Goal: Find specific page/section: Find specific page/section

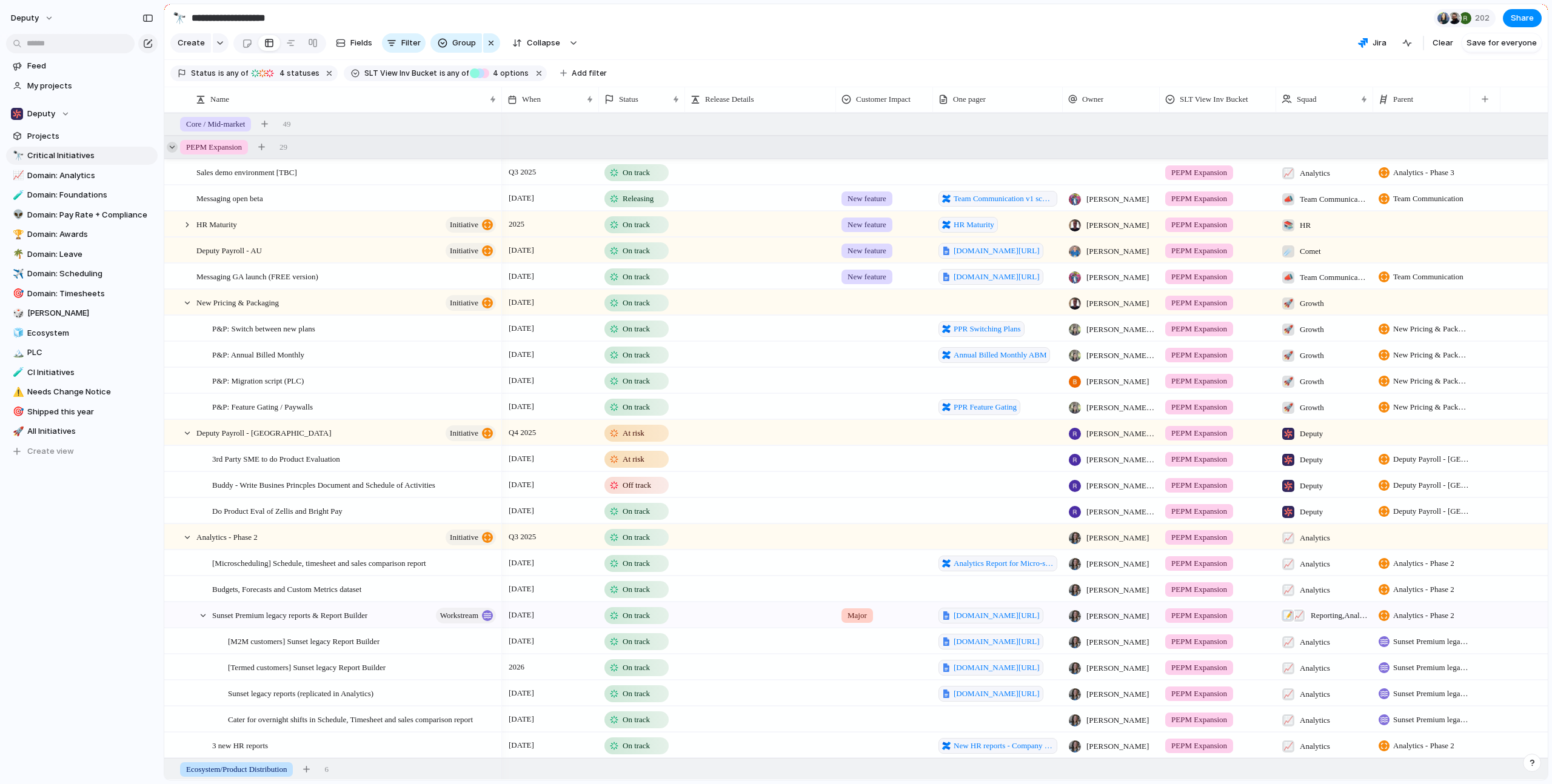
click at [170, 153] on div at bounding box center [172, 148] width 11 height 11
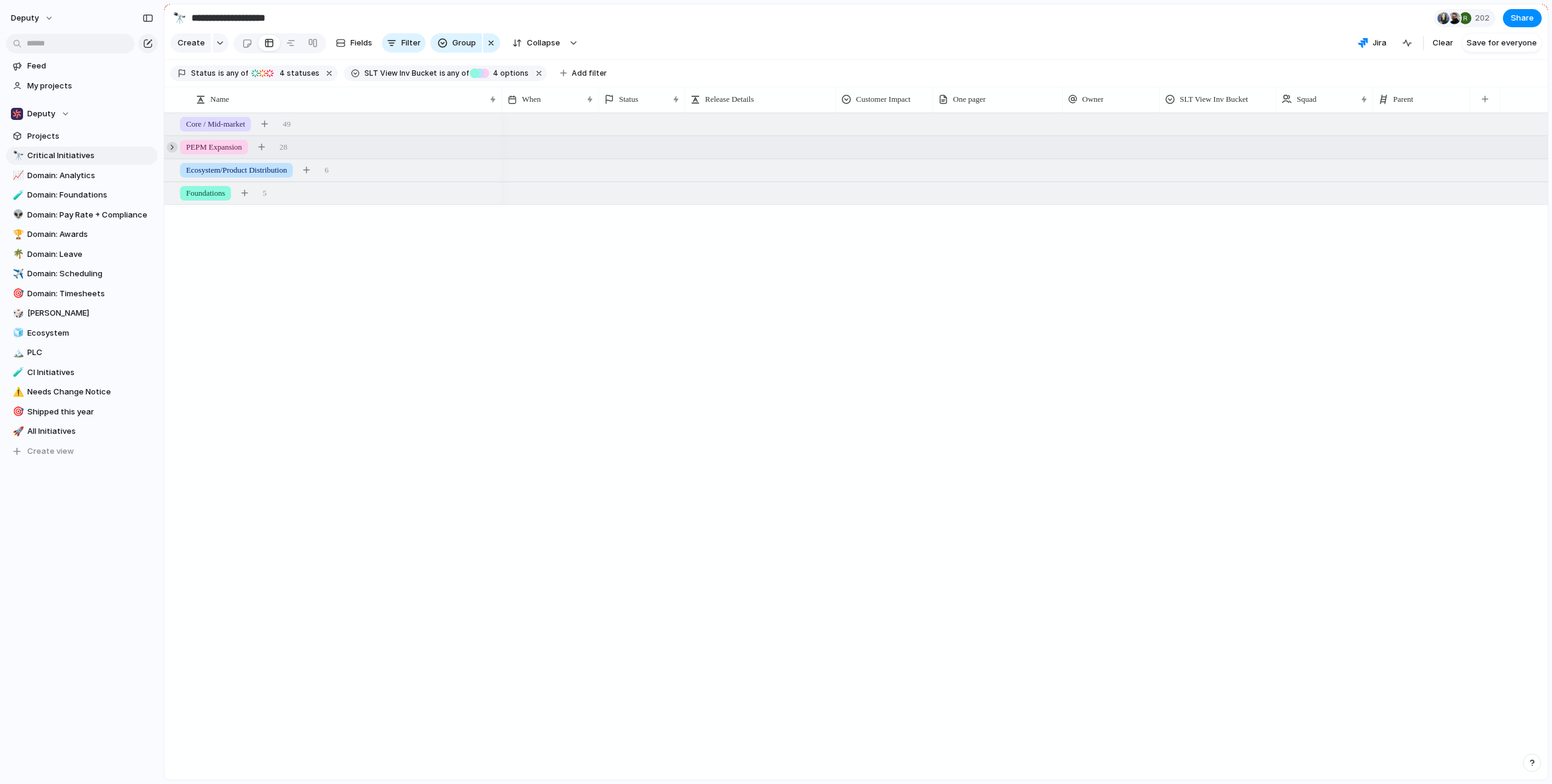
click at [173, 153] on div at bounding box center [172, 148] width 11 height 11
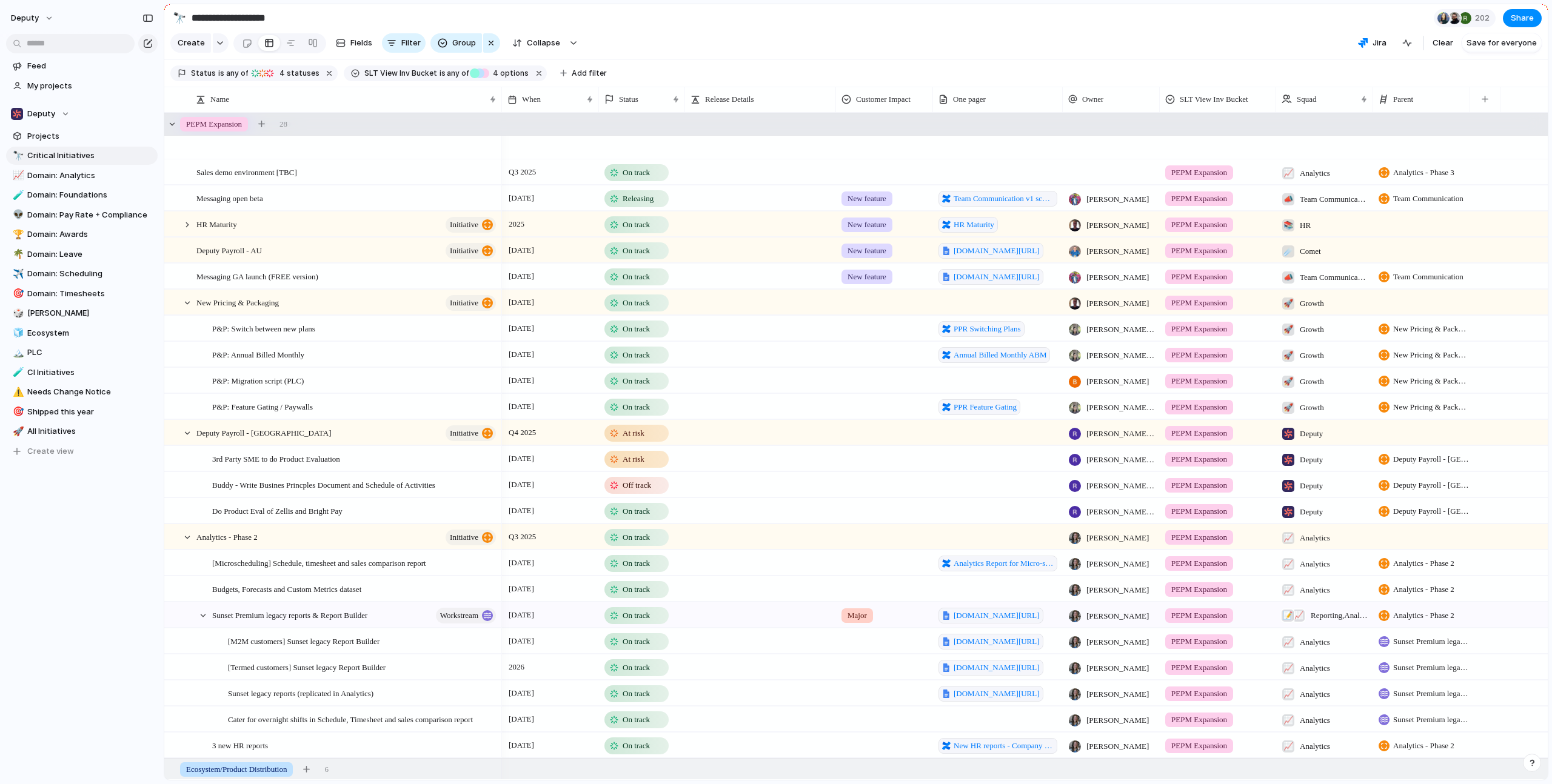
scroll to position [33, 0]
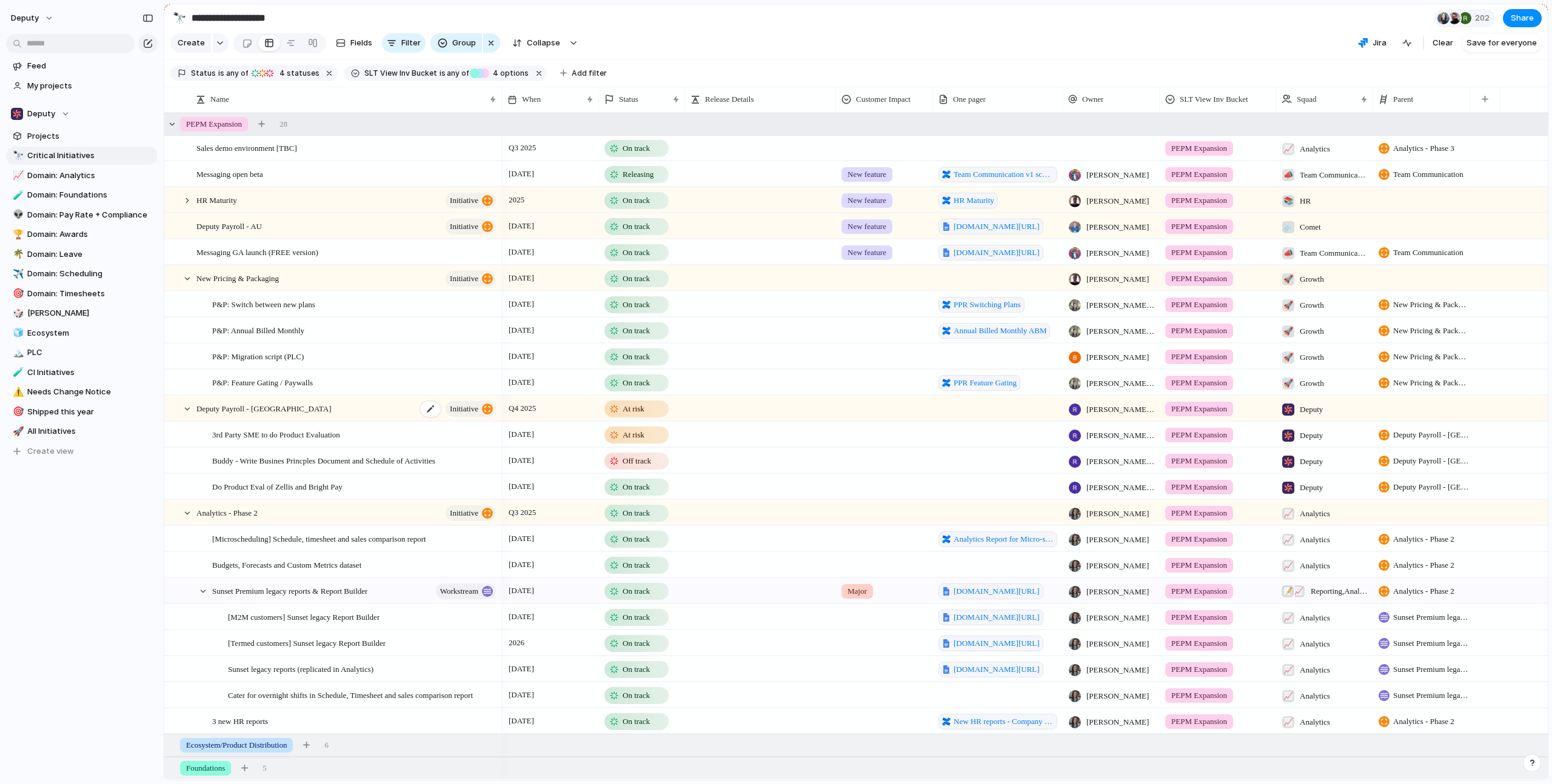
click at [471, 411] on span "initiative" at bounding box center [464, 409] width 29 height 17
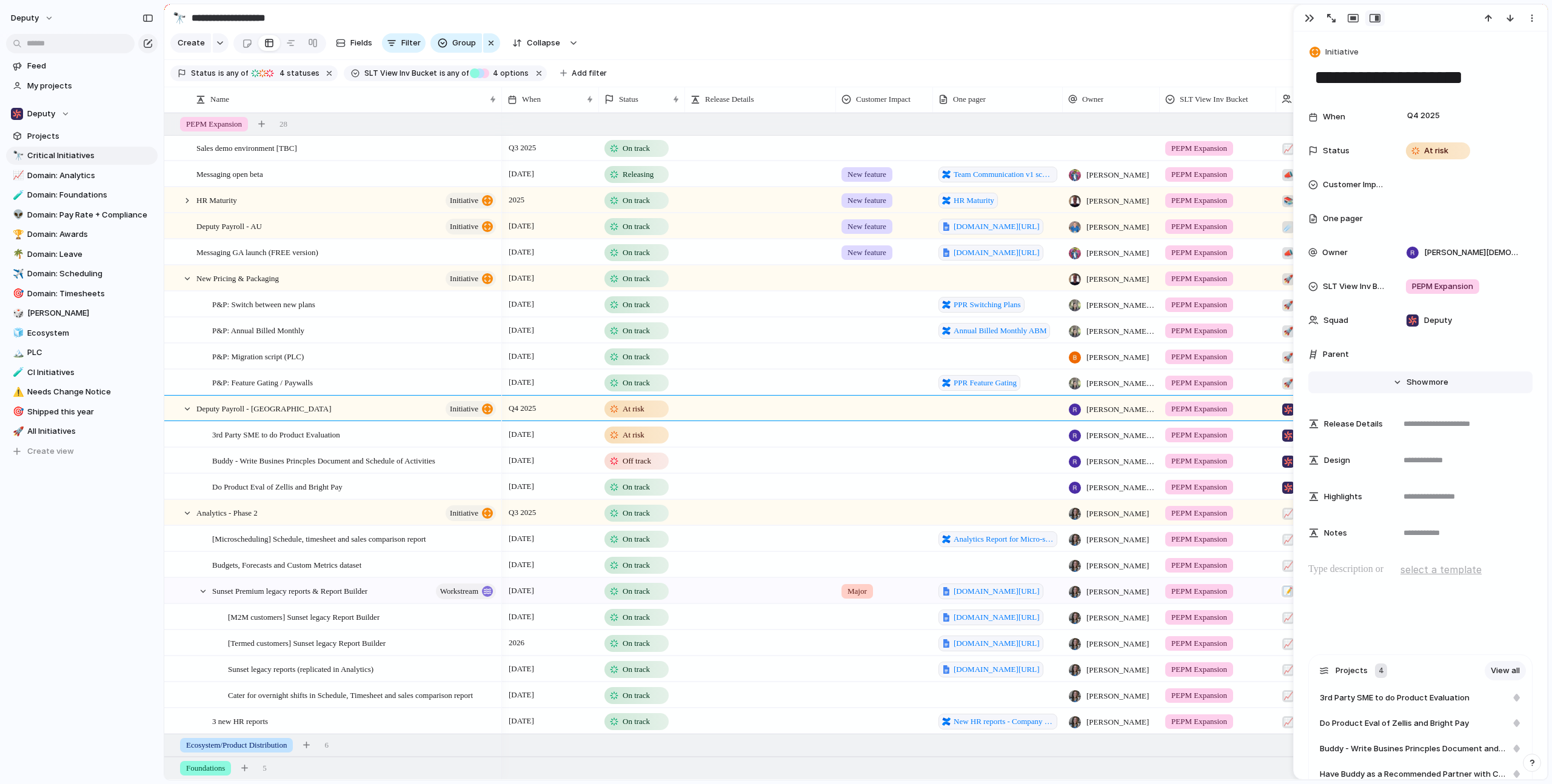
click at [1389, 377] on button "Hide Show more" at bounding box center [1421, 383] width 225 height 21
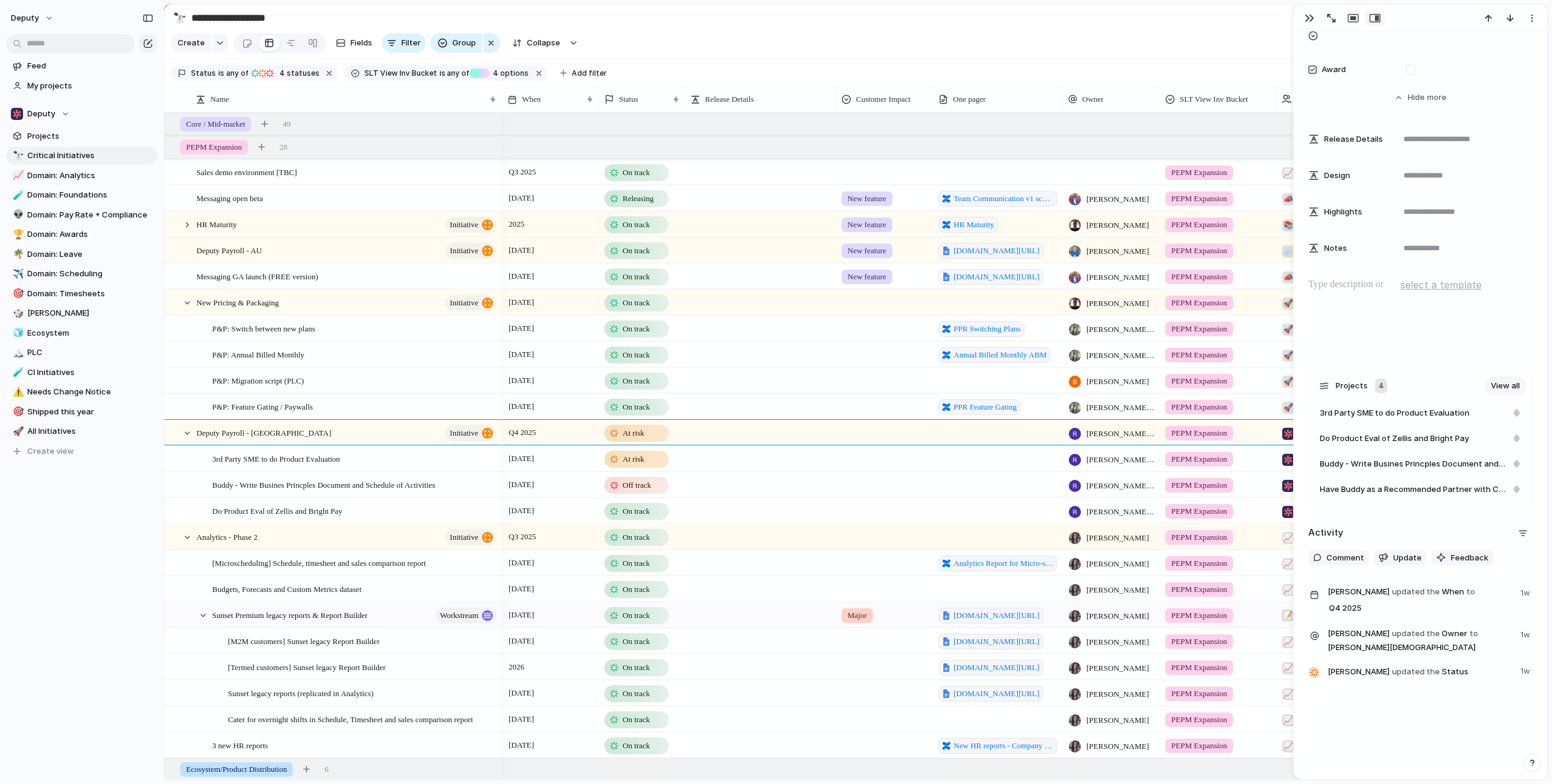
click at [88, 546] on div "Feed My projects Deputy Projects 🔭 Critical Initiatives 📈 Domain: Analytics 🧪 D…" at bounding box center [81, 279] width 164 height 559
click at [246, 257] on span "Deputy Payroll - AU" at bounding box center [229, 250] width 65 height 14
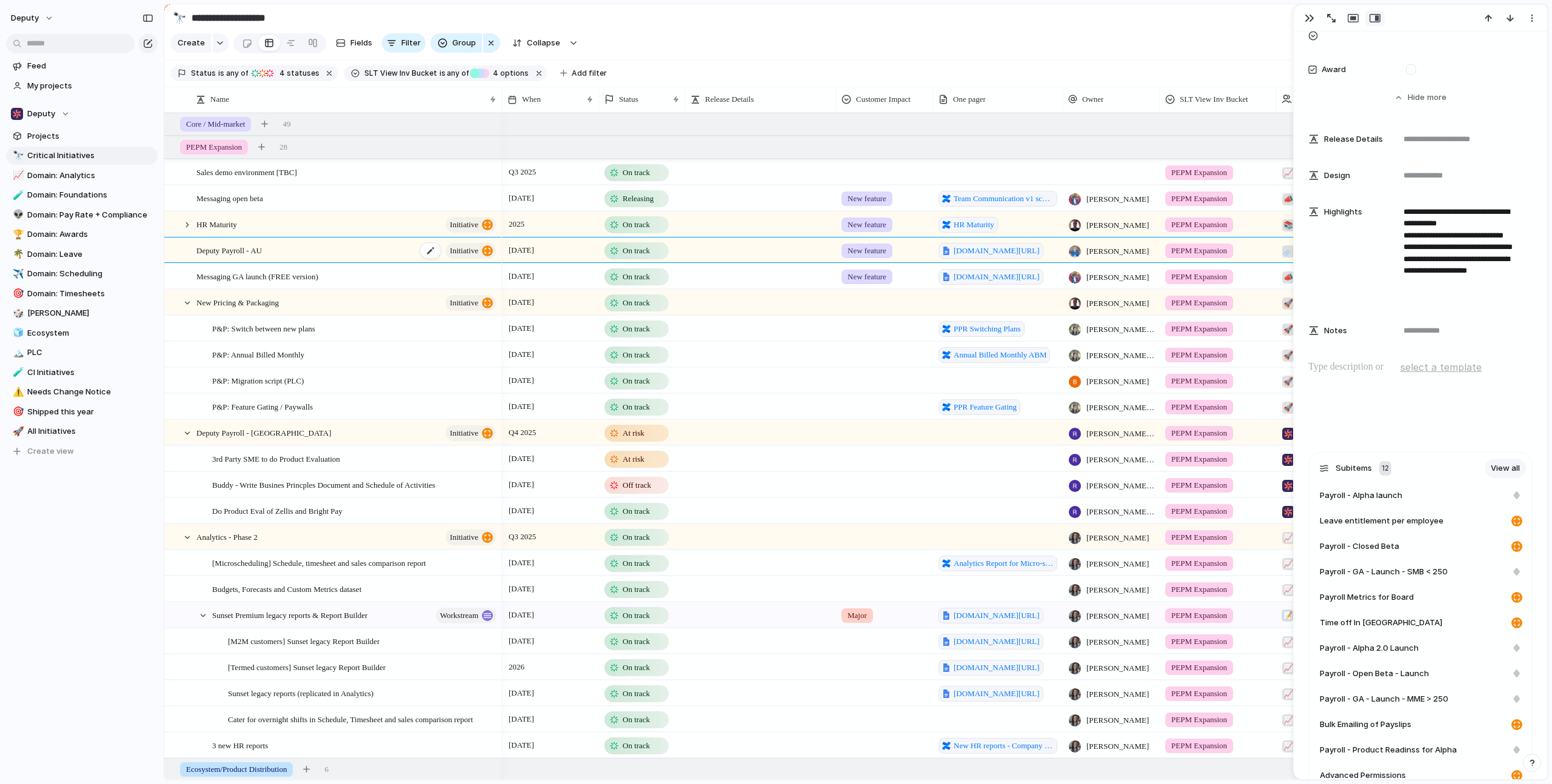
click at [257, 255] on span "Deputy Payroll - AU" at bounding box center [229, 250] width 65 height 14
click at [467, 259] on span "initiative" at bounding box center [464, 250] width 29 height 17
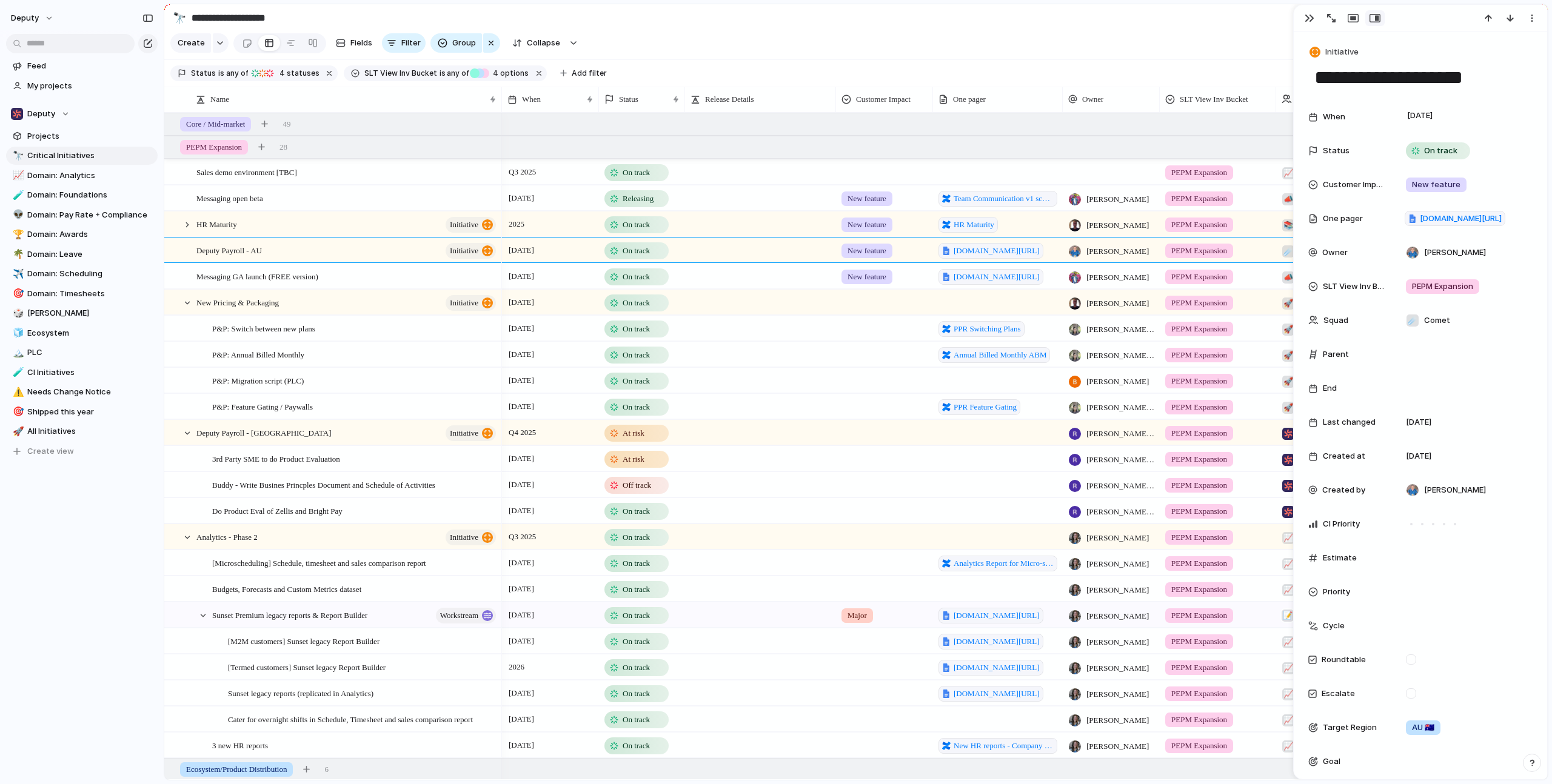
scroll to position [1999, 0]
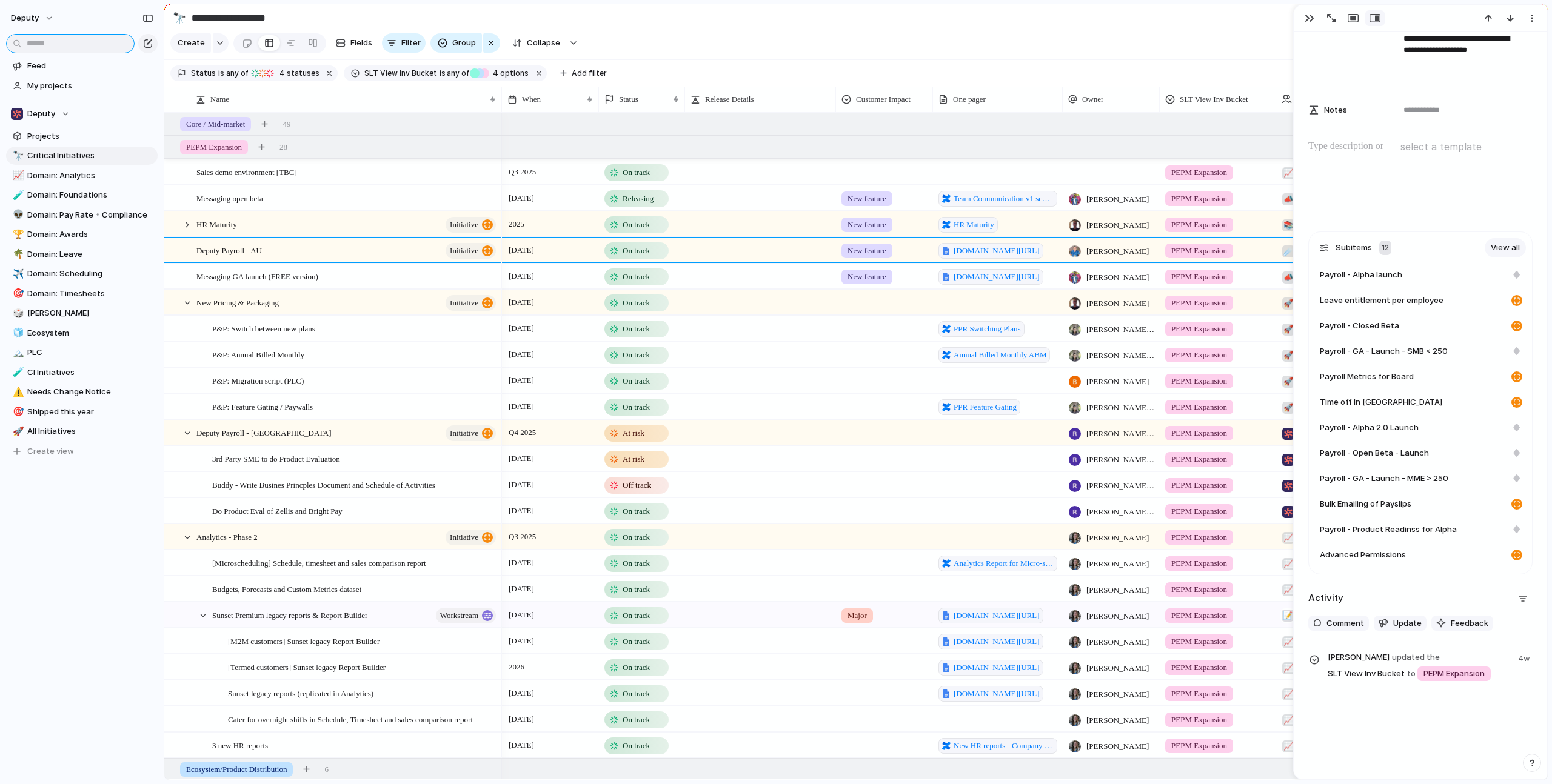
click at [40, 43] on input "text" at bounding box center [71, 44] width 129 height 20
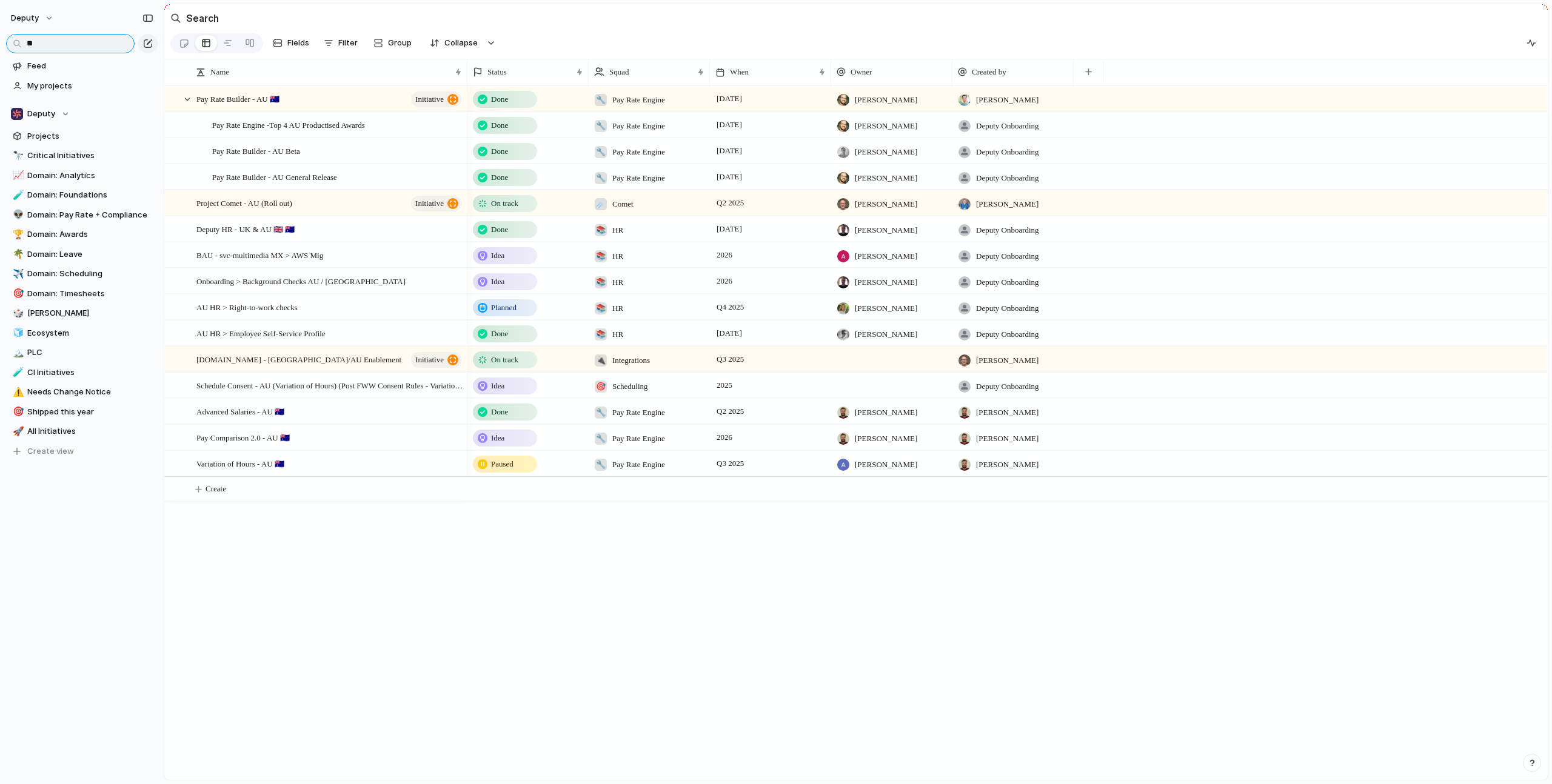
type input "*"
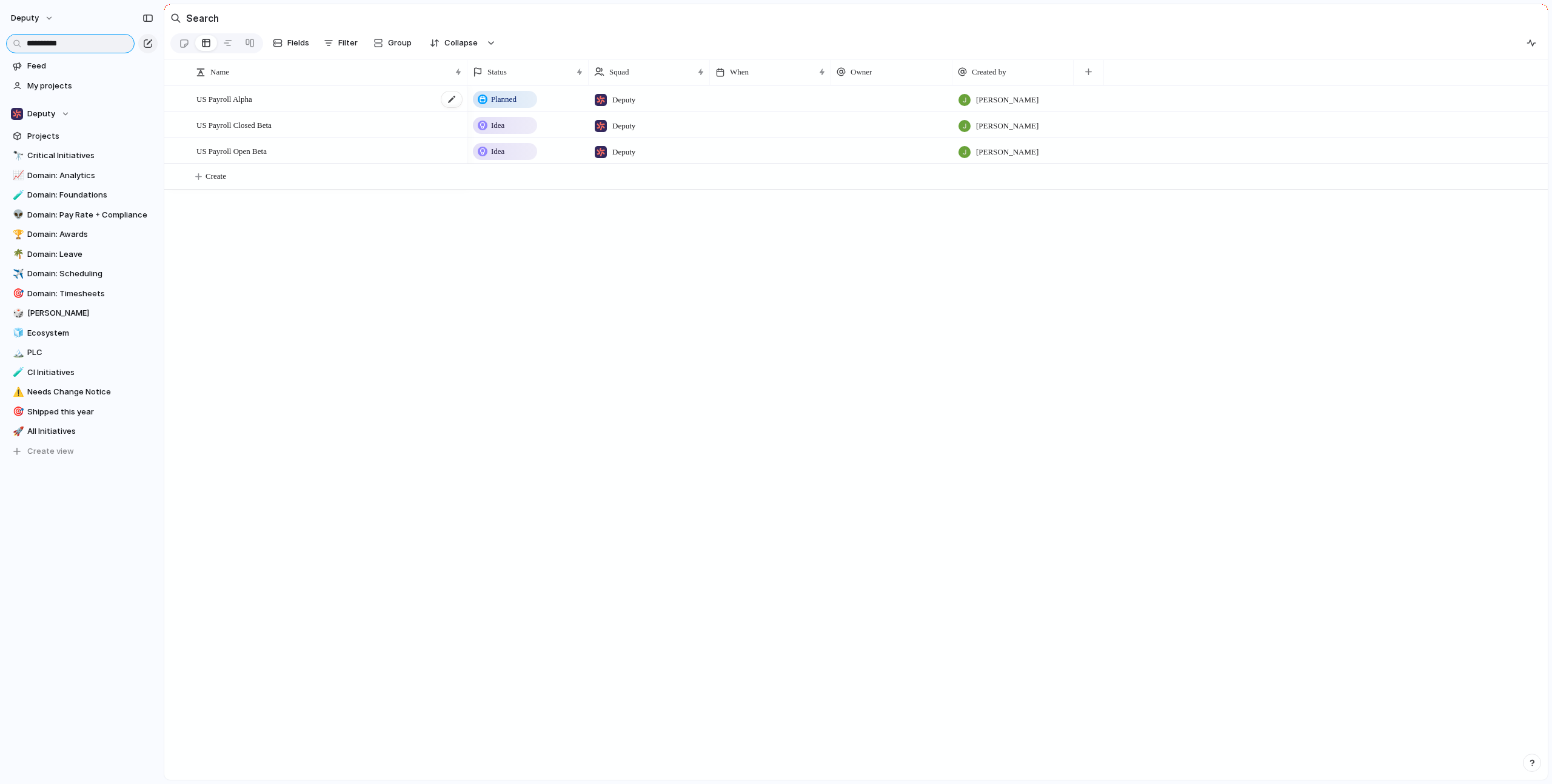
type input "**********"
click at [347, 111] on div "US Payroll Alpha" at bounding box center [330, 99] width 267 height 25
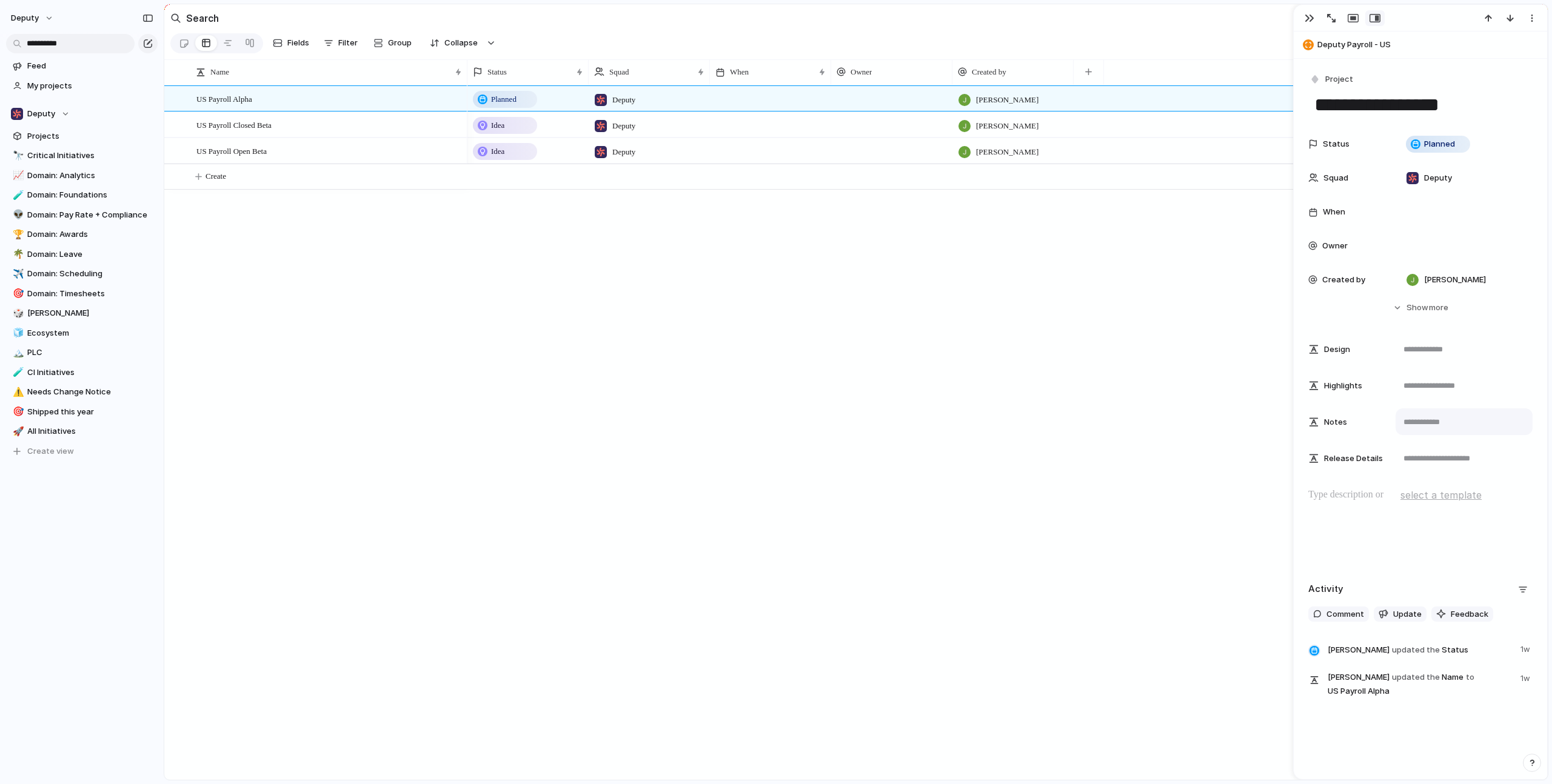
scroll to position [15, 0]
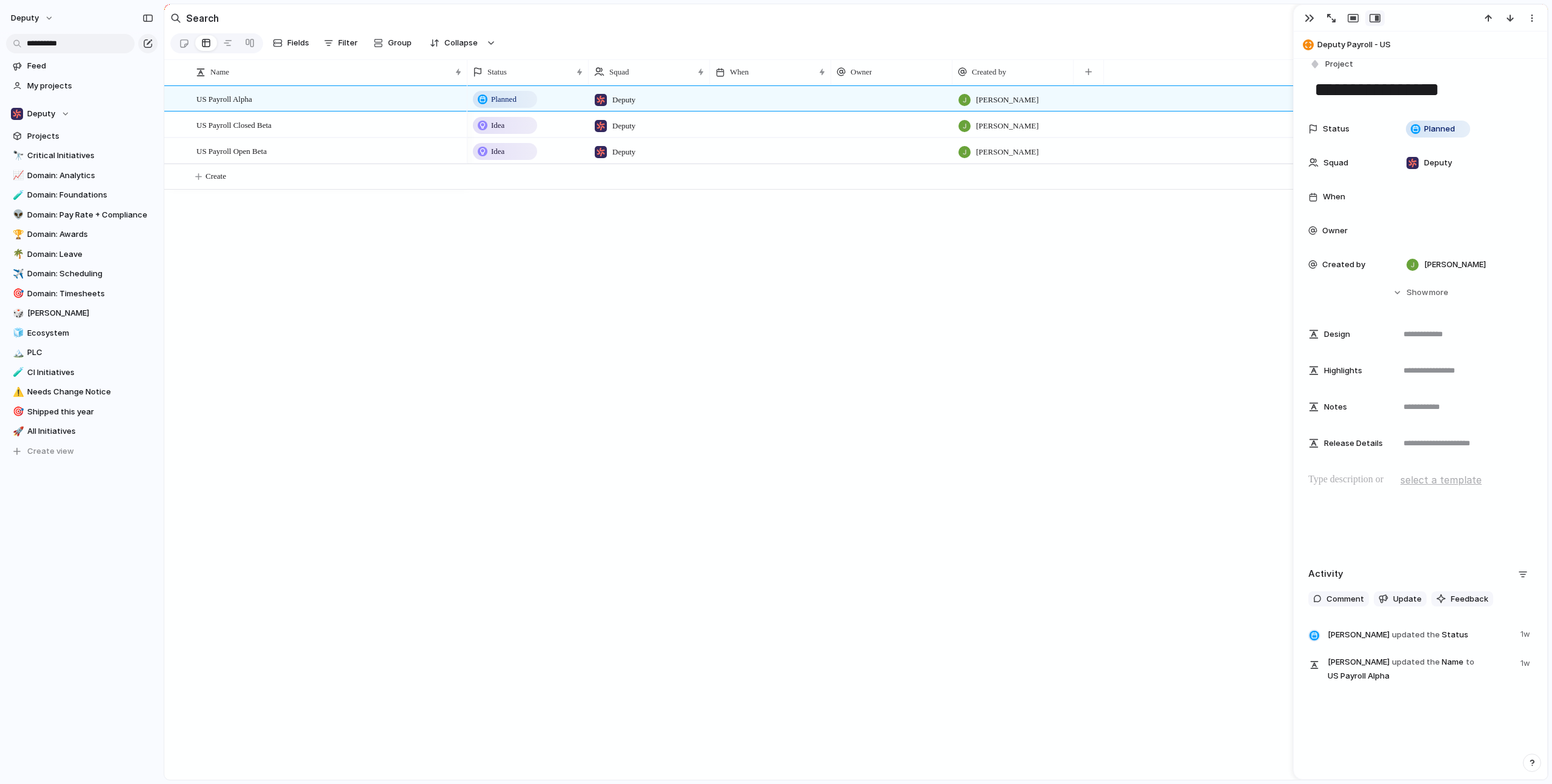
click at [1353, 44] on span "Deputy Payroll - US" at bounding box center [1429, 45] width 225 height 13
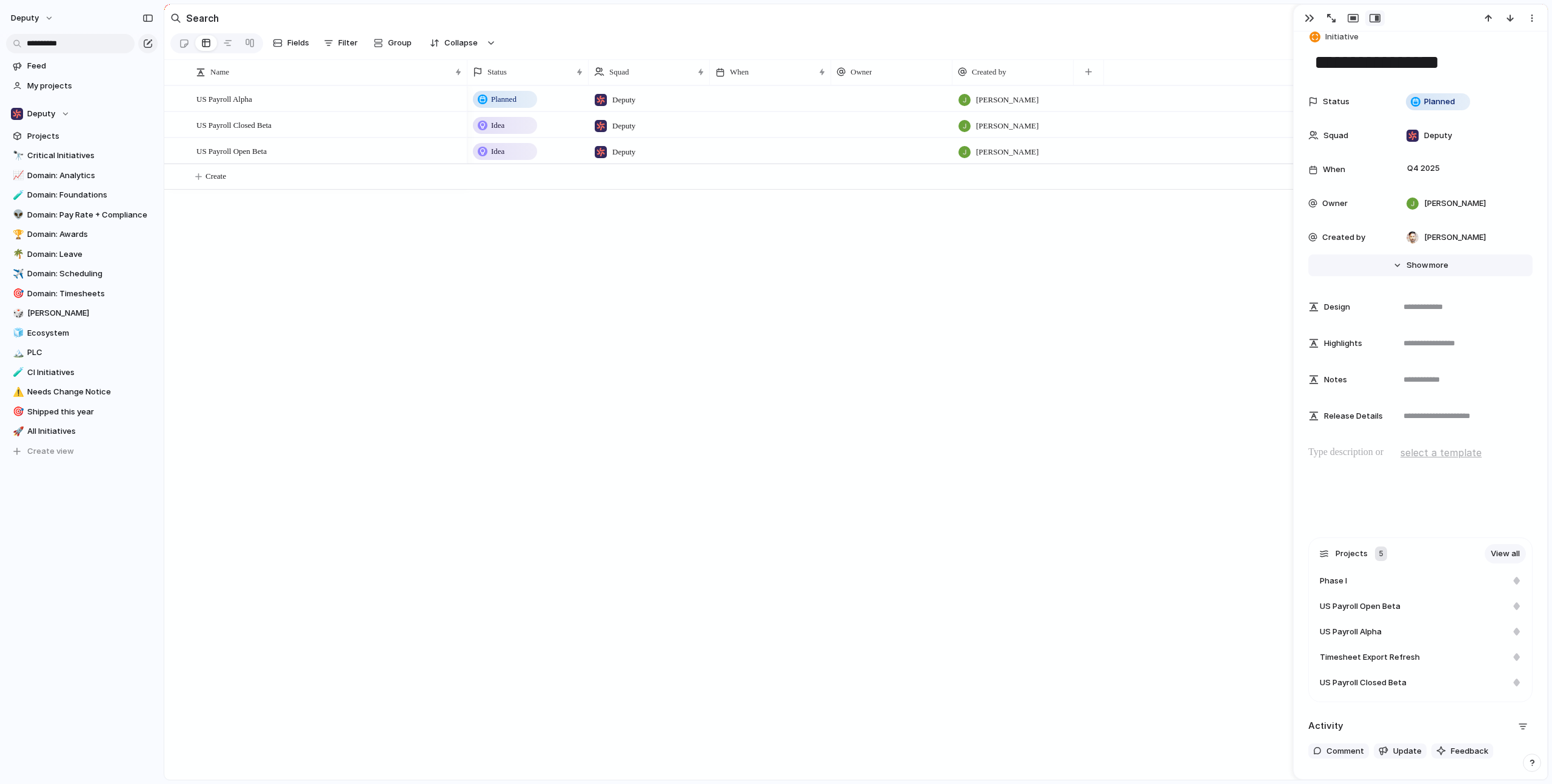
click at [1411, 270] on span "Show" at bounding box center [1418, 266] width 21 height 13
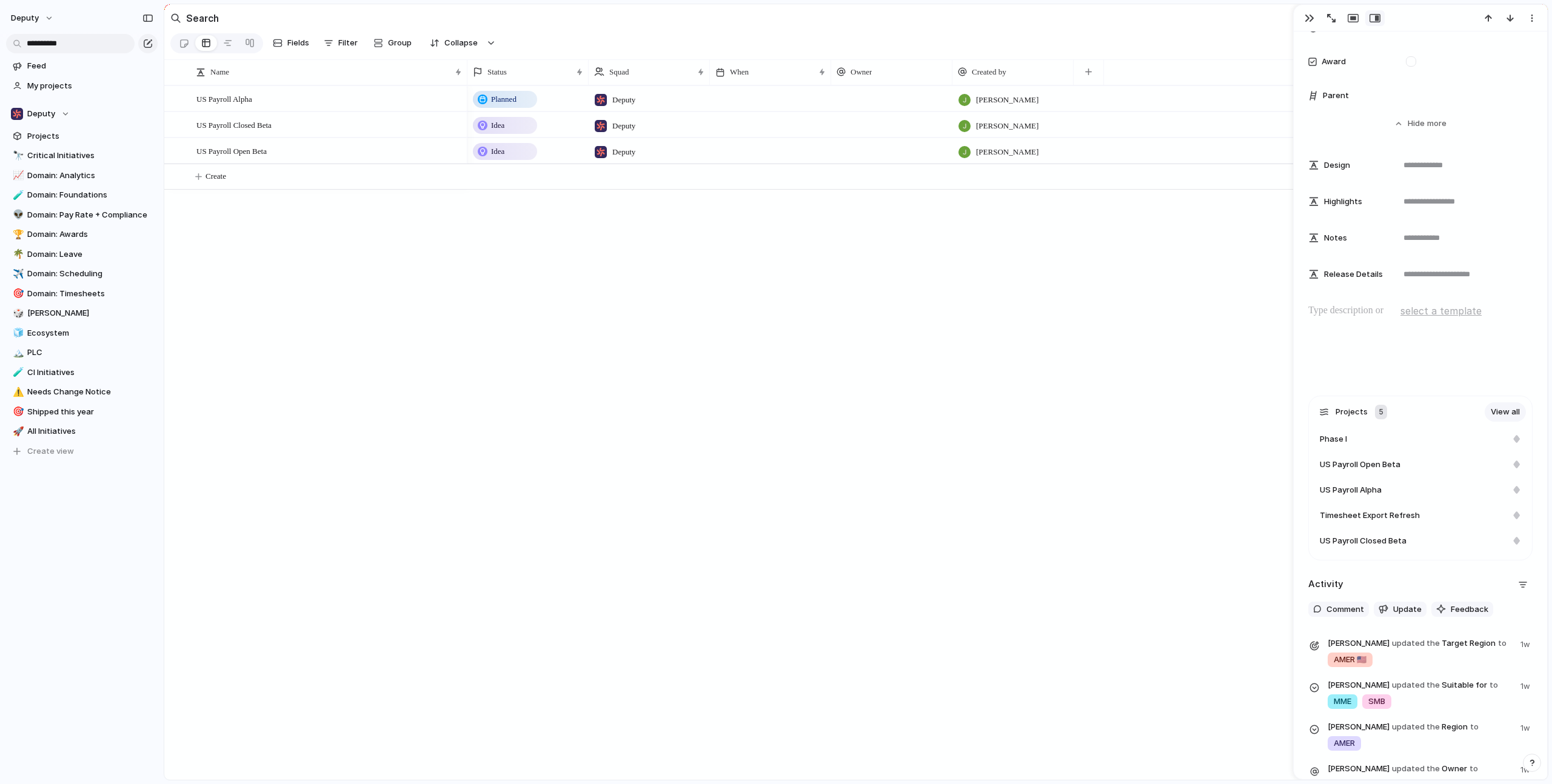
scroll to position [1900, 0]
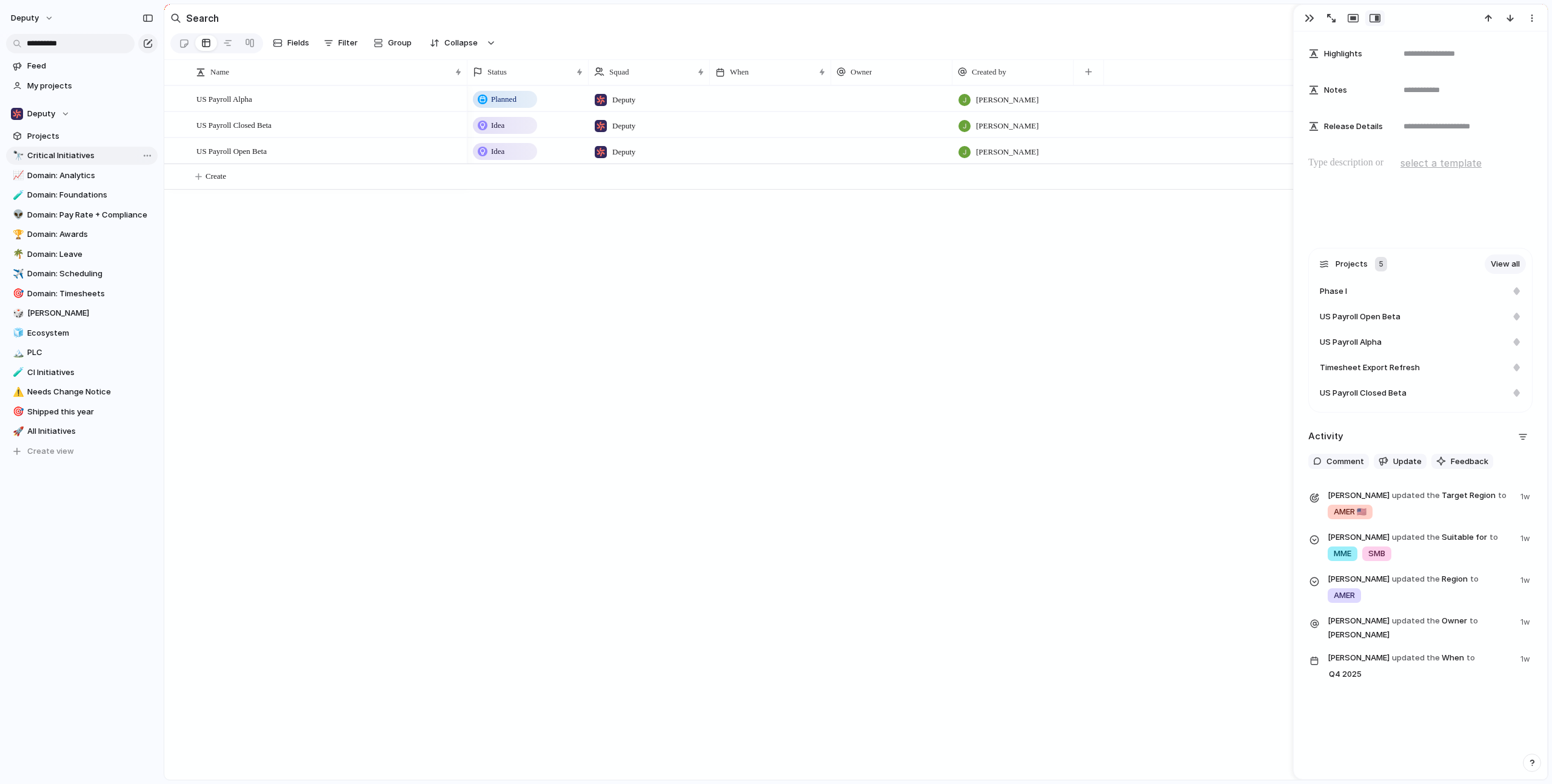
click at [56, 158] on span "Critical Initiatives" at bounding box center [90, 156] width 126 height 13
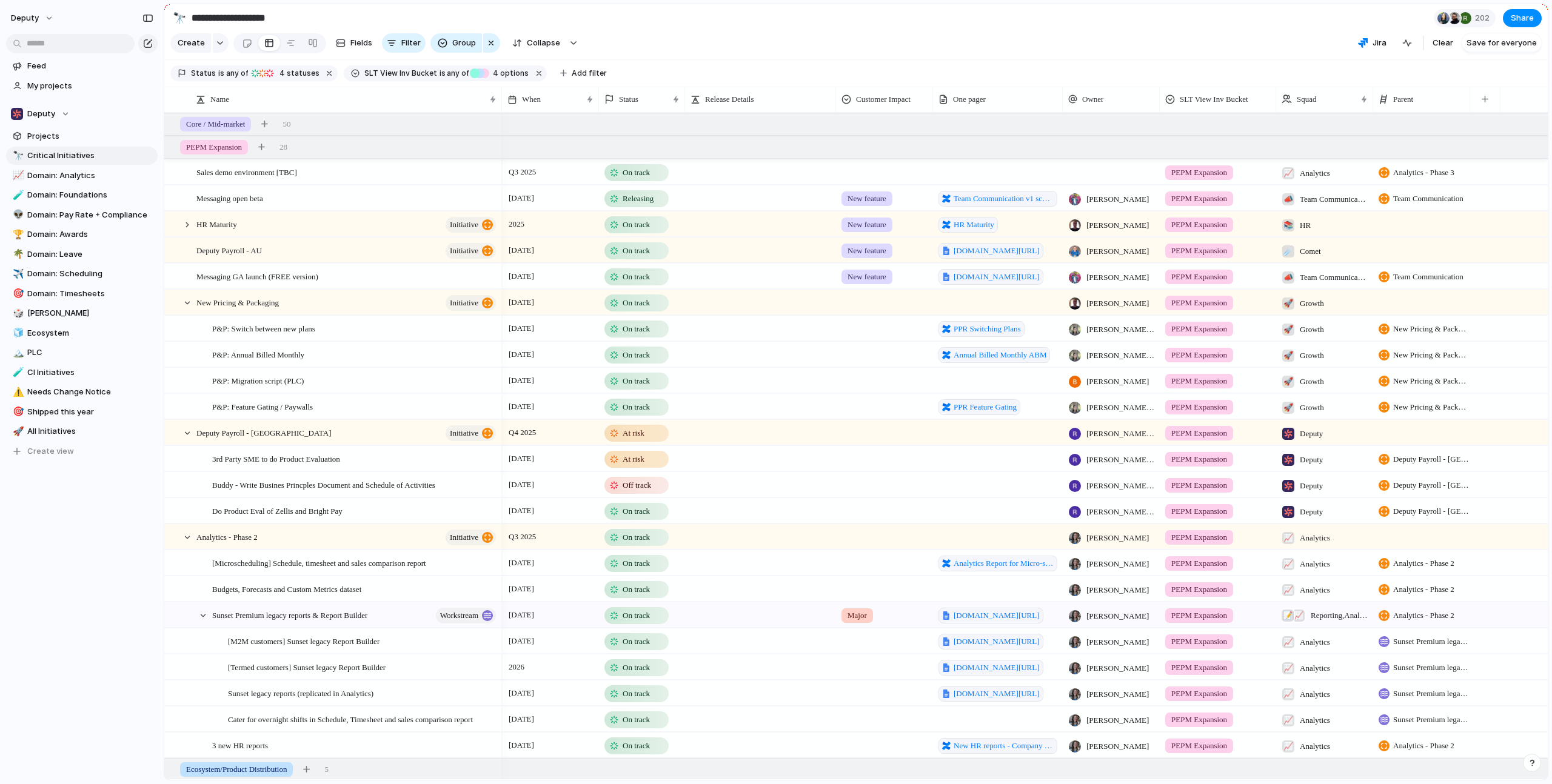
scroll to position [25, 0]
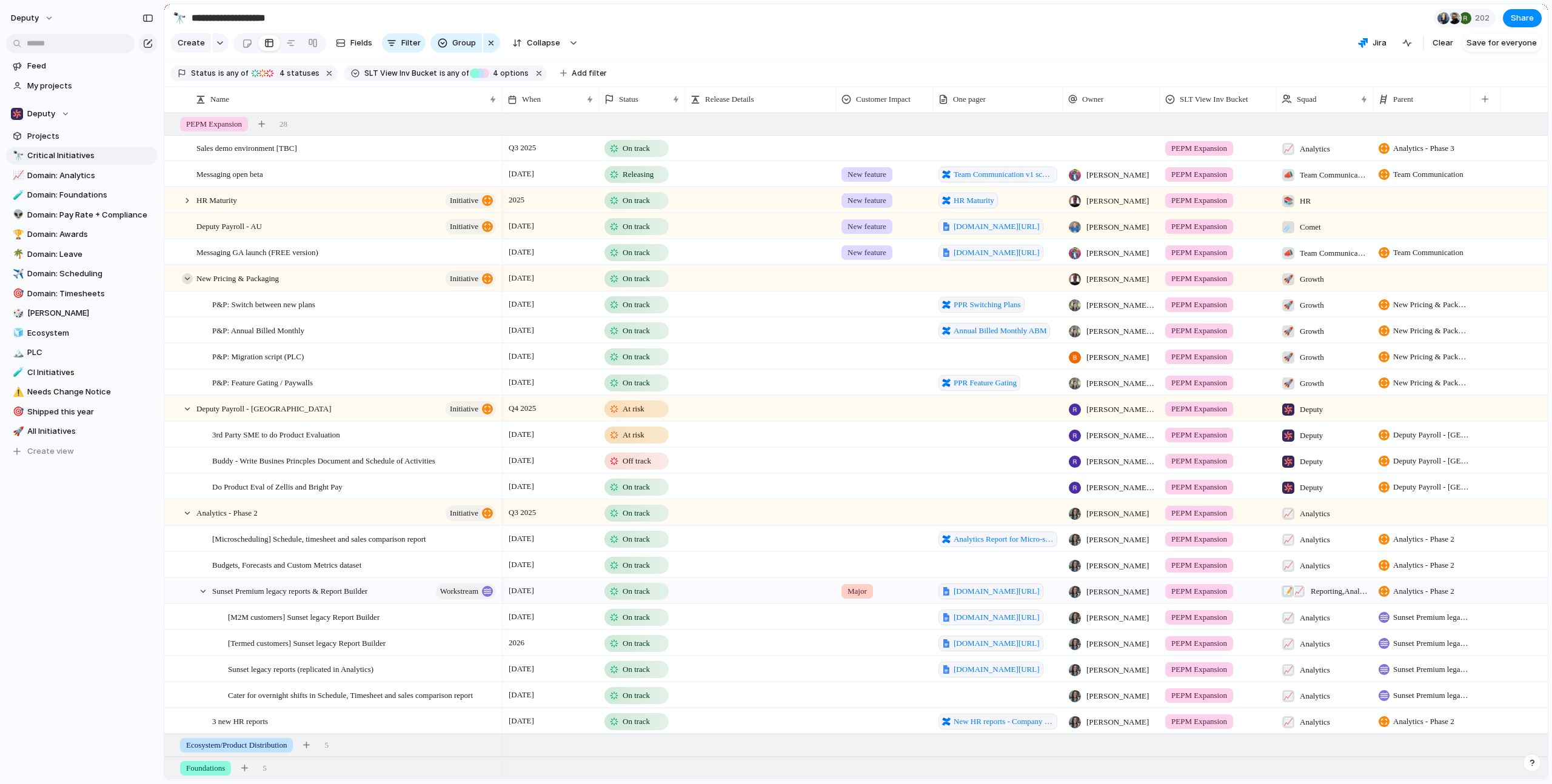
click at [189, 284] on div at bounding box center [187, 279] width 11 height 11
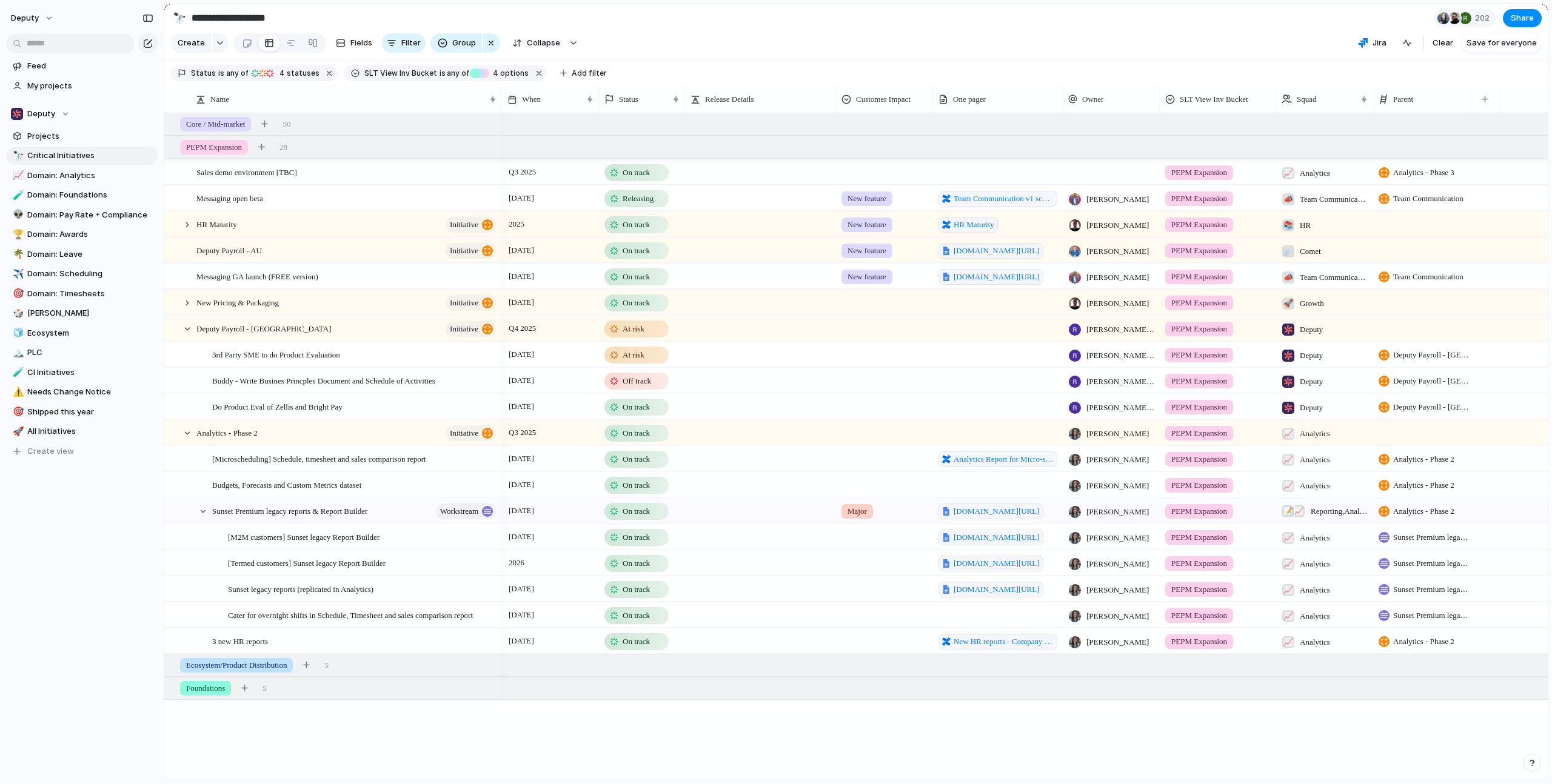
scroll to position [0, 0]
click at [184, 334] on div at bounding box center [187, 329] width 11 height 11
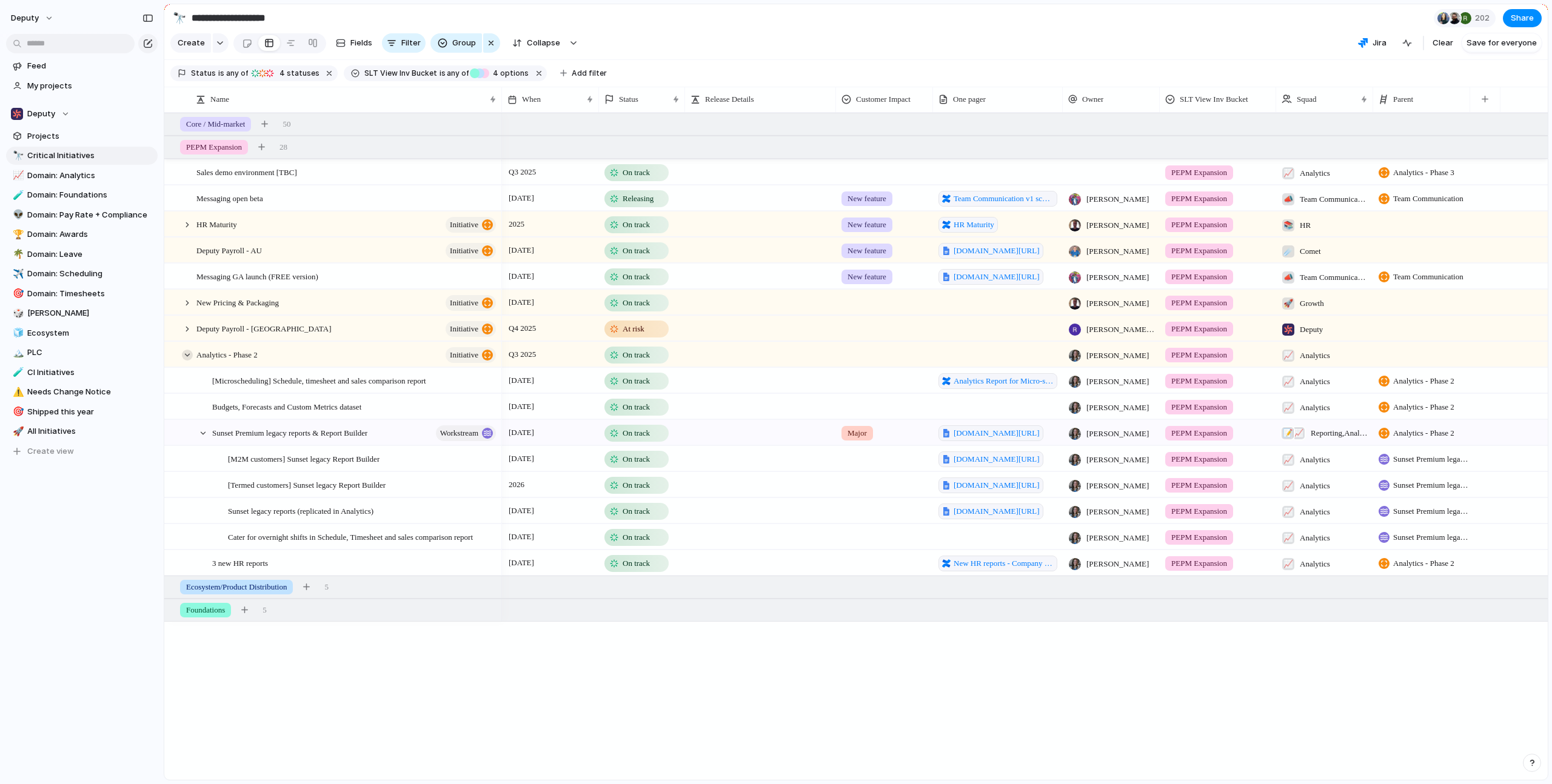
click at [182, 360] on div at bounding box center [187, 355] width 11 height 11
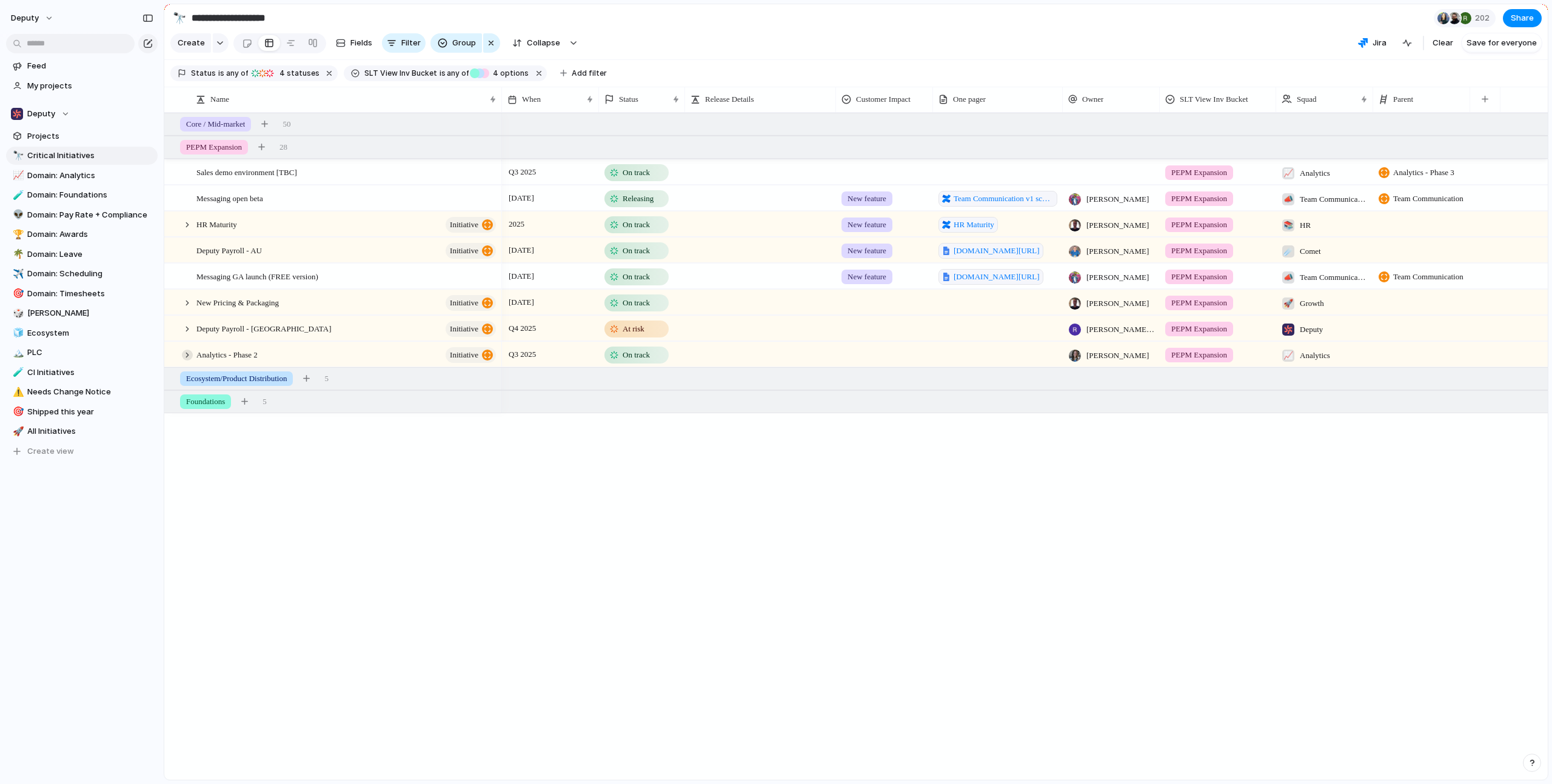
click at [185, 360] on div at bounding box center [187, 355] width 11 height 11
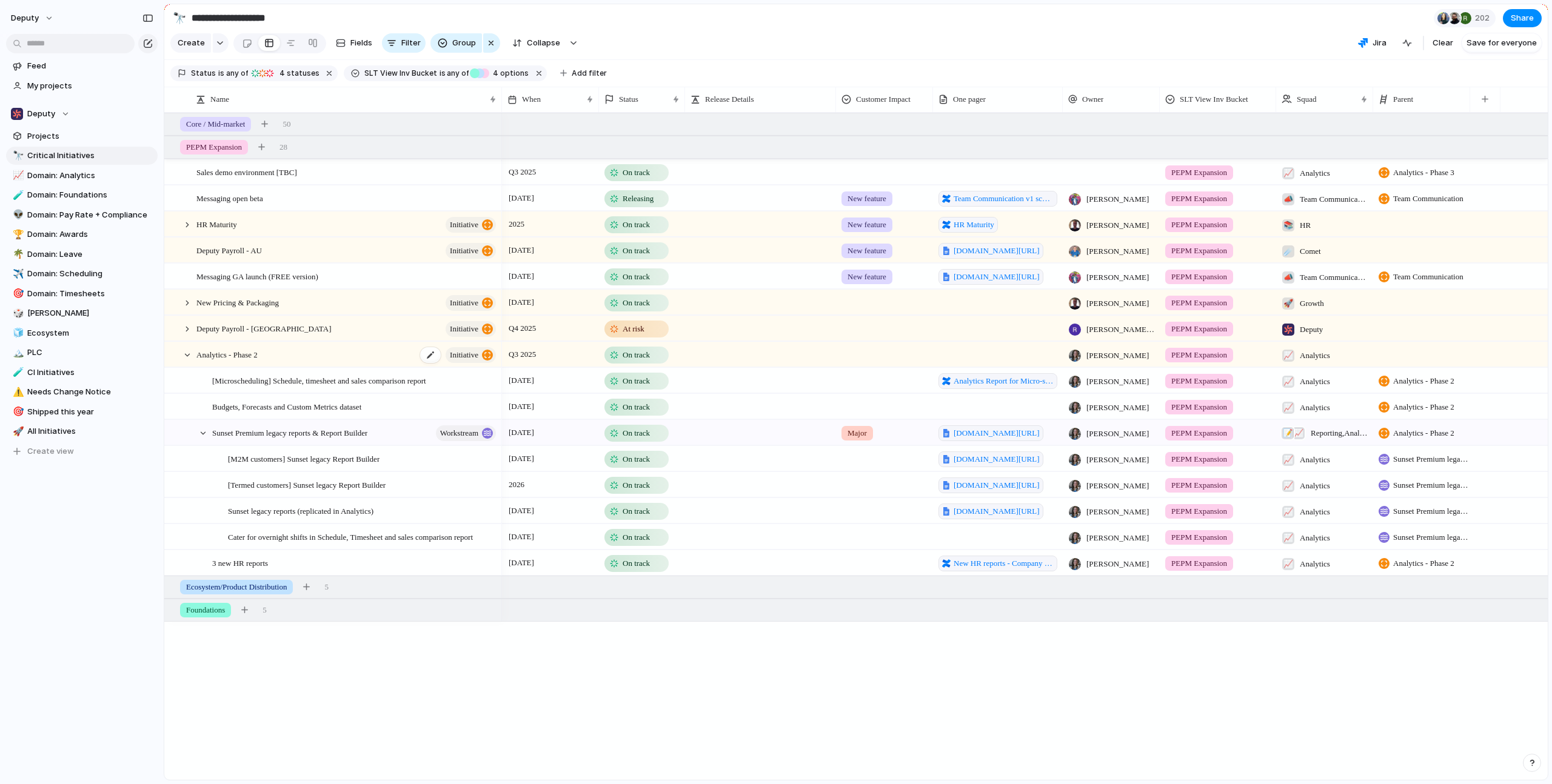
click at [475, 364] on span "initiative" at bounding box center [464, 355] width 29 height 17
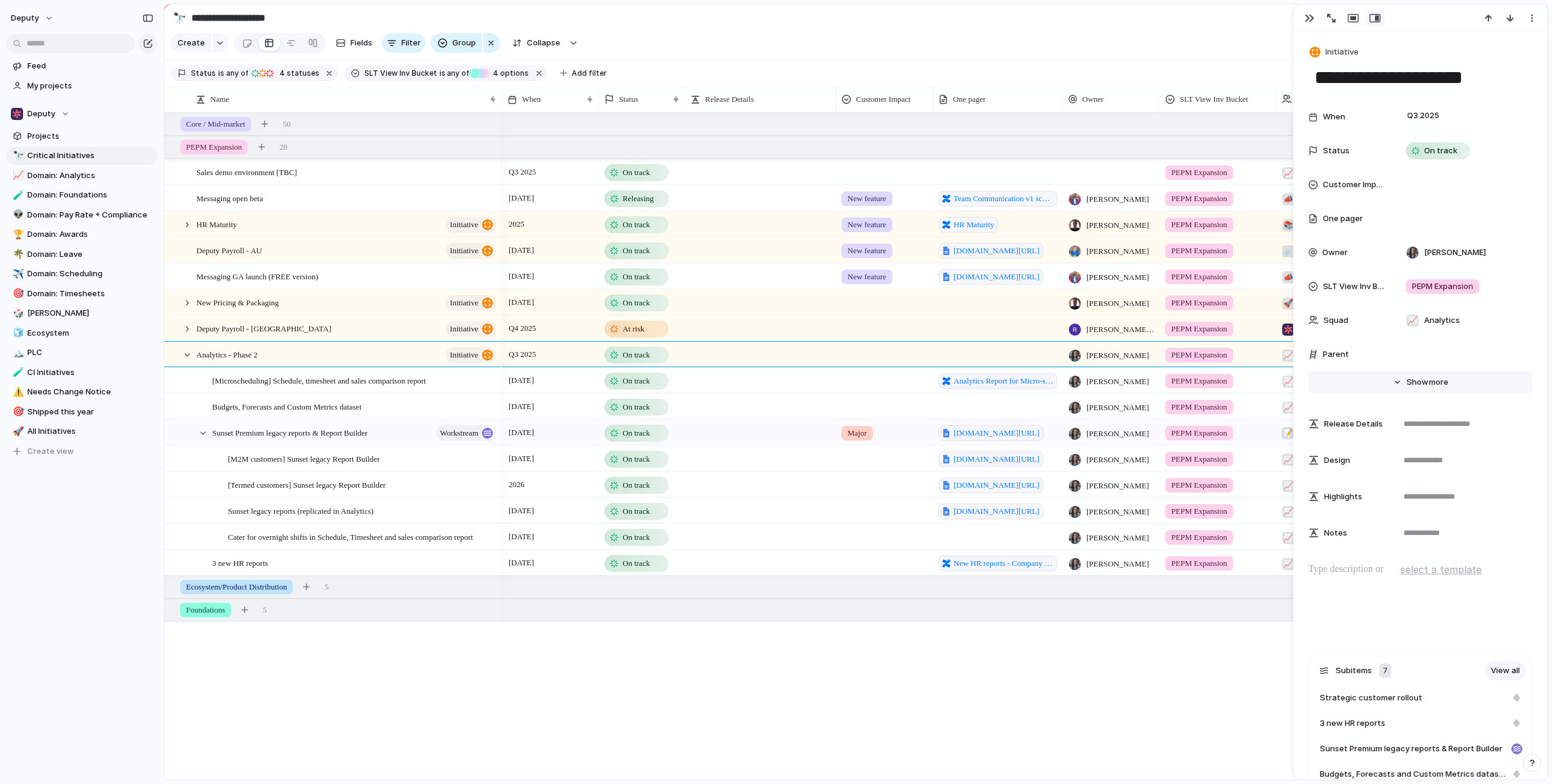
click at [1421, 384] on span "Show" at bounding box center [1418, 383] width 21 height 13
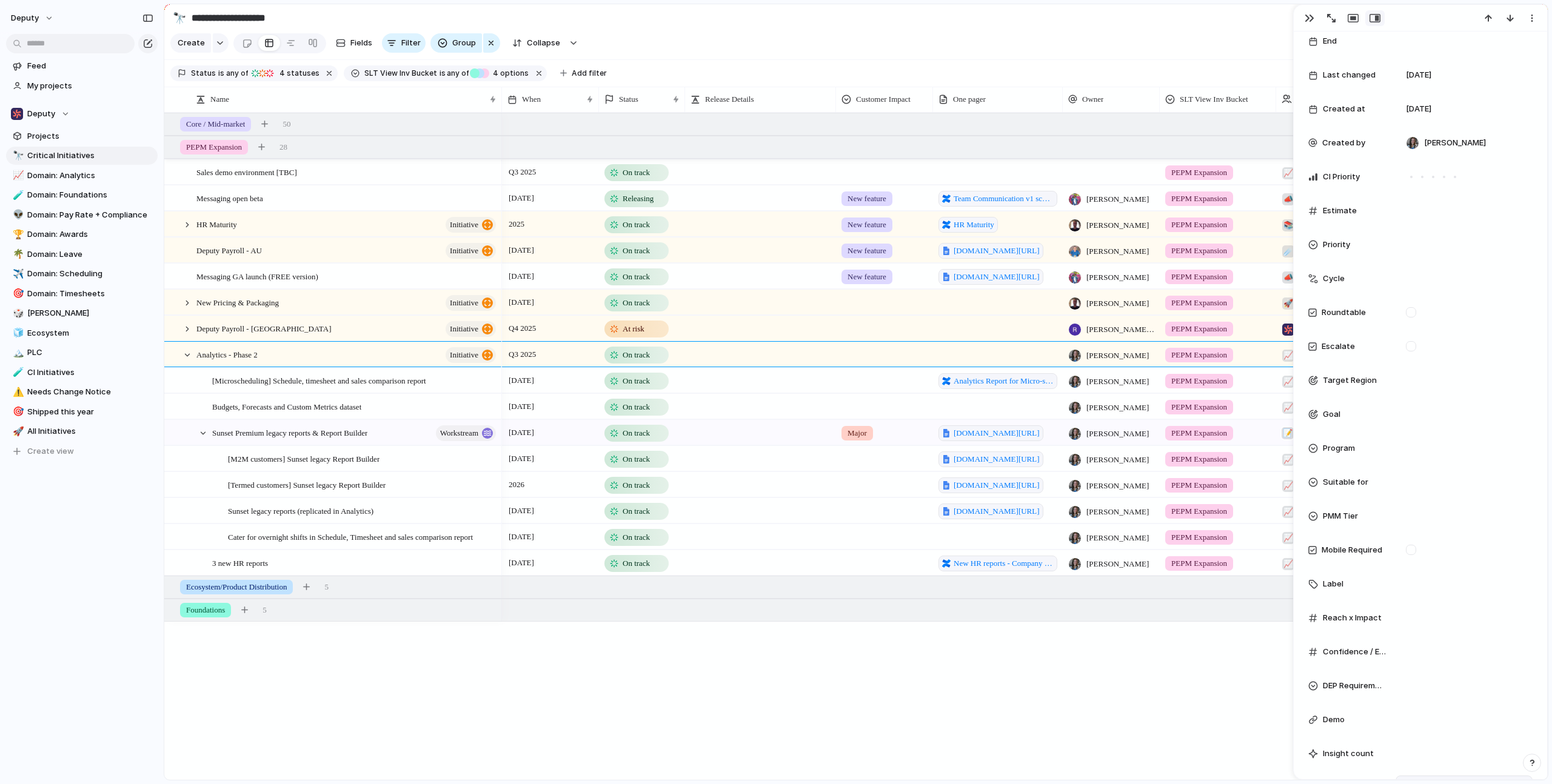
scroll to position [208, 0]
click at [1530, 21] on div "button" at bounding box center [1532, 18] width 10 height 10
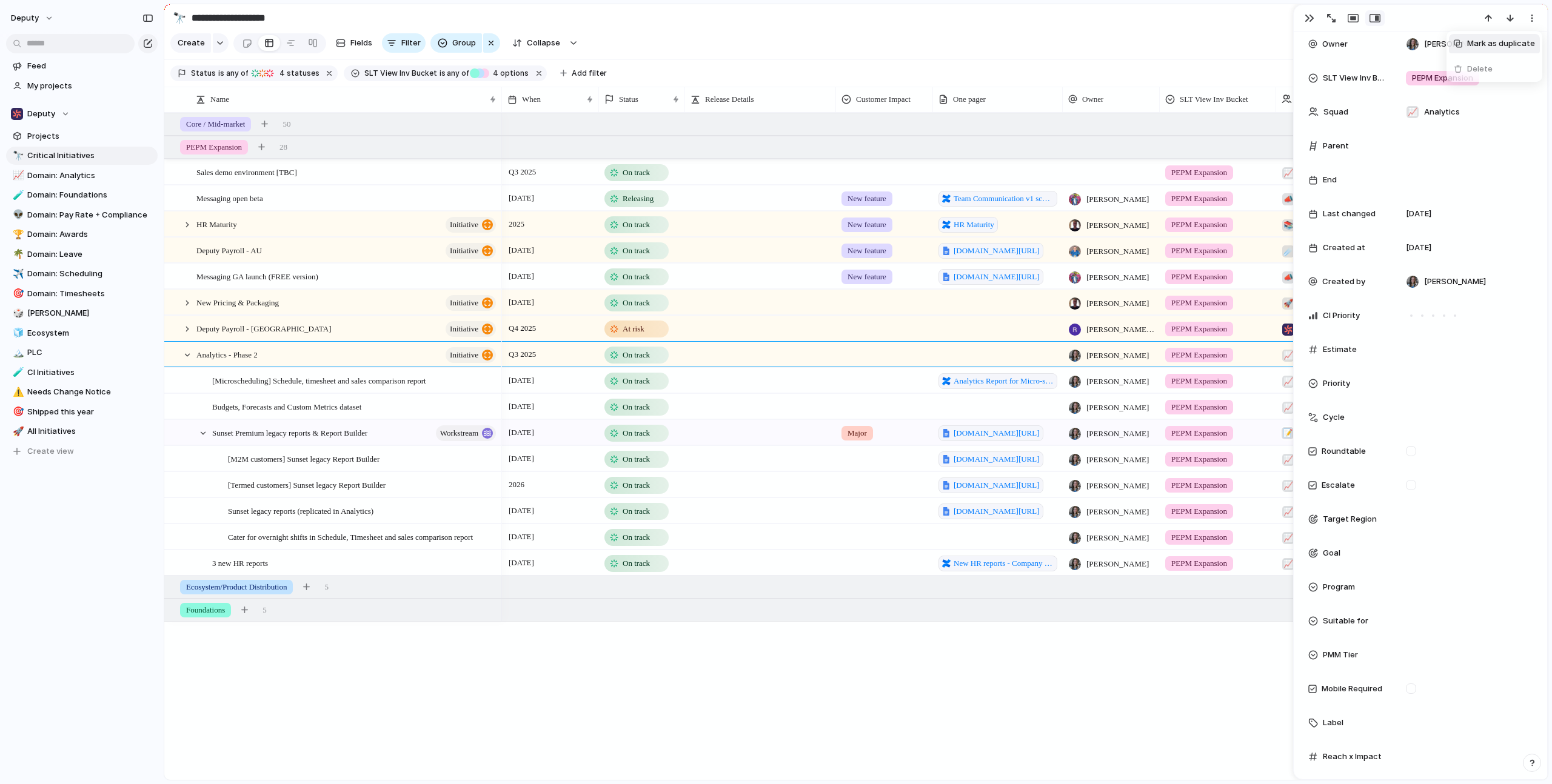
click at [881, 28] on div "Mark as duplicate Delete" at bounding box center [776, 392] width 1552 height 784
click at [189, 360] on div at bounding box center [187, 355] width 11 height 11
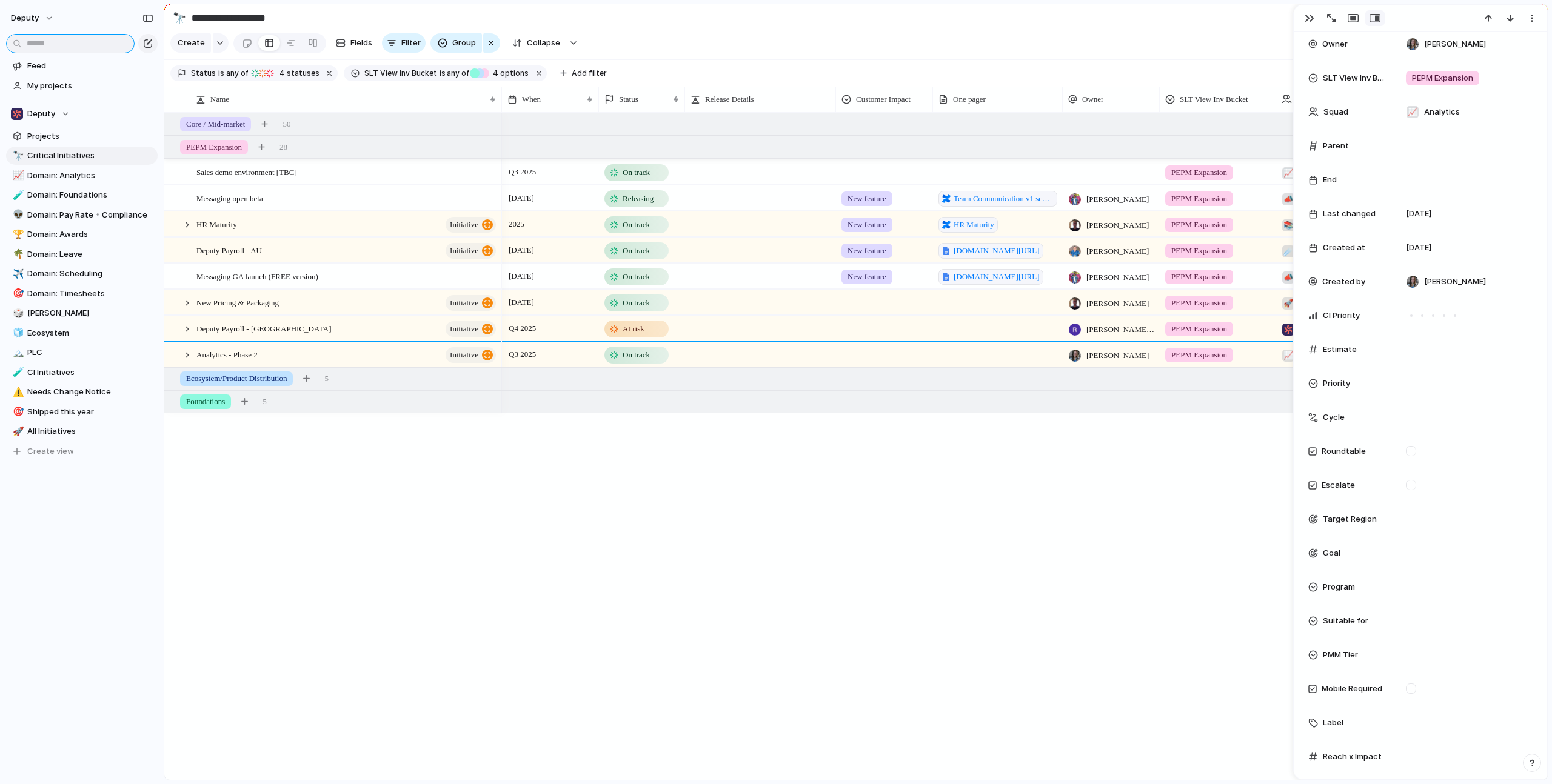
click at [57, 39] on input "text" at bounding box center [71, 44] width 129 height 20
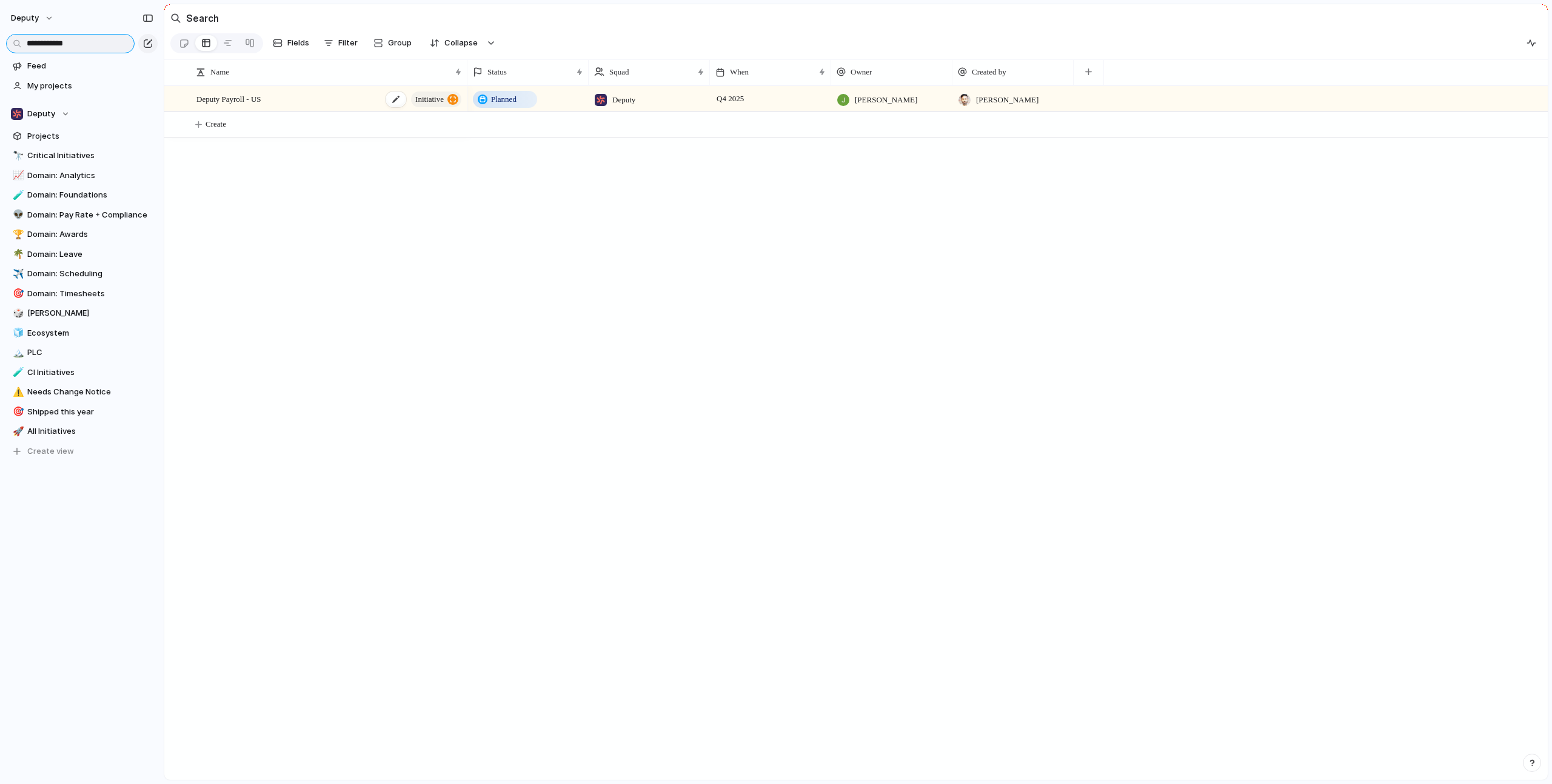
type input "**********"
click at [261, 105] on span "Deputy Payroll - US" at bounding box center [229, 98] width 65 height 14
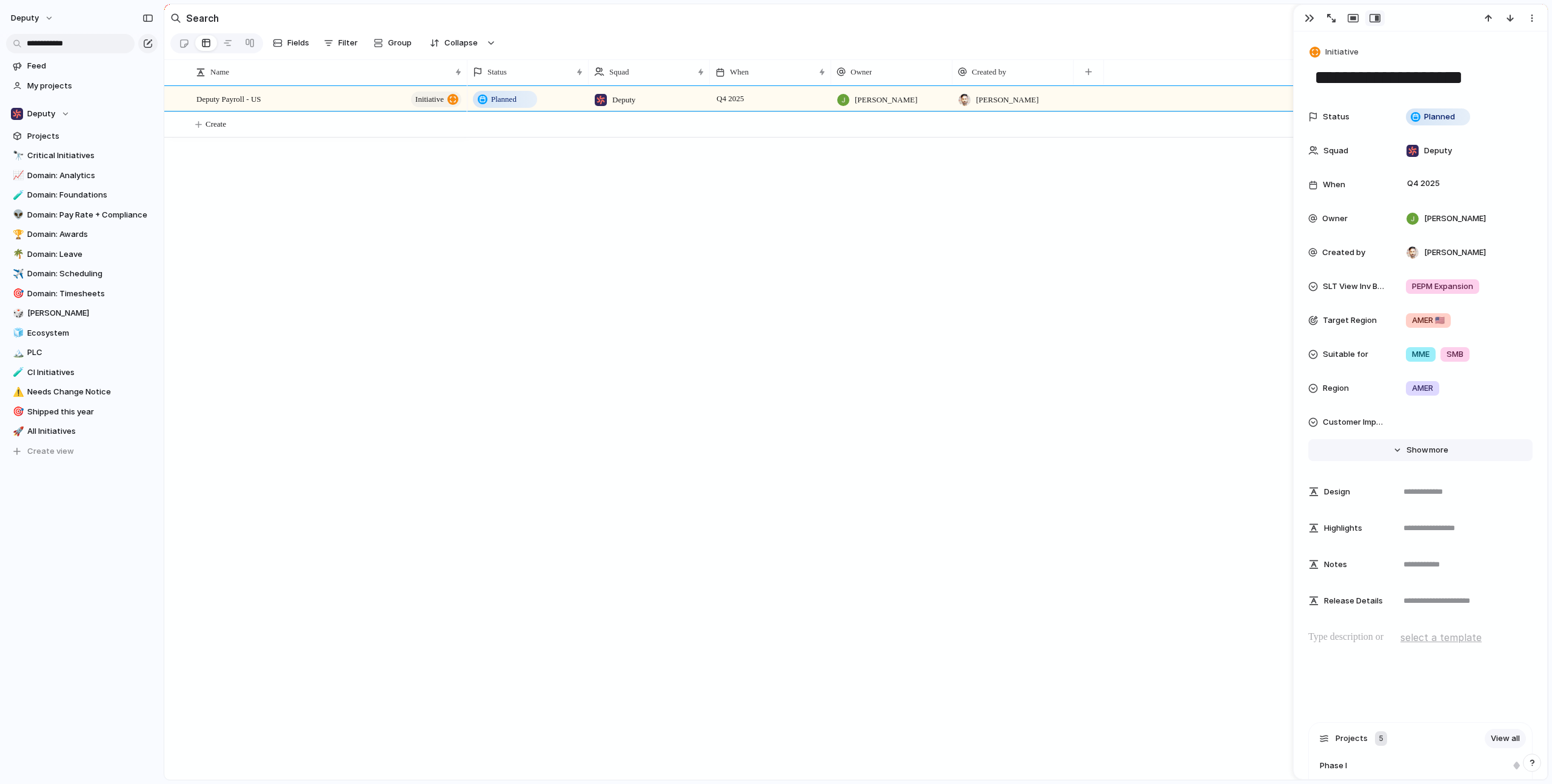
click at [1421, 443] on button "Hide Show more" at bounding box center [1421, 450] width 225 height 21
click at [44, 156] on span "Critical Initiatives" at bounding box center [90, 156] width 126 height 13
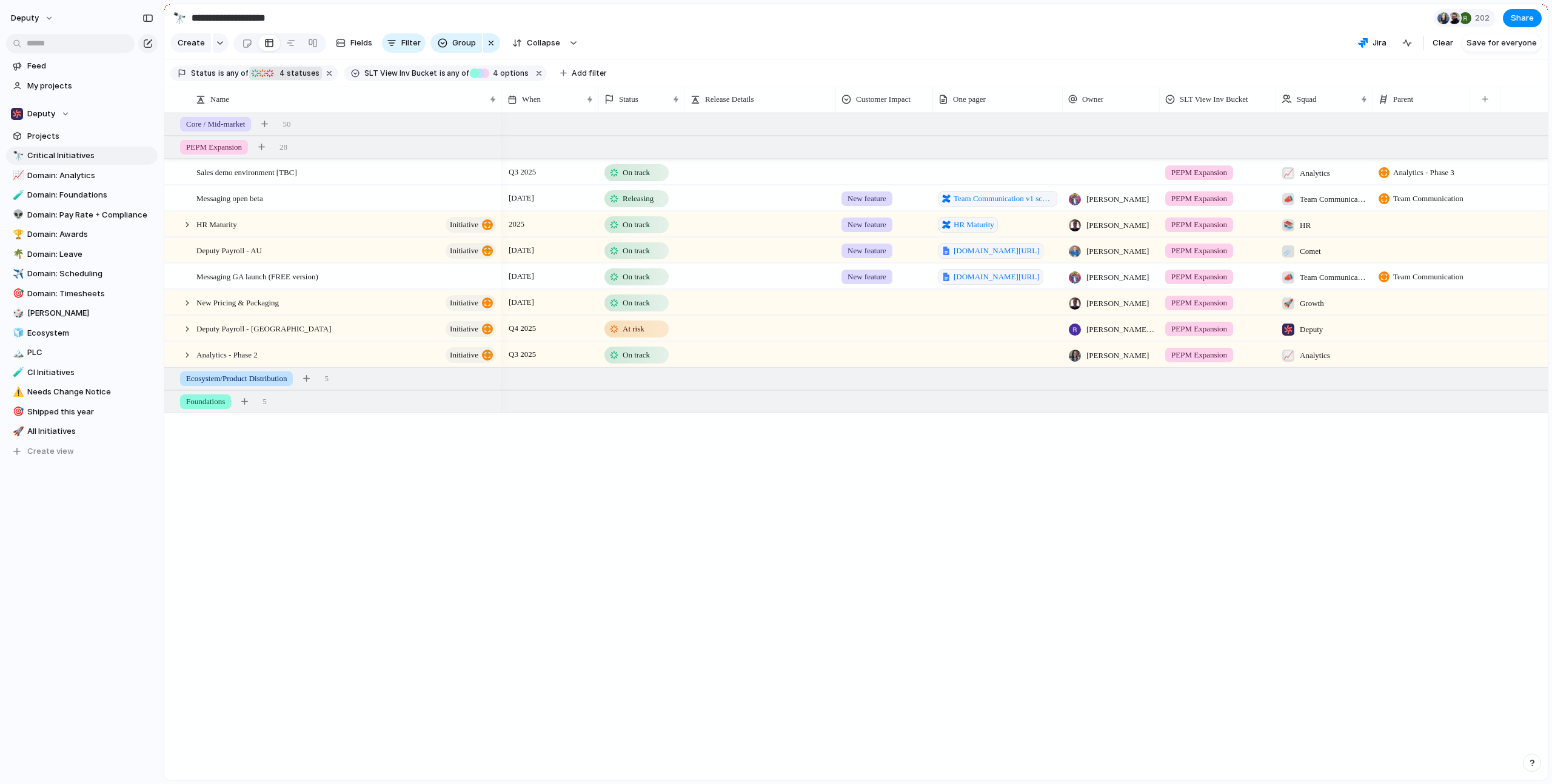
click at [286, 79] on span "4 statuses" at bounding box center [297, 73] width 44 height 11
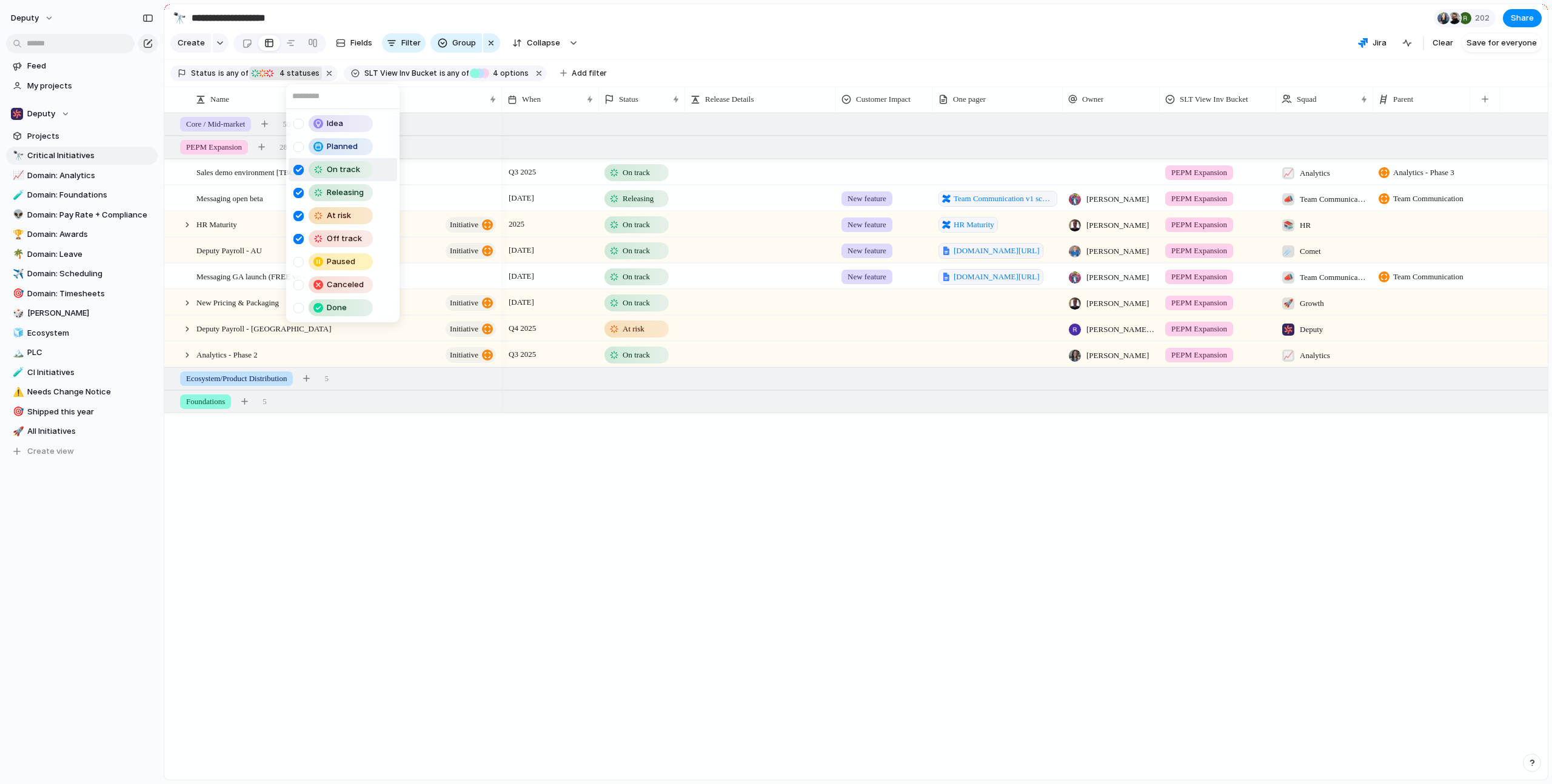
click at [740, 45] on div "Idea Planned On track Releasing At risk Off track Paused Canceled Done" at bounding box center [776, 392] width 1552 height 784
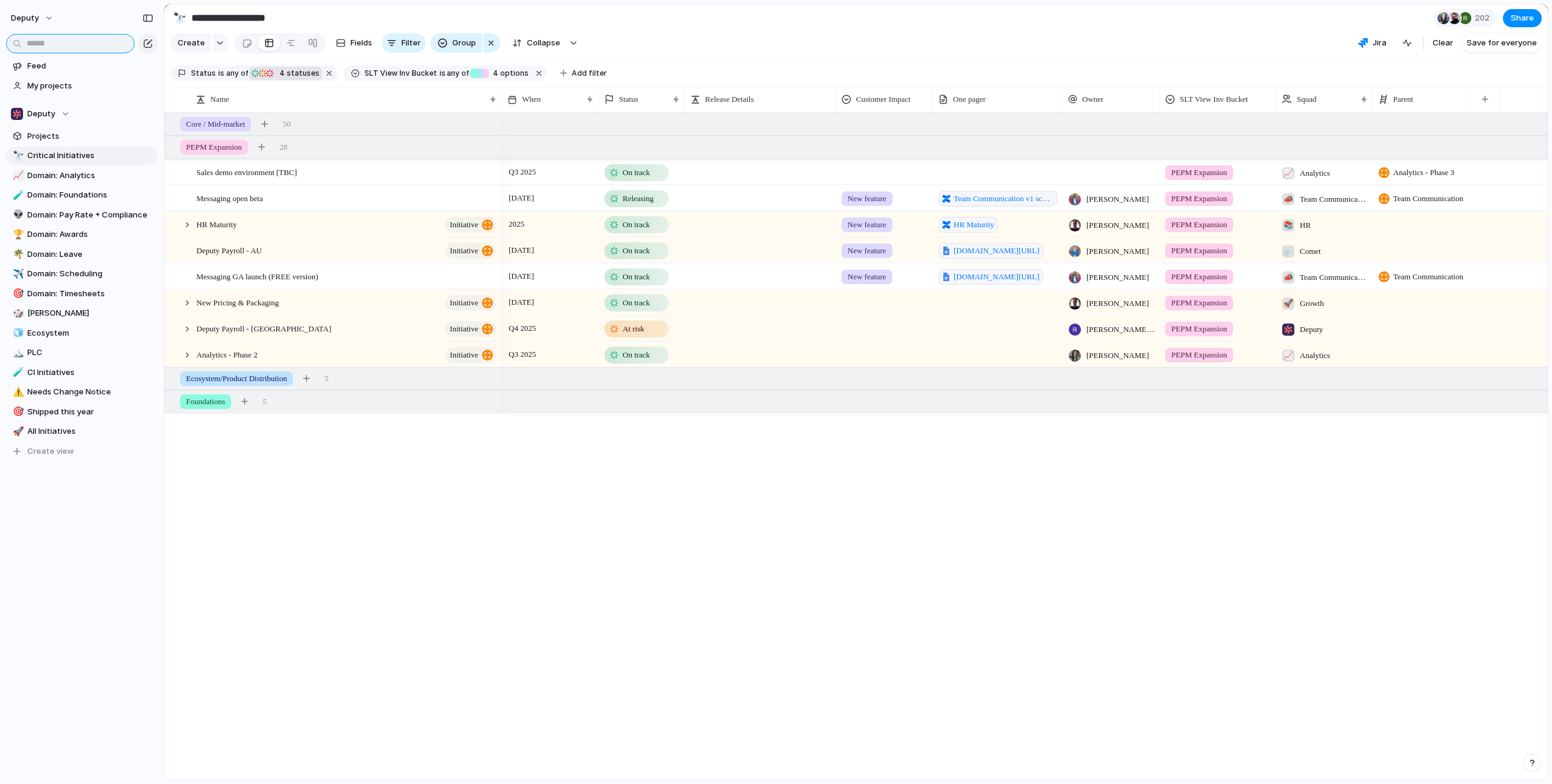
click at [87, 41] on input "text" at bounding box center [71, 44] width 129 height 20
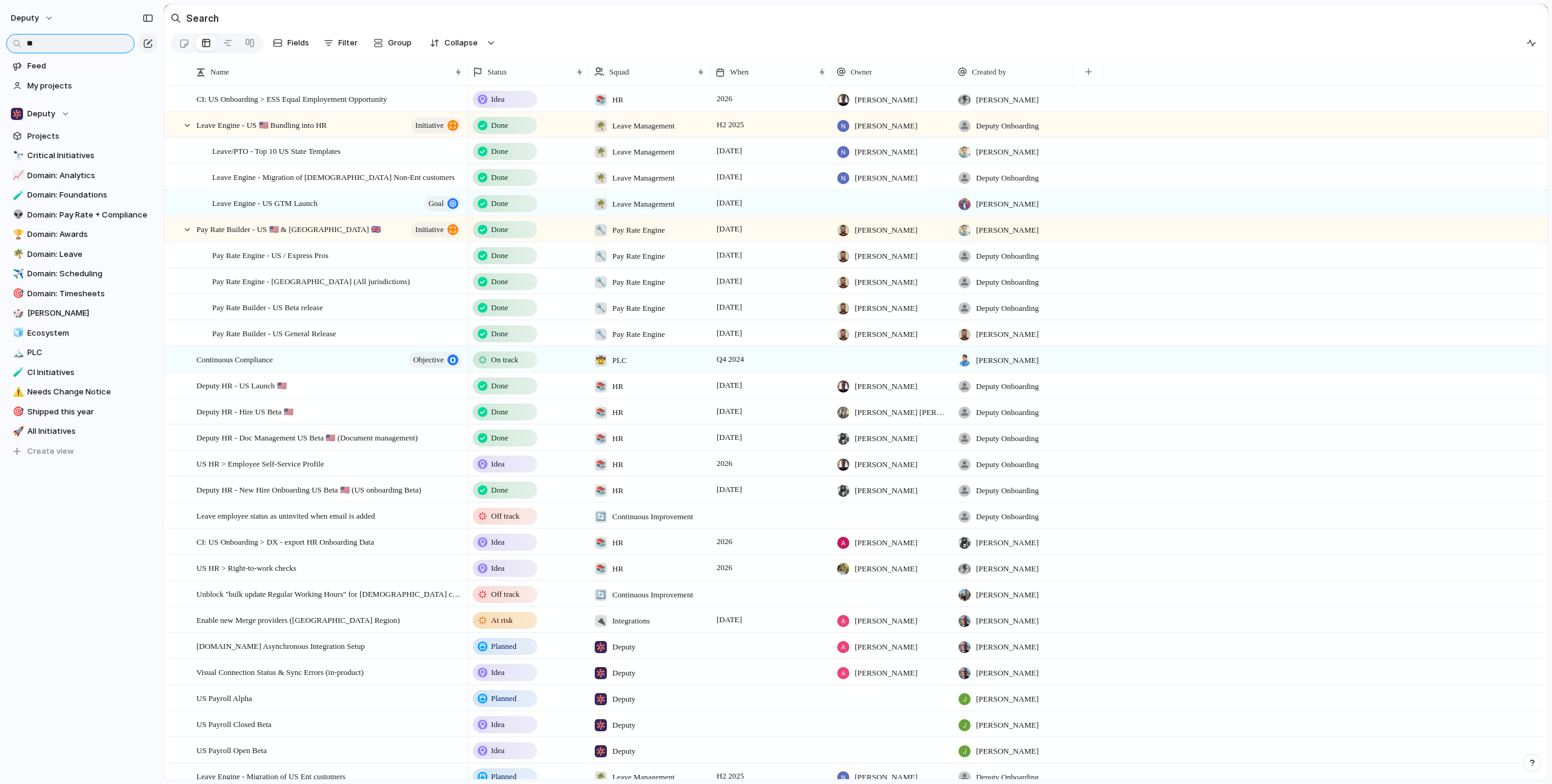
type input "*"
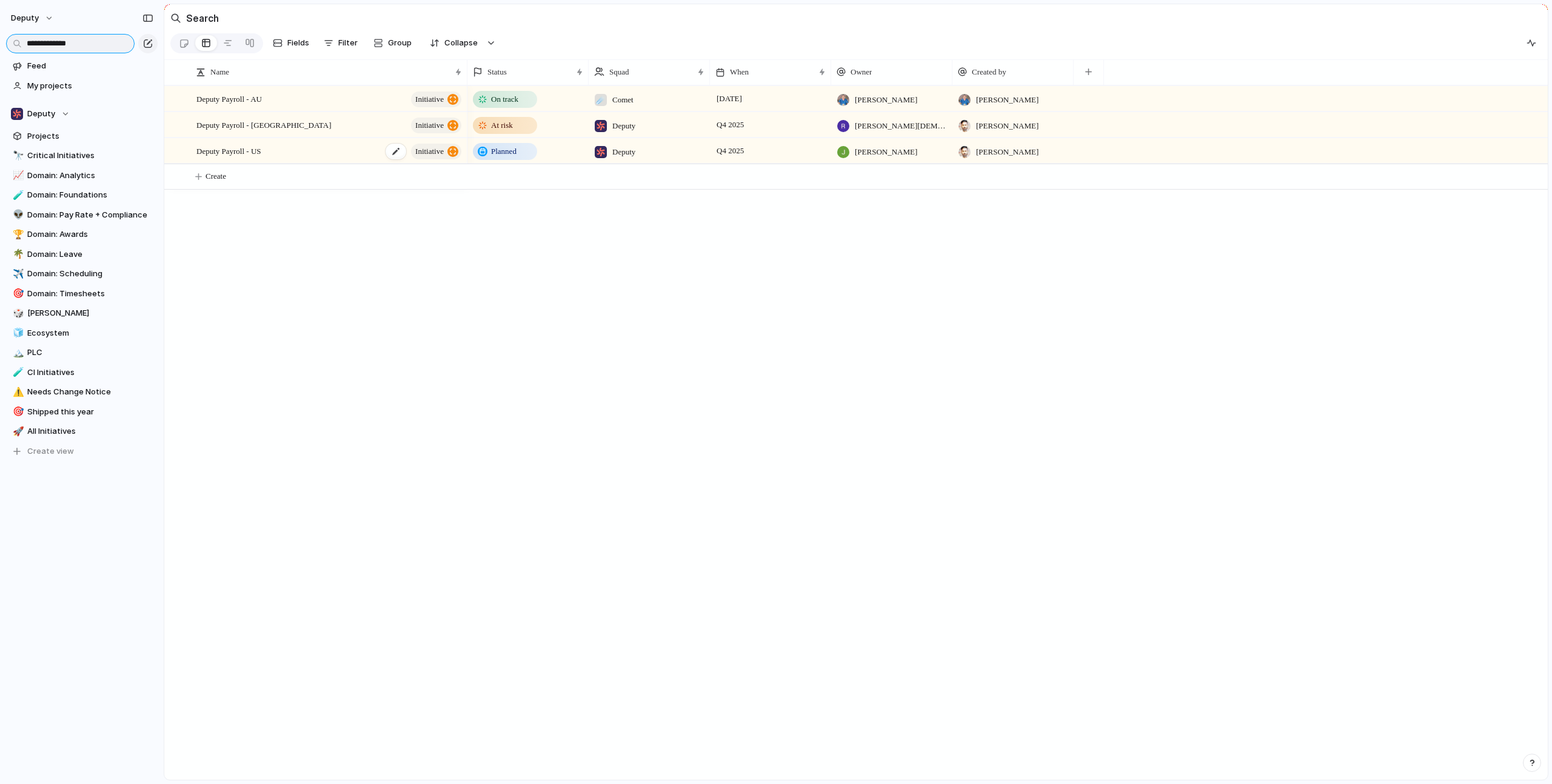
type input "**********"
click at [272, 159] on div "Deputy Payroll - US initiative" at bounding box center [330, 151] width 267 height 25
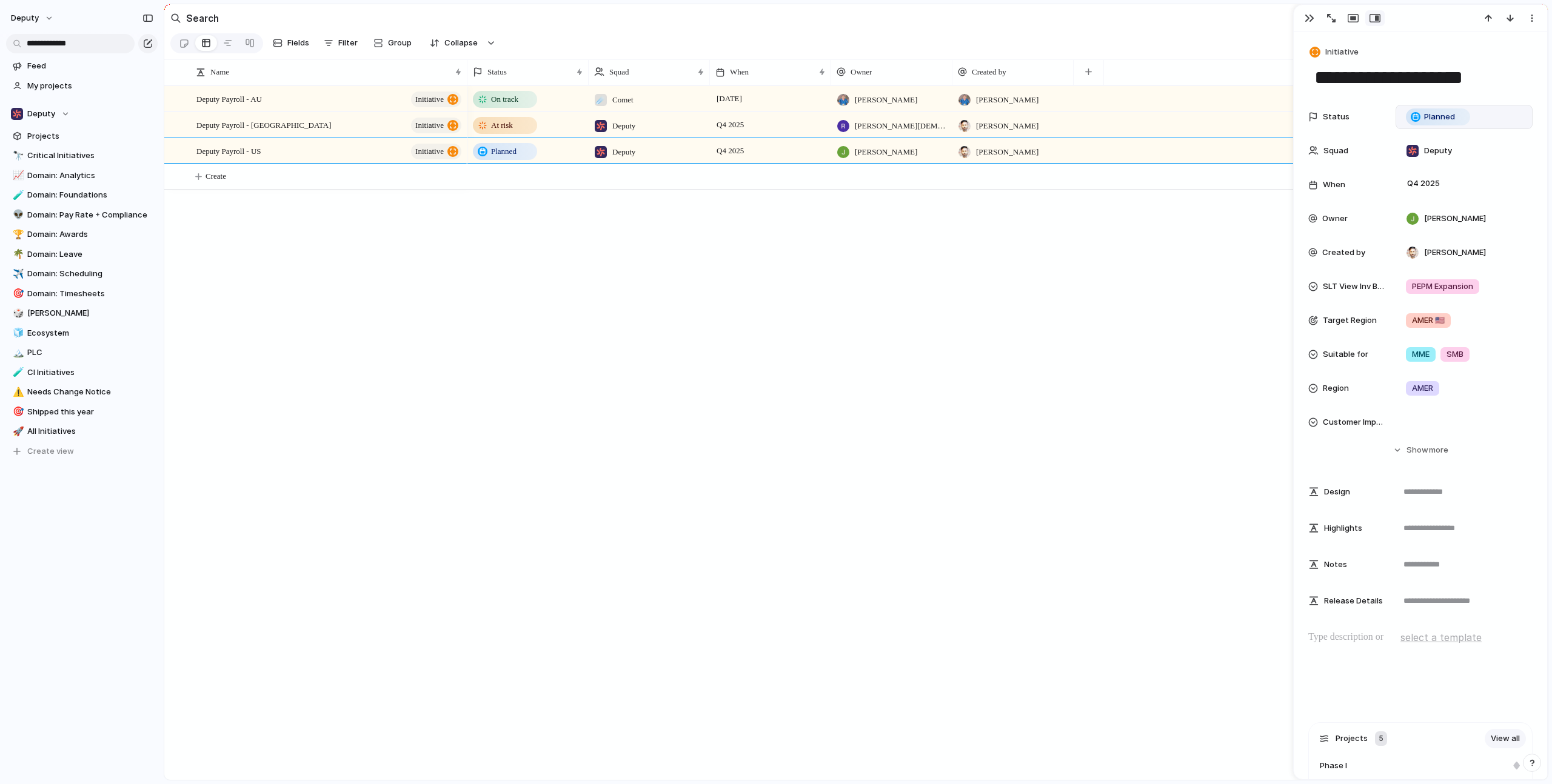
click at [1431, 115] on span "Planned" at bounding box center [1439, 117] width 31 height 13
click at [1443, 219] on span "On track" at bounding box center [1443, 216] width 33 height 13
click at [1055, 274] on div "On track ☄️ Comet 25 June Niraj Kothawade Niraj Kothawade At risk Deputy Q4 202…" at bounding box center [1008, 433] width 1081 height 695
click at [65, 159] on span "Critical Initiatives" at bounding box center [90, 156] width 126 height 13
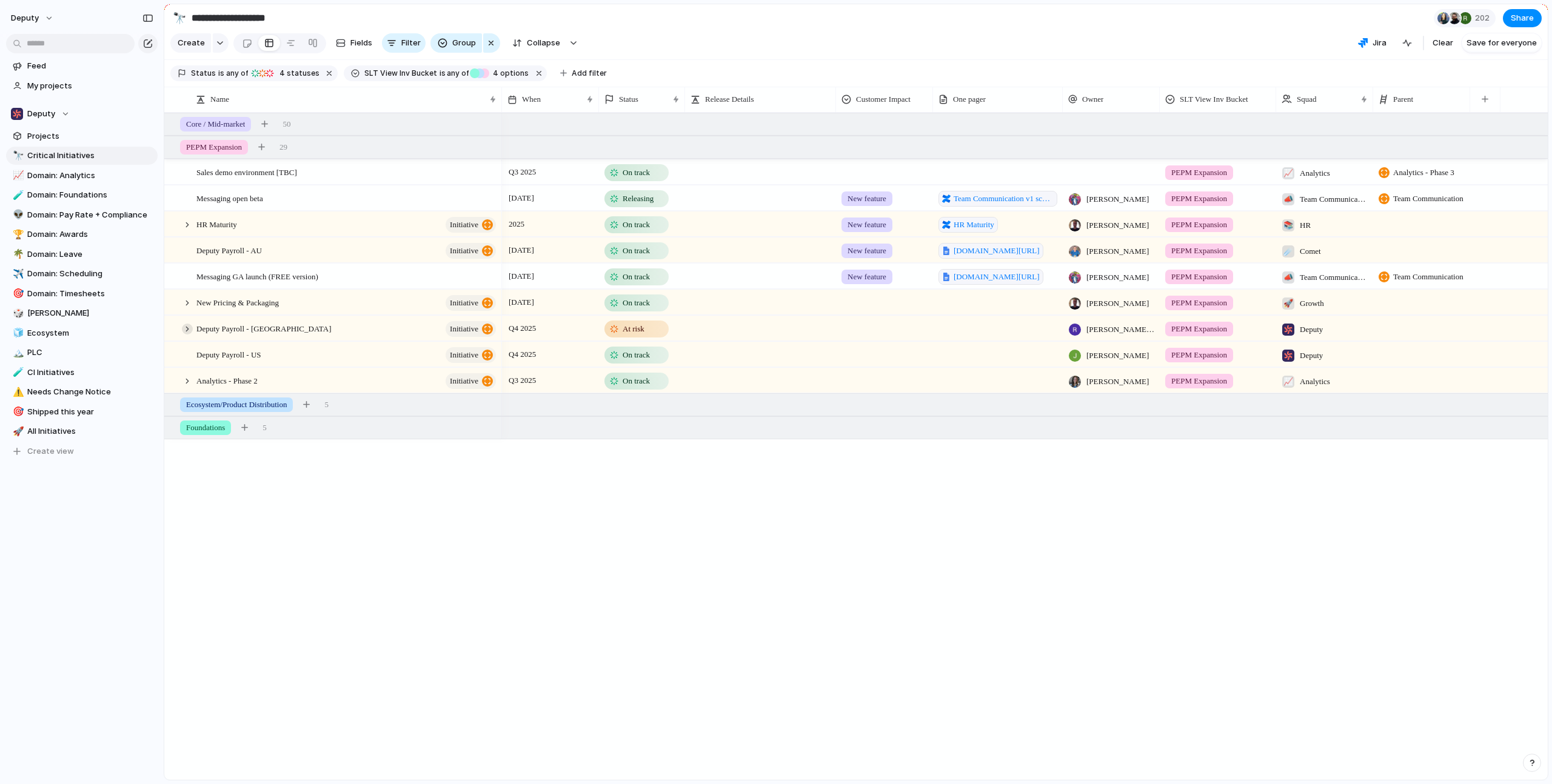
click at [187, 334] on div at bounding box center [187, 329] width 11 height 11
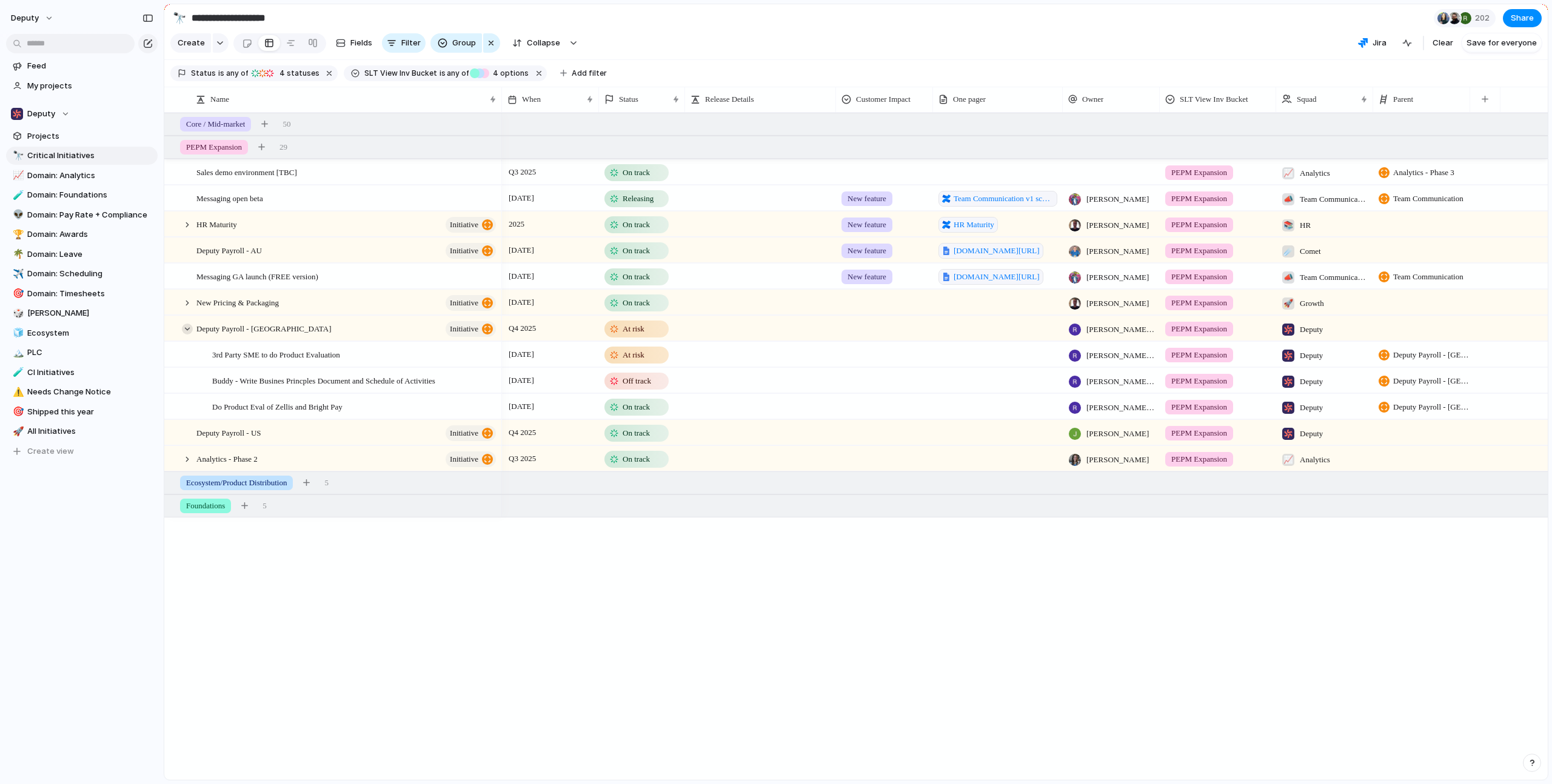
click at [191, 334] on div at bounding box center [187, 329] width 11 height 11
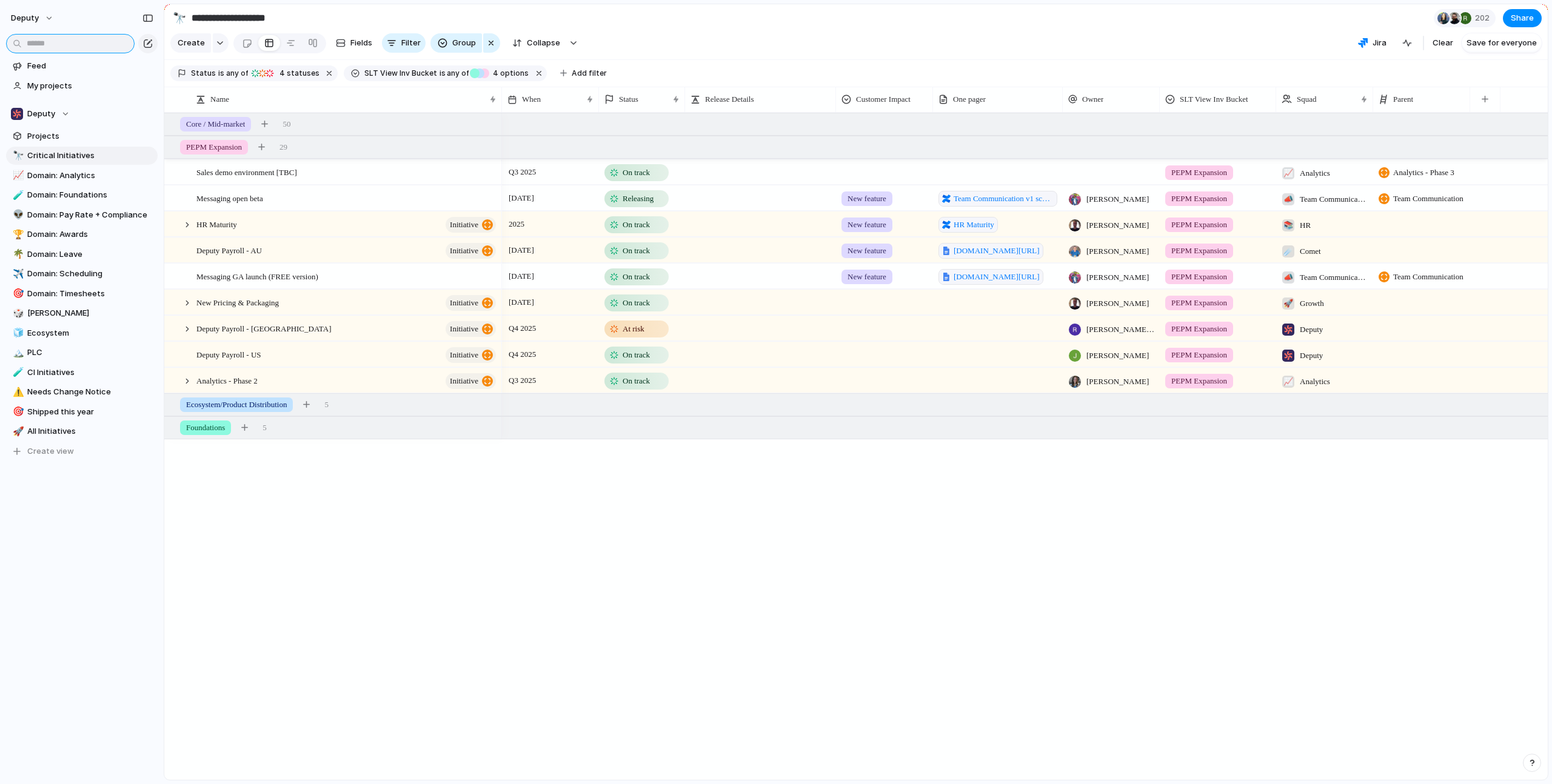
click at [66, 49] on input "text" at bounding box center [71, 44] width 129 height 20
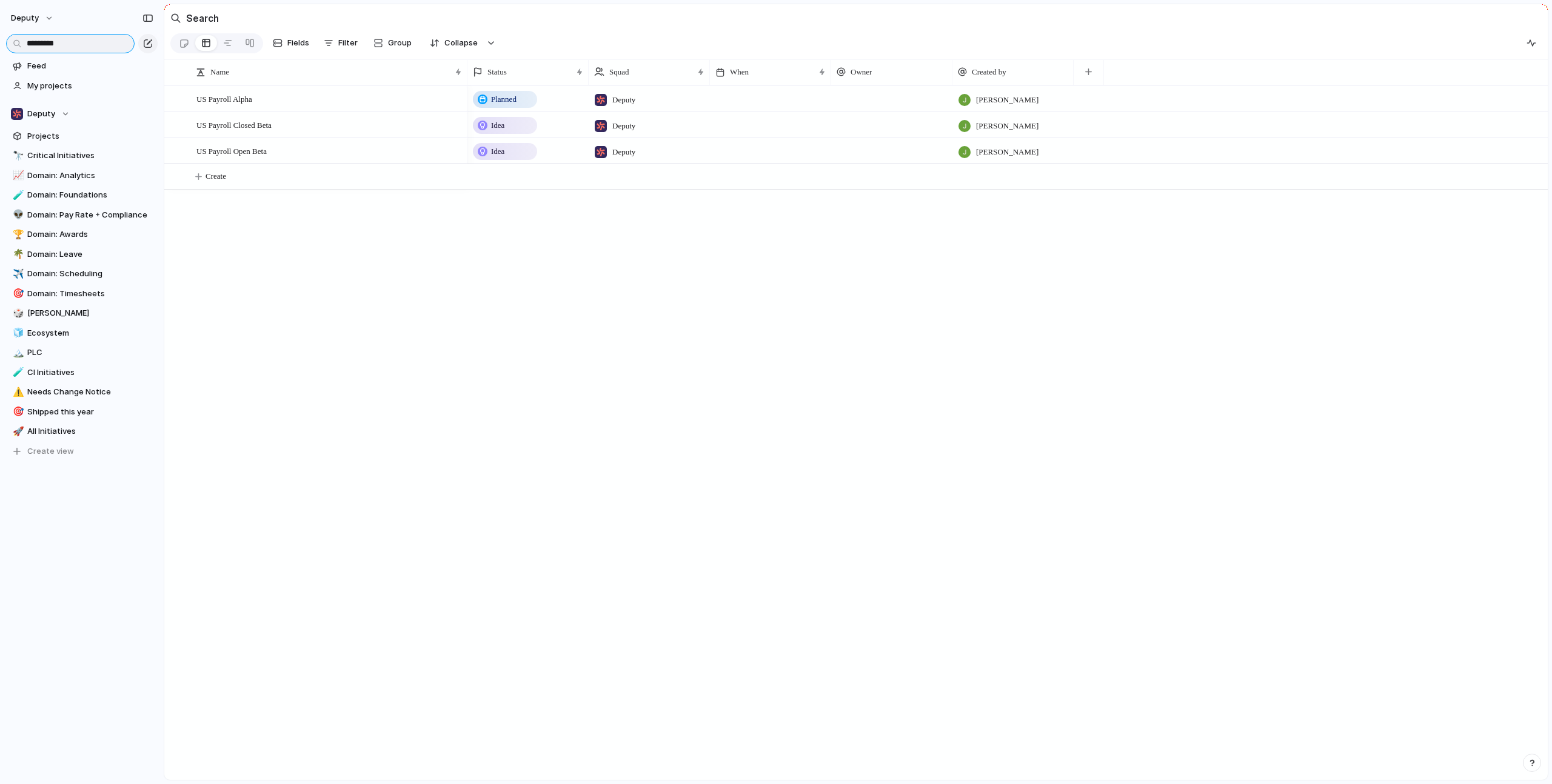
type input "**********"
click at [75, 40] on input "**********" at bounding box center [71, 44] width 129 height 20
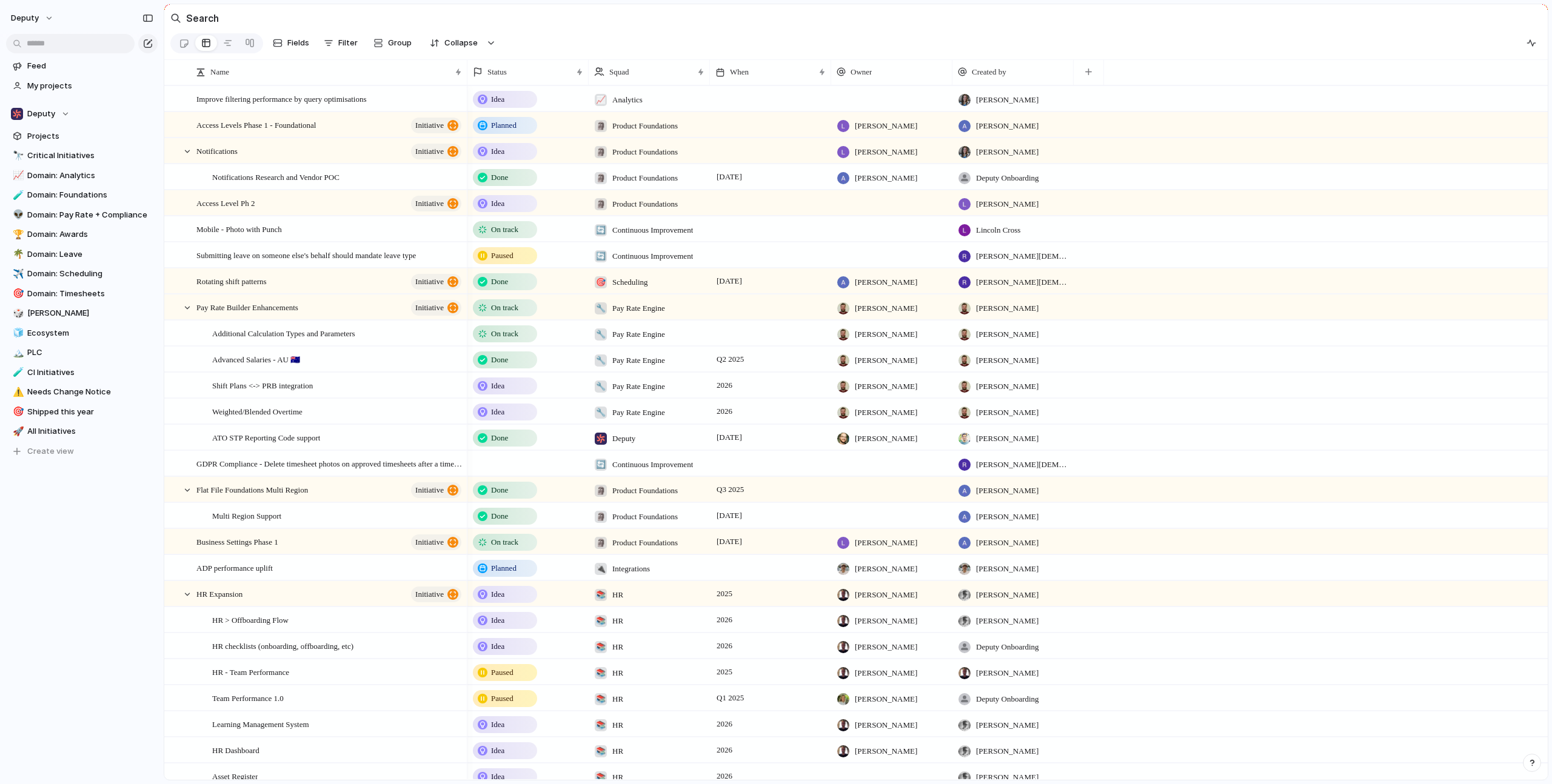
click at [1081, 26] on section "Search" at bounding box center [856, 18] width 1384 height 28
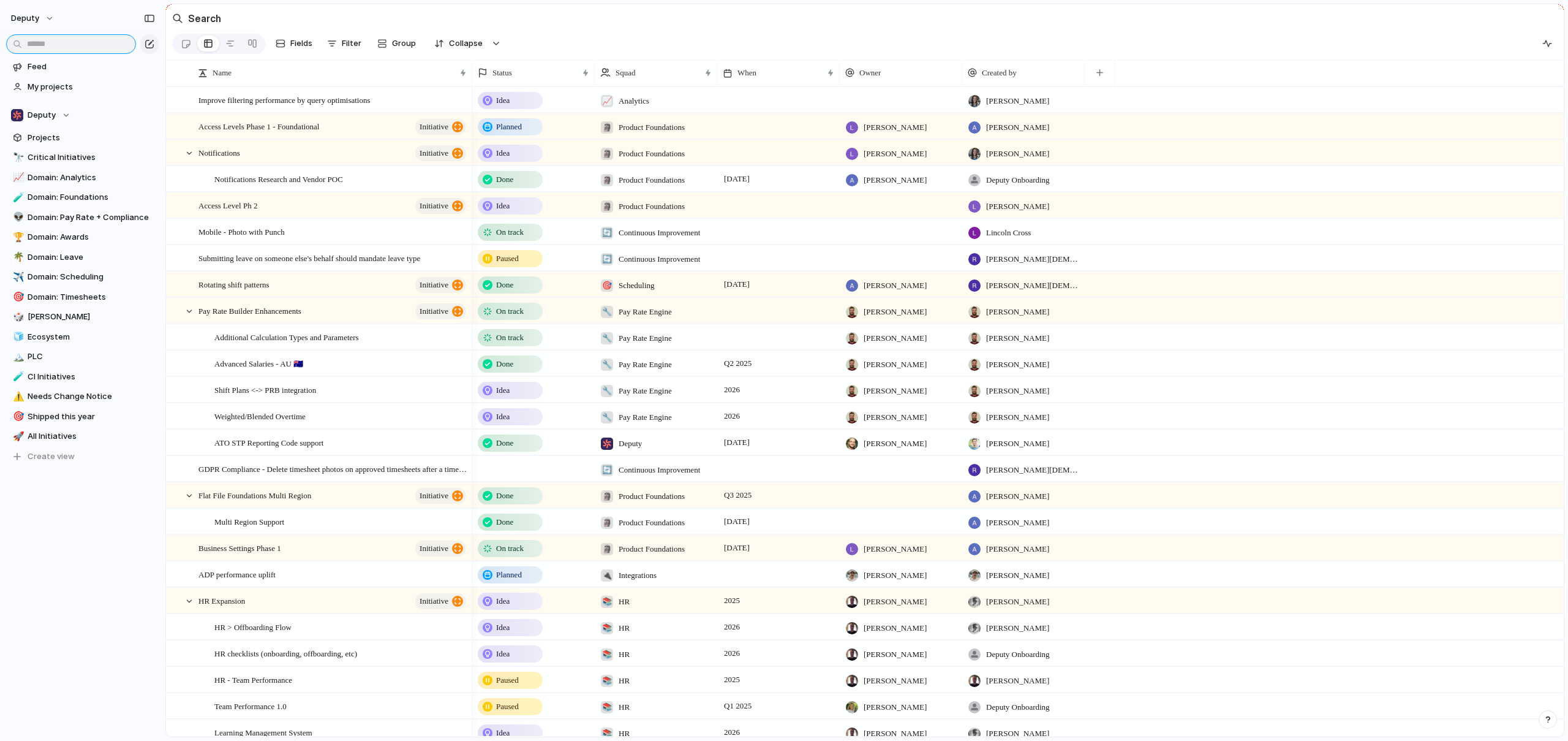
click at [79, 42] on input "text" at bounding box center [71, 44] width 130 height 20
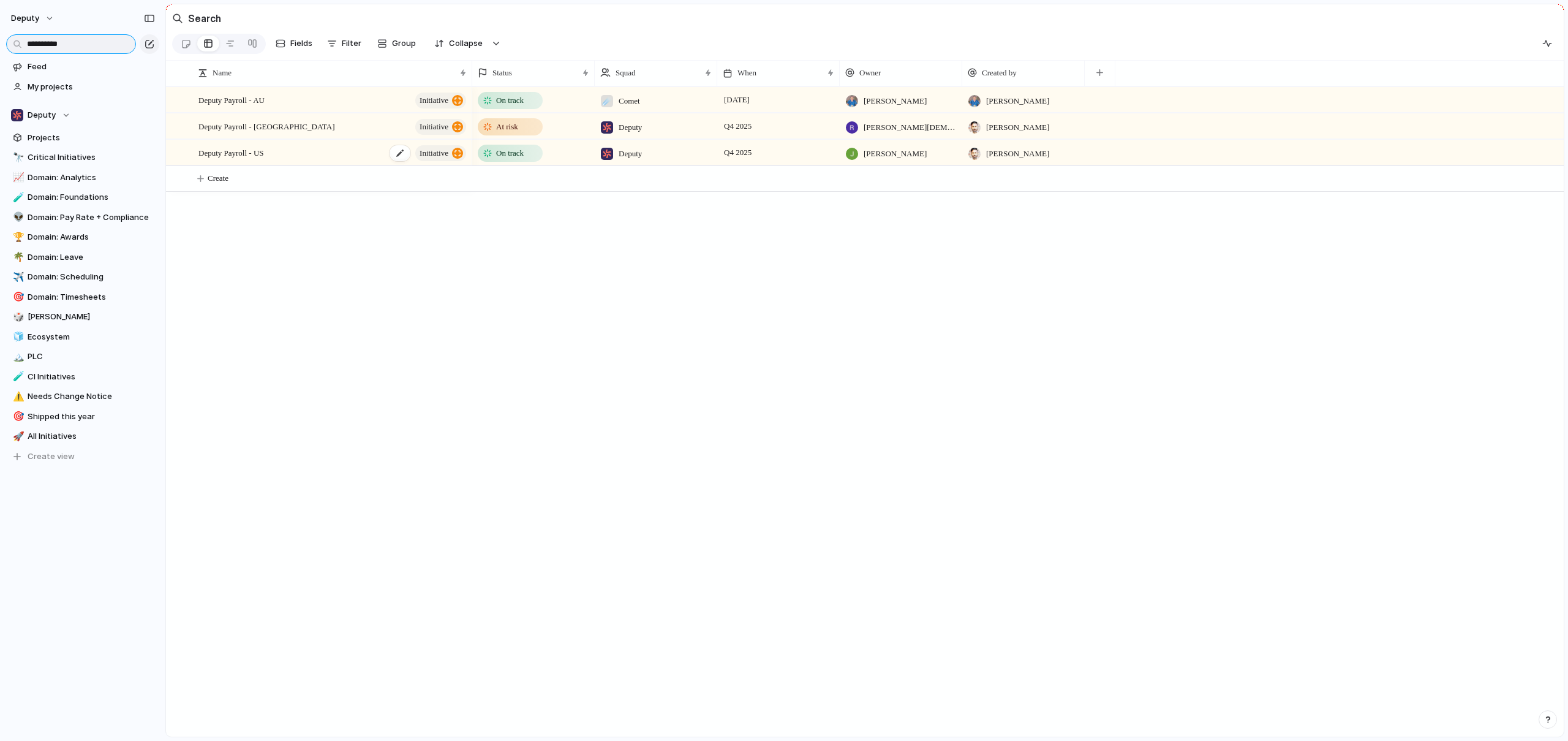
type input "**********"
click at [346, 164] on div "Deputy Payroll - US initiative" at bounding box center [333, 153] width 269 height 25
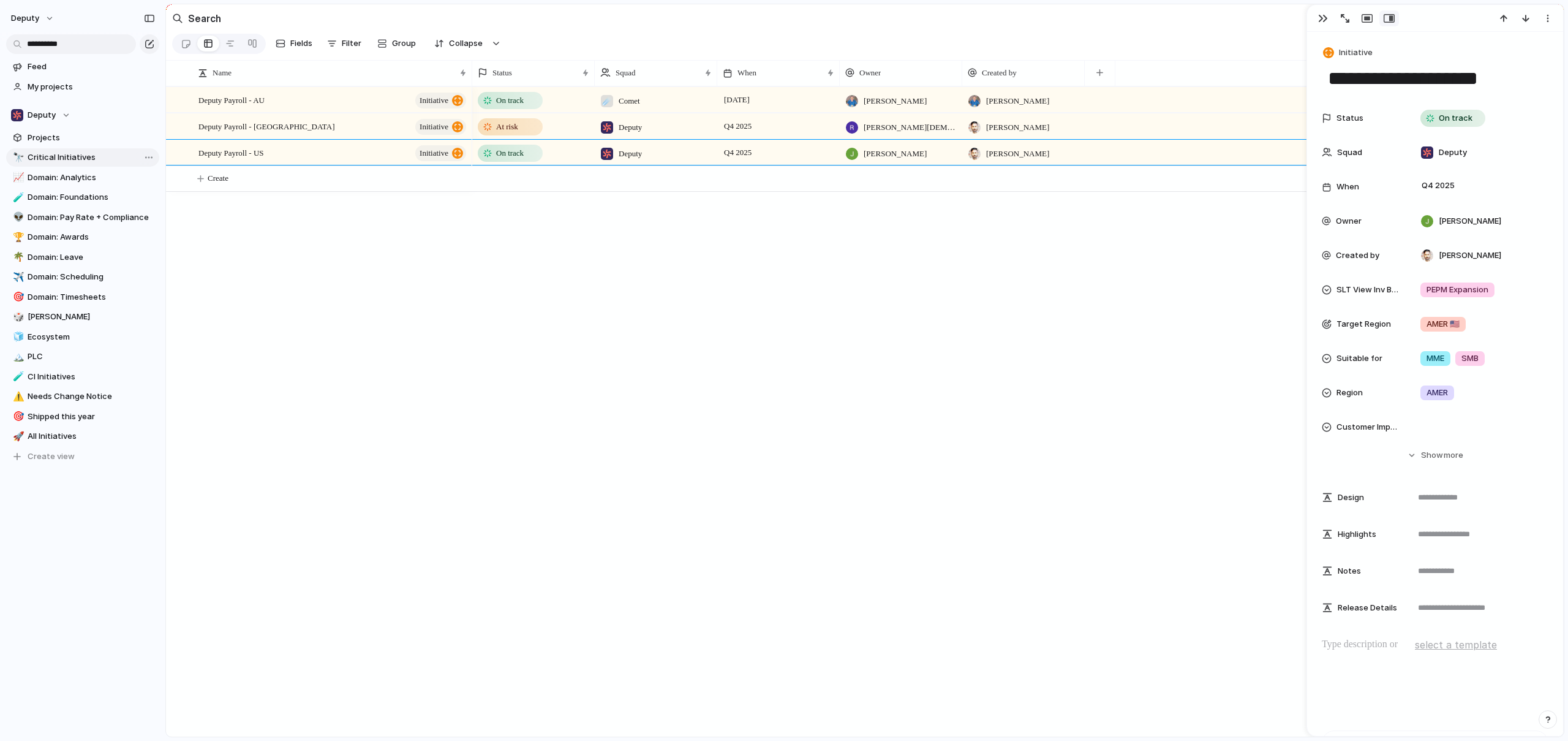
click at [74, 159] on span "Critical Initiatives" at bounding box center [91, 157] width 127 height 13
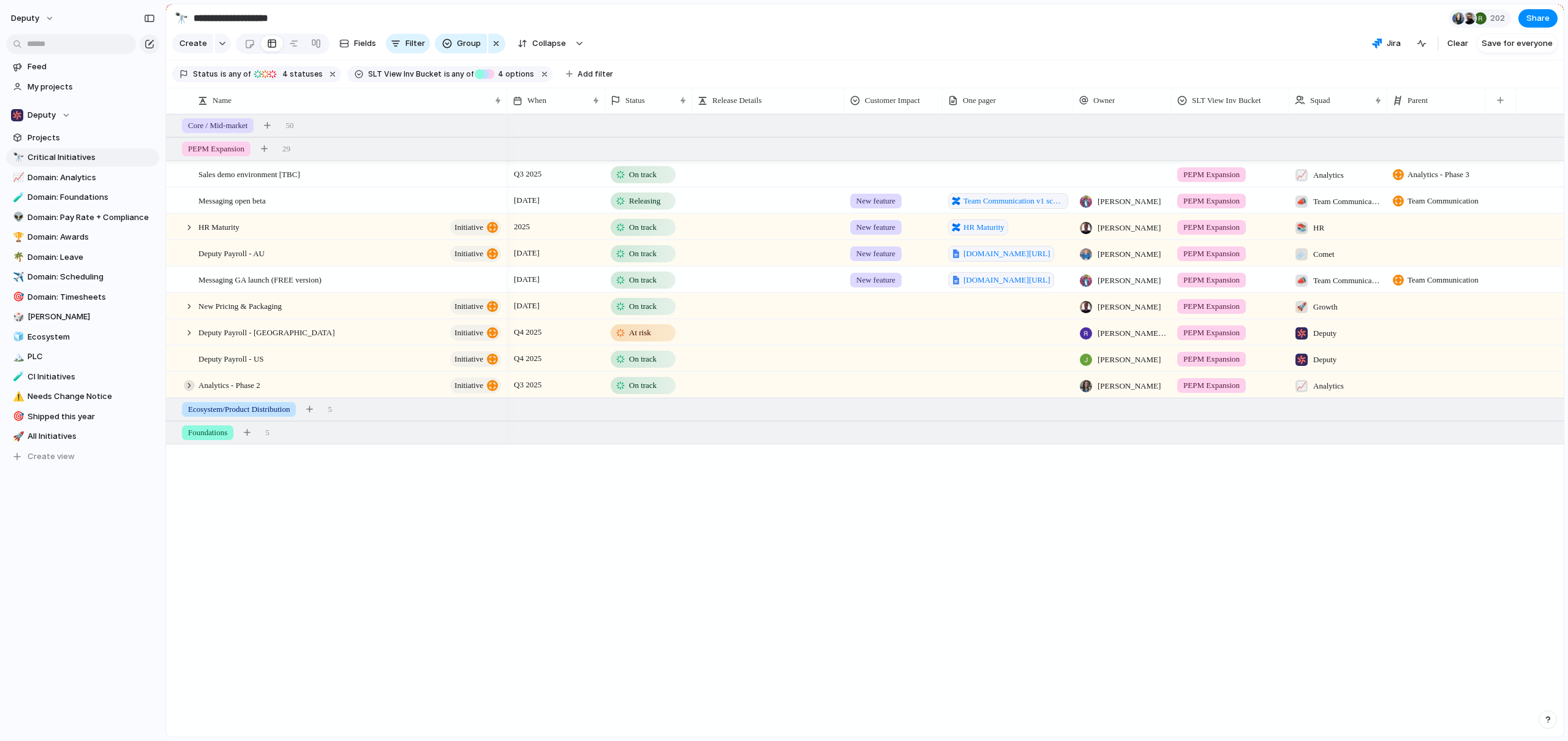
click at [185, 390] on div at bounding box center [189, 385] width 11 height 11
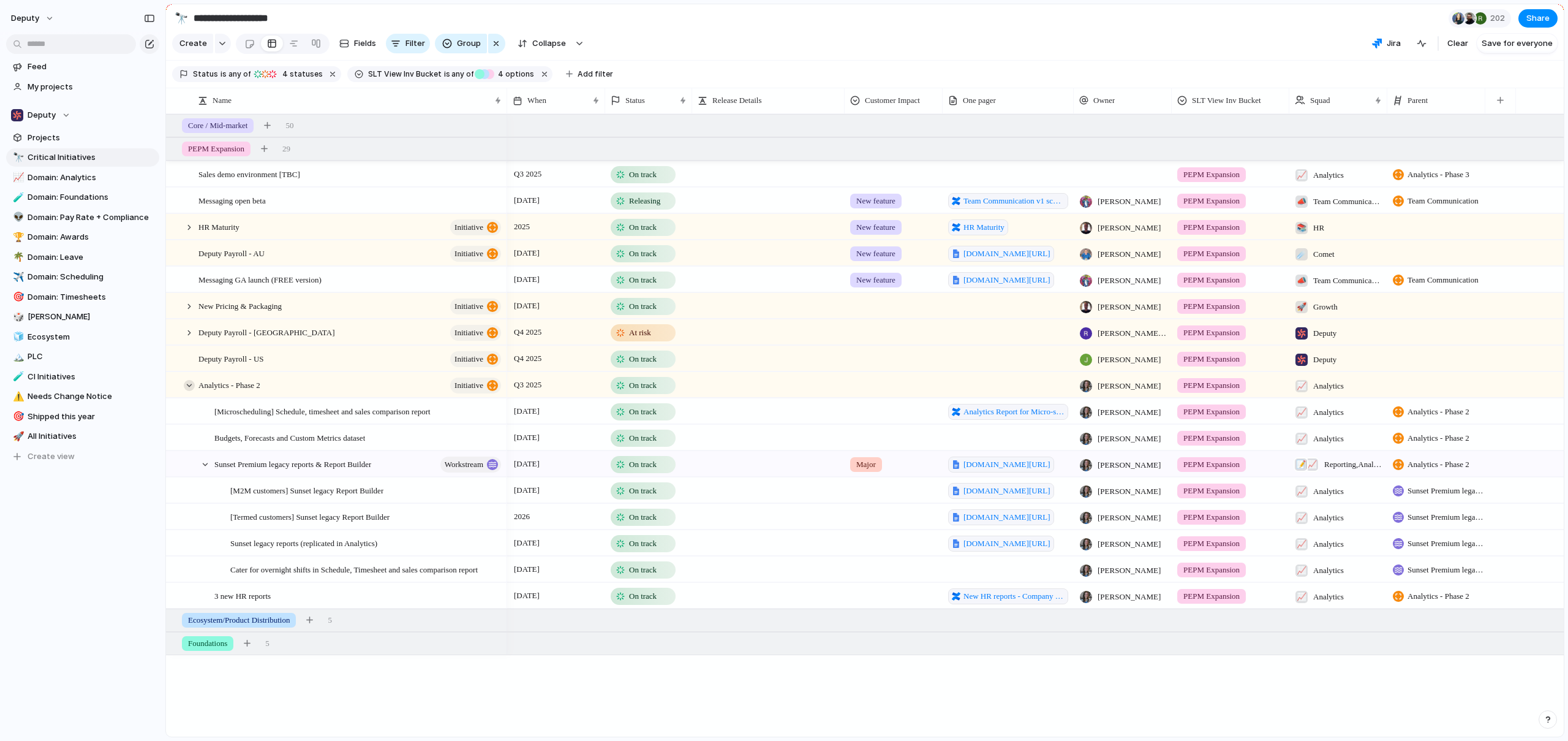
click at [185, 390] on div at bounding box center [189, 385] width 11 height 11
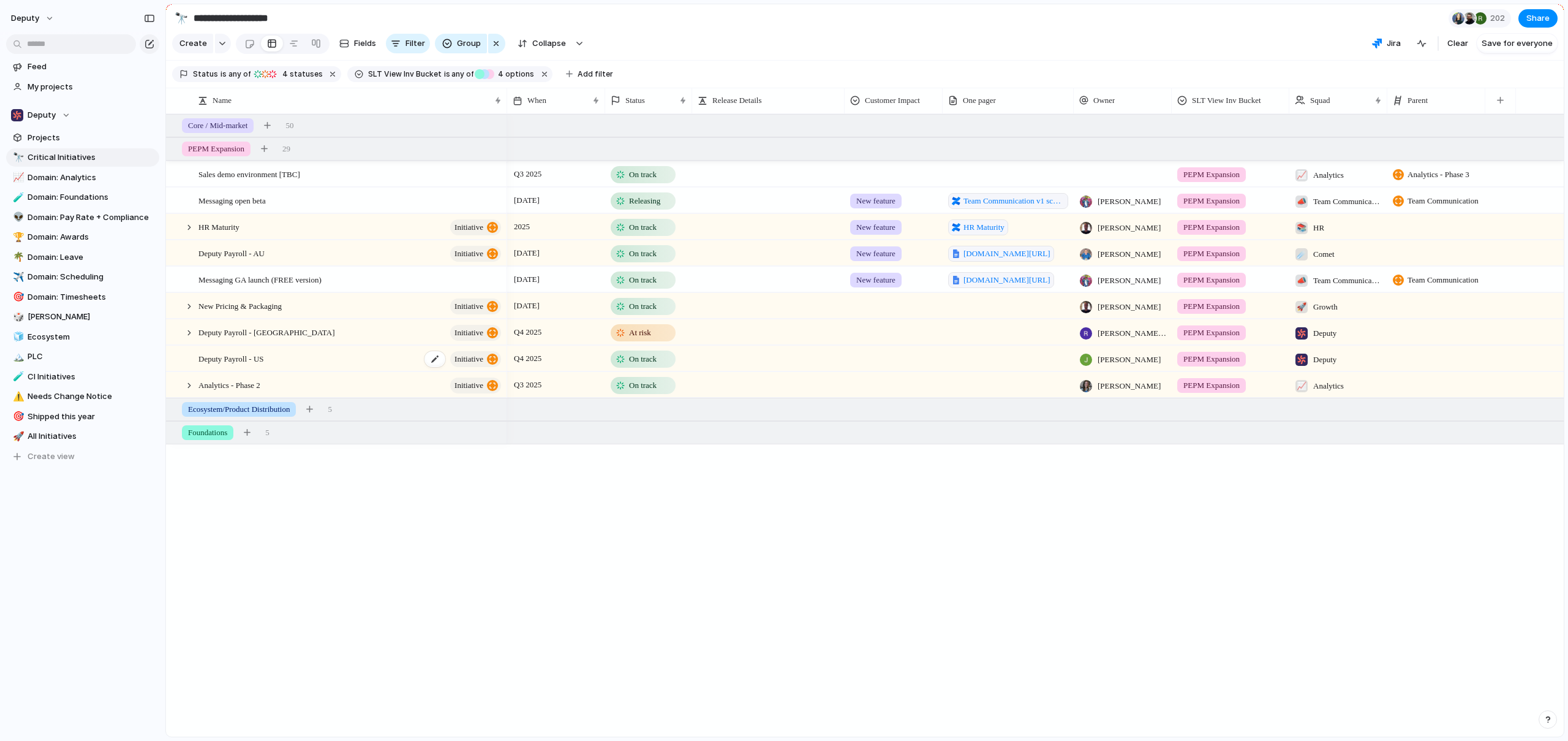
click at [311, 370] on div "Deputy Payroll - US initiative" at bounding box center [351, 359] width 305 height 25
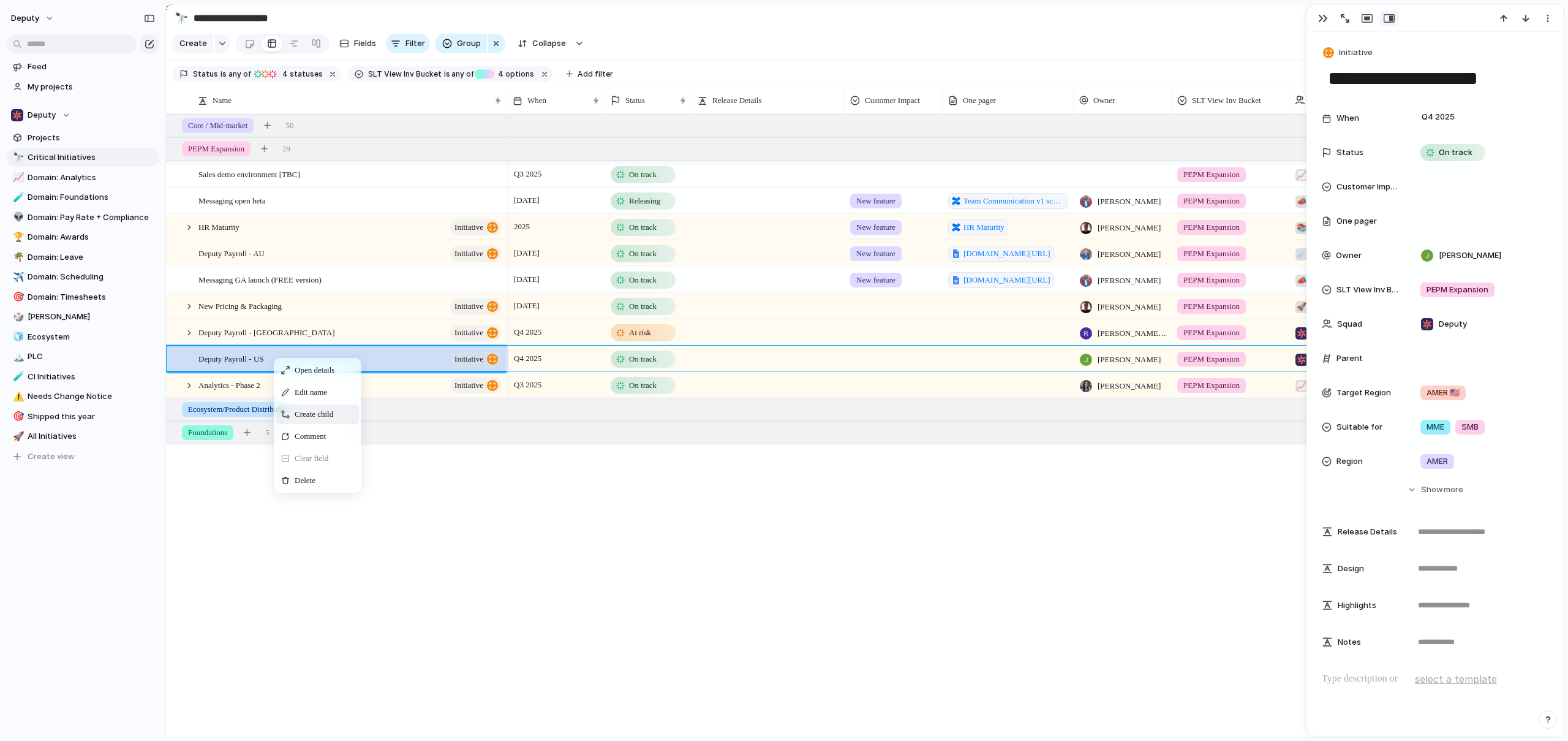
click at [333, 420] on span "Create child" at bounding box center [314, 414] width 39 height 13
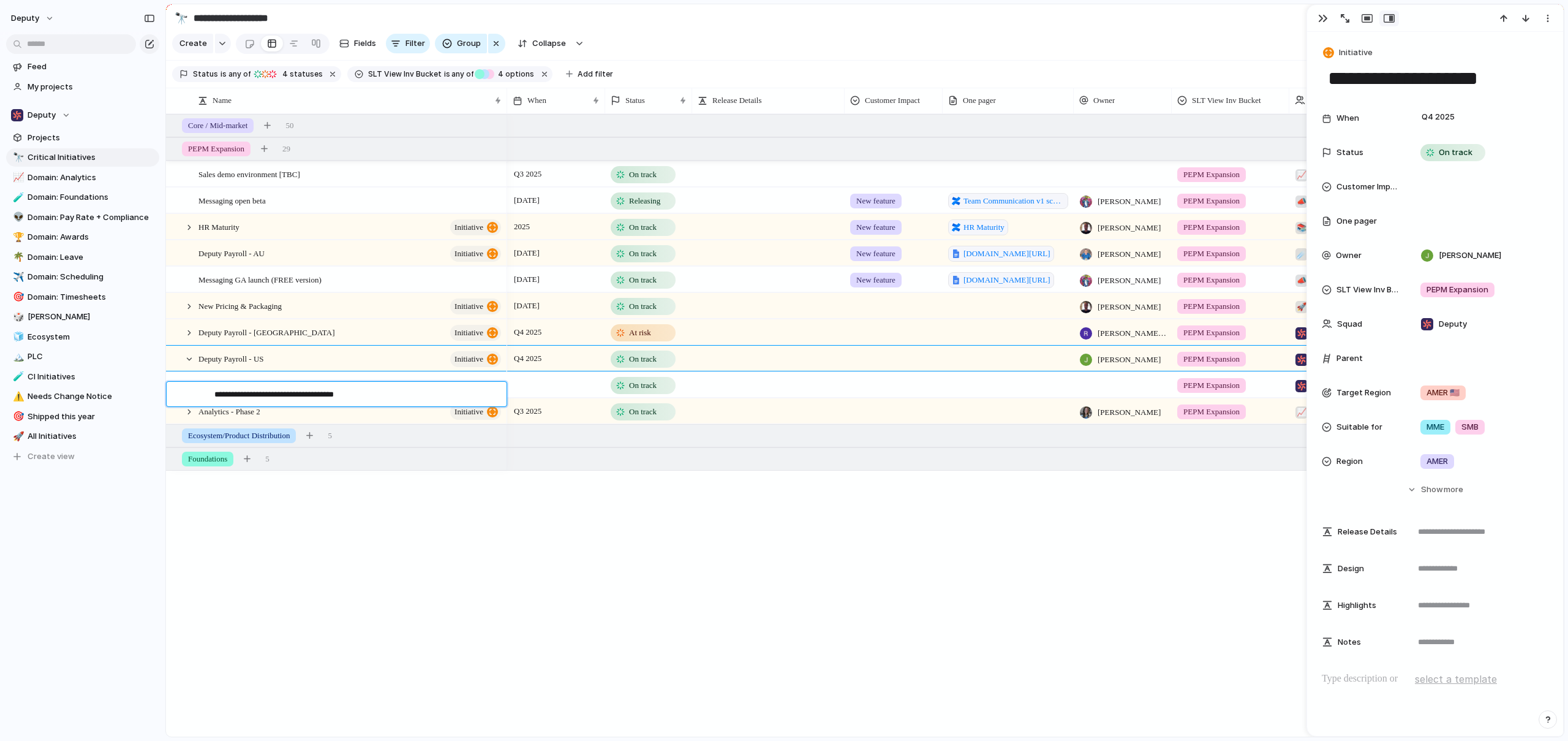
type textarea "**********"
click at [315, 391] on span "Phase 1 - Deputy/Paycor deep integration" at bounding box center [280, 385] width 132 height 14
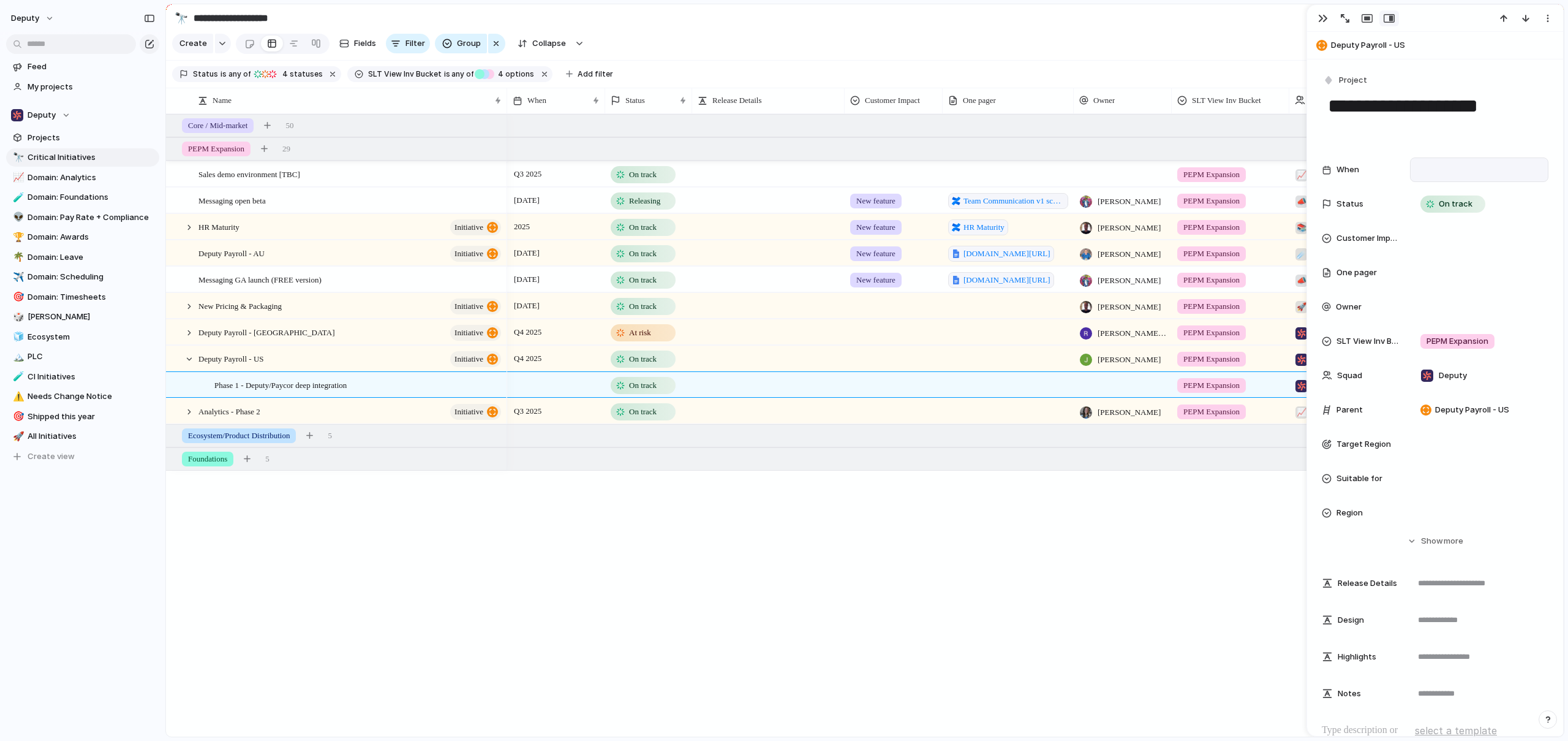
click at [1438, 172] on div at bounding box center [1479, 169] width 127 height 14
click at [1450, 191] on span "Quarter" at bounding box center [1456, 192] width 31 height 13
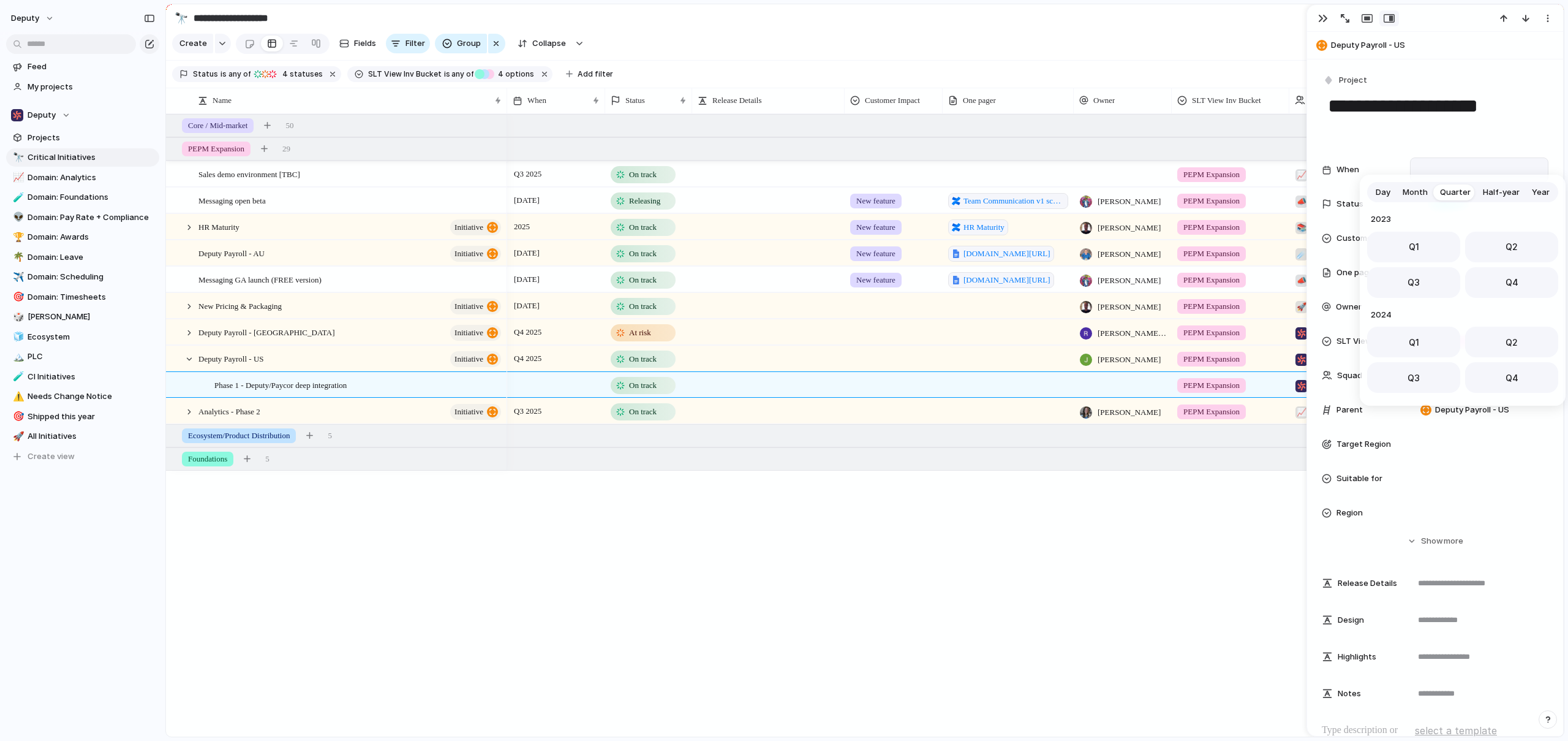
scroll to position [194, 0]
click at [1495, 271] on button "Q4" at bounding box center [1512, 278] width 93 height 31
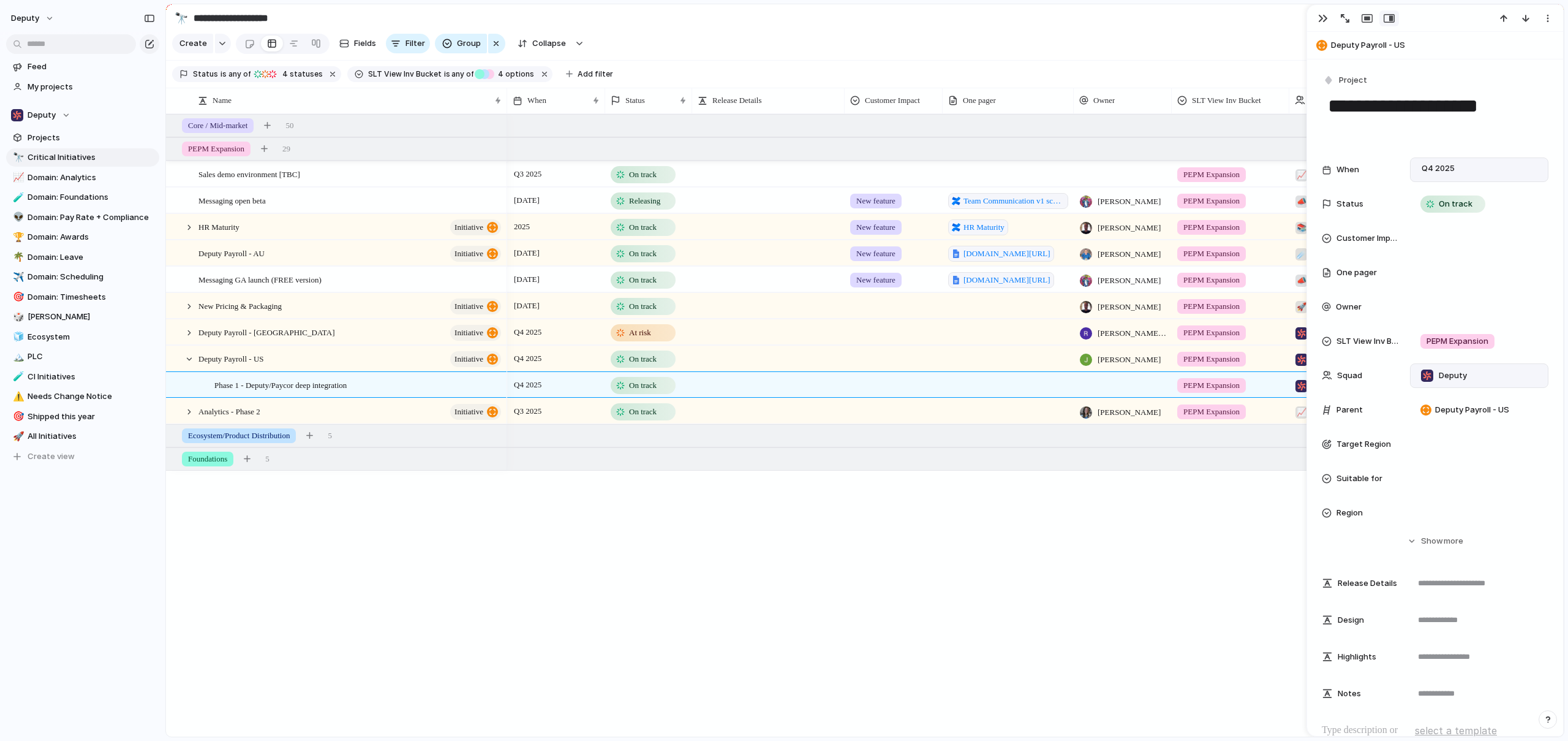
click at [1447, 364] on div "Deputy" at bounding box center [1479, 375] width 138 height 24
type input "*"
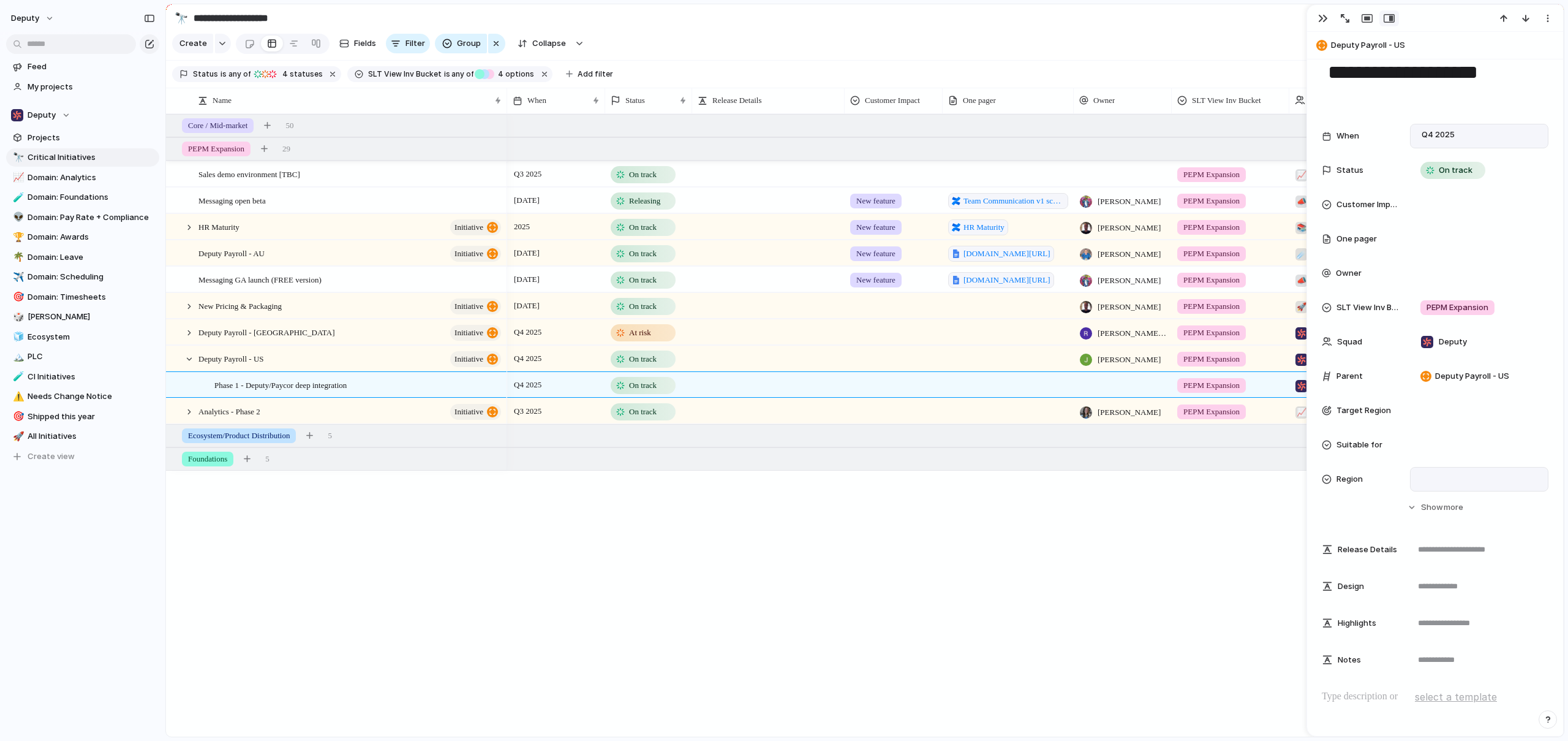
scroll to position [41, 0]
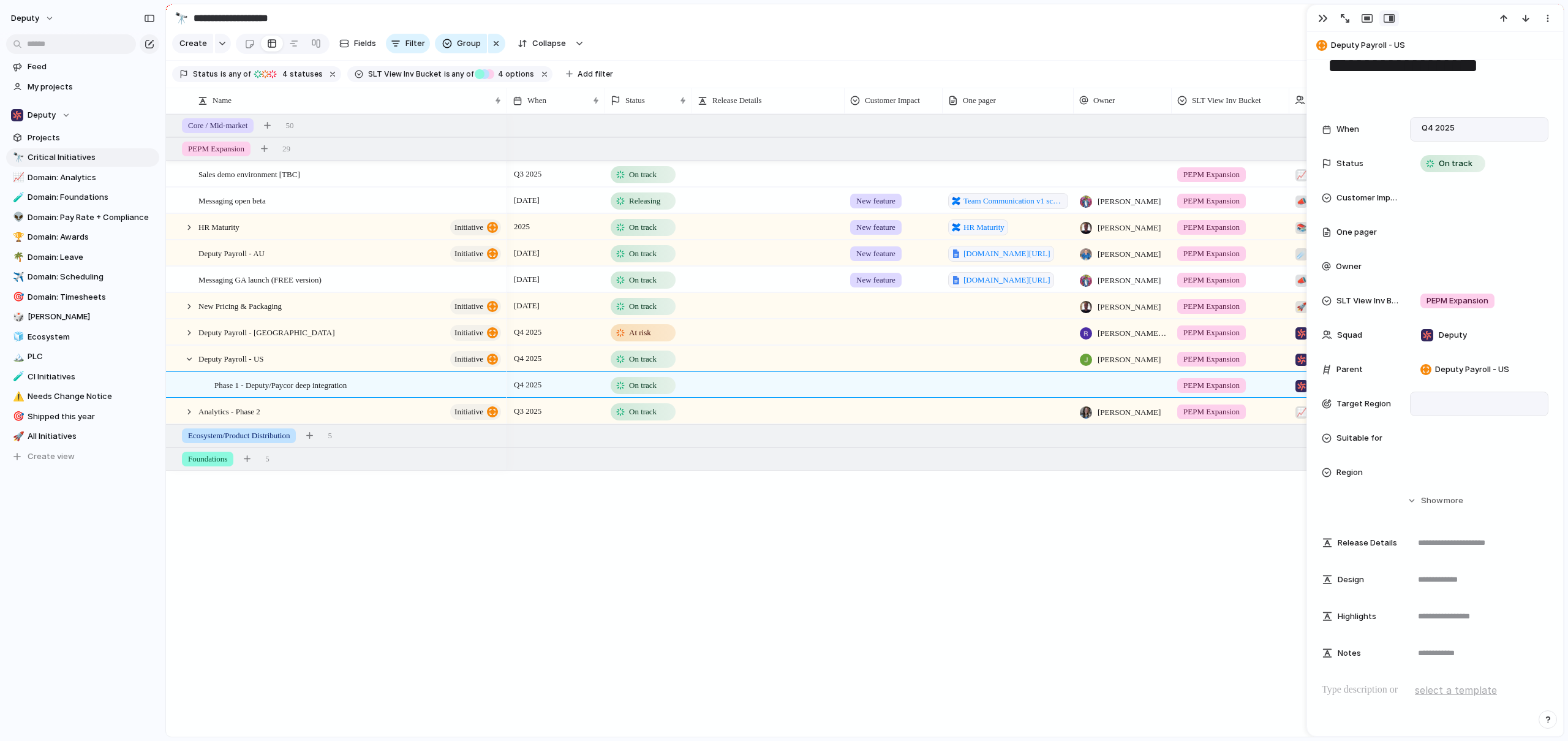
click at [1442, 400] on div at bounding box center [1479, 403] width 127 height 14
click at [1431, 467] on div at bounding box center [1429, 468] width 22 height 22
click at [1335, 444] on div "AU 🇦🇺 AMER 🇺🇸 UK 🇬🇧" at bounding box center [784, 370] width 1568 height 741
click at [1441, 436] on div at bounding box center [1479, 437] width 127 height 14
click at [1431, 479] on div at bounding box center [1429, 482] width 22 height 22
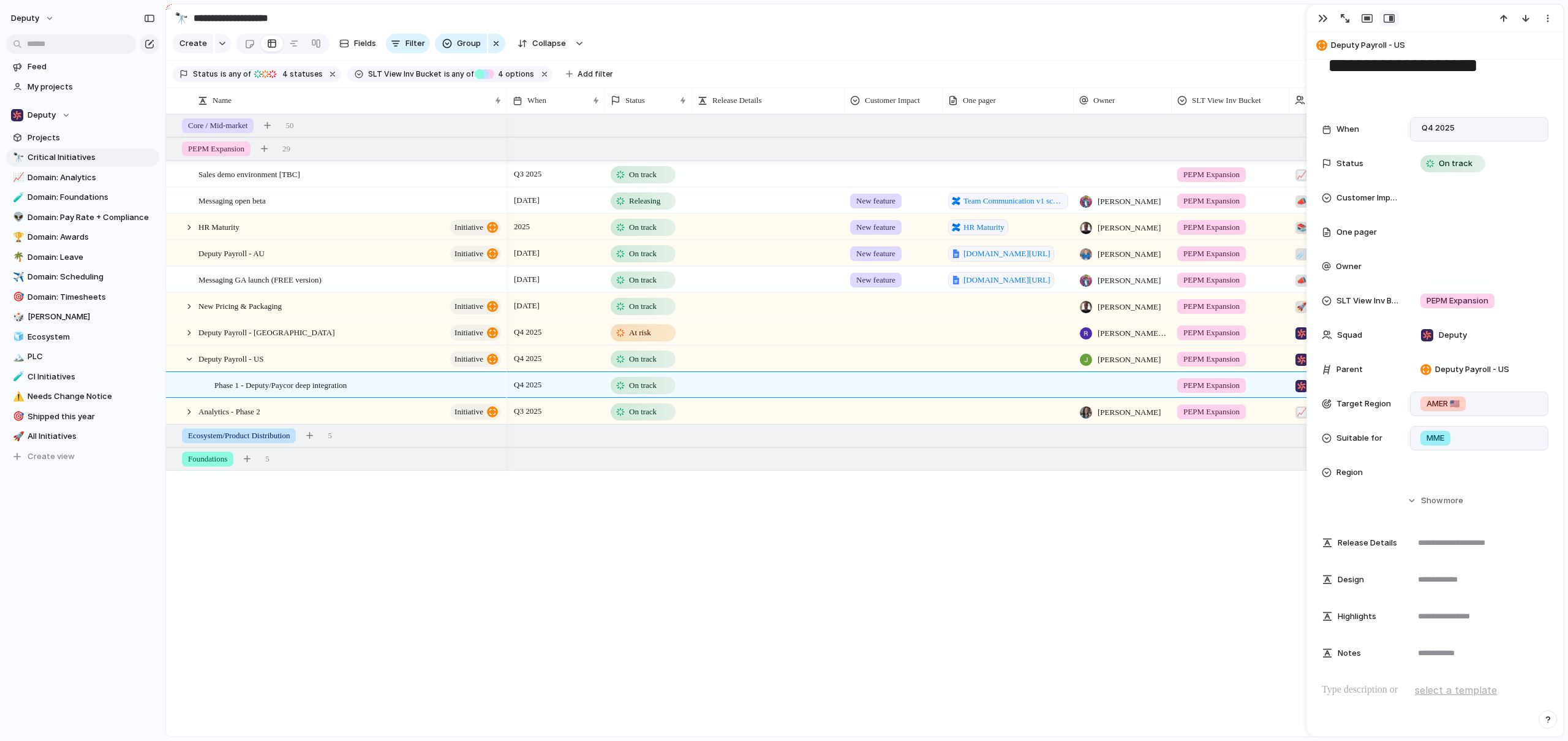
click at [1321, 504] on div "MME SMB Self serve Partner" at bounding box center [784, 370] width 1568 height 741
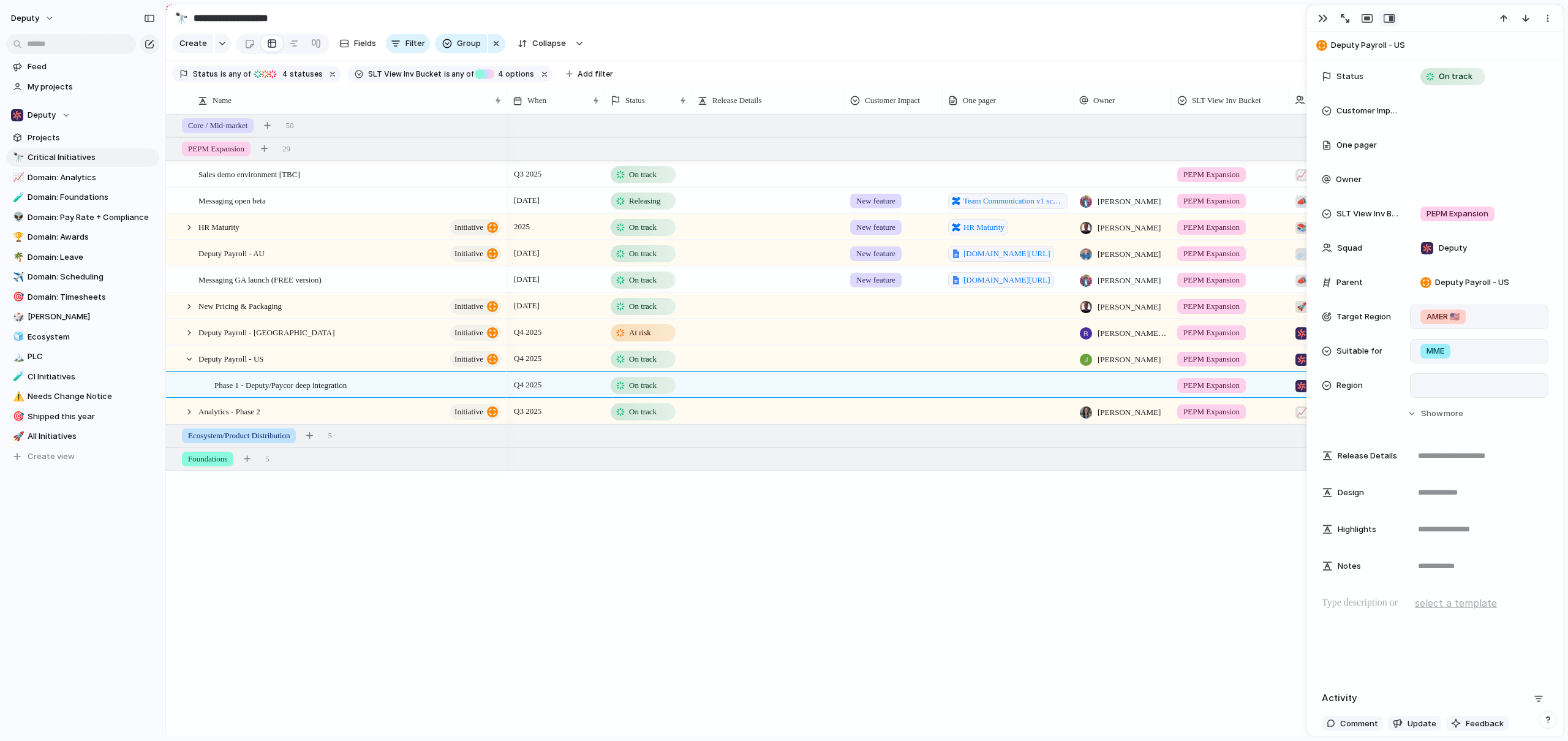
scroll to position [0, 0]
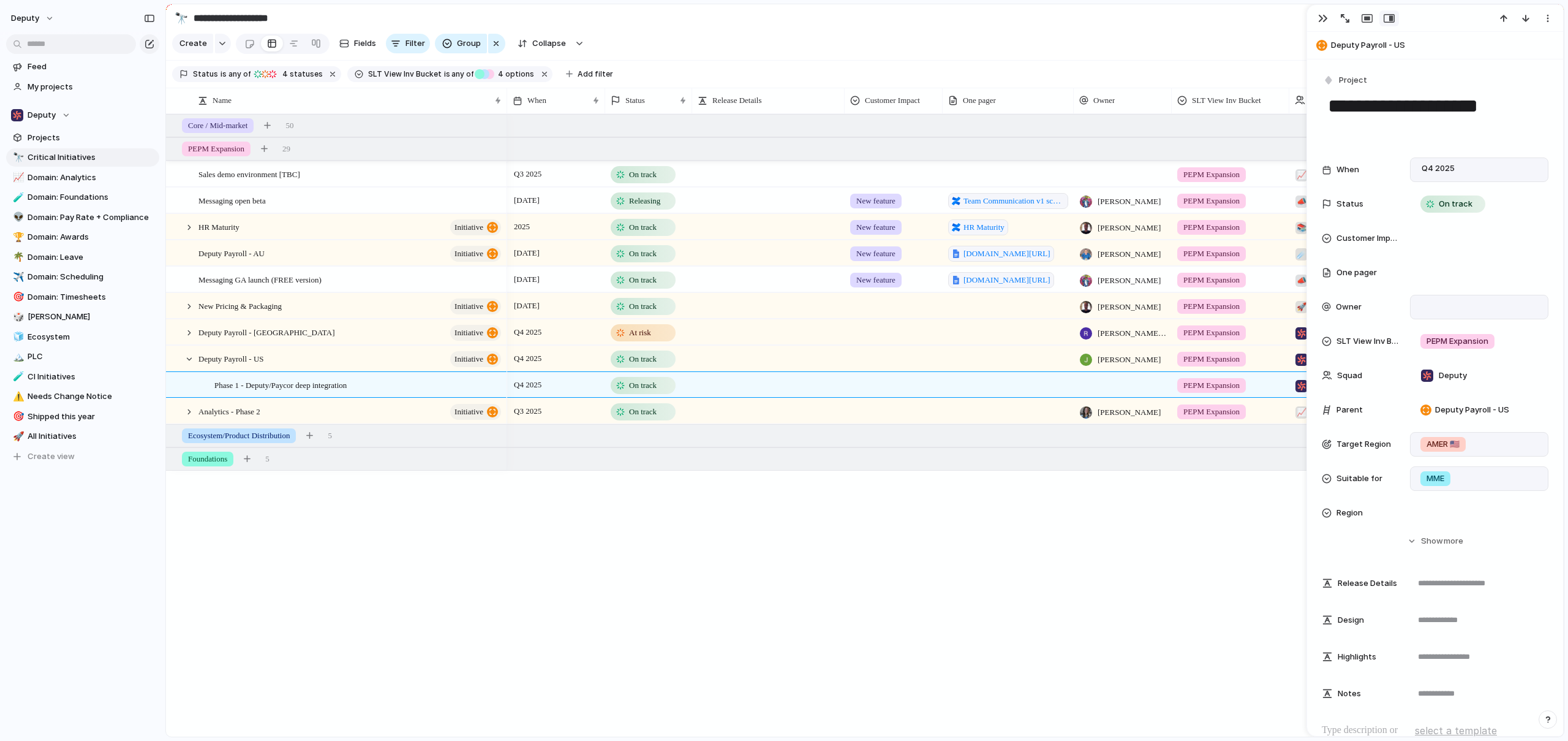
click at [1437, 307] on div at bounding box center [1479, 306] width 127 height 14
type input "****"
drag, startPoint x: 1501, startPoint y: 385, endPoint x: 1352, endPoint y: 509, distance: 193.8
click at [1501, 385] on li "[PERSON_NAME]" at bounding box center [1479, 389] width 163 height 20
click at [878, 596] on div "Q3 2025 On track PEPM Expansion 📈 Analytics Analytics - Phase 3 30 June Releasi…" at bounding box center [1035, 425] width 1056 height 623
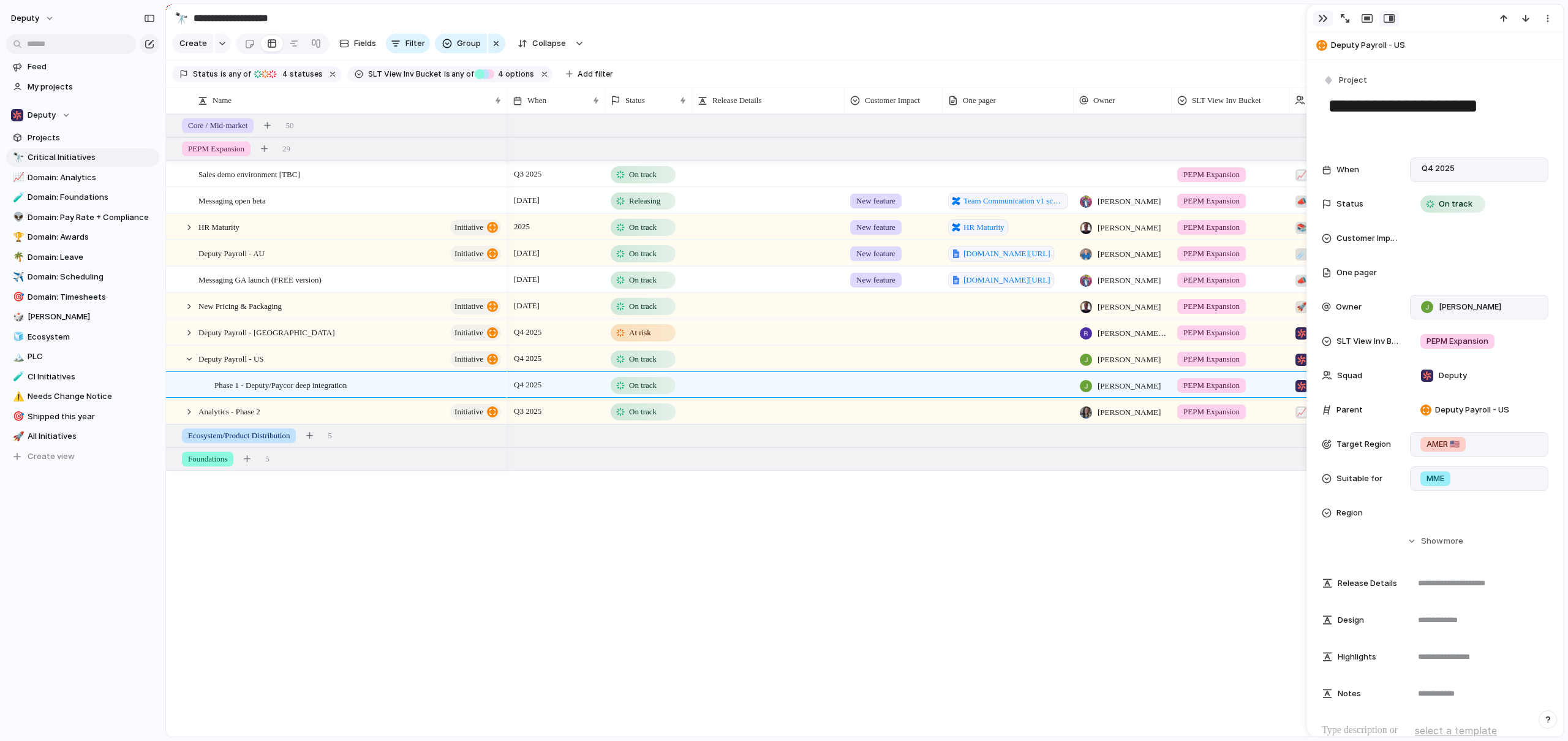
click at [1327, 20] on div "button" at bounding box center [1323, 18] width 10 height 10
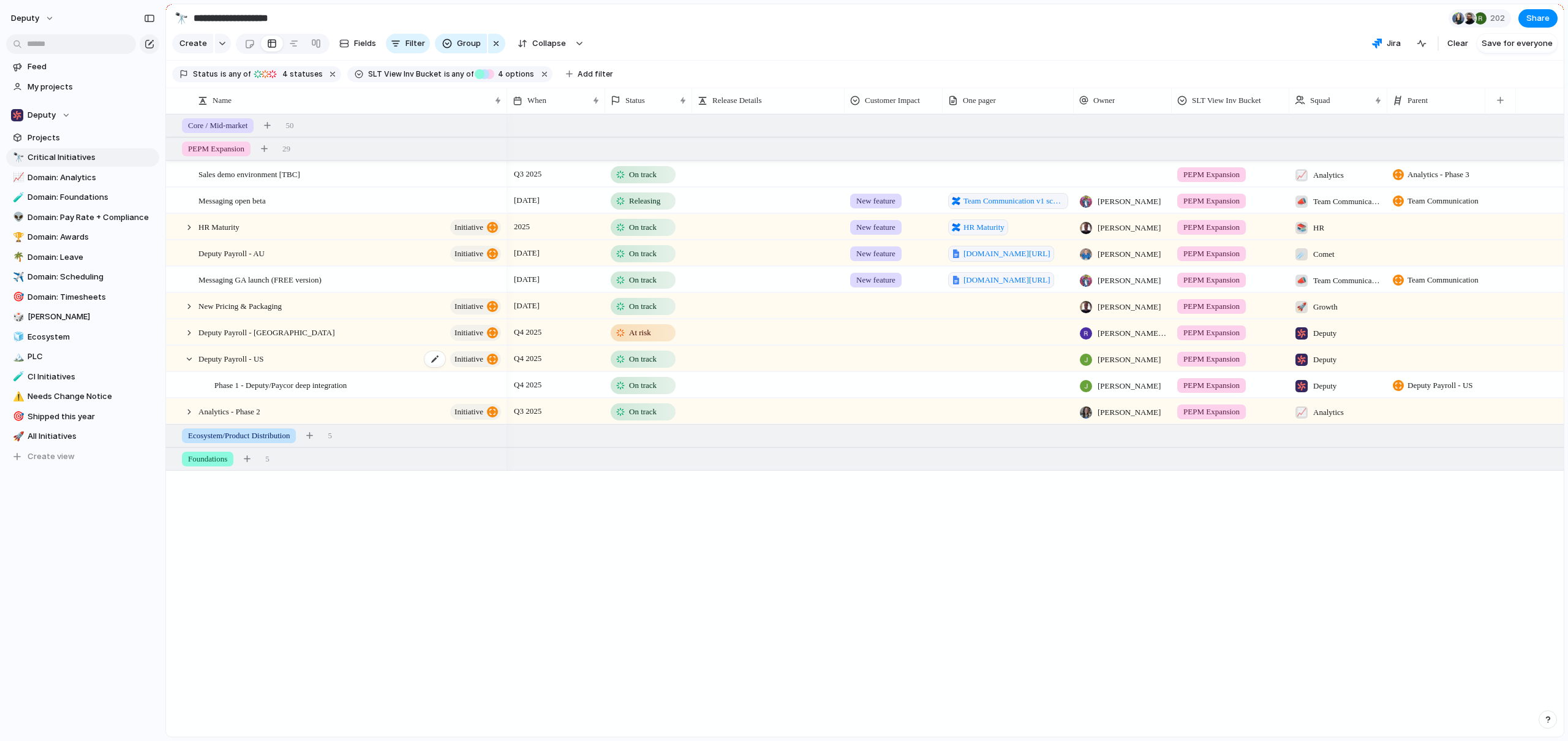
click at [264, 365] on span "Deputy Payroll - US" at bounding box center [231, 358] width 66 height 14
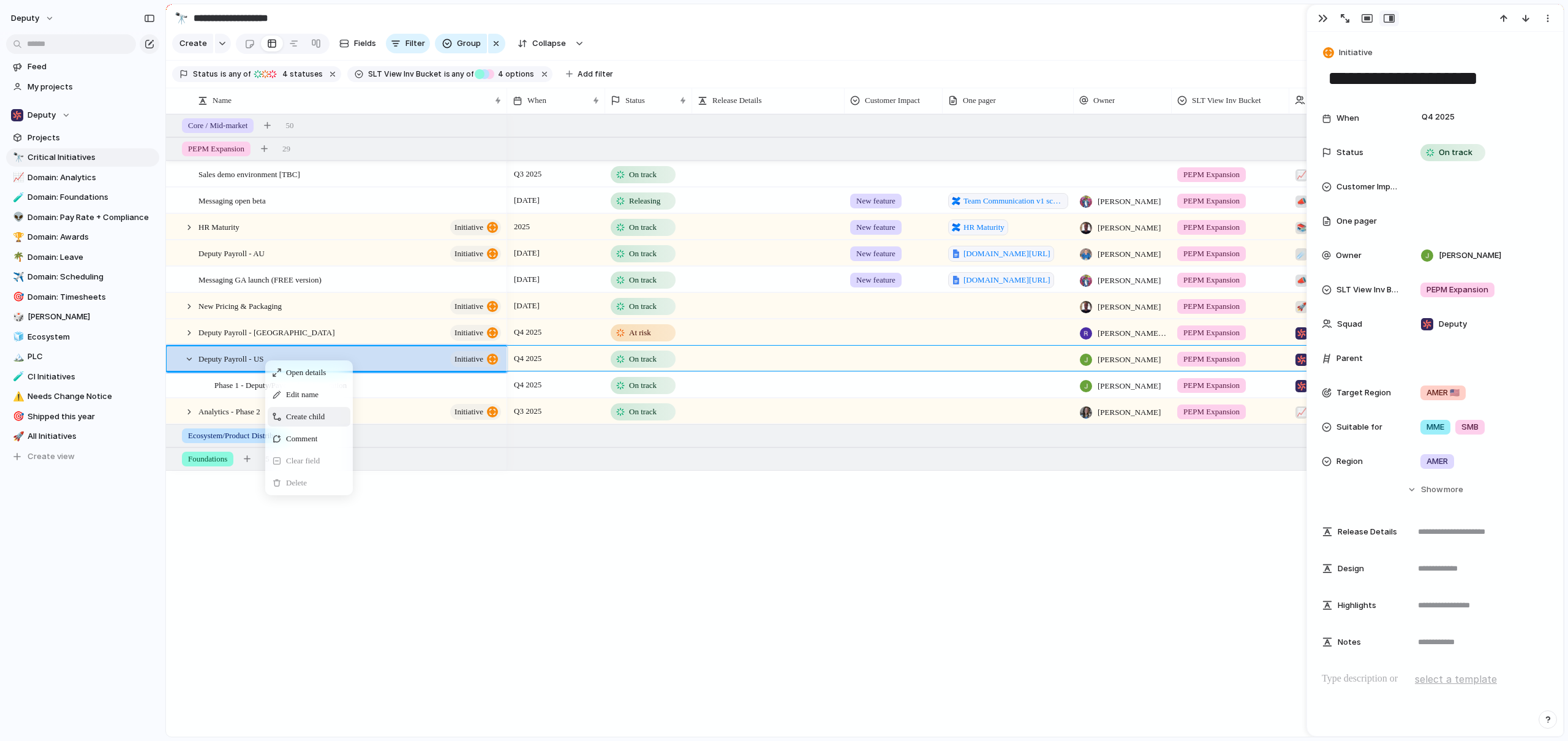
click at [334, 423] on span "Context Menu" at bounding box center [332, 417] width 5 height 13
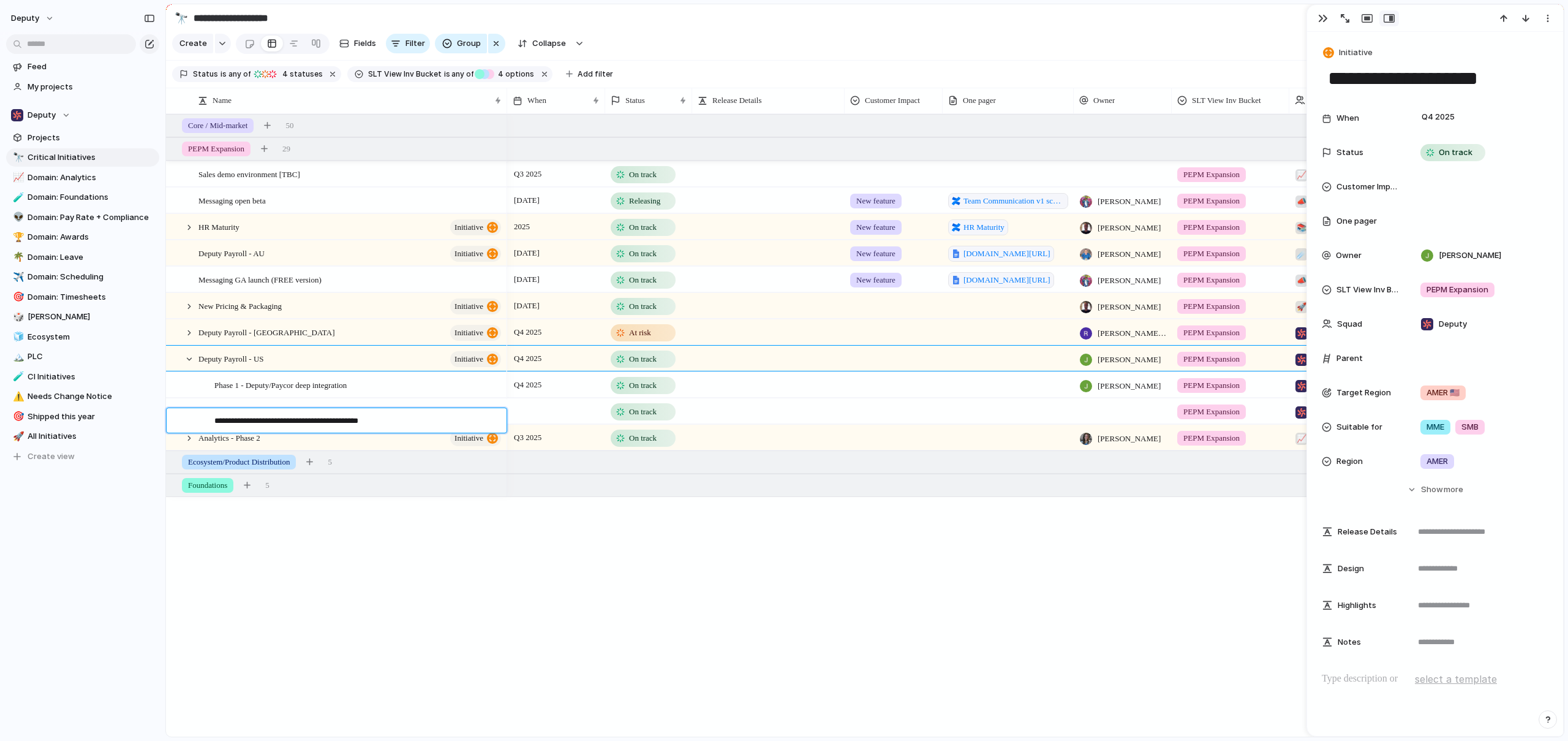
type textarea "**********"
click at [280, 424] on div "Phase 2 - Deputy/Paycor integration enhancements" at bounding box center [358, 411] width 288 height 25
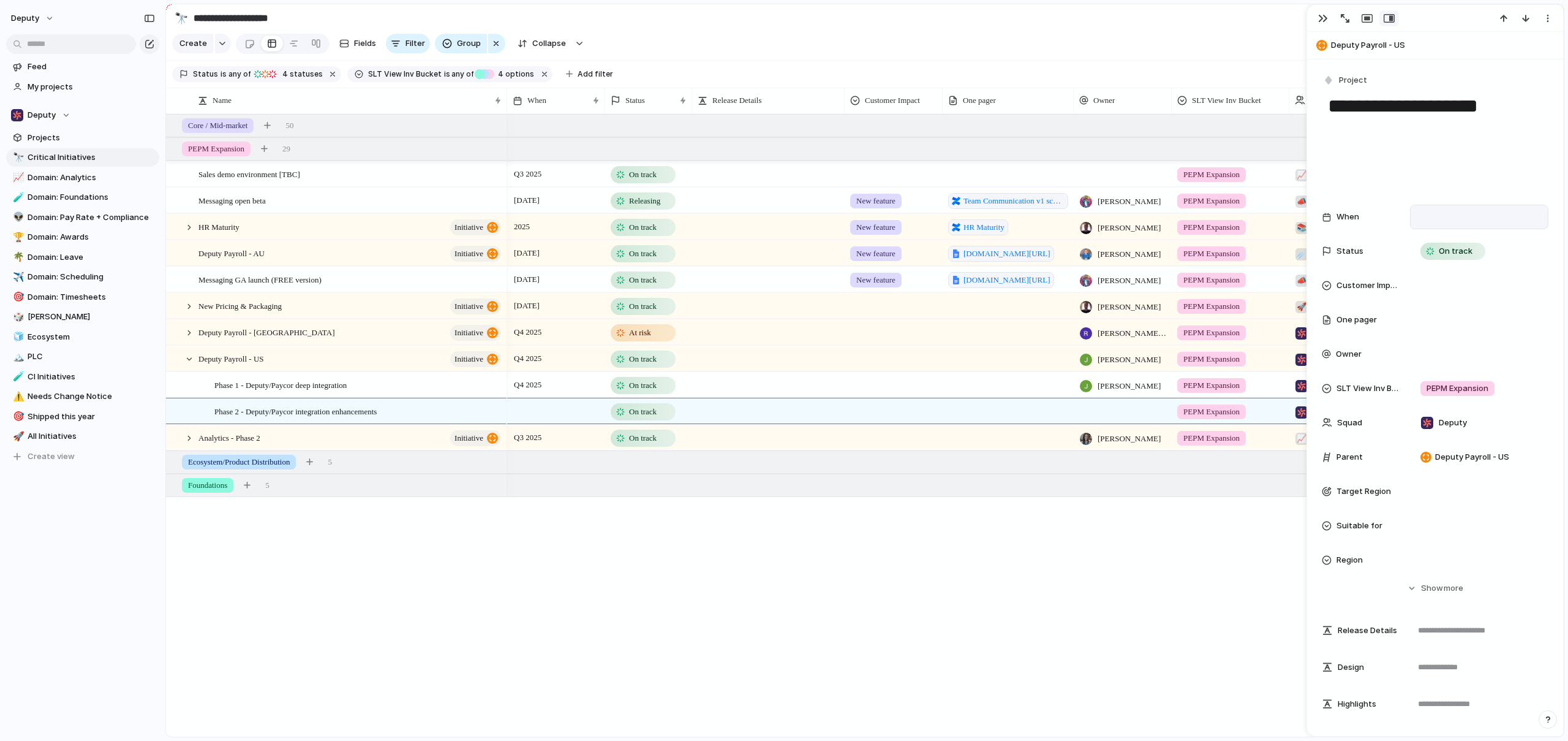
click at [1419, 212] on div at bounding box center [1479, 217] width 127 height 14
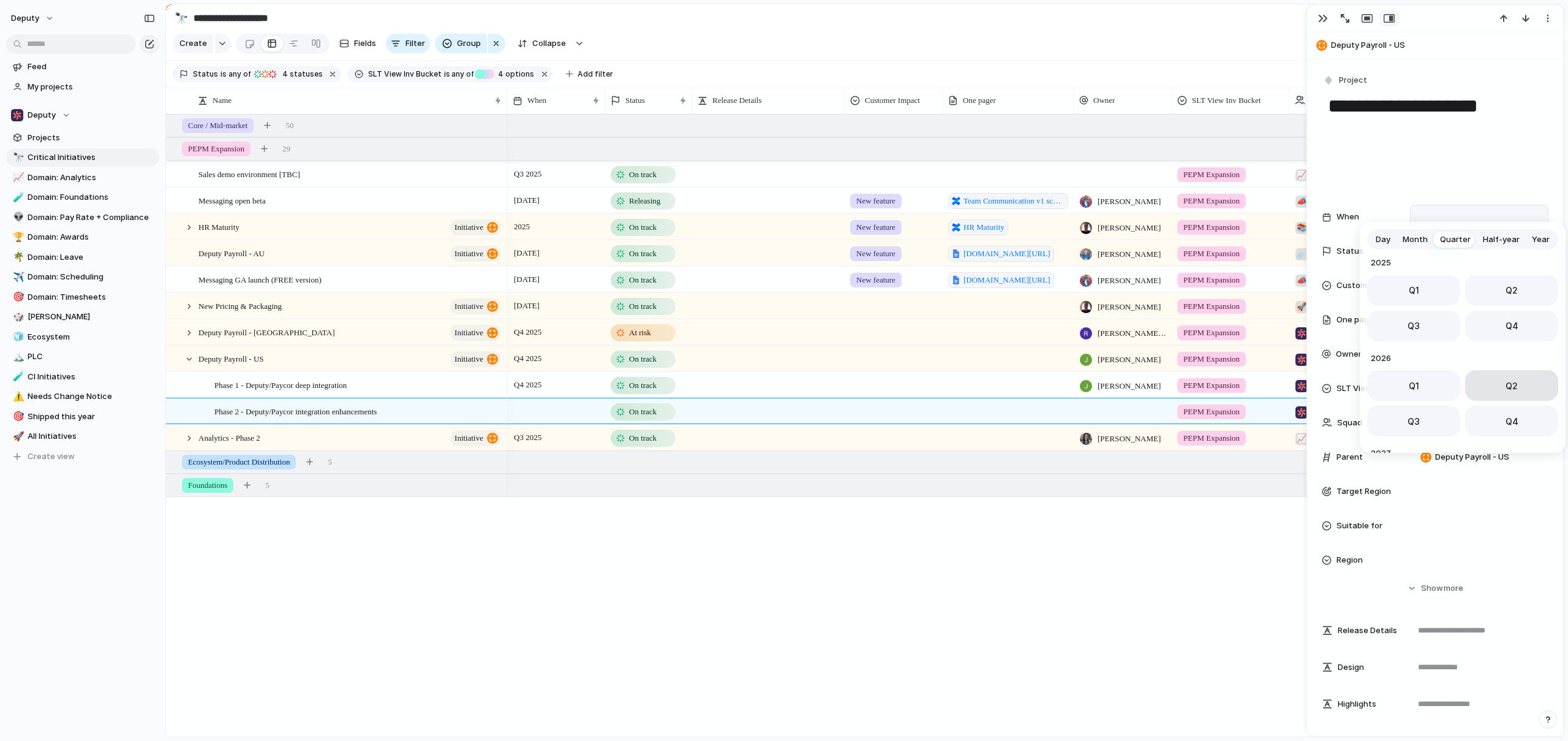
click at [1498, 389] on button "Q2" at bounding box center [1512, 385] width 93 height 31
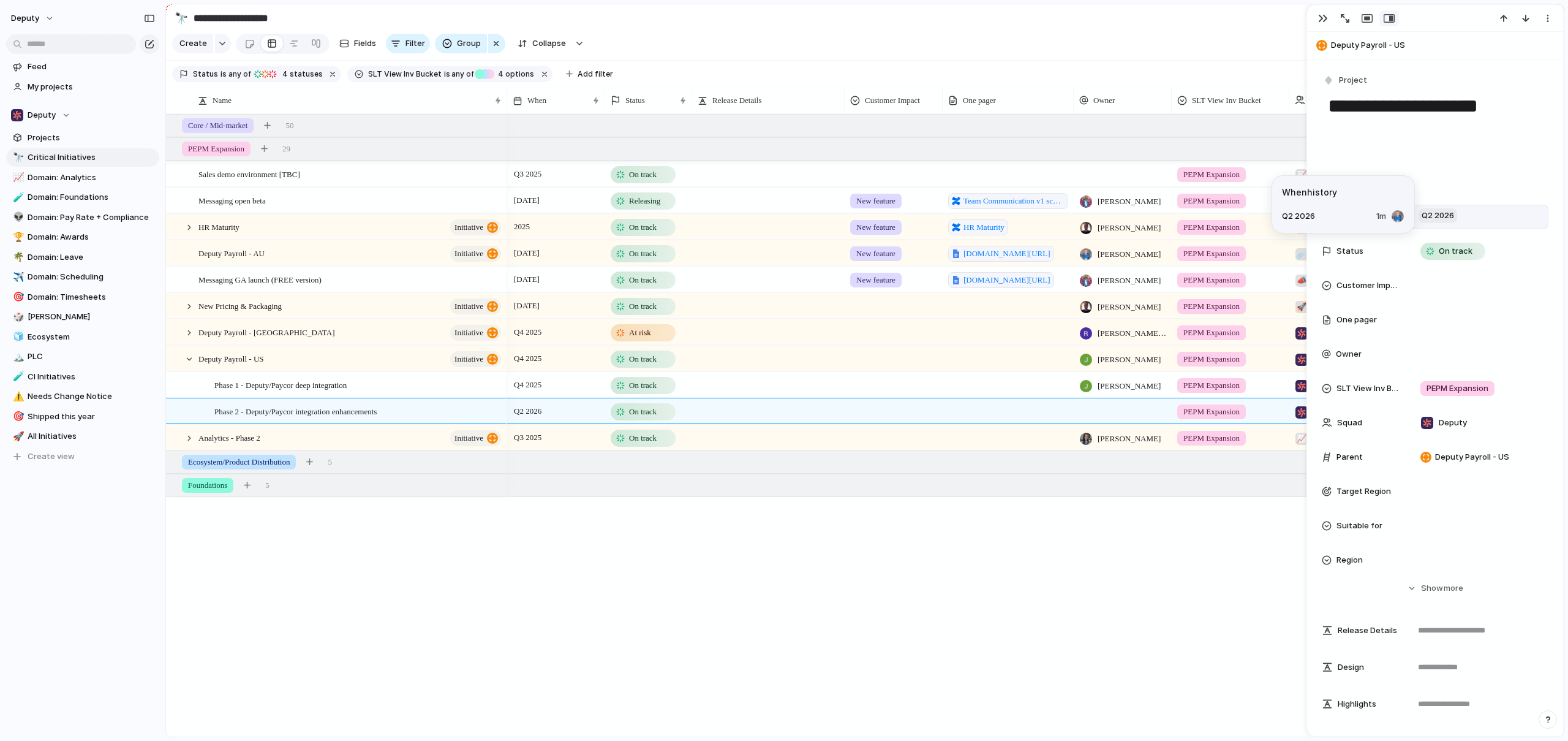
click at [1442, 216] on span "Q2 2026" at bounding box center [1438, 215] width 39 height 14
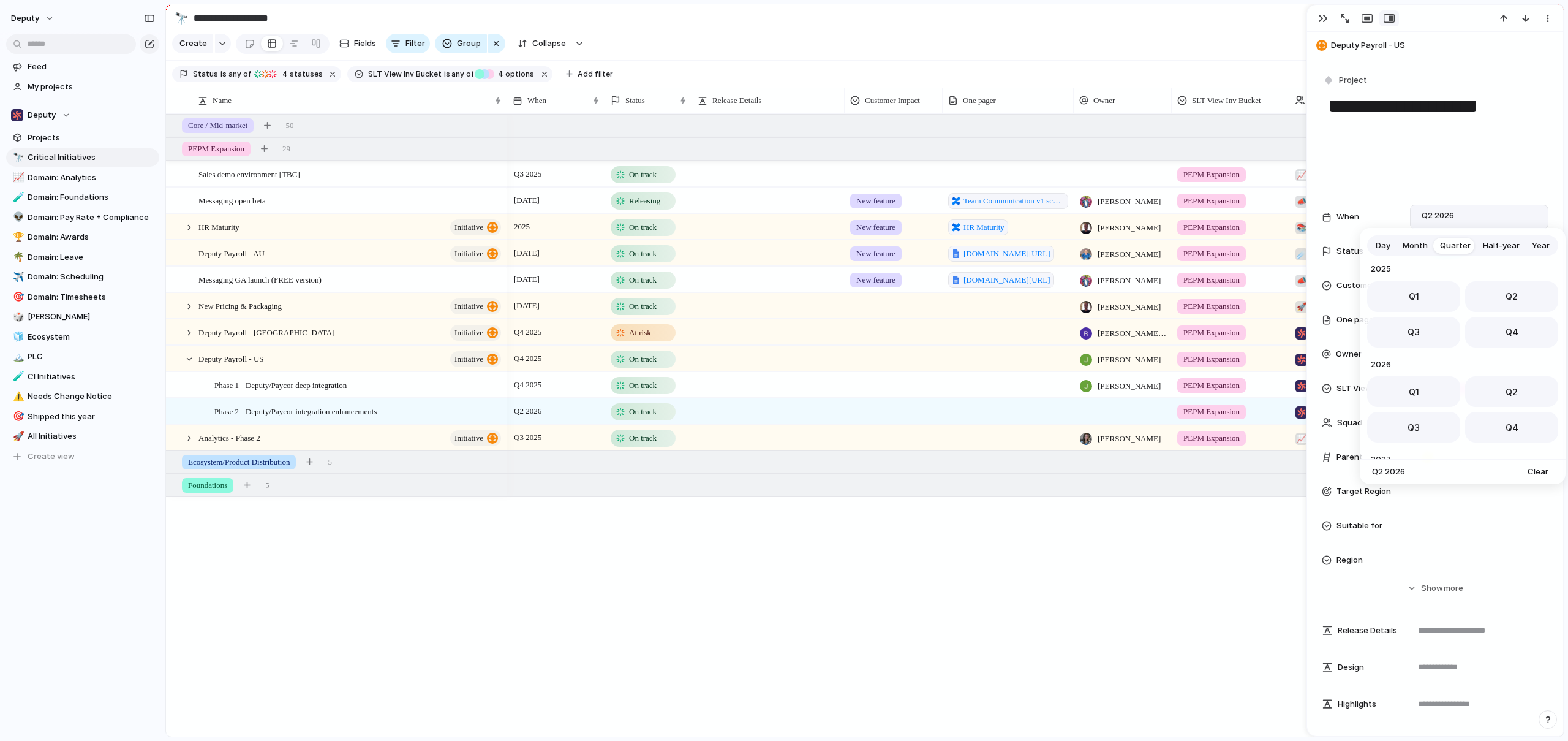
drag, startPoint x: 1410, startPoint y: 380, endPoint x: 1437, endPoint y: 331, distance: 55.9
click at [1410, 380] on button "Q1" at bounding box center [1413, 391] width 93 height 31
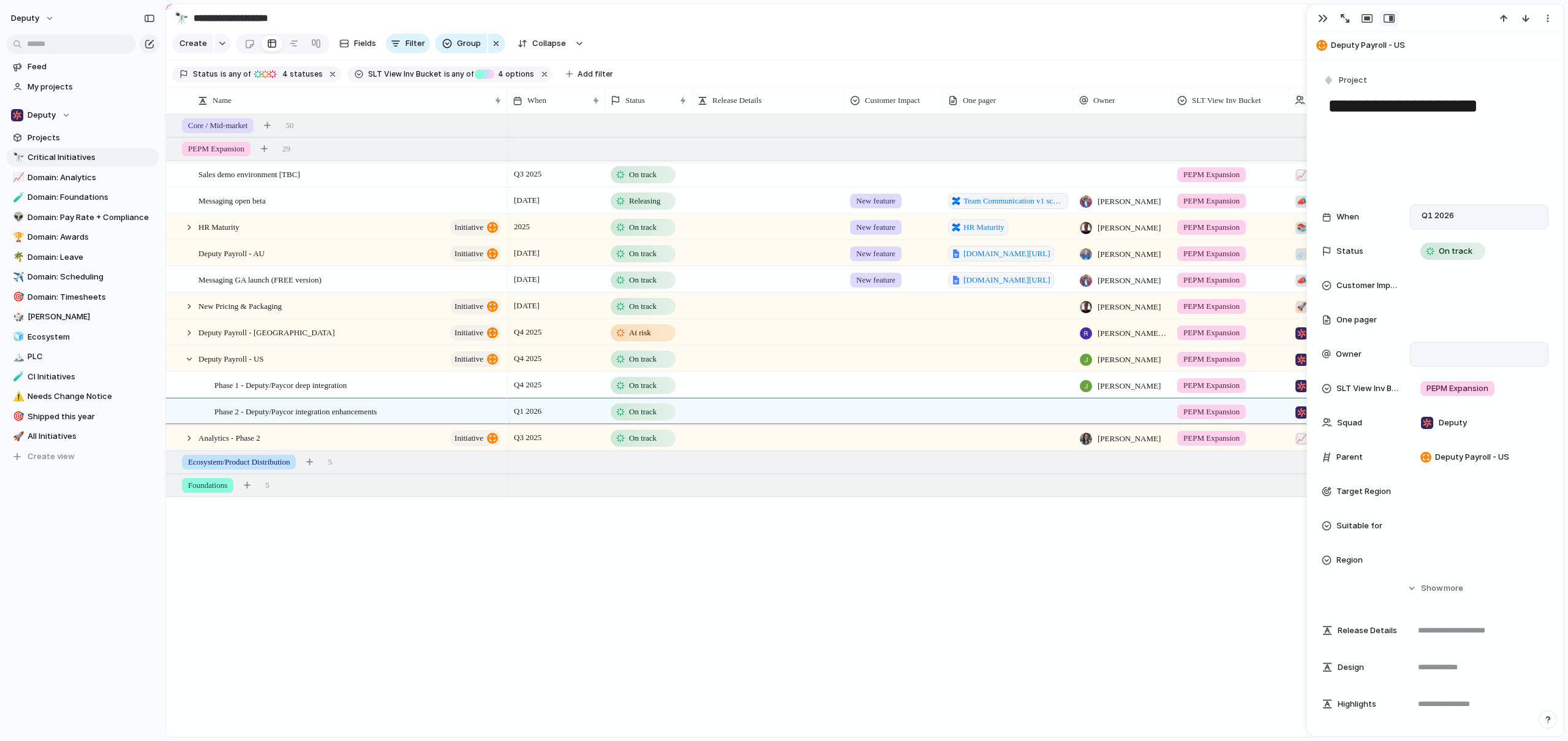
click at [1468, 348] on div at bounding box center [1479, 353] width 127 height 14
type input "****"
click at [1448, 434] on span "[PERSON_NAME]" at bounding box center [1450, 436] width 62 height 13
click at [1463, 492] on div at bounding box center [1479, 491] width 127 height 14
click at [1424, 553] on div at bounding box center [1429, 556] width 22 height 22
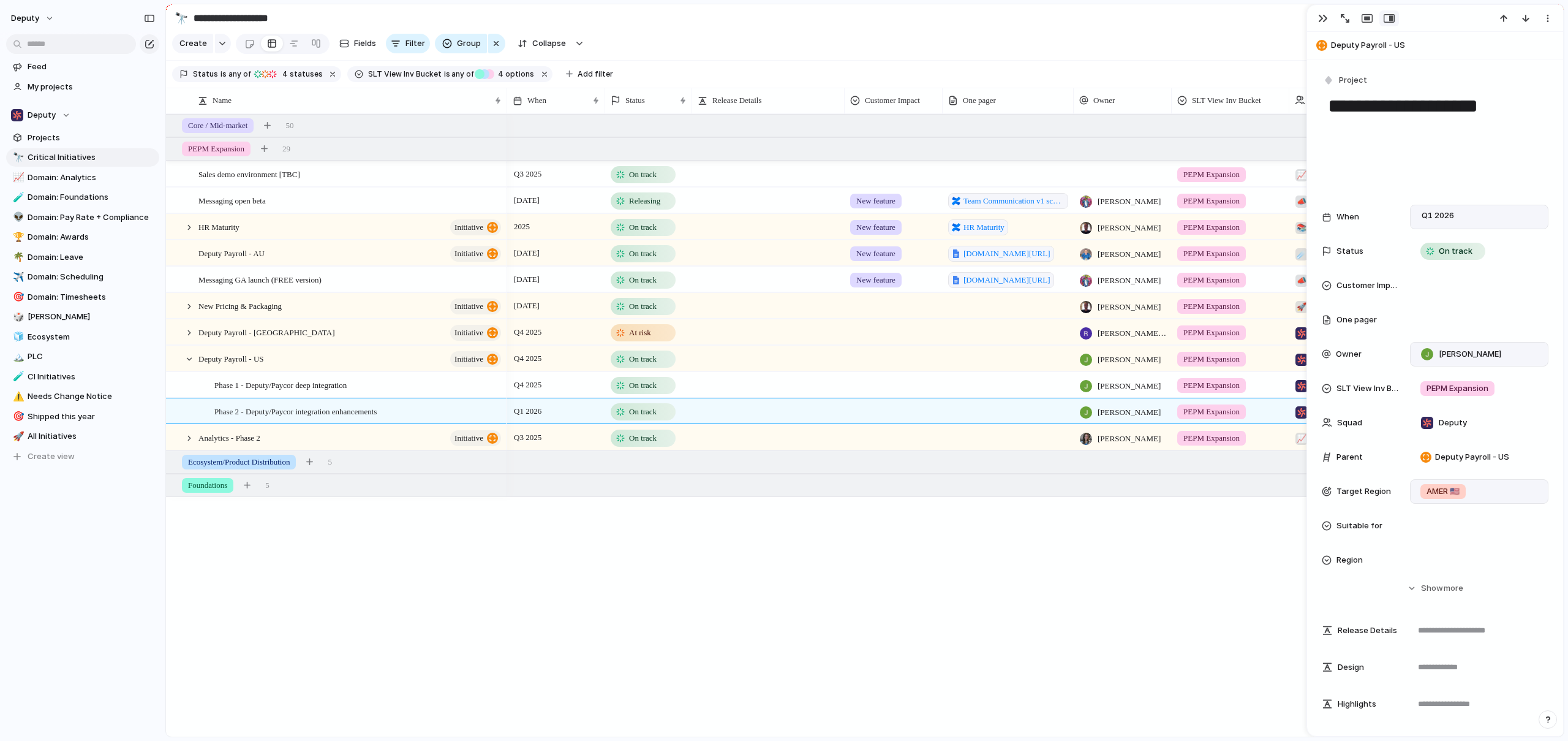
click at [1380, 585] on div "AU 🇦🇺 AMER 🇺🇸 UK 🇬🇧" at bounding box center [784, 370] width 1568 height 741
click at [1447, 513] on div at bounding box center [1479, 525] width 138 height 24
click at [1429, 568] on div at bounding box center [1429, 569] width 22 height 22
click at [1334, 613] on div "MME SMB Self serve Partner" at bounding box center [784, 370] width 1568 height 741
click at [1467, 558] on div at bounding box center [1479, 559] width 127 height 14
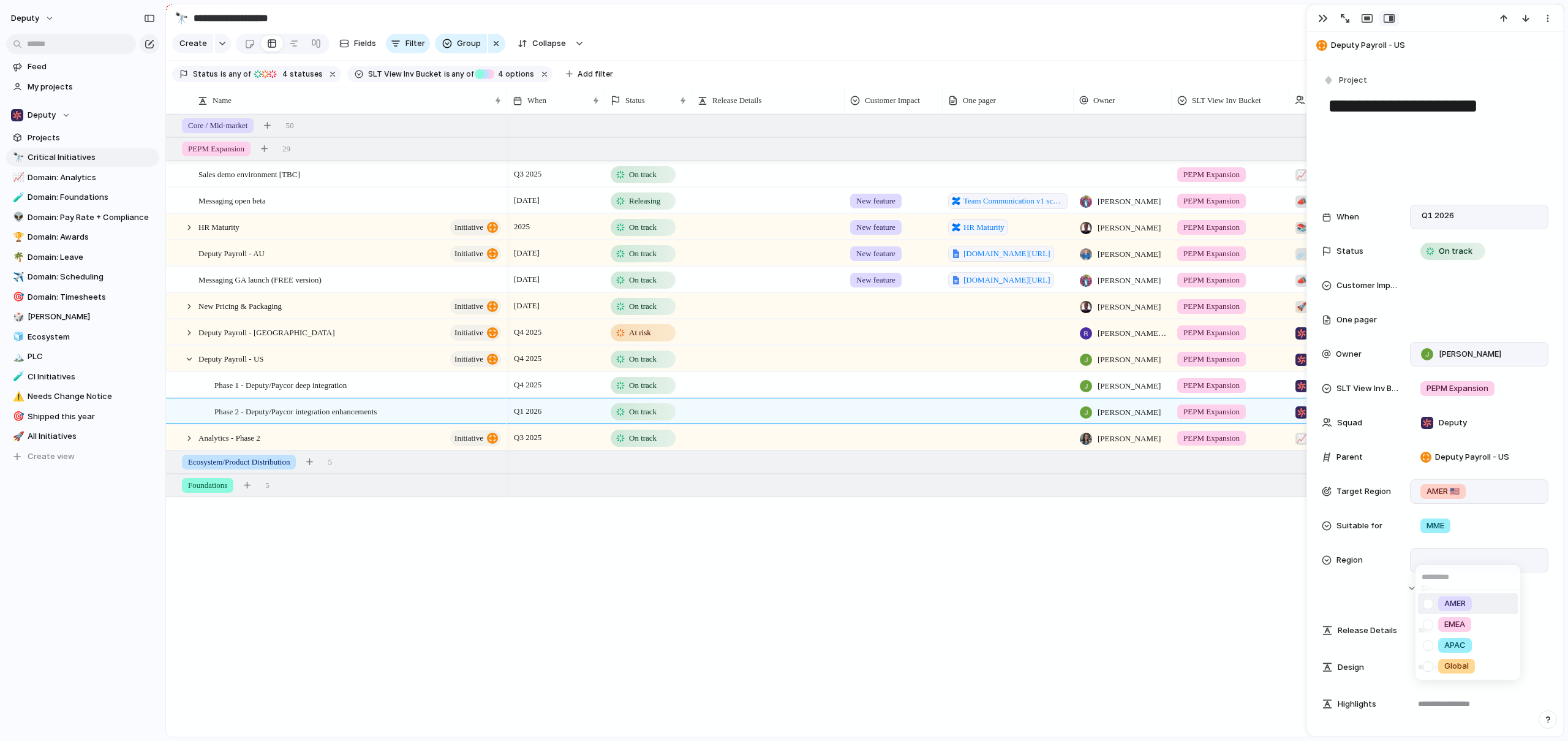
click at [1425, 604] on div at bounding box center [1429, 604] width 22 height 22
click at [1323, 603] on div "AMER EMEA APAC Global" at bounding box center [784, 370] width 1568 height 741
click at [408, 389] on div "Phase 1 - Deputy/Paycor deep integration" at bounding box center [358, 385] width 288 height 25
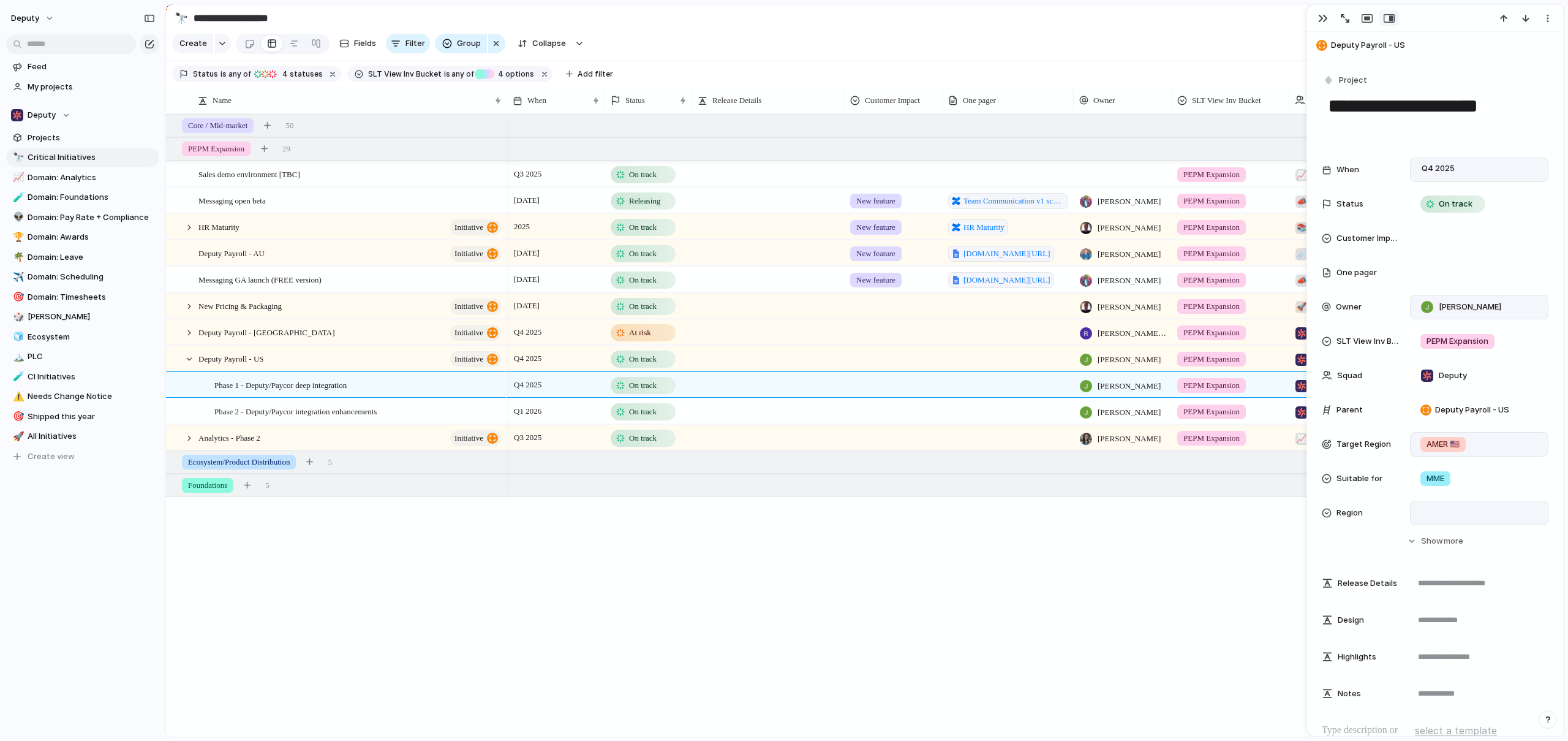
click at [1432, 520] on div at bounding box center [1479, 512] width 138 height 24
click at [1431, 557] on div at bounding box center [1429, 557] width 22 height 22
click at [421, 554] on div "AMER EMEA APAC Global" at bounding box center [784, 370] width 1568 height 741
click at [333, 414] on span "Phase 2 - Deputy/Paycor integration enhancements" at bounding box center [296, 411] width 163 height 14
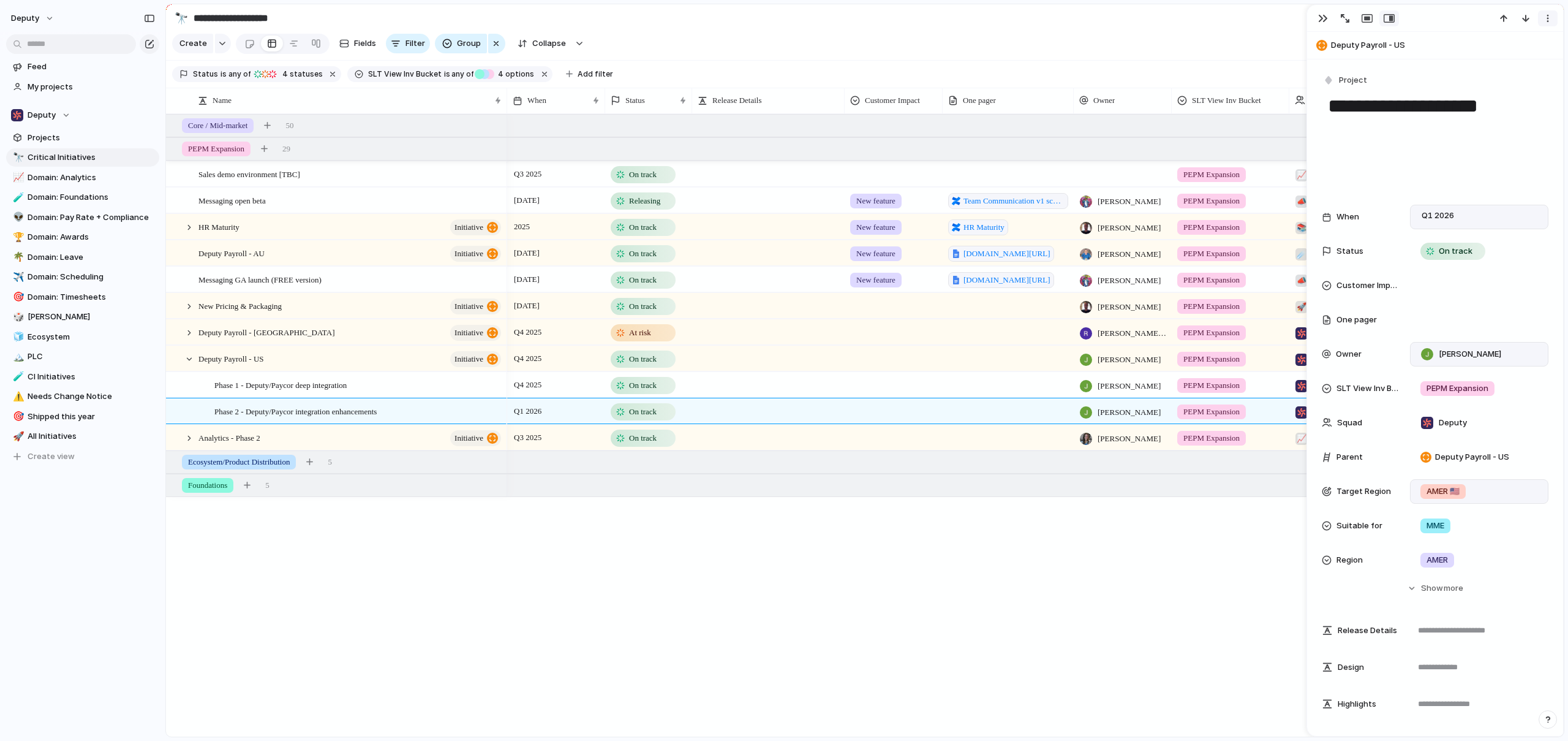
click at [1551, 21] on div "button" at bounding box center [1548, 18] width 10 height 10
drag, startPoint x: 376, startPoint y: 518, endPoint x: 356, endPoint y: 522, distance: 20.4
click at [376, 518] on div "Mark as duplicate Delete" at bounding box center [784, 370] width 1568 height 741
click at [264, 365] on span "Deputy Payroll - US" at bounding box center [231, 358] width 66 height 14
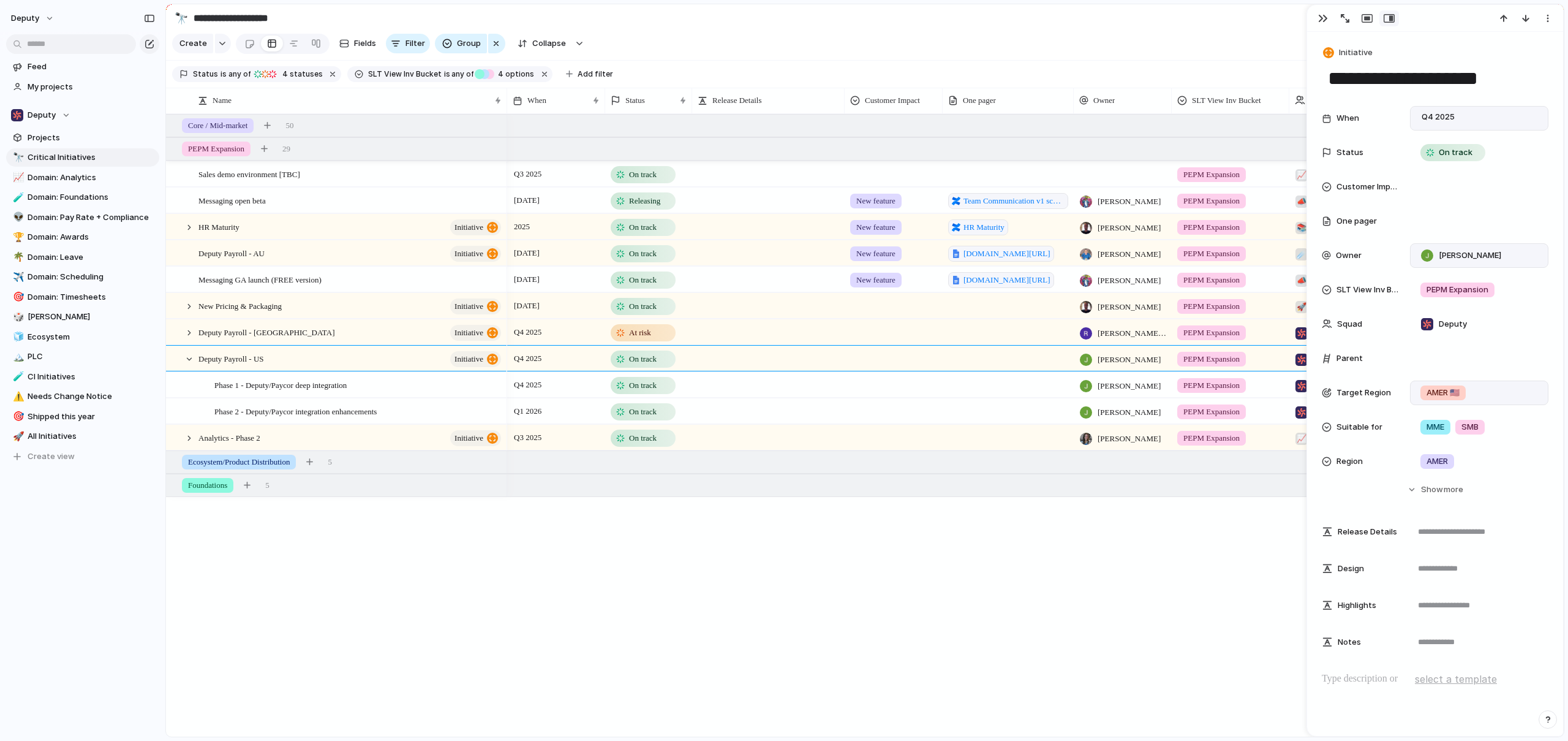
click at [649, 417] on span "On track" at bounding box center [643, 412] width 28 height 13
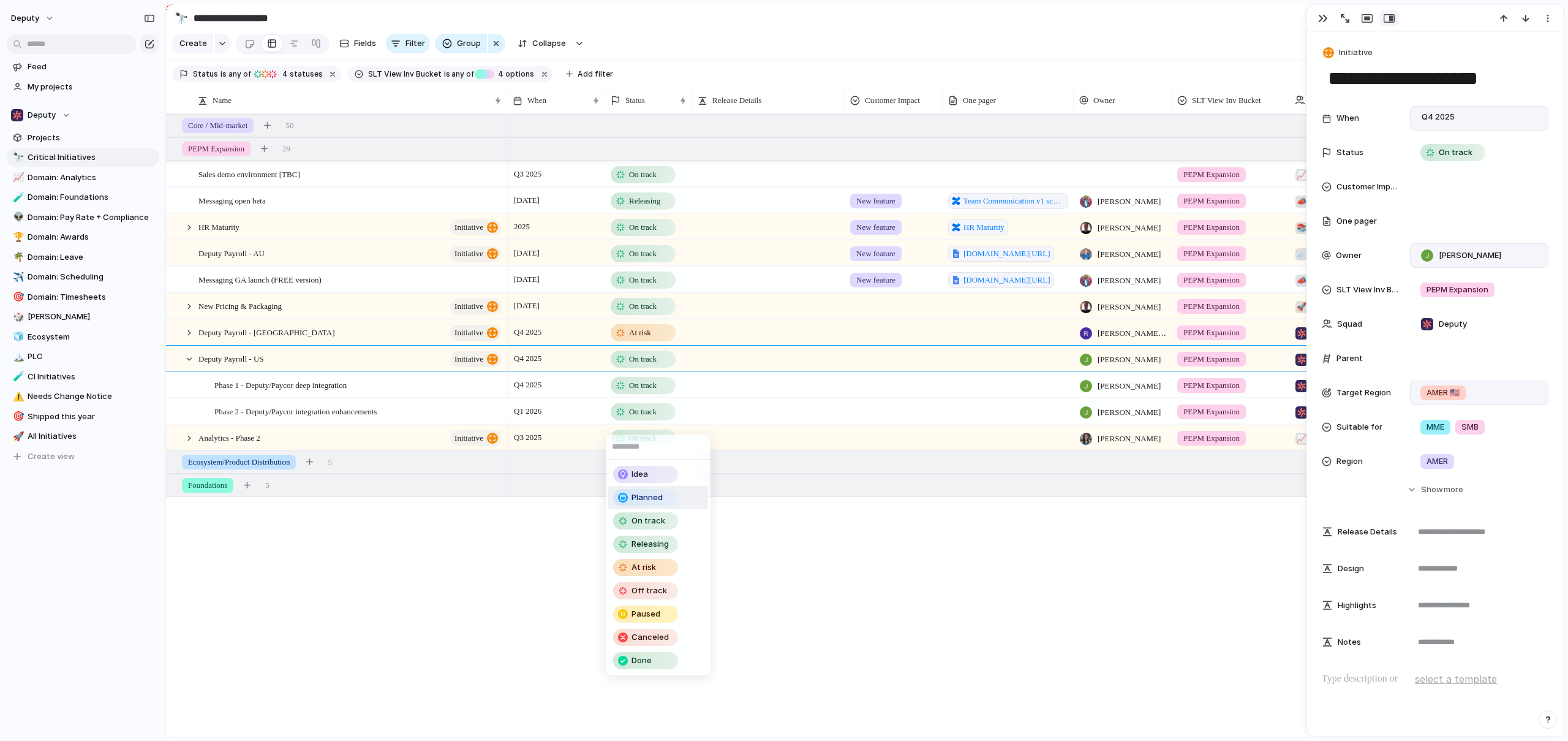
click at [642, 495] on span "Planned" at bounding box center [647, 498] width 32 height 13
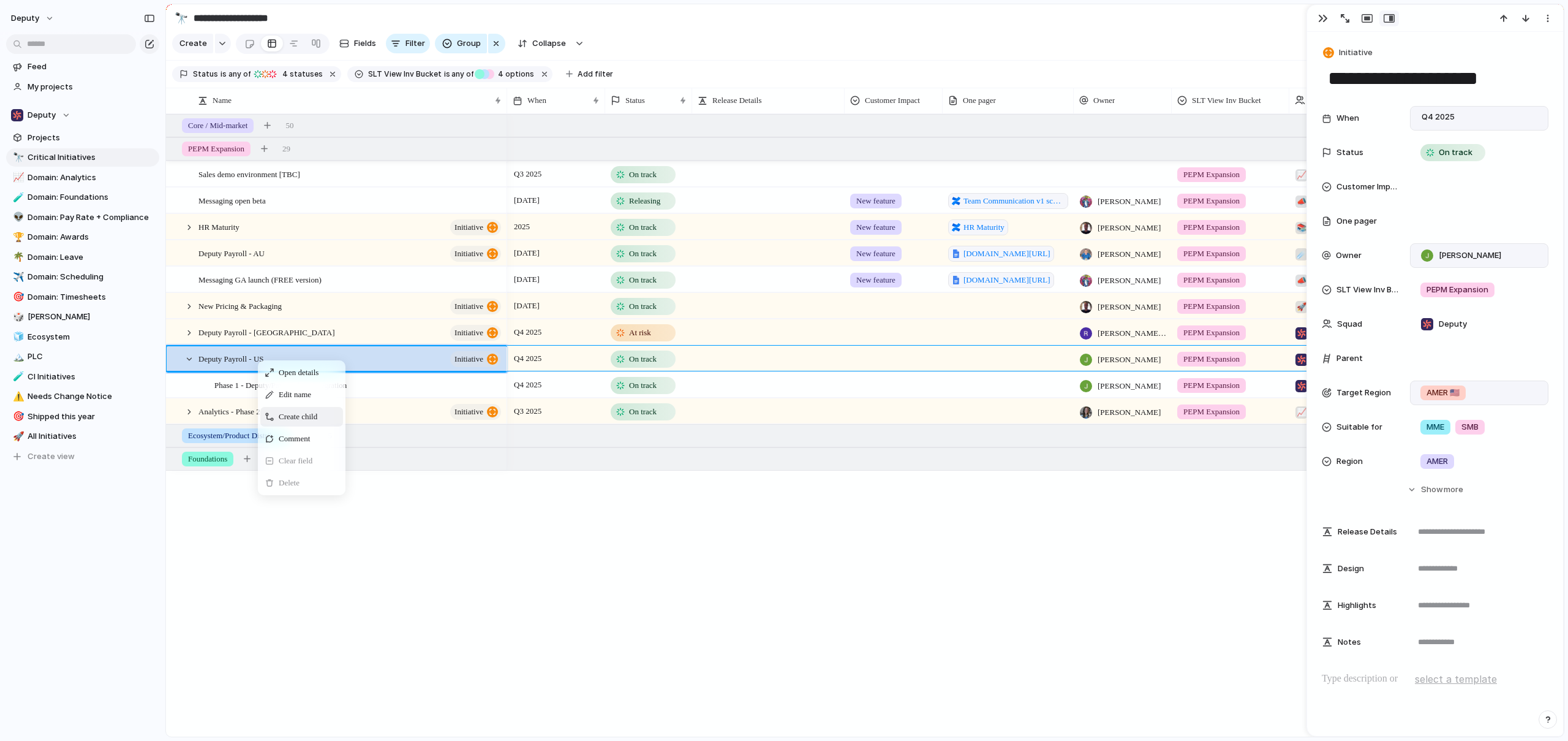
click at [302, 423] on span "Create child" at bounding box center [297, 417] width 39 height 13
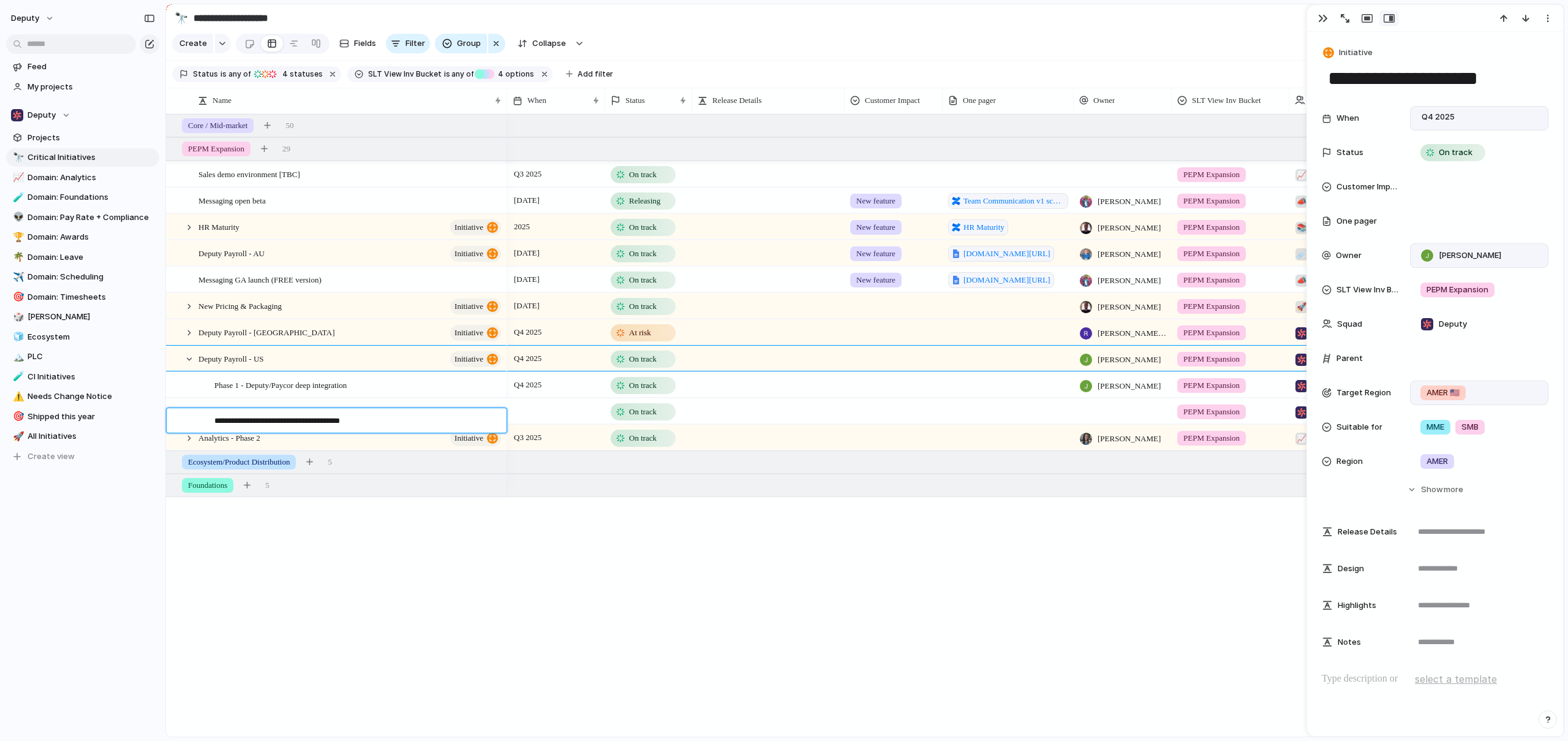
type textarea "**********"
click at [550, 406] on div at bounding box center [556, 401] width 97 height 6
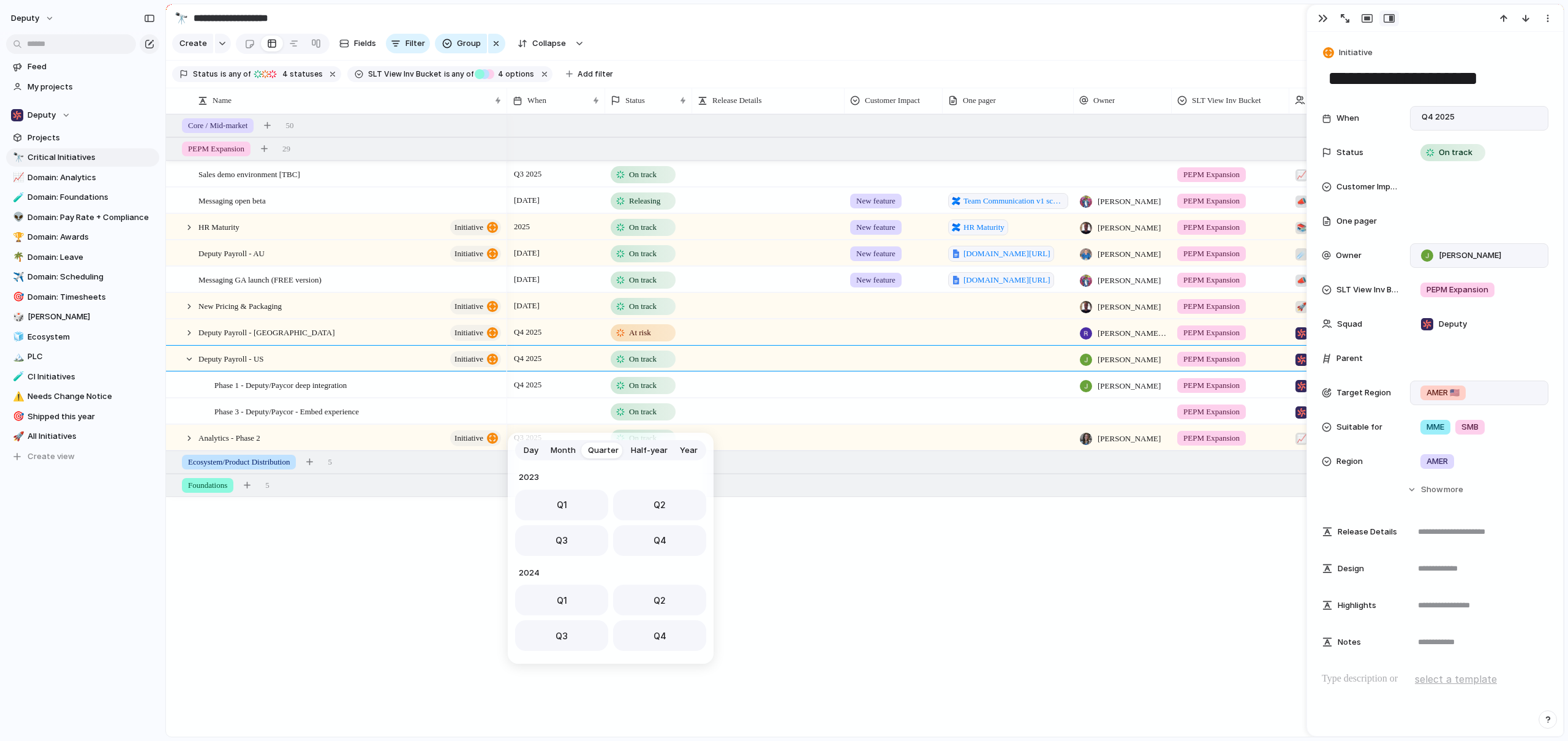
scroll to position [194, 0]
click at [259, 423] on div "Day Month Quarter Half-year Year 2023 Q1 Q2 Q3 Q4 2024 Q1 Q2 Q3 Q4 2025 Q1 Q2 Q…" at bounding box center [784, 370] width 1568 height 741
click at [435, 582] on div "Sales demo environment [TBC] Messaging open beta HR Maturity initiative Deputy …" at bounding box center [865, 425] width 1398 height 623
click at [271, 417] on span "Phase 3 - Deputy/Paycor - Embed experience" at bounding box center [286, 411] width 145 height 14
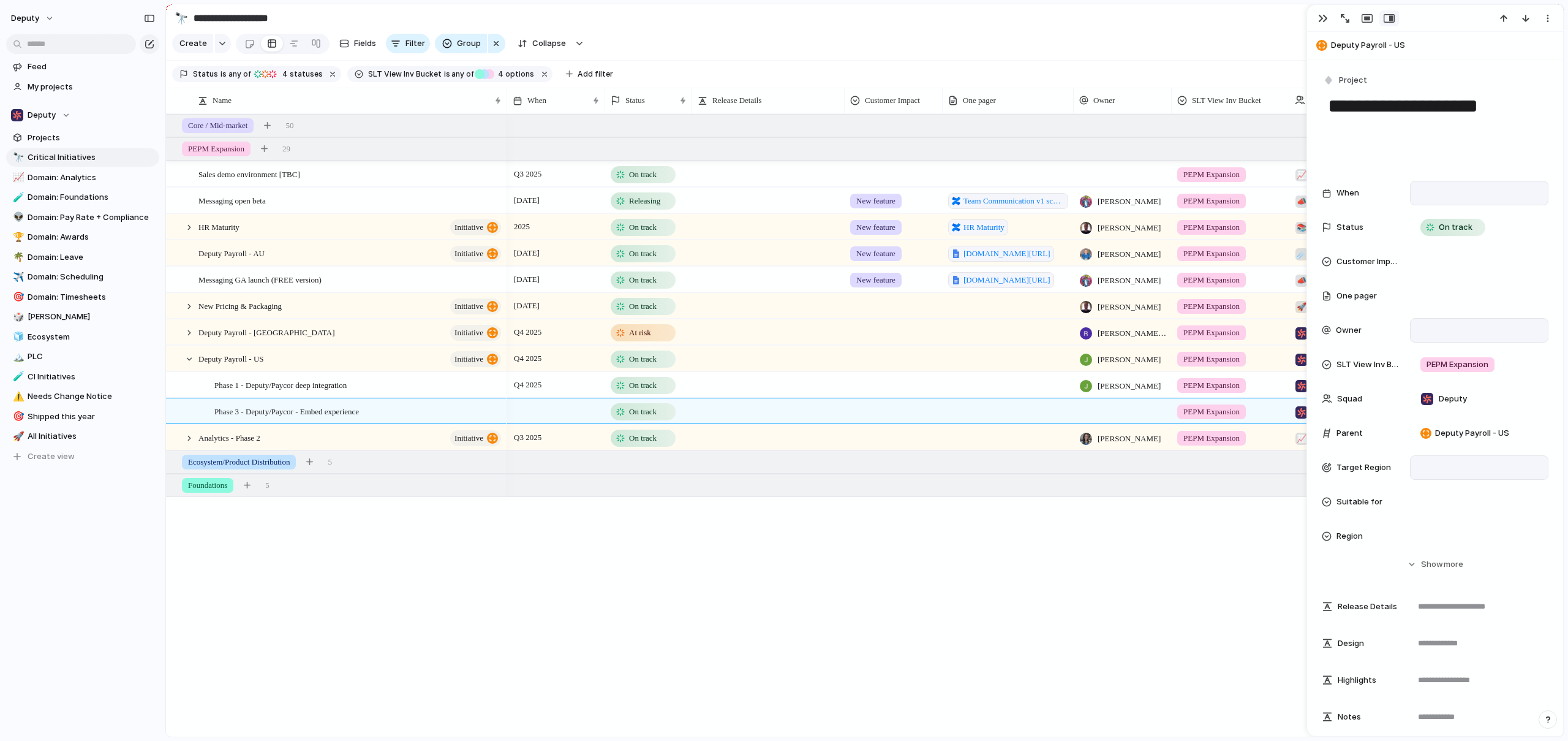
click at [1435, 197] on div at bounding box center [1479, 192] width 127 height 14
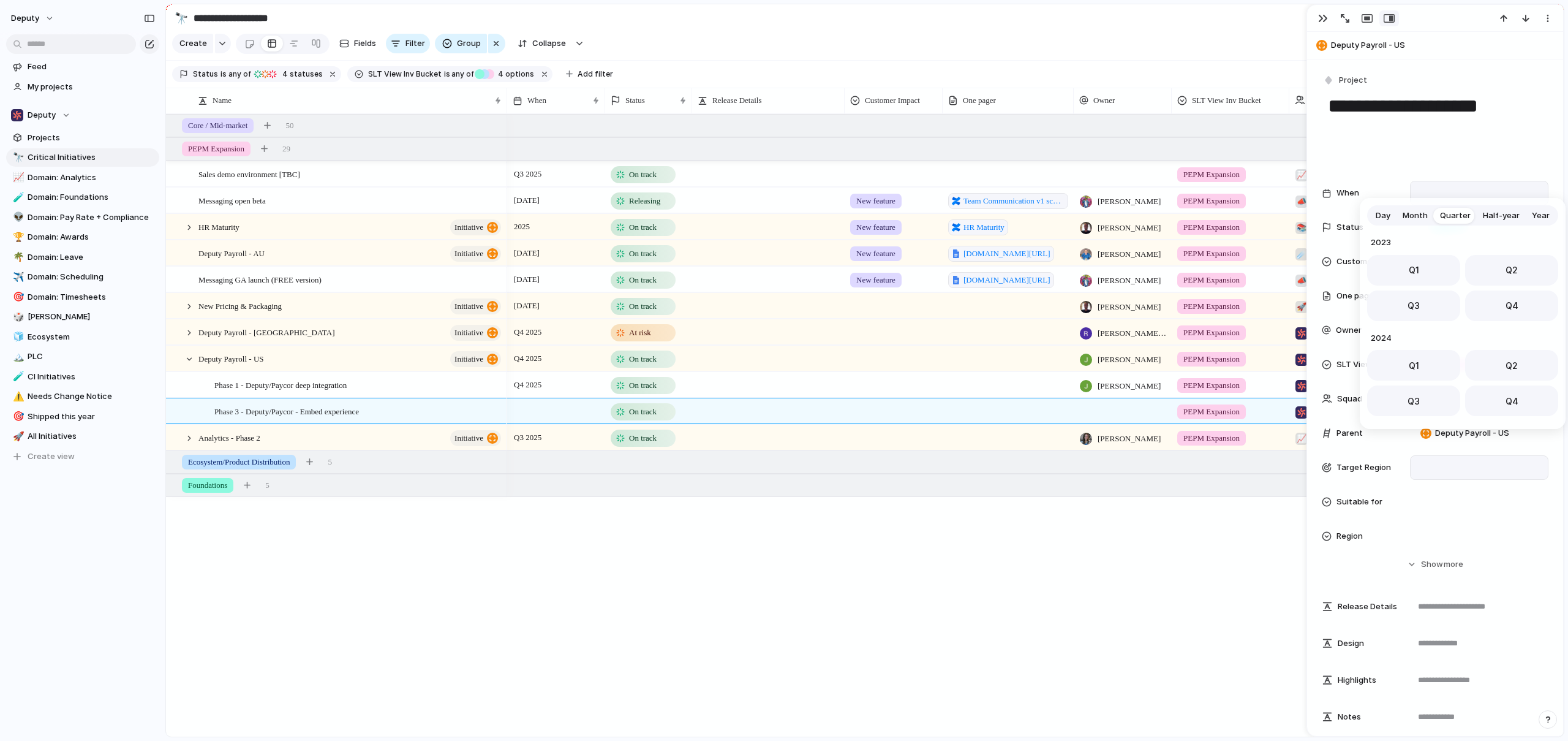
scroll to position [194, 0]
drag, startPoint x: 1417, startPoint y: 397, endPoint x: 1403, endPoint y: 433, distance: 38.6
click at [1417, 397] on span "Q3" at bounding box center [1414, 397] width 13 height 13
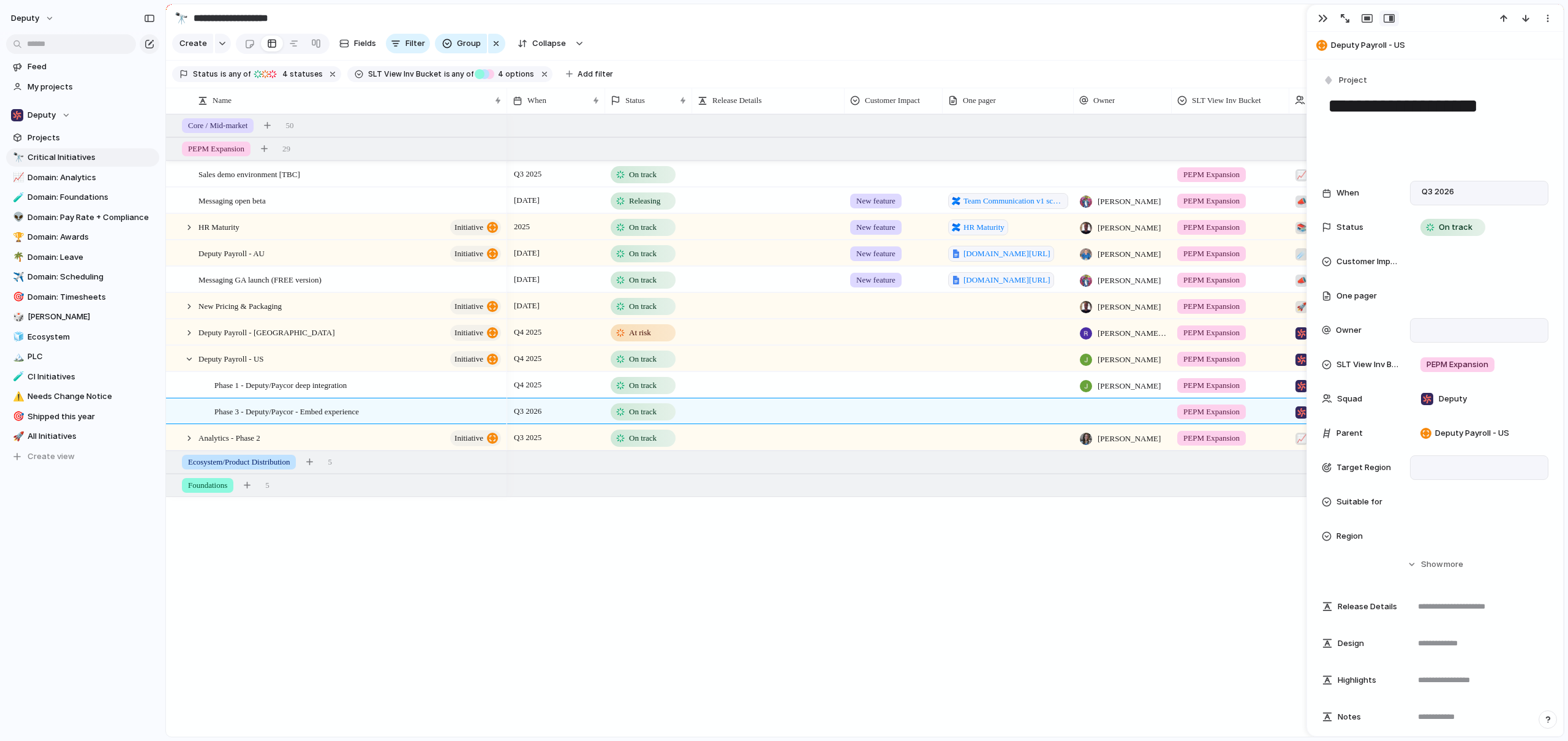
click at [1437, 455] on div at bounding box center [1479, 467] width 138 height 24
click at [1431, 528] on div at bounding box center [1429, 532] width 22 height 22
click at [1367, 507] on div "AU 🇦🇺 AMER 🇺🇸 UK 🇬🇧" at bounding box center [784, 370] width 1568 height 741
click at [1432, 497] on div at bounding box center [1479, 502] width 127 height 14
click at [1429, 545] on div at bounding box center [1429, 546] width 22 height 22
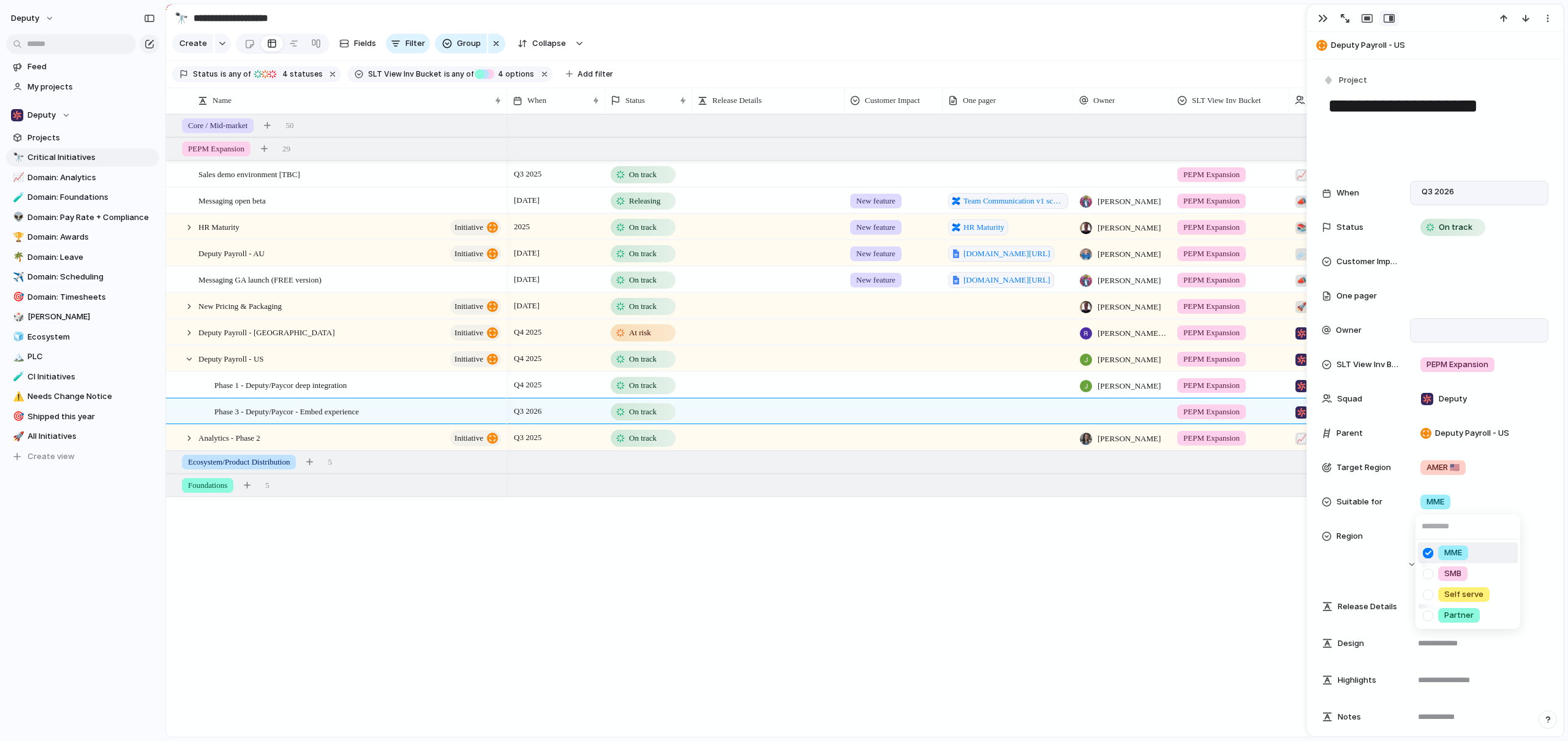
click at [1359, 566] on div "MME SMB Self serve Partner" at bounding box center [784, 370] width 1568 height 741
click at [1446, 534] on div at bounding box center [1479, 536] width 127 height 14
click at [1431, 578] on div at bounding box center [1429, 580] width 22 height 22
click at [1334, 576] on div "AMER EMEA APAC Global" at bounding box center [784, 370] width 1568 height 741
click at [1460, 320] on div at bounding box center [1479, 330] width 138 height 24
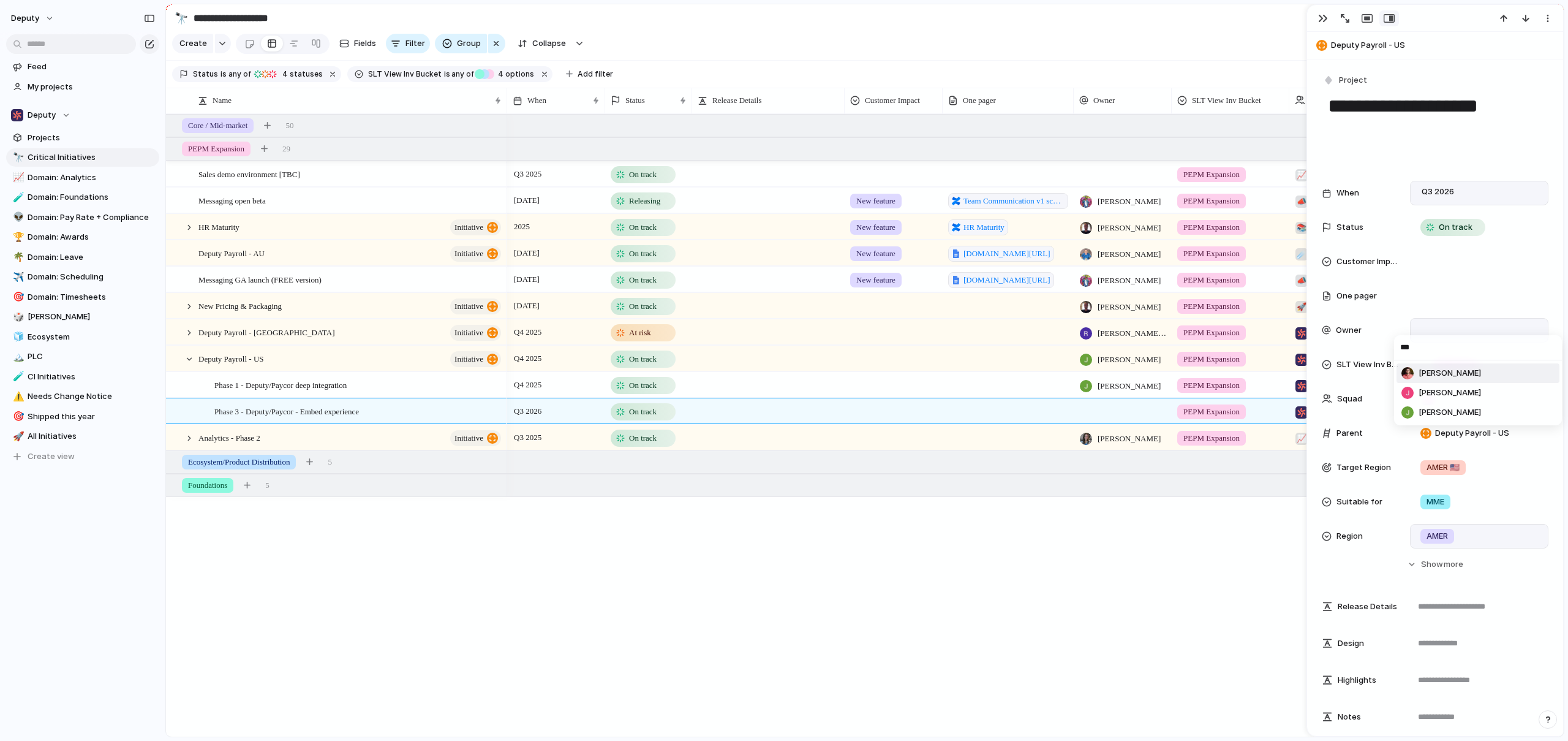
type input "****"
click at [1496, 327] on div "Joseph Janela" at bounding box center [1461, 330] width 90 height 14
type input "****"
click at [1475, 421] on li "[PERSON_NAME]" at bounding box center [1479, 419] width 163 height 20
click at [1460, 224] on span "On track" at bounding box center [1455, 228] width 33 height 13
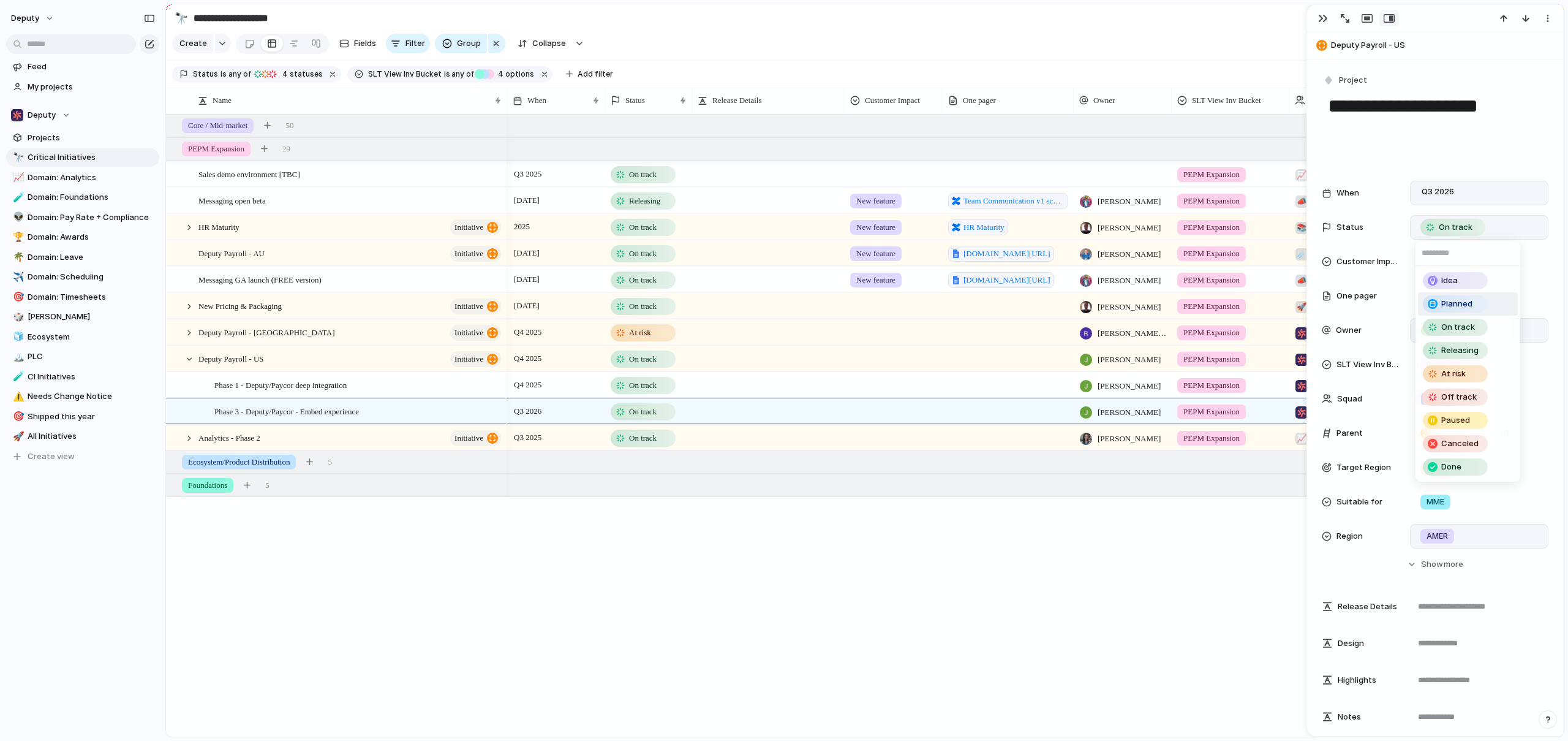
drag, startPoint x: 1452, startPoint y: 305, endPoint x: 1273, endPoint y: 508, distance: 270.6
click at [1452, 305] on span "Planned" at bounding box center [1457, 304] width 32 height 13
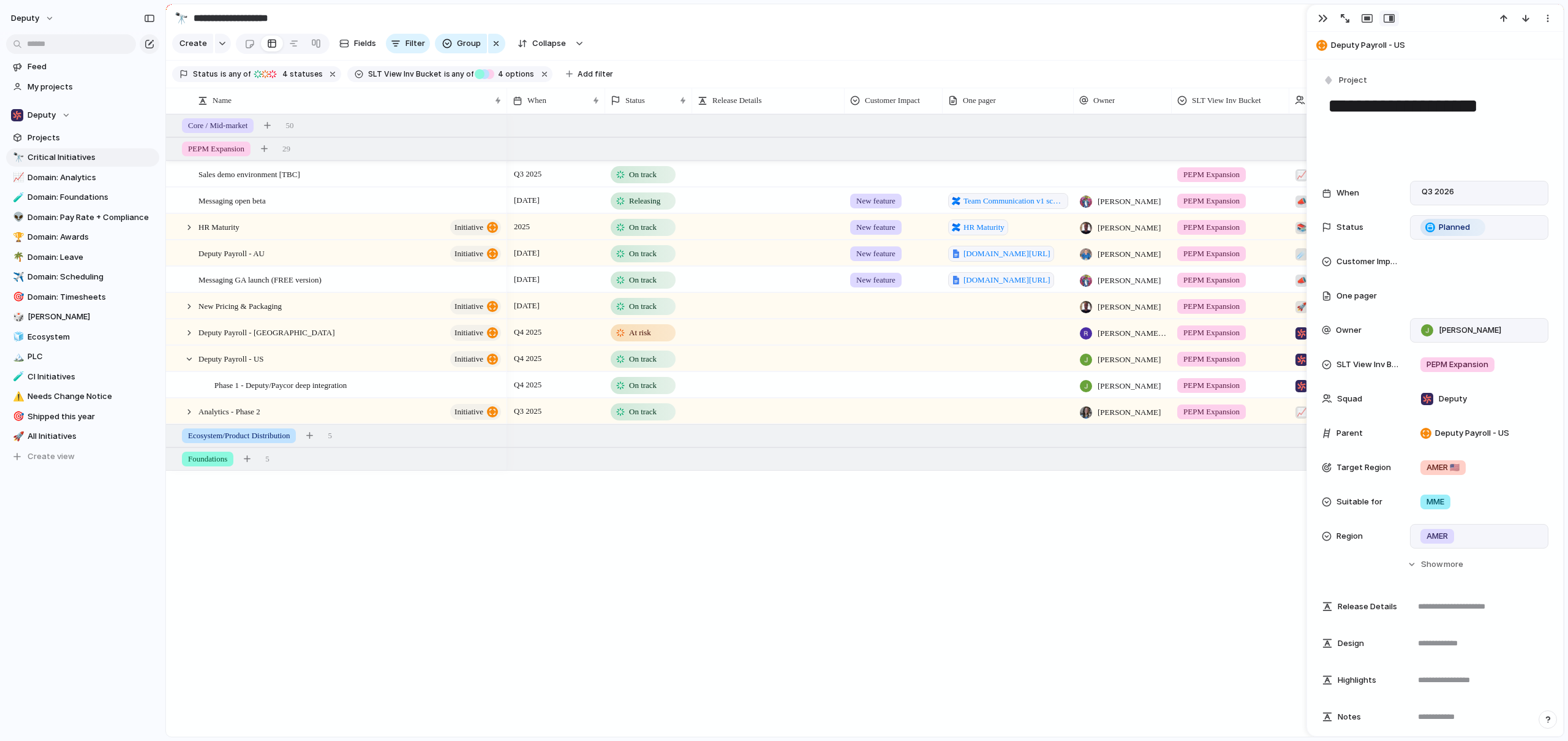
click at [737, 679] on div "Q3 2025 On track PEPM Expansion 📈 Analytics Analytics - Phase 3 30 June Releasi…" at bounding box center [1035, 425] width 1056 height 623
click at [321, 369] on div "Deputy Payroll - US initiative" at bounding box center [351, 359] width 305 height 25
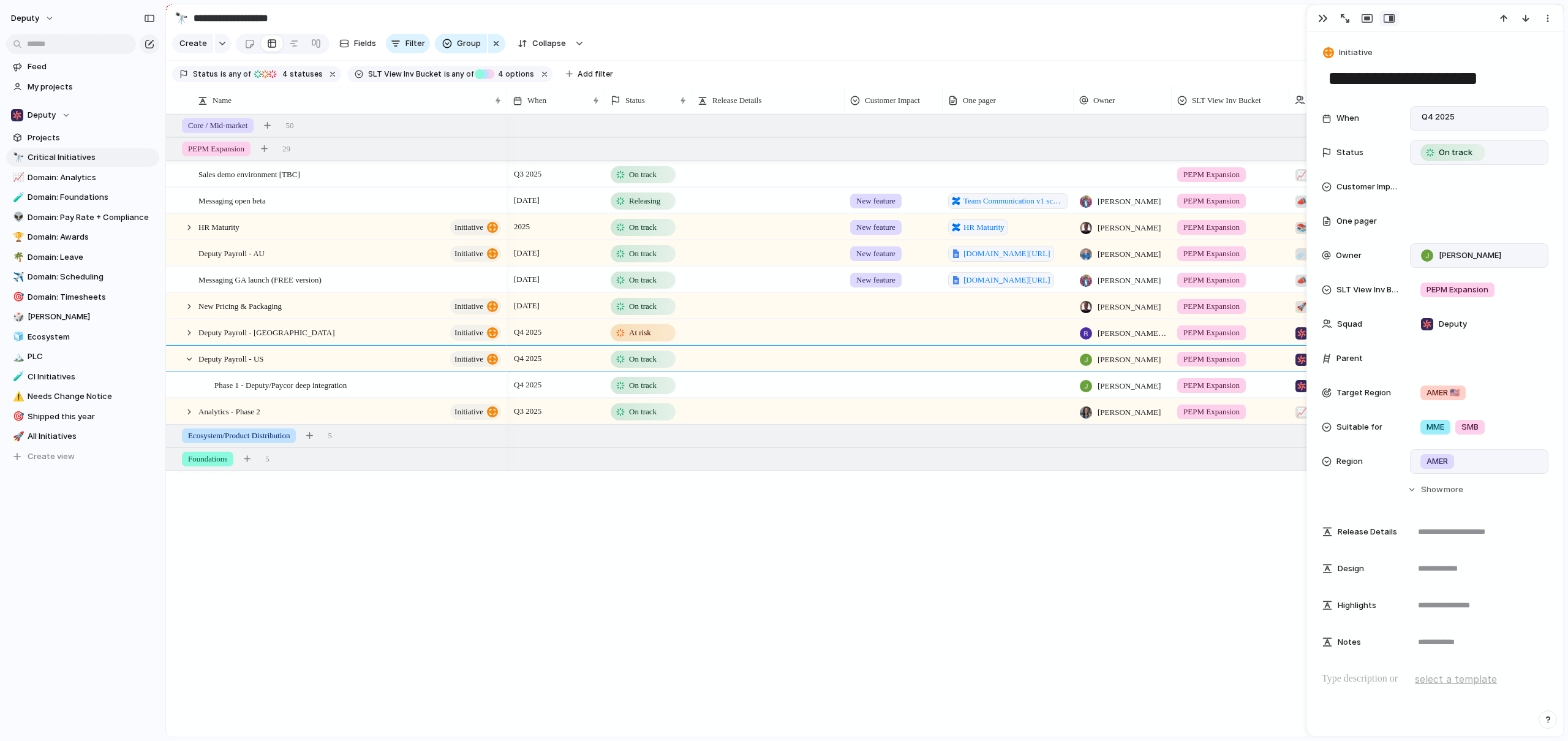
drag, startPoint x: 386, startPoint y: 546, endPoint x: 295, endPoint y: 479, distance: 113.0
click at [190, 338] on div at bounding box center [189, 333] width 11 height 11
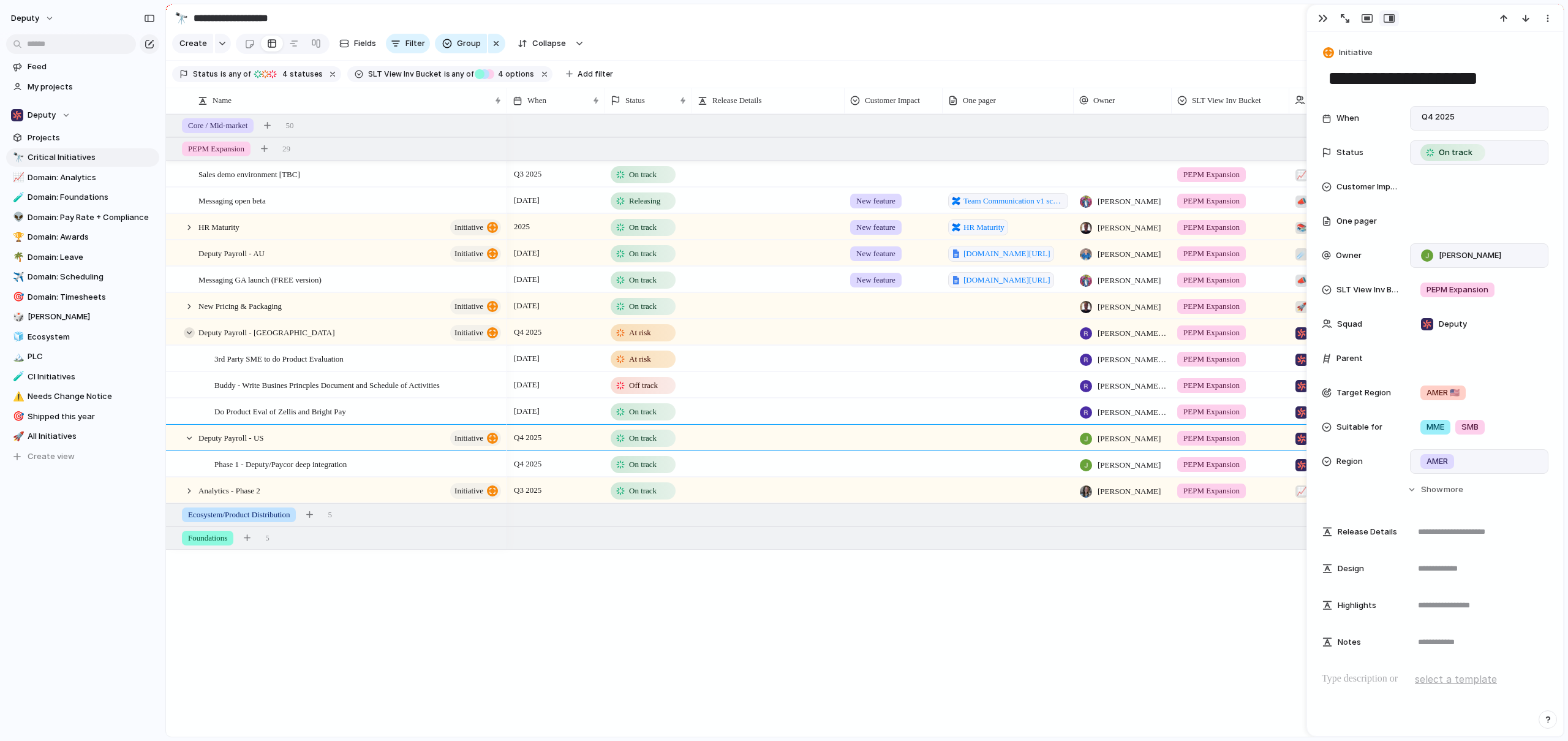
click at [190, 338] on div at bounding box center [189, 333] width 11 height 11
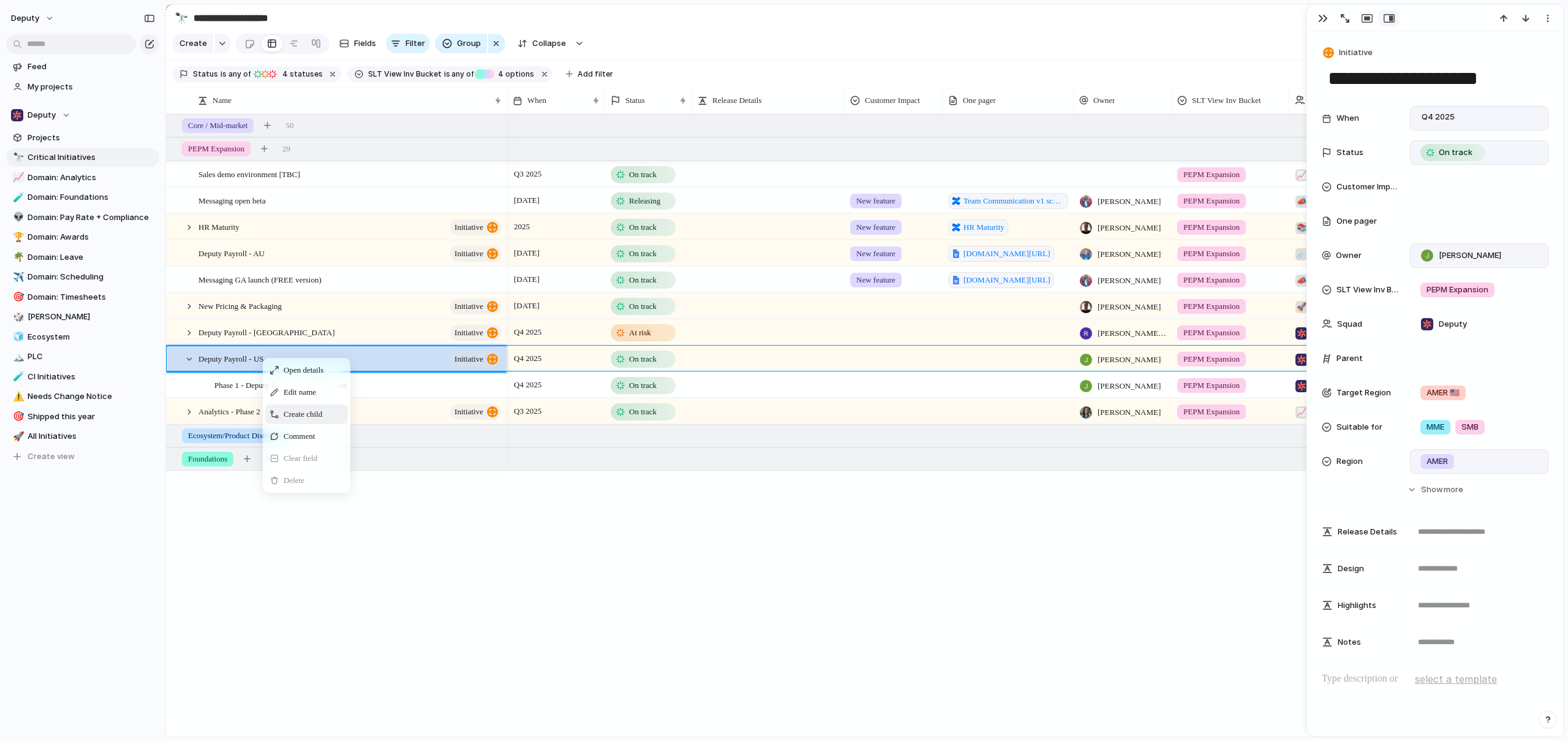
click at [316, 420] on span "Create child" at bounding box center [303, 414] width 39 height 13
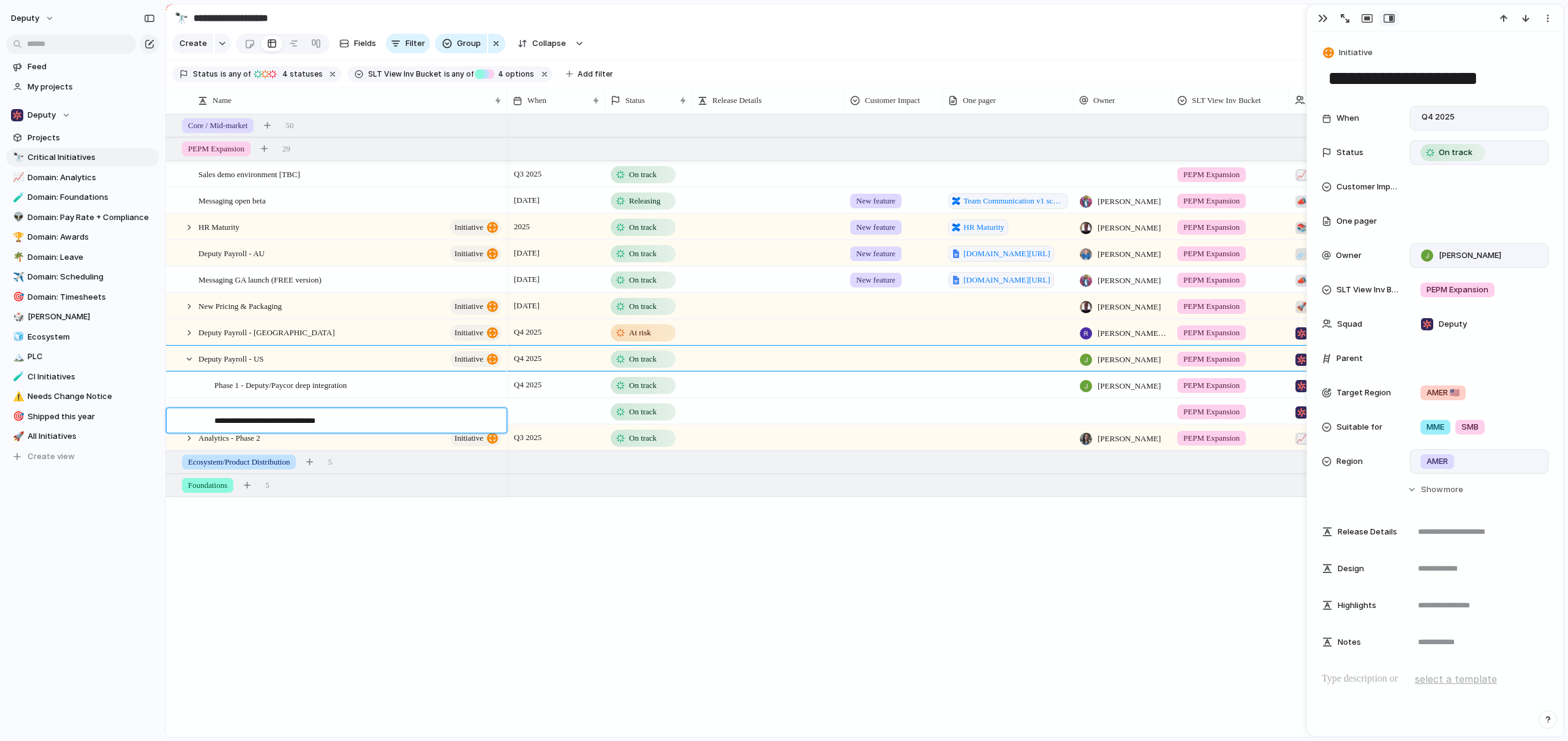
type textarea "**********"
click at [313, 417] on span "Deputy/Paycor - Contract Signature" at bounding box center [271, 411] width 115 height 14
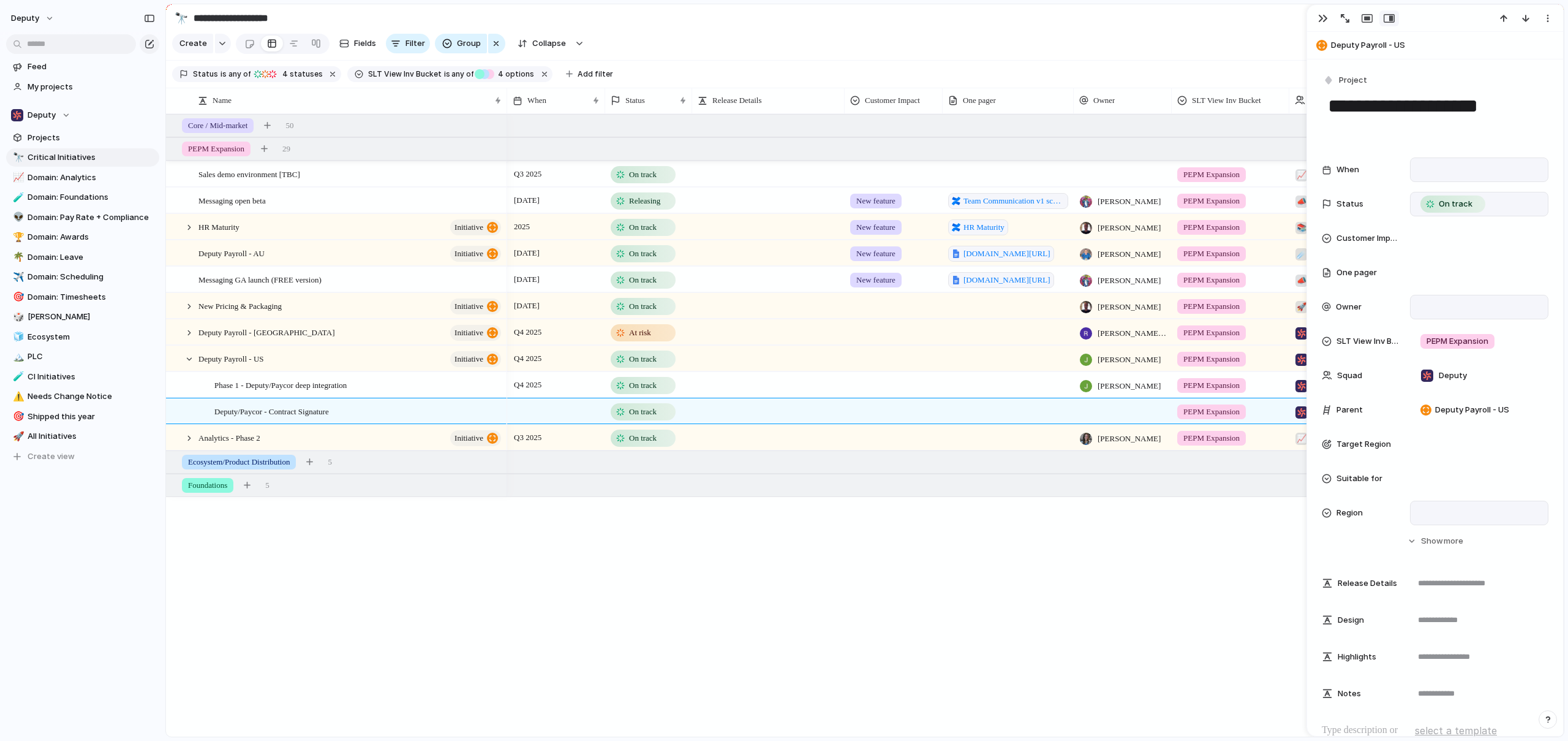
click at [541, 648] on div "Q3 2025 On track PEPM Expansion 📈 Analytics Analytics - Phase 3 30 June Releasi…" at bounding box center [1035, 425] width 1056 height 623
click at [1546, 20] on div "button" at bounding box center [1548, 18] width 10 height 10
click at [1506, 62] on span "Delete" at bounding box center [1495, 64] width 25 height 13
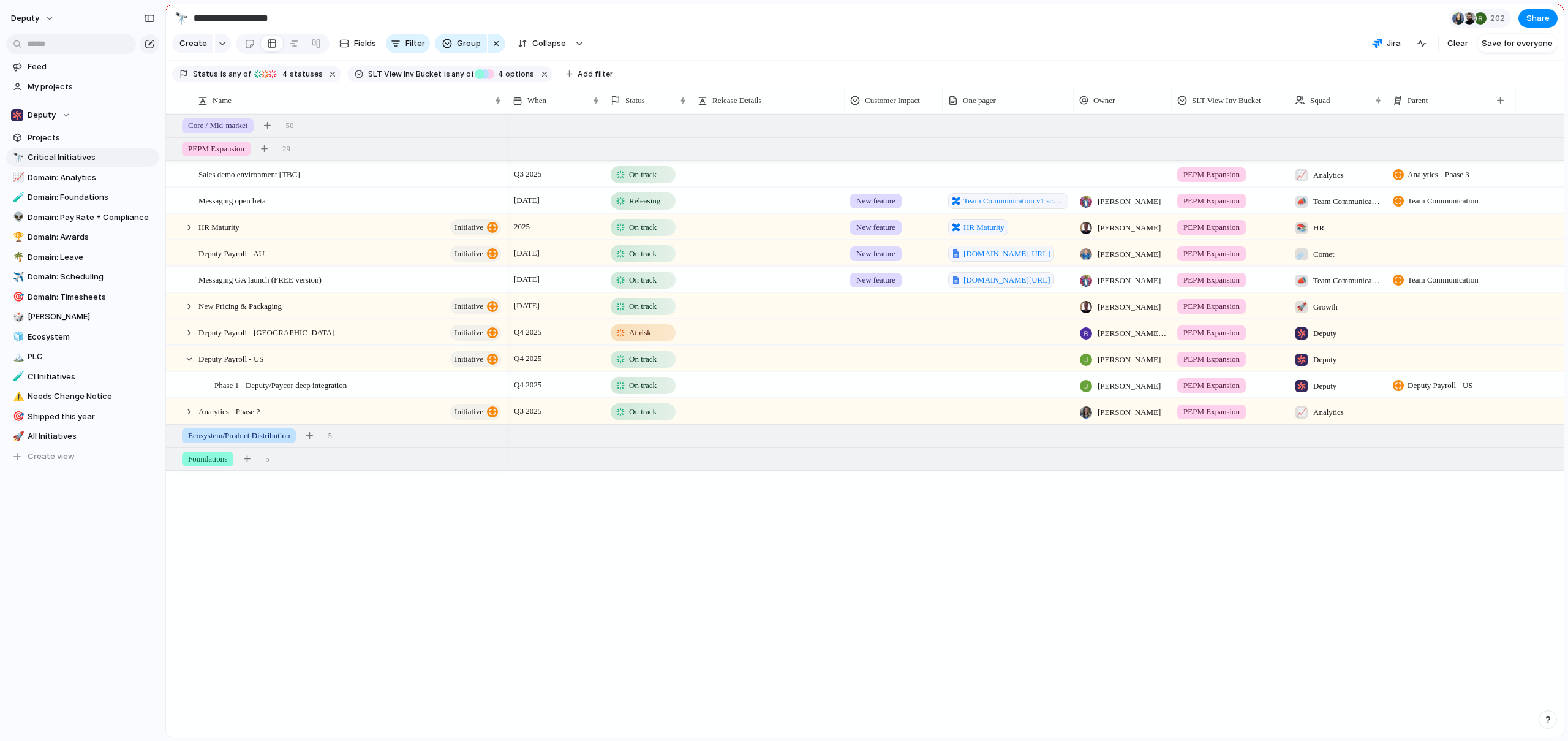
click at [554, 596] on div "Q3 2025 On track PEPM Expansion 📈 Analytics Analytics - Phase 3 30 June Releasi…" at bounding box center [1035, 425] width 1056 height 623
click at [283, 367] on div "Deputy Payroll - US initiative" at bounding box center [351, 359] width 305 height 25
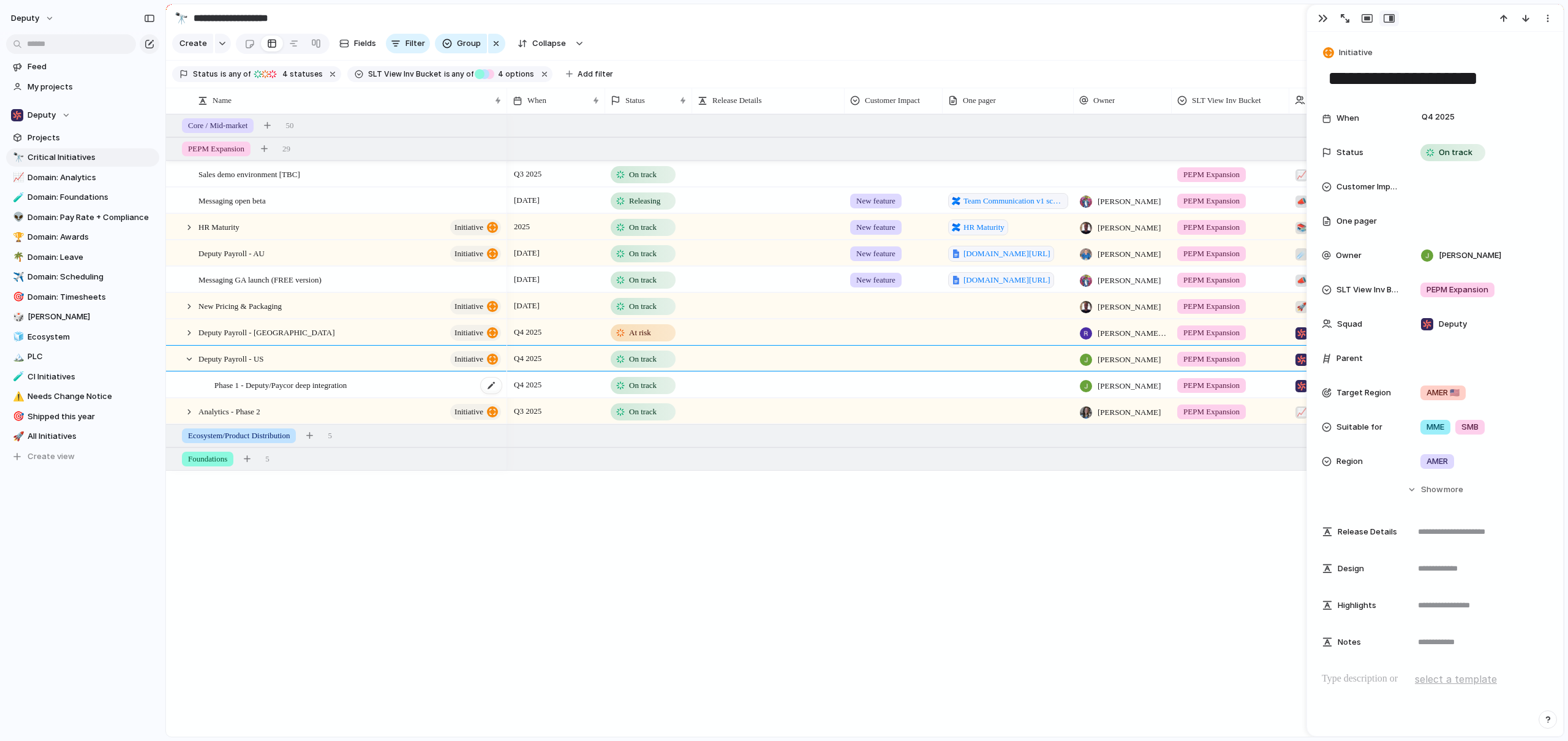
click at [286, 391] on span "Phase 1 - Deputy/Paycor deep integration" at bounding box center [280, 385] width 132 height 14
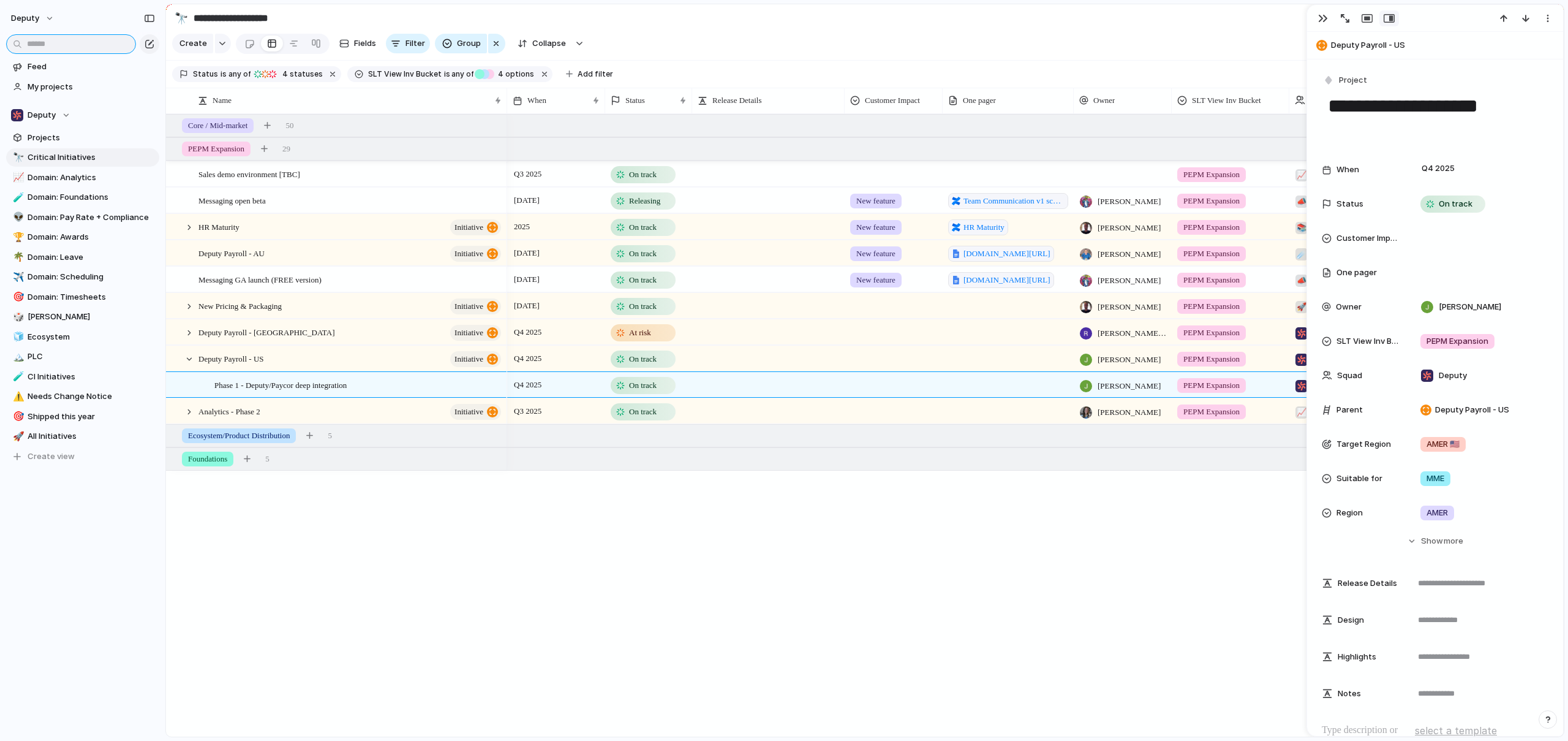
click at [64, 41] on input "text" at bounding box center [71, 44] width 130 height 20
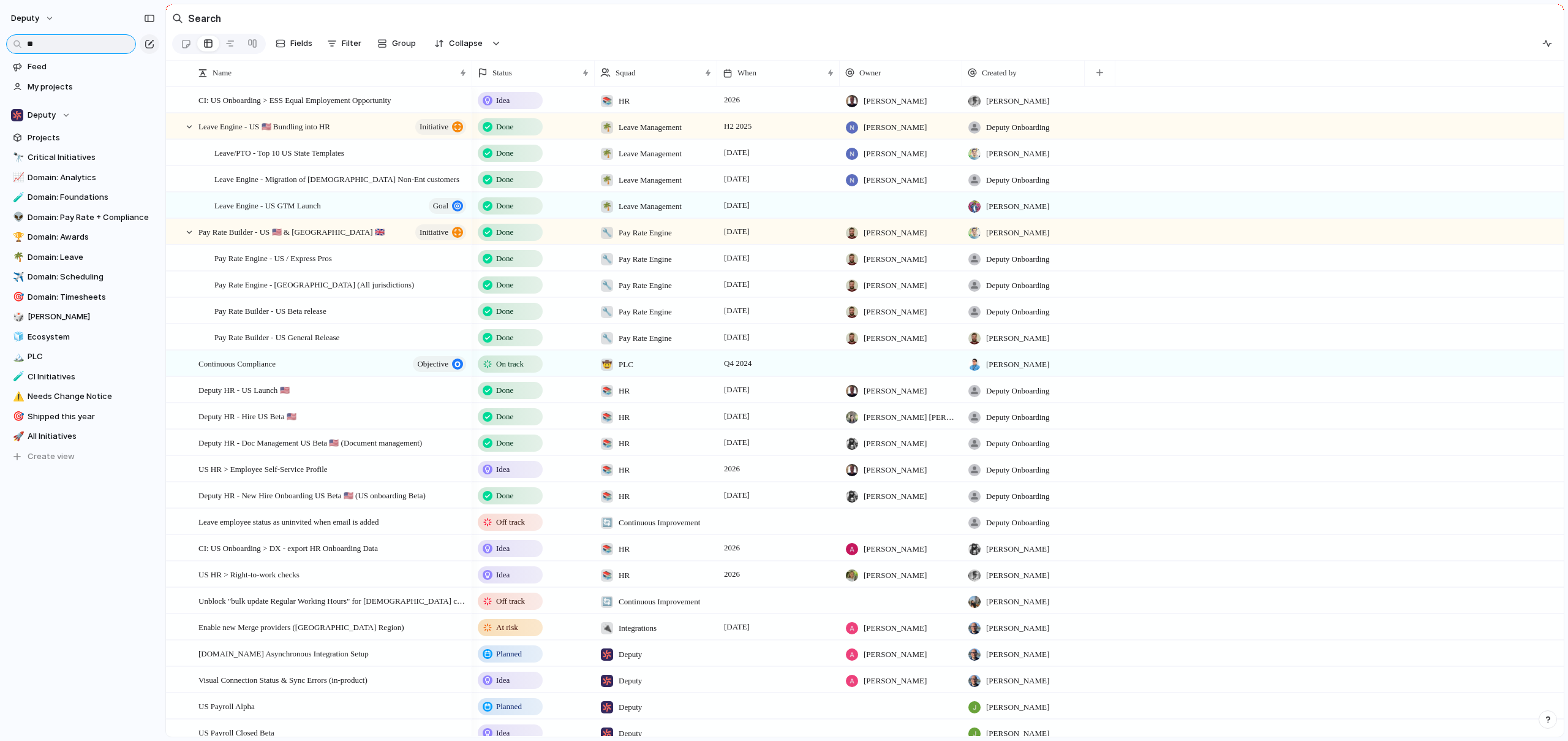
type input "*"
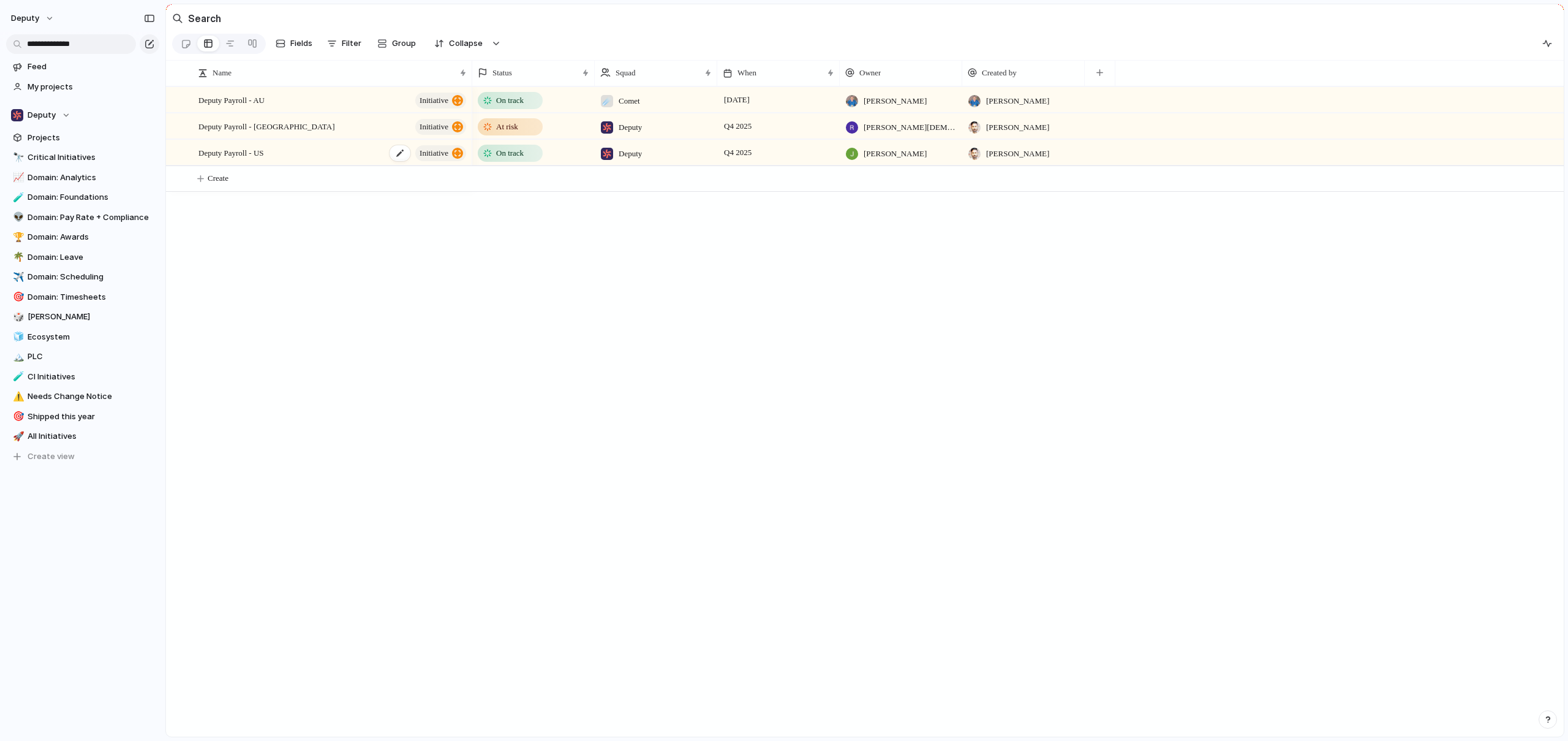
click at [284, 165] on div "Deputy Payroll - US initiative" at bounding box center [333, 153] width 269 height 25
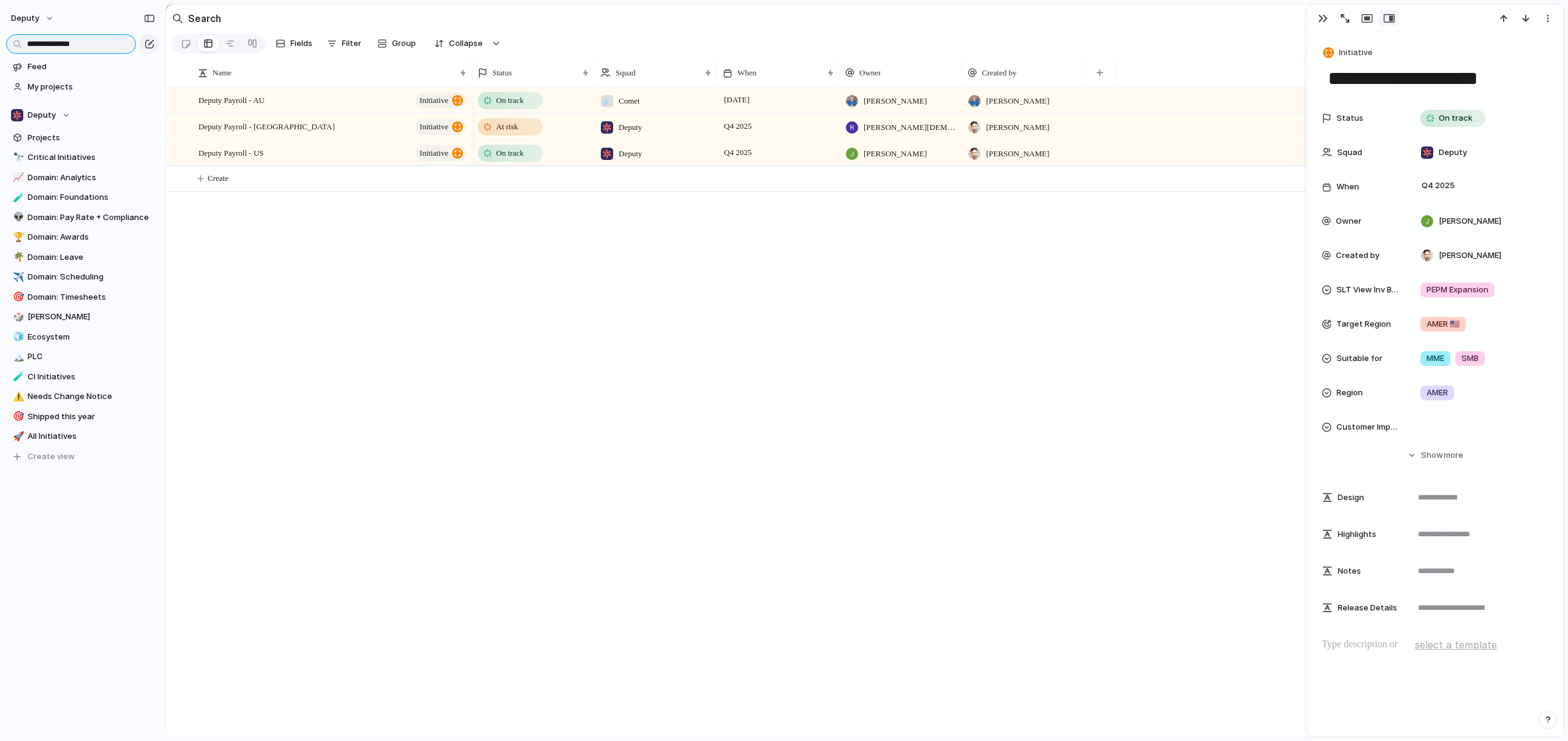
click at [69, 49] on input "**********" at bounding box center [71, 44] width 130 height 20
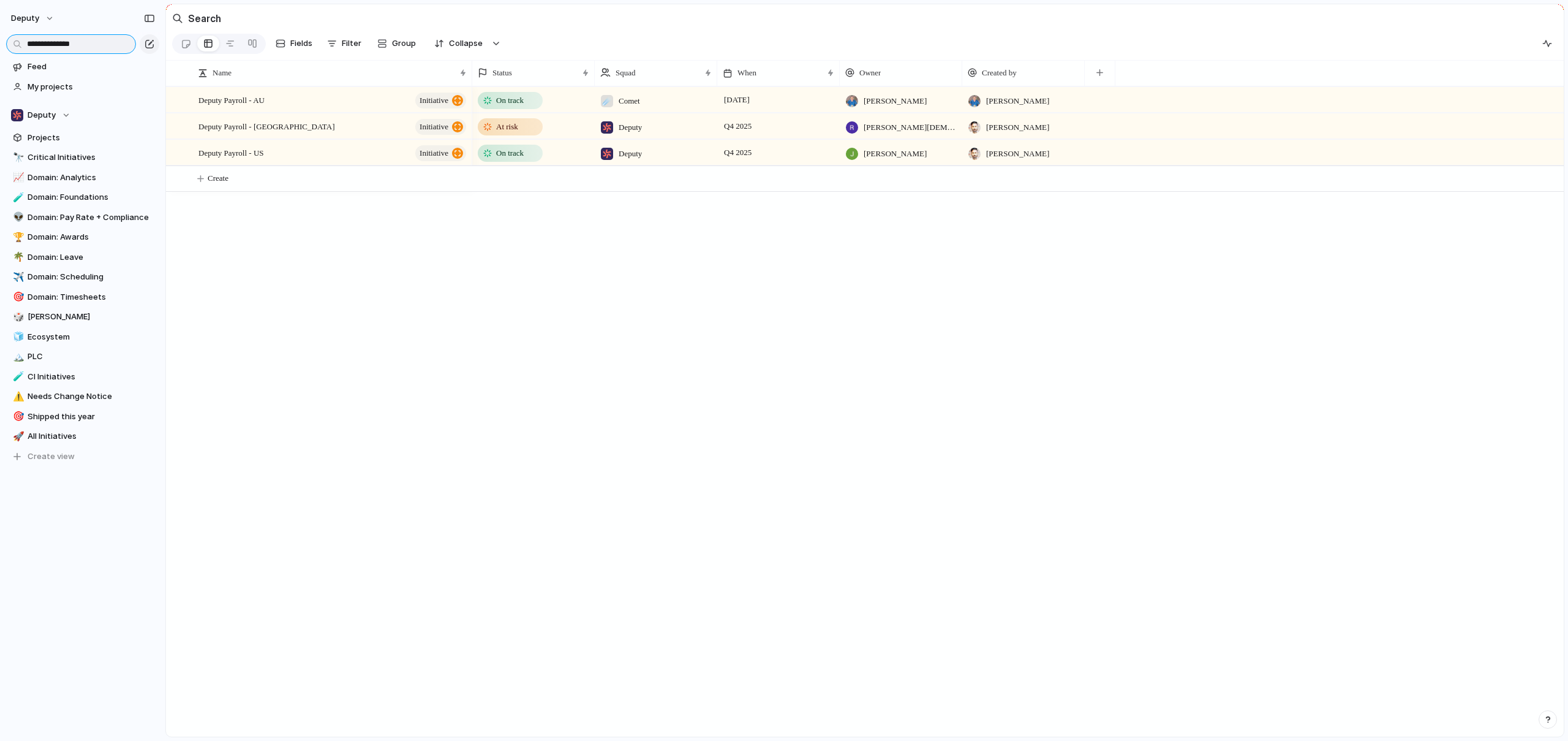
click at [69, 49] on input "**********" at bounding box center [71, 44] width 130 height 20
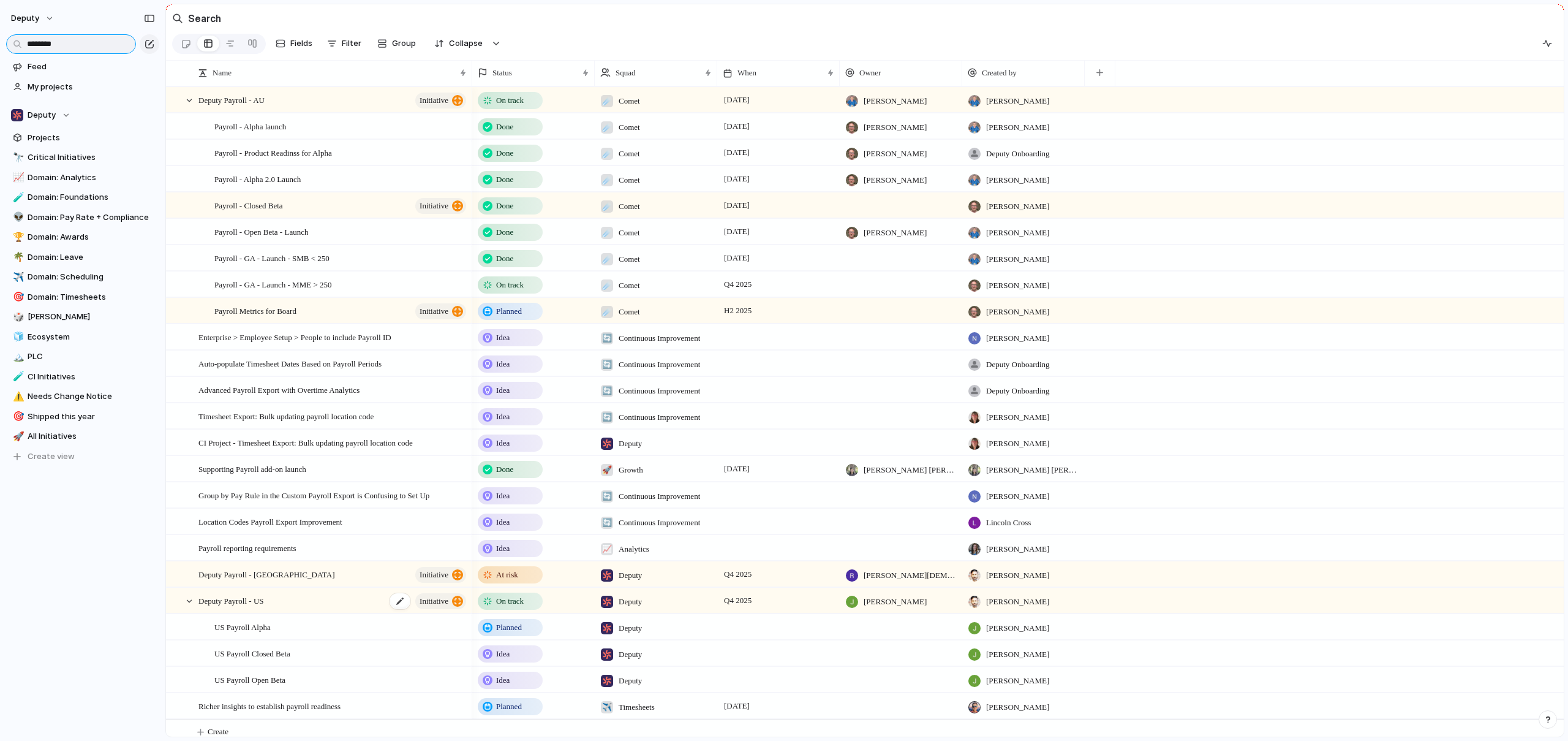
scroll to position [15, 0]
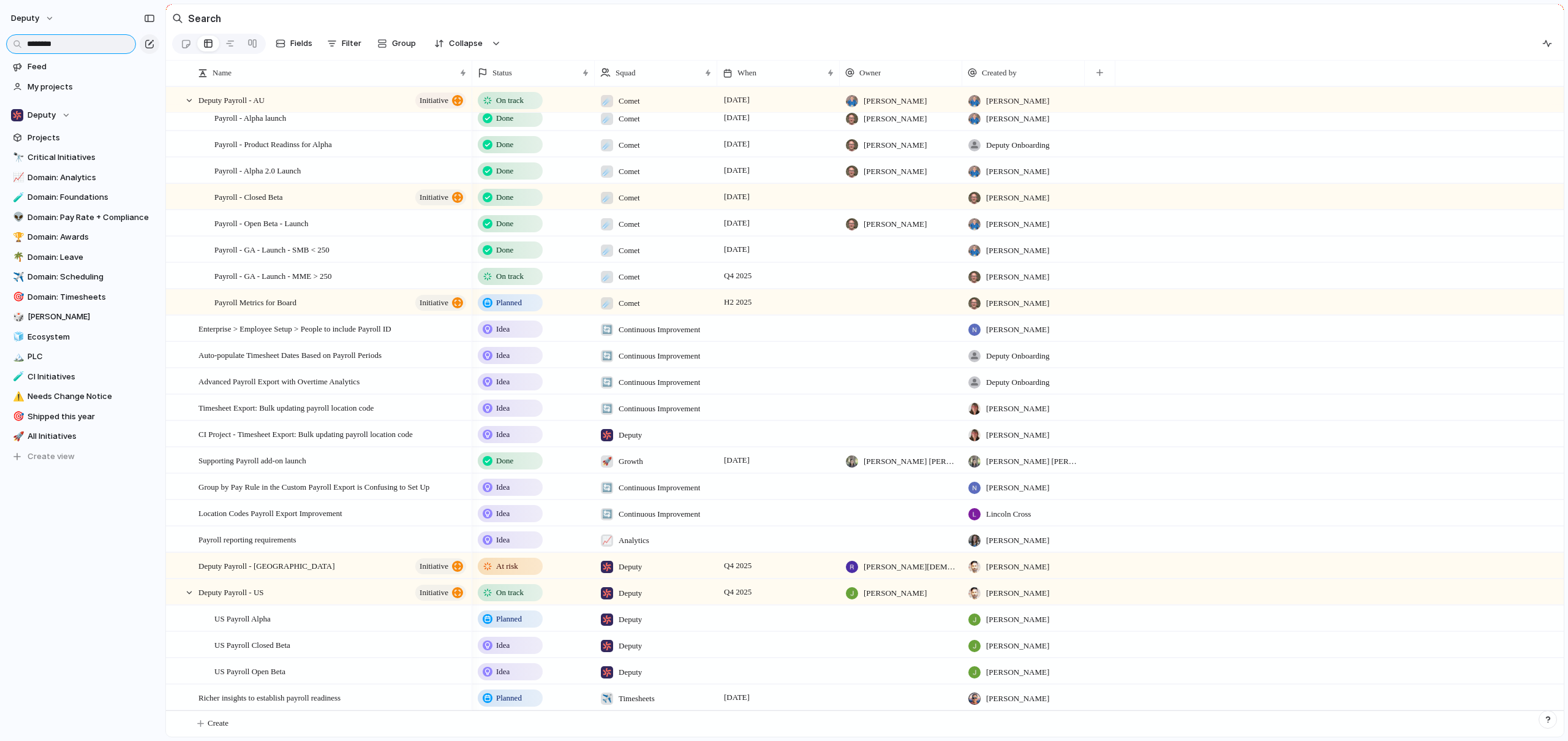
type input "*******"
click at [522, 649] on div "Idea" at bounding box center [510, 645] width 62 height 14
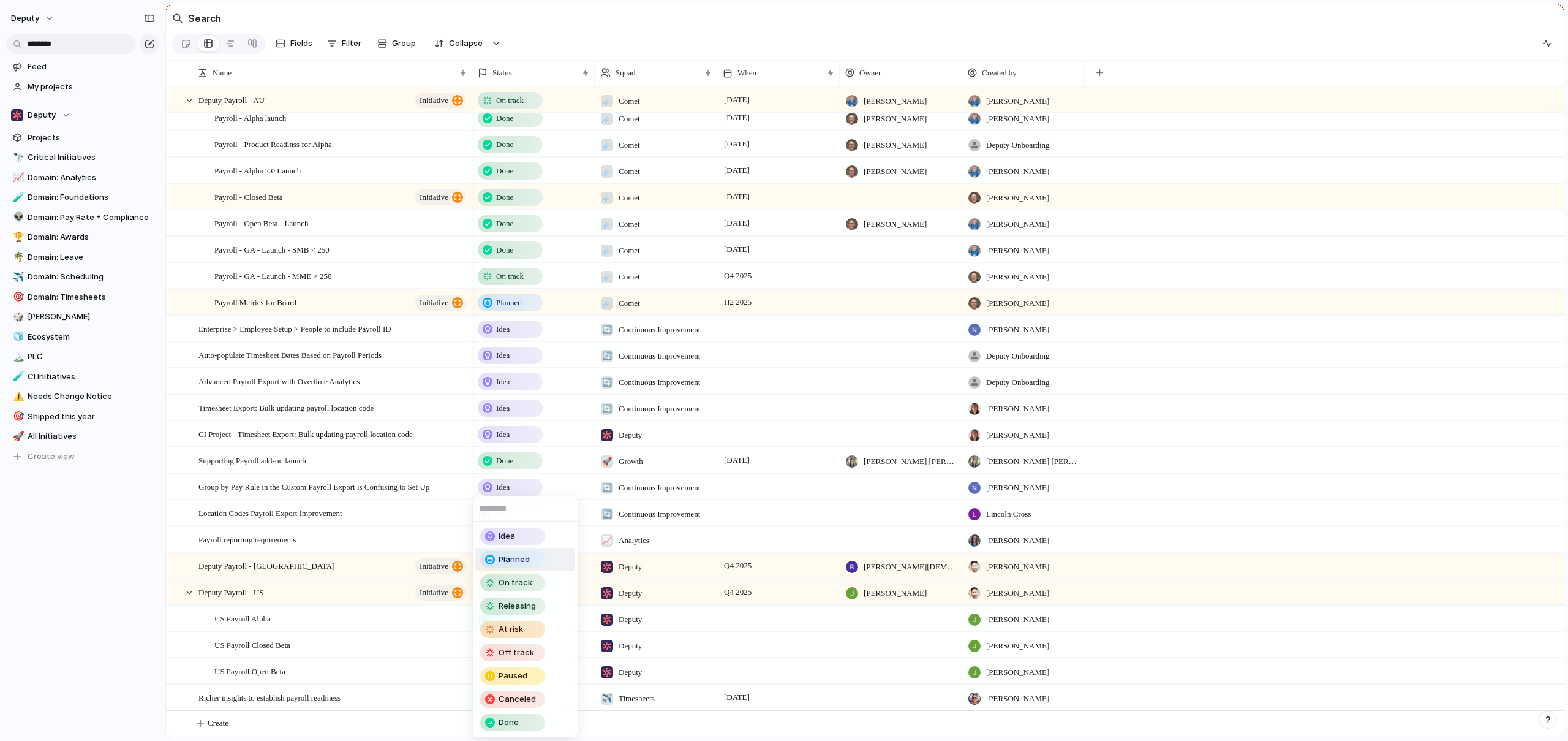
click at [514, 563] on span "Planned" at bounding box center [514, 559] width 32 height 13
click at [521, 670] on div "Idea" at bounding box center [510, 671] width 62 height 14
click at [522, 564] on span "Planned" at bounding box center [514, 559] width 32 height 13
click at [189, 593] on div at bounding box center [189, 592] width 11 height 11
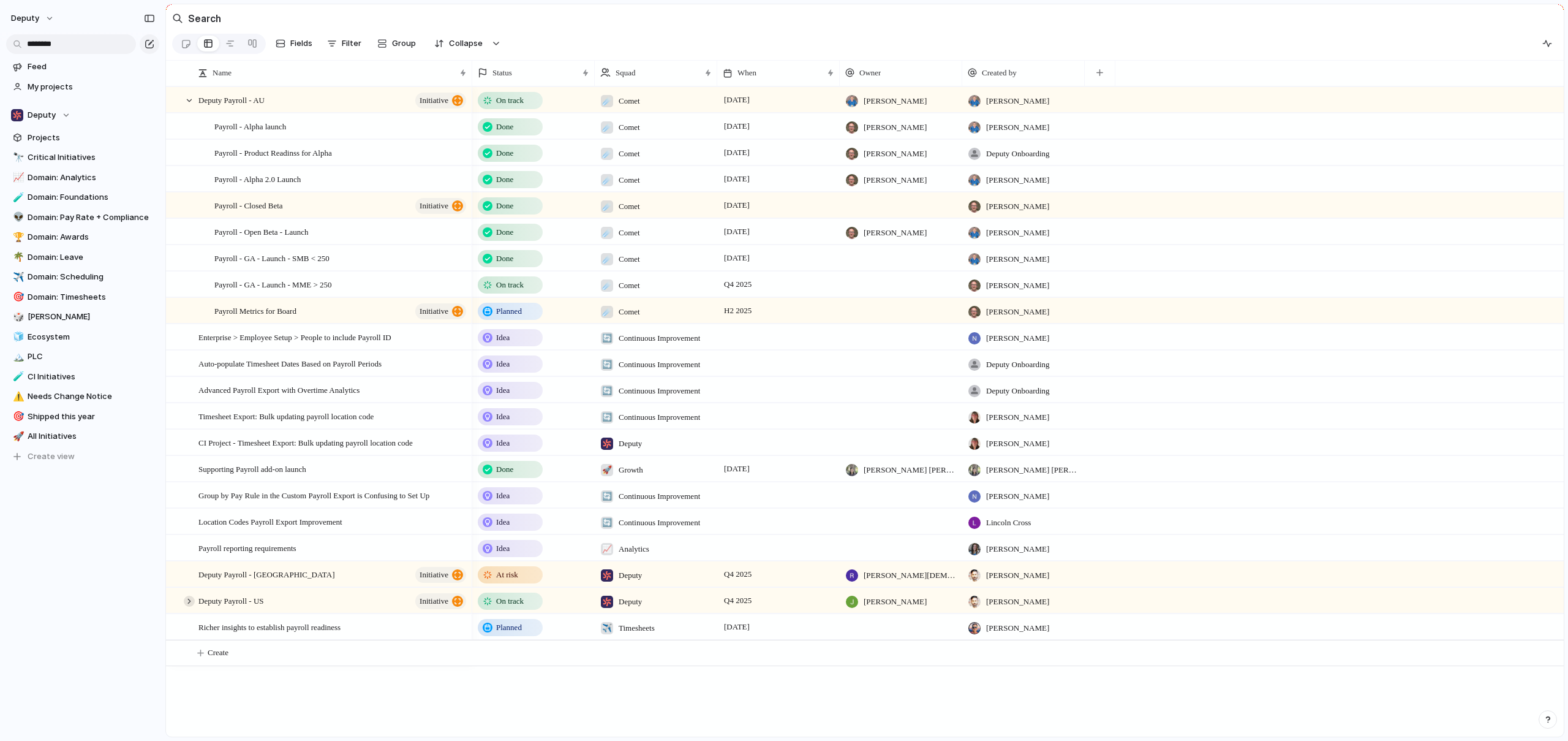
scroll to position [0, 0]
click at [190, 605] on div at bounding box center [189, 601] width 11 height 11
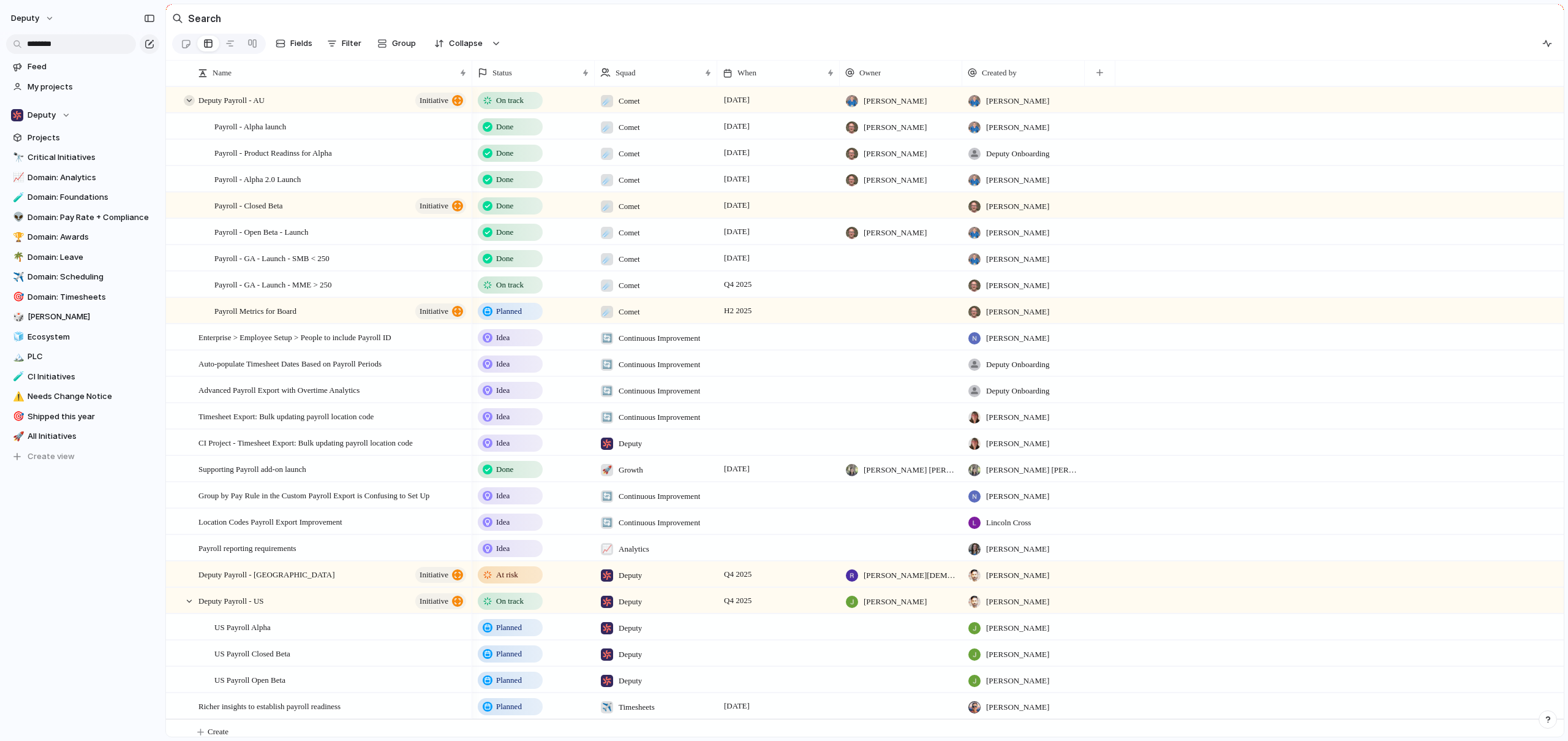
click at [189, 105] on div at bounding box center [189, 100] width 11 height 11
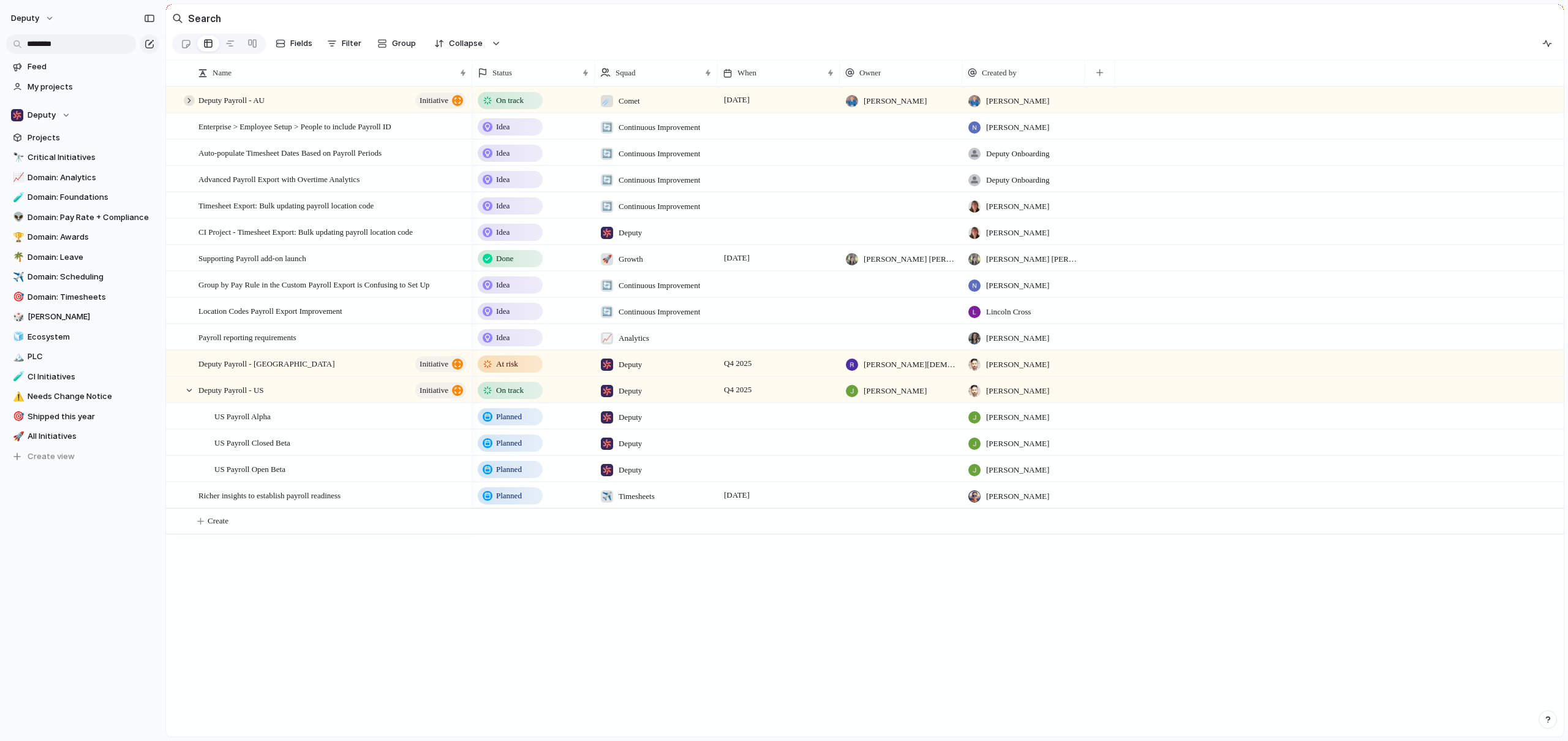
click at [189, 105] on div at bounding box center [189, 100] width 11 height 11
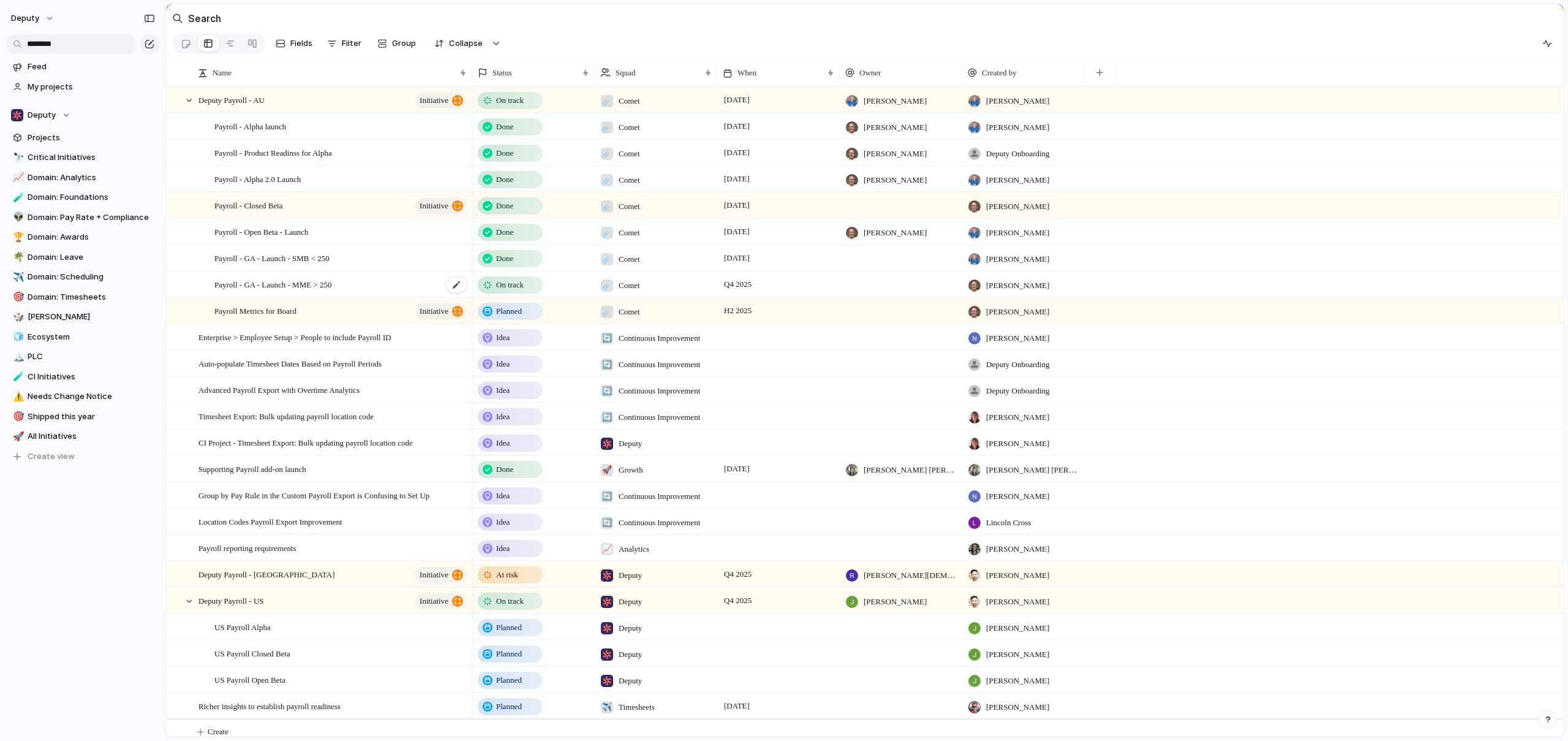
click at [361, 295] on div "Payroll - GA - Launch - MME > 250" at bounding box center [341, 285] width 254 height 25
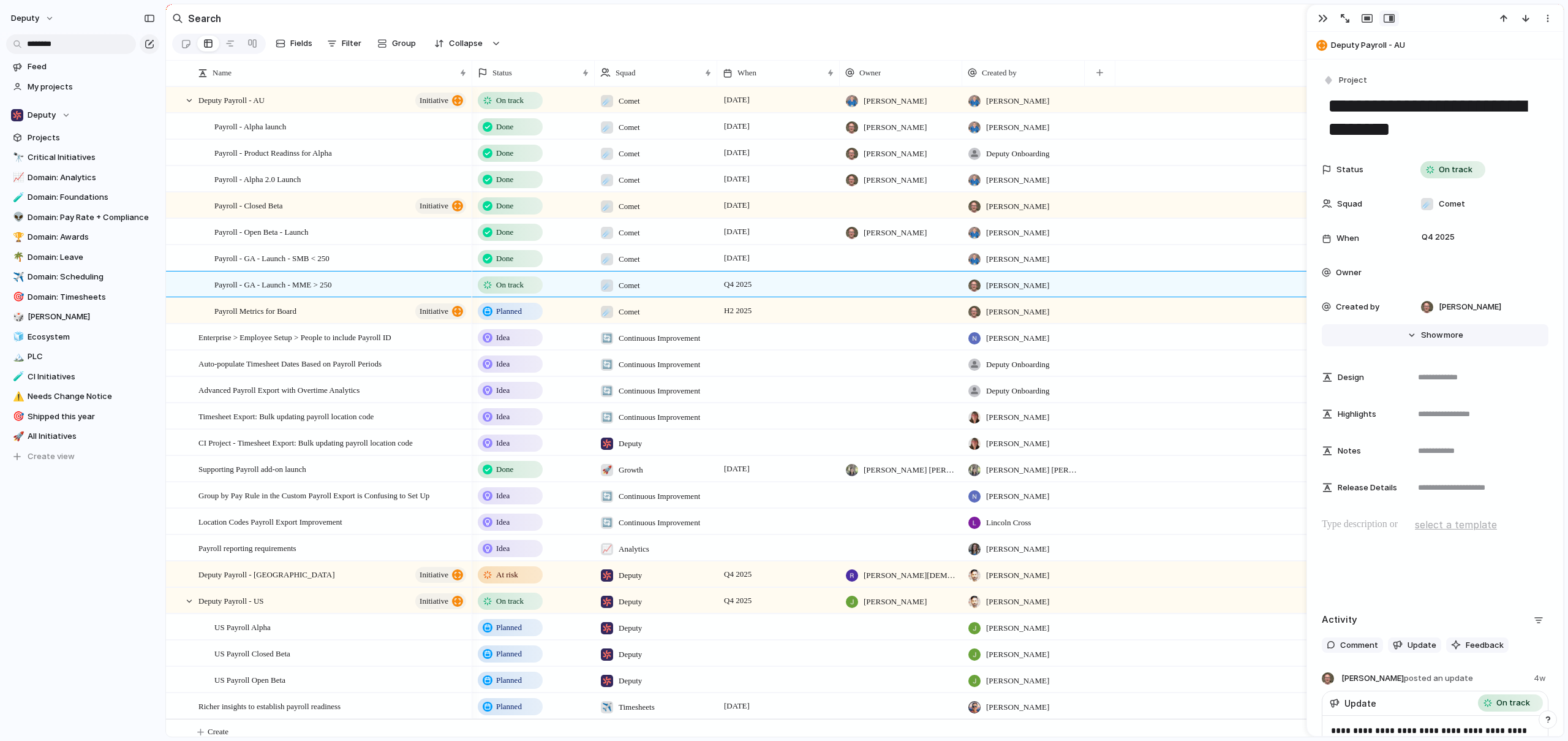
click at [1408, 334] on button "Hide Show more" at bounding box center [1435, 335] width 227 height 22
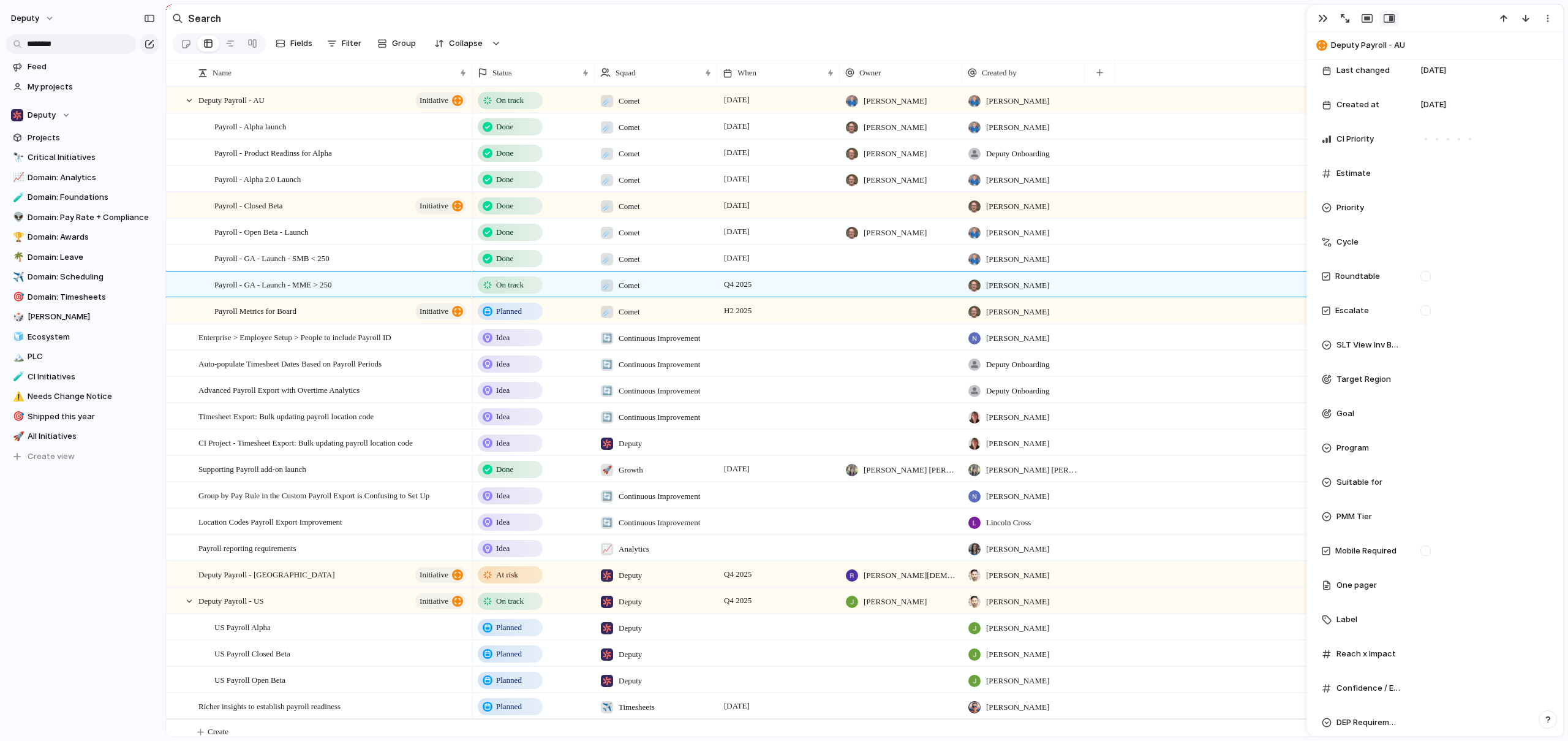
scroll to position [359, 0]
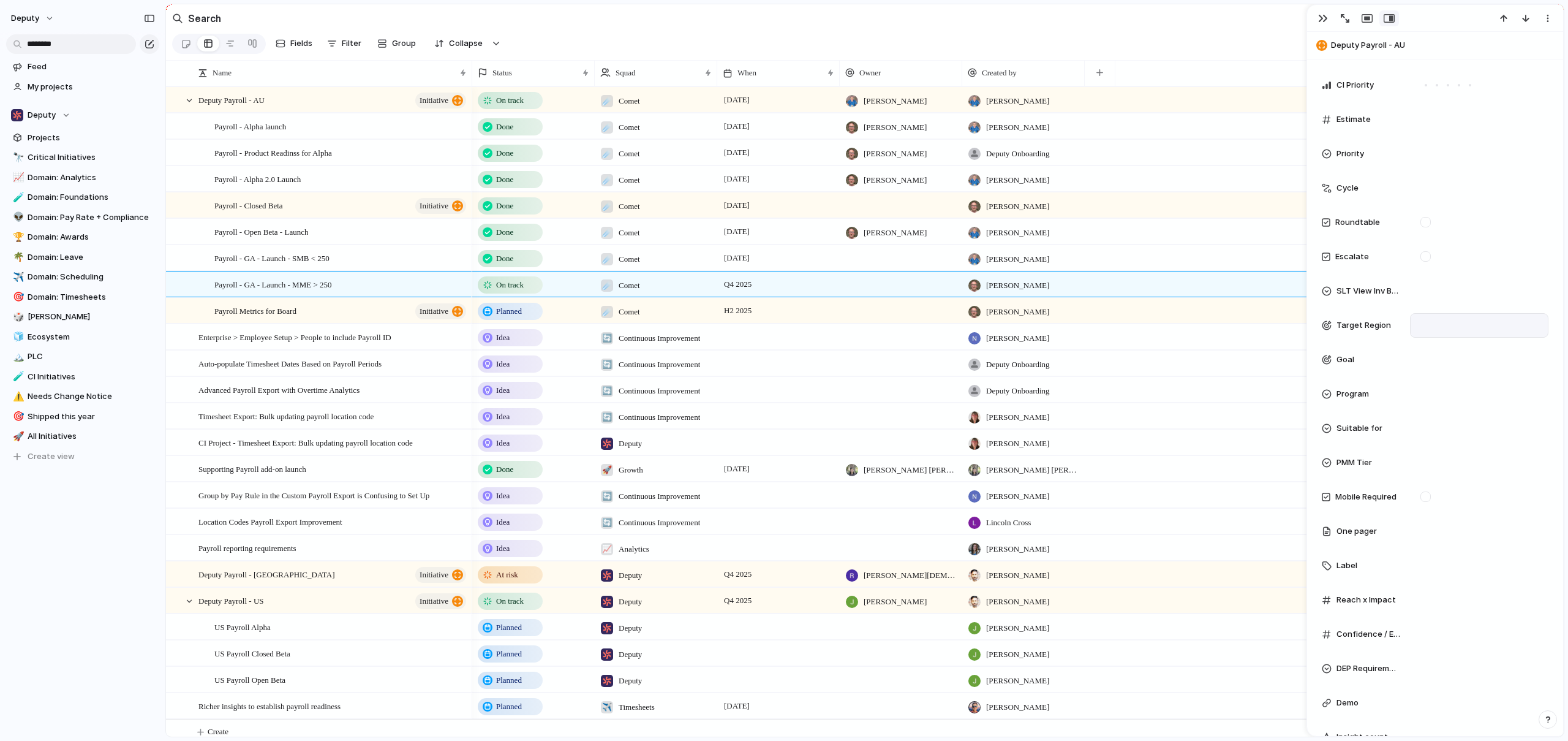
click at [1442, 324] on div at bounding box center [1479, 325] width 127 height 14
click at [1433, 372] on div at bounding box center [1429, 370] width 22 height 22
click at [1346, 361] on div "AU 🇦🇺 AMER 🇺🇸 UK 🇬🇧" at bounding box center [784, 370] width 1568 height 741
click at [1450, 288] on div at bounding box center [1479, 291] width 127 height 14
click at [1416, 355] on div at bounding box center [1412, 356] width 22 height 22
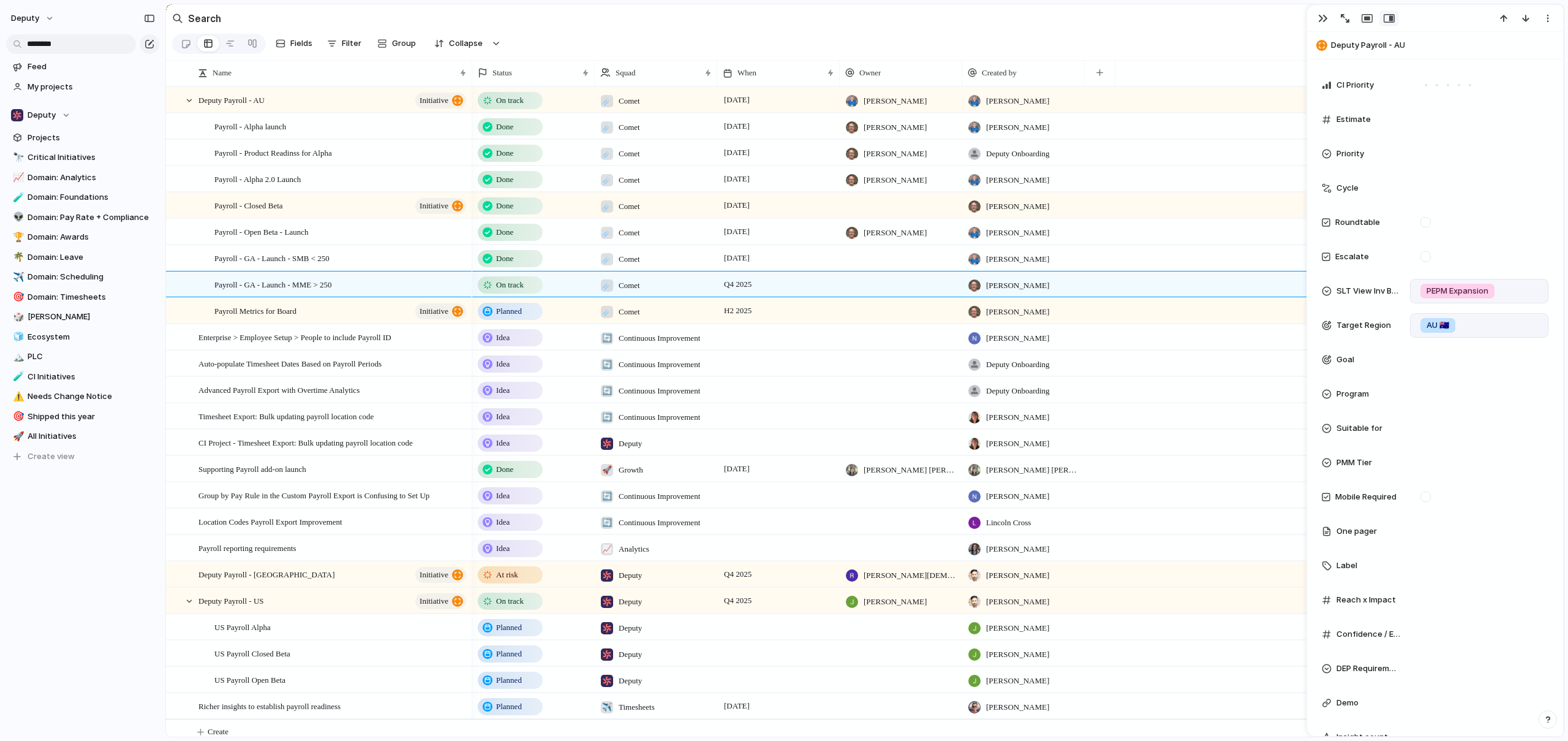
click at [1328, 277] on div "Core / Mid-market PEPM Expansion Ecosystem/Product Distribution Foundations" at bounding box center [784, 370] width 1568 height 741
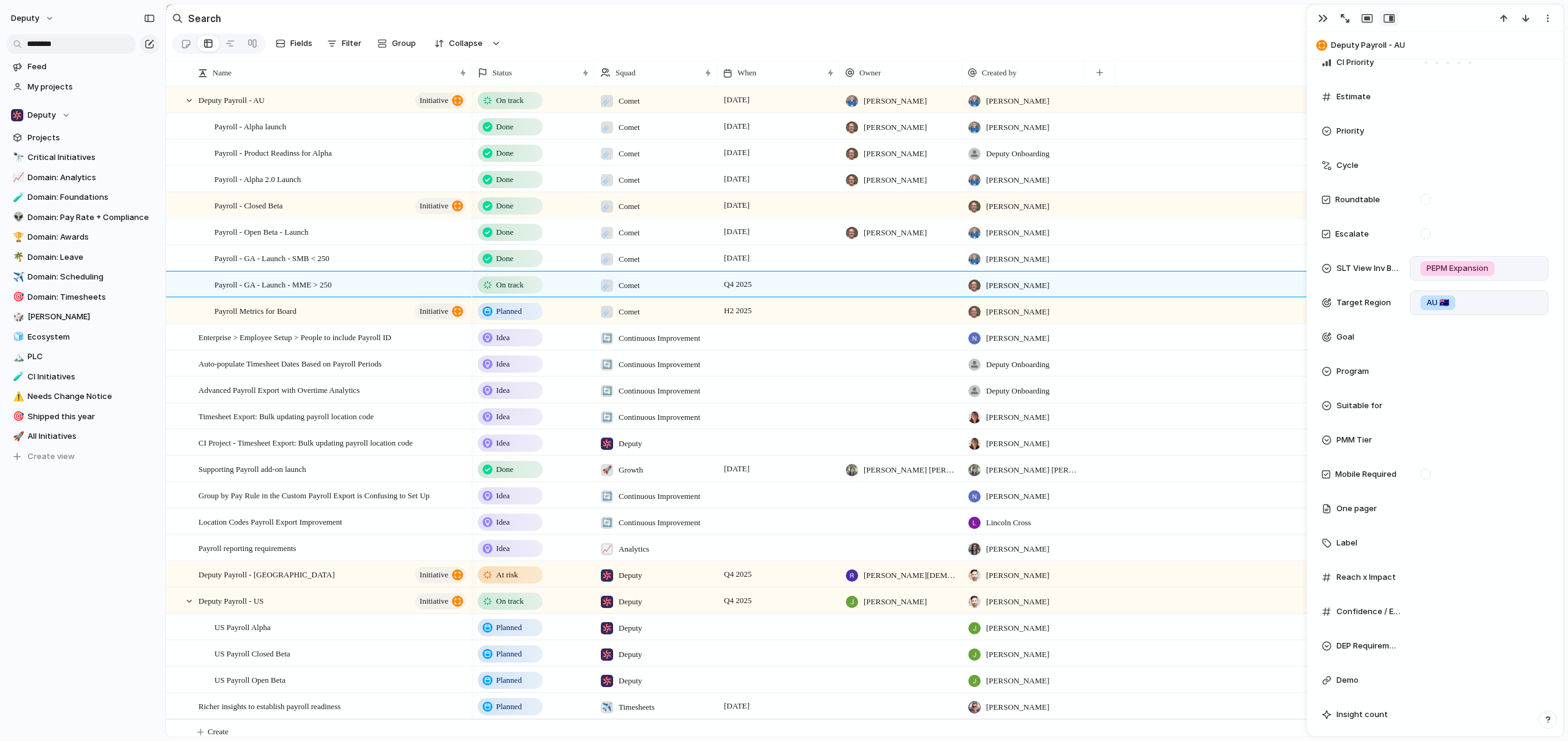
scroll to position [384, 0]
click at [1441, 440] on div at bounding box center [1479, 437] width 127 height 14
click at [1430, 479] on span "Tier 1" at bounding box center [1440, 481] width 20 height 13
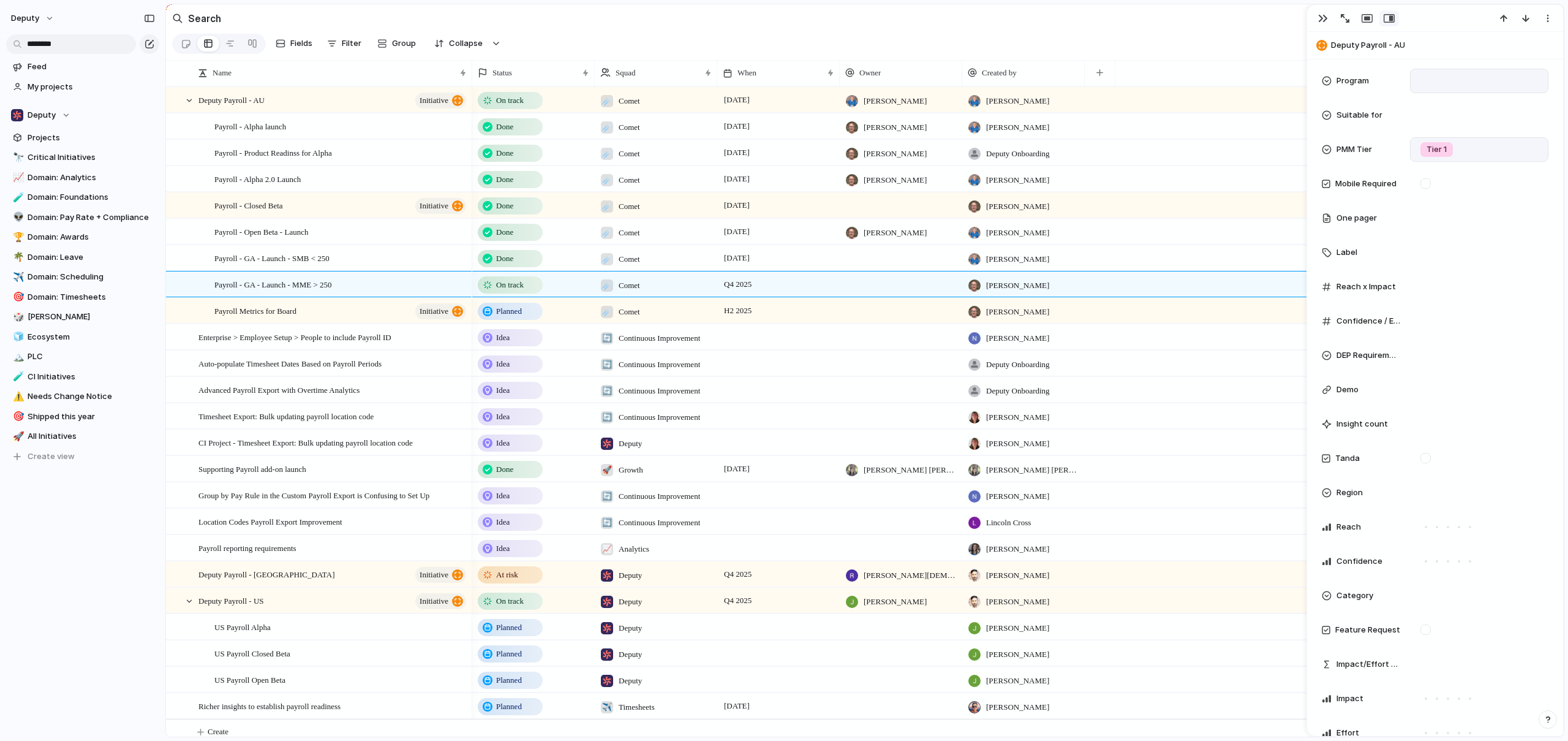
scroll to position [680, 0]
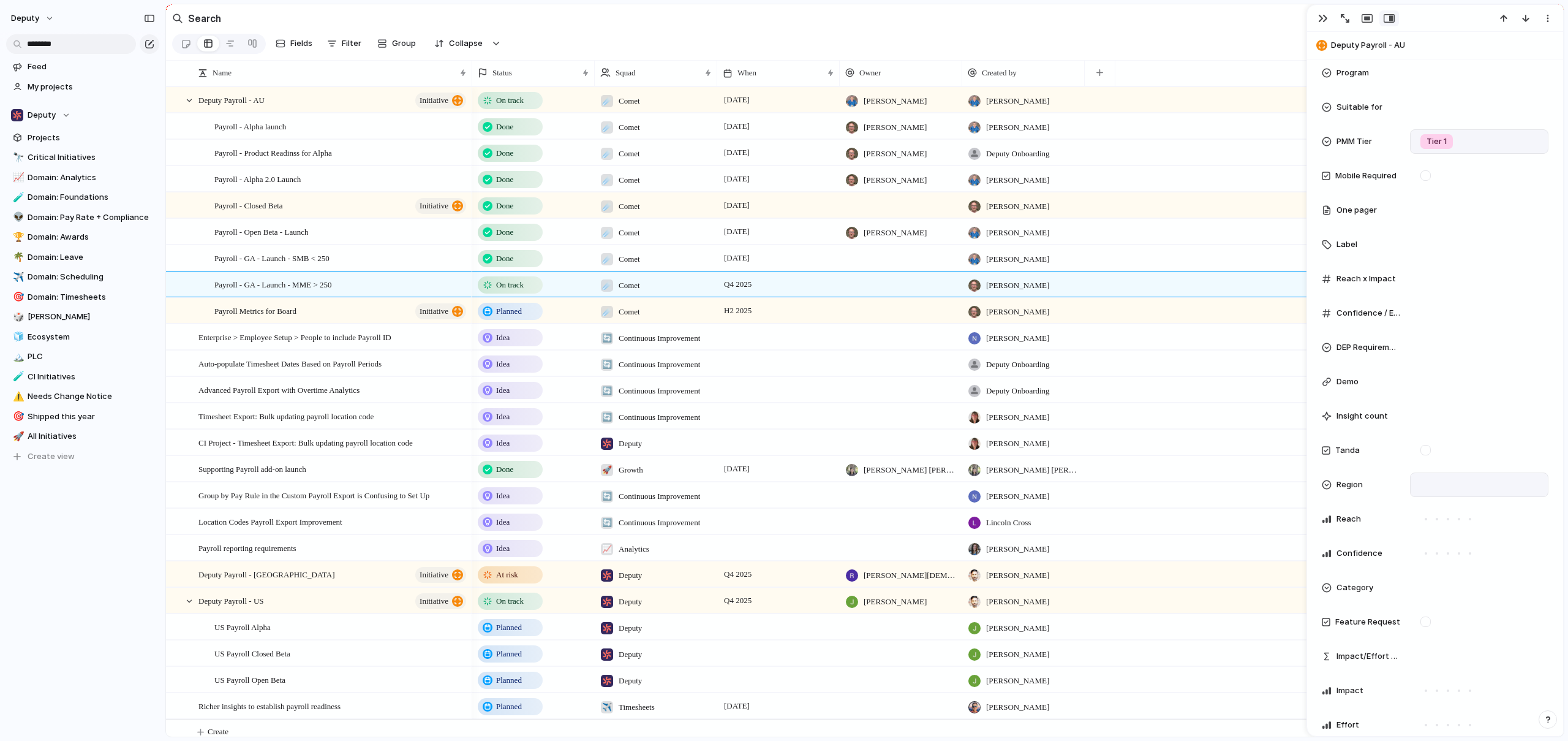
click at [1445, 489] on div at bounding box center [1479, 484] width 127 height 14
click at [1427, 574] on div at bounding box center [1429, 570] width 22 height 22
click at [1152, 23] on div "AMER EMEA APAC Global" at bounding box center [784, 370] width 1568 height 741
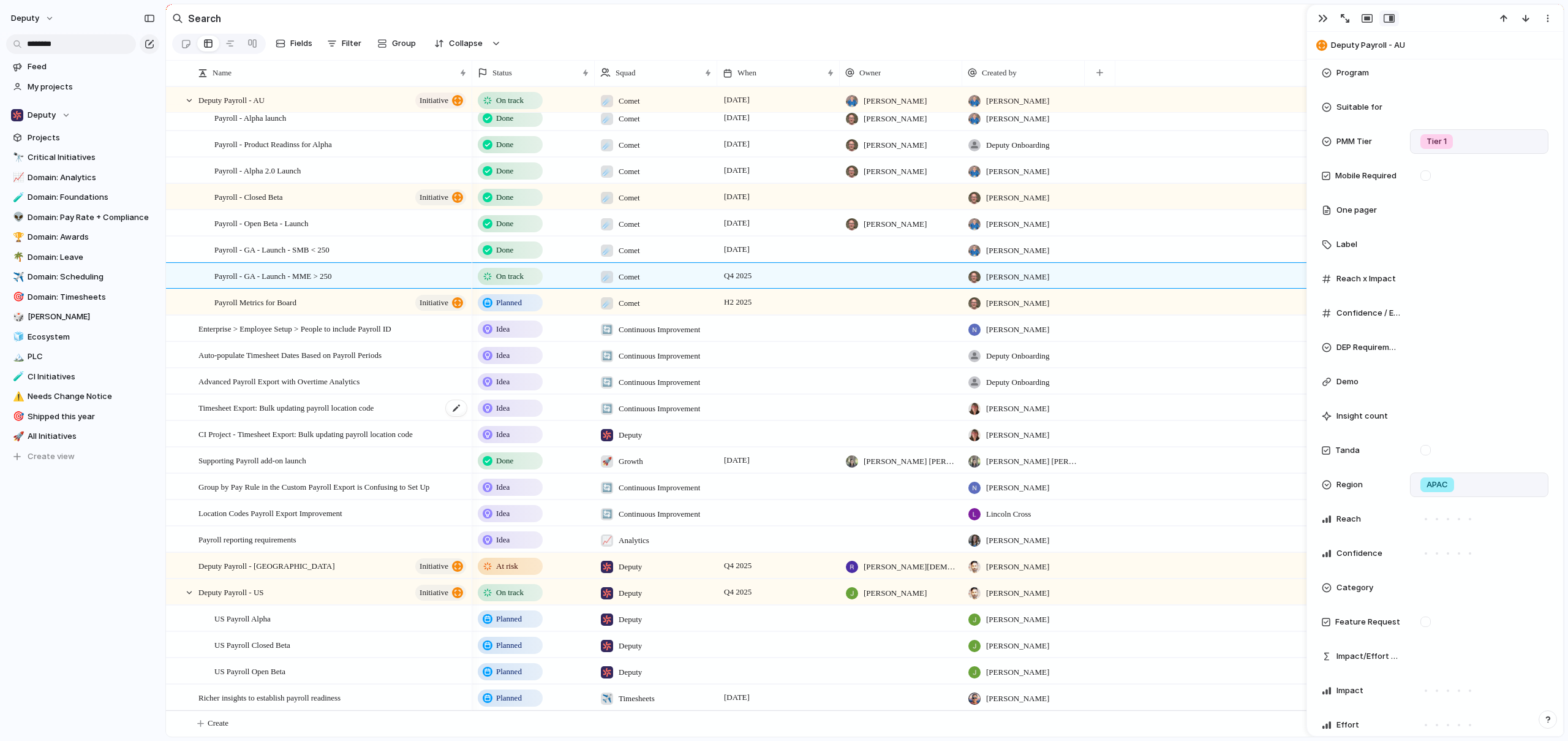
scroll to position [13, 0]
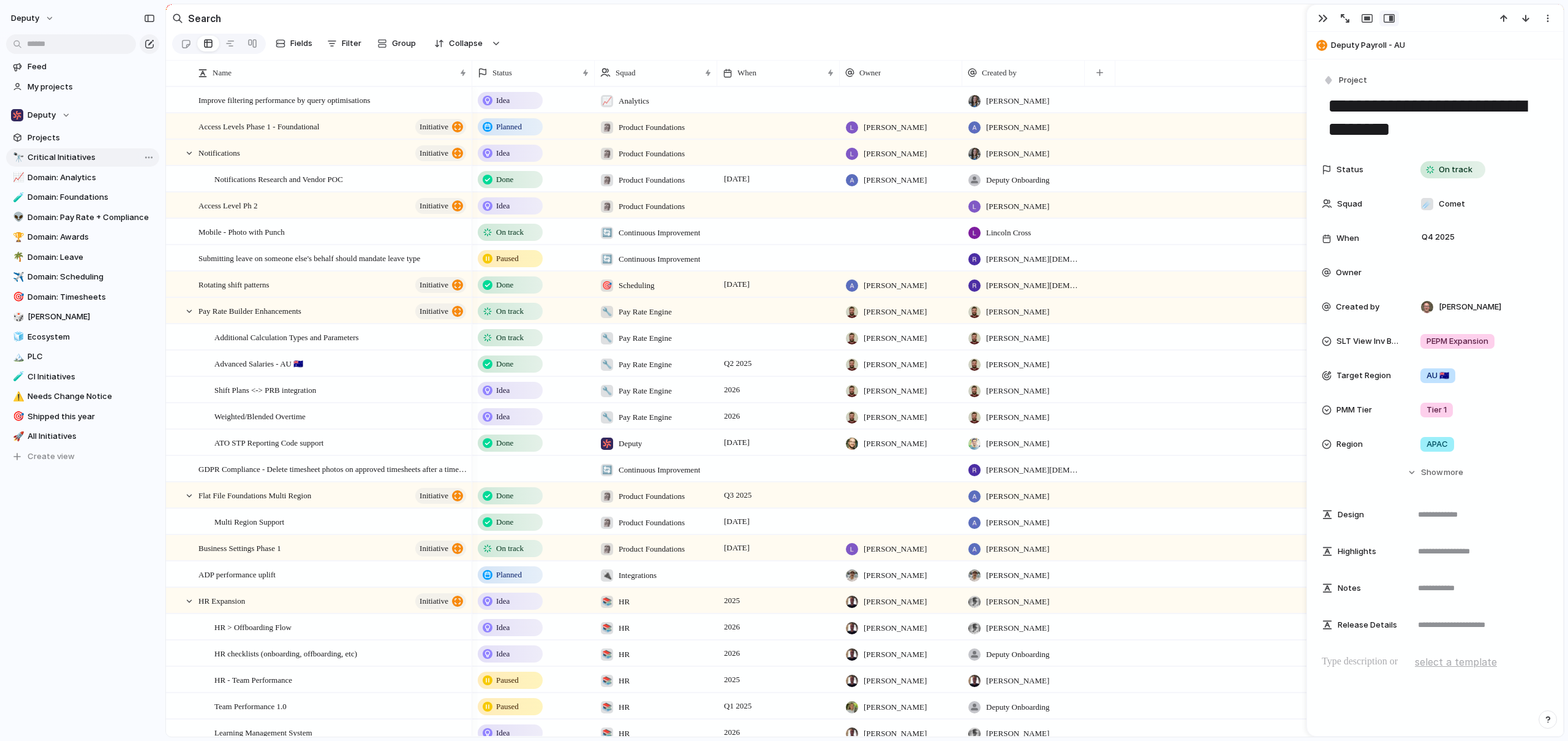
click at [68, 156] on span "Critical Initiatives" at bounding box center [91, 157] width 127 height 13
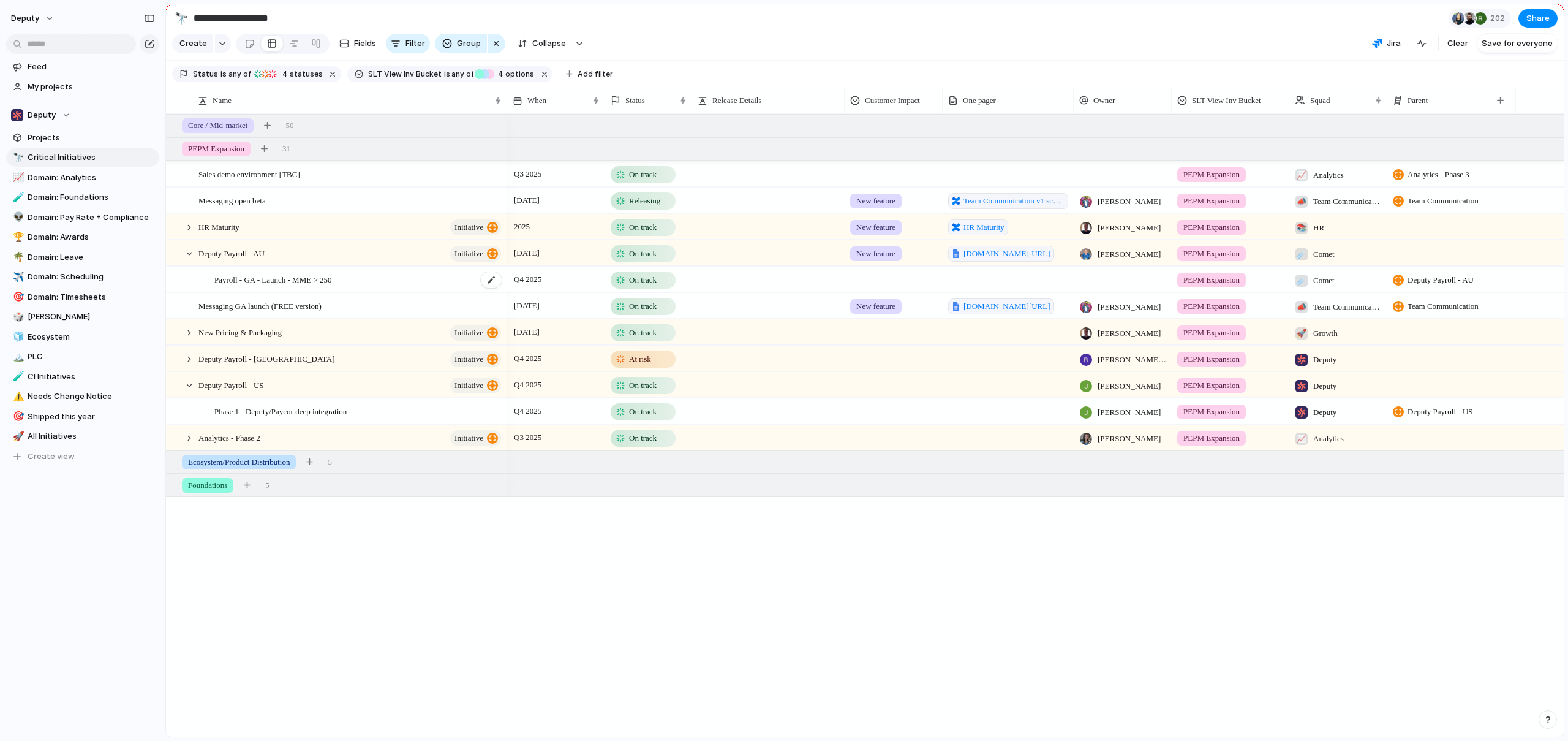
click at [284, 286] on span "Payroll - GA - Launch - MME > 250" at bounding box center [272, 279] width 117 height 14
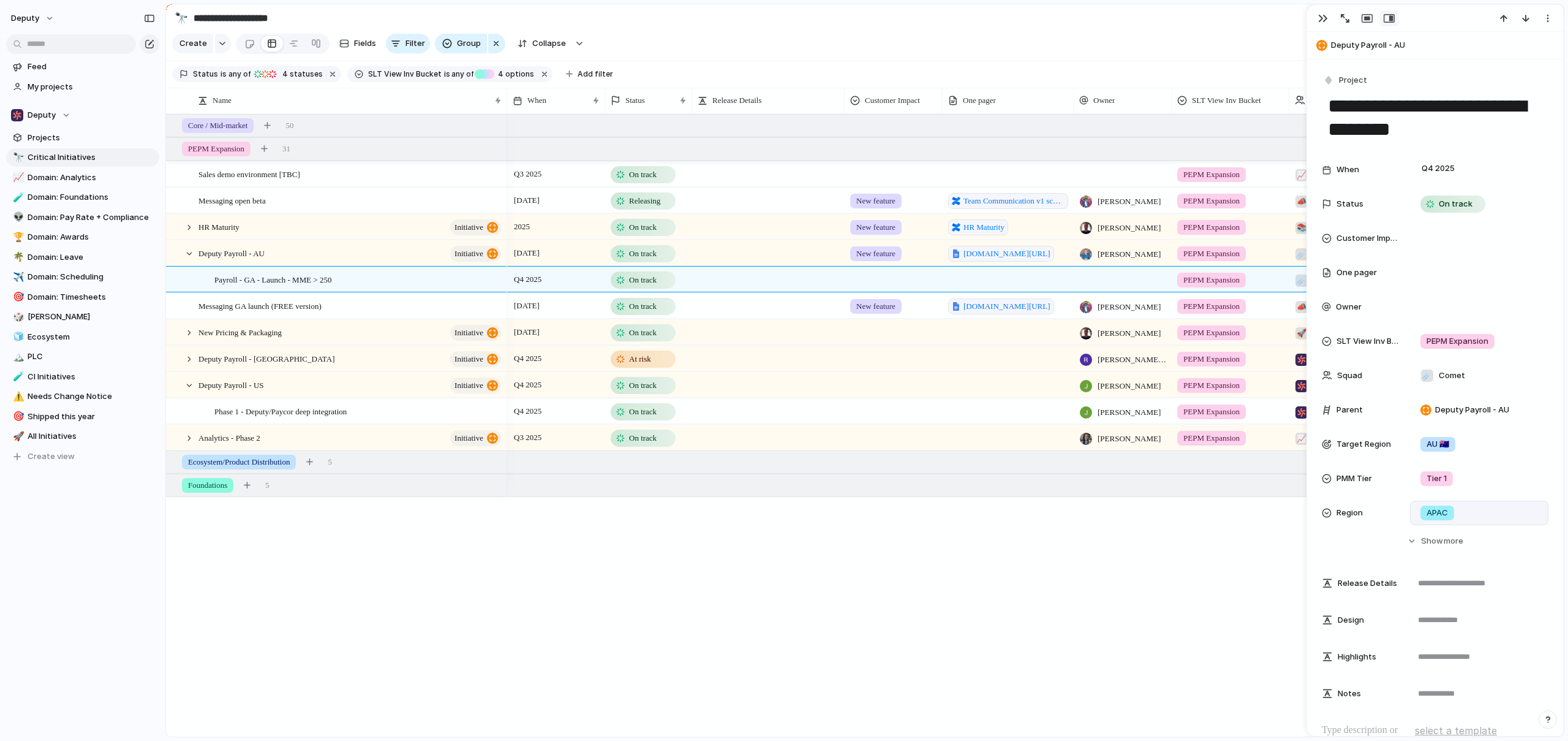
scroll to position [3, 0]
click at [1423, 541] on span "Show" at bounding box center [1432, 539] width 22 height 13
click at [1456, 304] on div at bounding box center [1479, 306] width 127 height 14
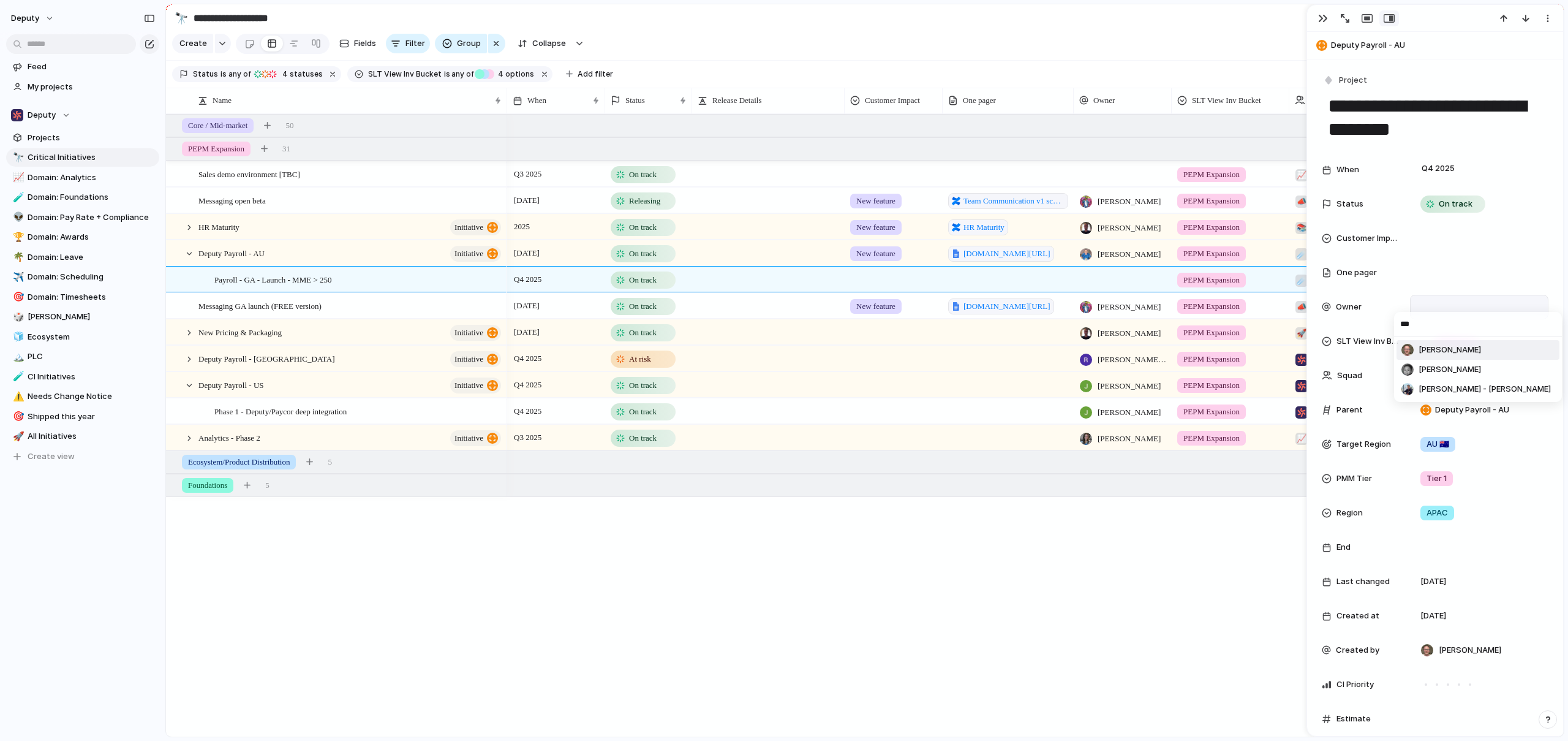
type input "***"
click at [1459, 348] on span "[PERSON_NAME]" at bounding box center [1450, 350] width 62 height 13
click at [1323, 14] on div "button" at bounding box center [1323, 18] width 10 height 10
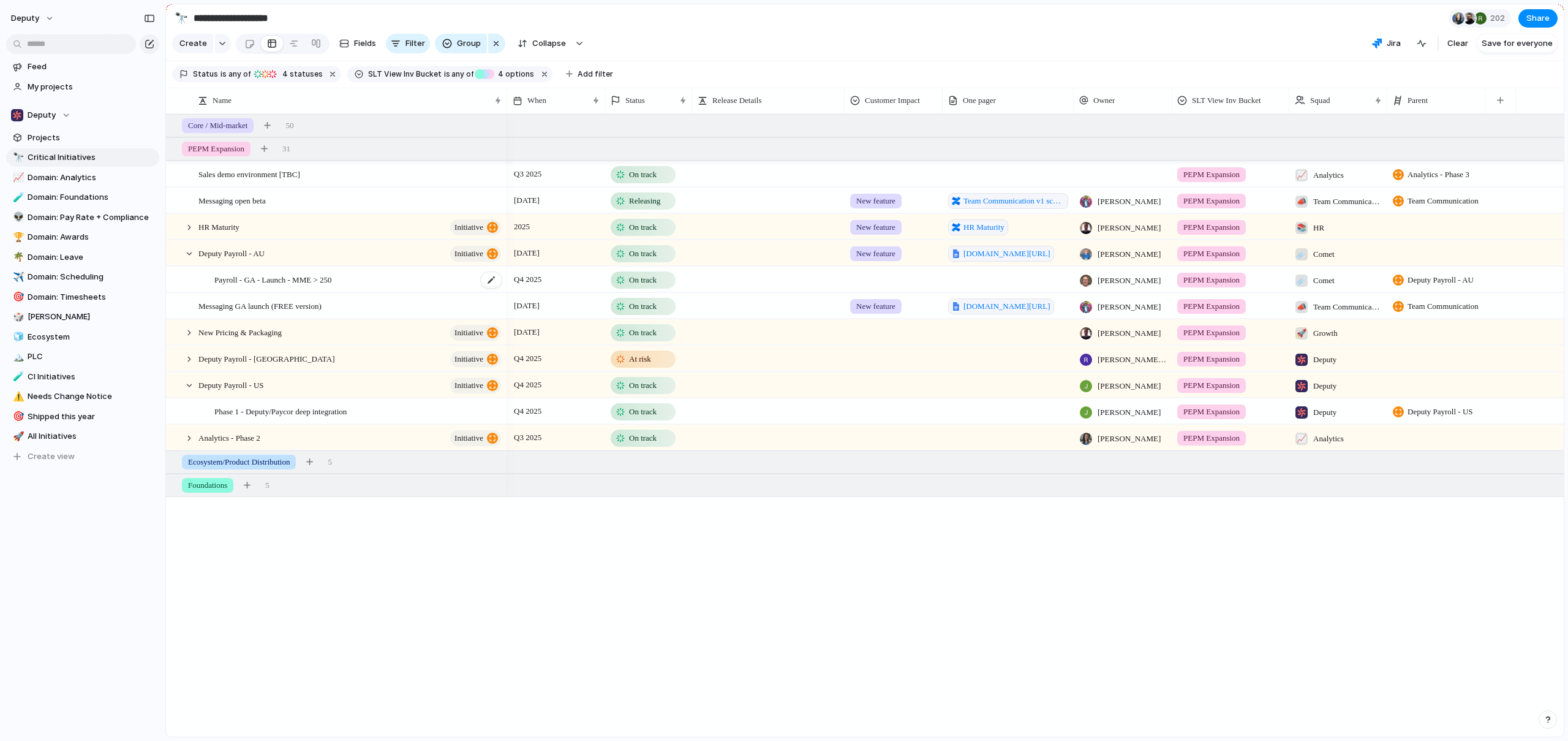
click at [303, 286] on span "Payroll - GA - Launch - MME > 250" at bounding box center [272, 279] width 117 height 14
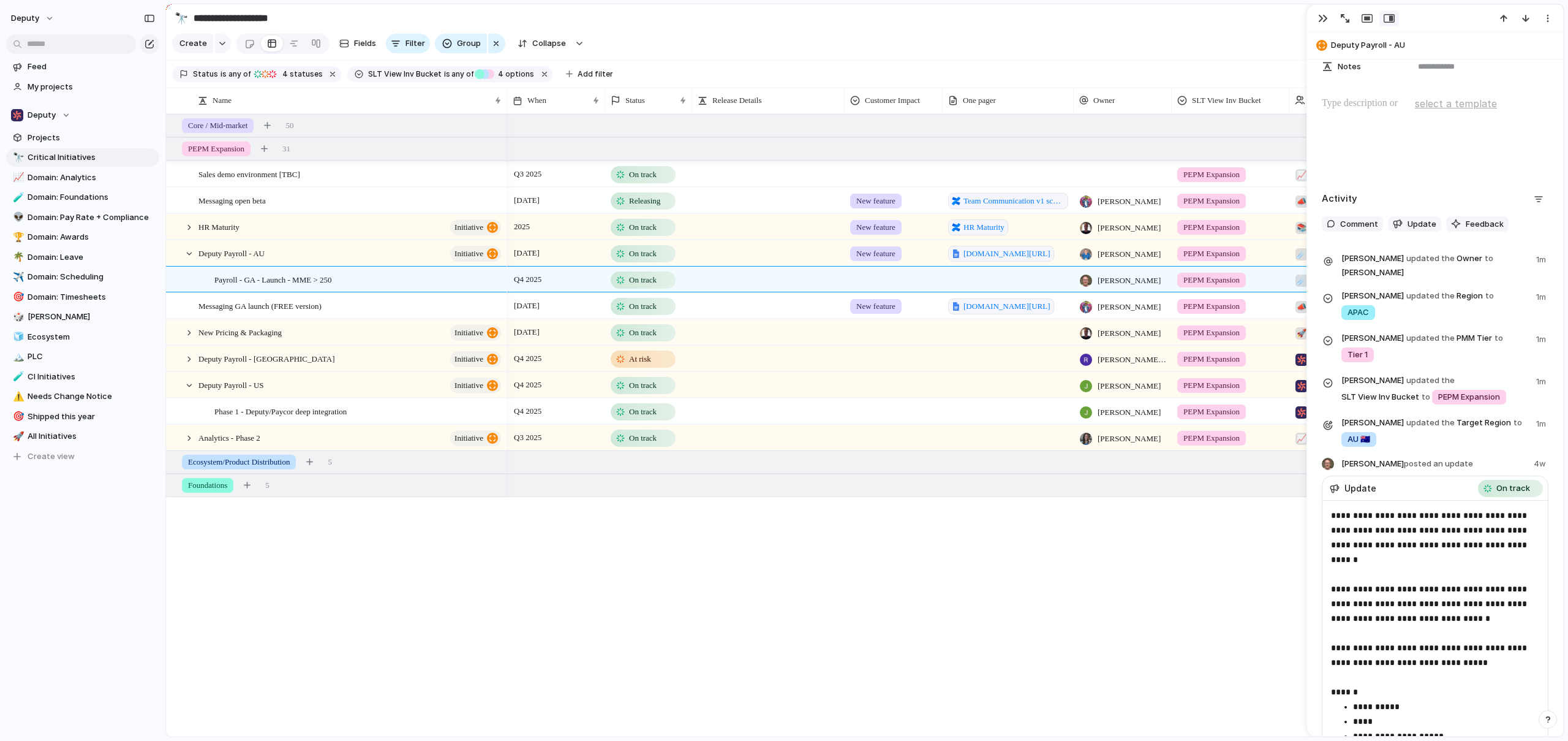
scroll to position [507, 0]
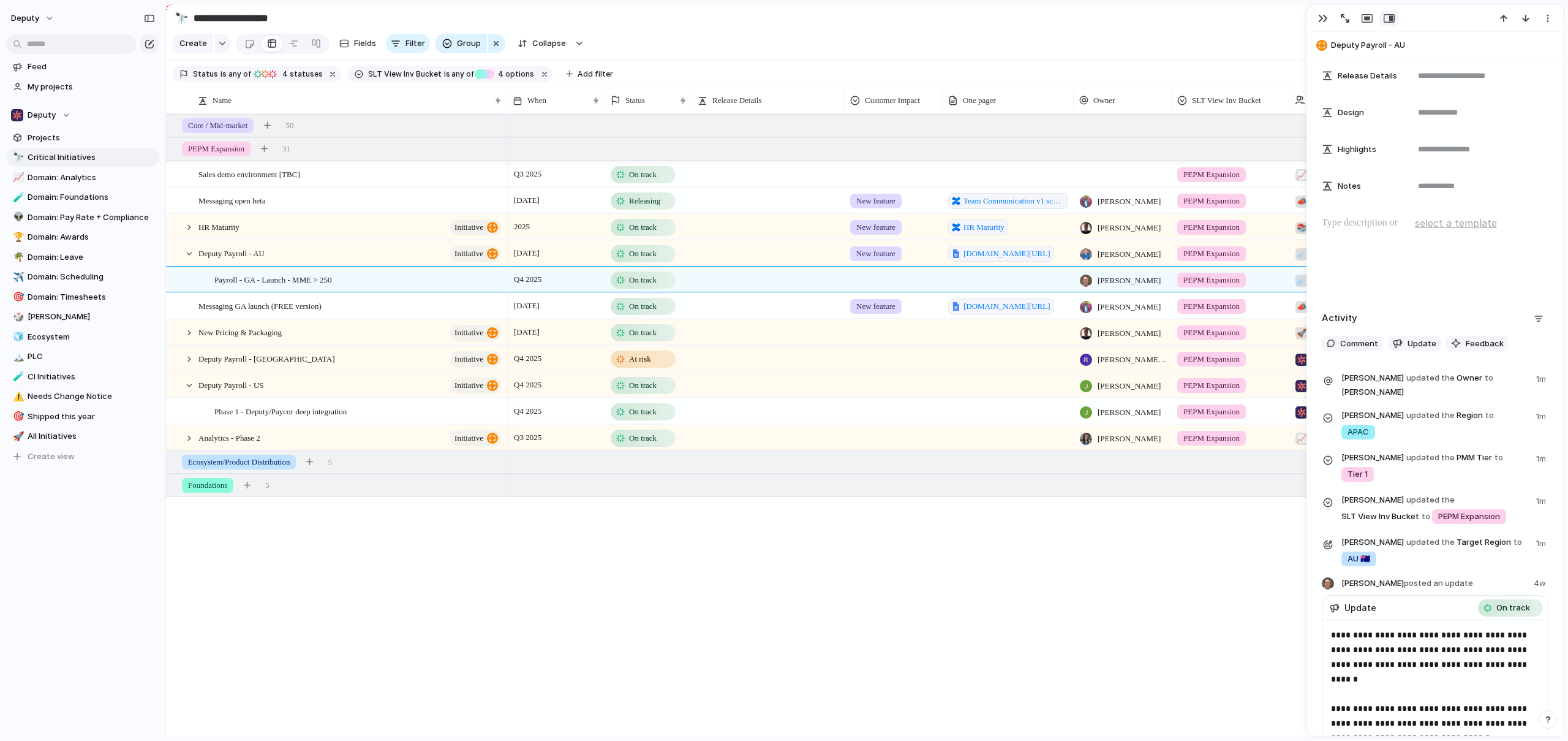
click at [583, 619] on div "Q3 2025 On track PEPM Expansion 📈 Analytics Analytics - Phase 3 [DATE] Releasin…" at bounding box center [1035, 425] width 1056 height 623
click at [315, 260] on div "Deputy Payroll - AU initiative" at bounding box center [351, 253] width 305 height 25
type textarea "**********"
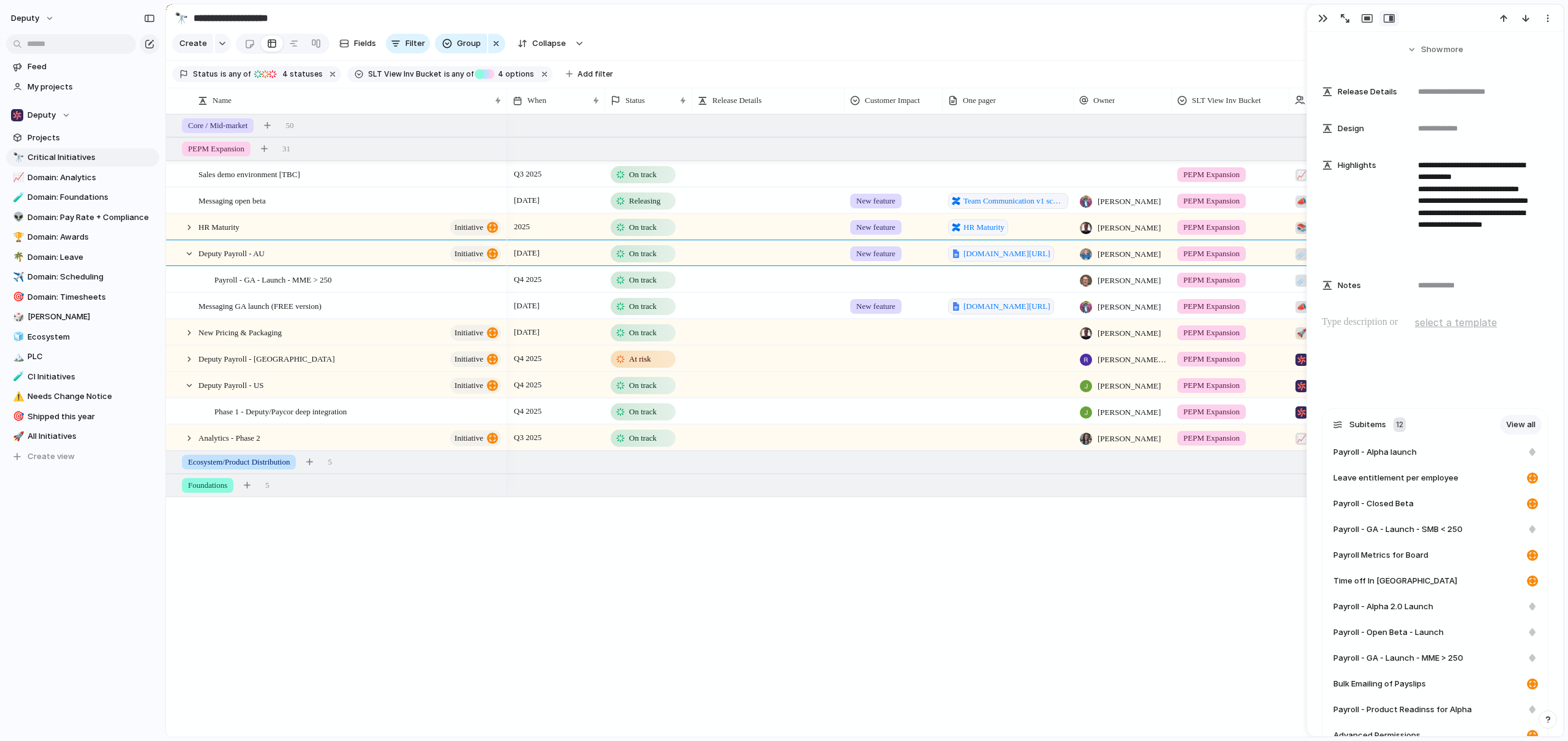
scroll to position [666, 0]
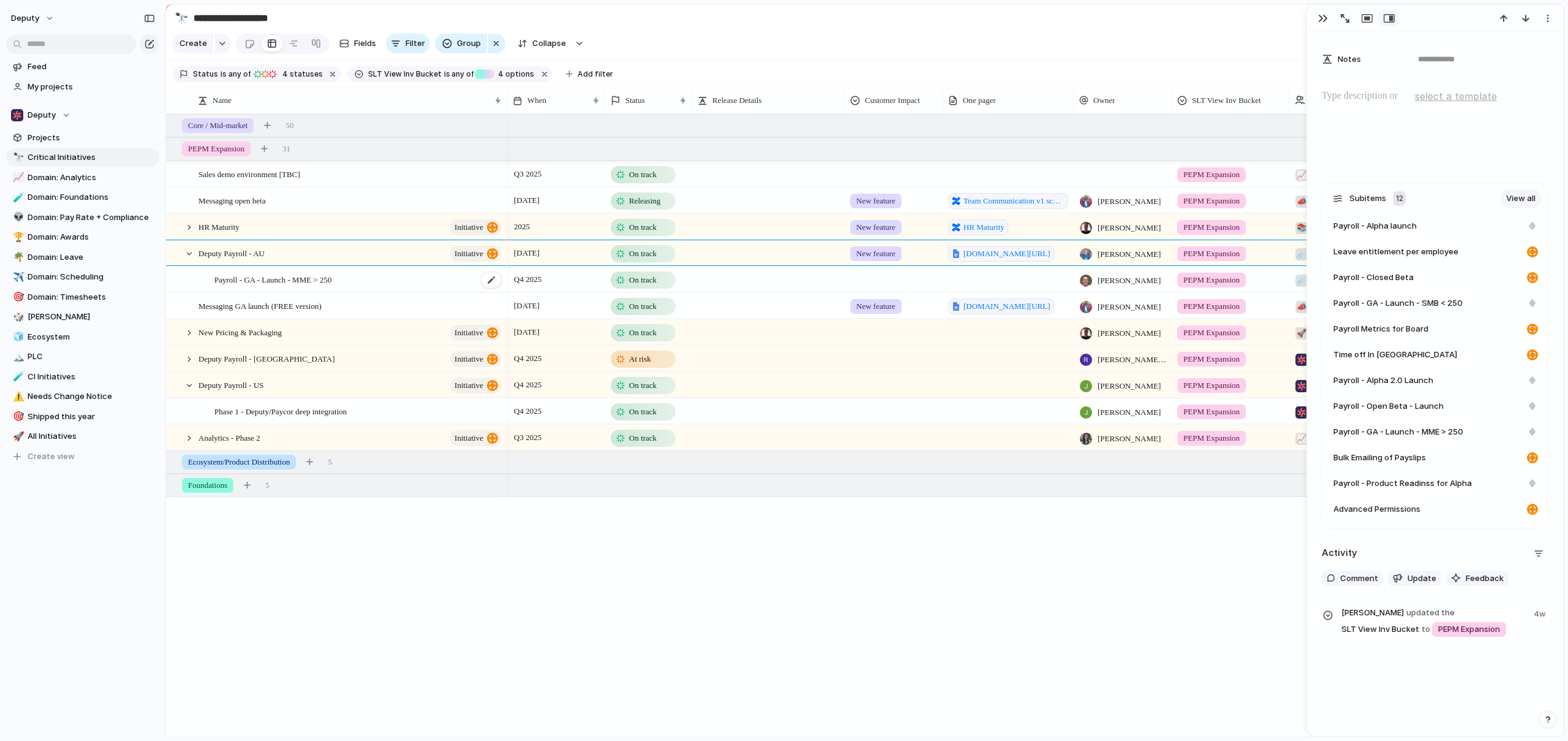
click at [292, 292] on div "Payroll - GA - Launch - MME > 250" at bounding box center [358, 280] width 288 height 25
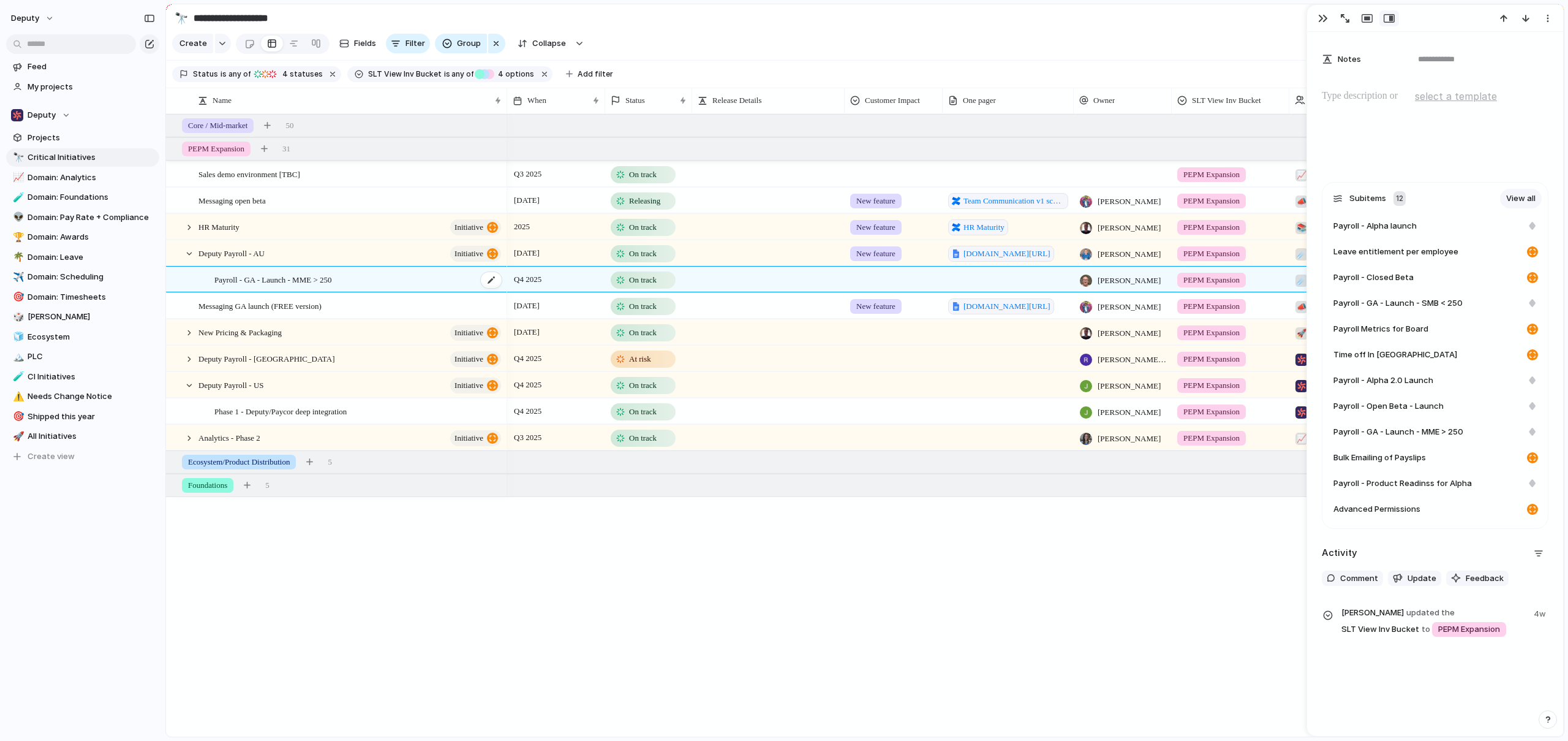
type textarea "**********"
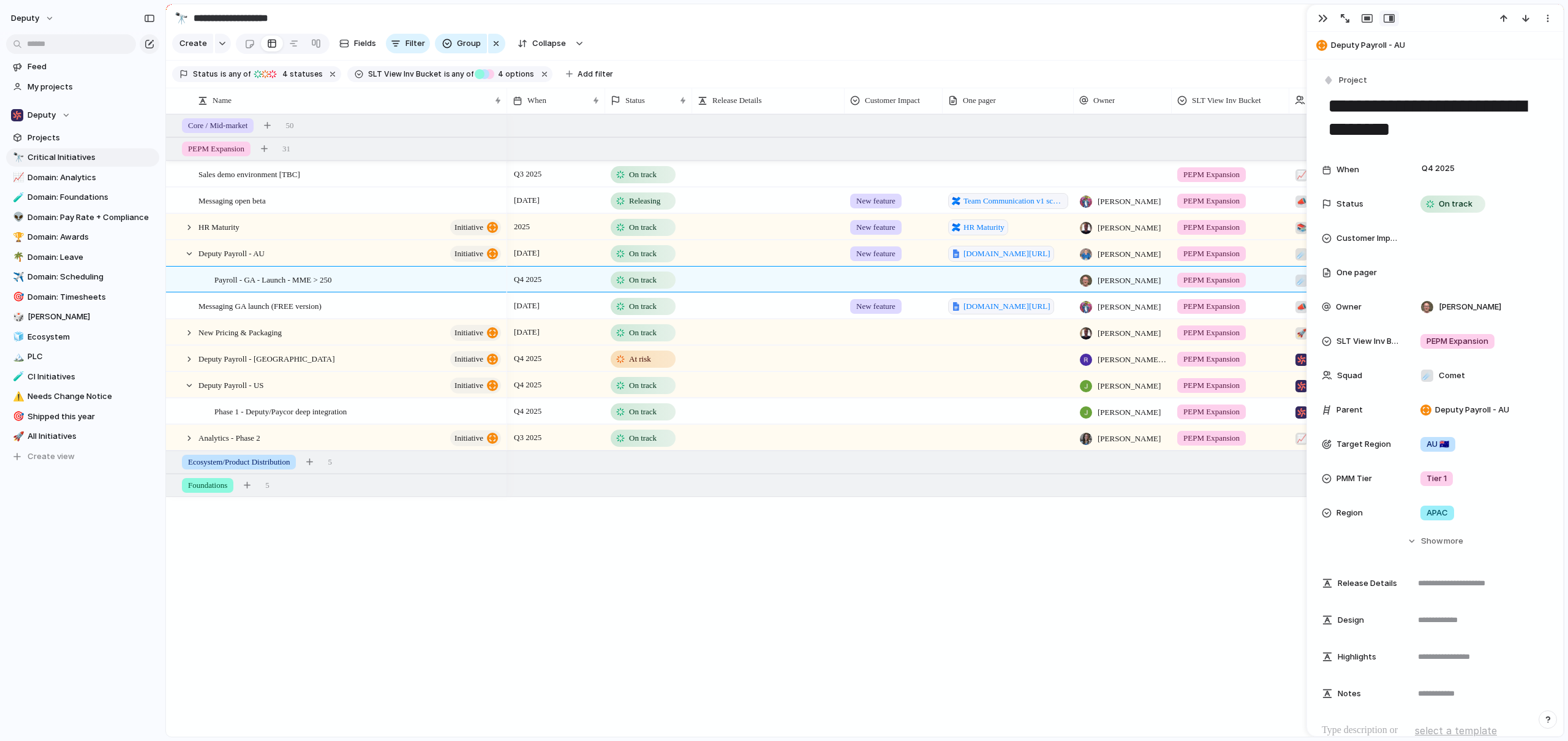
click at [68, 33] on div at bounding box center [82, 42] width 165 height 22
click at [70, 39] on input "text" at bounding box center [71, 44] width 130 height 20
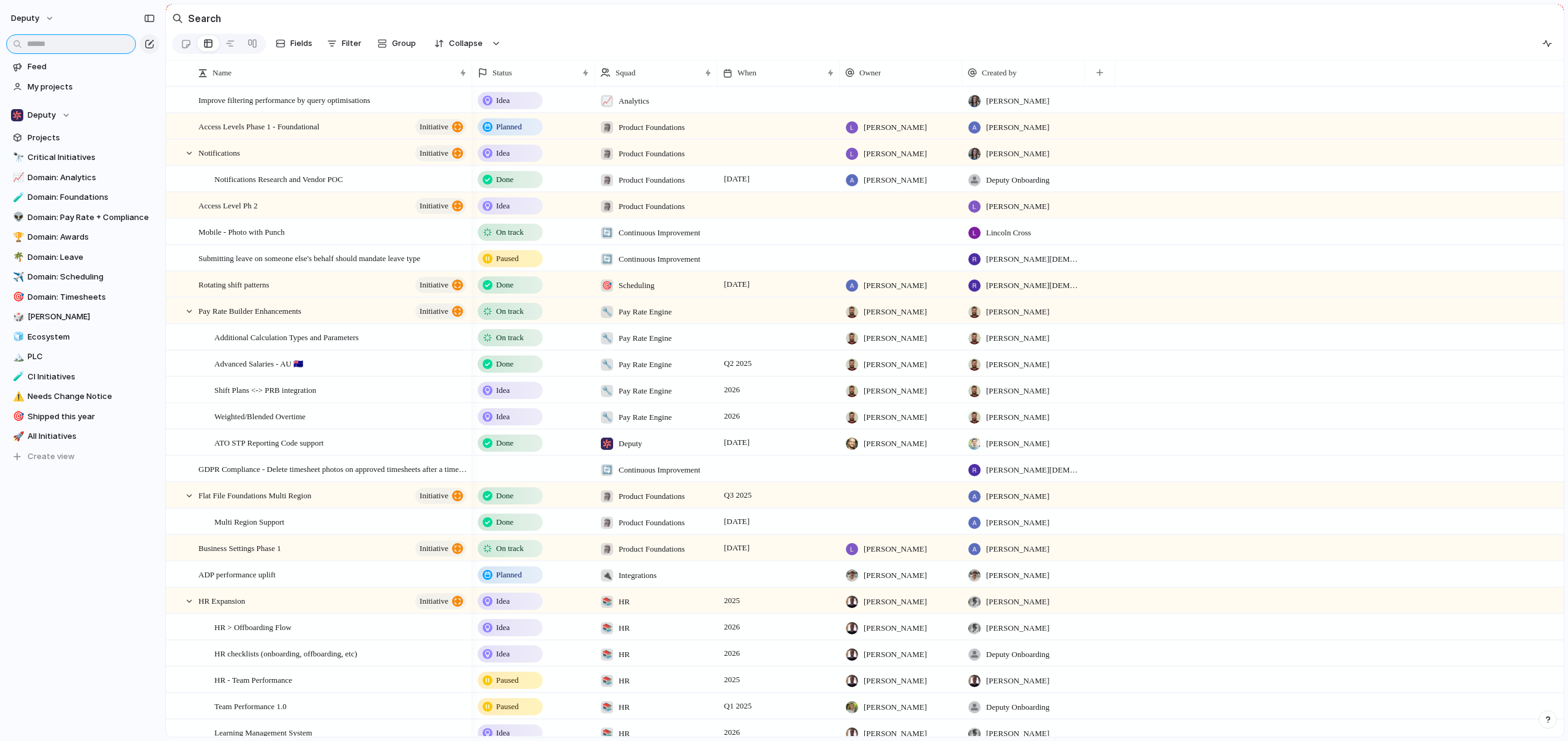
click at [79, 44] on input "text" at bounding box center [71, 44] width 130 height 20
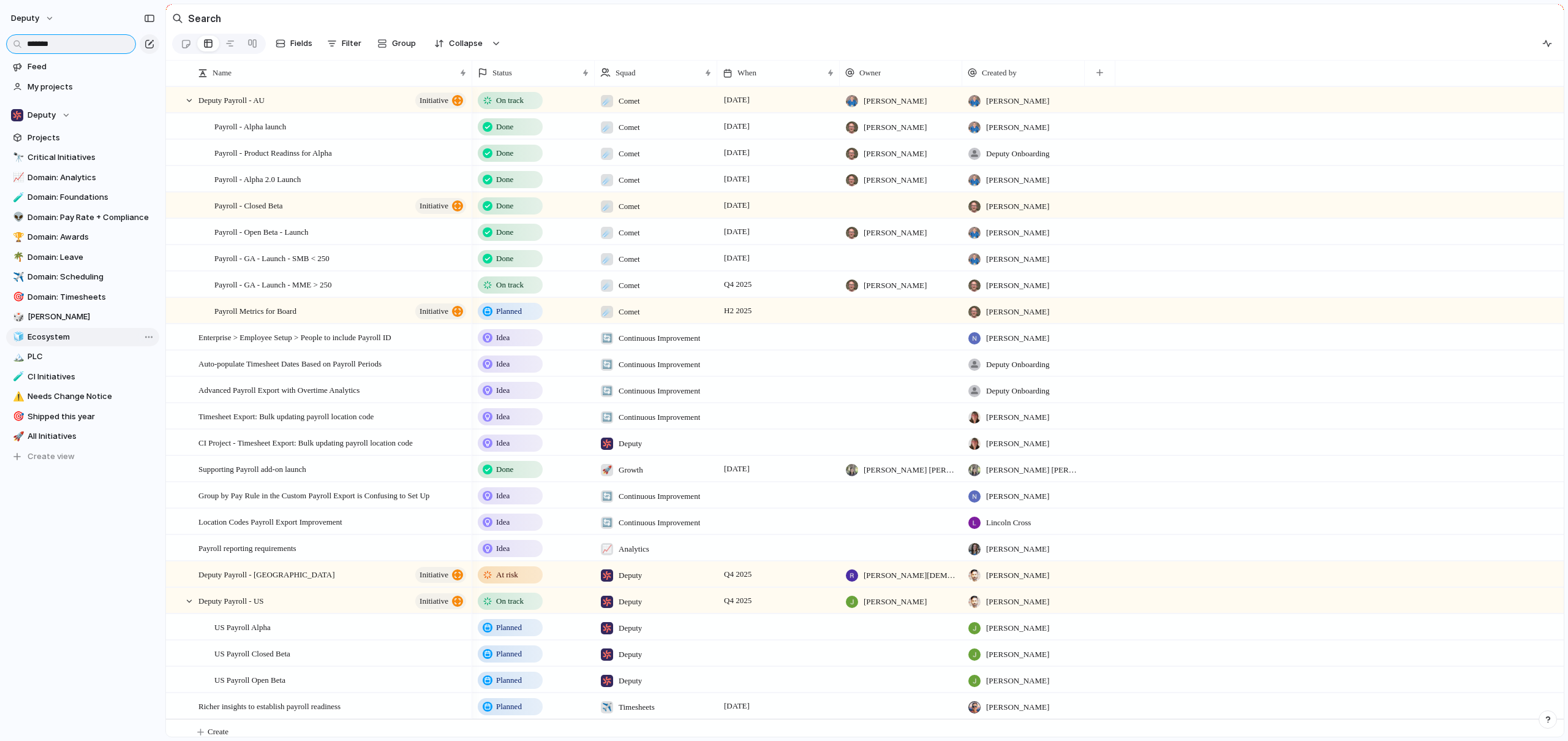
type input "*******"
click at [28, 333] on span "Ecosystem" at bounding box center [91, 337] width 127 height 13
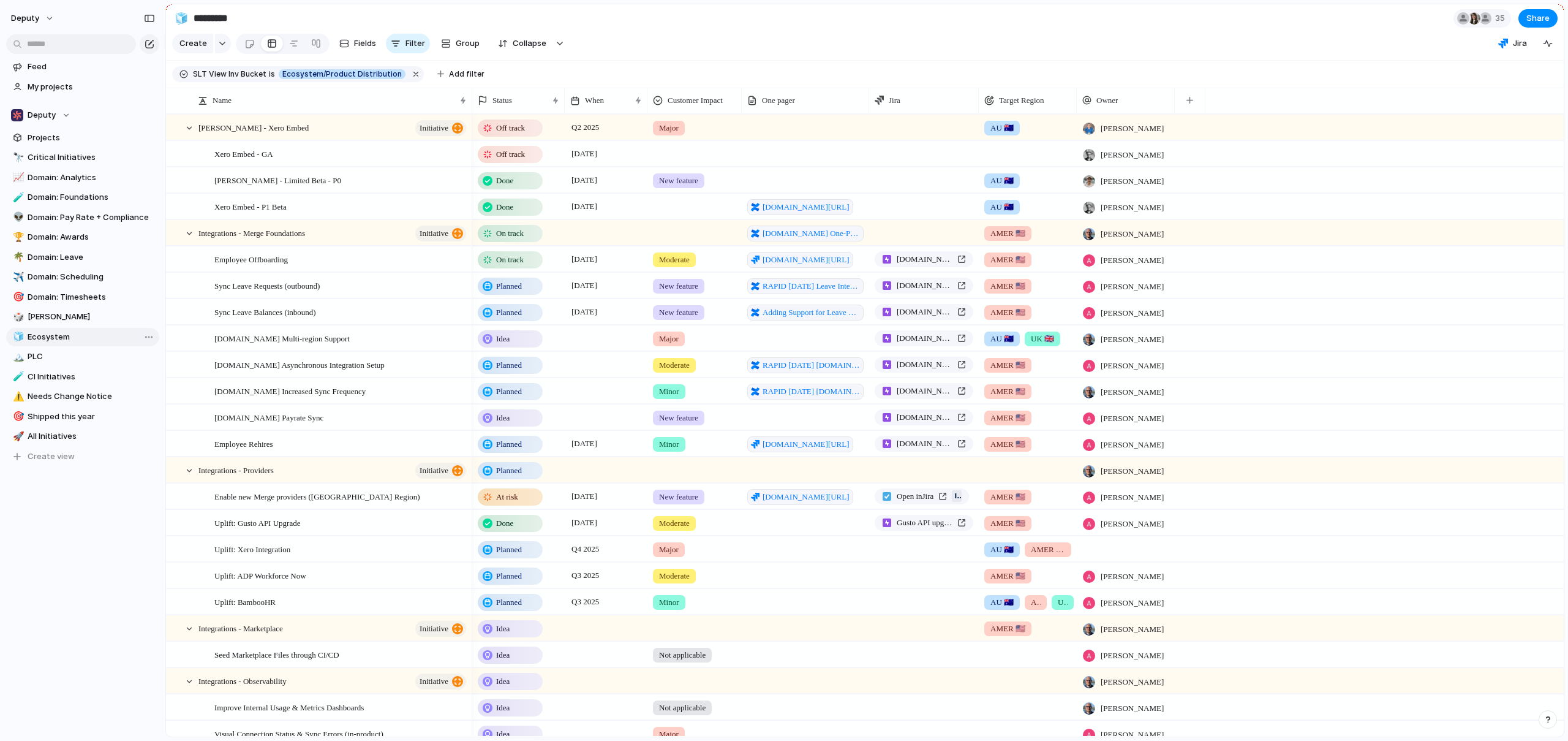
click at [40, 338] on span "Ecosystem" at bounding box center [91, 337] width 127 height 13
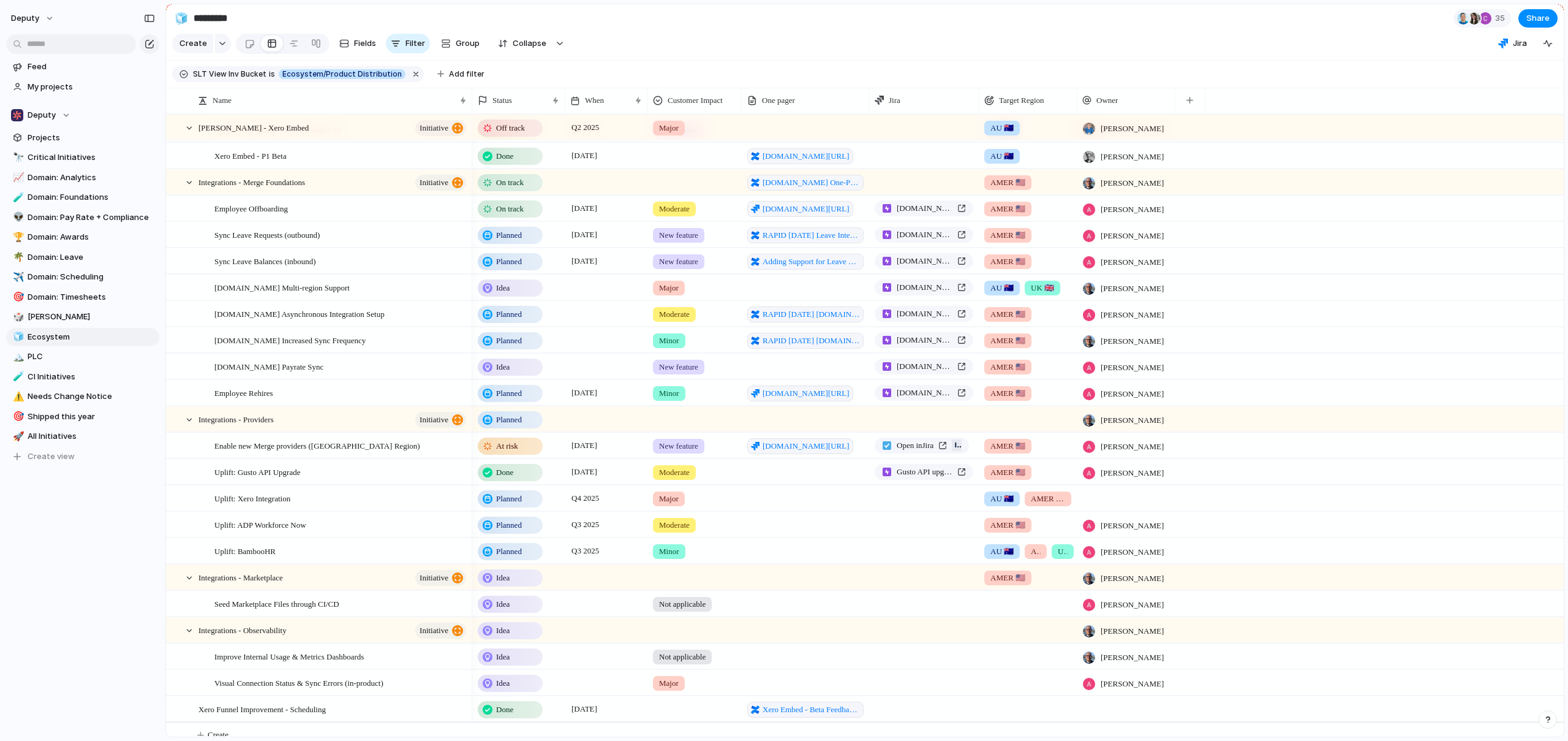
scroll to position [71, 0]
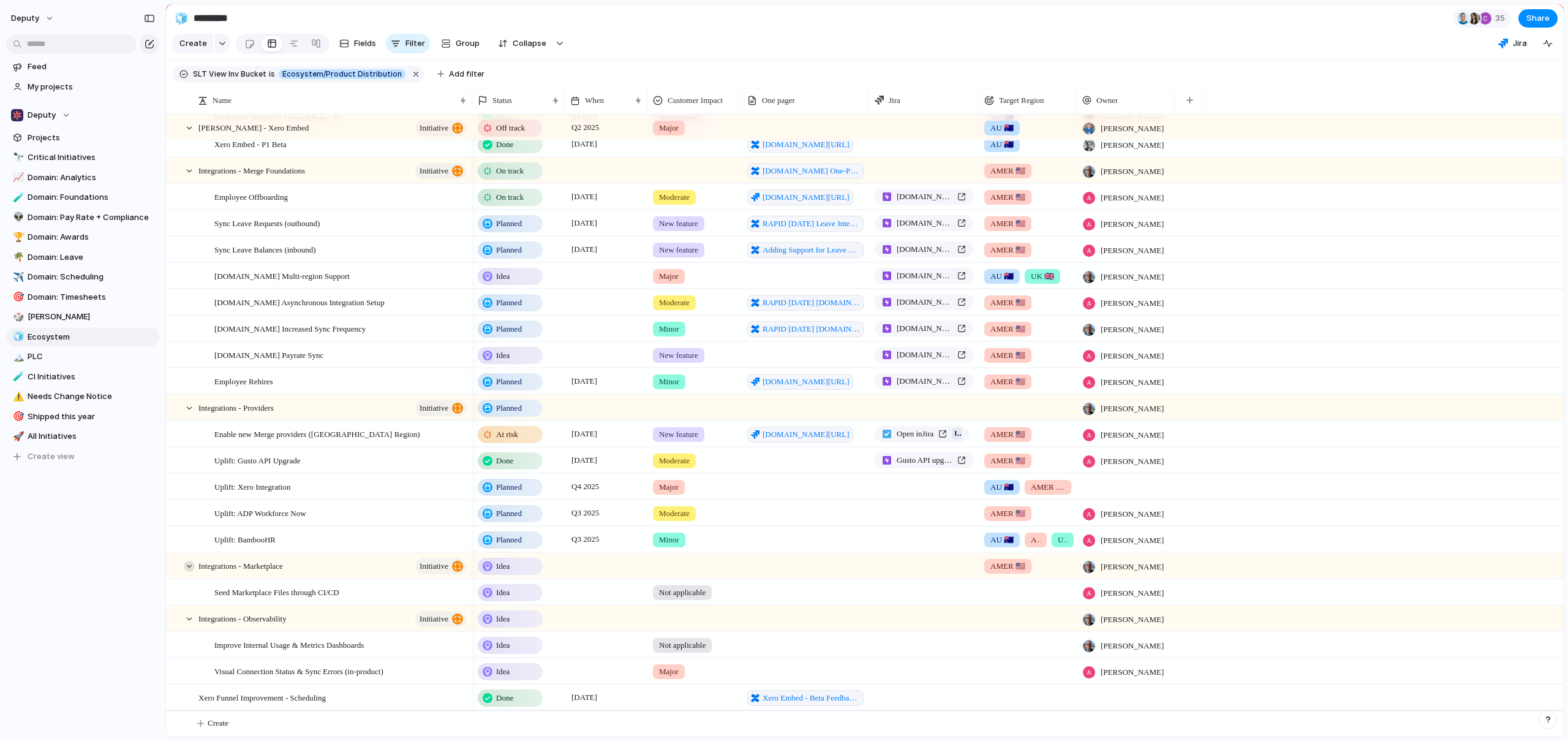
click at [192, 568] on div at bounding box center [189, 566] width 11 height 11
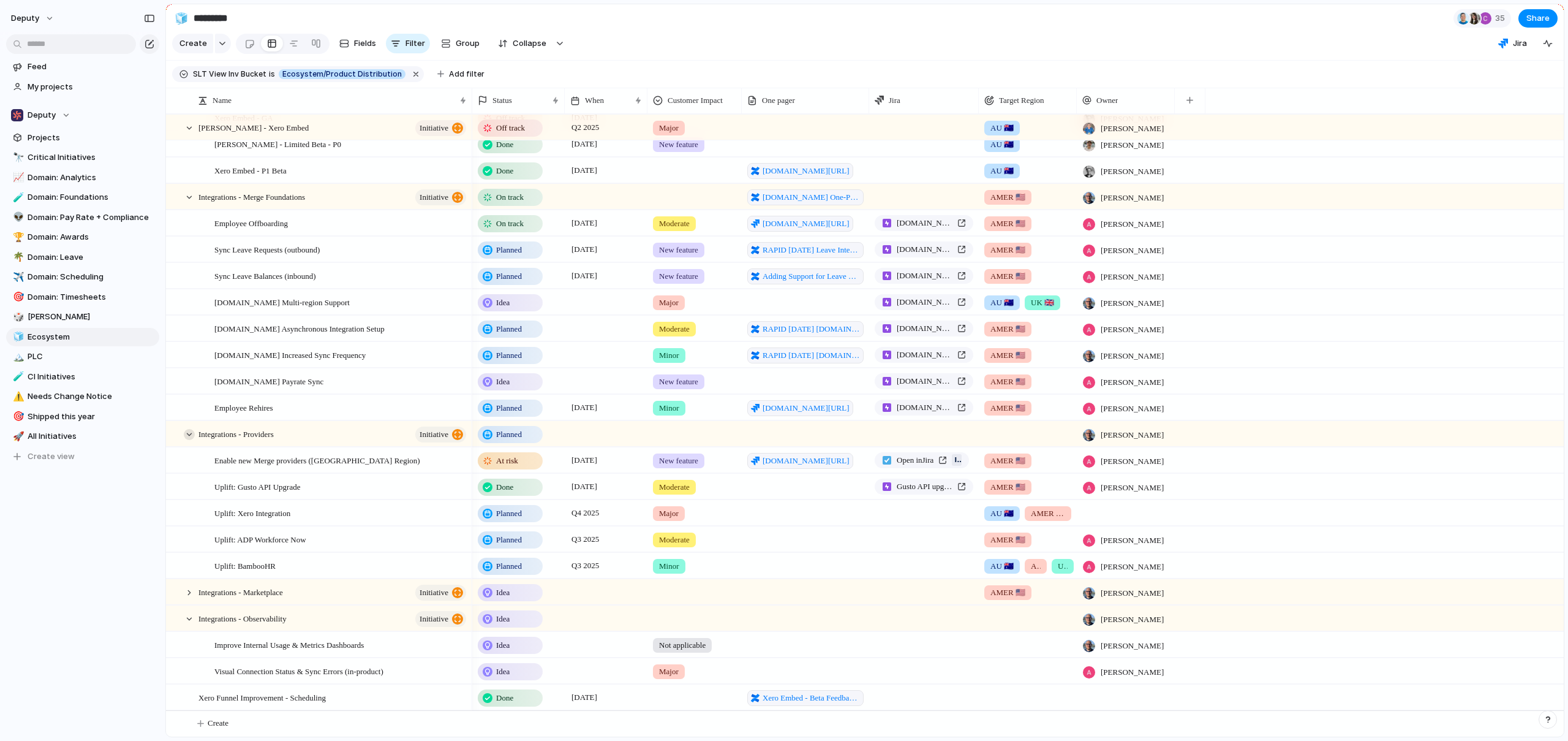
click at [189, 438] on div at bounding box center [189, 435] width 11 height 11
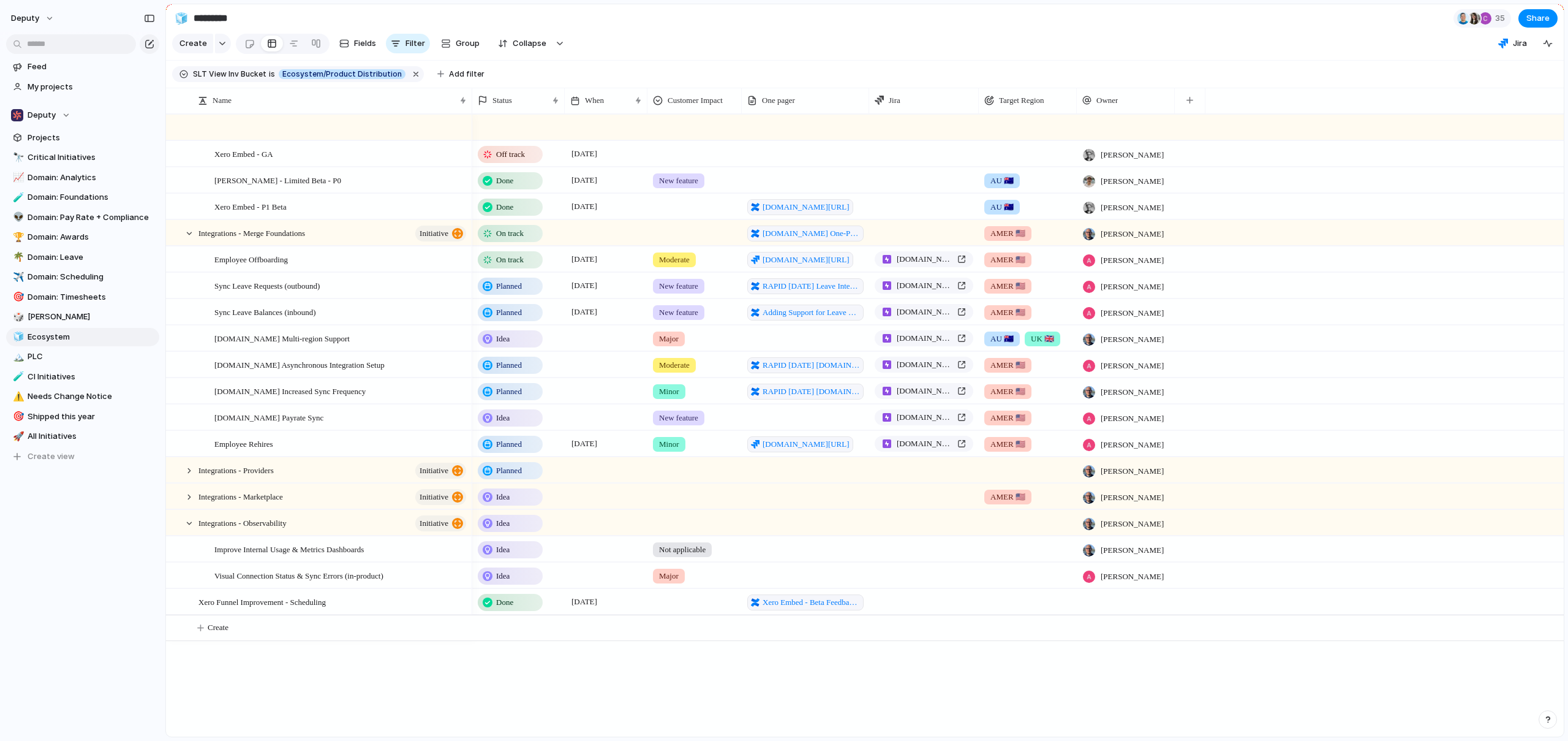
scroll to position [0, 0]
click at [189, 239] on div at bounding box center [189, 233] width 11 height 11
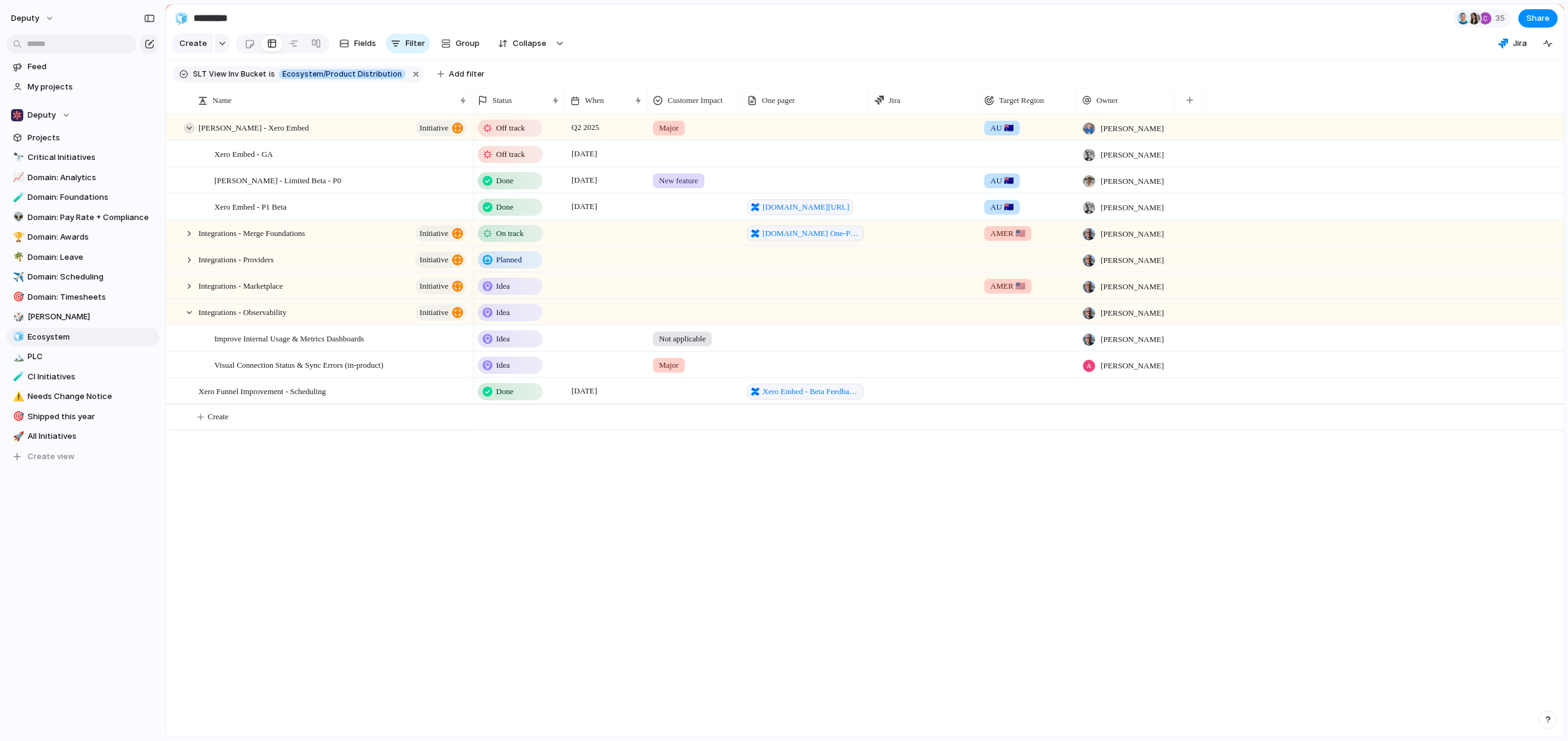
click at [190, 134] on div at bounding box center [189, 128] width 11 height 11
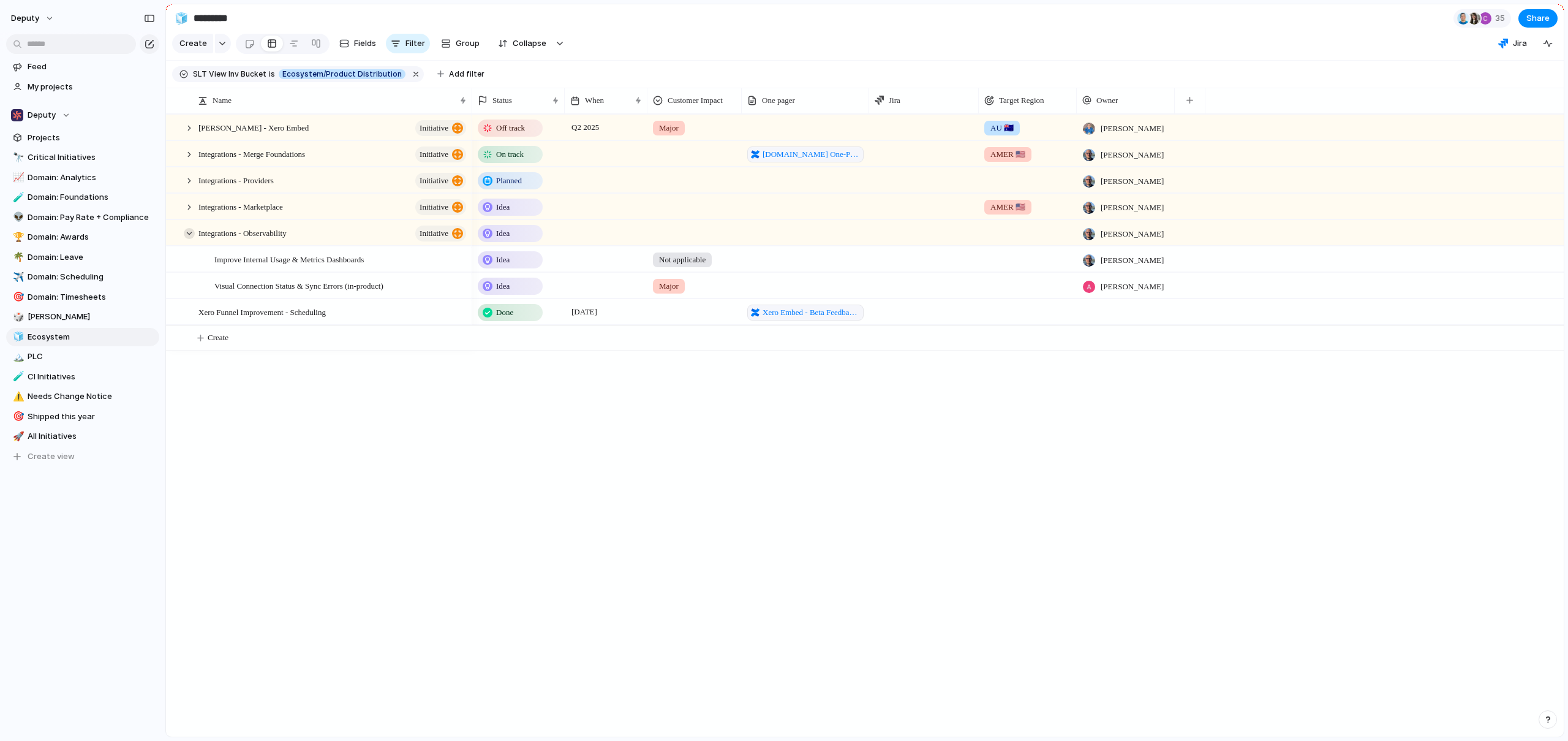
click at [189, 239] on div at bounding box center [189, 233] width 11 height 11
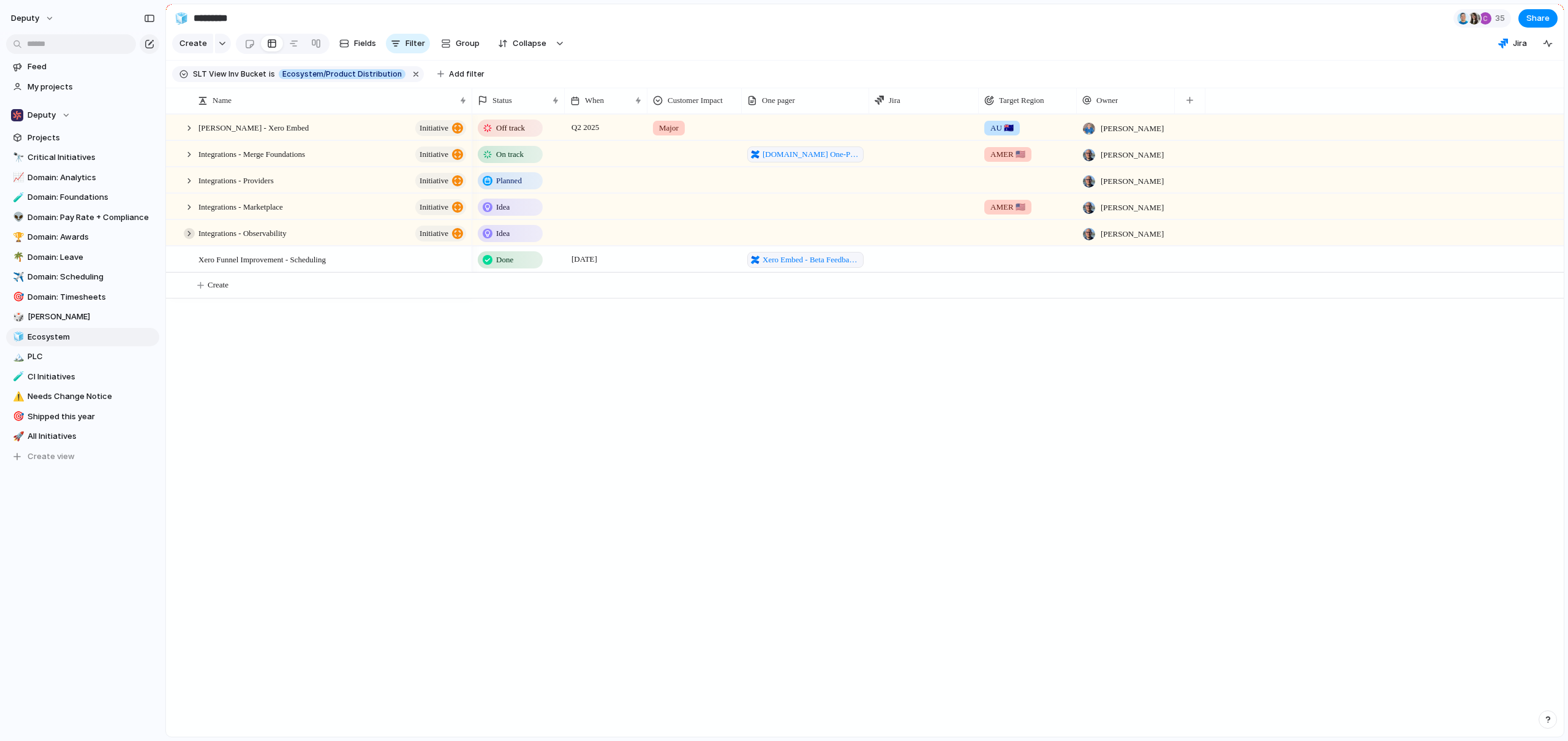
click at [189, 239] on div at bounding box center [189, 233] width 11 height 11
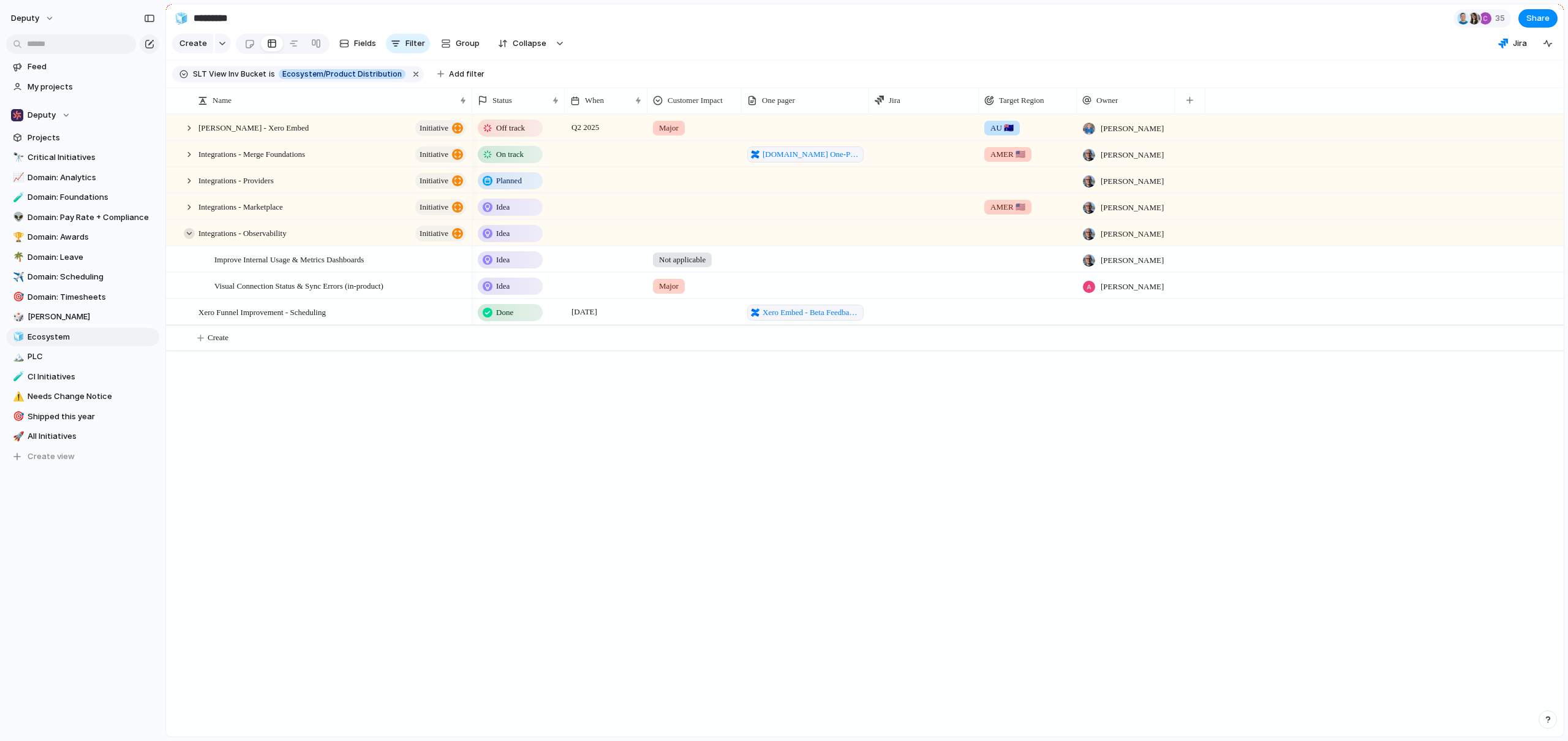
click at [189, 239] on div at bounding box center [189, 233] width 11 height 11
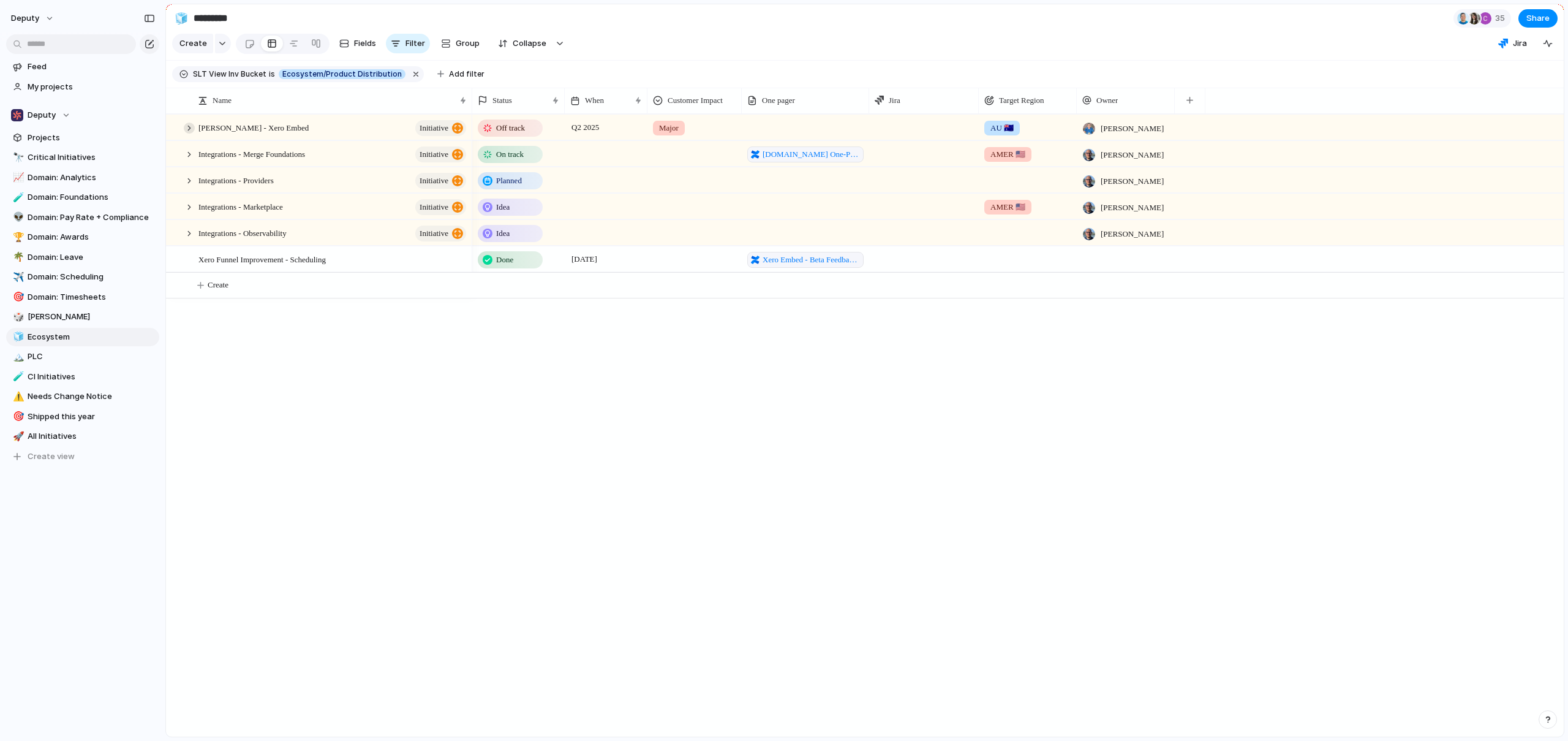
click at [182, 138] on div at bounding box center [177, 131] width 22 height 33
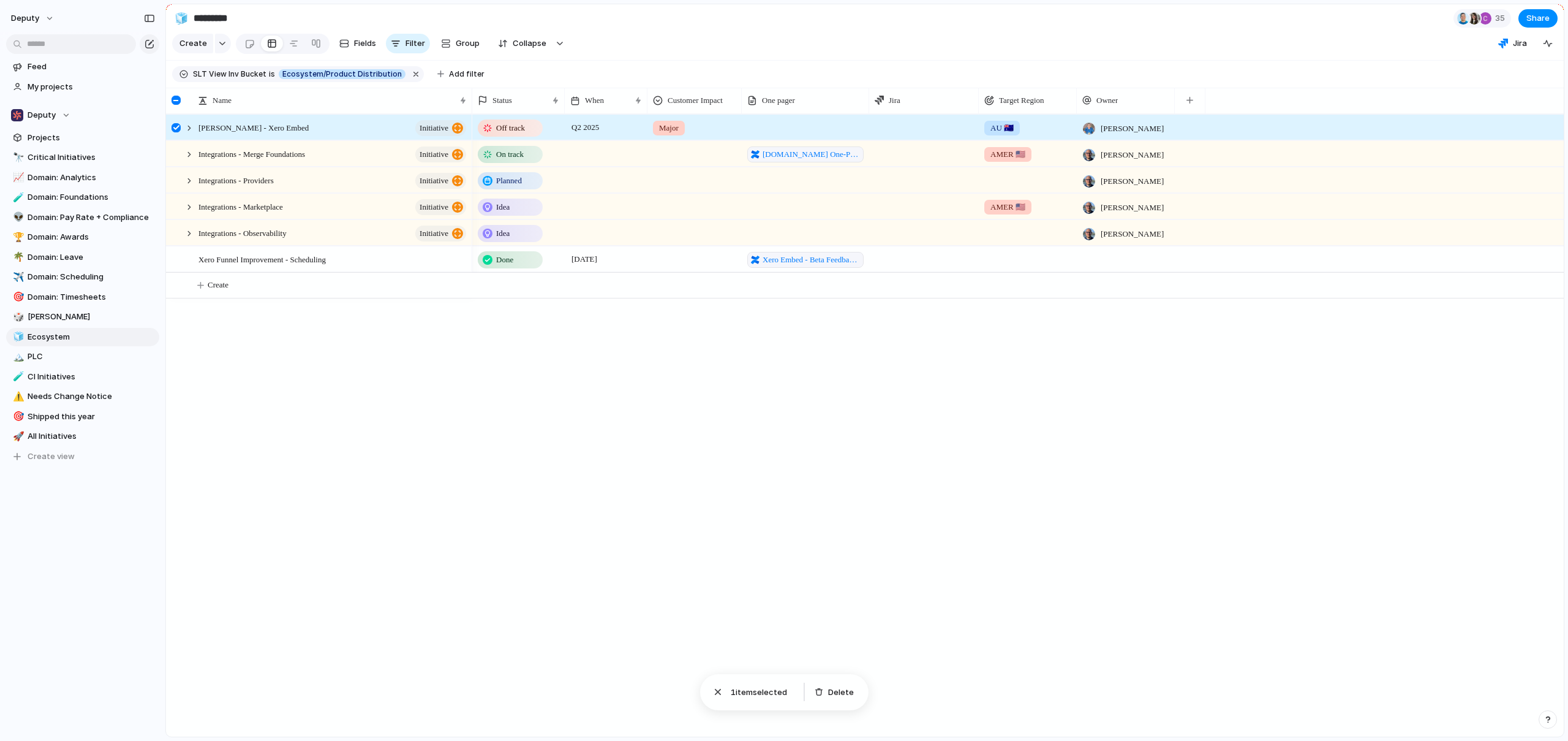
click at [173, 132] on div at bounding box center [176, 127] width 9 height 9
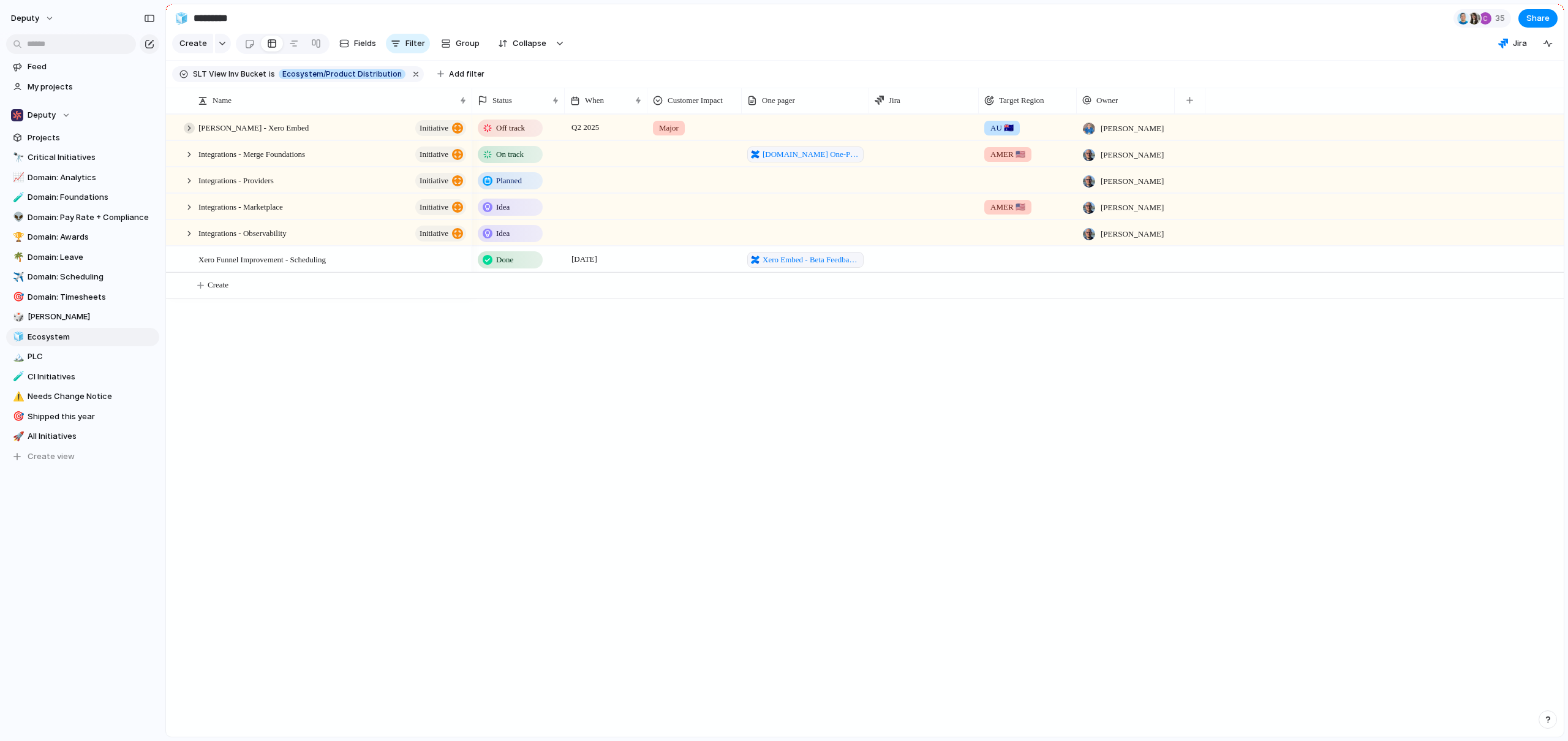
click at [185, 134] on div at bounding box center [189, 128] width 11 height 11
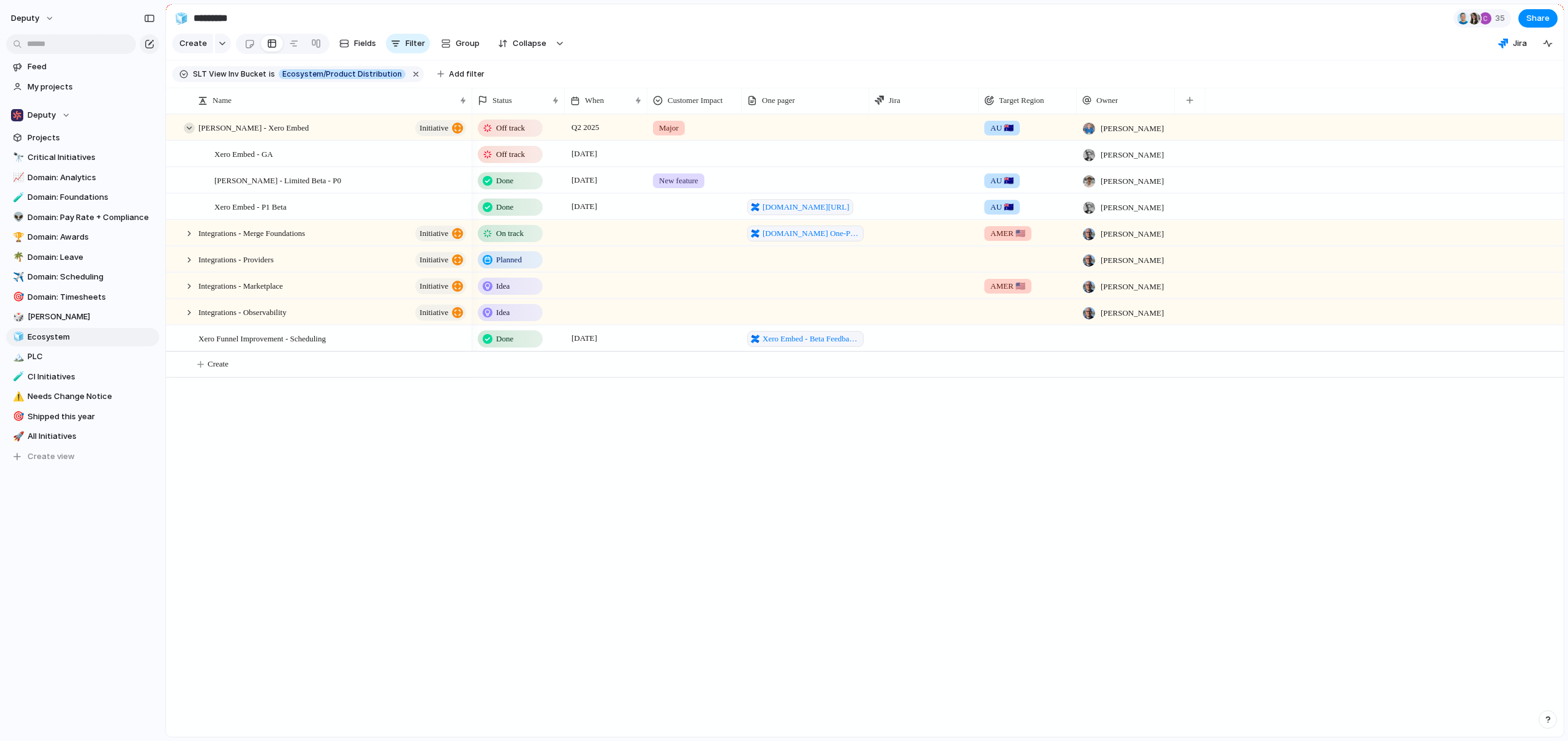
click at [185, 134] on div at bounding box center [189, 128] width 11 height 11
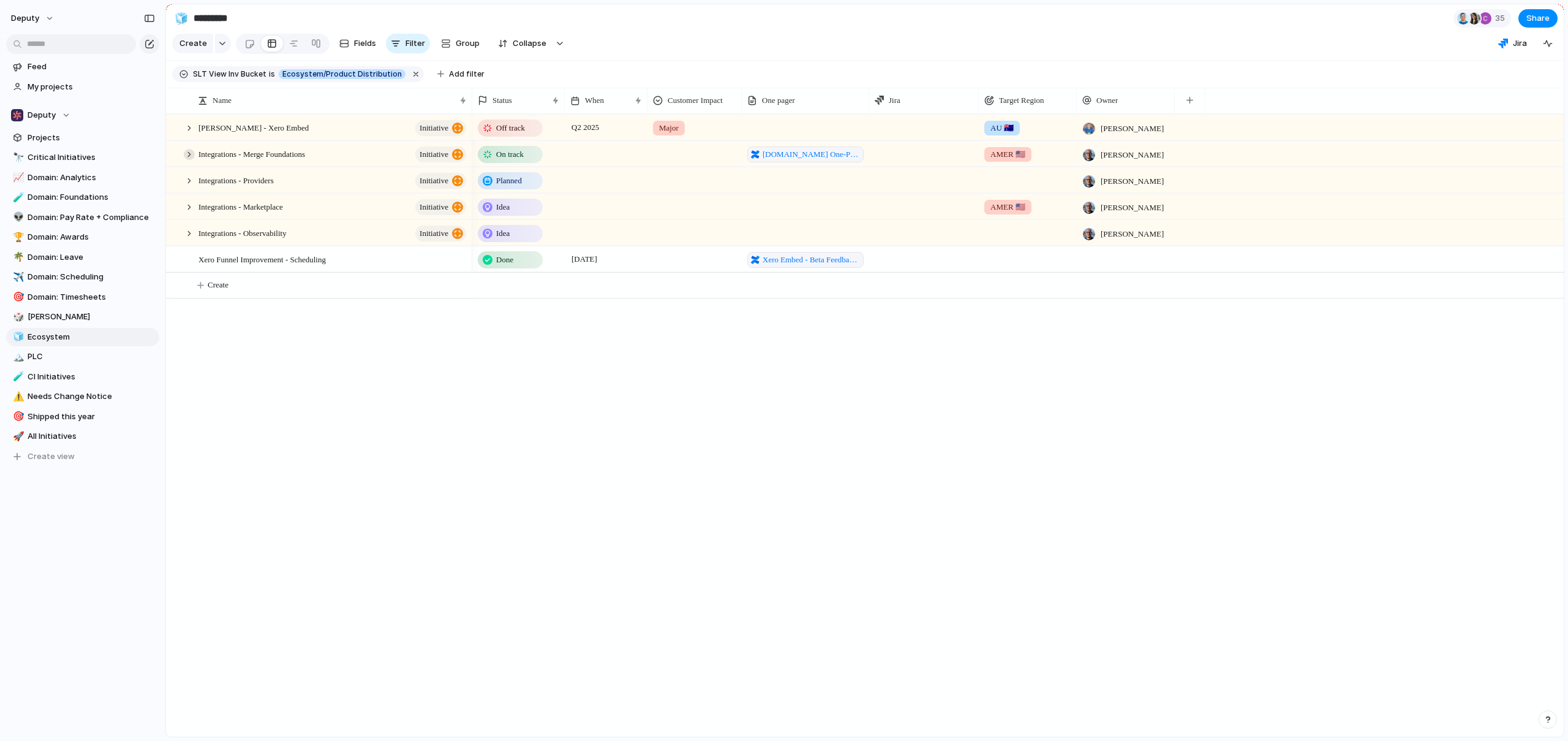
click at [185, 160] on div at bounding box center [189, 155] width 11 height 11
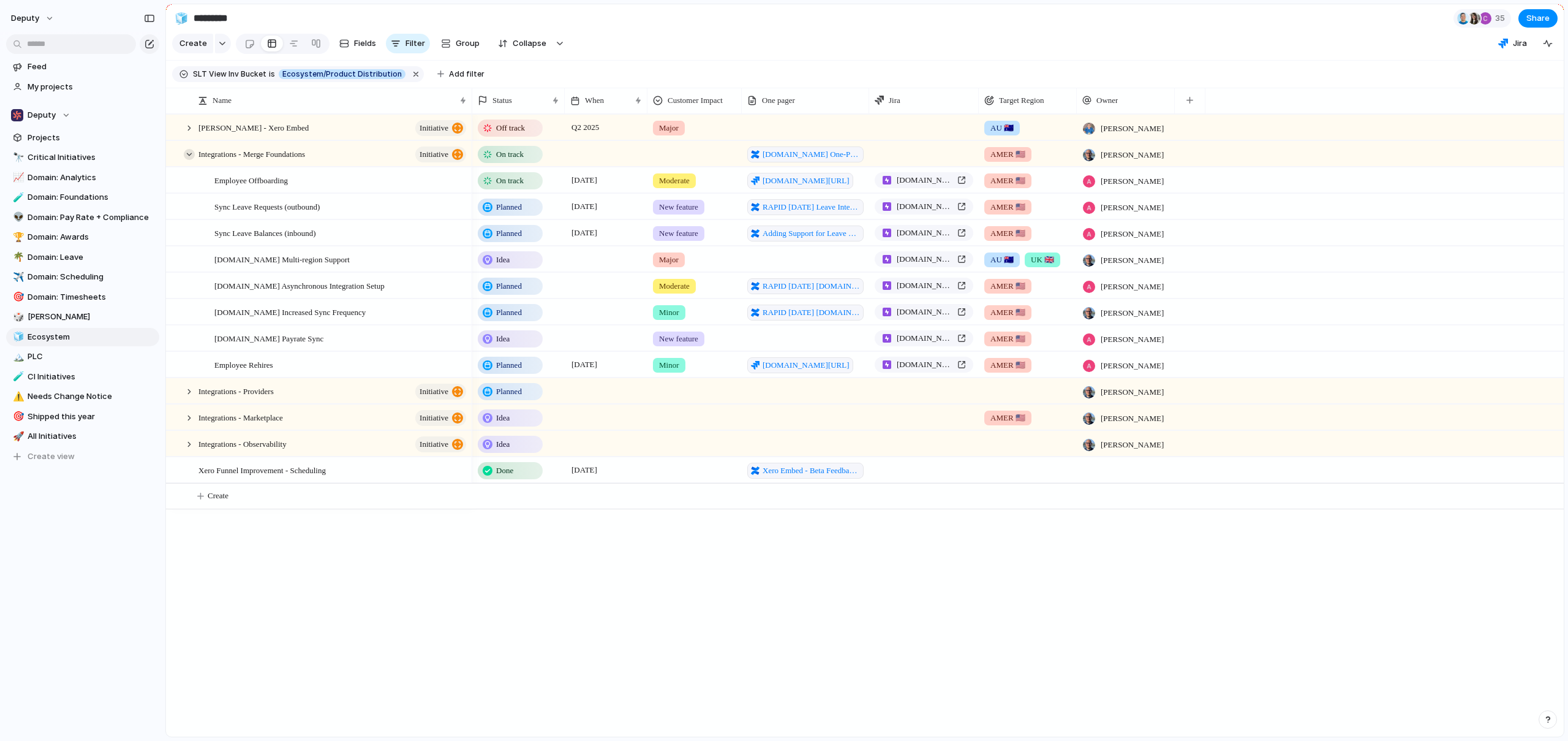
click at [185, 160] on div at bounding box center [189, 155] width 11 height 11
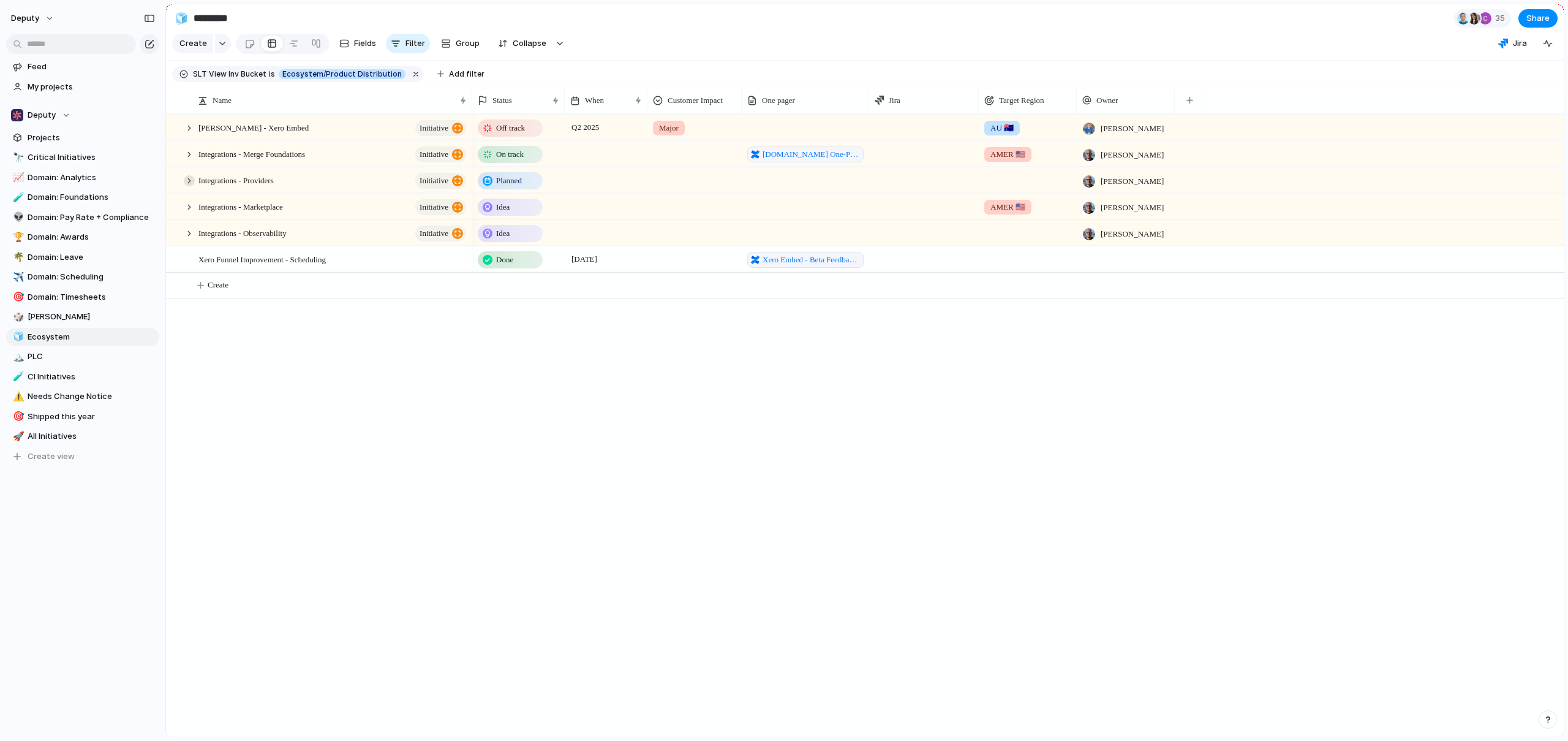
click at [191, 186] on div at bounding box center [189, 181] width 11 height 11
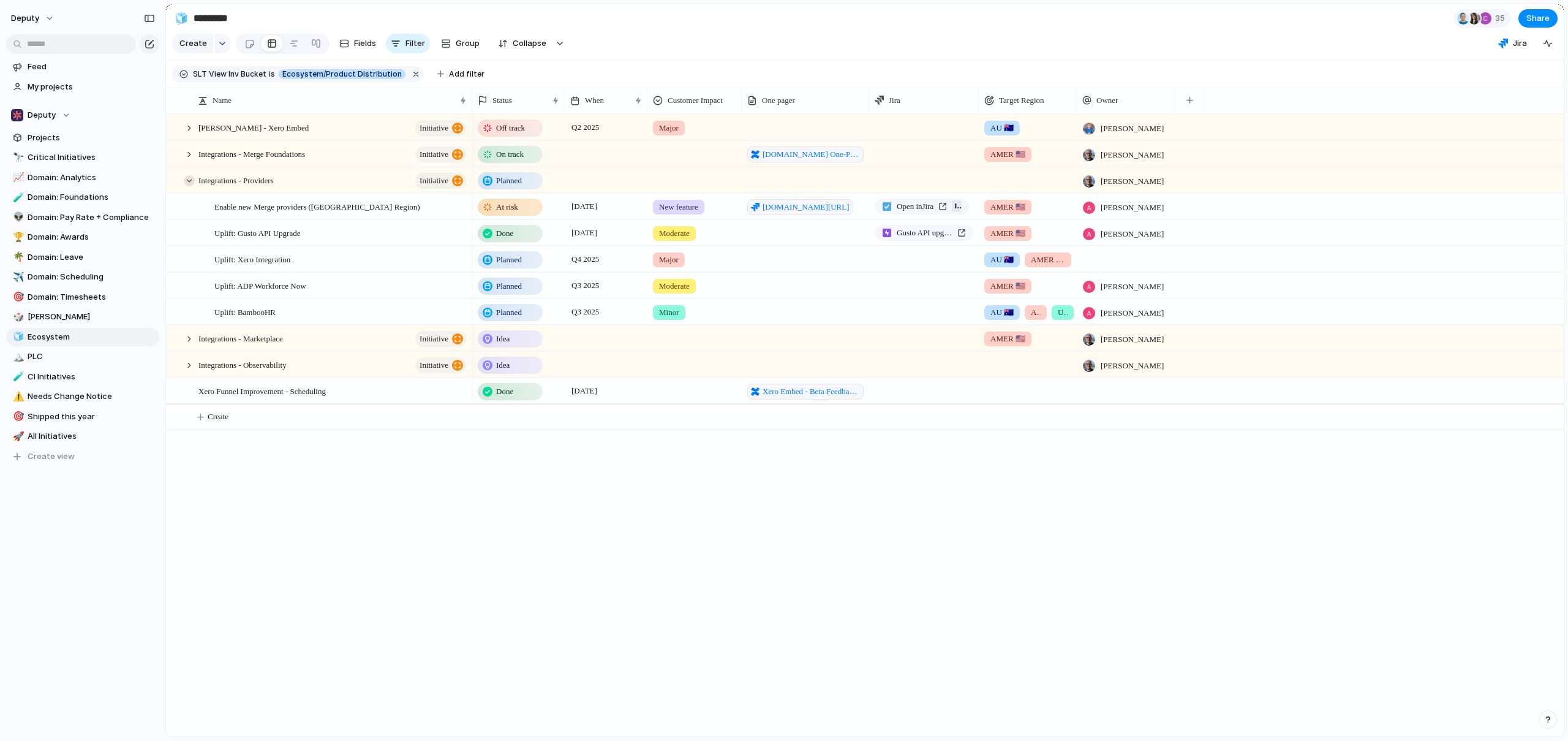
click at [191, 186] on div at bounding box center [189, 181] width 11 height 11
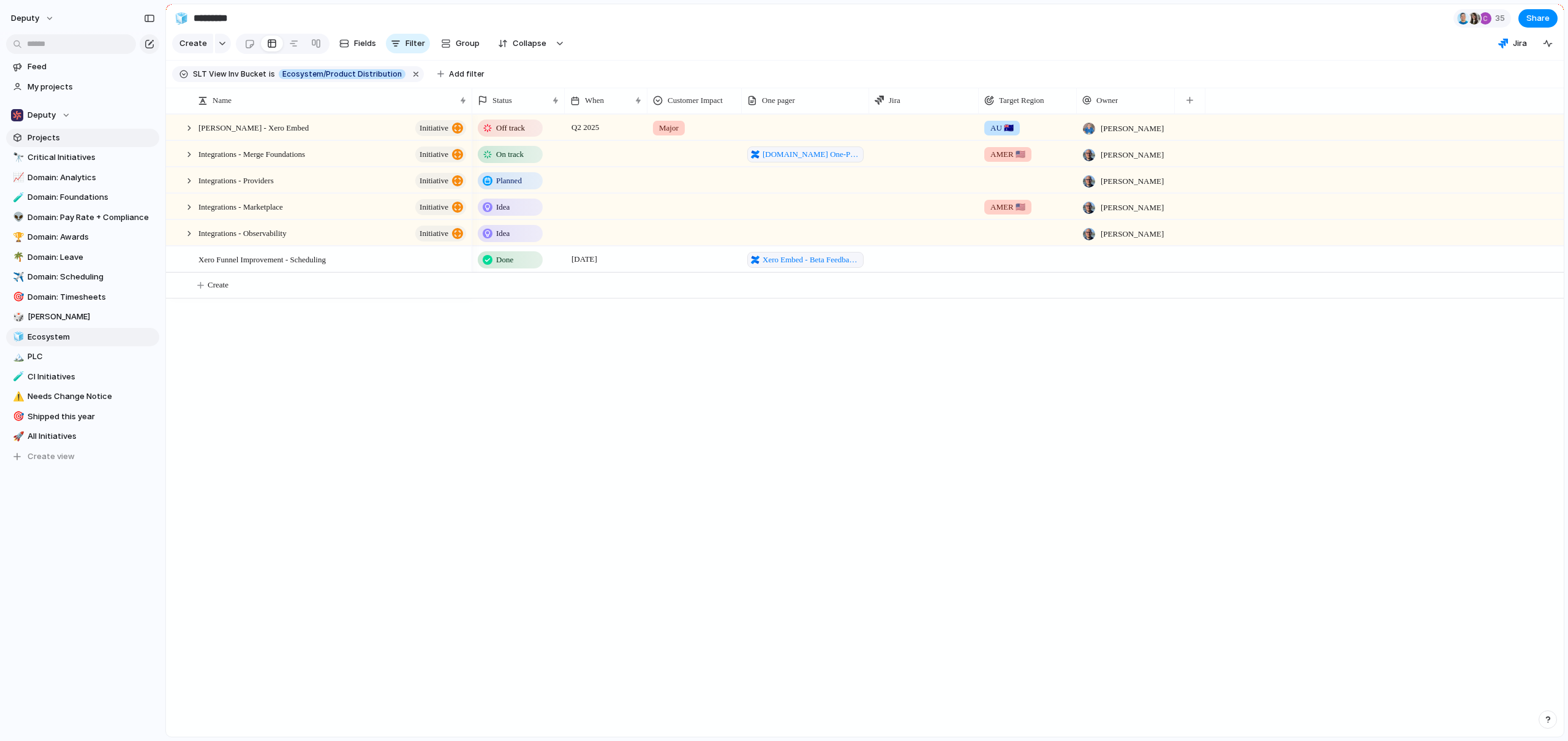
click at [51, 137] on span "Projects" at bounding box center [91, 138] width 127 height 13
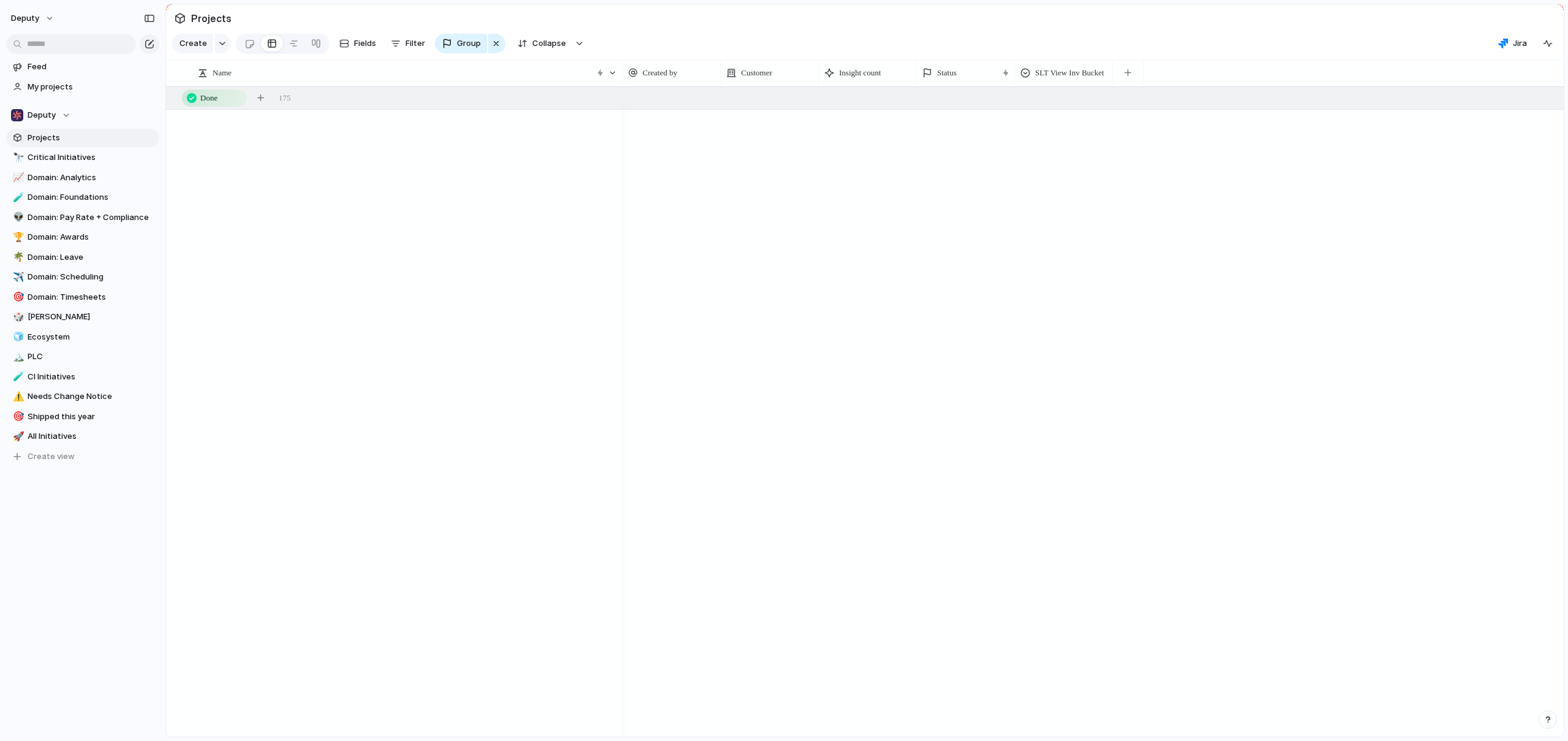
scroll to position [15202, 0]
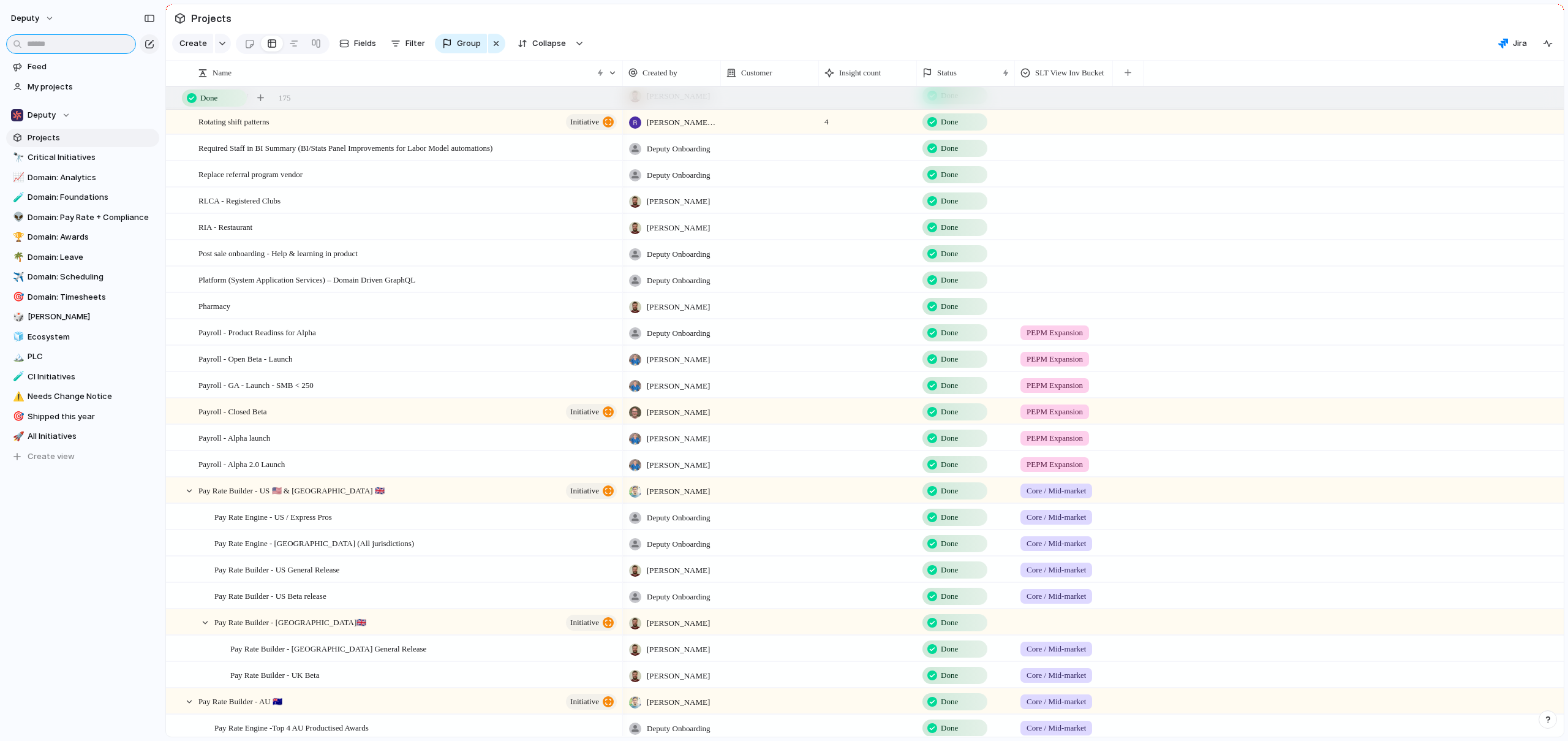
click at [53, 41] on input "text" at bounding box center [71, 44] width 130 height 20
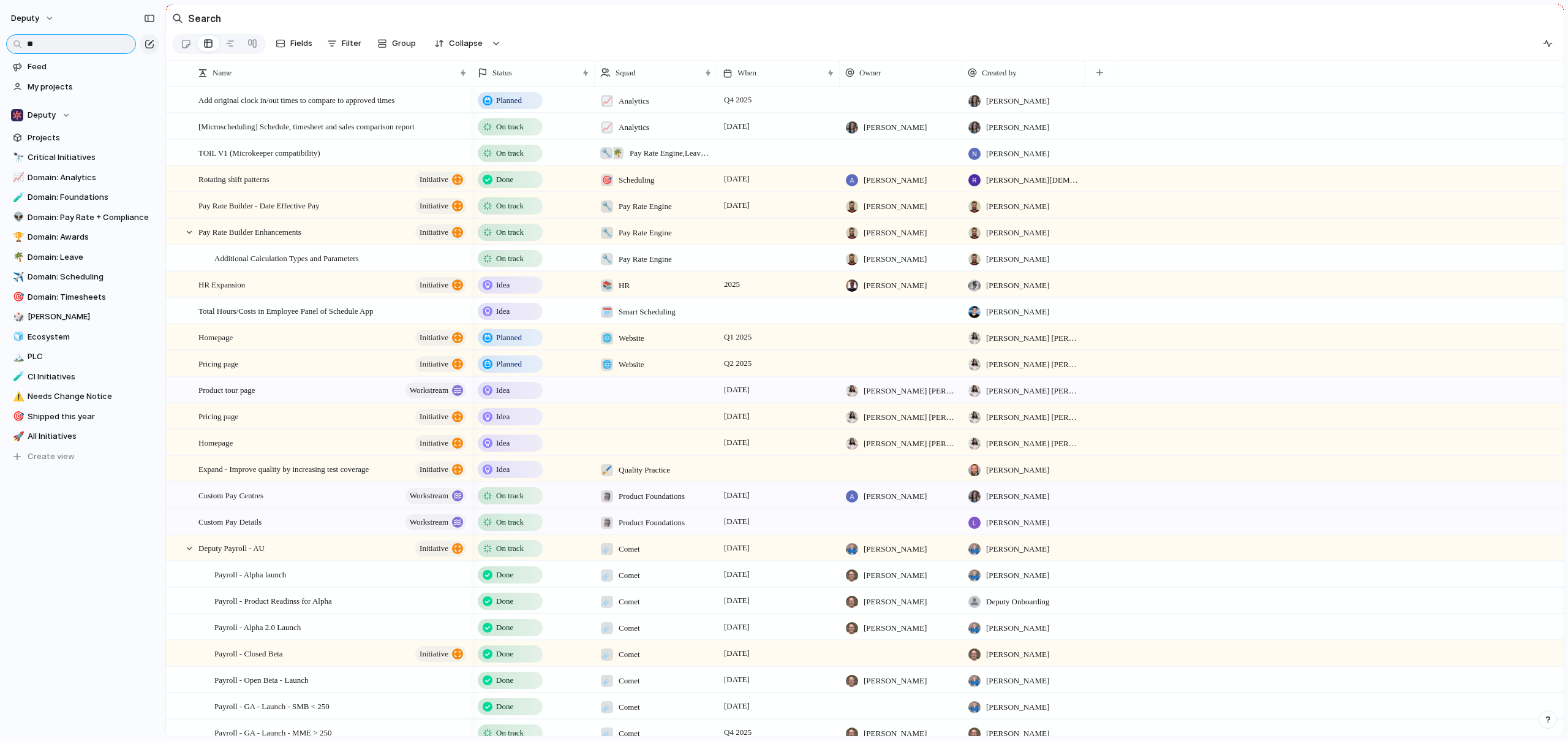
type input "*"
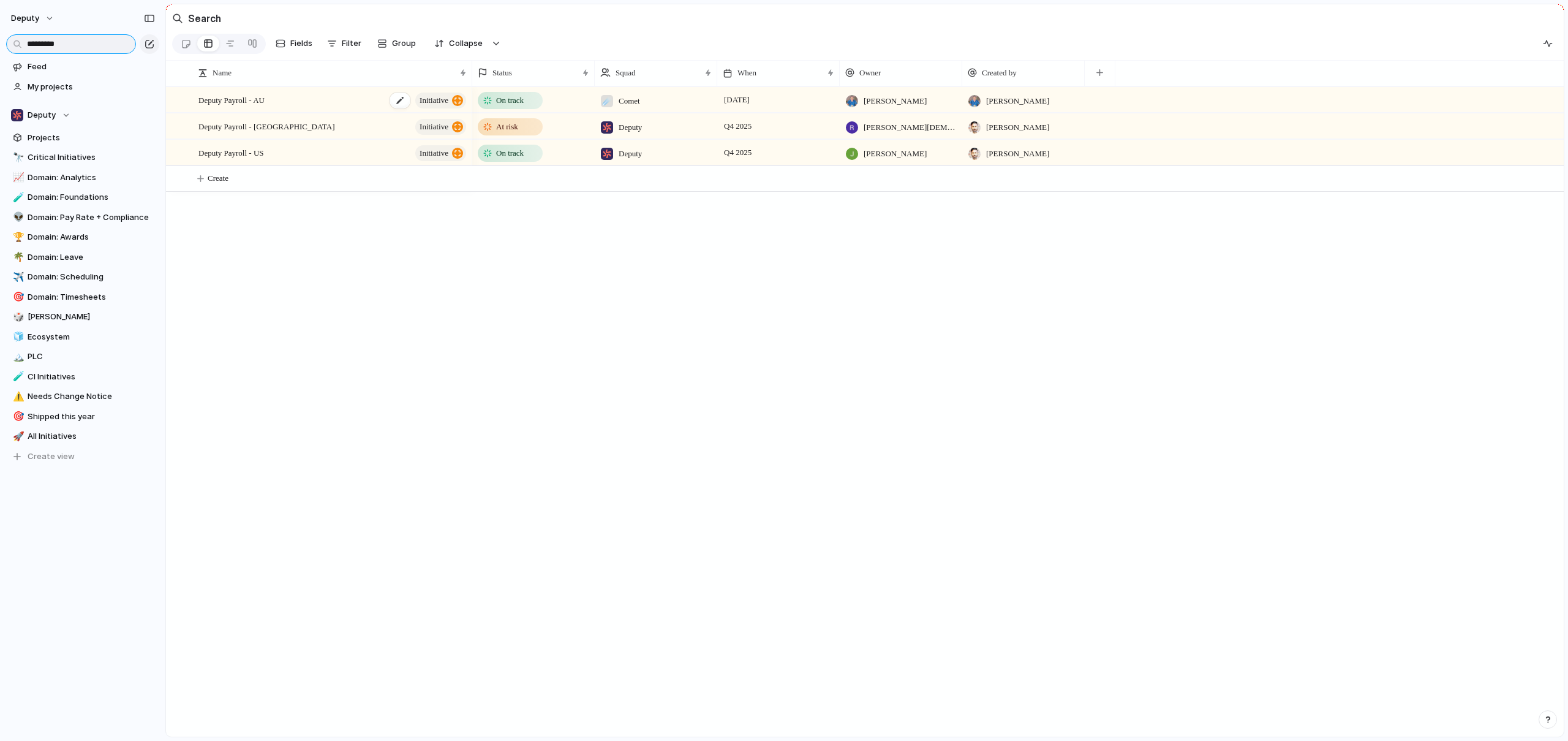
type input "*********"
click at [371, 97] on div "Deputy Payroll - AU initiative" at bounding box center [333, 100] width 269 height 25
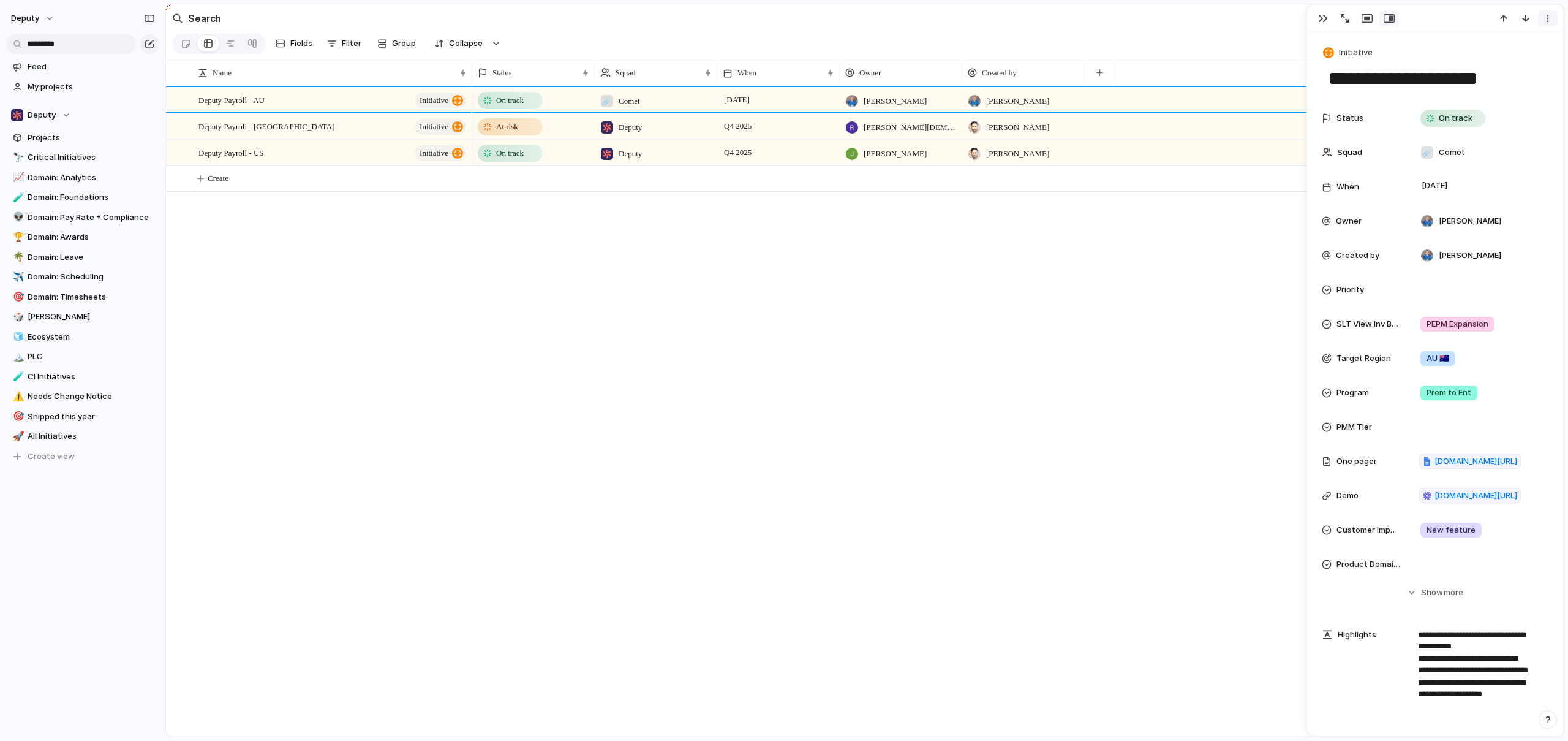
click at [1547, 23] on button "button" at bounding box center [1548, 19] width 20 height 16
click at [1443, 16] on div "Mark as duplicate Delete" at bounding box center [784, 370] width 1568 height 741
click at [296, 132] on div "Deputy Payroll - UK initiative" at bounding box center [333, 127] width 269 height 25
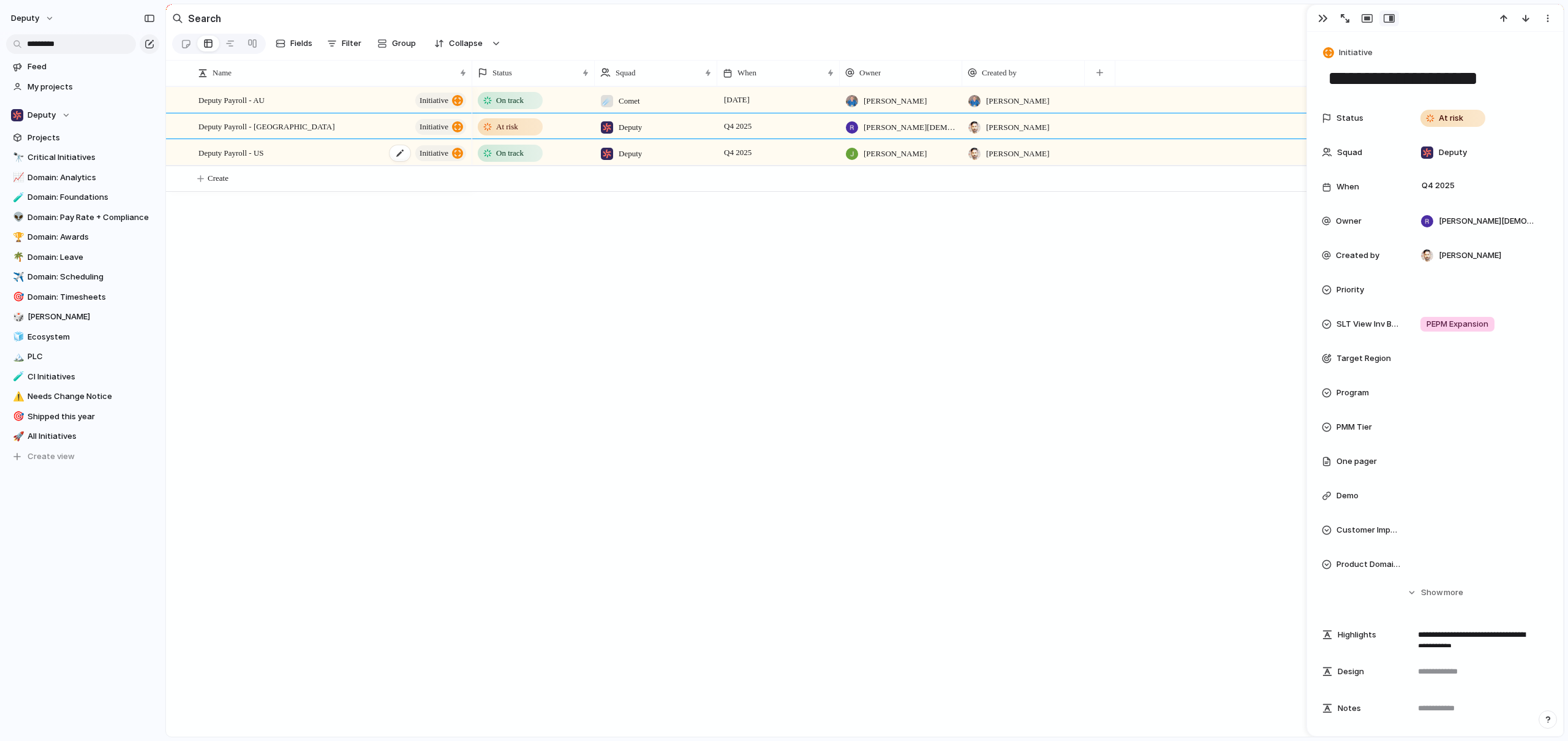
click at [302, 157] on div "Deputy Payroll - US initiative" at bounding box center [333, 153] width 269 height 25
click at [81, 157] on span "Critical Initiatives" at bounding box center [91, 157] width 127 height 13
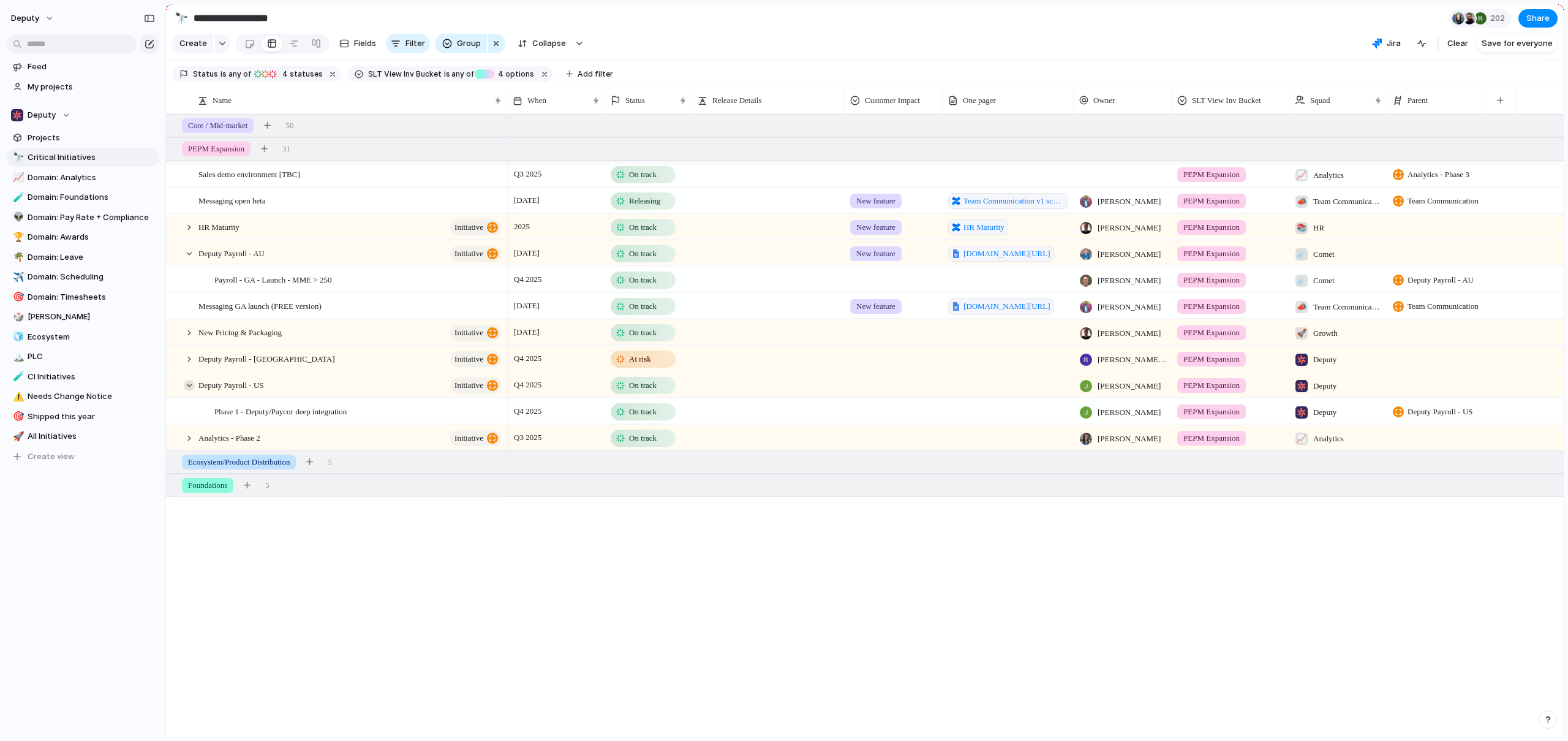
click at [191, 390] on div at bounding box center [189, 385] width 11 height 11
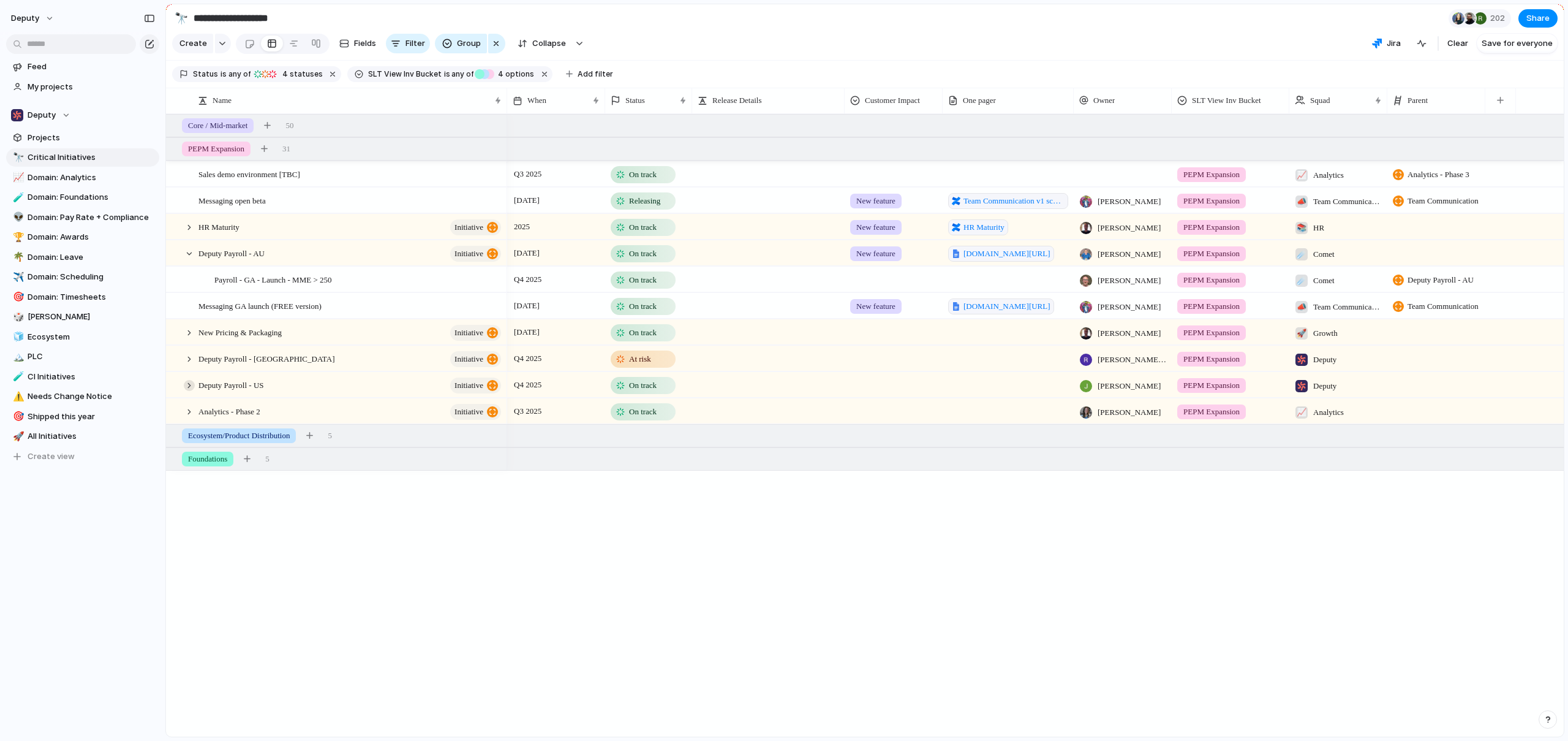
click at [191, 390] on div at bounding box center [189, 385] width 11 height 11
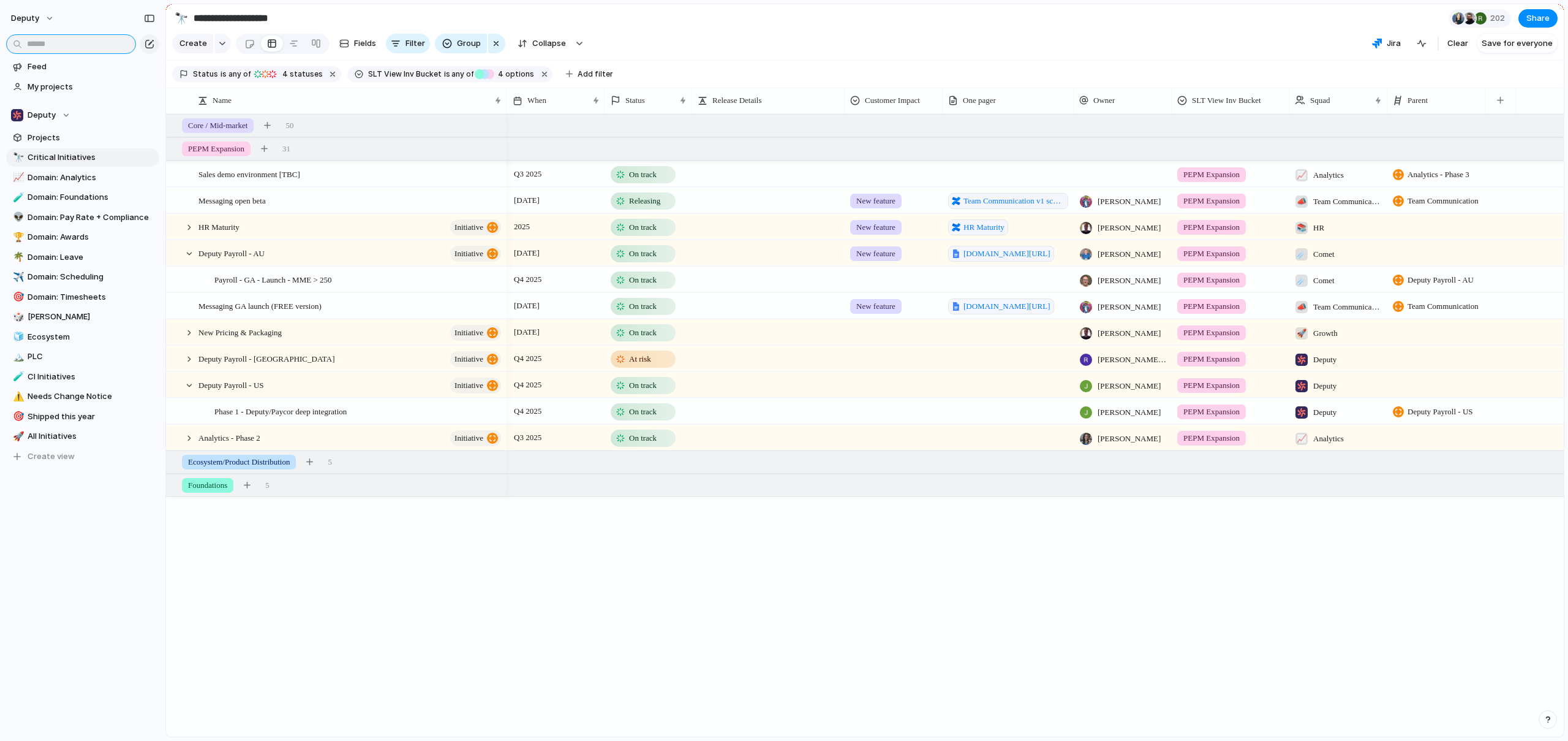
click at [98, 48] on input "text" at bounding box center [71, 44] width 130 height 20
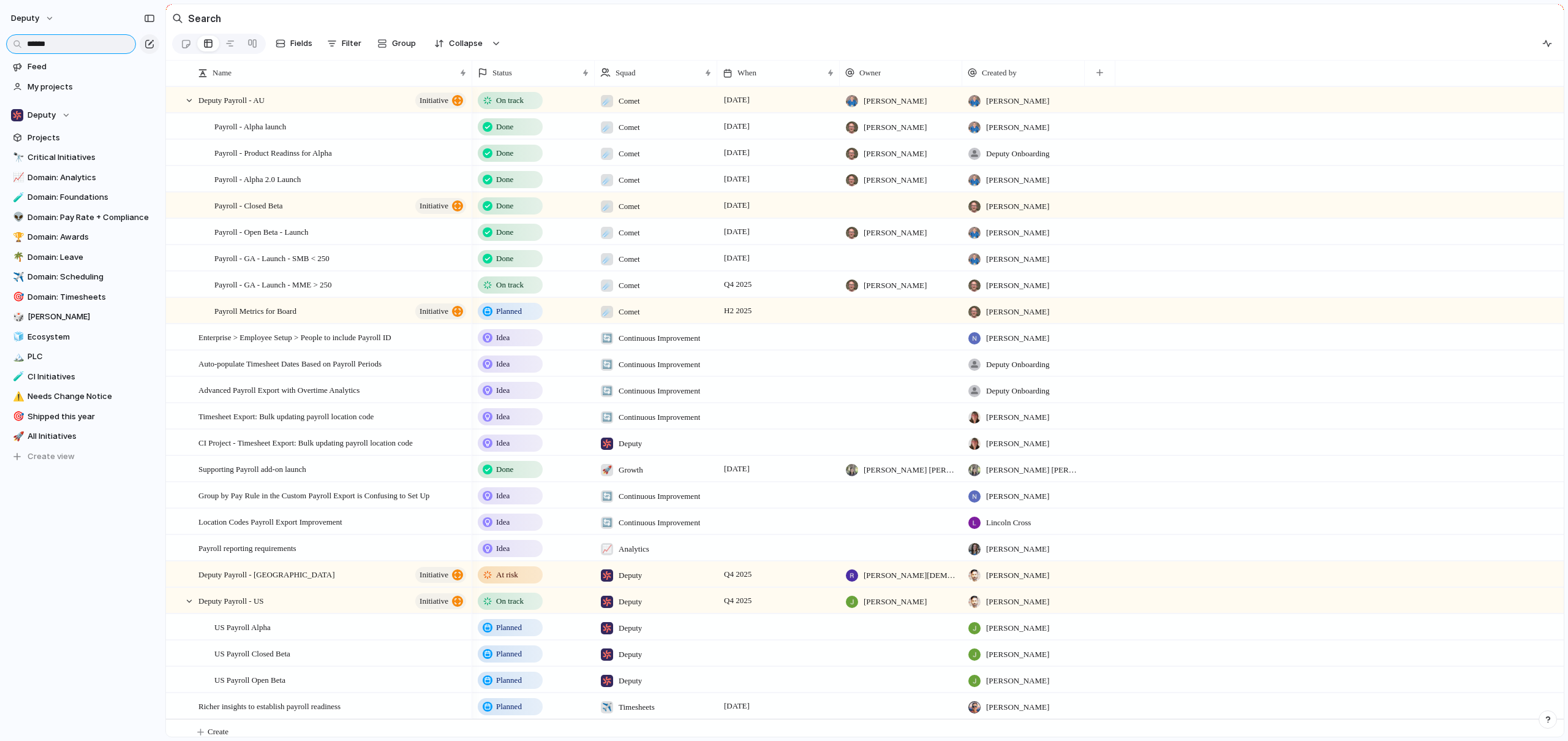
type input "*******"
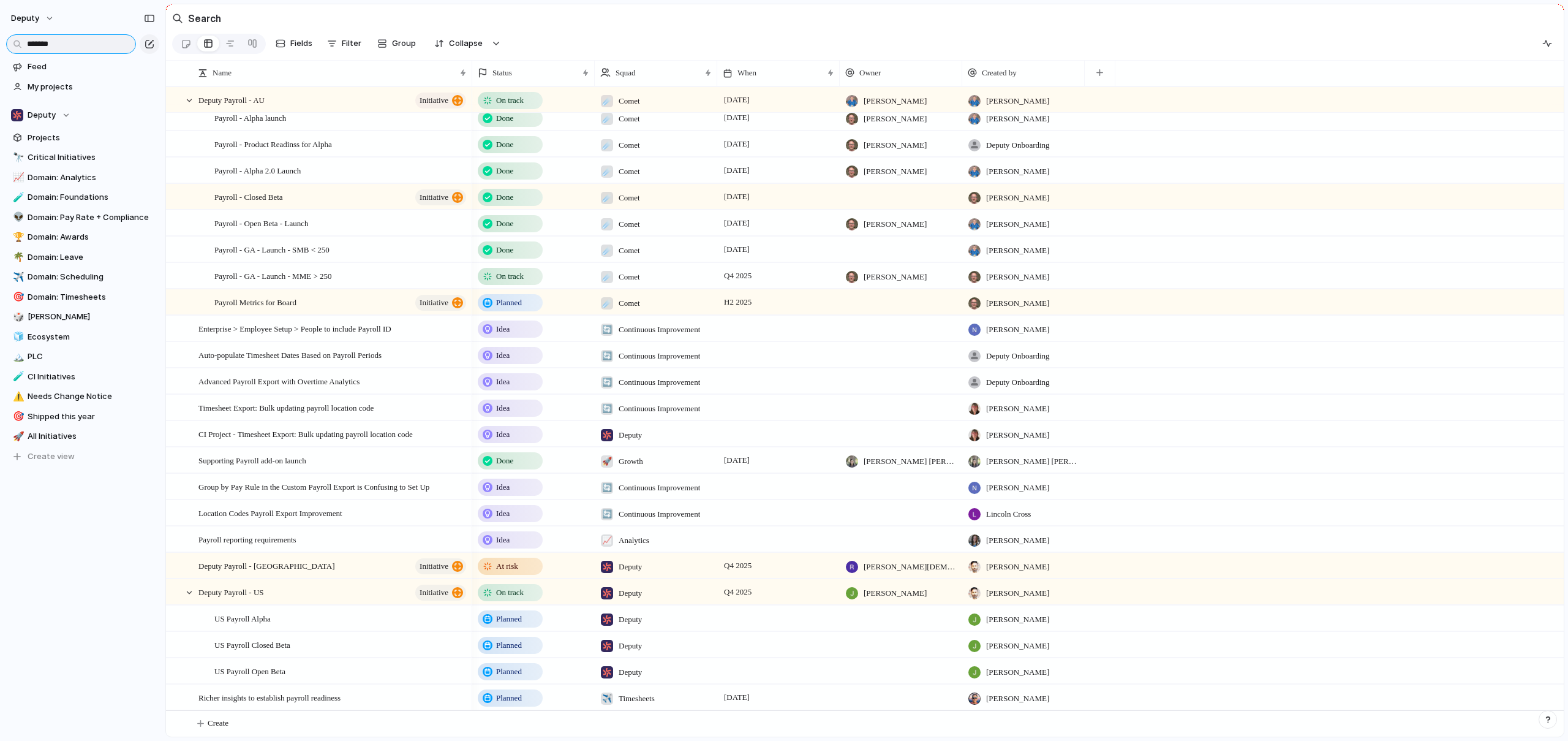
click at [76, 41] on input "*******" at bounding box center [71, 44] width 130 height 20
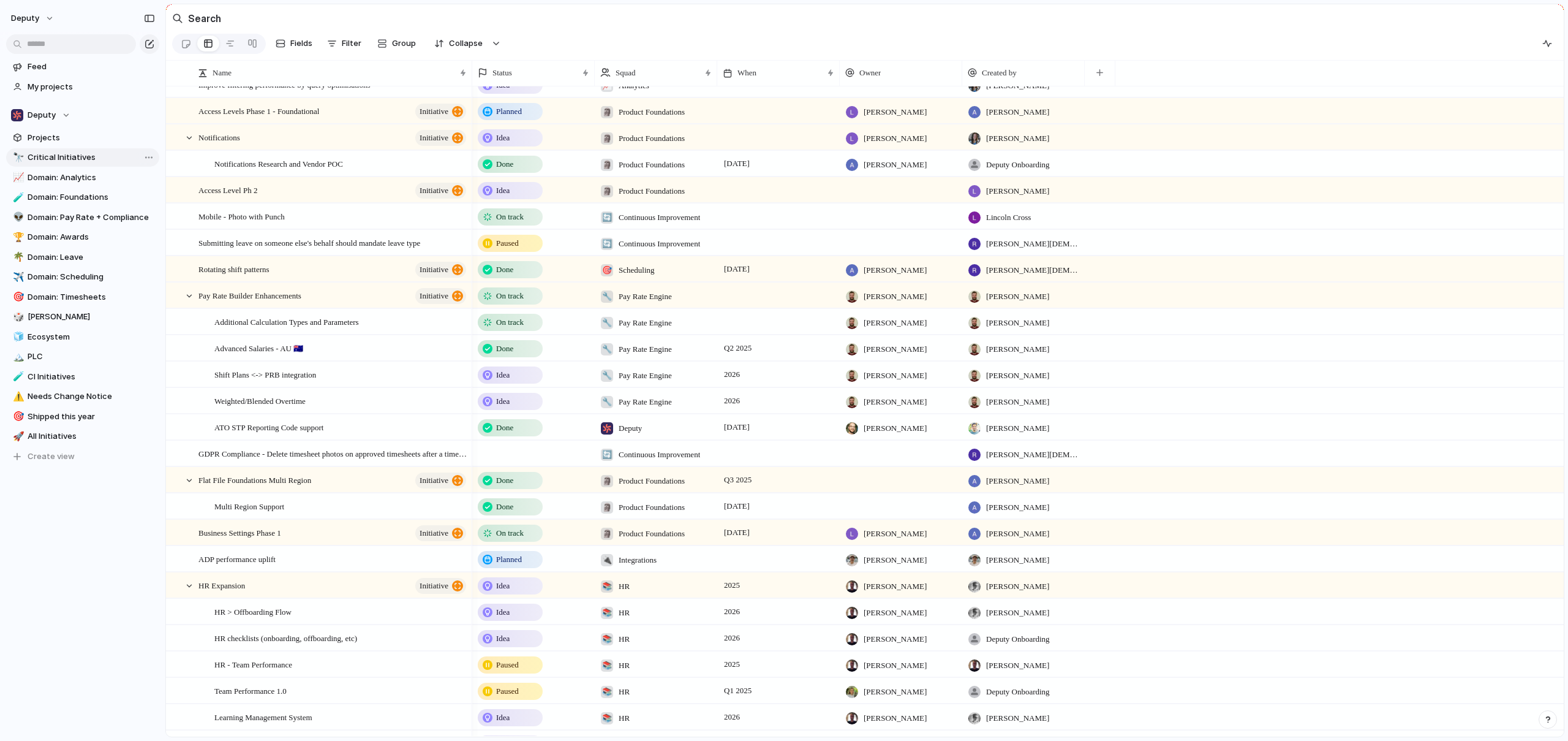
click at [60, 161] on span "Critical Initiatives" at bounding box center [91, 157] width 127 height 13
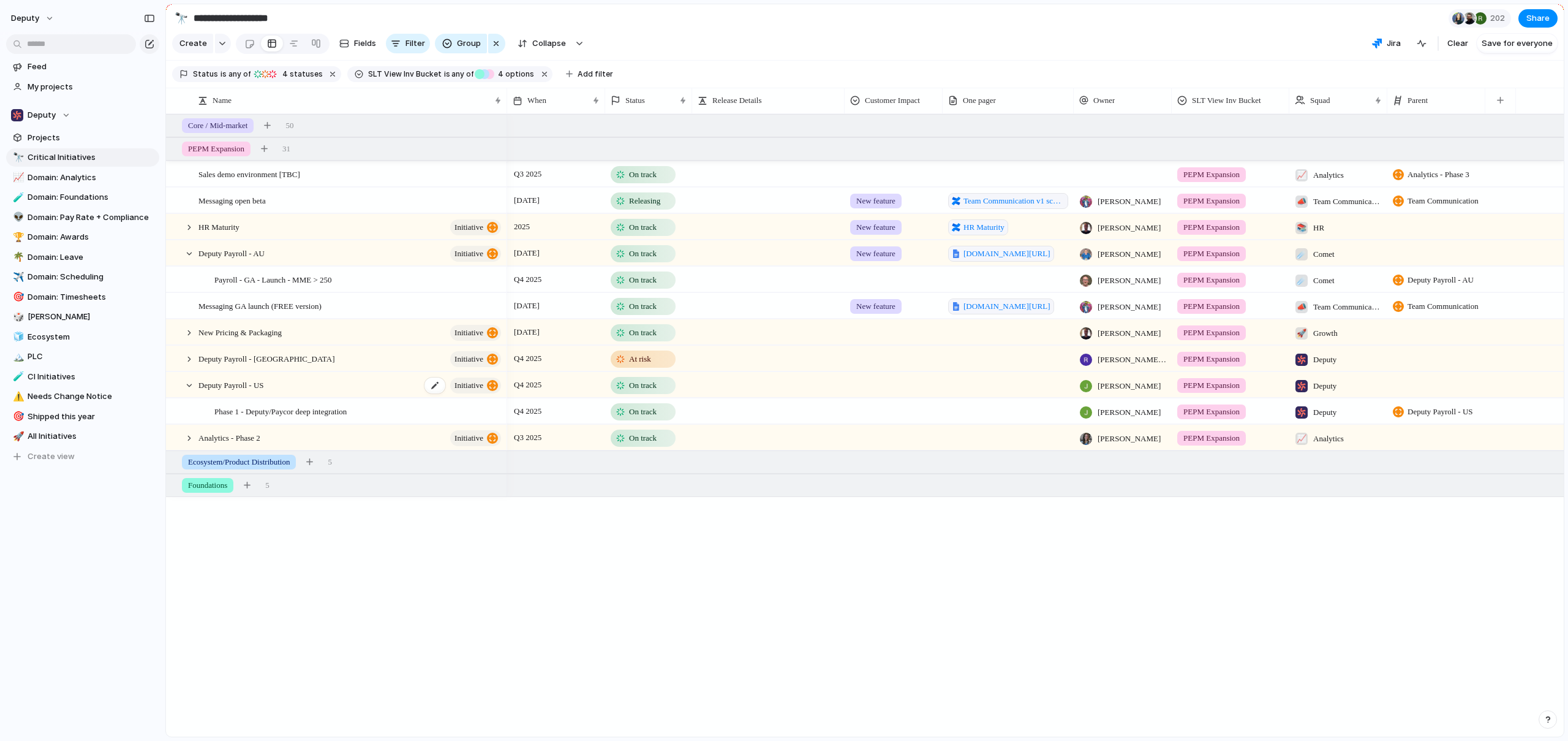
click at [380, 394] on div "Deputy Payroll - US initiative" at bounding box center [351, 385] width 305 height 25
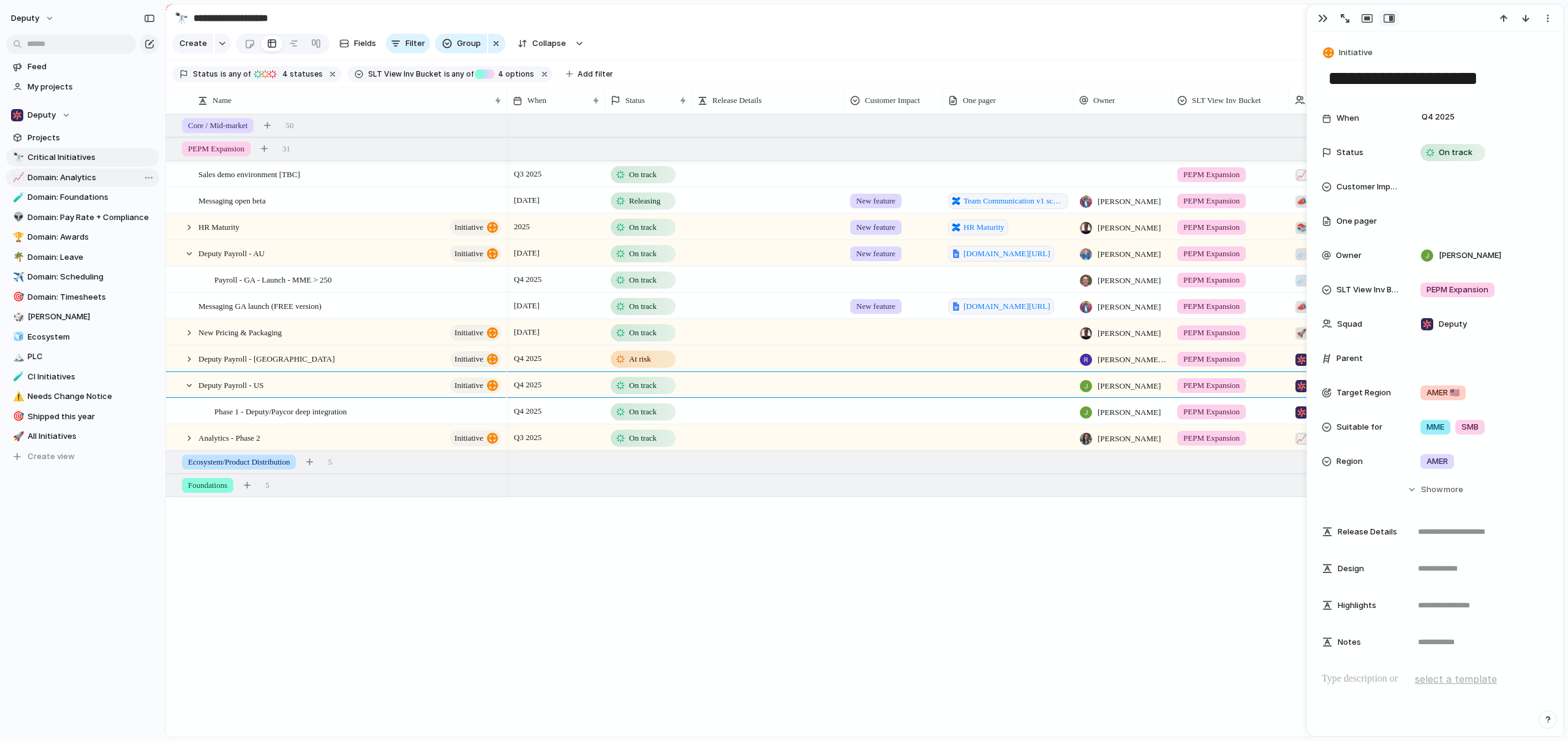
click at [57, 180] on span "Domain: Analytics" at bounding box center [91, 178] width 127 height 13
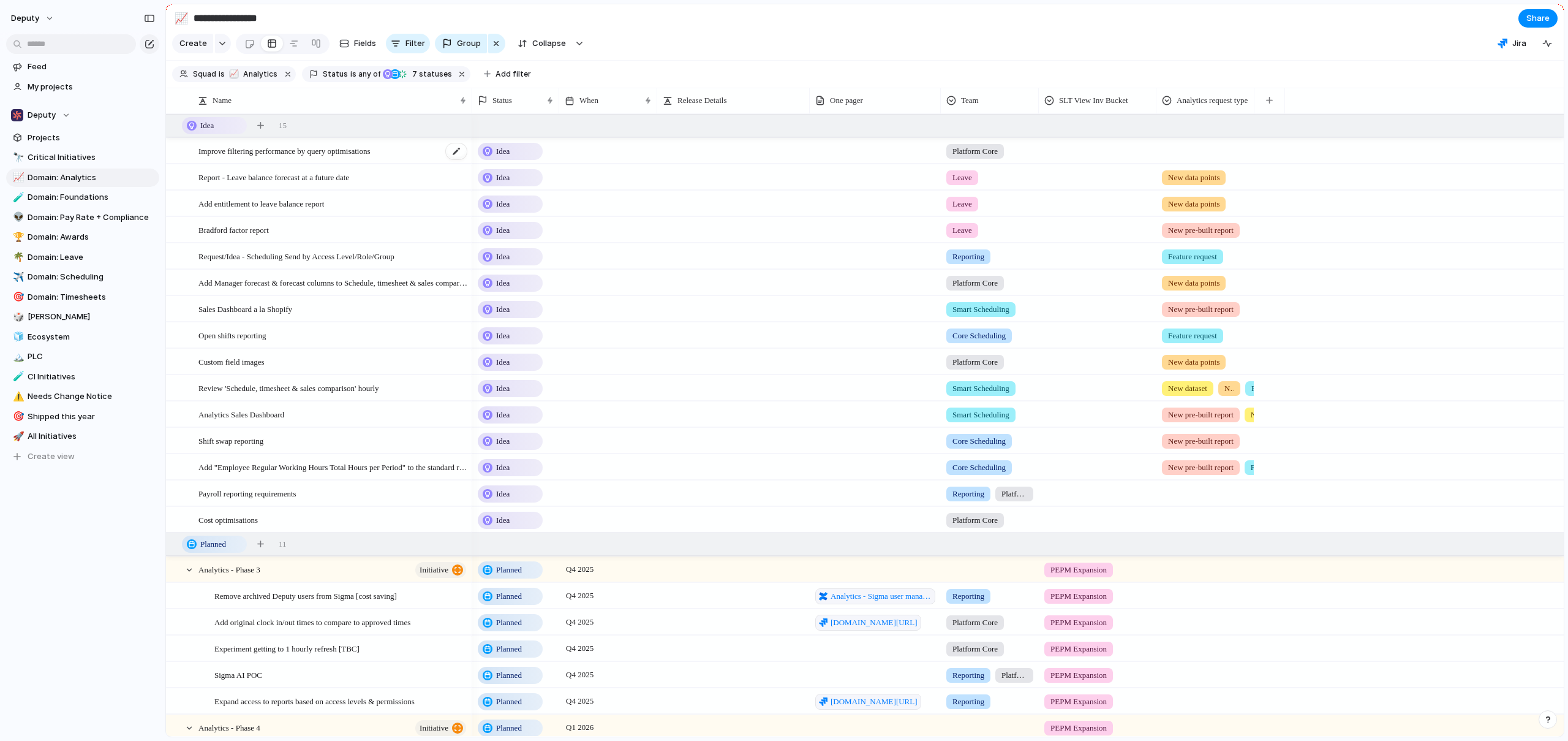
click at [298, 157] on span "Improve filtering performance by query optimisations" at bounding box center [285, 151] width 172 height 14
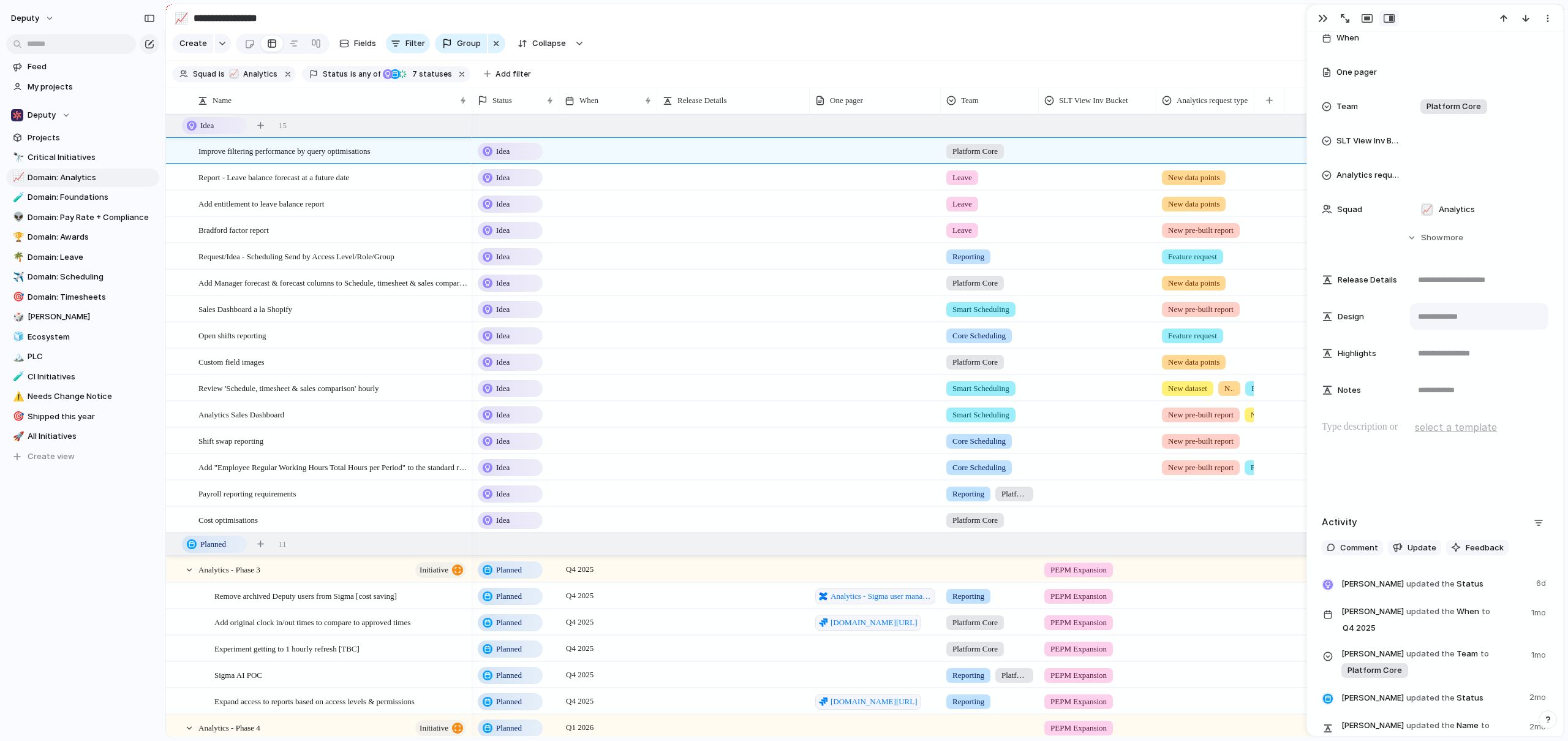
scroll to position [109, 0]
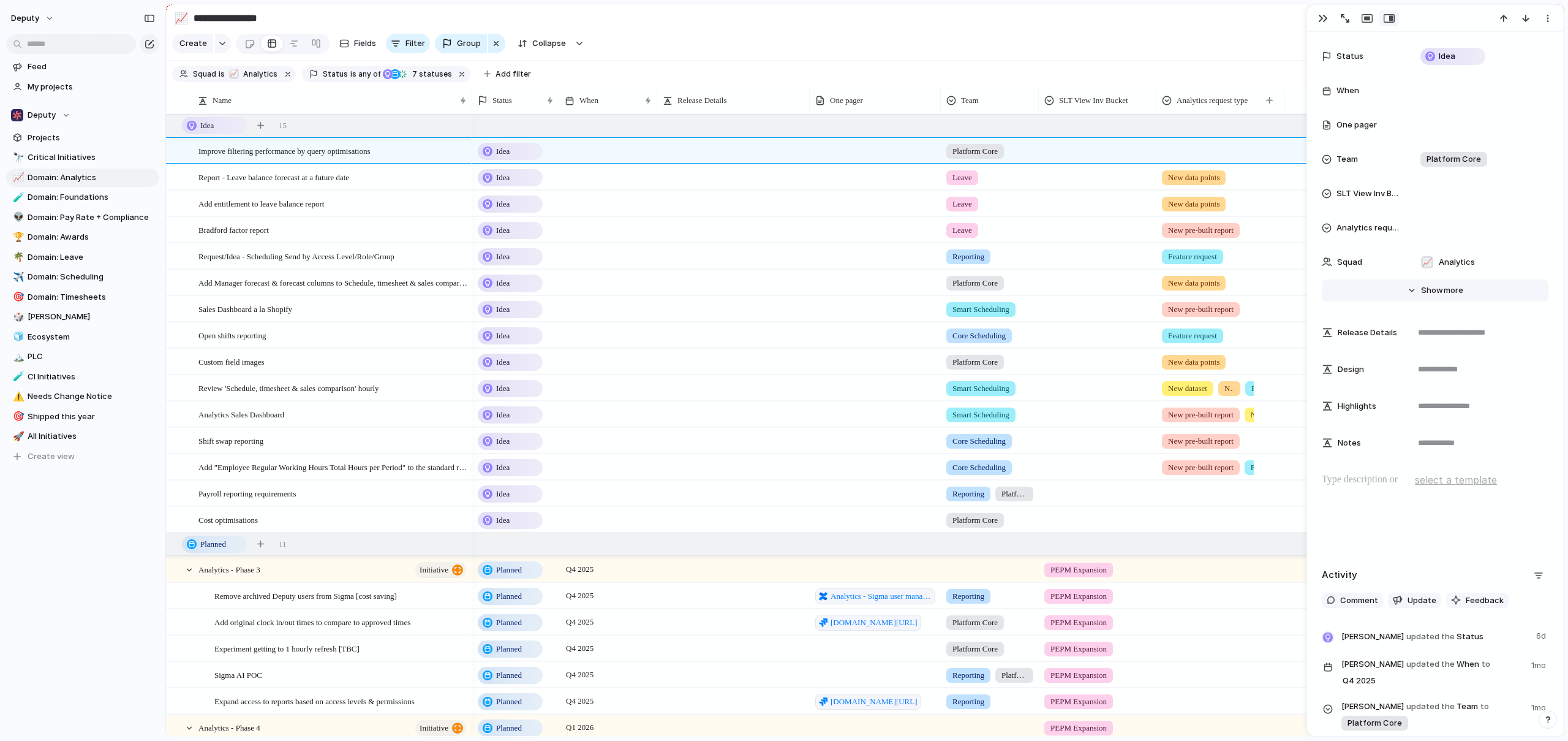
click at [1431, 292] on span "Show" at bounding box center [1432, 291] width 22 height 13
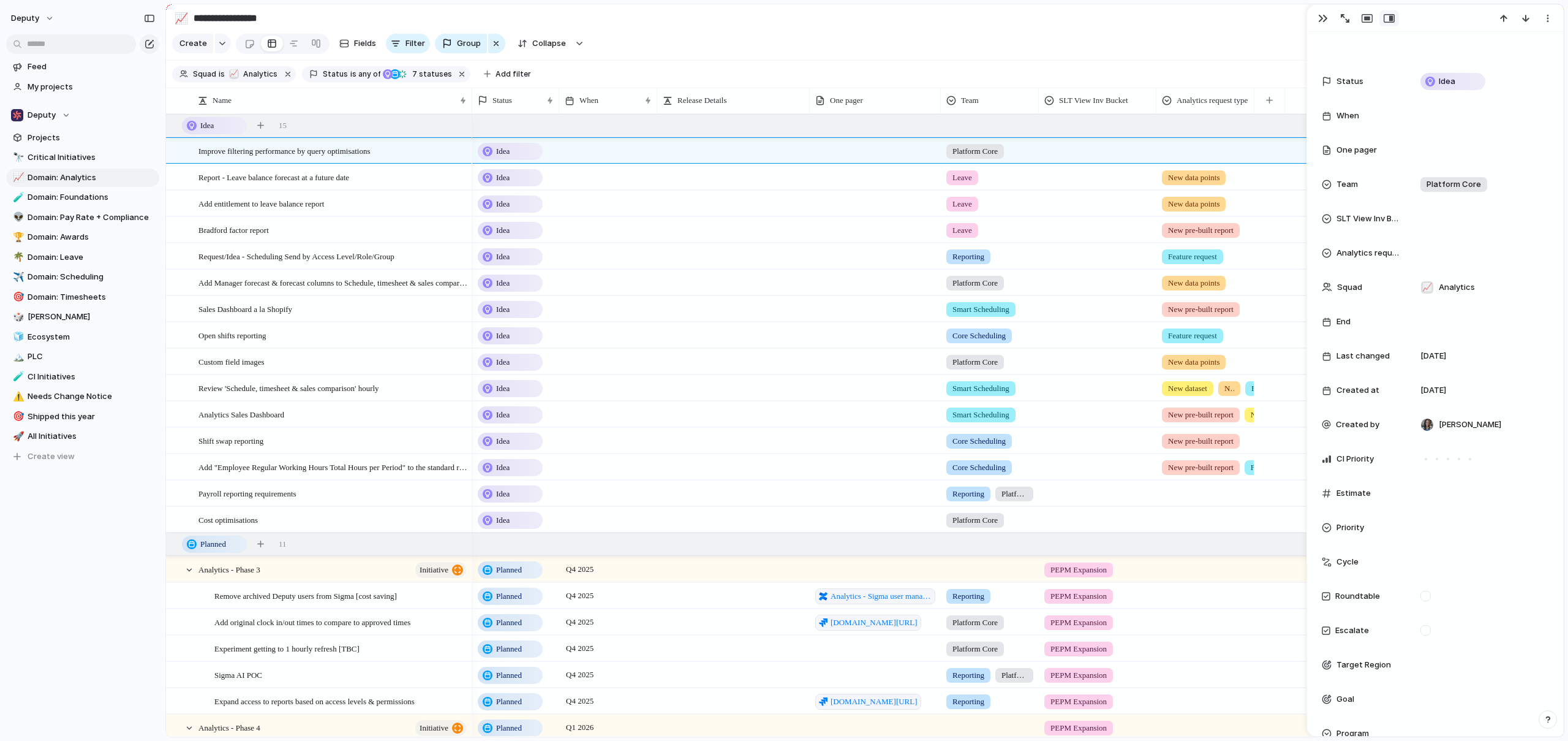
scroll to position [0, 0]
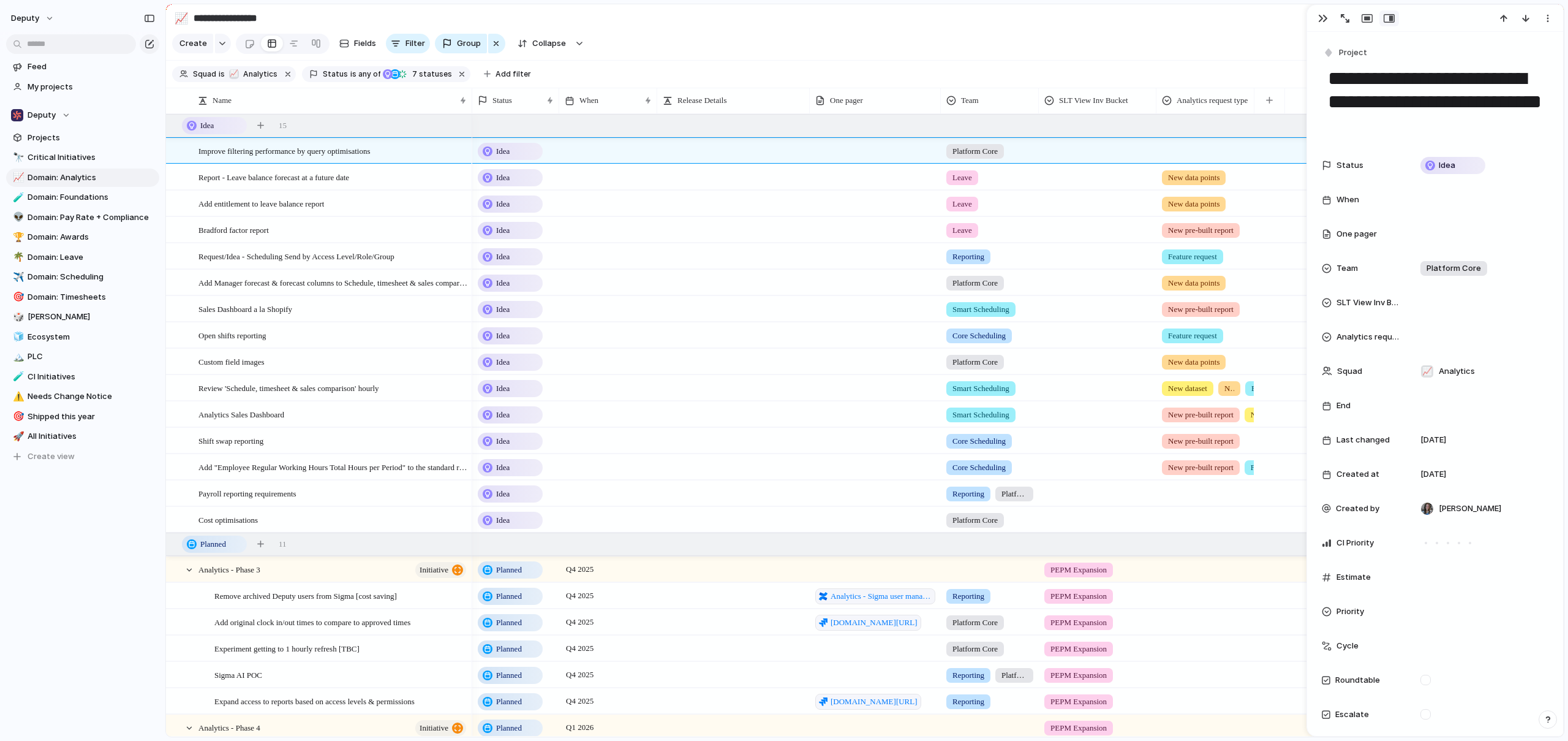
click at [764, 40] on section "Create Fields Filter Group Zoom Collapse Jira Clear Save for everyone" at bounding box center [865, 46] width 1398 height 30
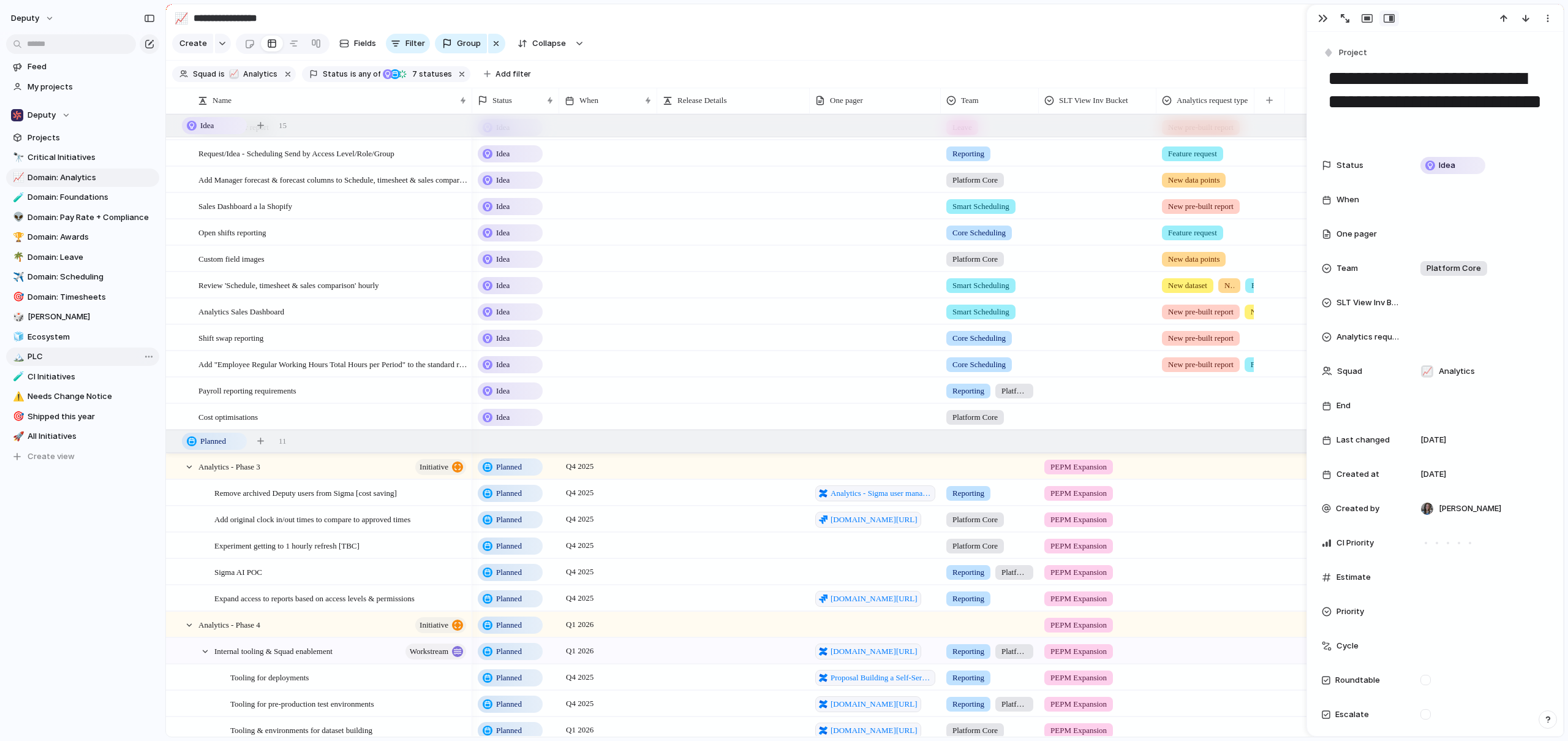
click at [43, 349] on link "🏔️ PLC" at bounding box center [82, 356] width 153 height 18
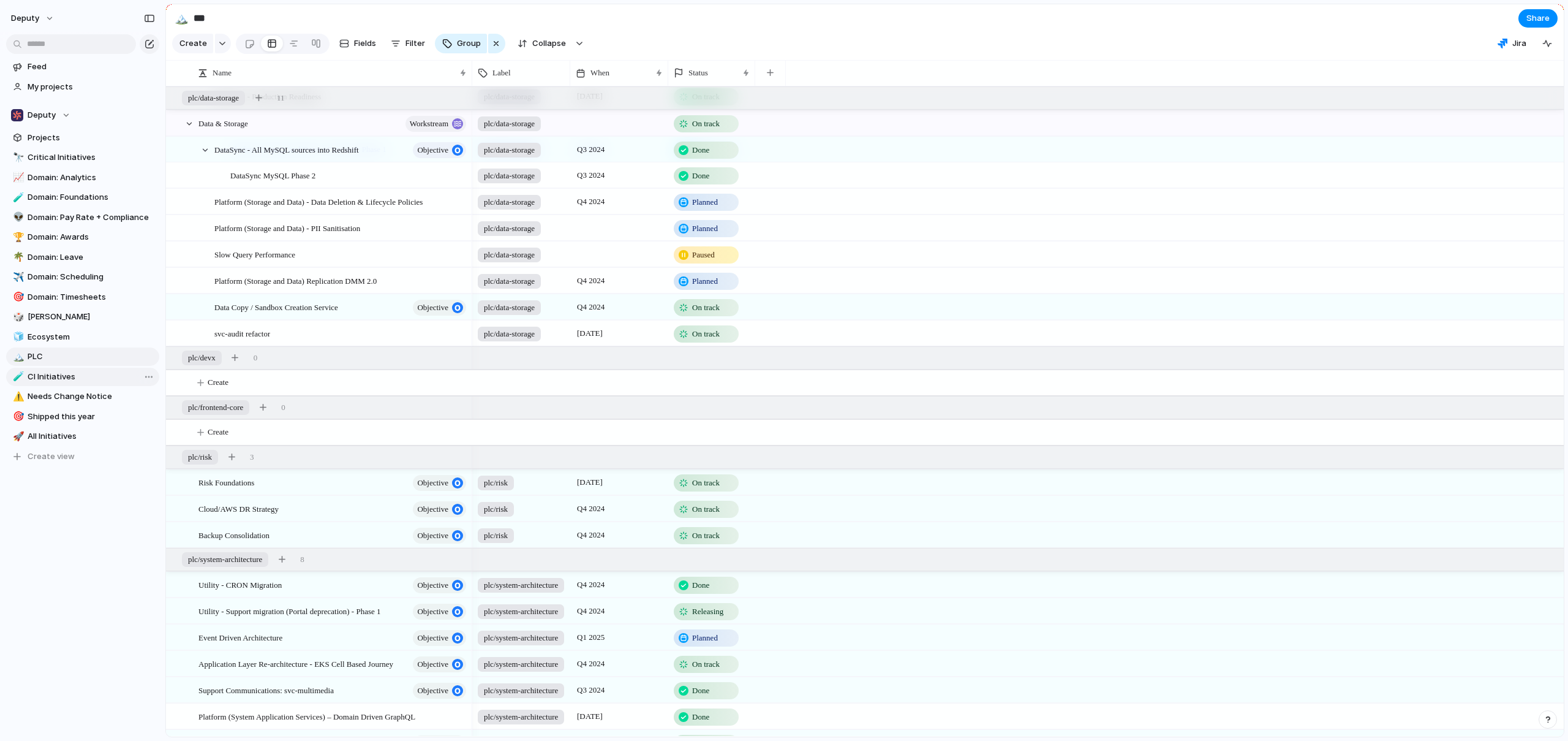
click at [46, 375] on span "CI Initiatives" at bounding box center [91, 377] width 127 height 13
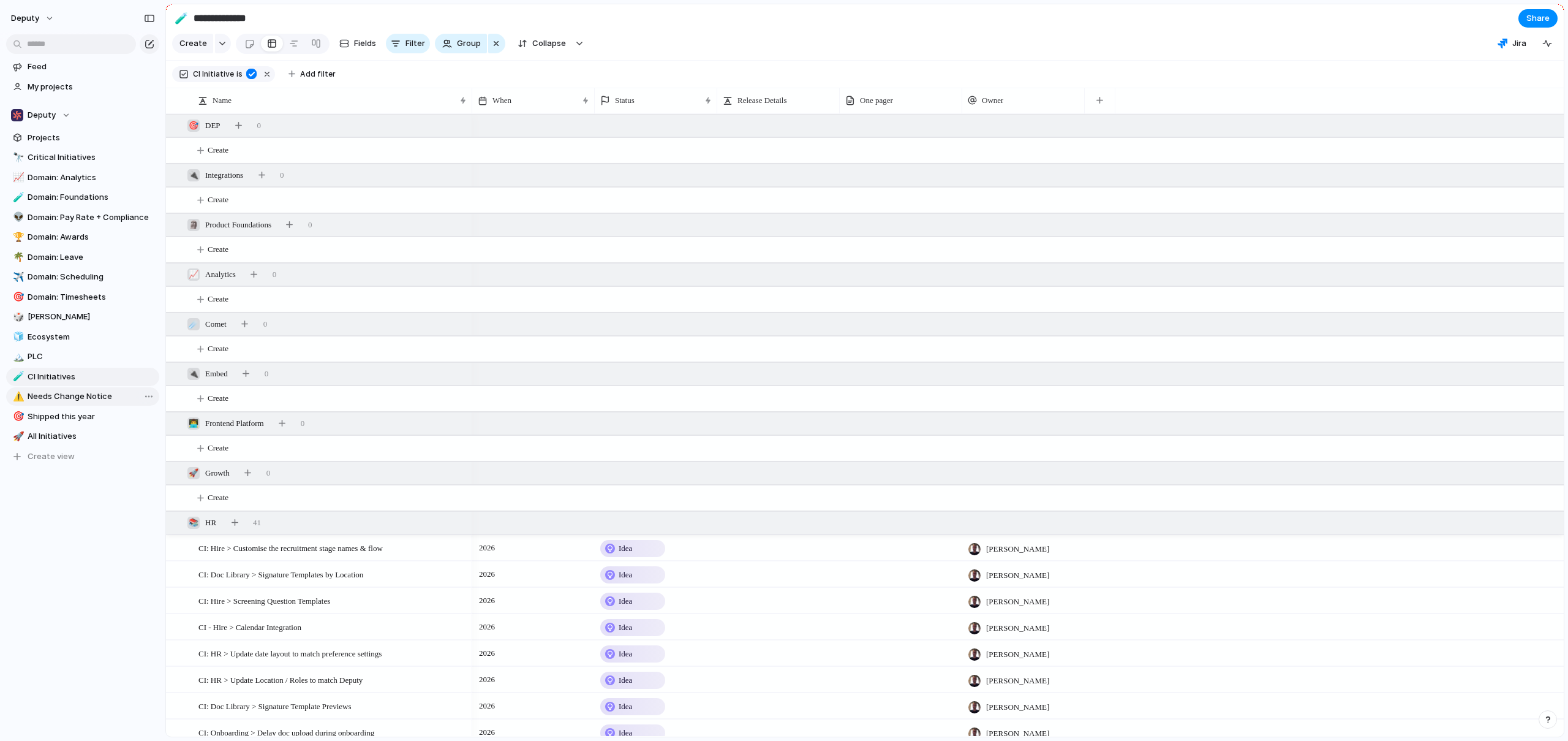
click at [47, 397] on span "Needs Change Notice" at bounding box center [91, 397] width 127 height 13
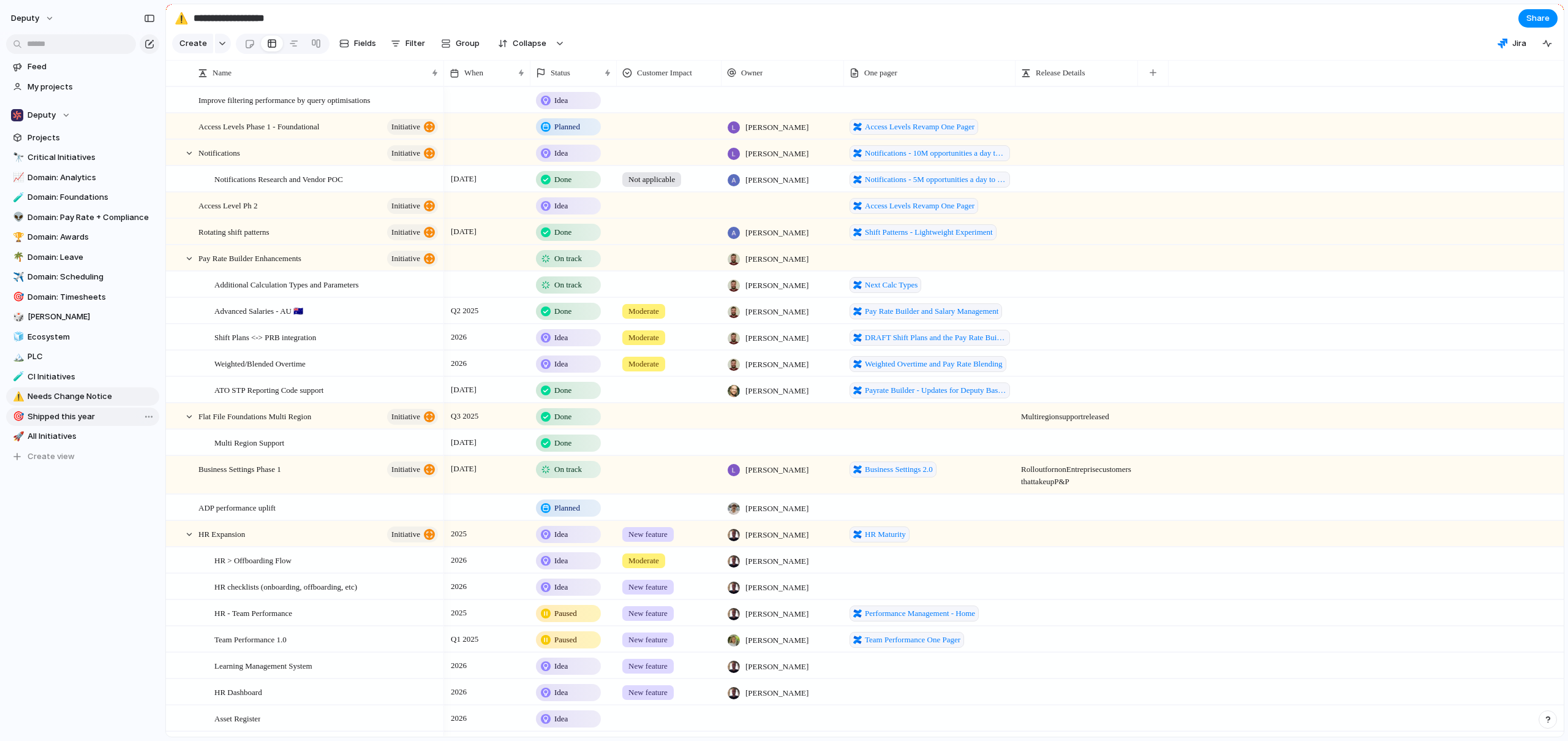
click at [49, 420] on span "Shipped this year" at bounding box center [91, 417] width 127 height 13
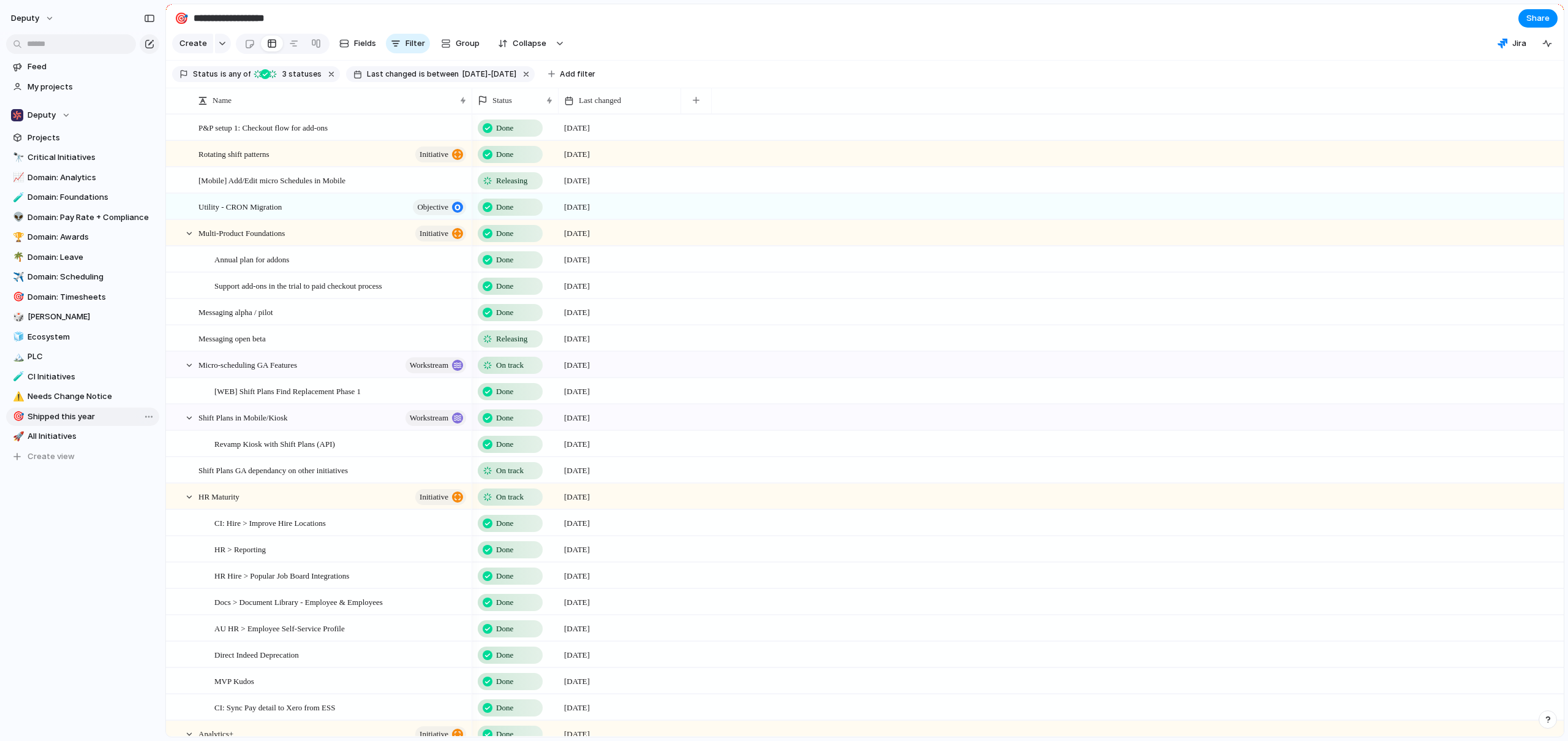
type input "**********"
click at [49, 458] on span "Create view" at bounding box center [52, 456] width 47 height 13
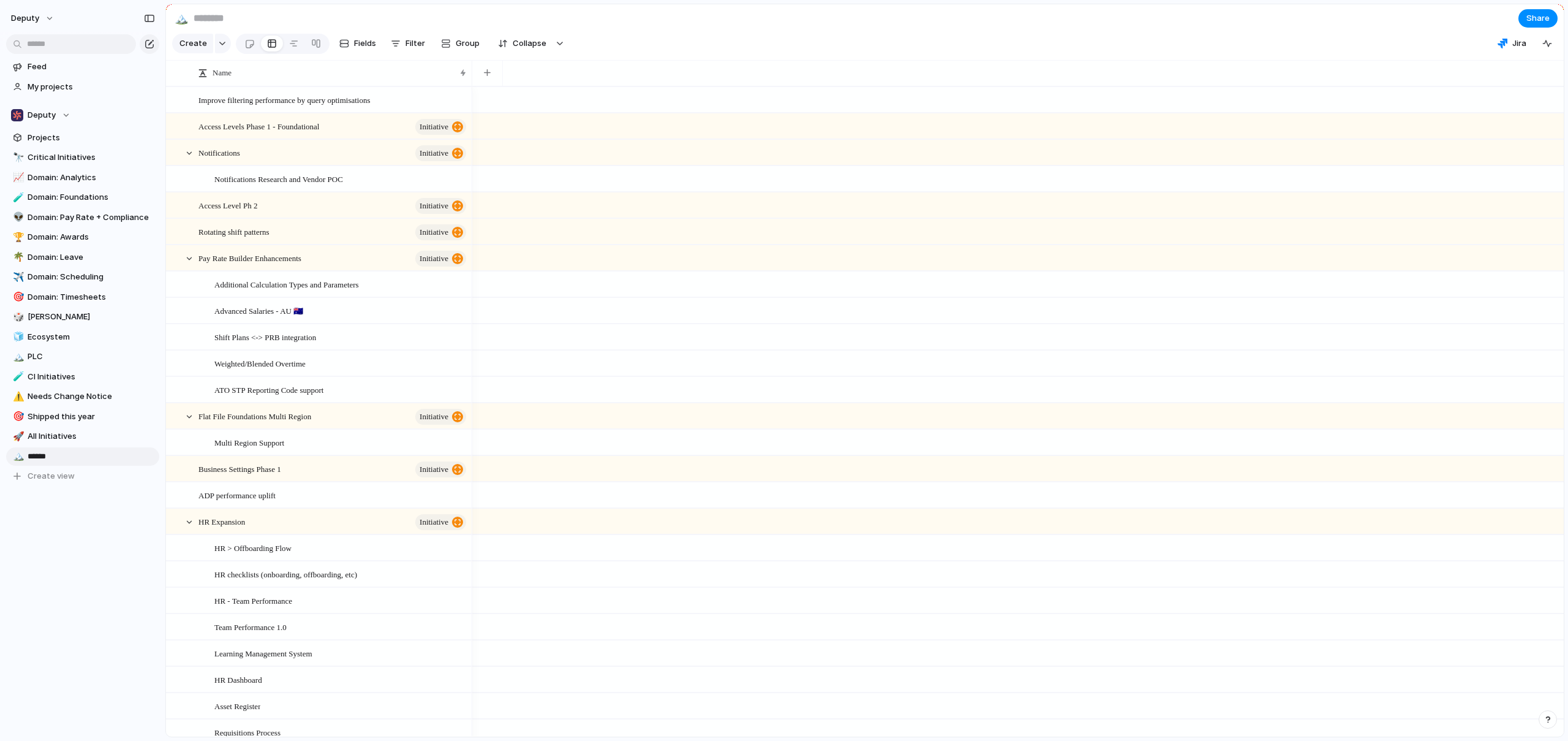
type input "*******"
click at [71, 625] on div "deputy Feed My projects Deputy Projects 🔭 Critical Initiatives 📈 Domain: Analyt…" at bounding box center [82, 370] width 165 height 741
click at [42, 456] on div "Open in new tab Copy link Duplicate view Rename view Delete view" at bounding box center [784, 370] width 1568 height 741
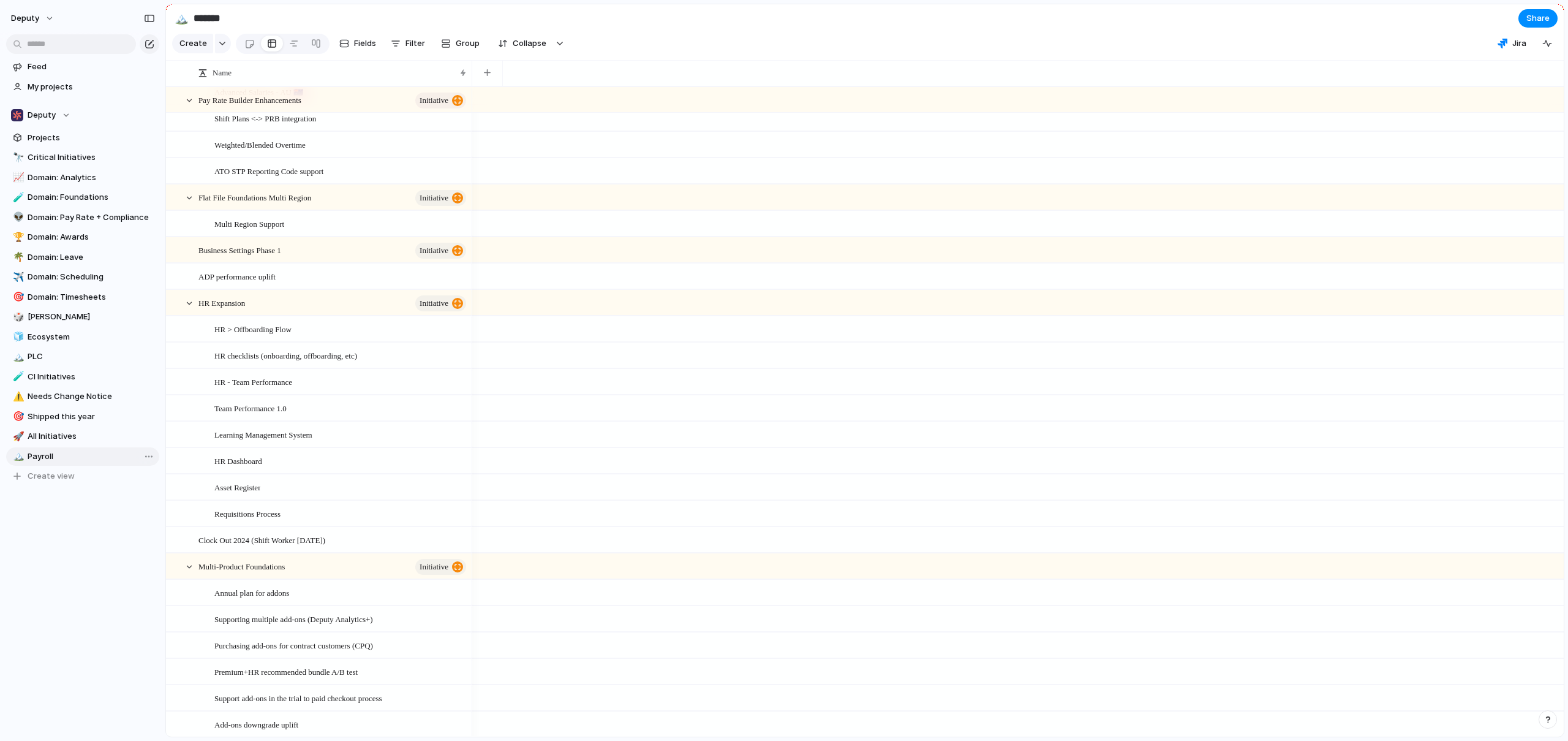
scroll to position [335, 0]
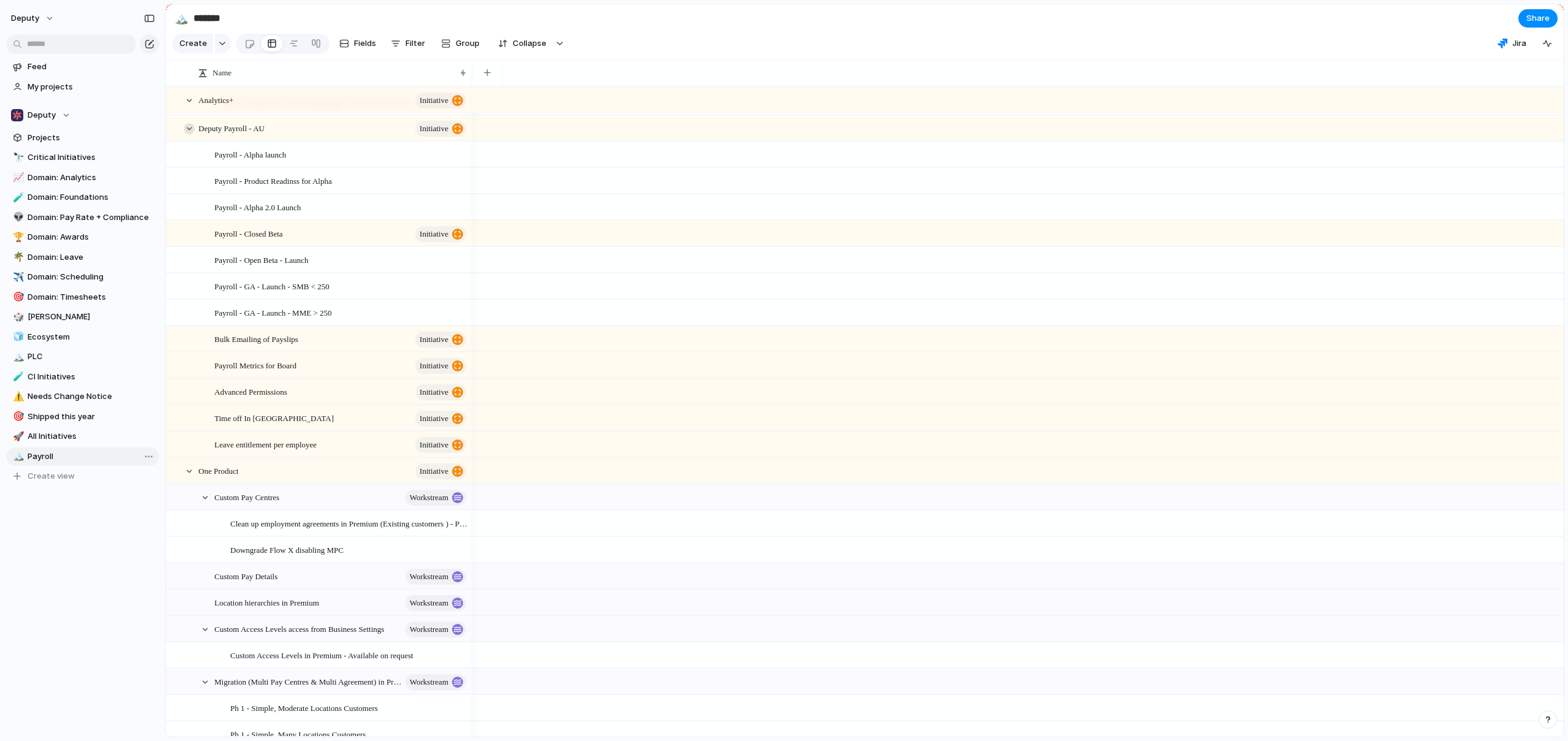
click at [188, 134] on div at bounding box center [189, 128] width 11 height 11
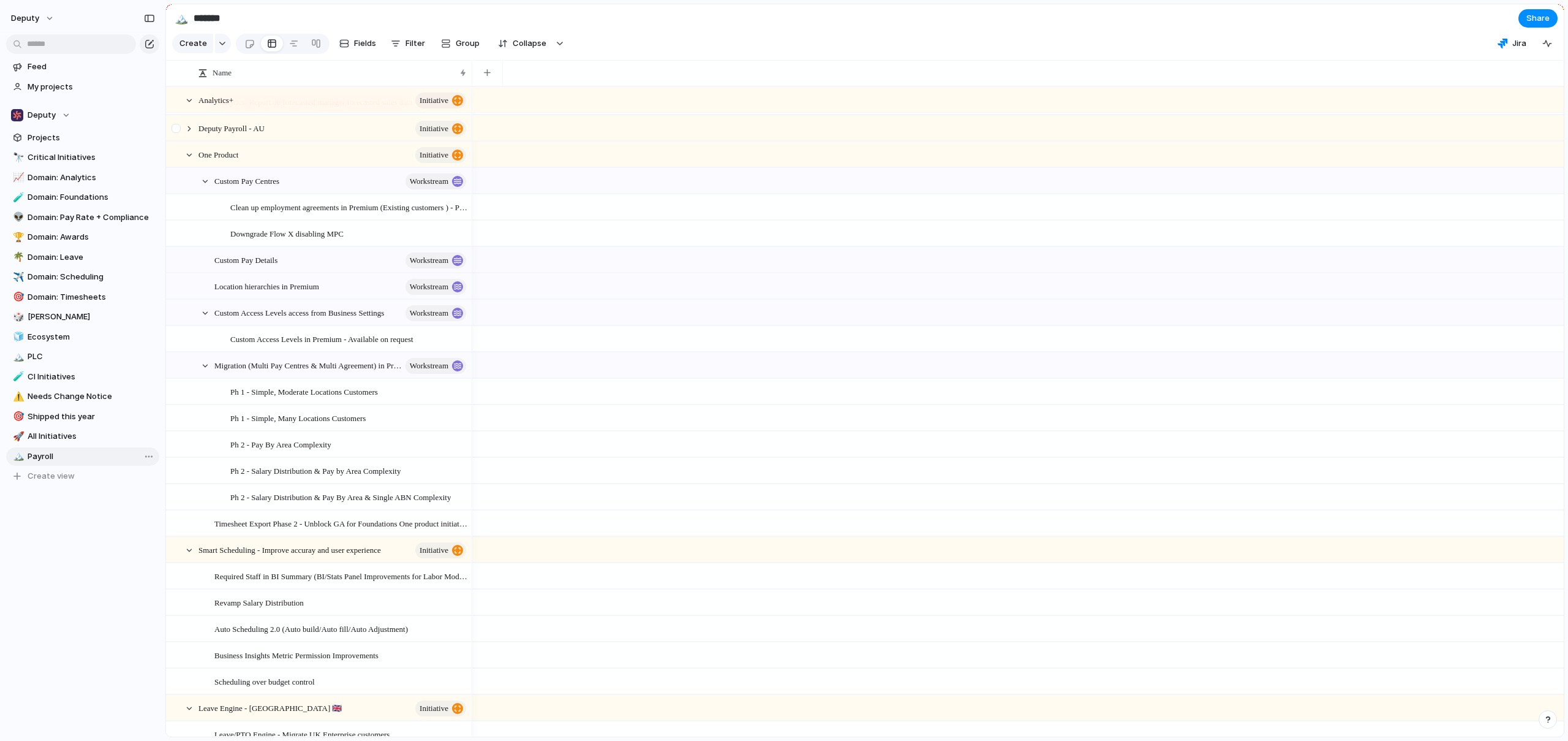
click at [176, 133] on div at bounding box center [176, 128] width 9 height 9
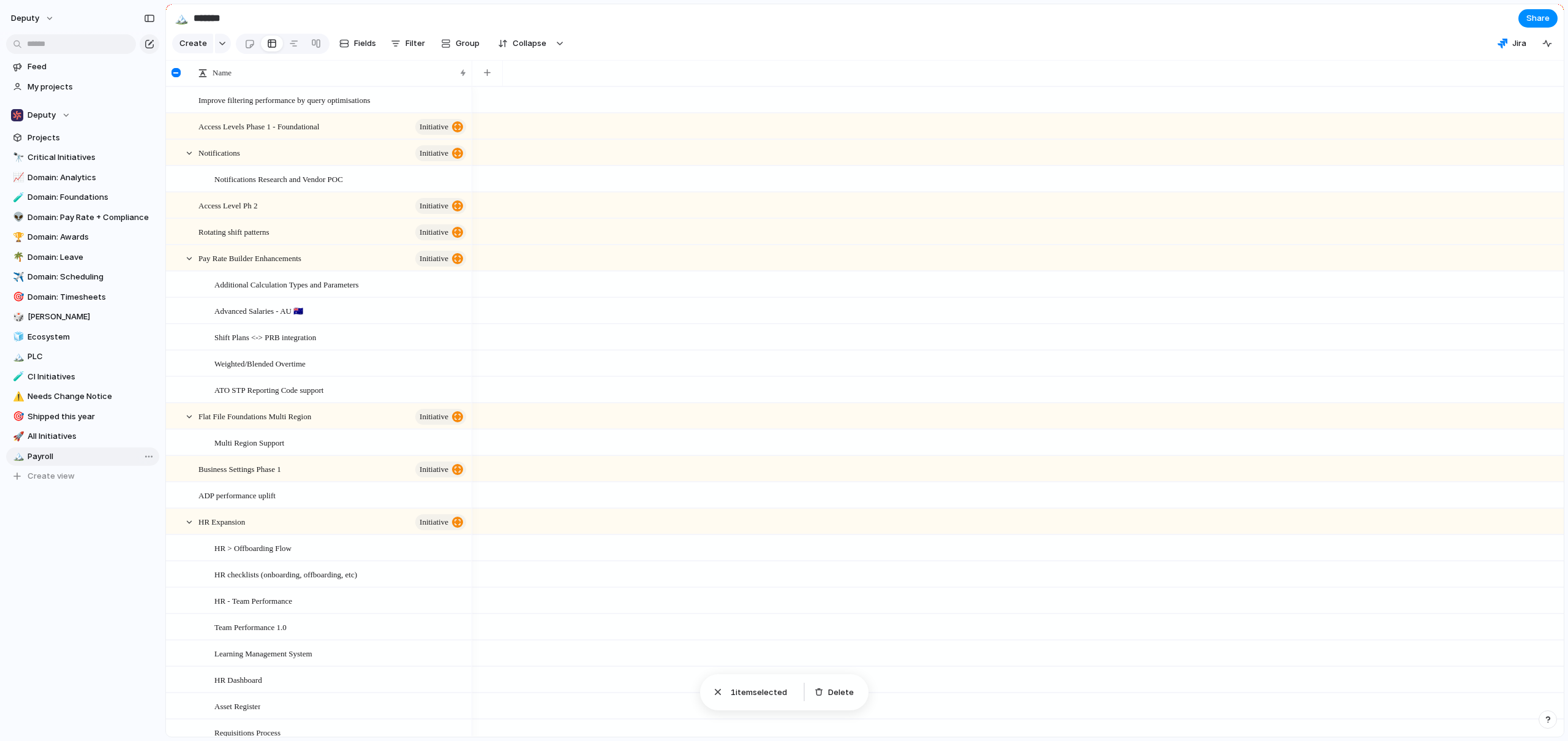
click at [61, 455] on span "Payroll" at bounding box center [91, 456] width 127 height 13
click at [41, 457] on span "Payroll" at bounding box center [91, 456] width 127 height 13
click at [183, 555] on span "Delete view" at bounding box center [192, 553] width 45 height 13
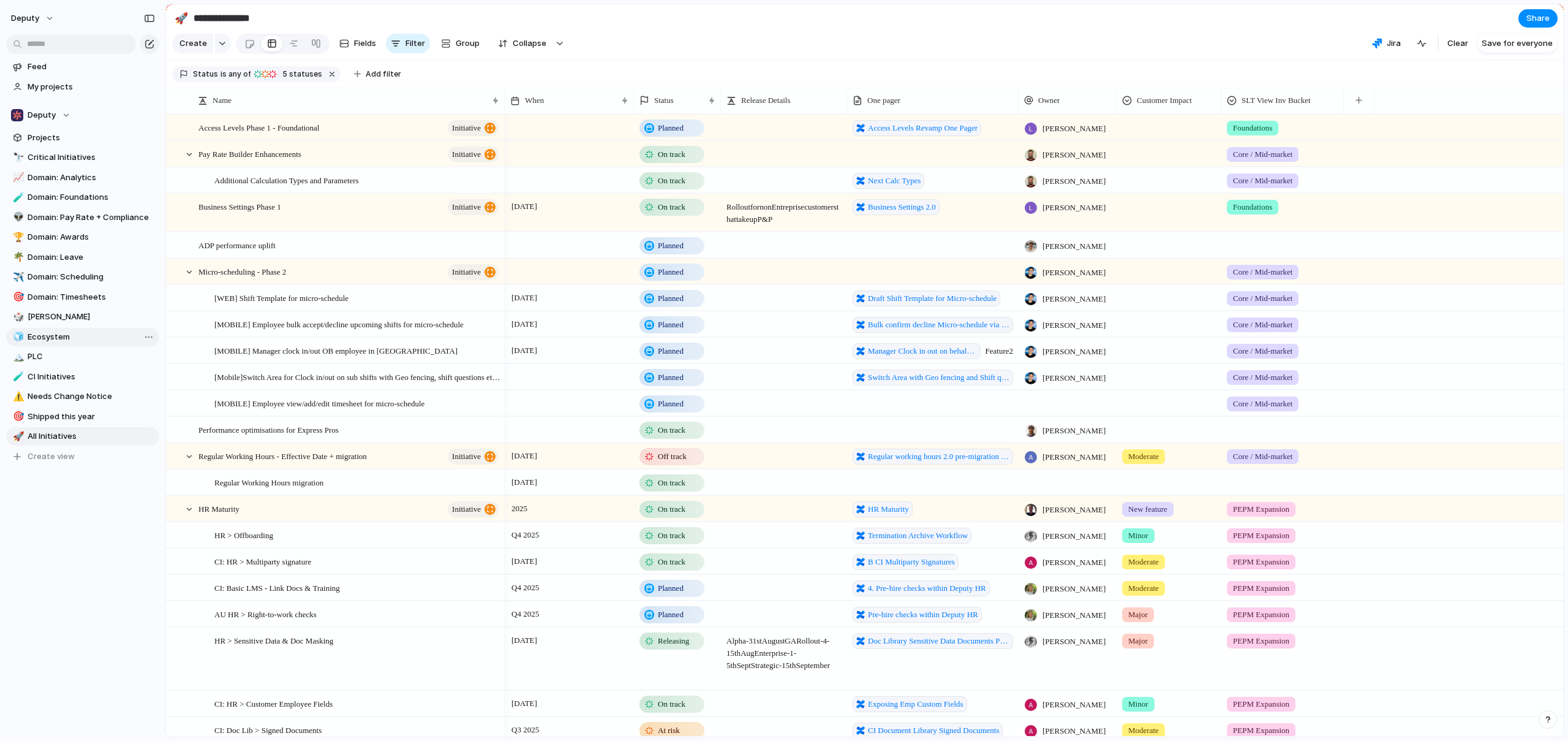
click at [61, 329] on link "🧊 Ecosystem" at bounding box center [82, 337] width 153 height 18
type input "*********"
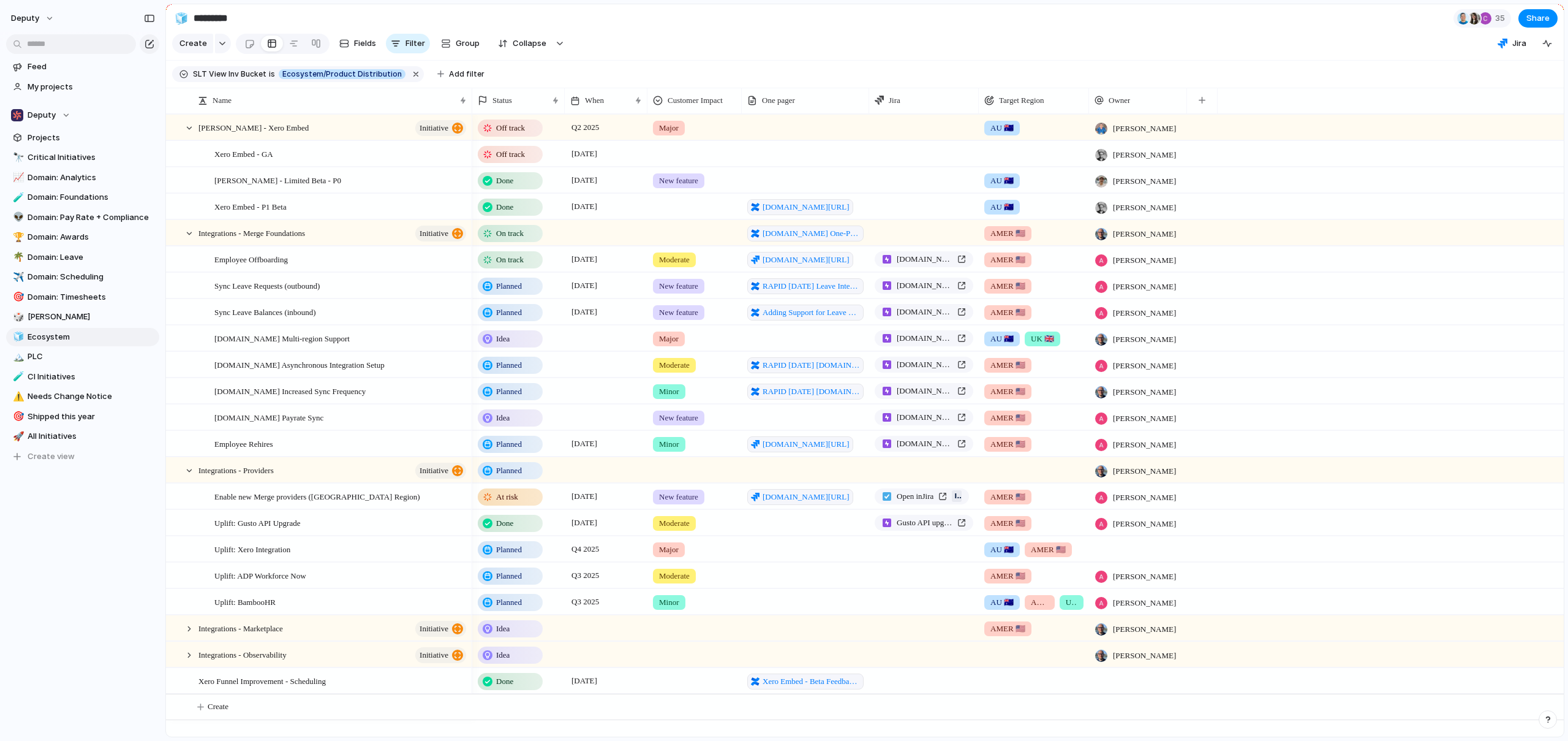
click at [250, 80] on span "SLT View Inv Bucket" at bounding box center [230, 74] width 73 height 11
click at [499, 80] on div "Core / Mid-market PEPM Expansion Ecosystem/Product Distribution Foundations No …" at bounding box center [784, 370] width 1568 height 741
click at [465, 79] on span "Add filter" at bounding box center [466, 74] width 35 height 11
type input "*"
click at [714, 59] on div "CI Priority End When Description Priority Cycle Design Roundtable Escalate Targ…" at bounding box center [784, 370] width 1568 height 741
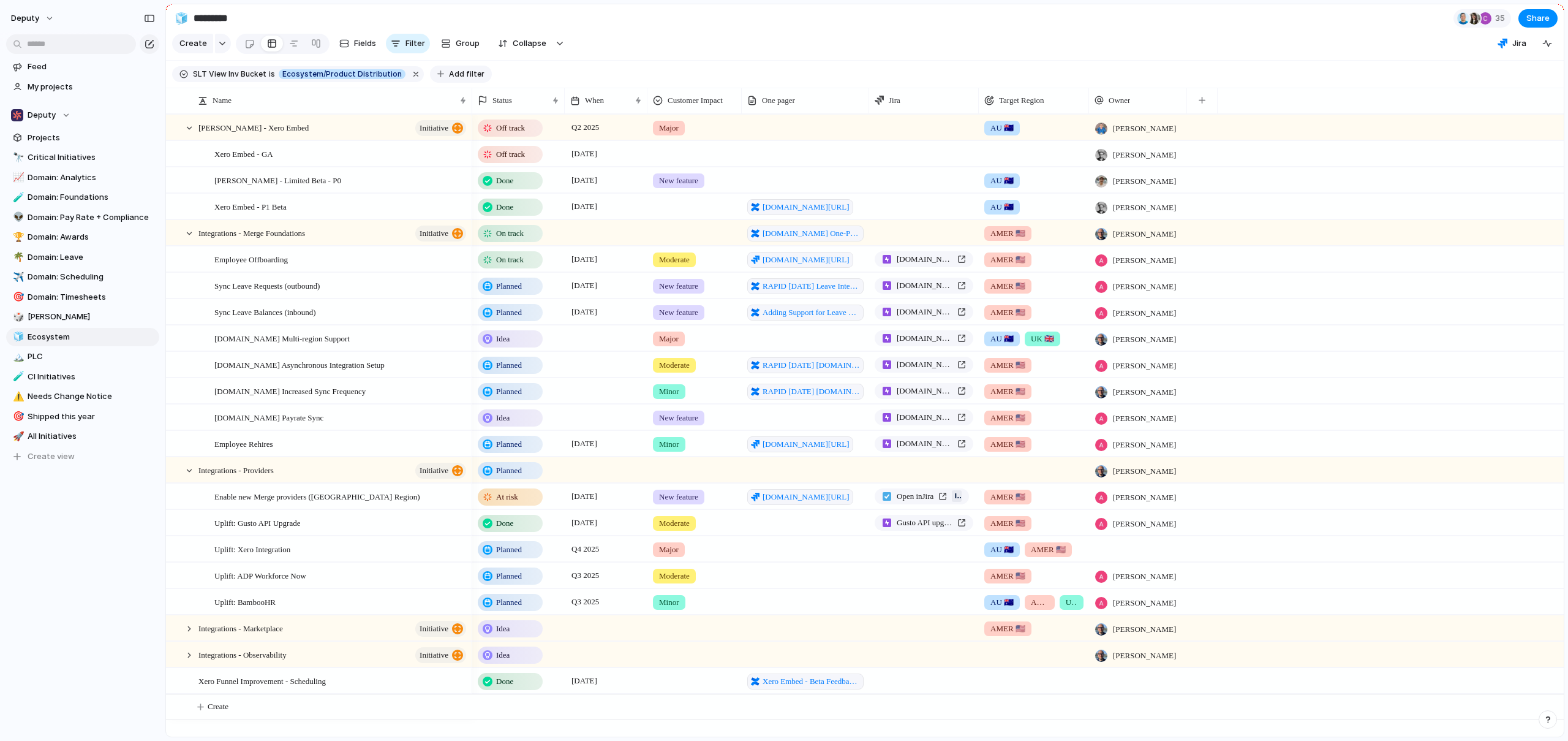
click at [465, 78] on span "Add filter" at bounding box center [466, 74] width 35 height 11
type input "*"
click at [220, 74] on div "CI Priority End When Description Priority Cycle Design Roundtable Escalate Targ…" at bounding box center [784, 370] width 1568 height 741
click at [220, 77] on span "SLT View Inv Bucket" at bounding box center [230, 74] width 73 height 11
click at [559, 77] on div "Core / Mid-market PEPM Expansion Ecosystem/Product Distribution Foundations No …" at bounding box center [784, 370] width 1568 height 741
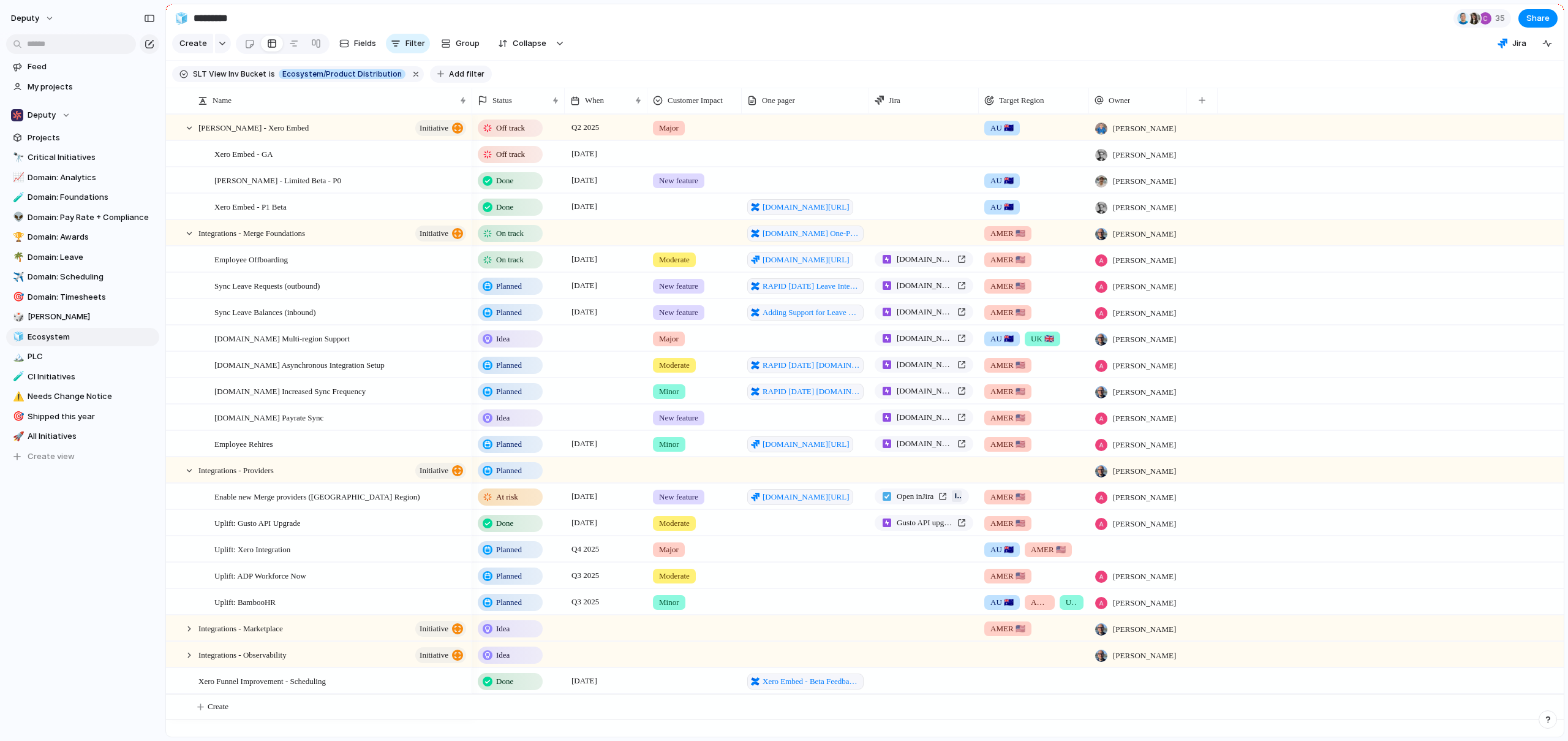
click at [463, 80] on span "Add filter" at bounding box center [466, 74] width 35 height 11
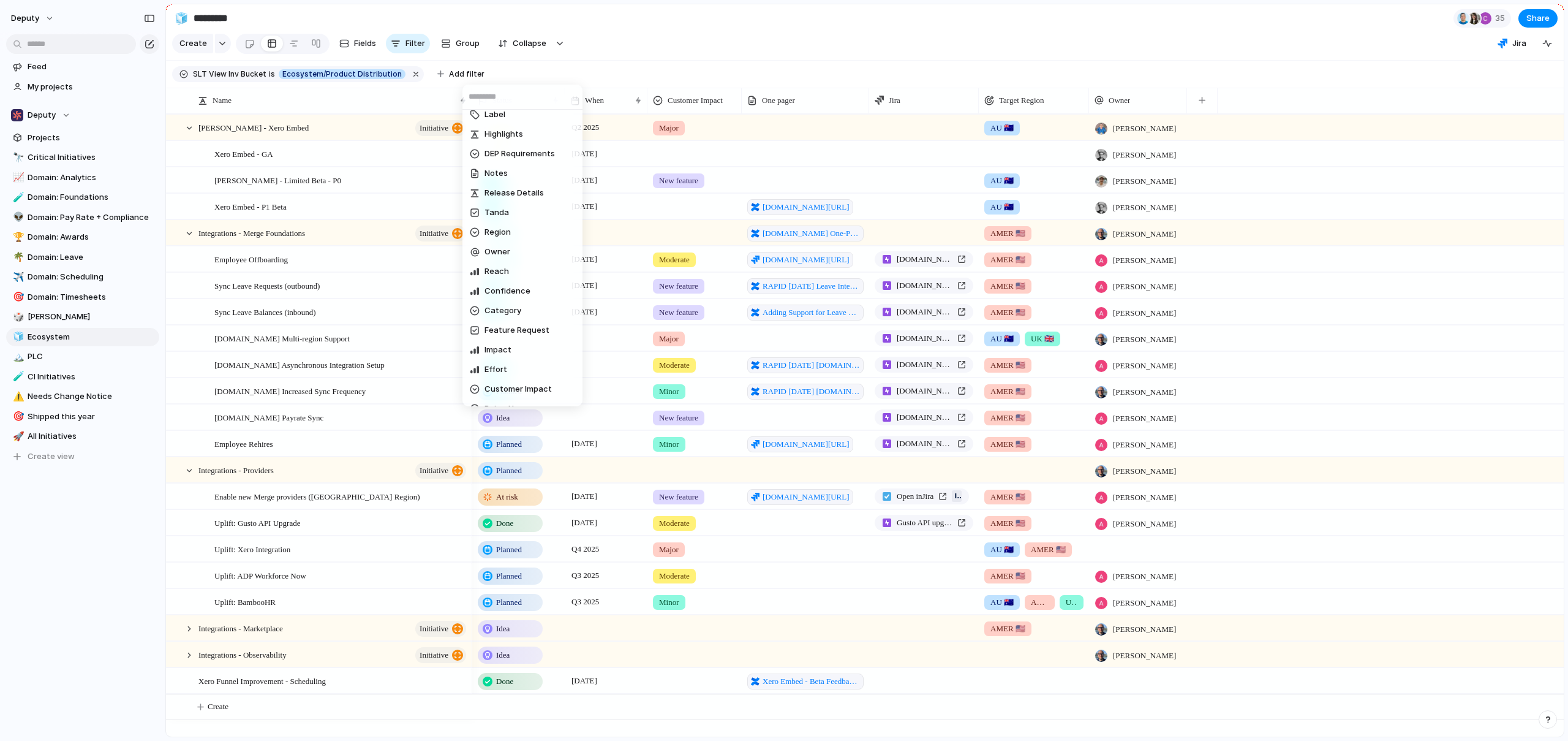
scroll to position [304, 0]
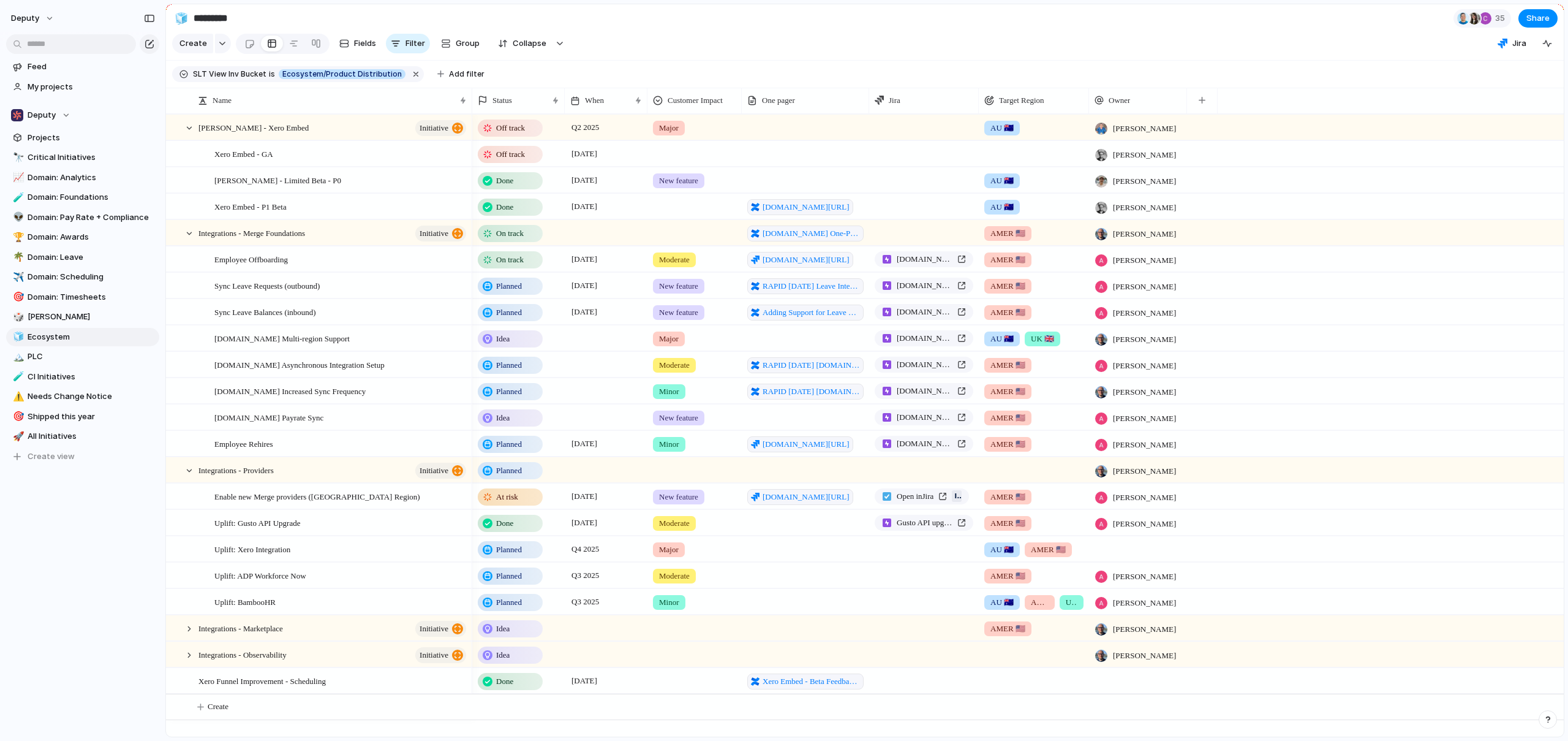
click at [32, 514] on div "CI Priority End When Description Priority Cycle Design Roundtable Escalate Targ…" at bounding box center [784, 370] width 1568 height 741
click at [44, 323] on span "[PERSON_NAME]" at bounding box center [91, 317] width 127 height 13
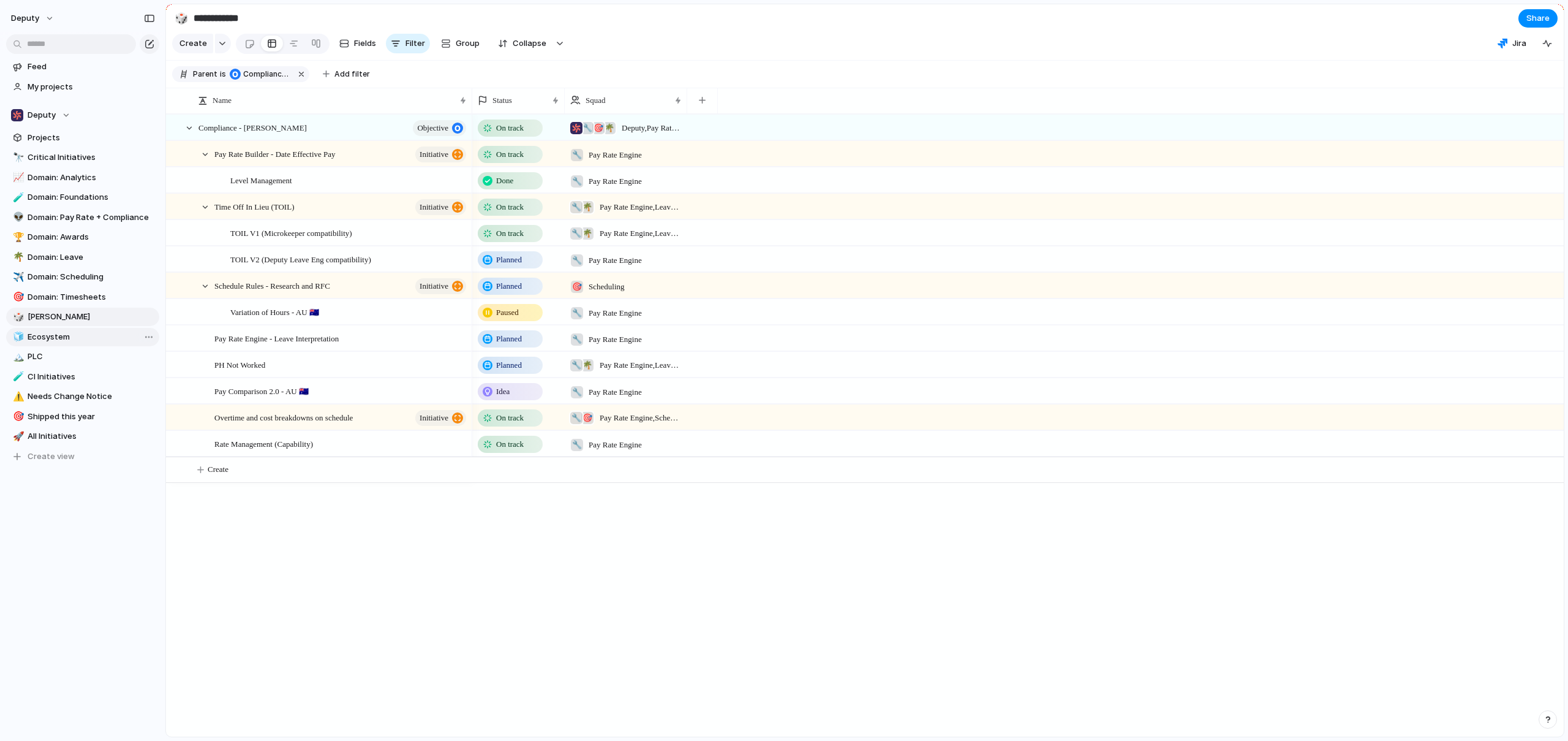
click at [50, 333] on span "Ecosystem" at bounding box center [91, 337] width 127 height 13
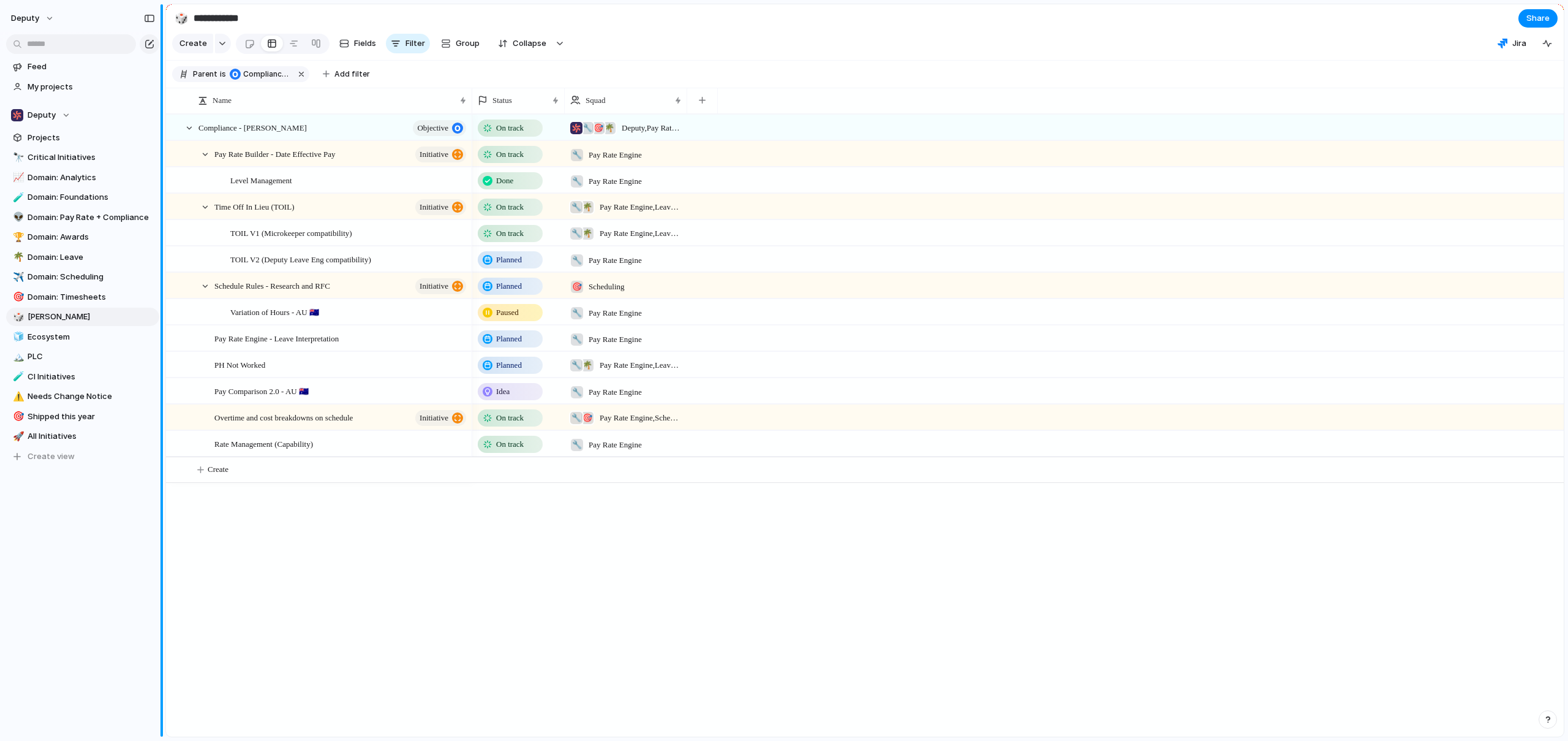
type input "*********"
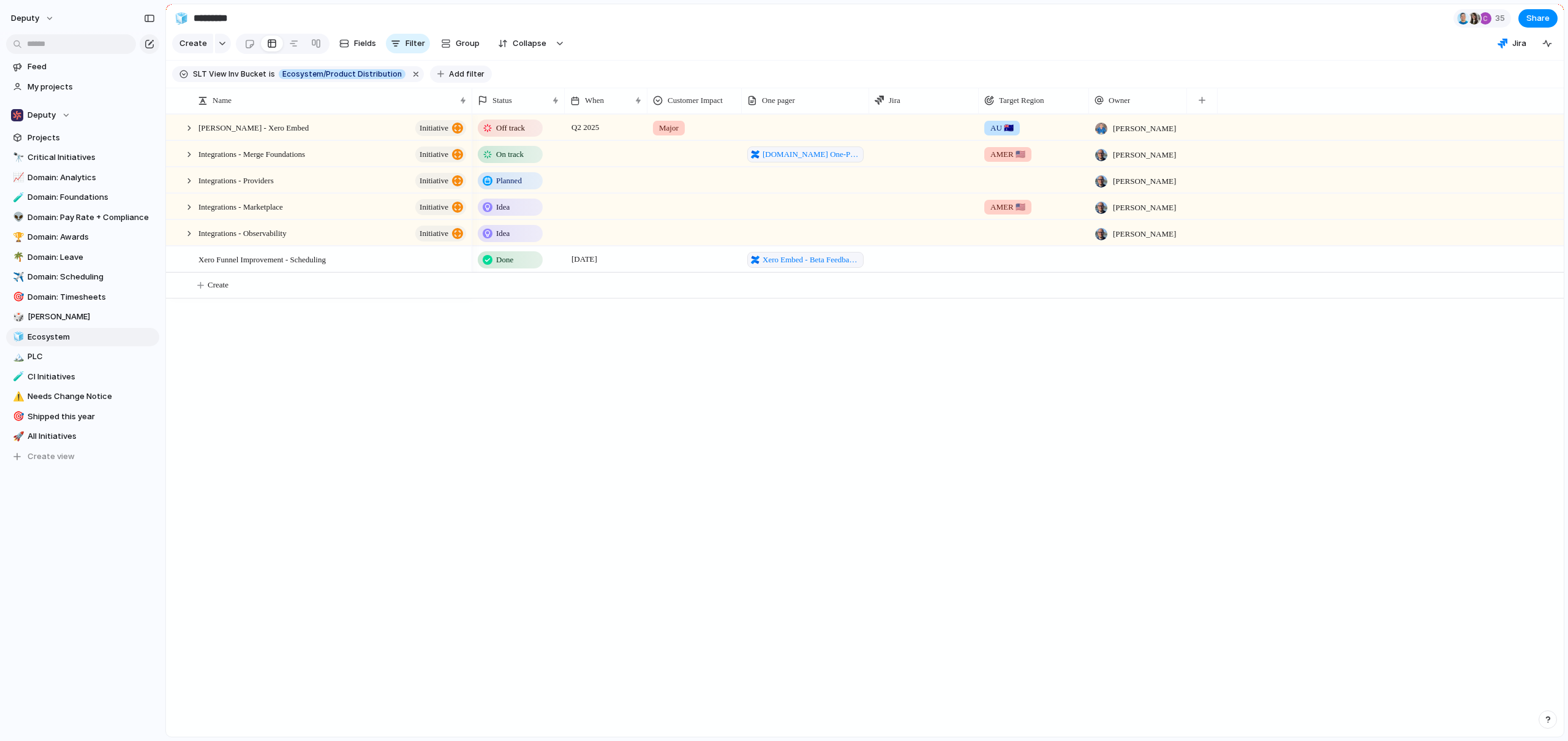
click at [449, 80] on span "Add filter" at bounding box center [466, 74] width 35 height 11
type input "******"
click at [493, 128] on li "Parent" at bounding box center [501, 125] width 115 height 20
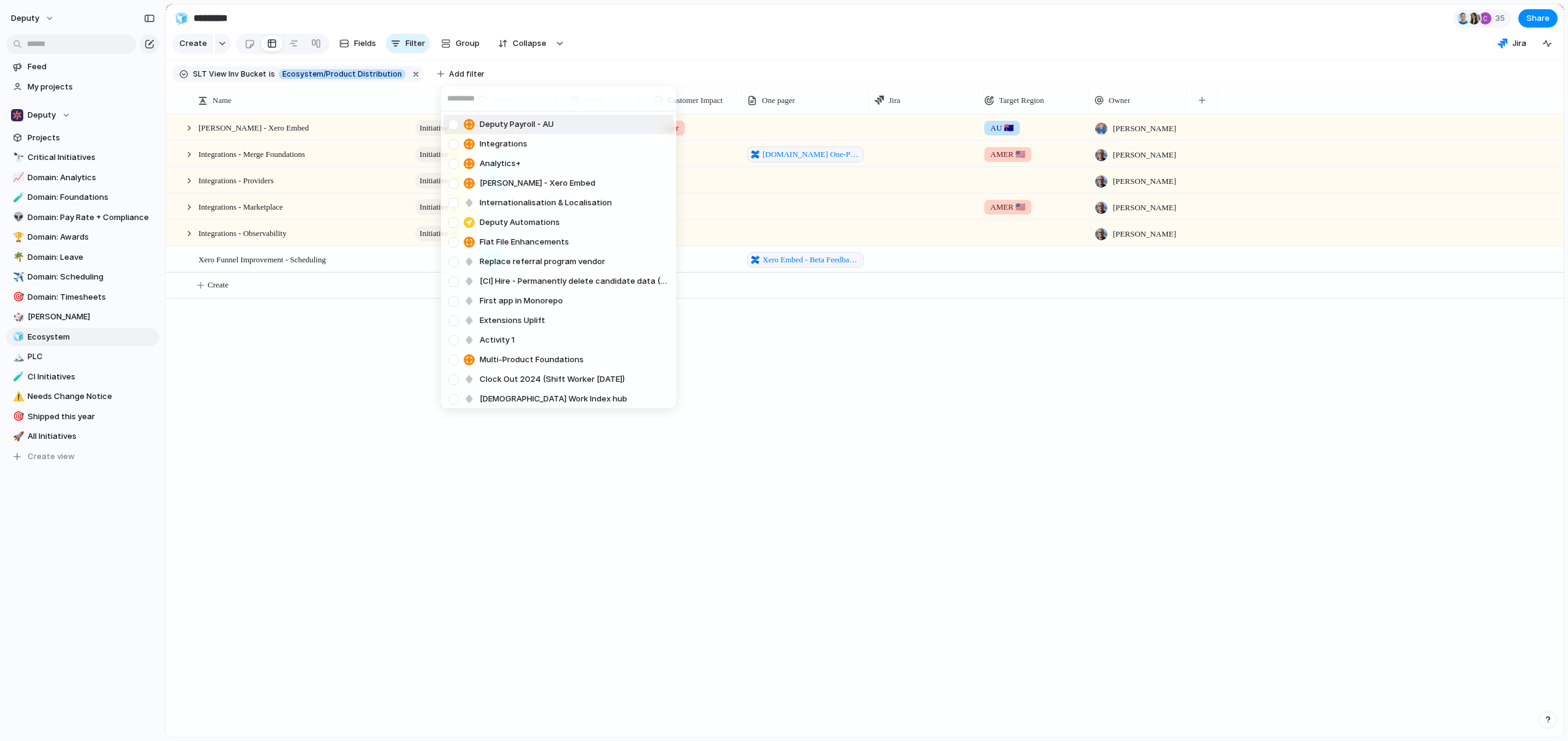
click at [453, 125] on div at bounding box center [454, 125] width 22 height 22
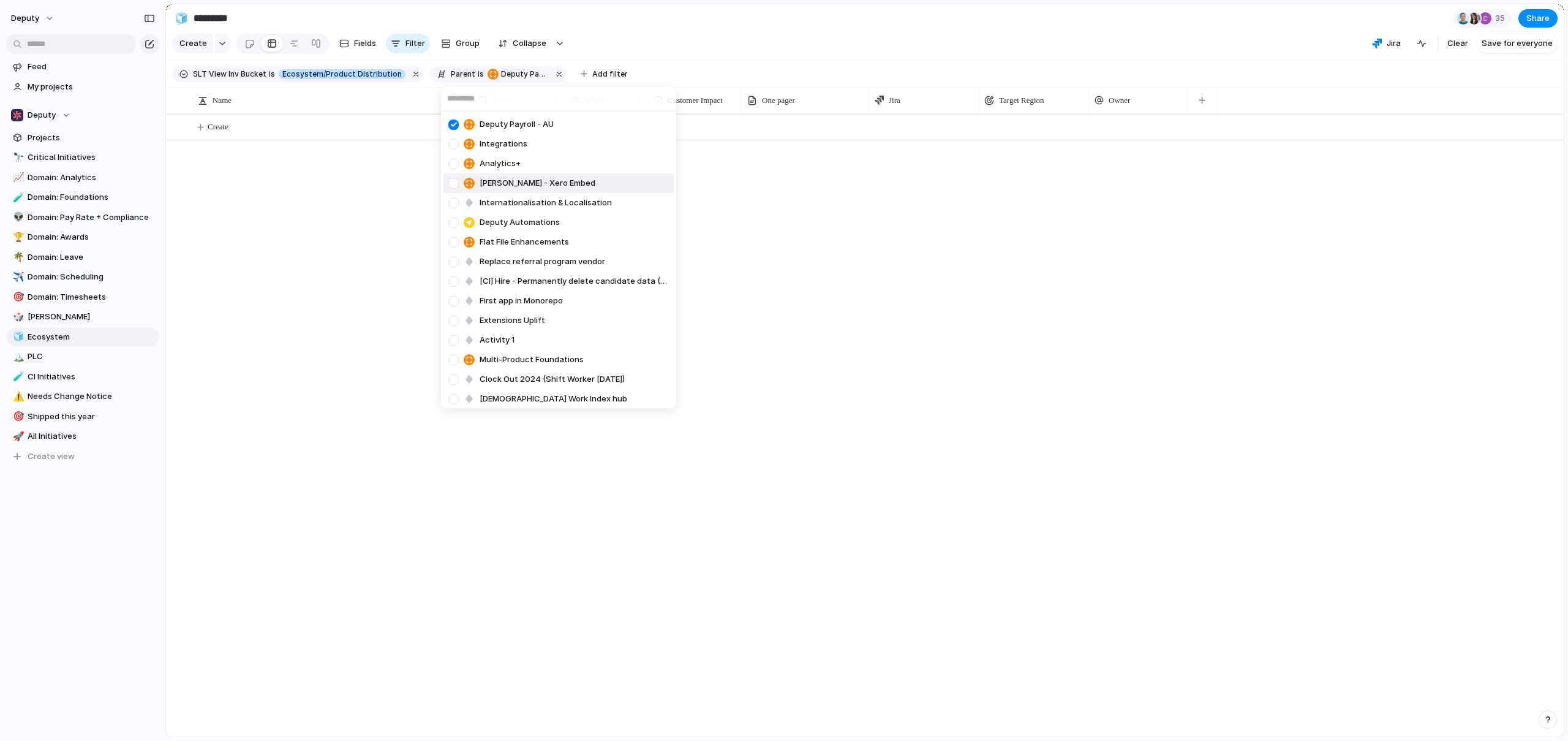
click at [454, 185] on div at bounding box center [454, 183] width 22 height 22
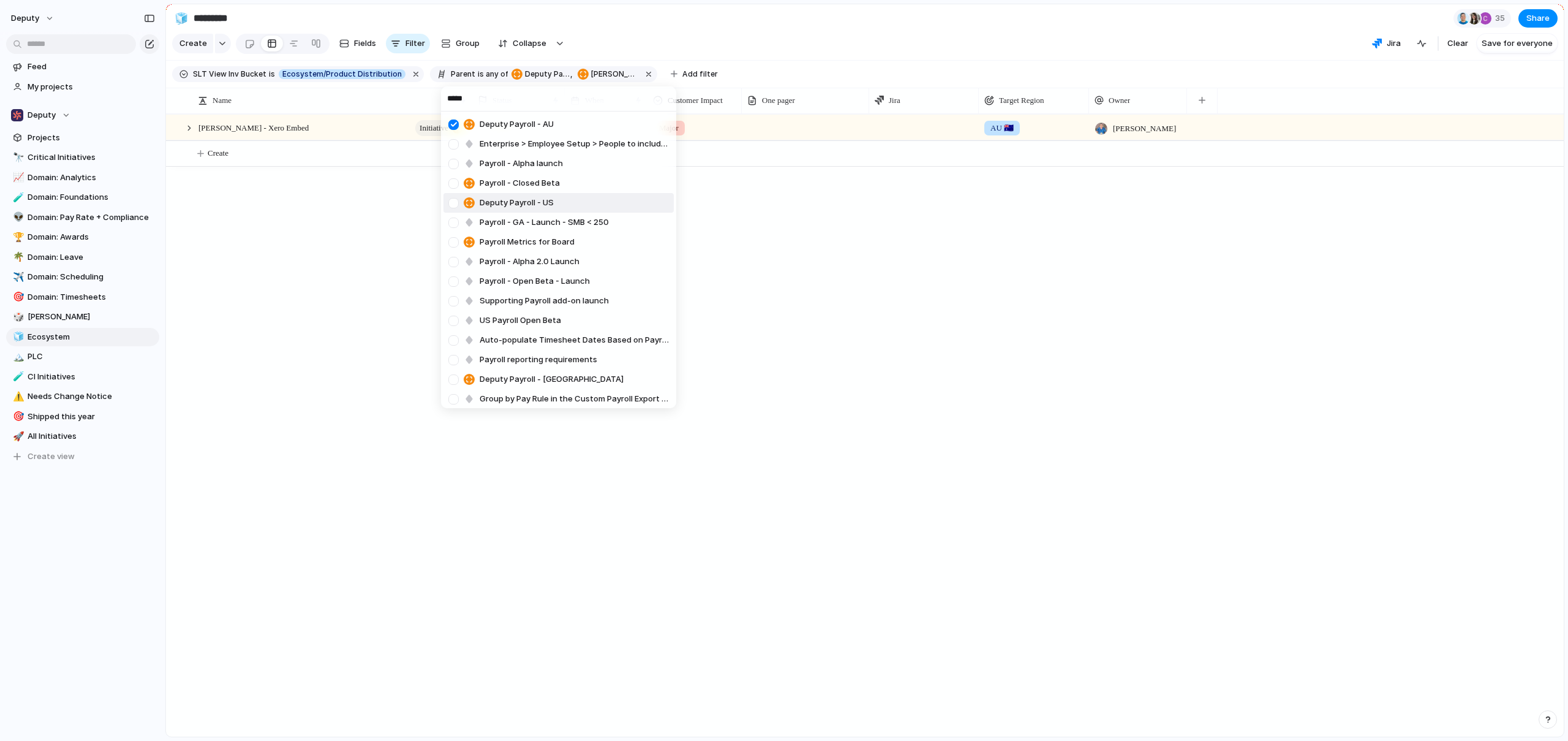
type input "*****"
click at [456, 203] on div at bounding box center [454, 203] width 22 height 22
click at [455, 378] on div at bounding box center [454, 380] width 22 height 22
click at [669, 33] on div "***** Deputy Payroll - AU Enterprise > Employee Setup > People to include Payro…" at bounding box center [784, 370] width 1568 height 741
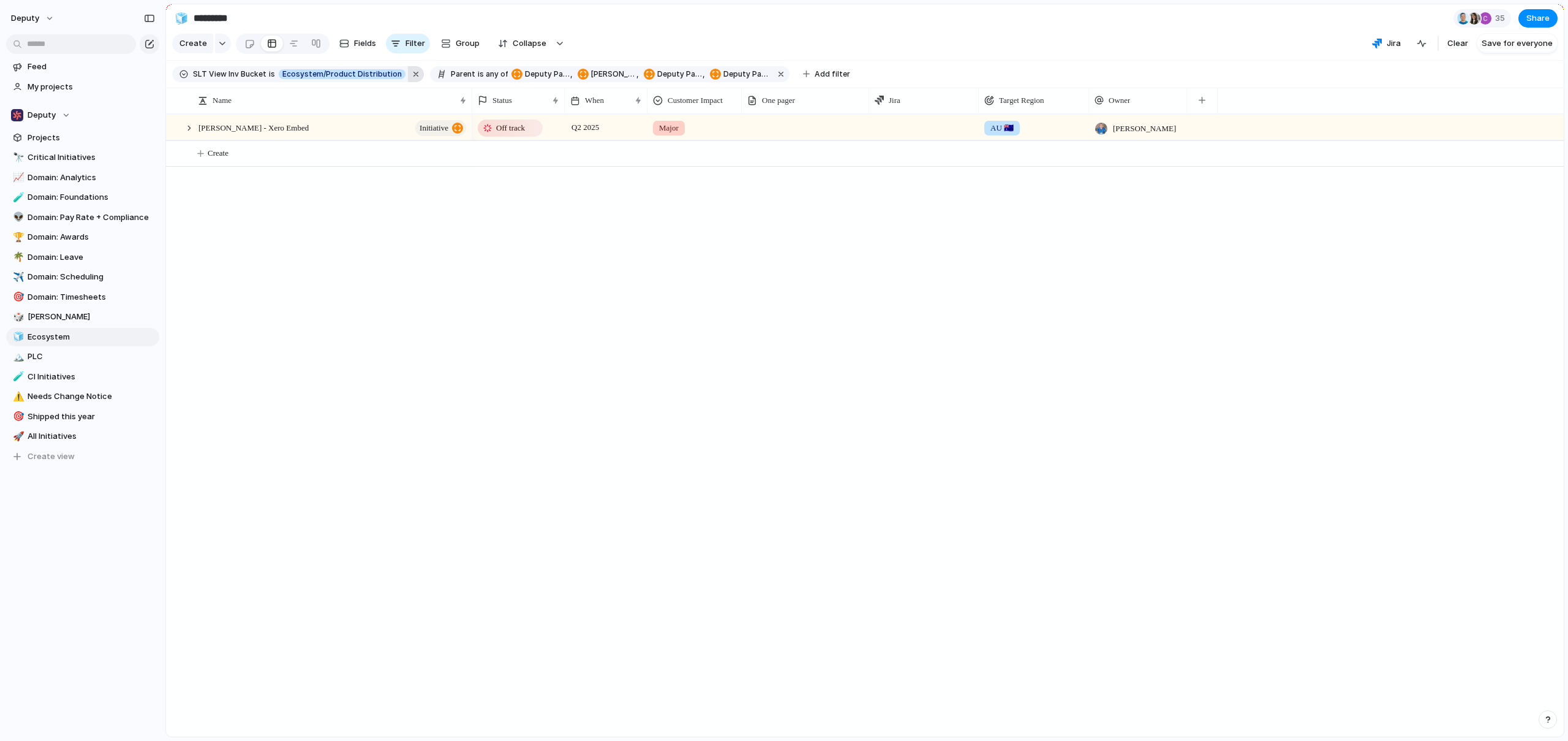
click at [408, 82] on button "button" at bounding box center [416, 74] width 16 height 16
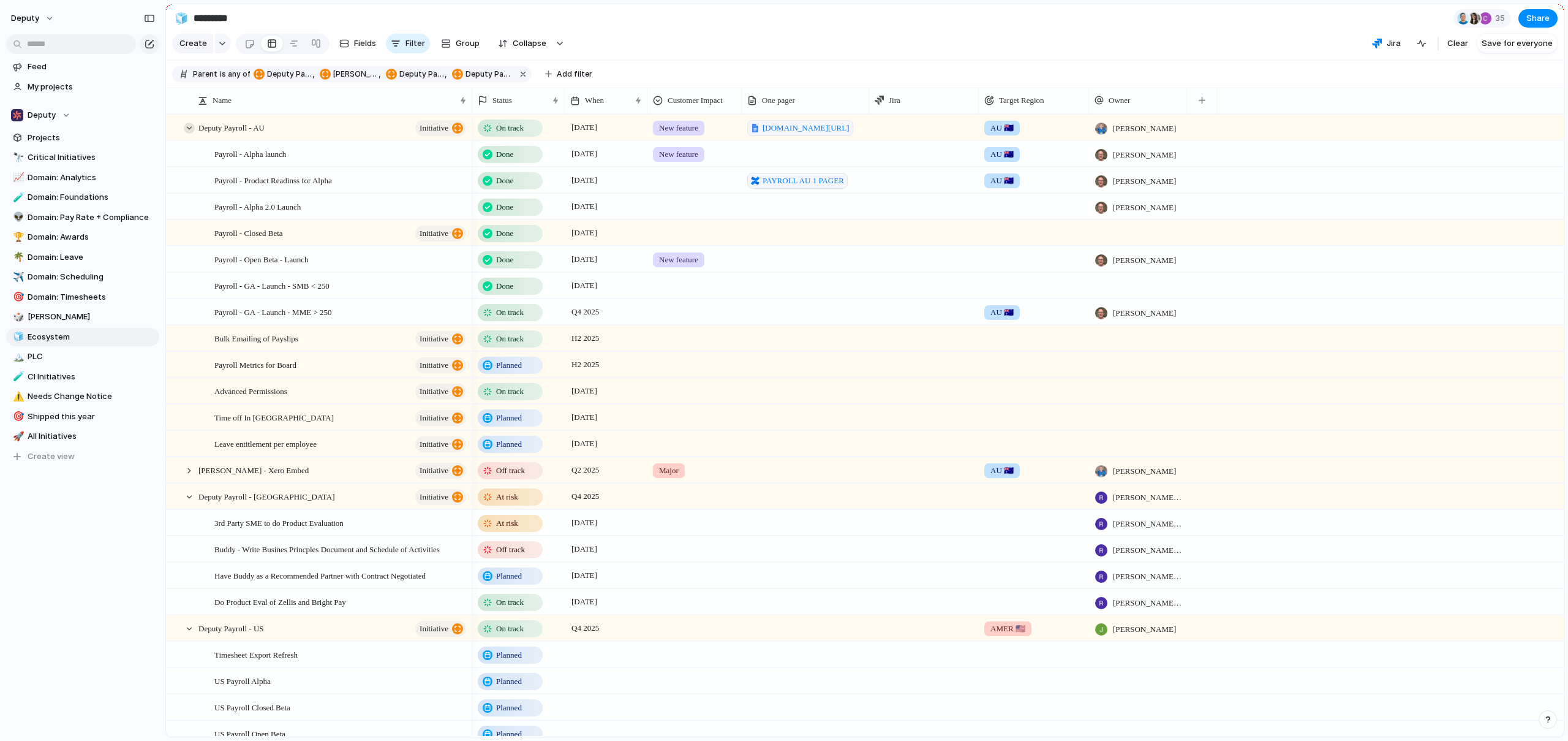
click at [191, 134] on div at bounding box center [189, 128] width 11 height 11
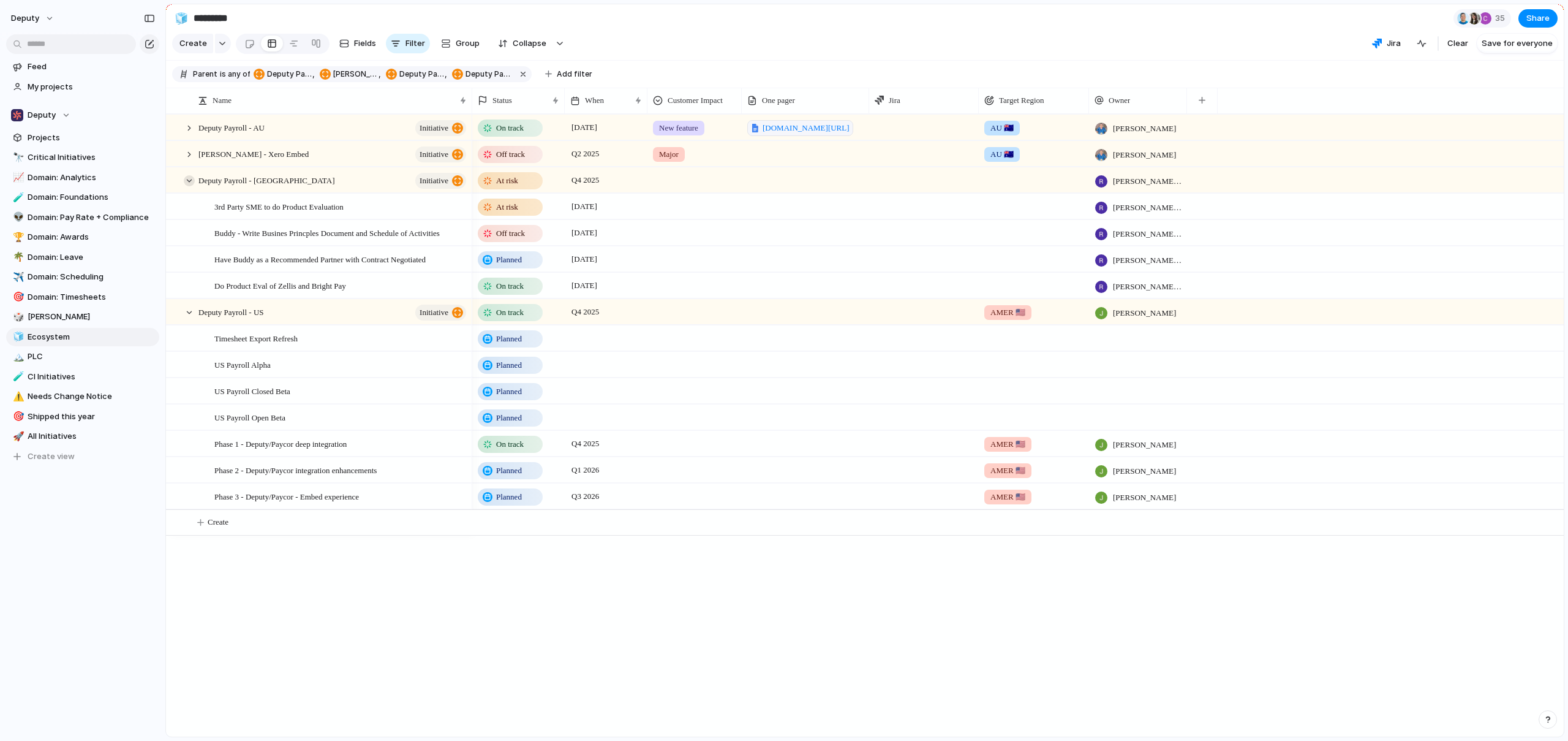
click at [186, 186] on div at bounding box center [189, 181] width 11 height 11
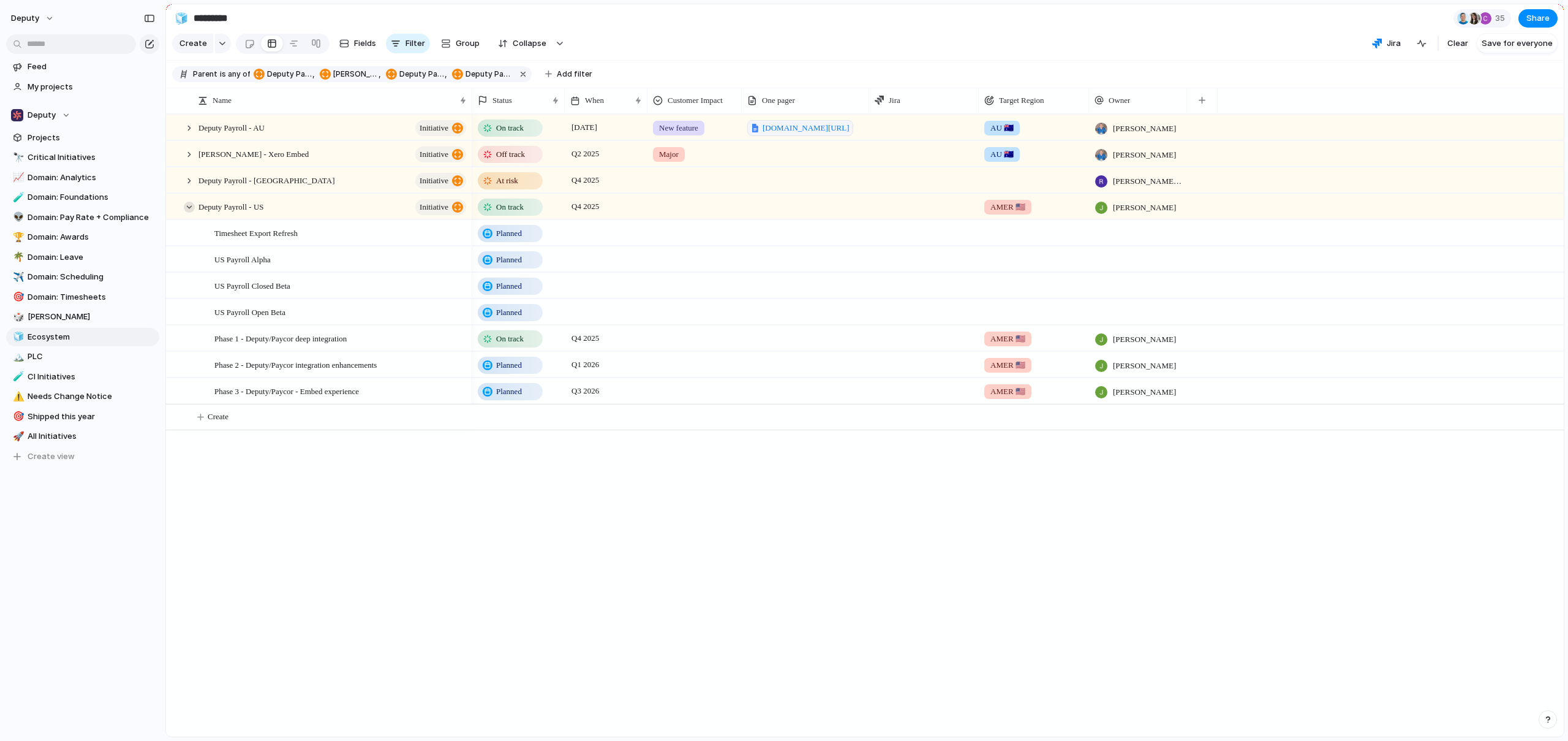
click at [187, 212] on div at bounding box center [189, 207] width 11 height 11
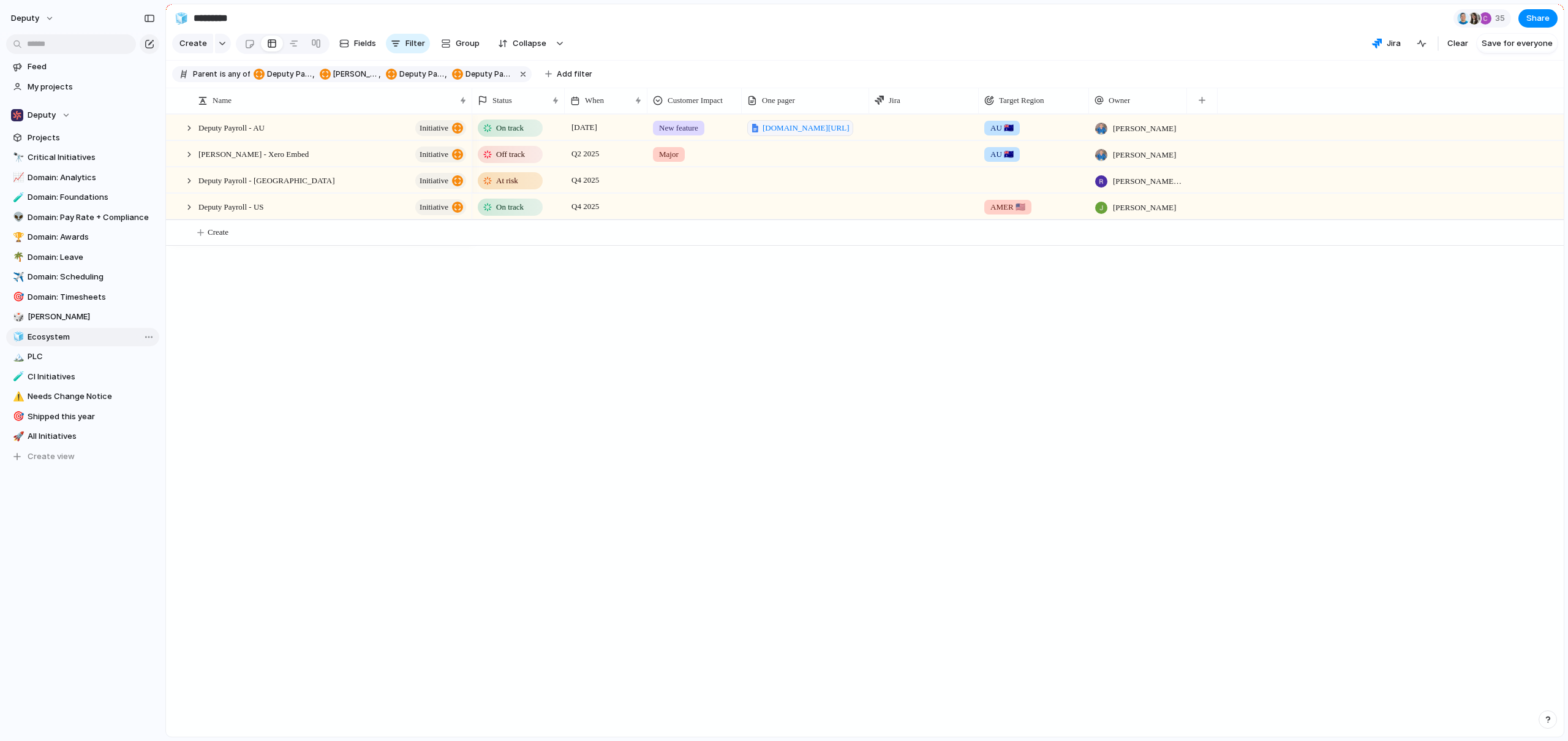
click at [70, 334] on span "Ecosystem" at bounding box center [91, 337] width 127 height 13
click at [191, 212] on div at bounding box center [189, 207] width 11 height 11
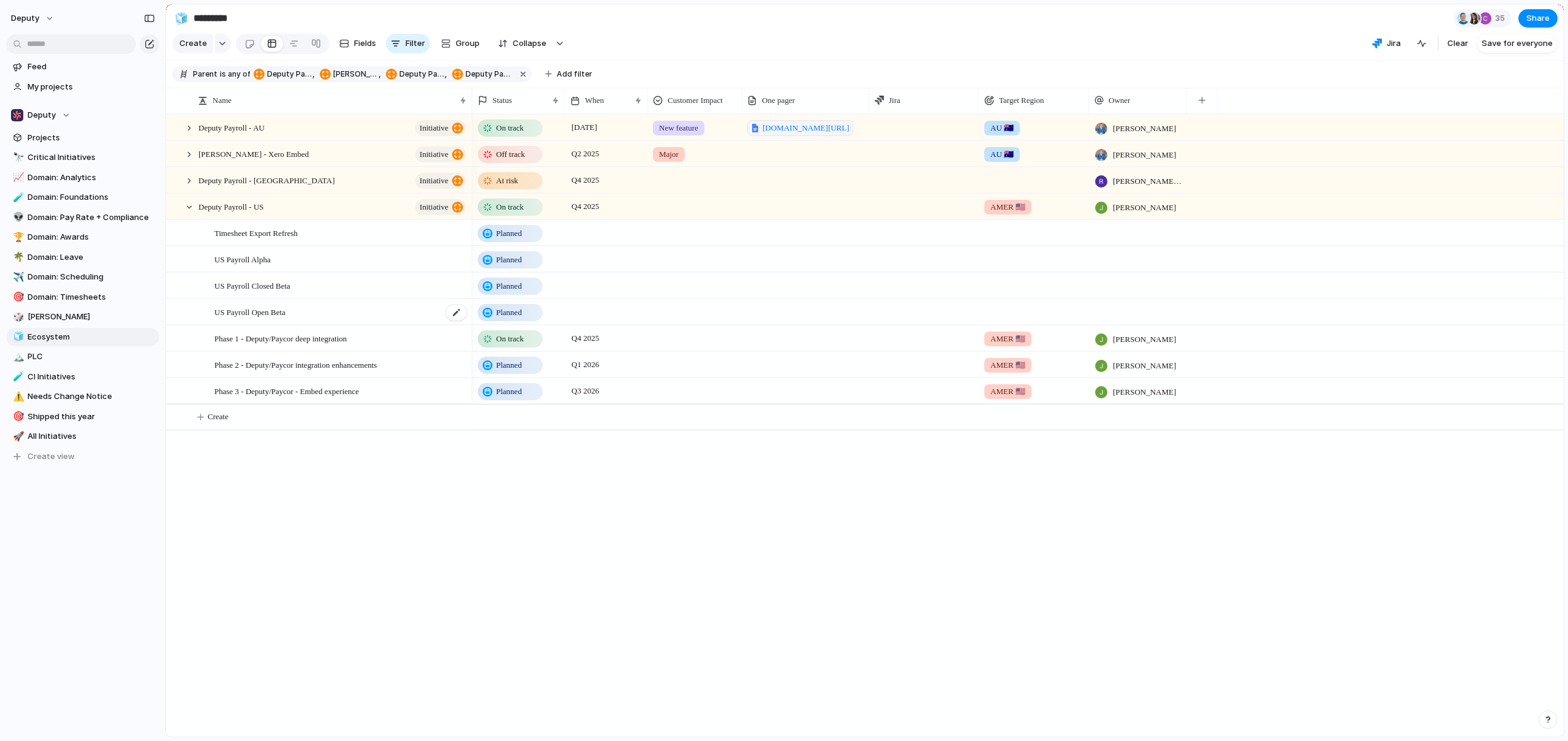
click at [300, 319] on div "US Payroll Open Beta" at bounding box center [341, 312] width 254 height 25
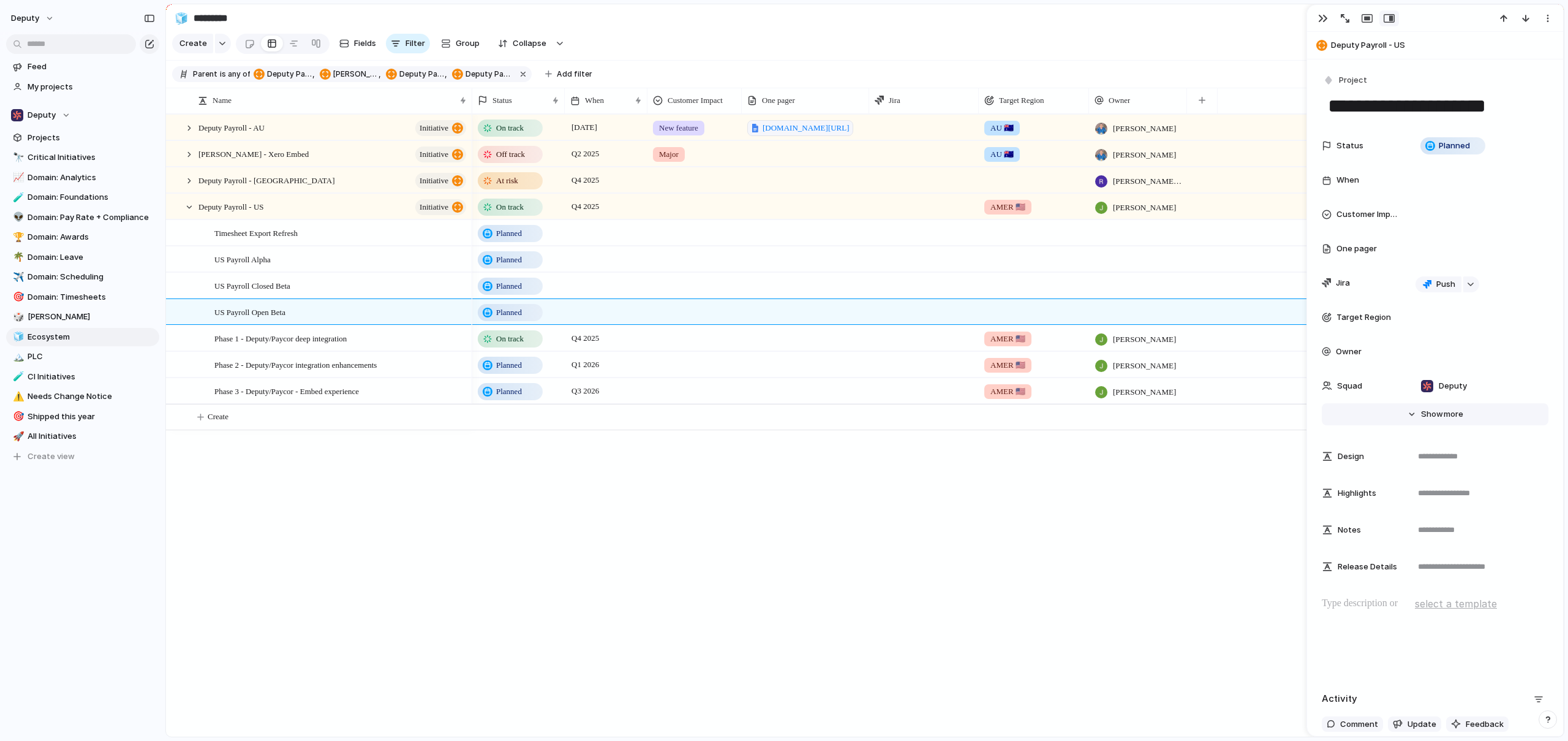
click at [1406, 414] on button "Hide Show more" at bounding box center [1435, 414] width 227 height 22
click at [323, 237] on div "Timesheet Export Refresh" at bounding box center [341, 233] width 254 height 25
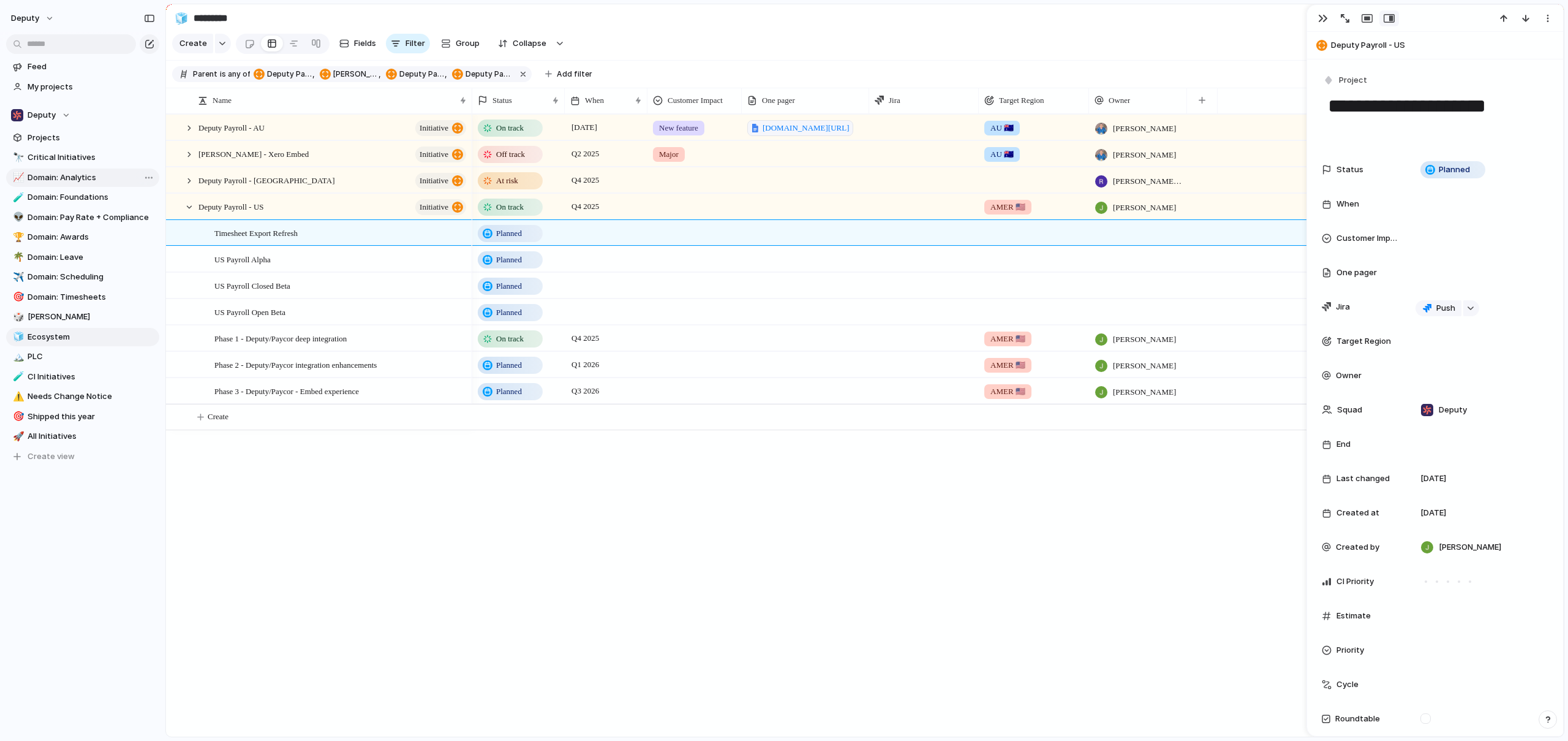
click at [78, 176] on span "Domain: Analytics" at bounding box center [91, 178] width 127 height 13
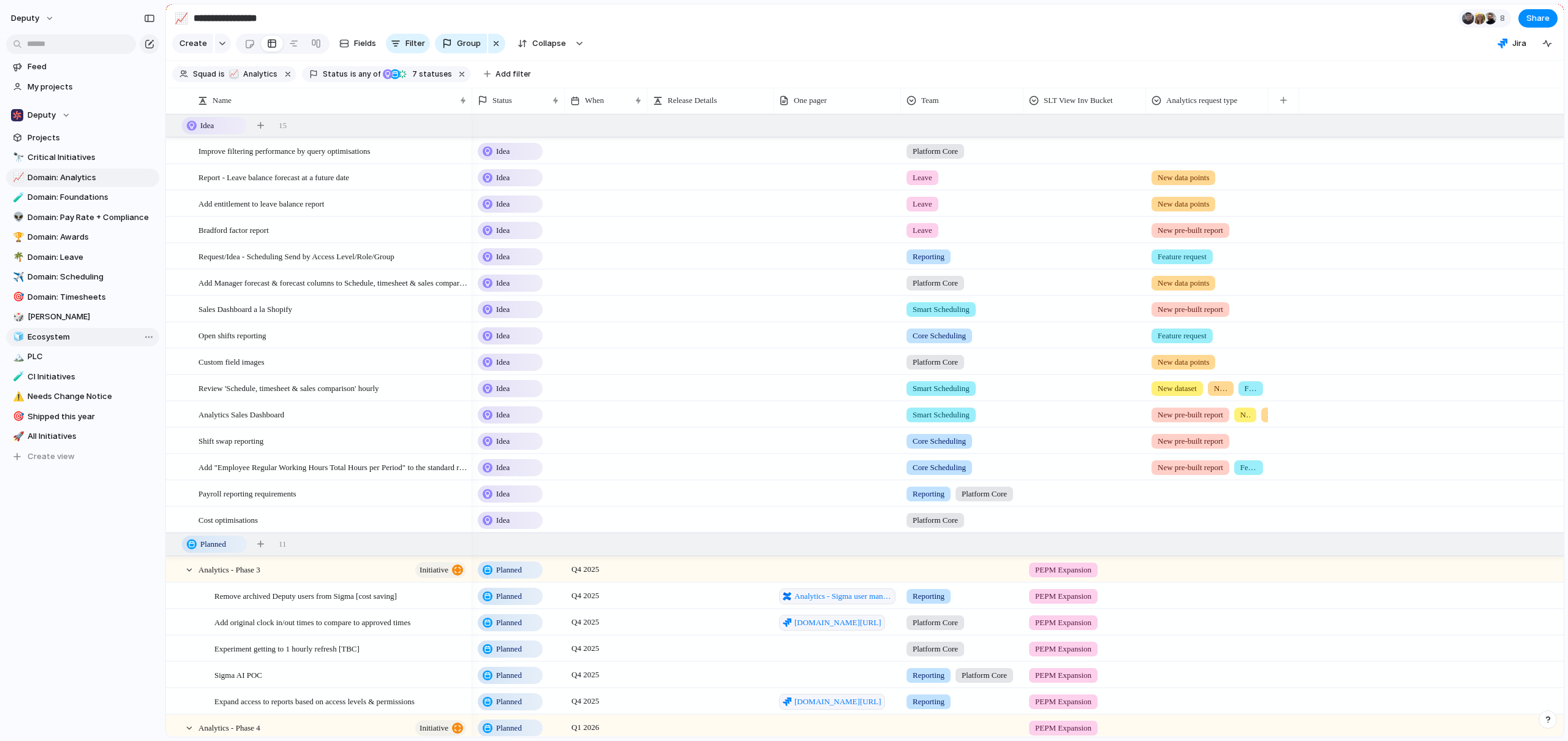
click at [60, 333] on span "Ecosystem" at bounding box center [91, 337] width 127 height 13
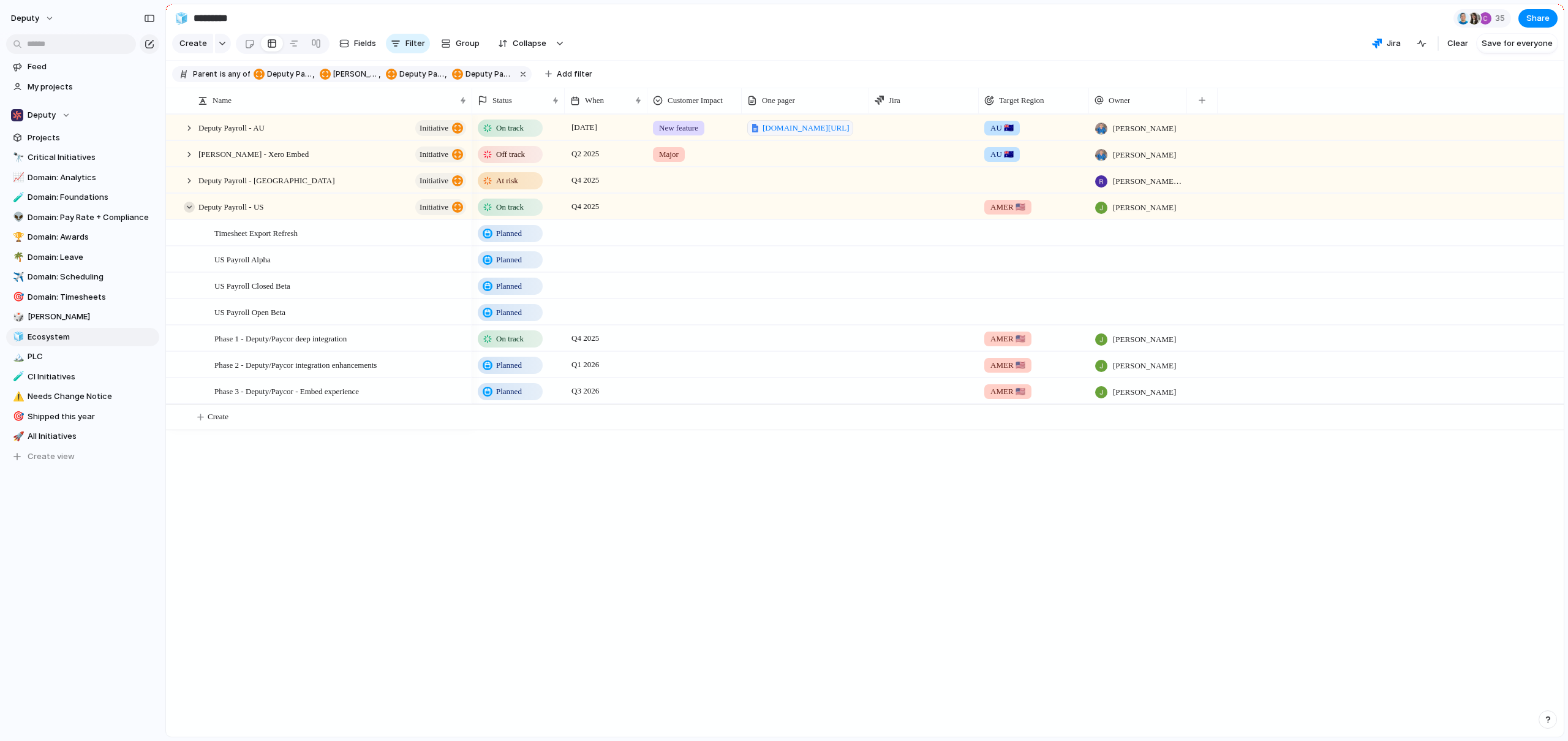
click at [188, 212] on div at bounding box center [189, 207] width 11 height 11
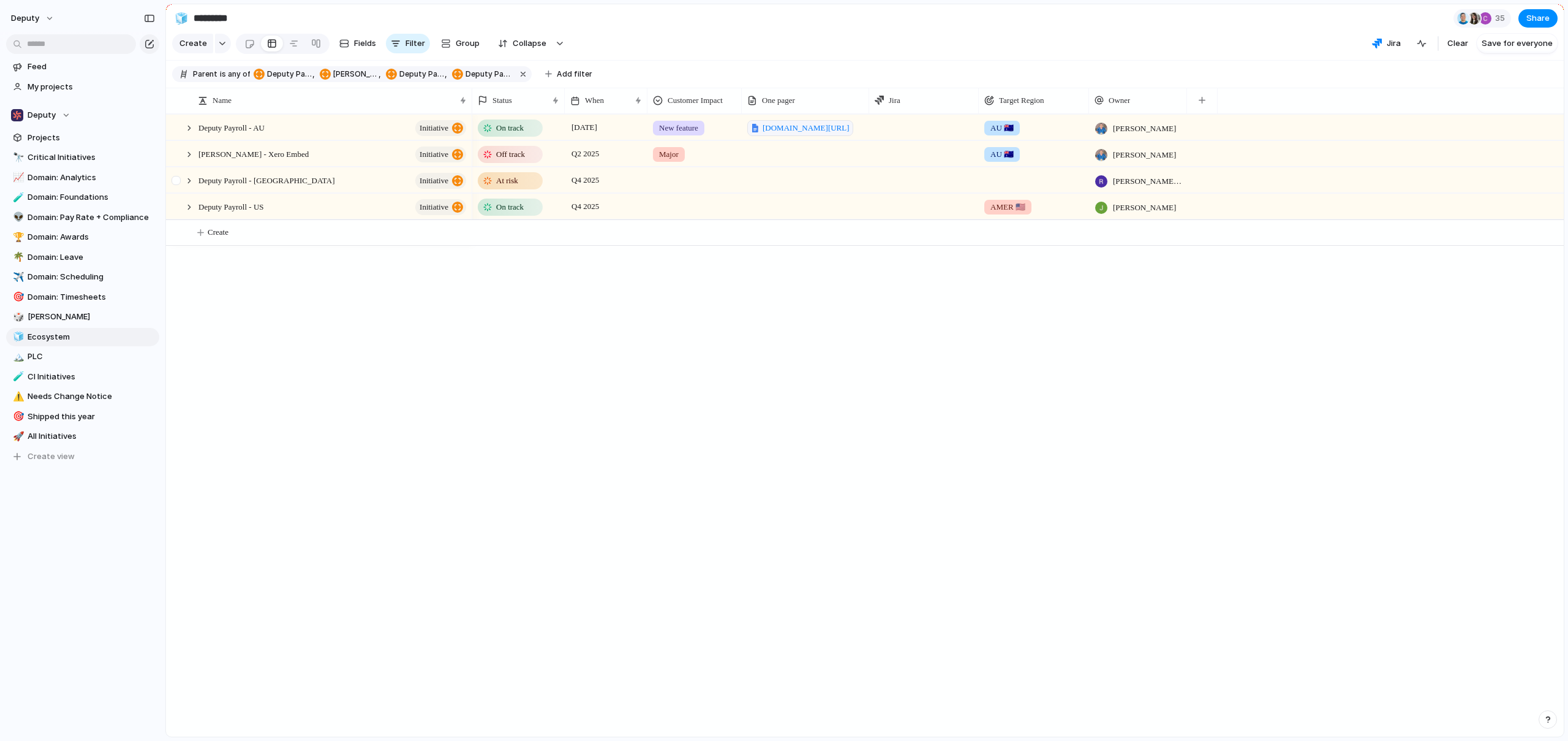
click at [196, 193] on div at bounding box center [183, 181] width 33 height 25
click at [193, 186] on div at bounding box center [189, 181] width 11 height 11
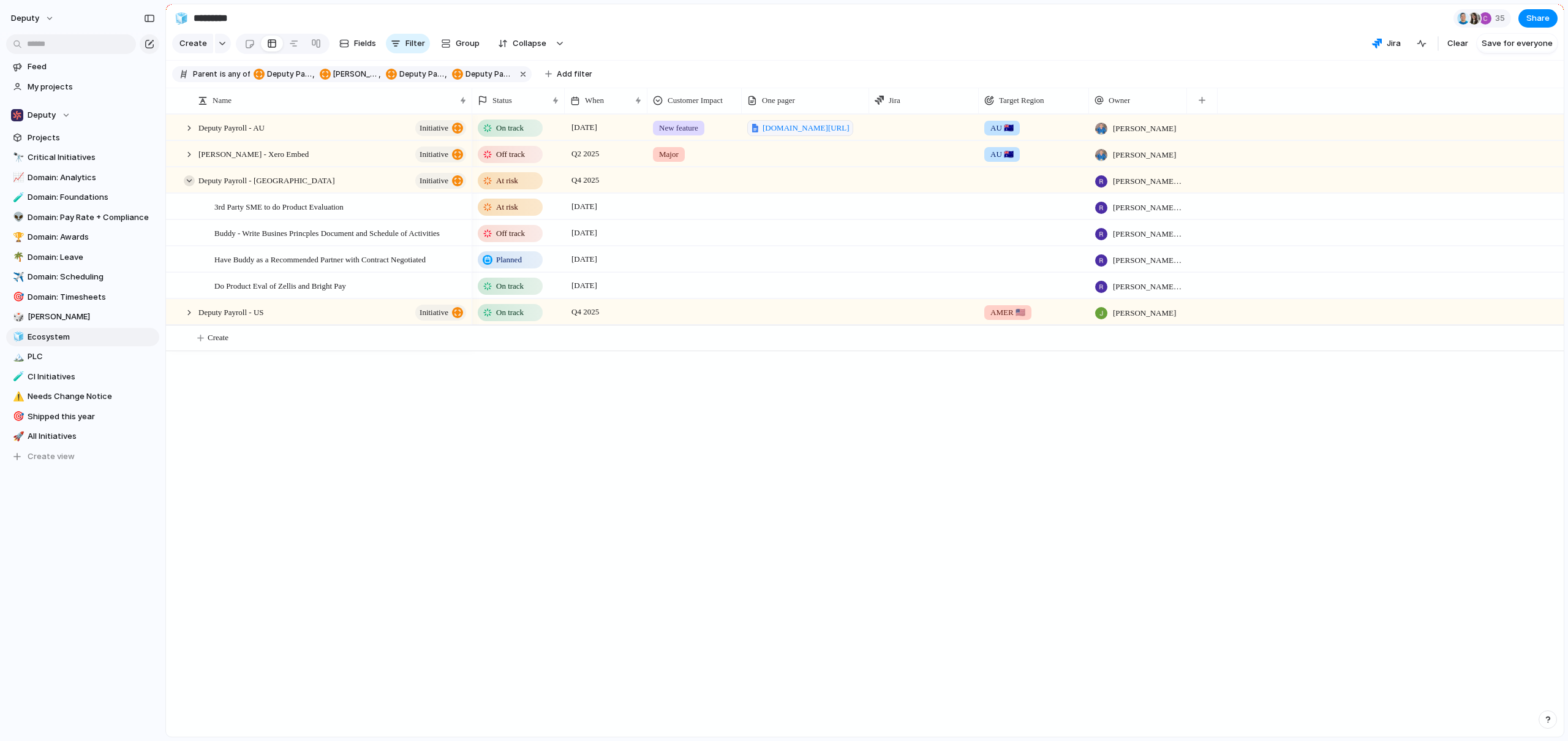
click at [193, 186] on div at bounding box center [189, 181] width 11 height 11
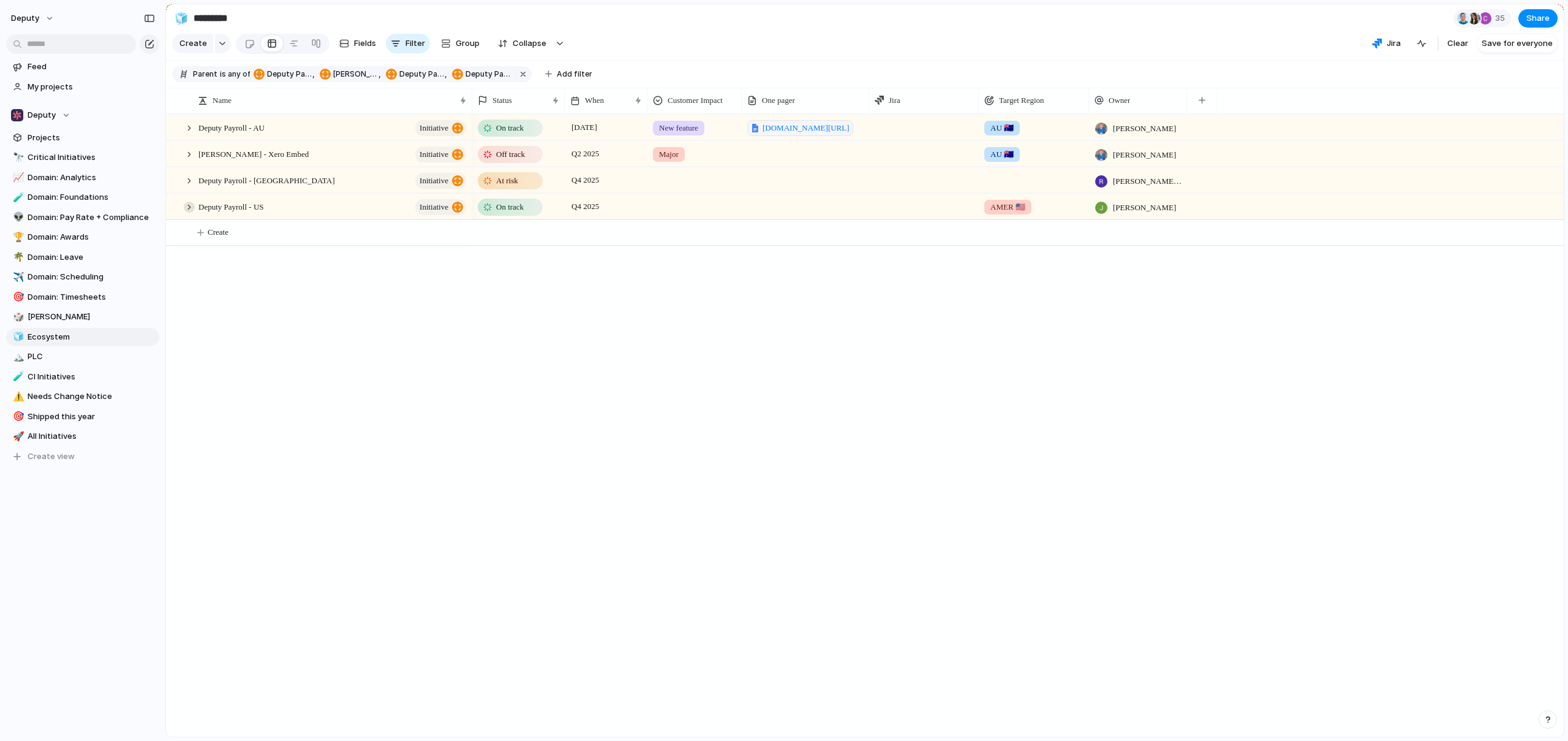
click at [191, 212] on div at bounding box center [189, 207] width 11 height 11
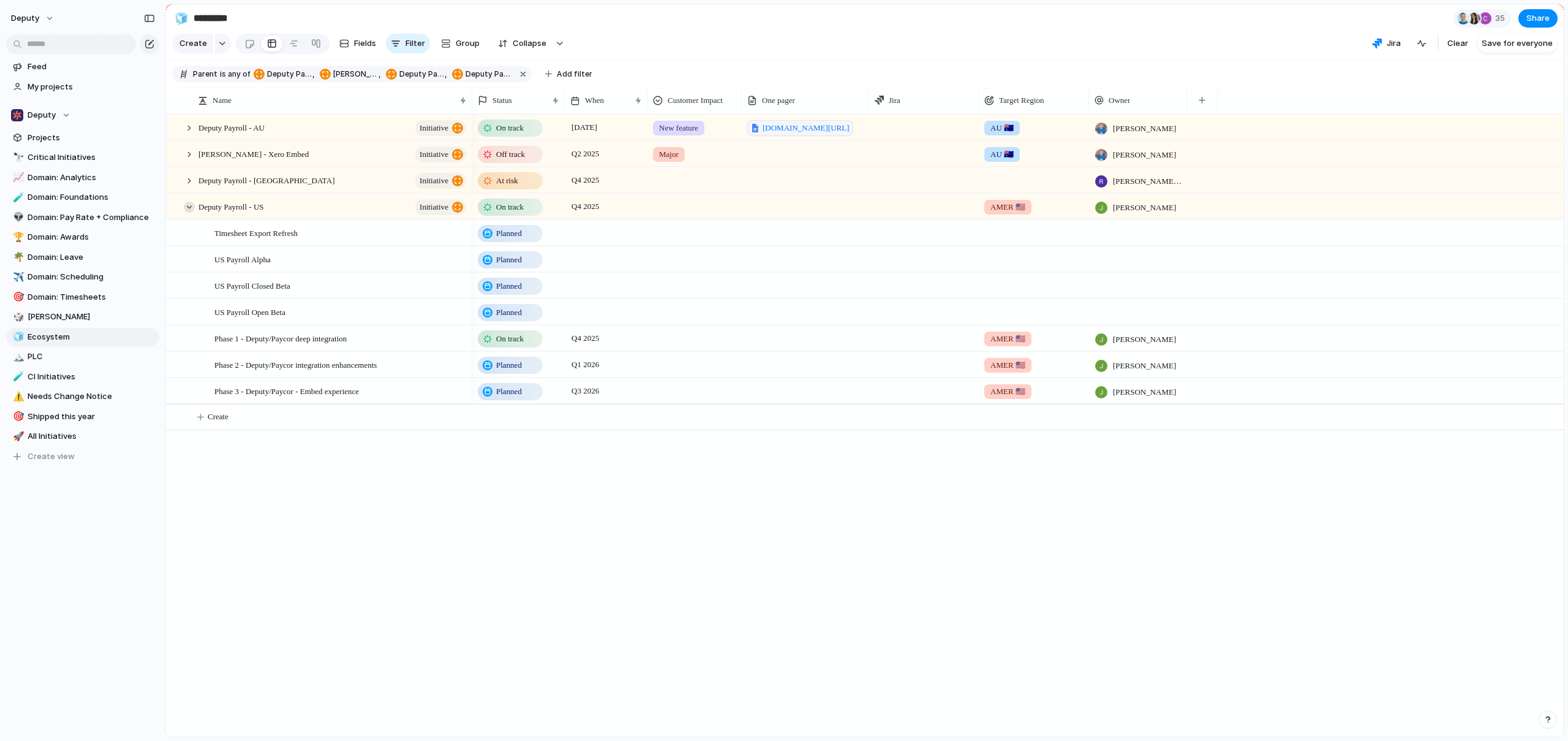
click at [191, 212] on div at bounding box center [189, 207] width 11 height 11
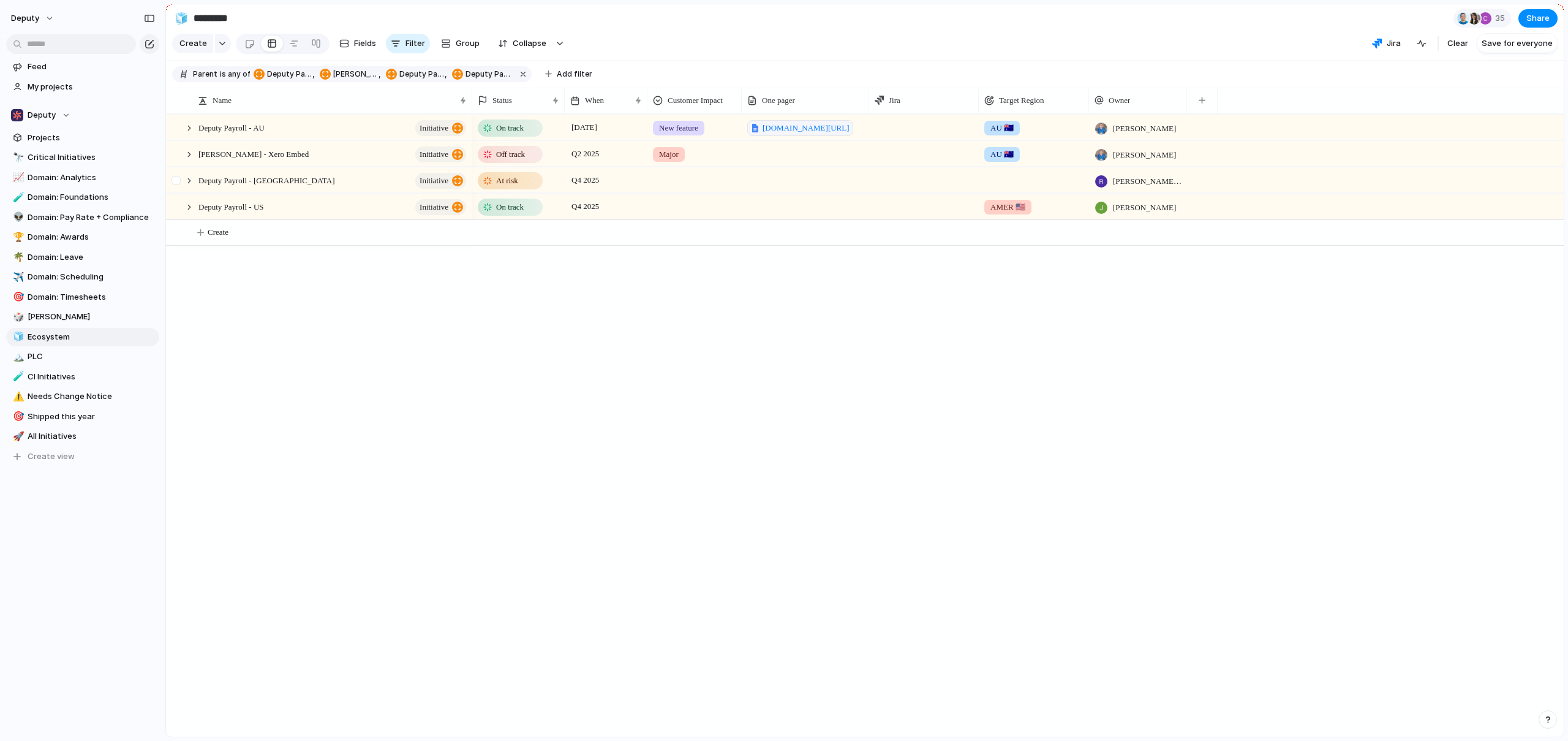
click at [191, 193] on div at bounding box center [183, 181] width 33 height 25
click at [191, 186] on div at bounding box center [189, 181] width 11 height 11
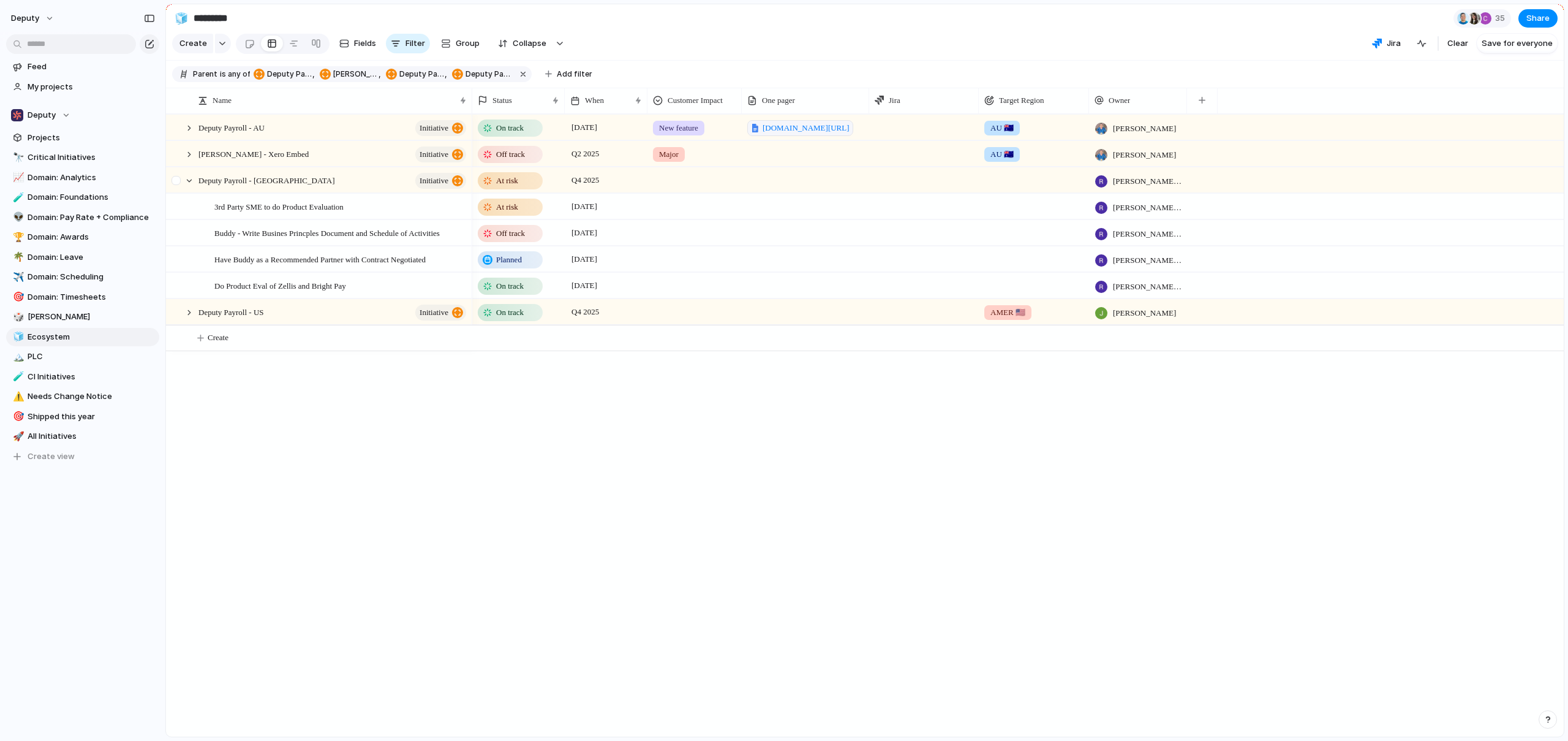
click at [192, 193] on div at bounding box center [183, 181] width 33 height 25
click at [191, 186] on div at bounding box center [189, 181] width 11 height 11
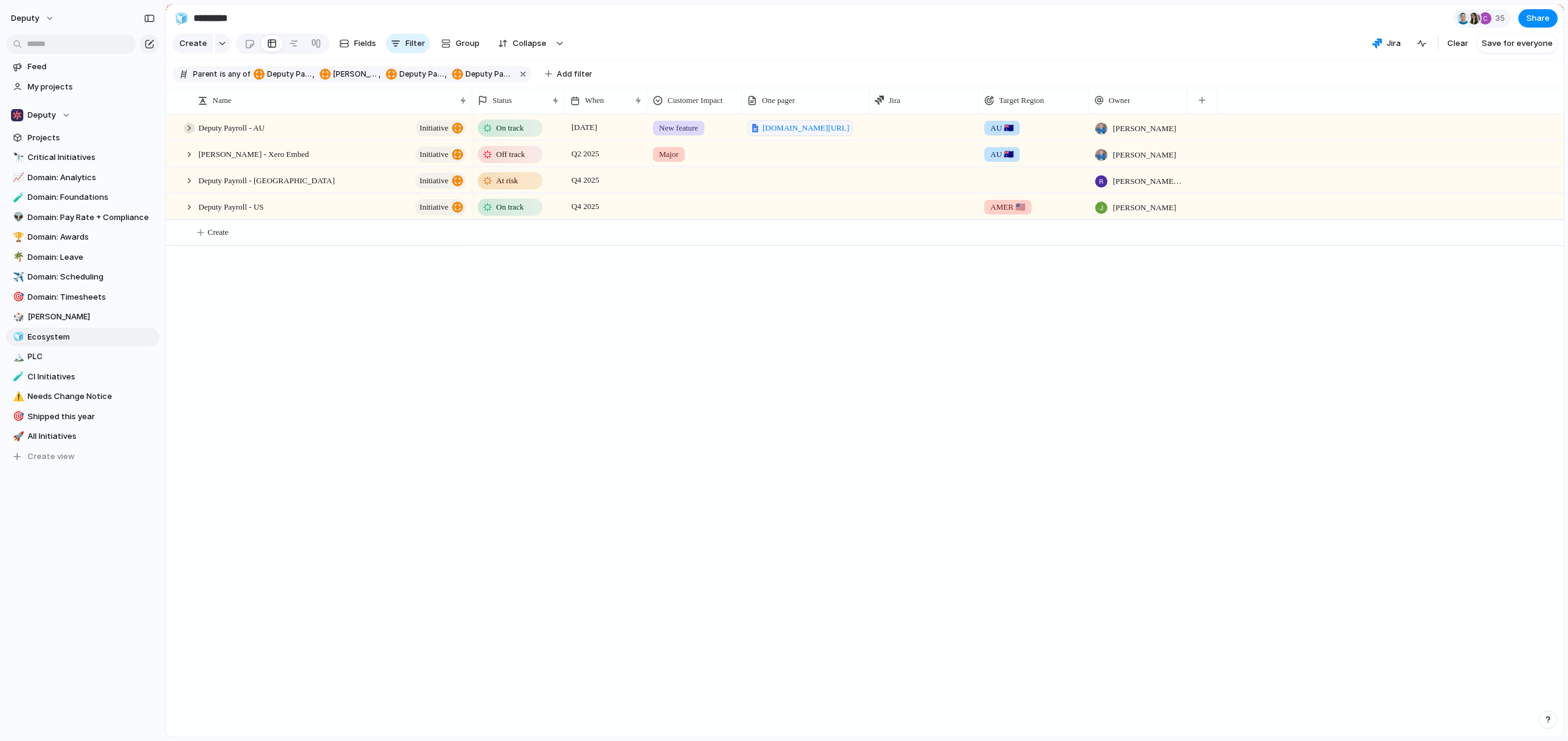
click at [186, 134] on div at bounding box center [189, 128] width 11 height 11
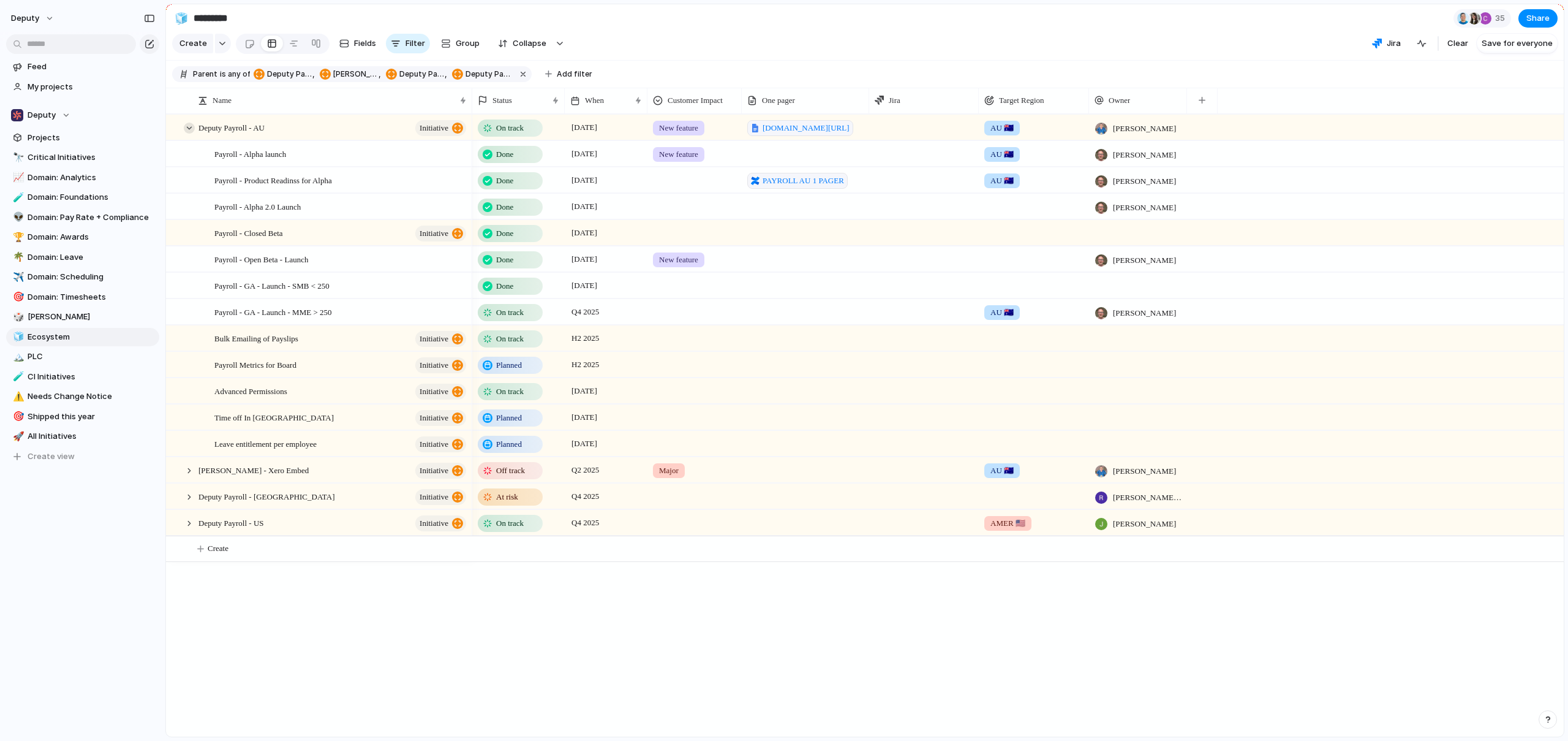
click at [186, 134] on div at bounding box center [189, 128] width 11 height 11
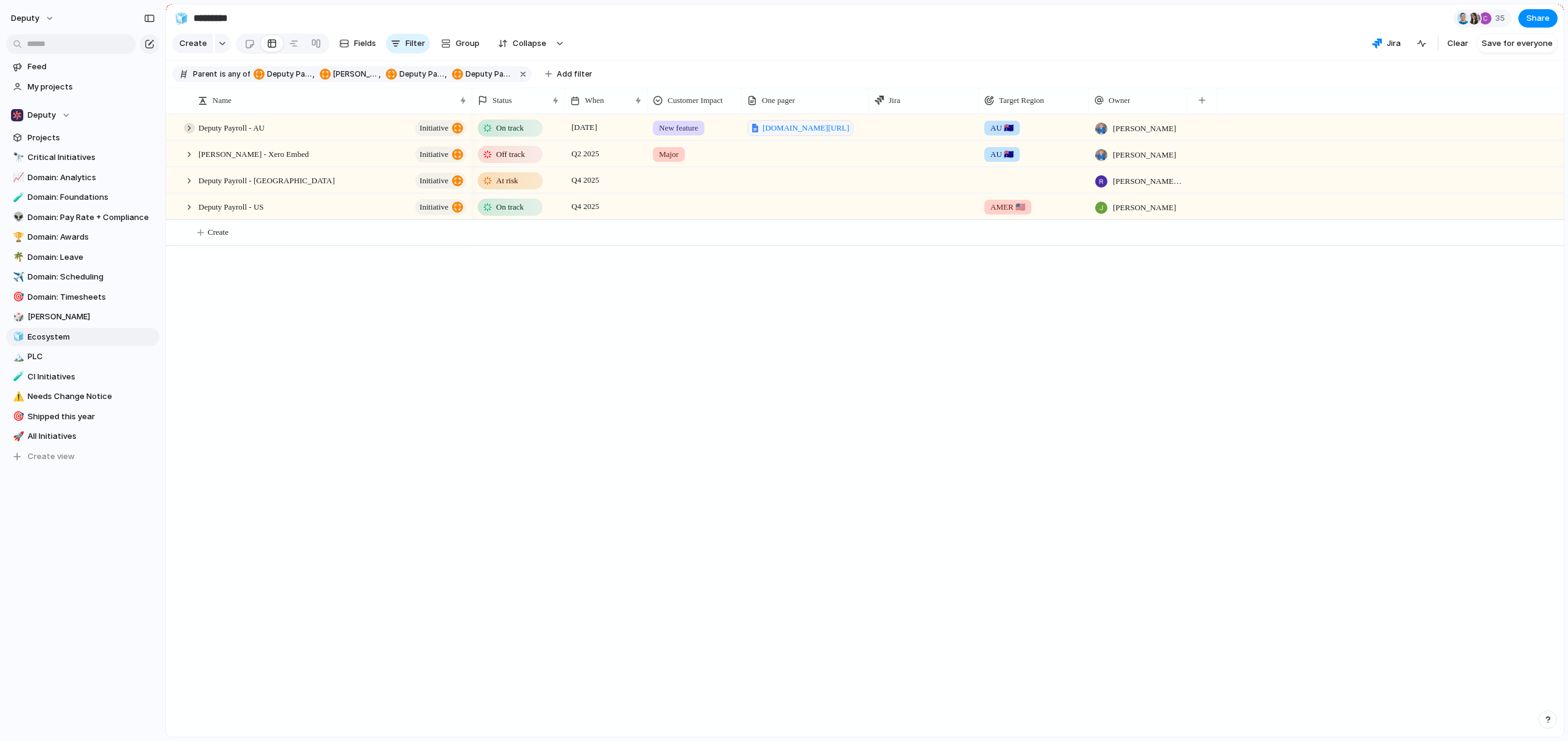
click at [186, 134] on div at bounding box center [189, 128] width 11 height 11
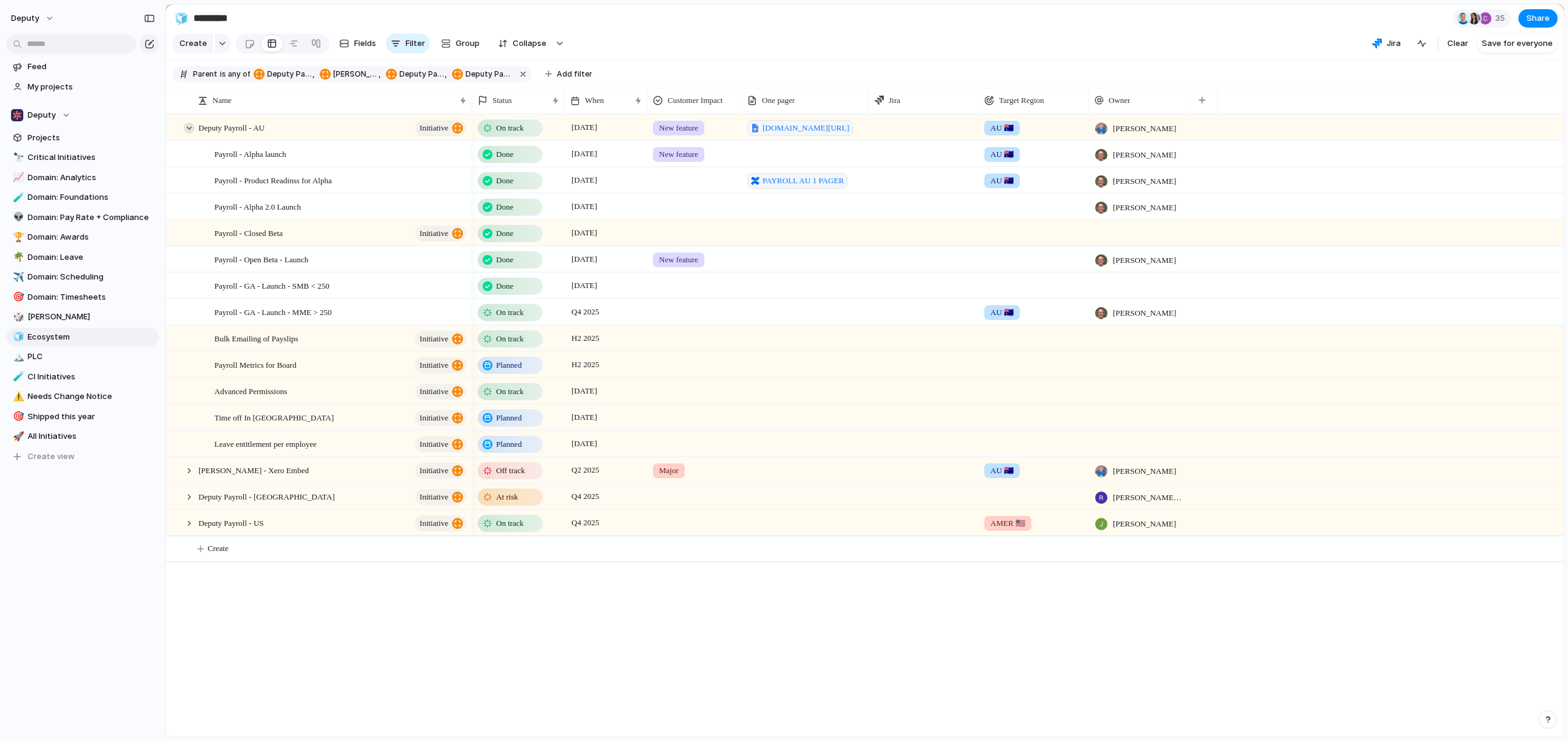
click at [186, 134] on div at bounding box center [189, 128] width 11 height 11
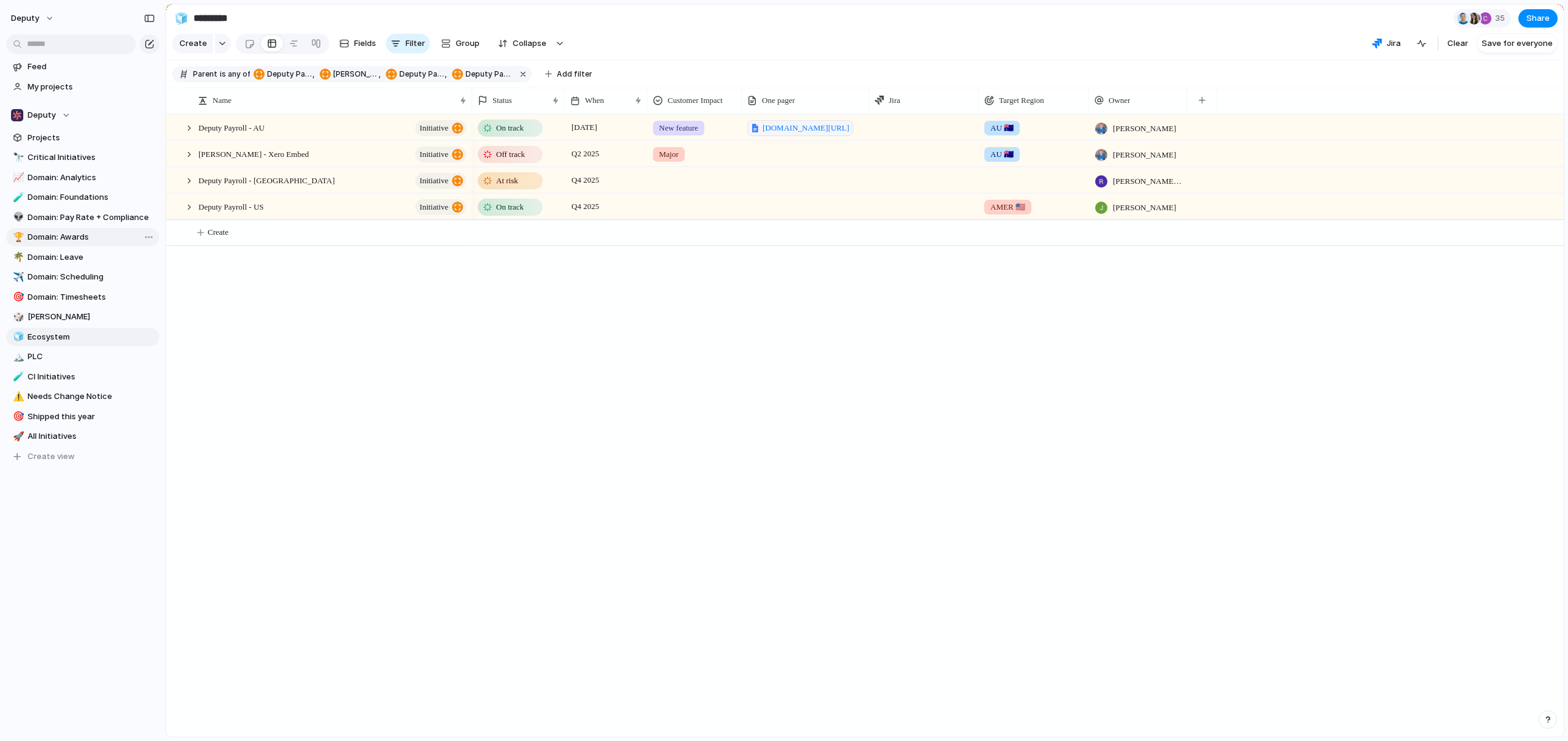
click at [51, 228] on link "🏆 Domain: Awards" at bounding box center [82, 237] width 153 height 18
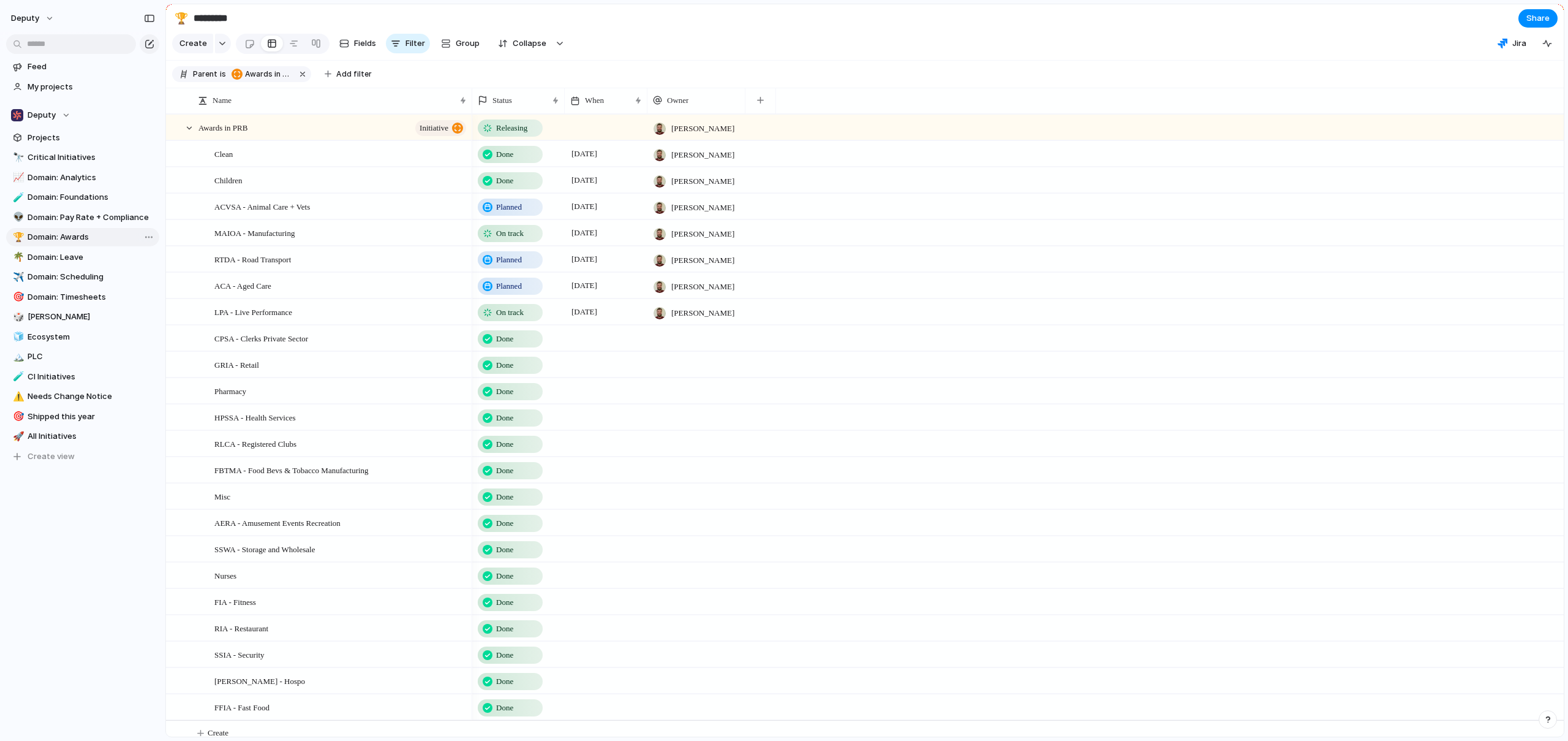
type input "**********"
click at [37, 455] on span "Create view" at bounding box center [52, 456] width 47 height 13
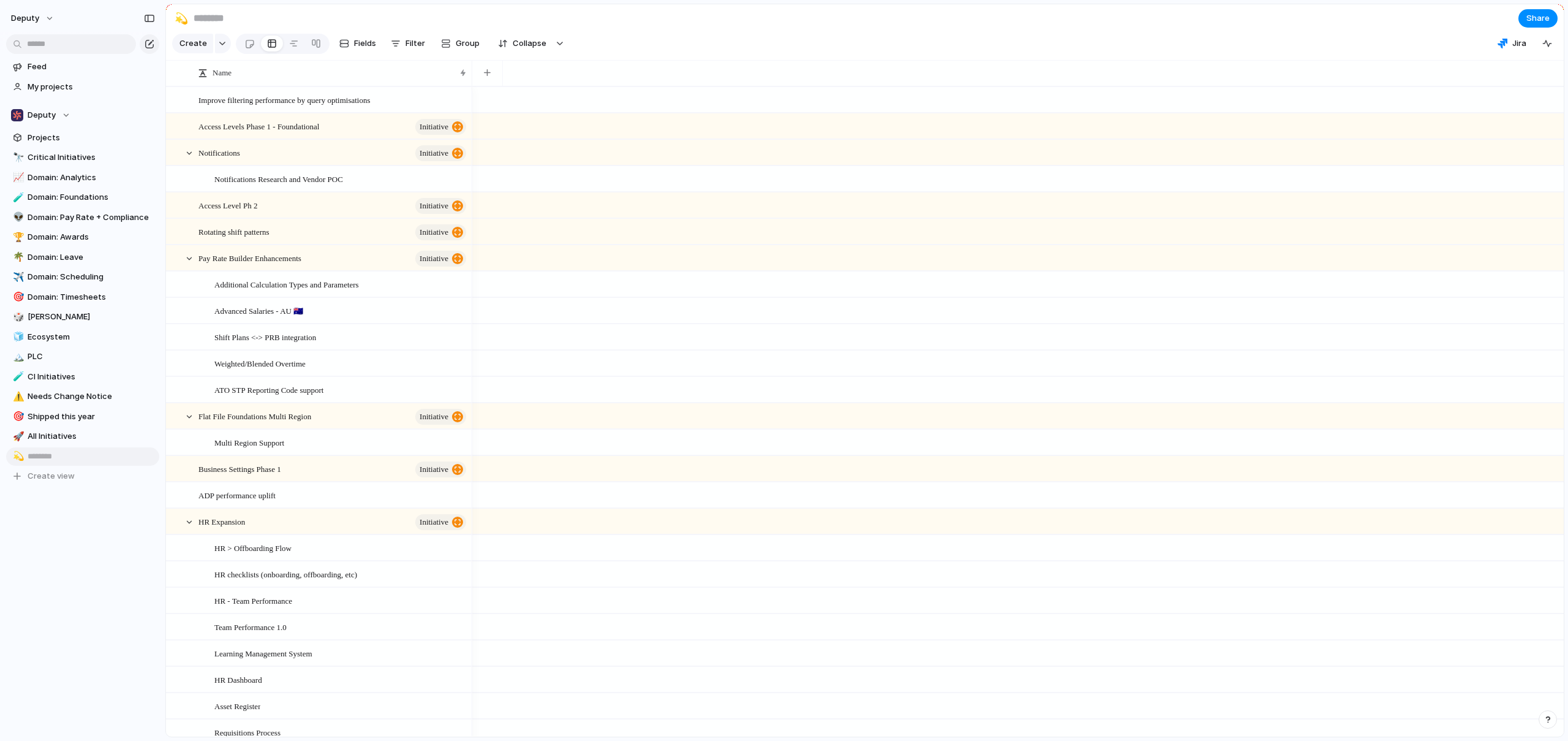
type input "*"
click at [19, 457] on div "💫" at bounding box center [16, 456] width 8 height 14
type input "*****"
click at [23, 527] on span "☄️" at bounding box center [27, 524] width 15 height 14
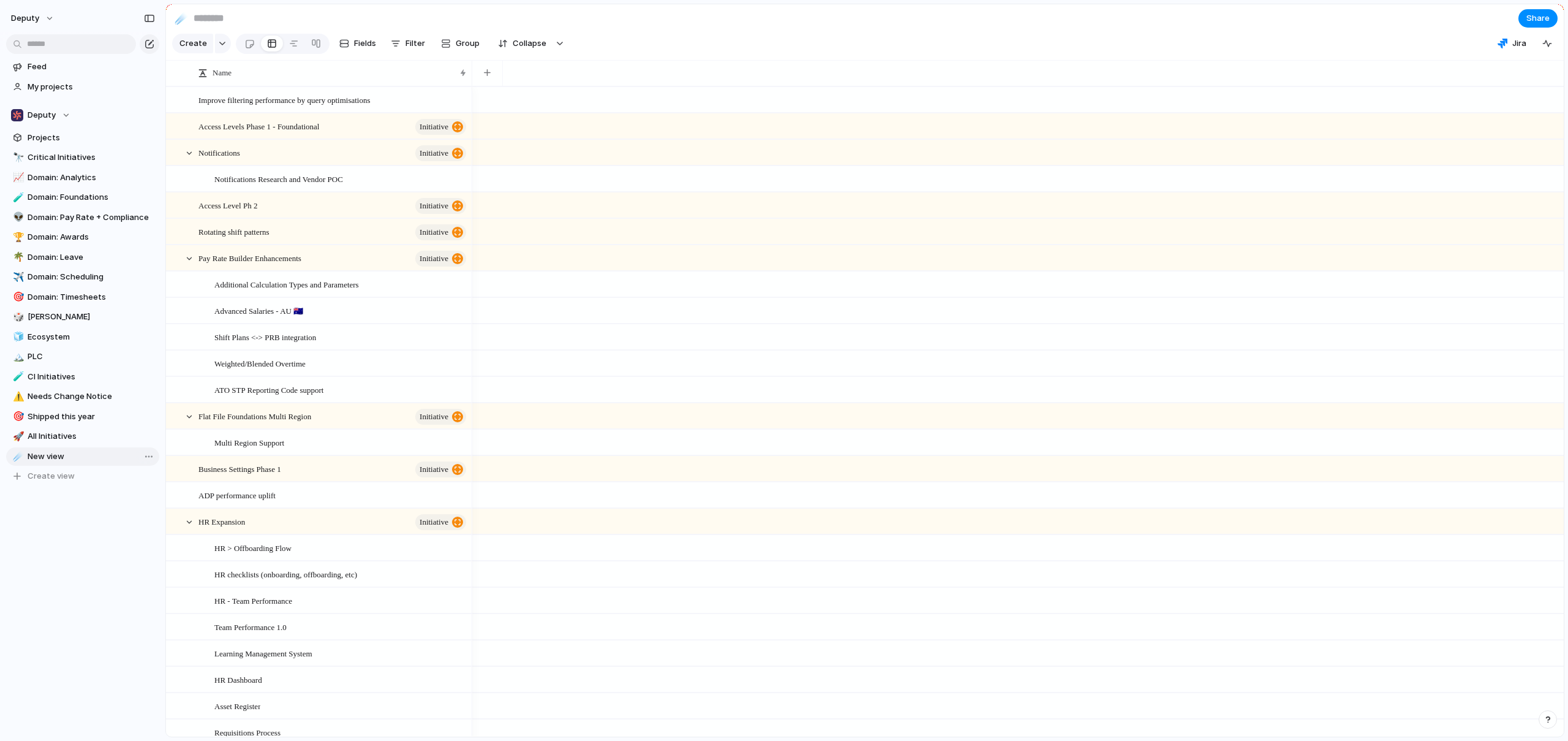
click at [51, 452] on span "New view" at bounding box center [91, 456] width 127 height 13
click at [57, 455] on span "New view" at bounding box center [91, 456] width 127 height 13
type input "**********"
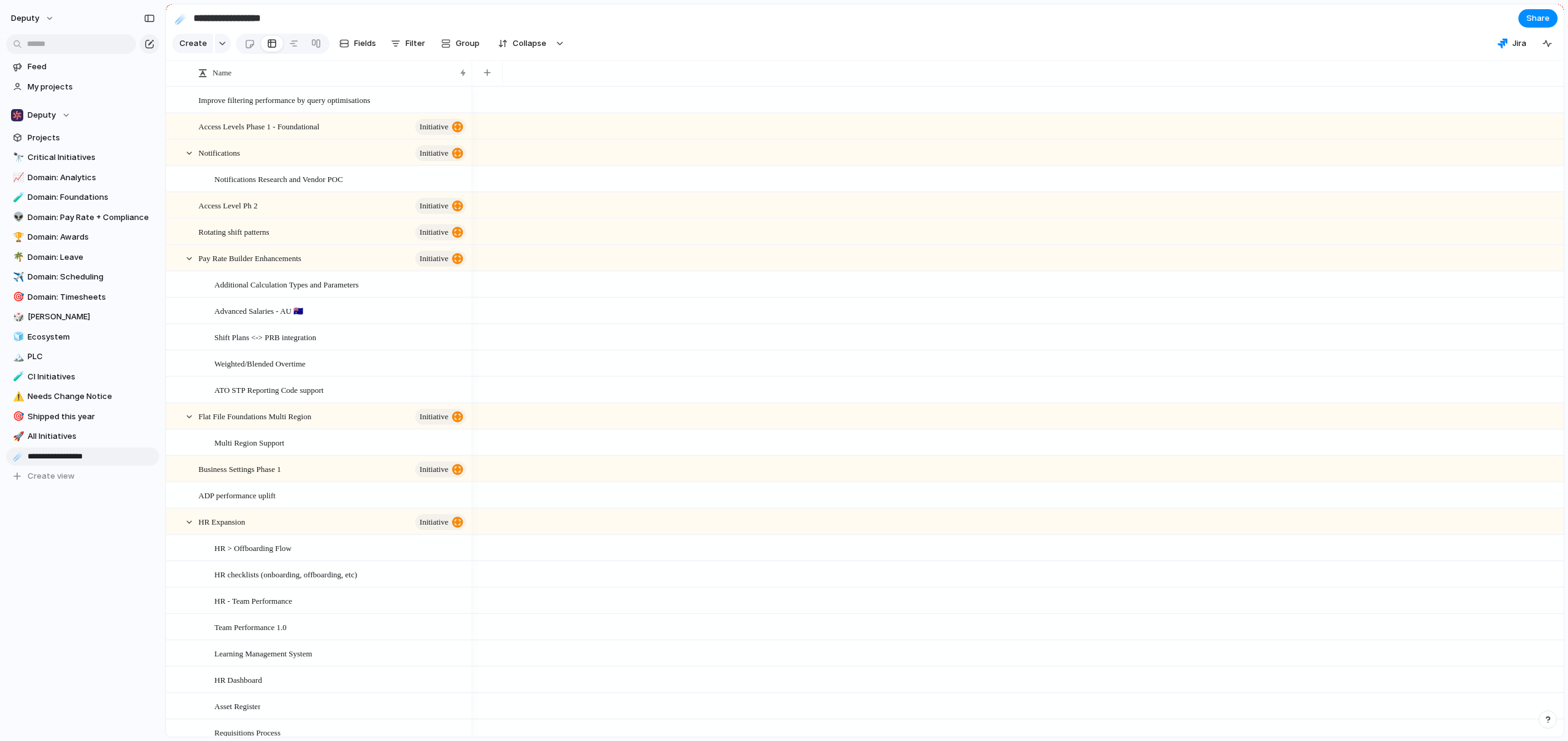
click at [86, 557] on div "**********" at bounding box center [82, 292] width 165 height 585
drag, startPoint x: 99, startPoint y: 536, endPoint x: 88, endPoint y: 519, distance: 20.2
click at [99, 536] on div "Feed My projects Deputy Projects 🔭 Critical Initiatives 📈 Domain: Analytics 🧪 D…" at bounding box center [82, 292] width 165 height 585
click at [47, 459] on span "Domain: Payroll AU" at bounding box center [91, 456] width 127 height 13
click at [397, 49] on div "button" at bounding box center [395, 43] width 10 height 10
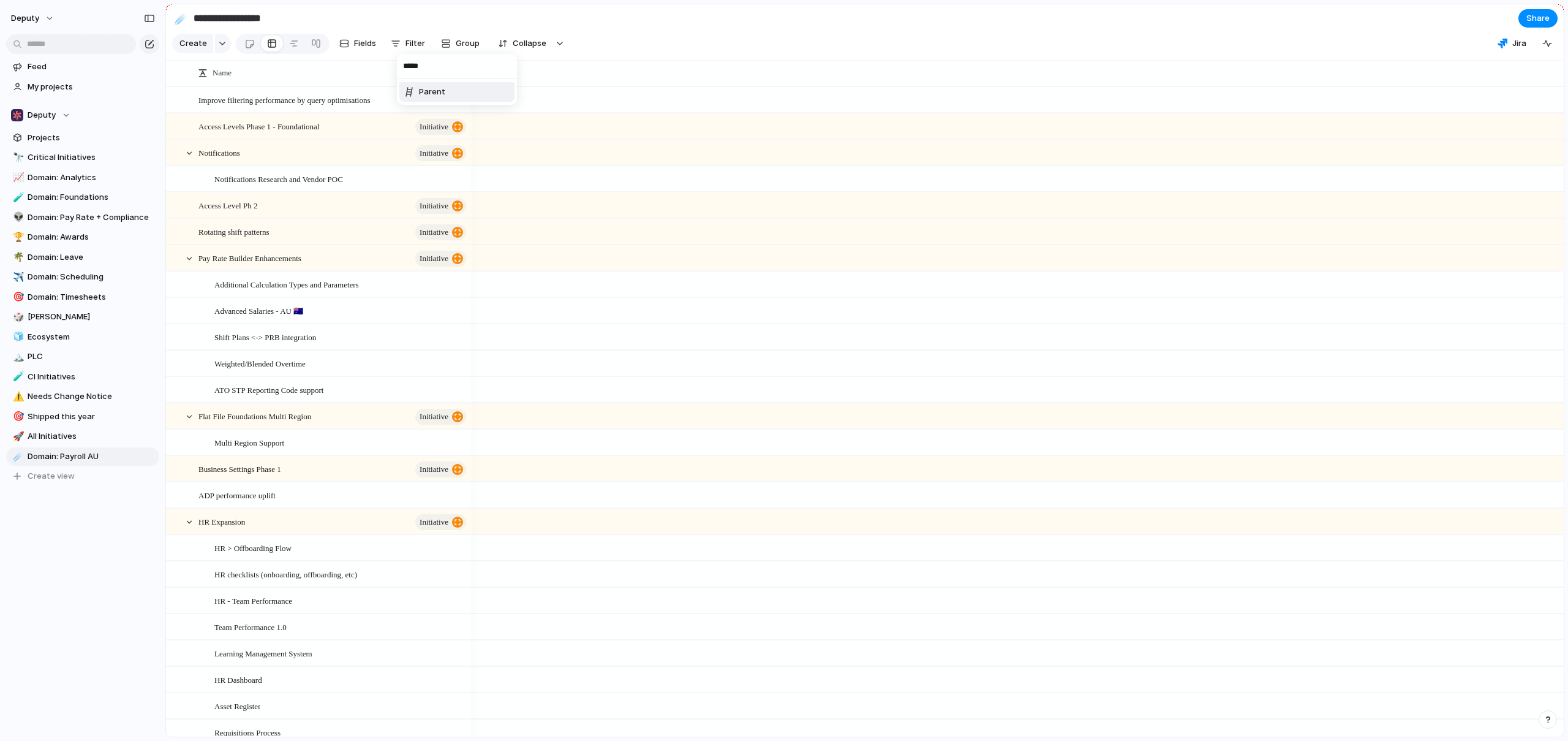
type input "*****"
click at [418, 97] on div "Parent" at bounding box center [424, 92] width 41 height 13
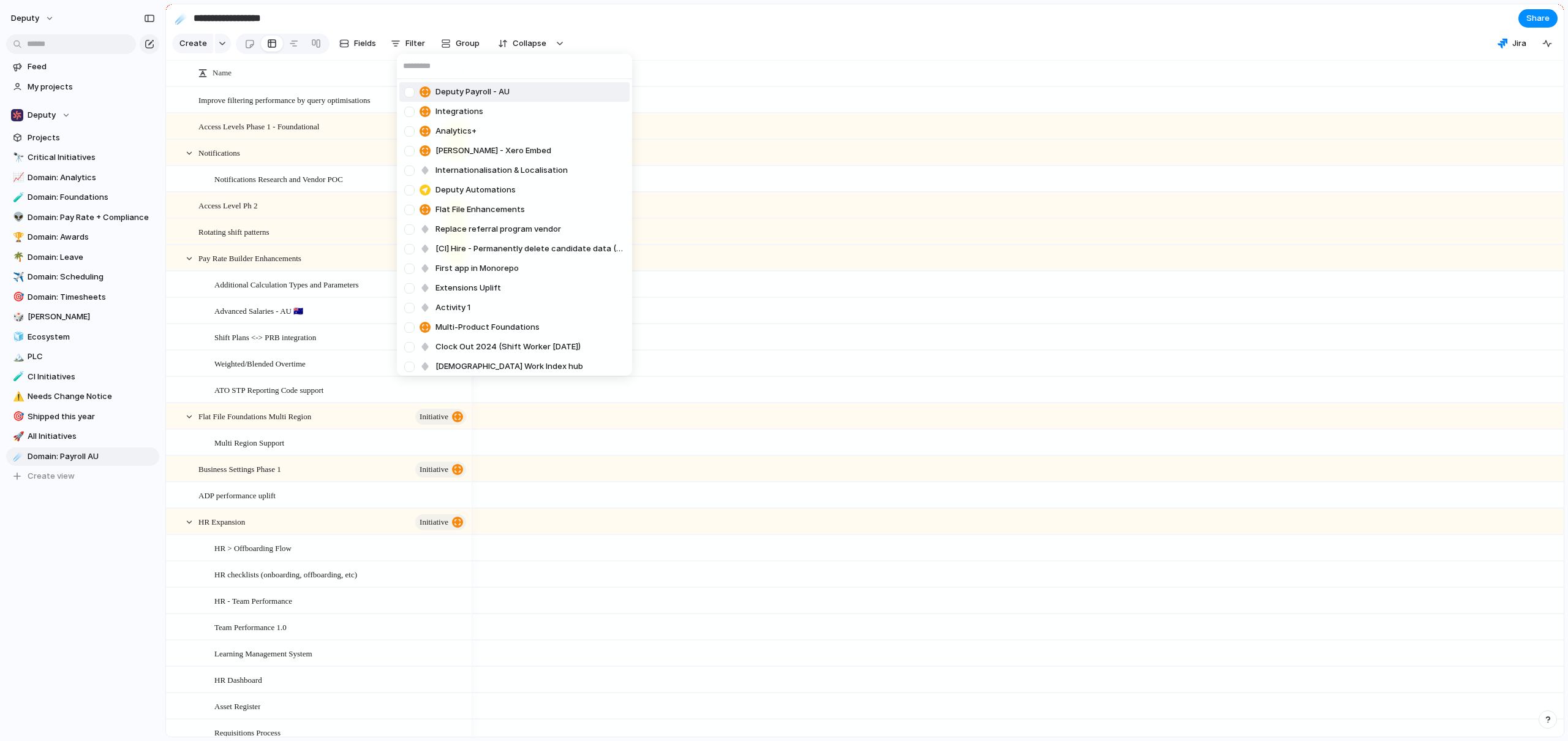
click at [410, 90] on div at bounding box center [409, 92] width 22 height 22
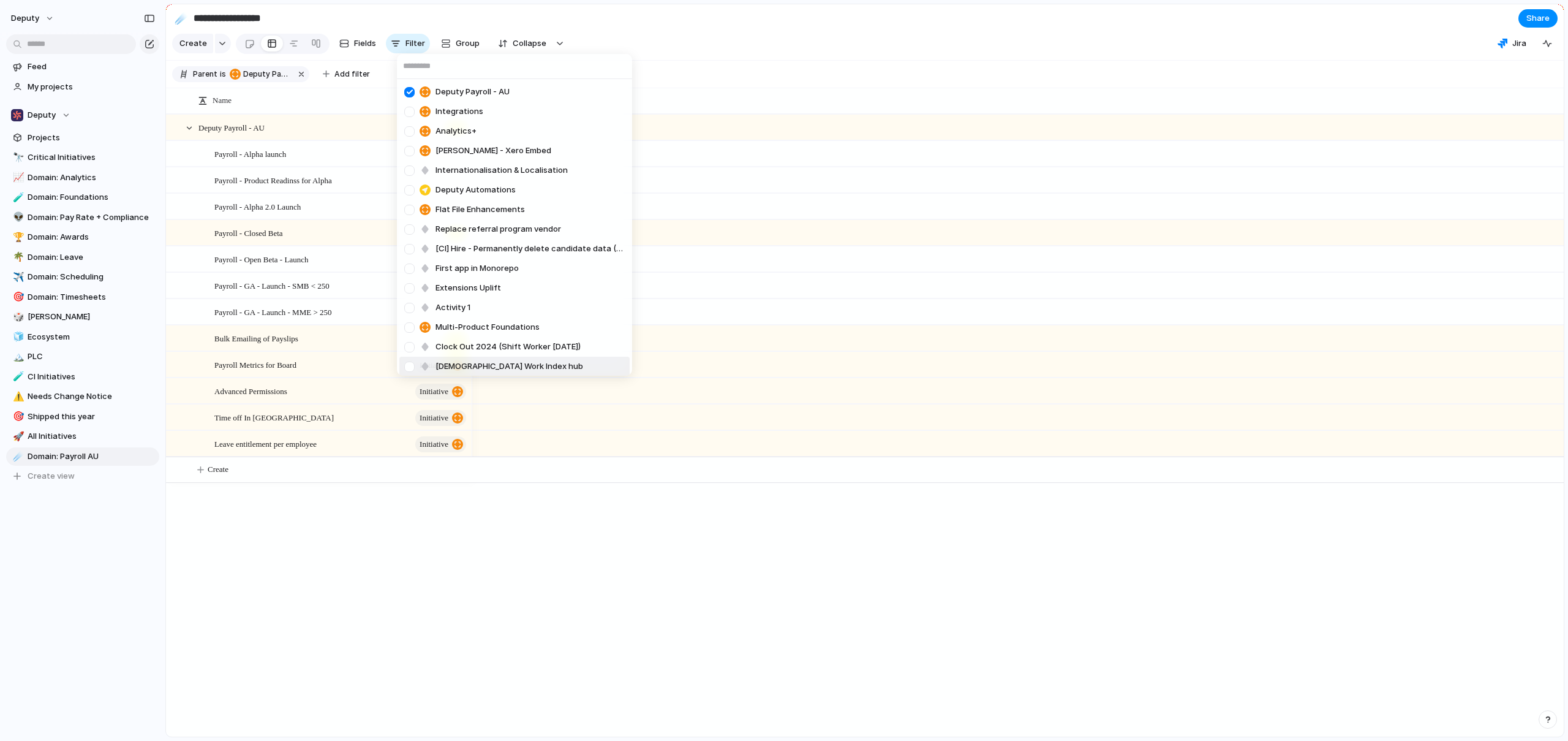
click at [373, 545] on div "Deputy Payroll - AU Integrations Analytics+ [PERSON_NAME] - Xero Embed Internat…" at bounding box center [784, 370] width 1568 height 741
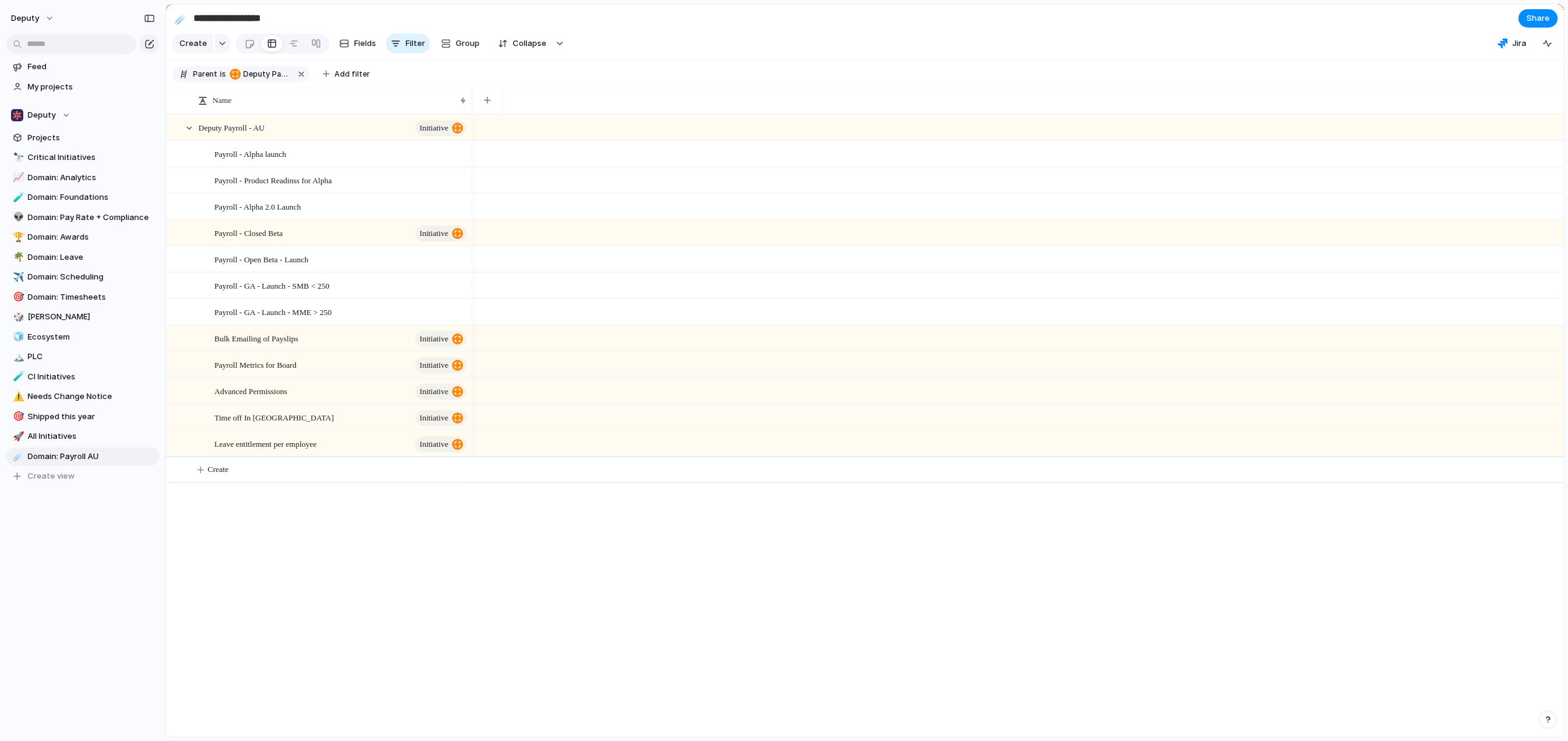
click at [419, 557] on div "Deputy Payroll - AU initiative Payroll - Alpha launch Payroll - Product Readins…" at bounding box center [865, 425] width 1398 height 623
click at [437, 515] on div "Deputy Payroll - AU initiative Payroll - Alpha launch Payroll - Product Readins…" at bounding box center [865, 425] width 1398 height 623
click at [492, 108] on button "button" at bounding box center [487, 100] width 25 height 22
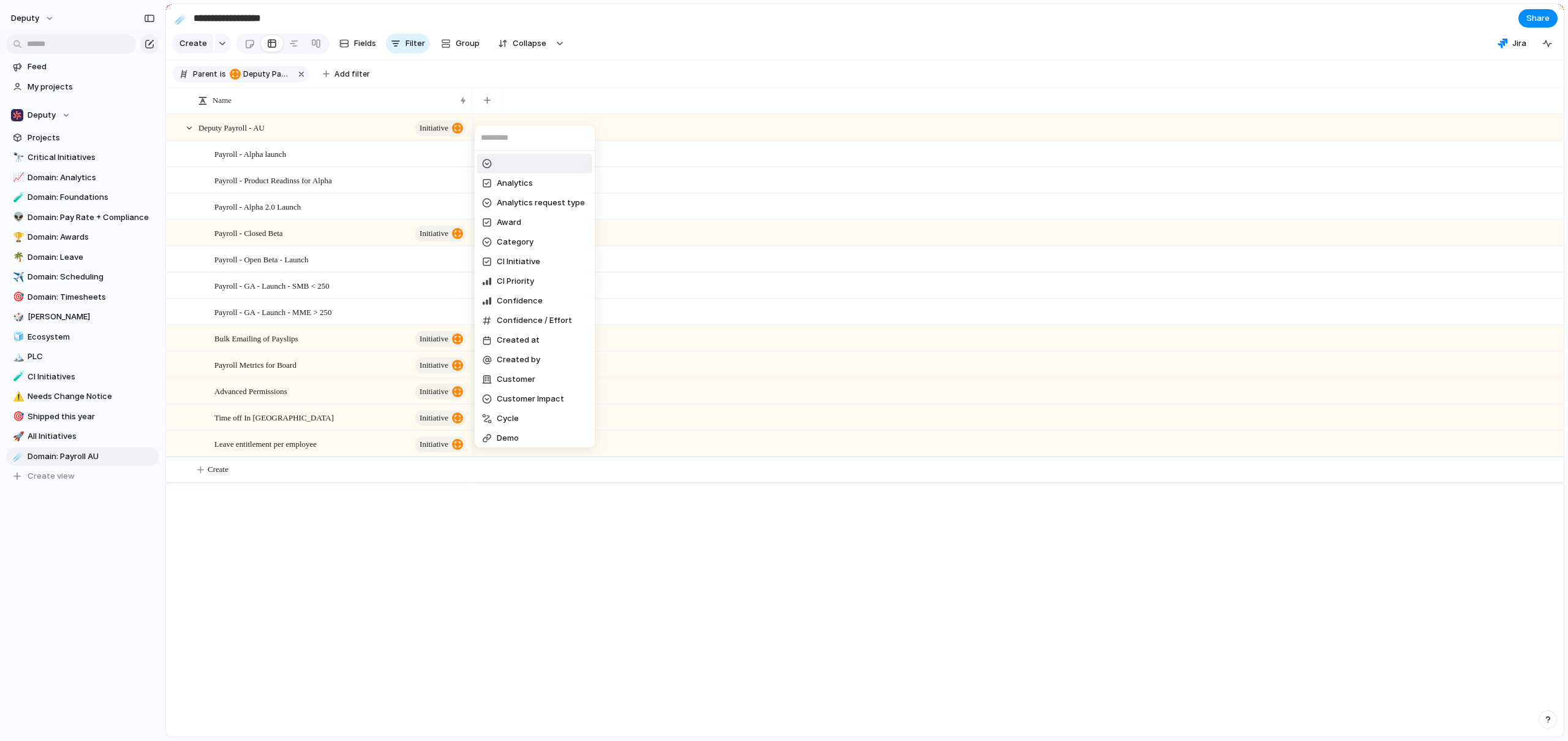
click at [662, 75] on div "Analytics Analytics request type Award Category CI Initiative CI Priority Confi…" at bounding box center [784, 370] width 1568 height 741
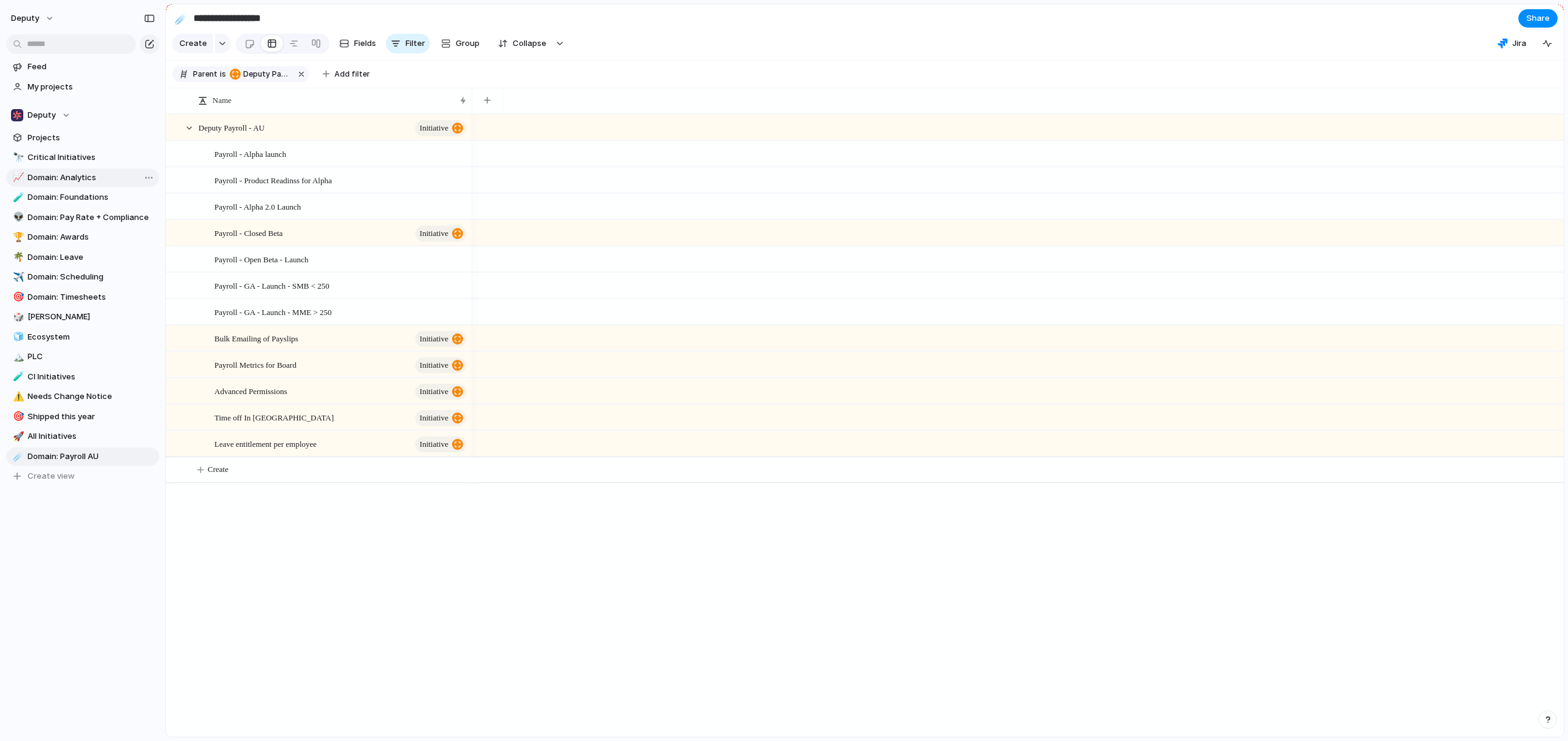
click at [56, 174] on span "Domain: Analytics" at bounding box center [91, 178] width 127 height 13
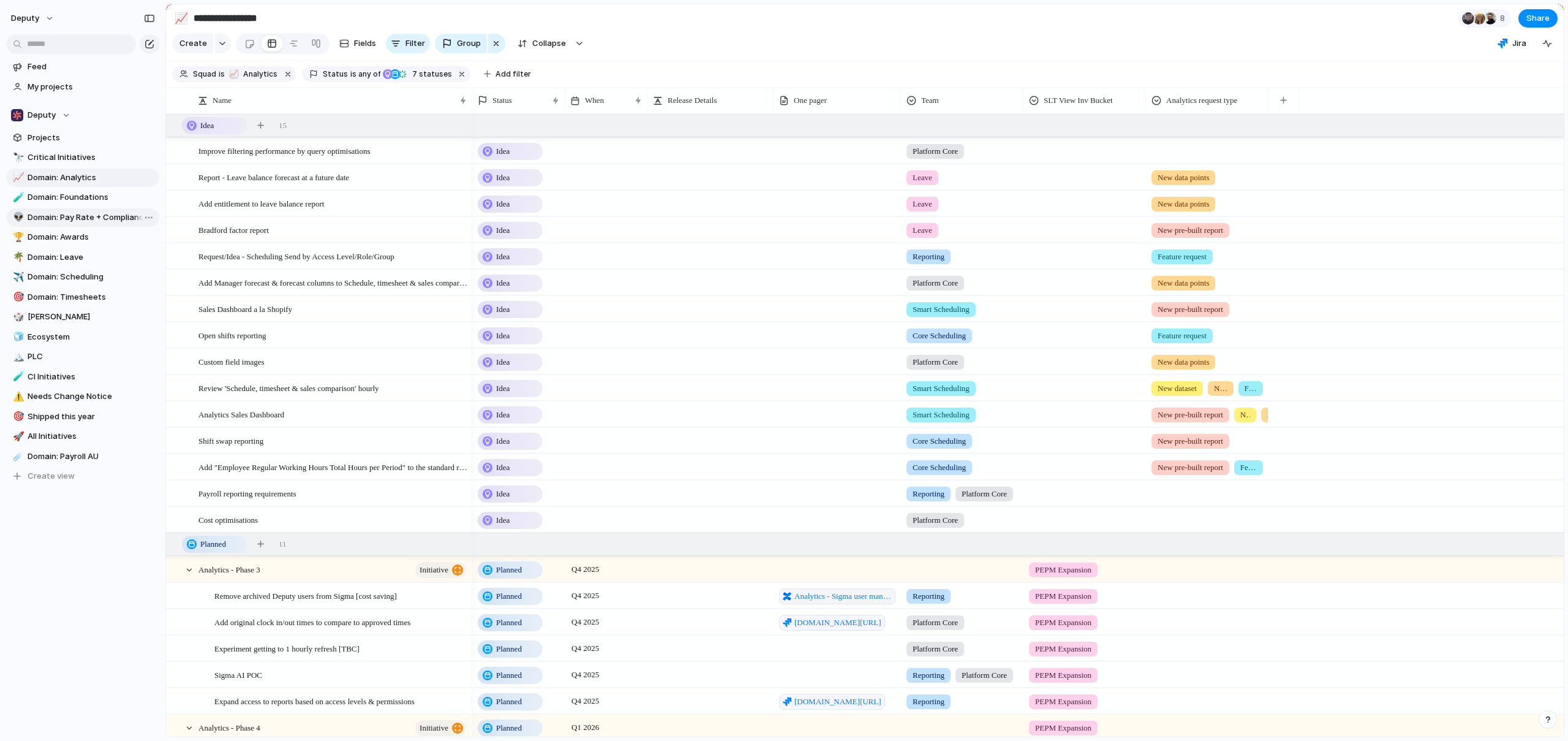
click at [66, 220] on span "Domain: Pay Rate + Compliance" at bounding box center [91, 218] width 127 height 13
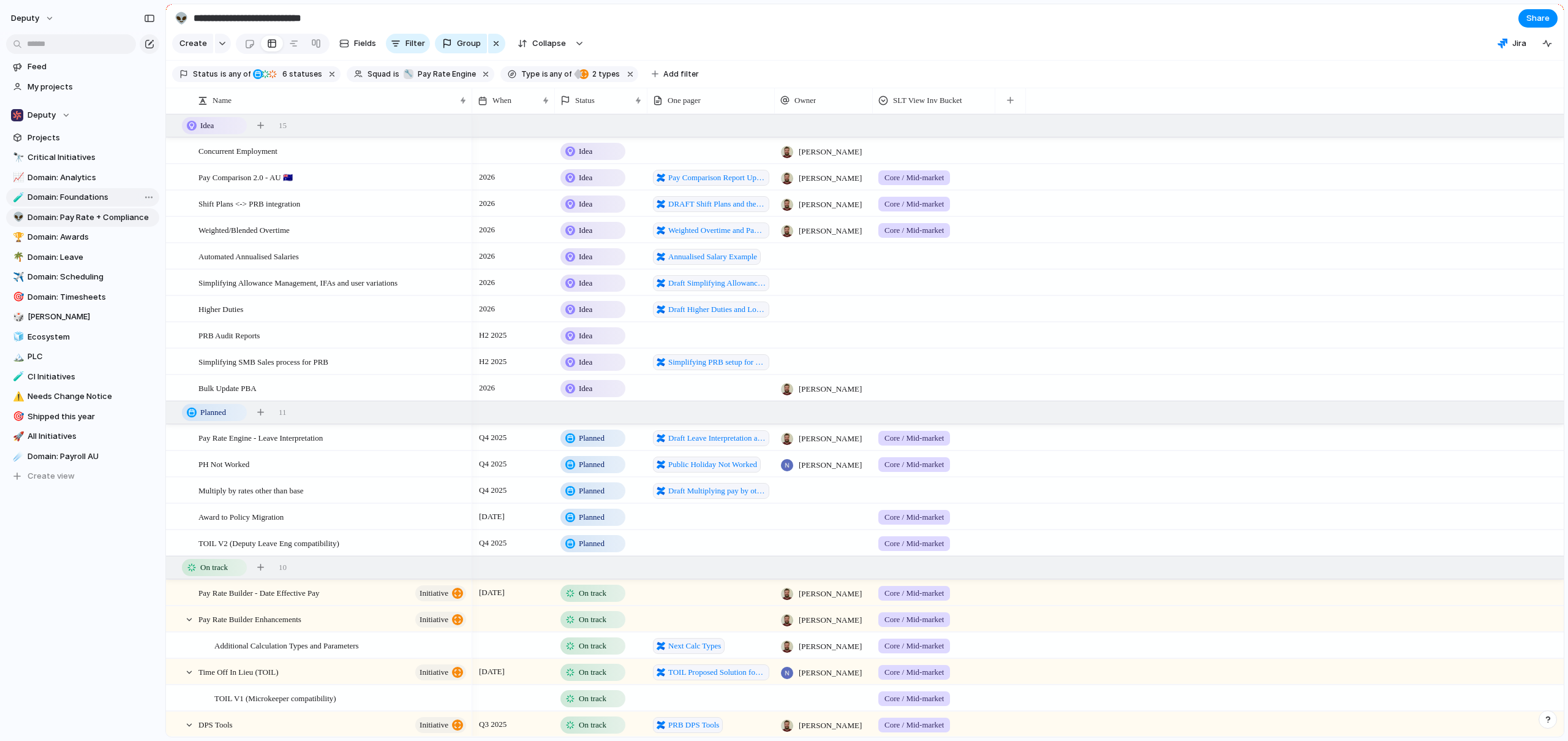
click at [68, 190] on link "🧪 Domain: Foundations" at bounding box center [82, 197] width 153 height 18
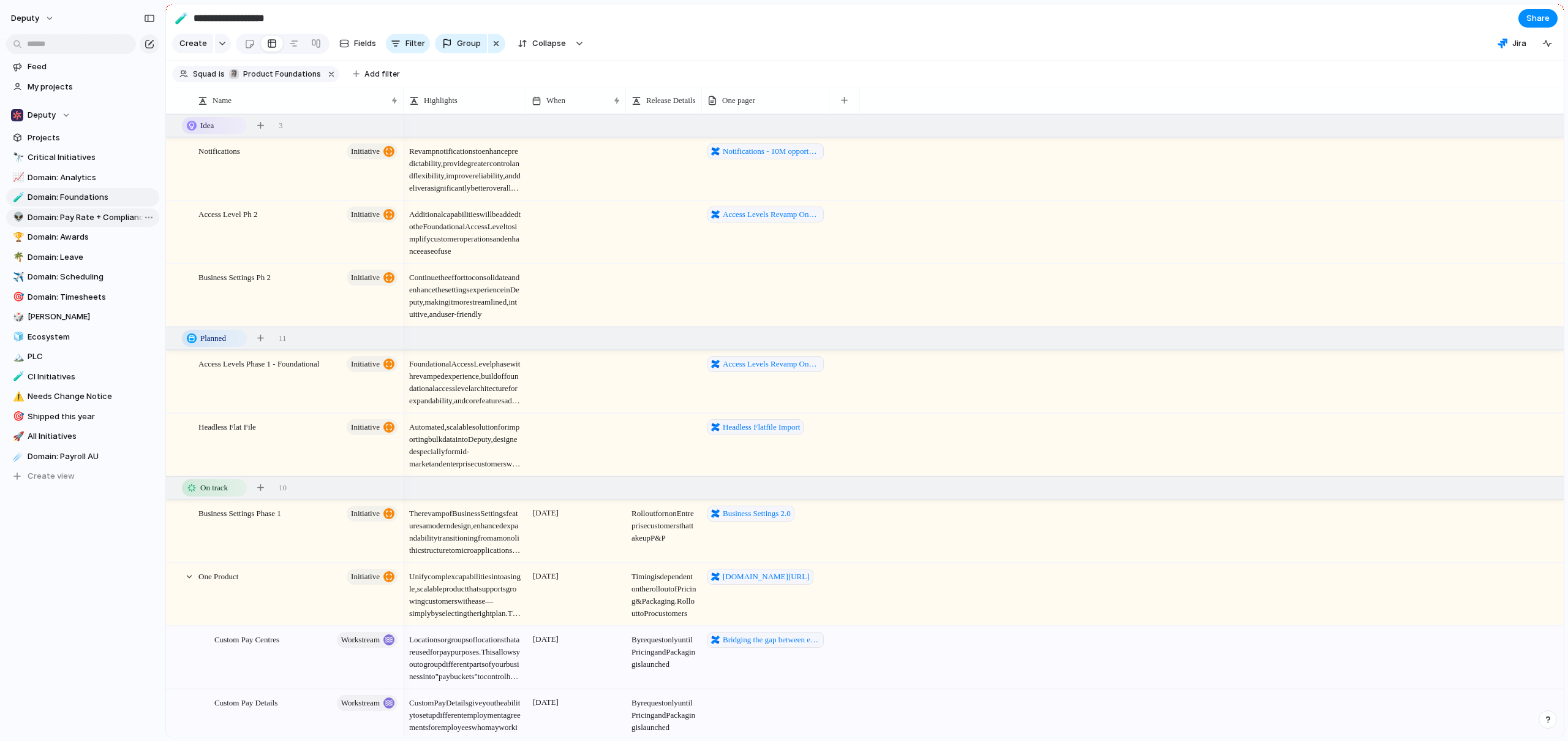
click at [71, 217] on span "Domain: Pay Rate + Compliance" at bounding box center [91, 218] width 127 height 13
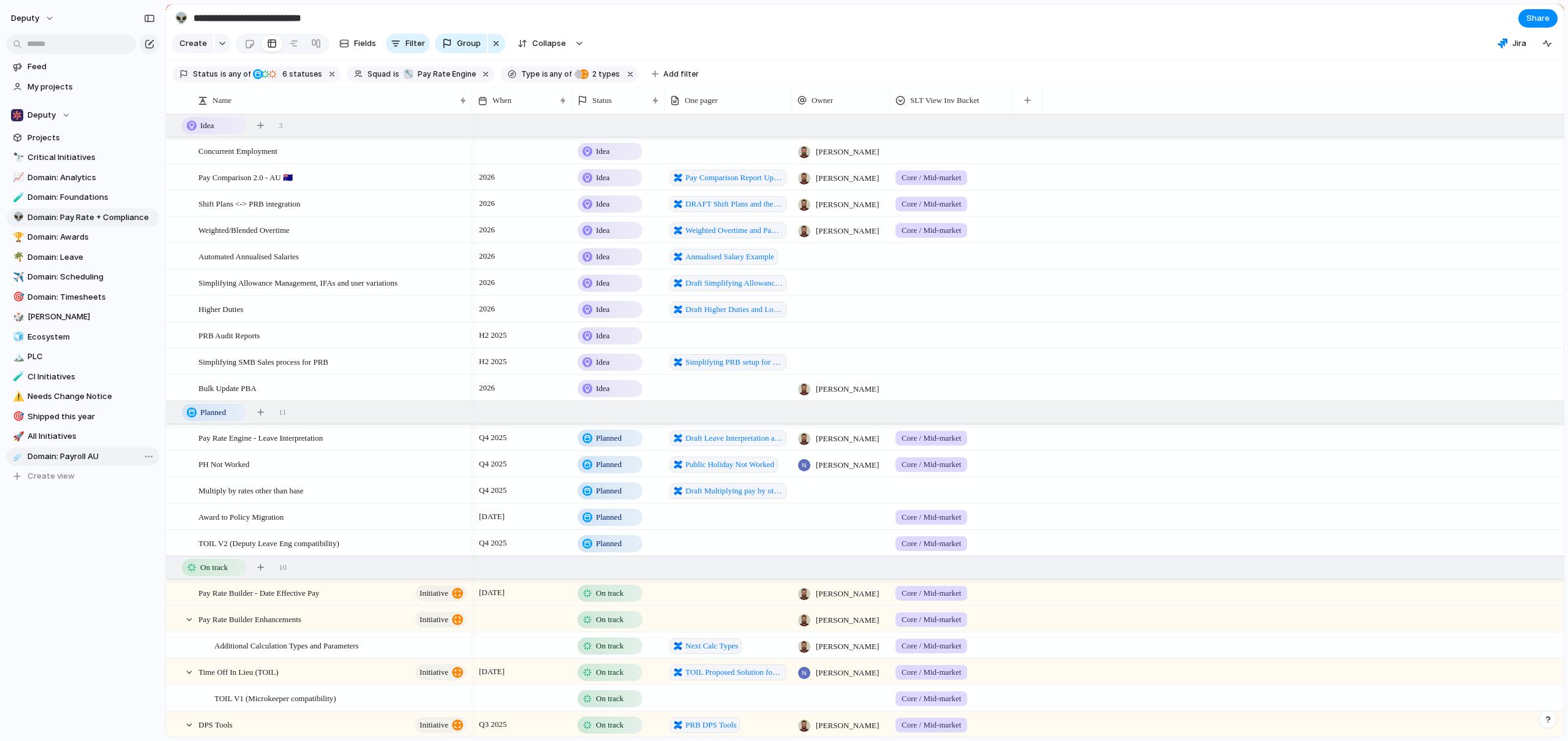
click at [62, 459] on span "Domain: Payroll AU" at bounding box center [91, 456] width 127 height 13
type input "**********"
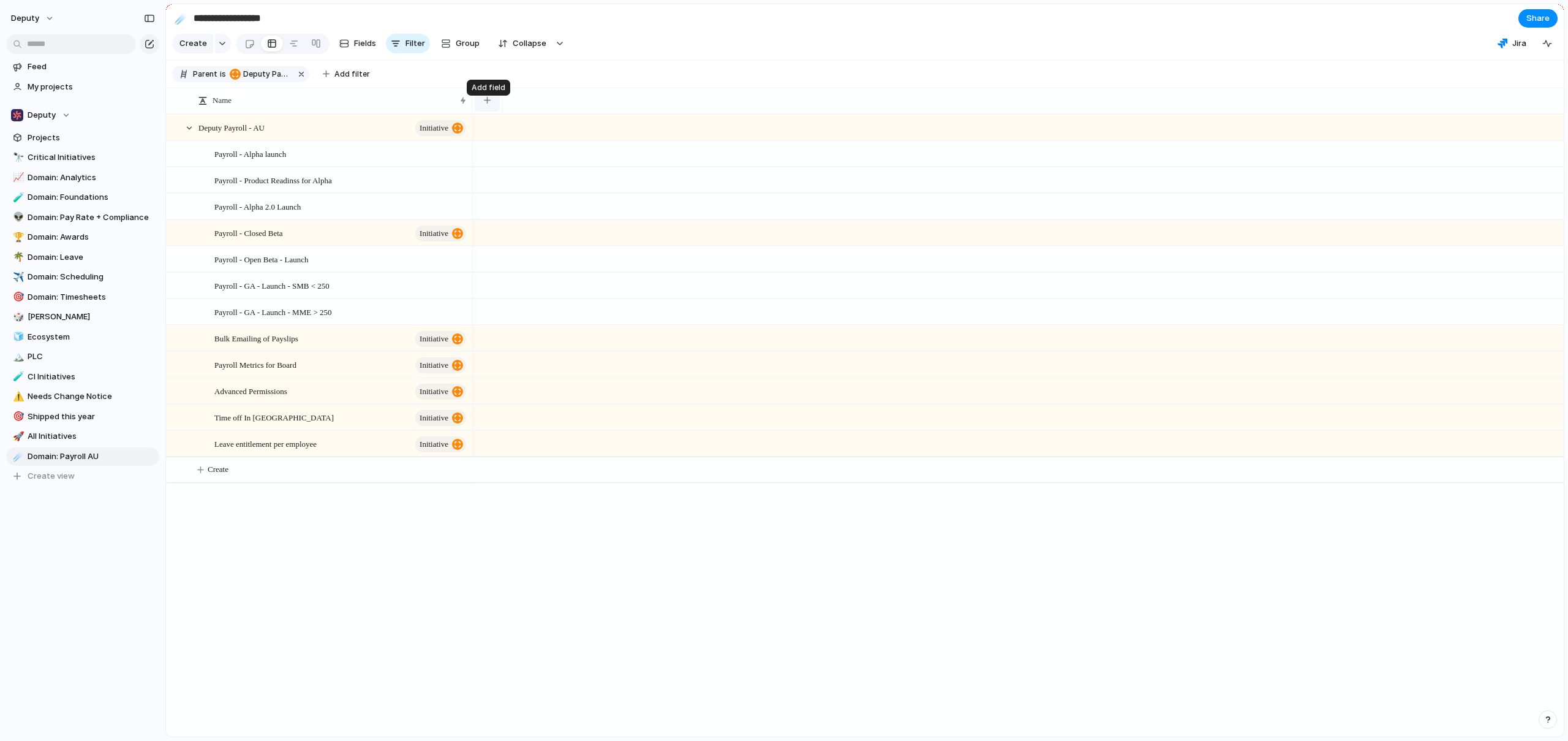
click at [484, 104] on div "button" at bounding box center [487, 99] width 6 height 6
type input "****"
click at [539, 167] on li "When" at bounding box center [534, 164] width 115 height 20
click at [590, 109] on button "button" at bounding box center [587, 100] width 25 height 22
type input "*"
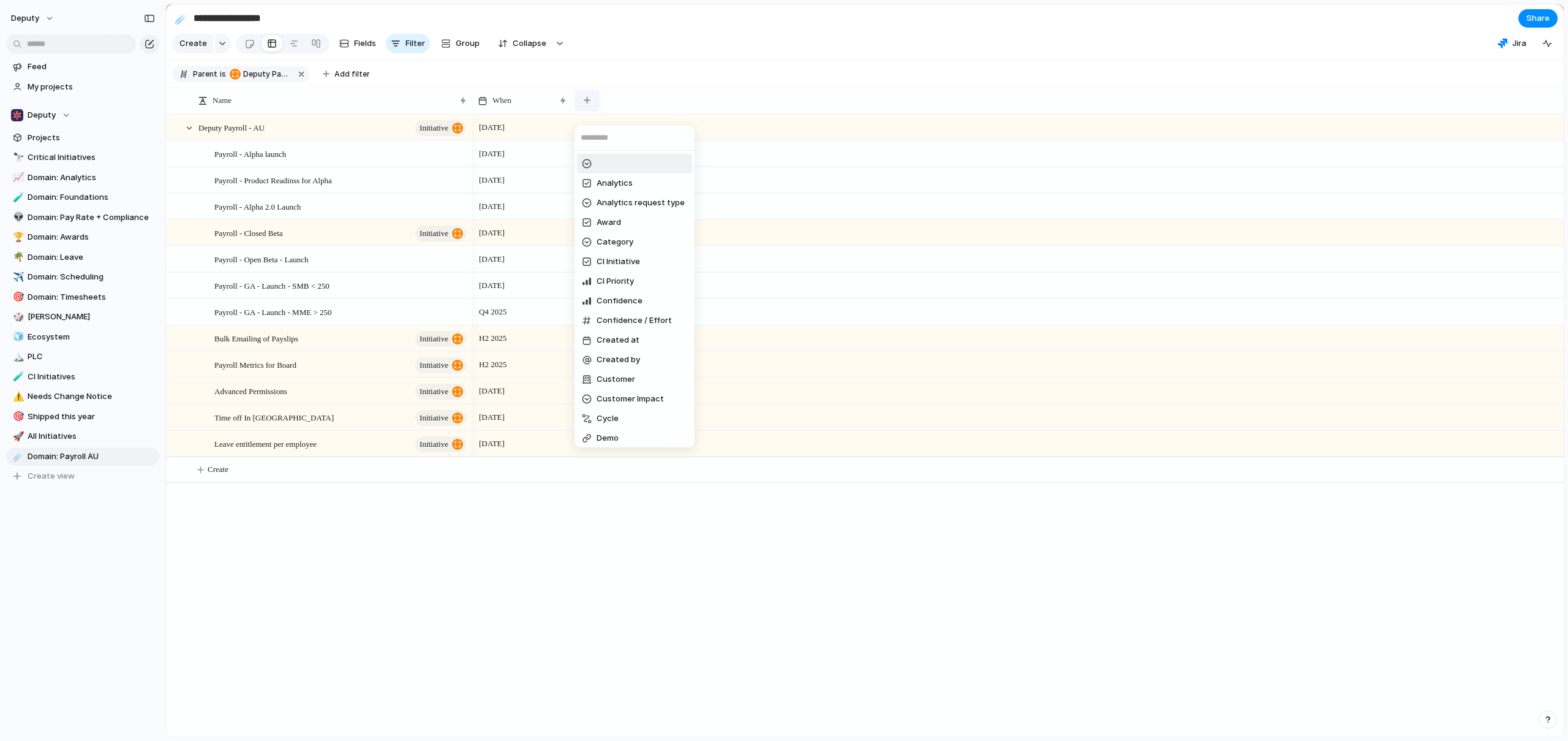
type input "*"
click at [626, 388] on li "Owner" at bounding box center [634, 389] width 115 height 20
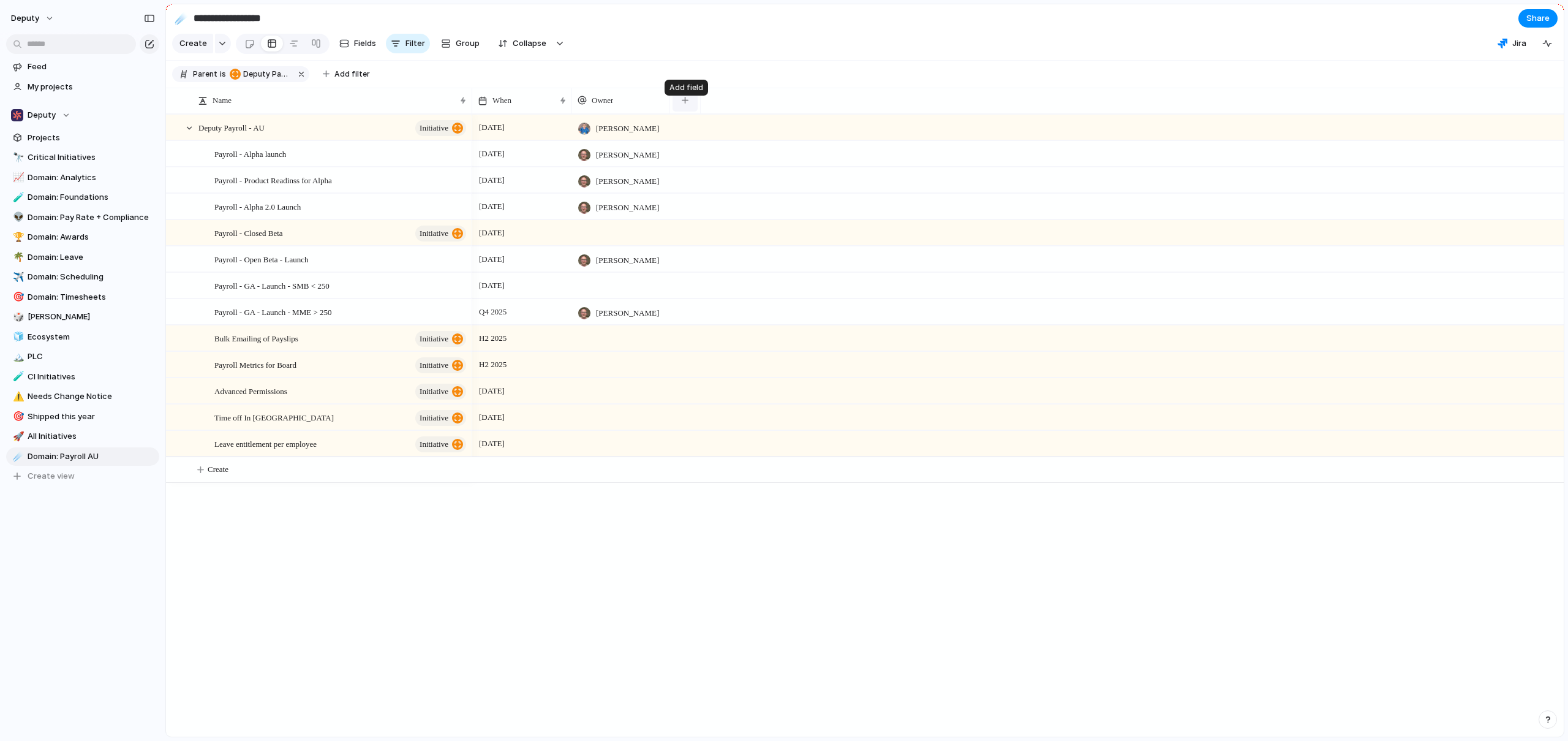
click at [681, 104] on div "button" at bounding box center [684, 99] width 6 height 6
type input "***"
click at [726, 163] on span "PMM Tier" at bounding box center [712, 164] width 35 height 13
click at [762, 104] on div "button" at bounding box center [759, 99] width 6 height 6
type input "***"
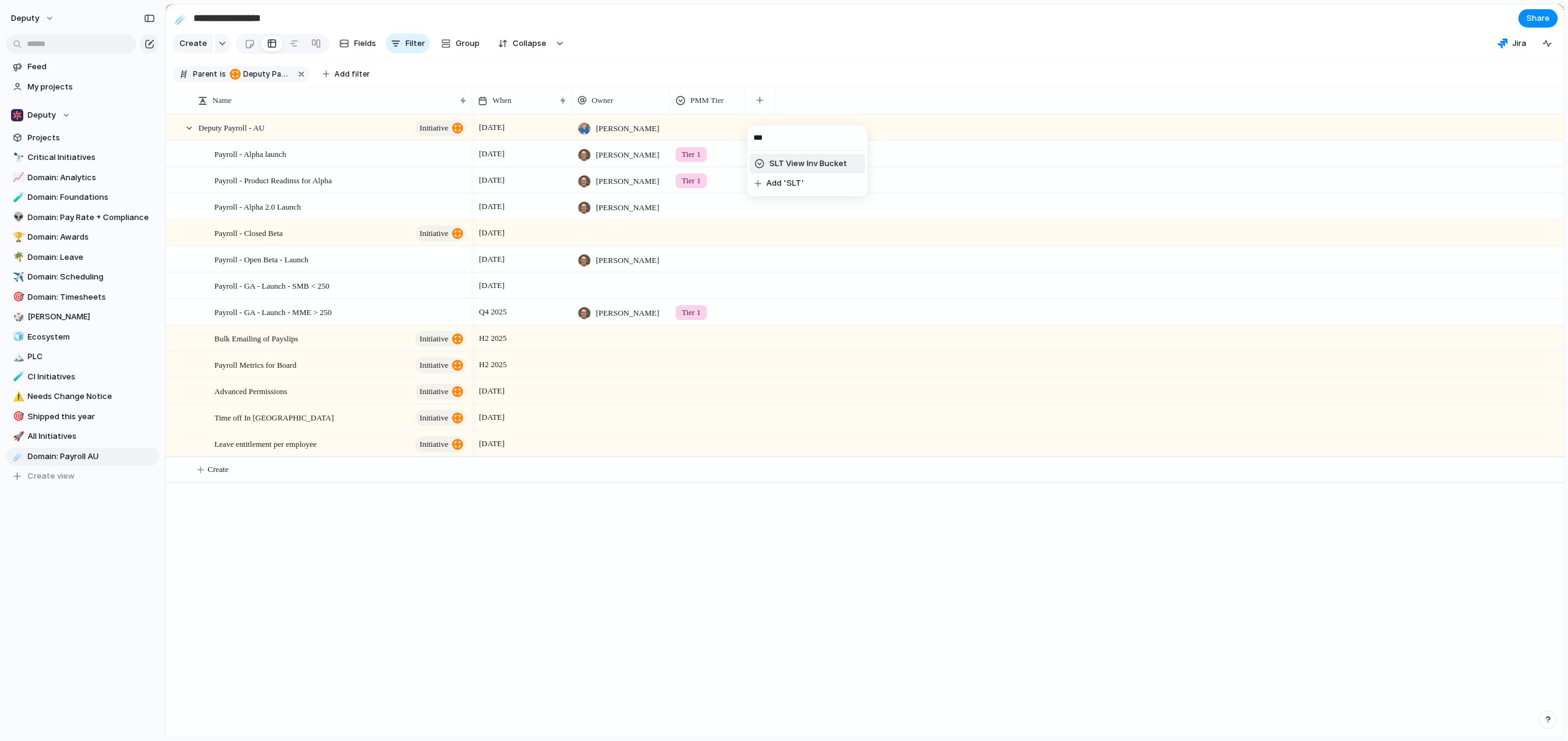
click at [798, 161] on span "SLT View Inv Bucket" at bounding box center [808, 164] width 78 height 13
click at [786, 569] on div "[DATE] [PERSON_NAME] PEPM Expansion [DATE] [PERSON_NAME] Tier 1 PEPM Expansion …" at bounding box center [1019, 425] width 1092 height 623
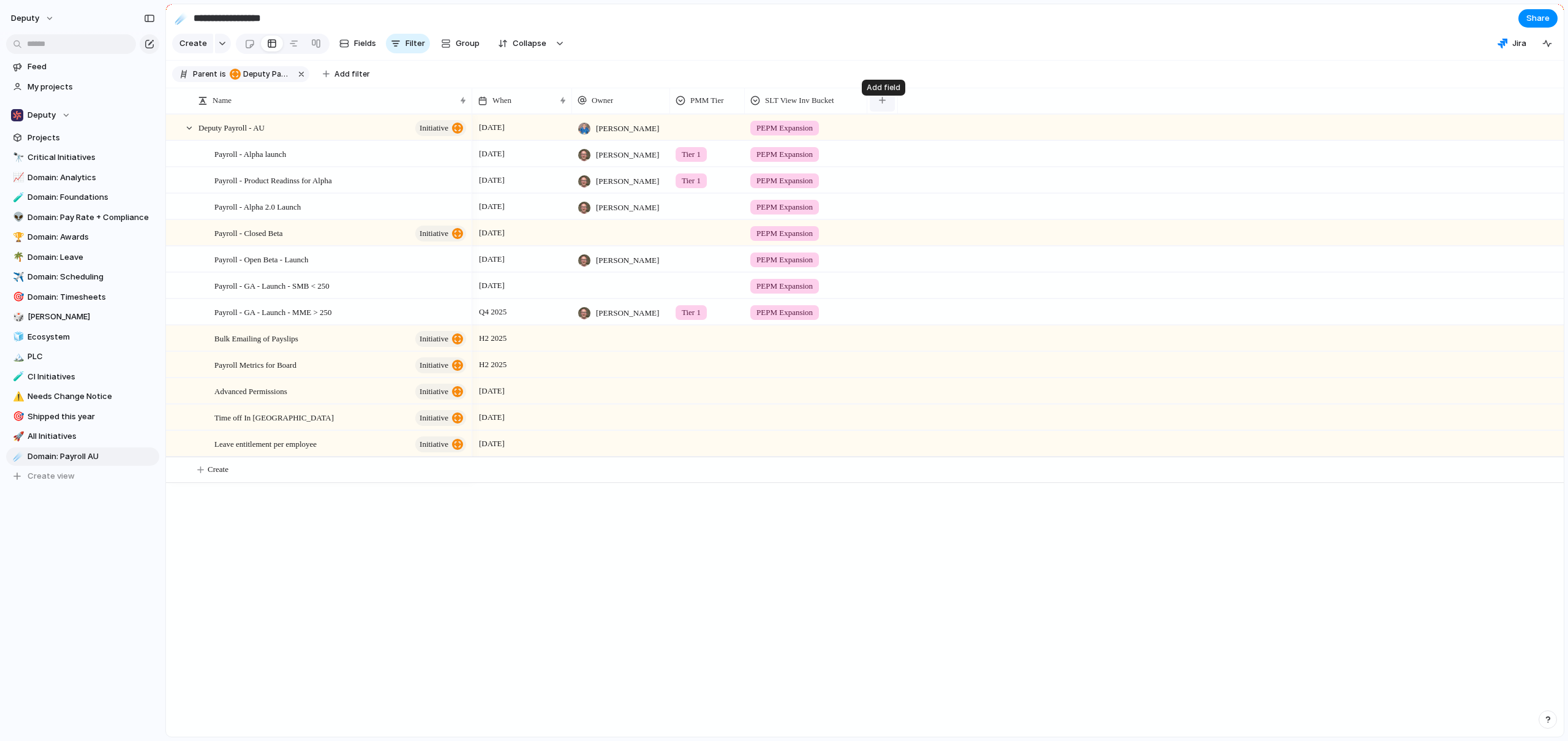
click at [876, 108] on button "button" at bounding box center [883, 100] width 25 height 22
type input "***"
click at [895, 164] on span "Status" at bounding box center [906, 164] width 27 height 13
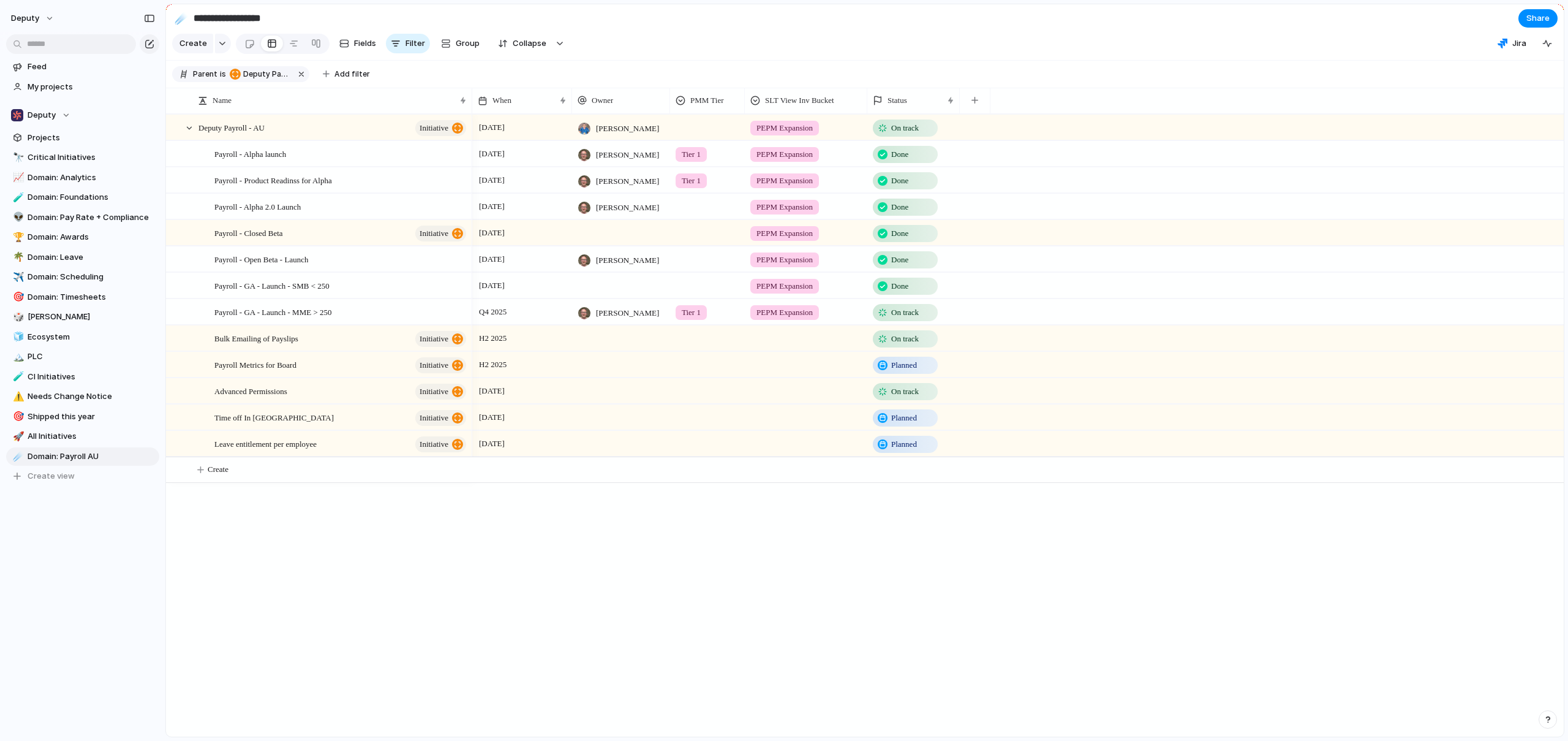
click at [864, 607] on div "[DATE] [PERSON_NAME] PEPM Expansion On track [DATE] [PERSON_NAME] Tier 1 PEPM E…" at bounding box center [1019, 425] width 1092 height 623
click at [451, 44] on button "Group" at bounding box center [460, 43] width 51 height 20
type input "***"
click at [469, 93] on li "Status" at bounding box center [492, 100] width 115 height 20
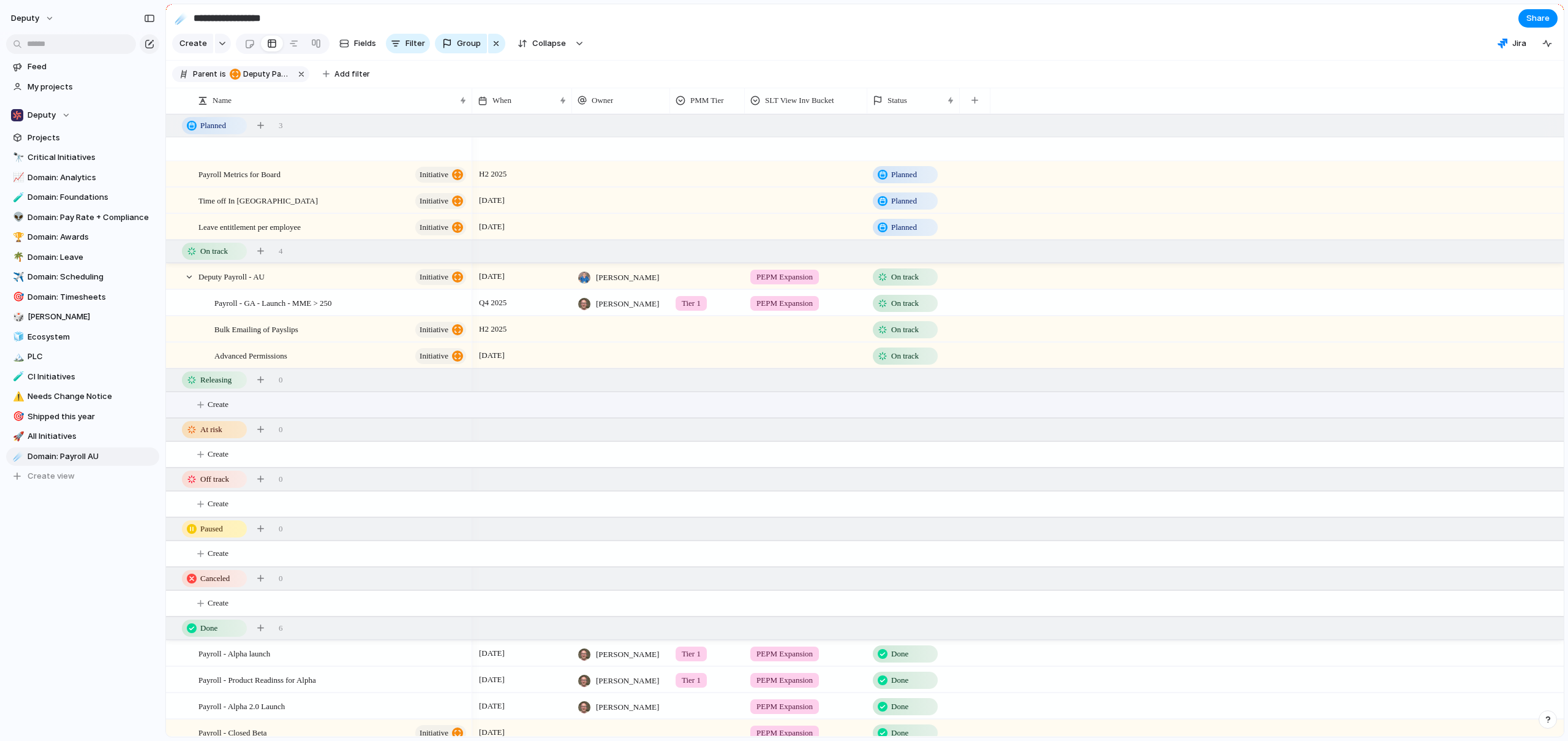
scroll to position [97, 0]
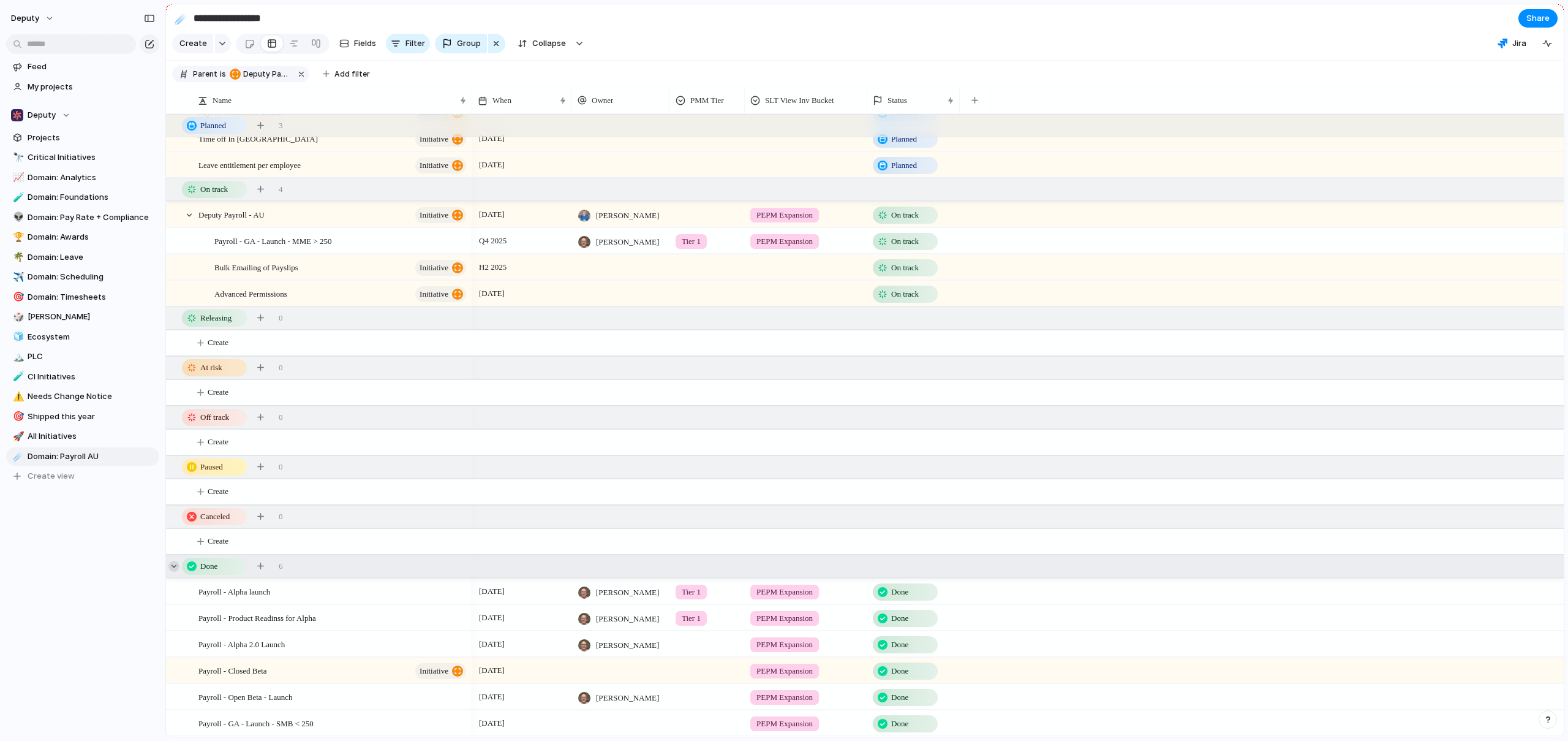
click at [172, 564] on div at bounding box center [174, 566] width 11 height 11
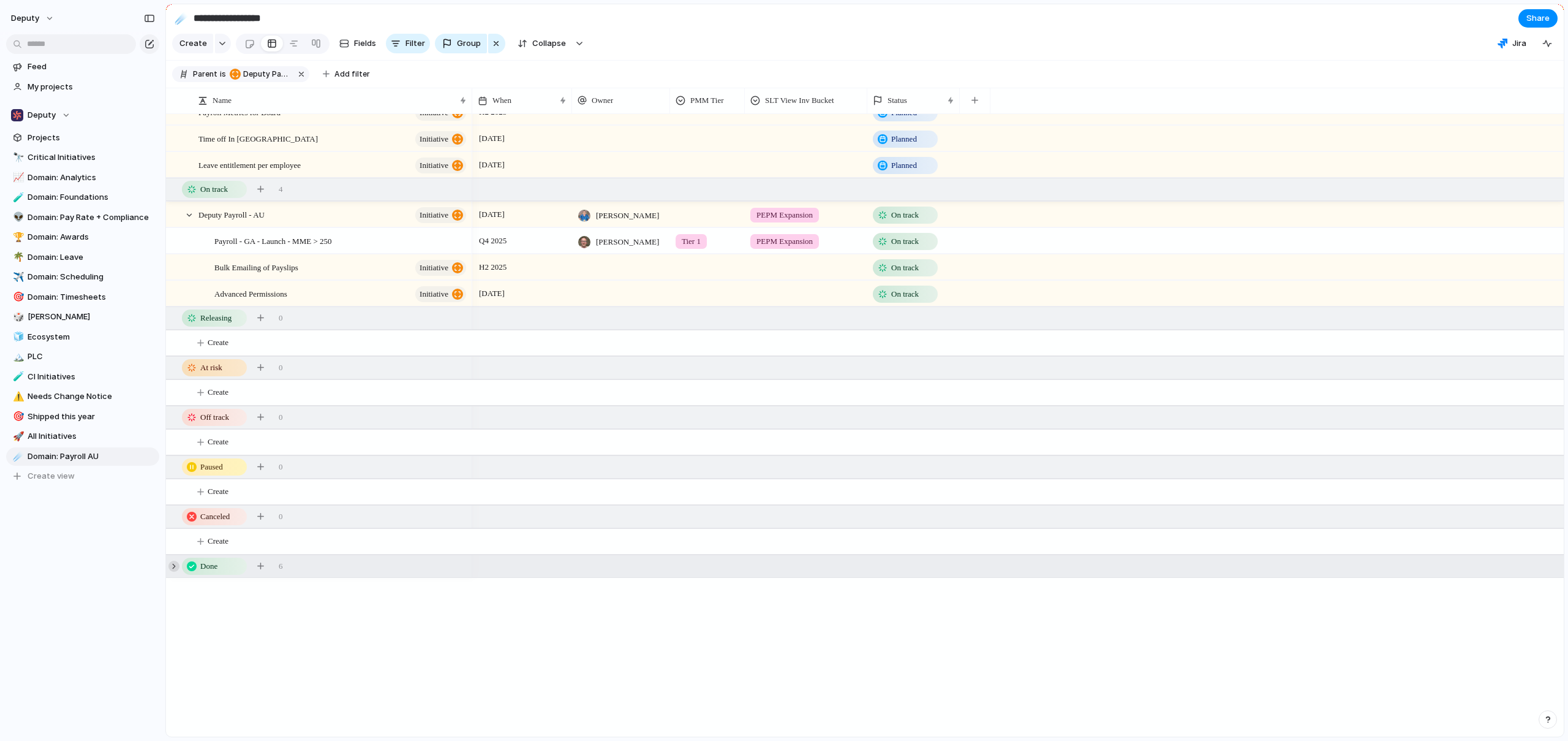
scroll to position [0, 0]
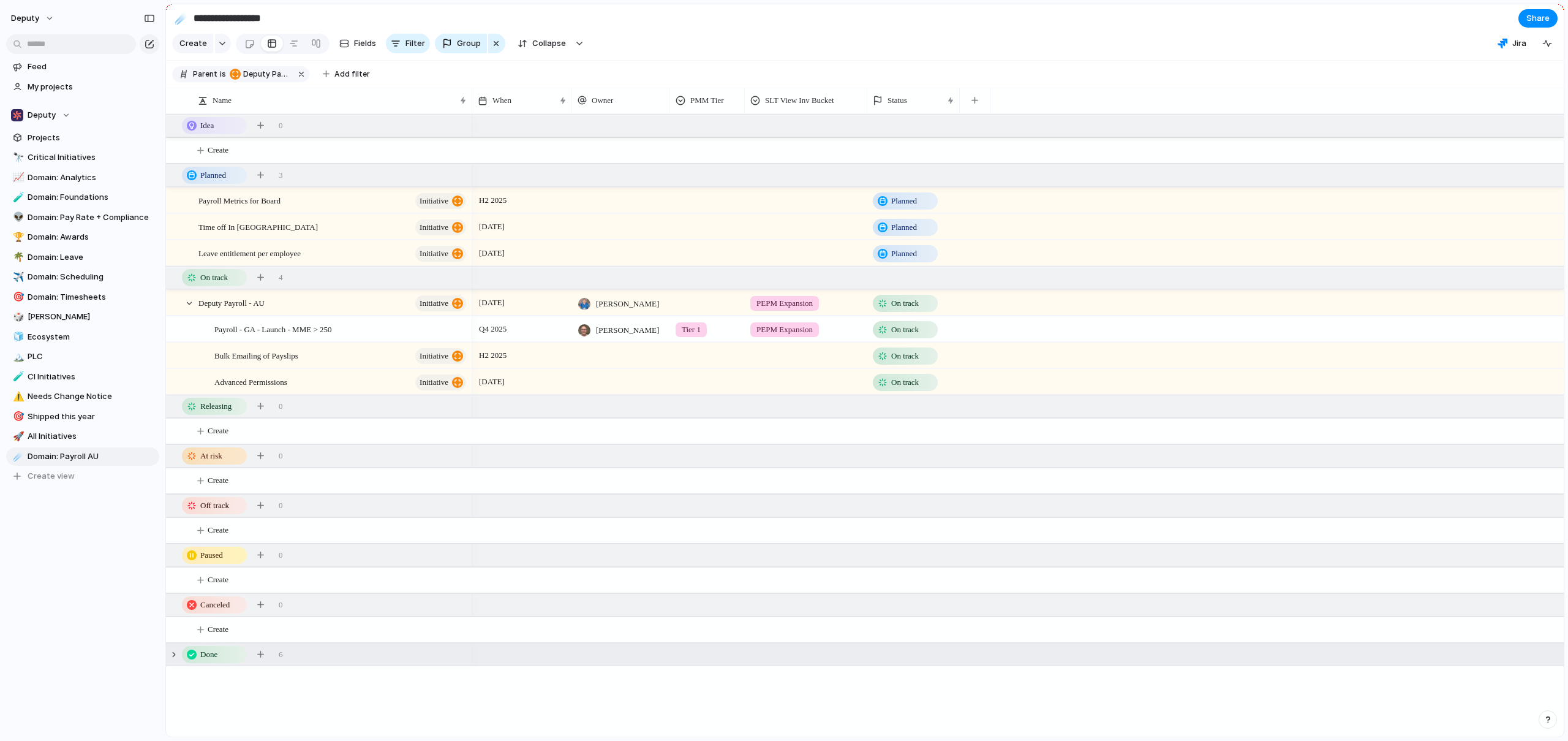
click at [22, 579] on div "Feed My projects Deputy Projects 🔭 Critical Initiatives 📈 Domain: Analytics 🧪 D…" at bounding box center [82, 292] width 165 height 585
click at [174, 660] on div at bounding box center [174, 654] width 11 height 11
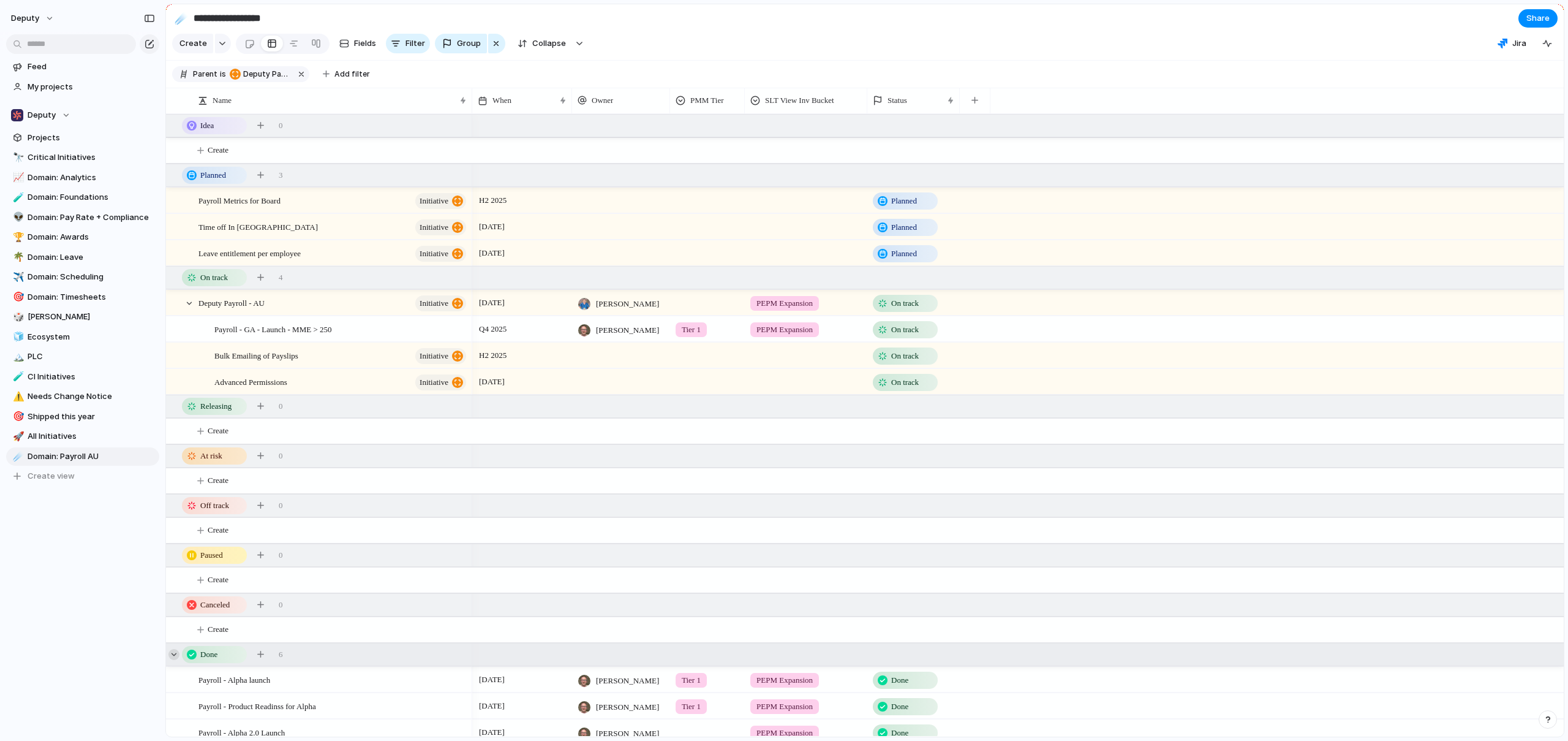
click at [171, 660] on div at bounding box center [174, 654] width 11 height 11
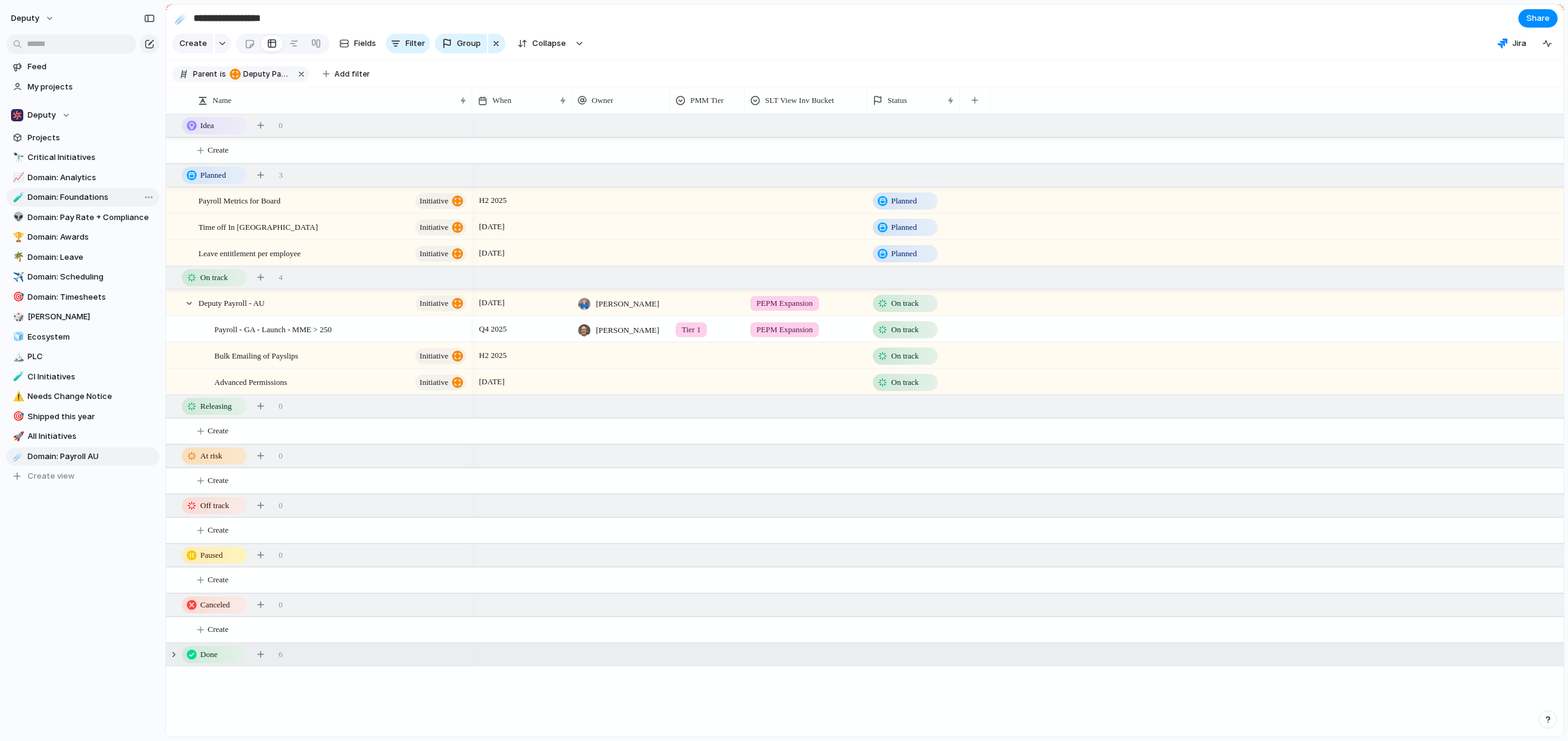
click at [79, 192] on span "Domain: Foundations" at bounding box center [91, 198] width 127 height 13
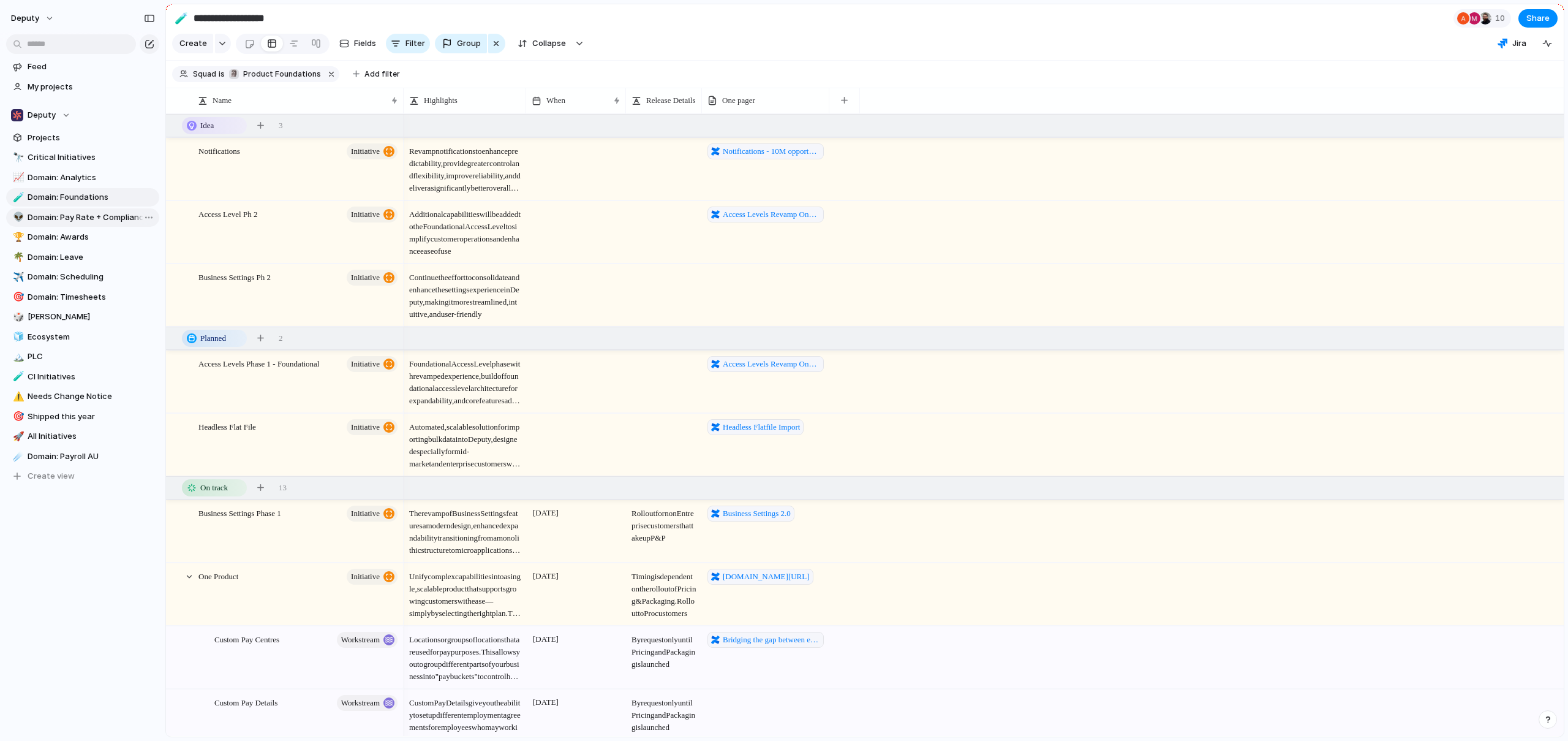
click at [71, 217] on span "Domain: Pay Rate + Compliance" at bounding box center [91, 218] width 127 height 13
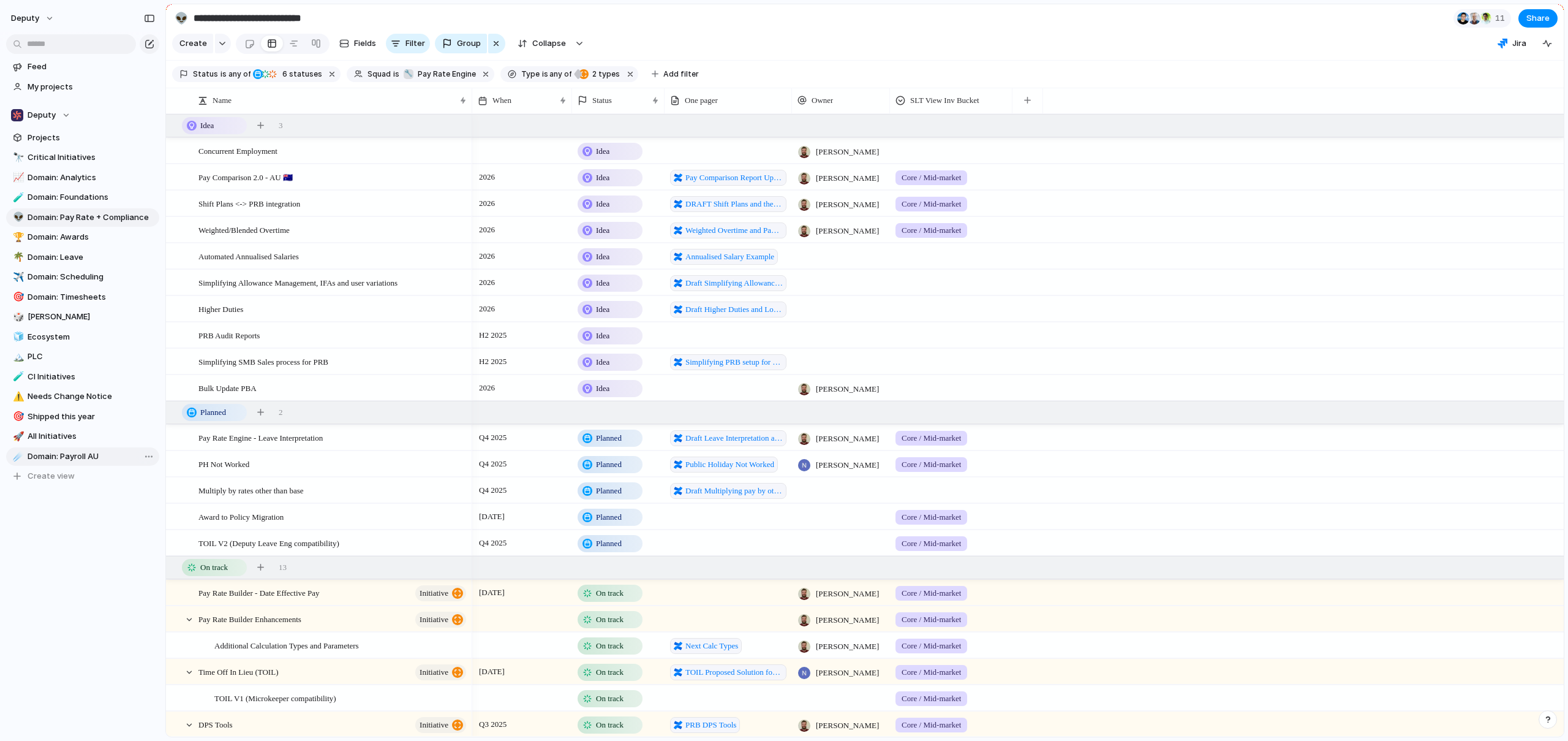
click at [35, 452] on span "Domain: Payroll AU" at bounding box center [91, 456] width 127 height 13
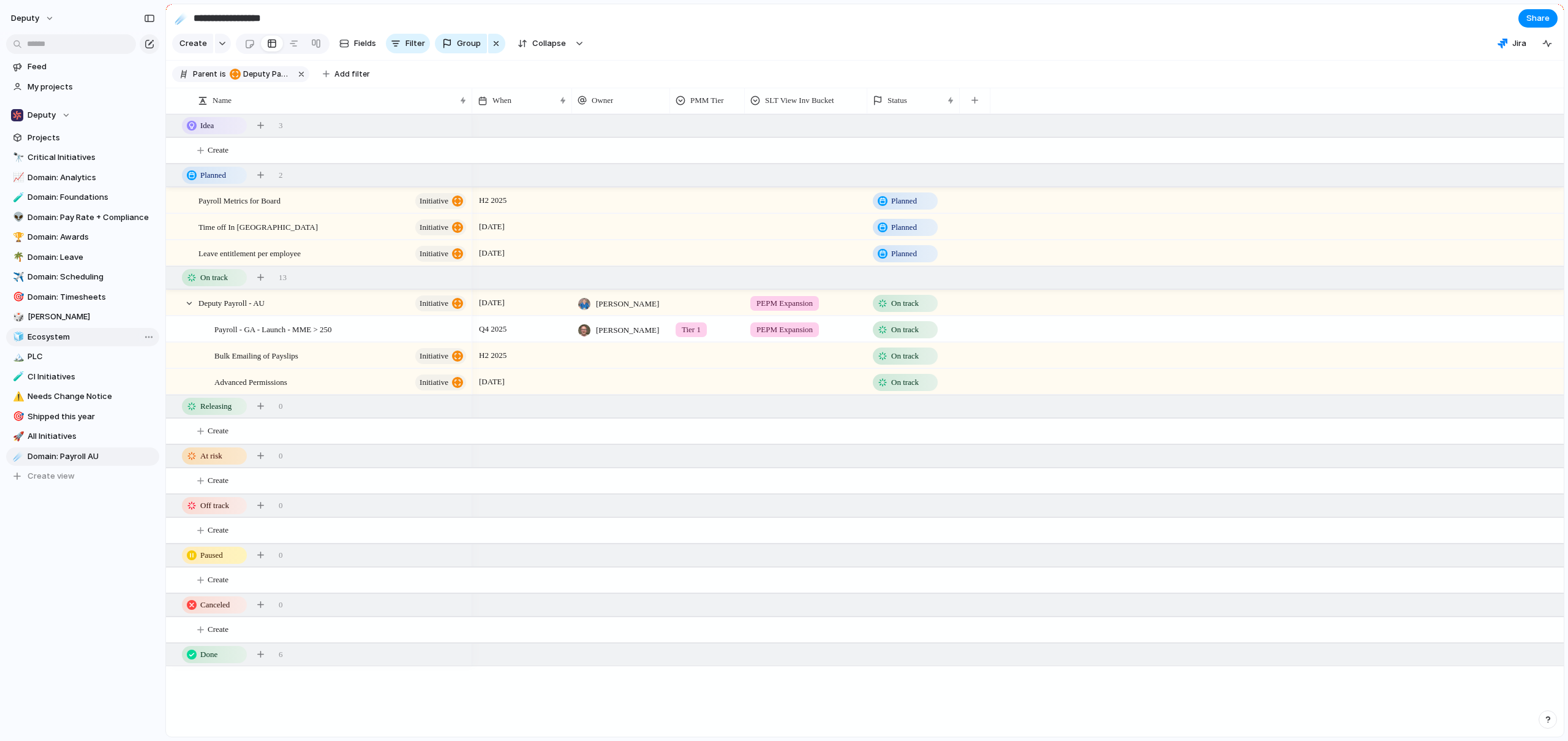
click at [42, 334] on span "Ecosystem" at bounding box center [91, 337] width 127 height 13
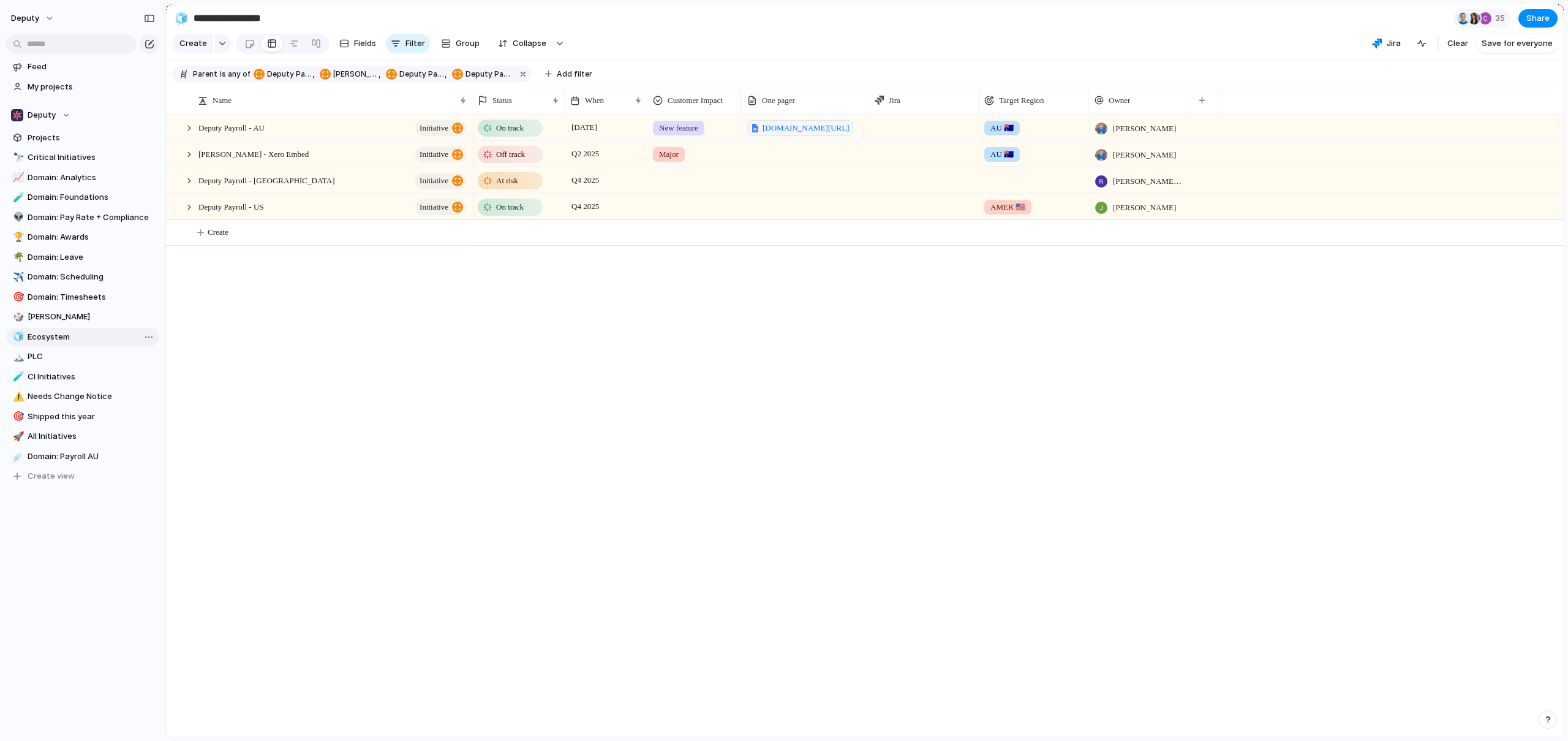
type input "*********"
click at [187, 134] on div at bounding box center [189, 128] width 11 height 11
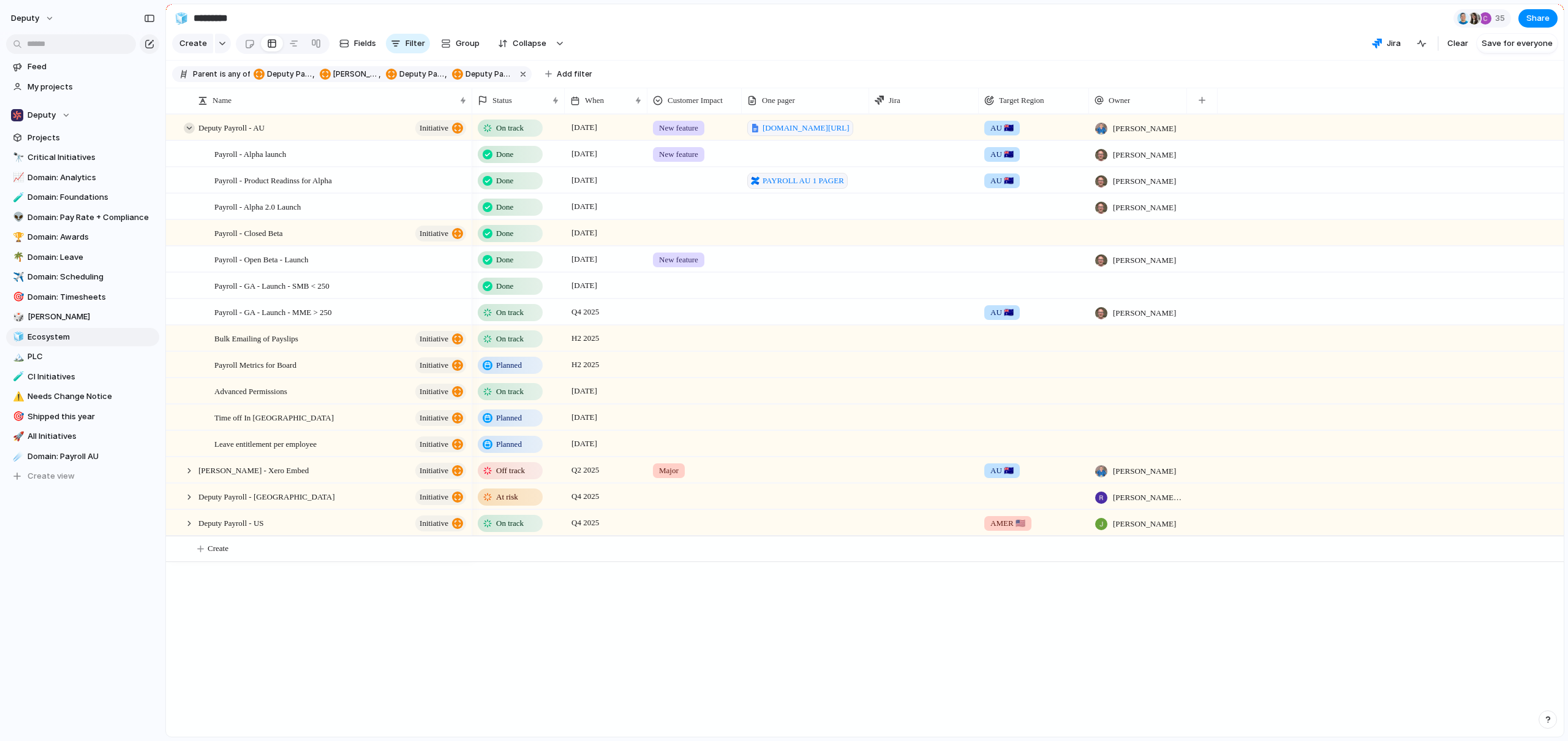
click at [187, 134] on div at bounding box center [189, 128] width 11 height 11
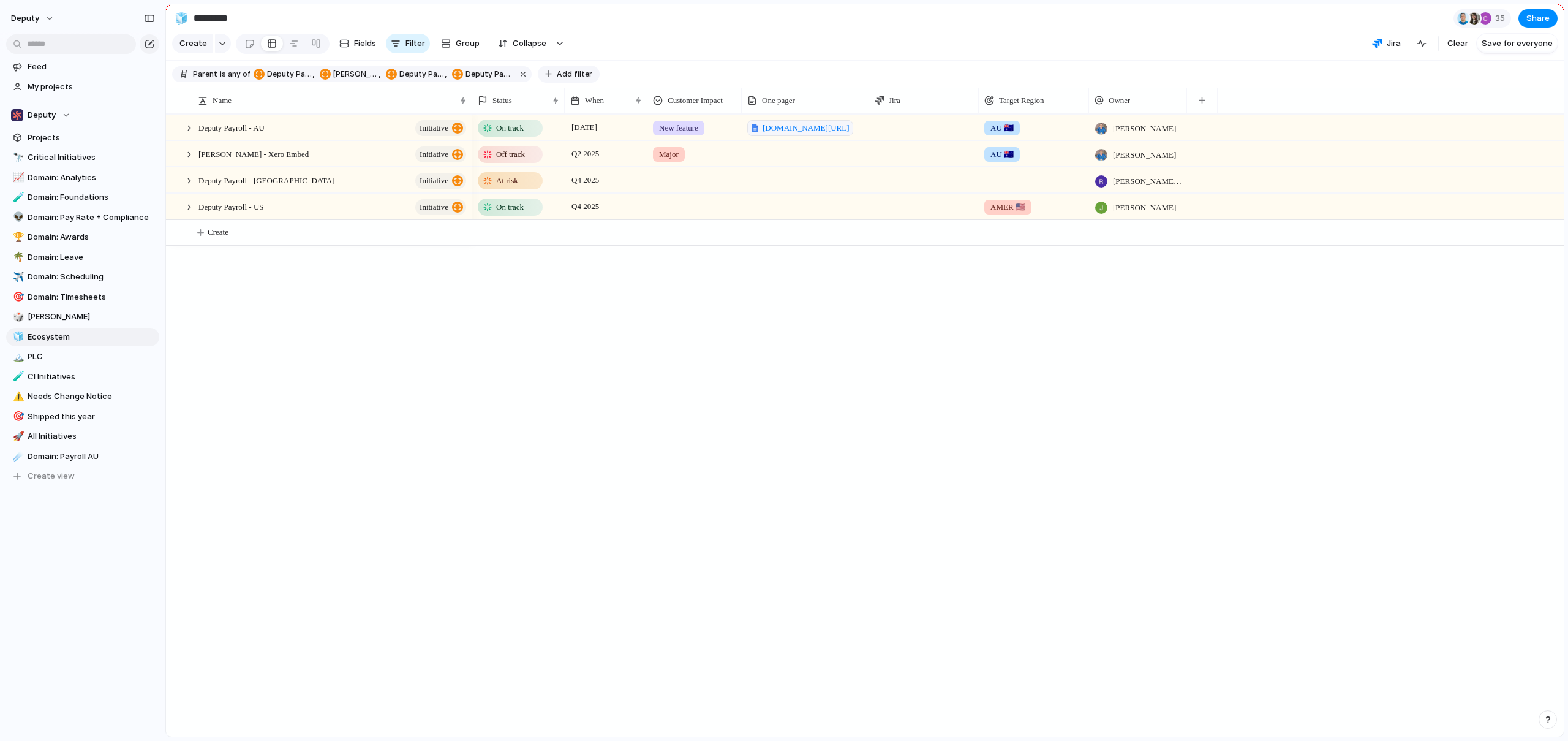
click at [564, 80] on span "Add filter" at bounding box center [574, 74] width 35 height 11
type input "***"
click at [609, 131] on span "Status" at bounding box center [600, 127] width 27 height 13
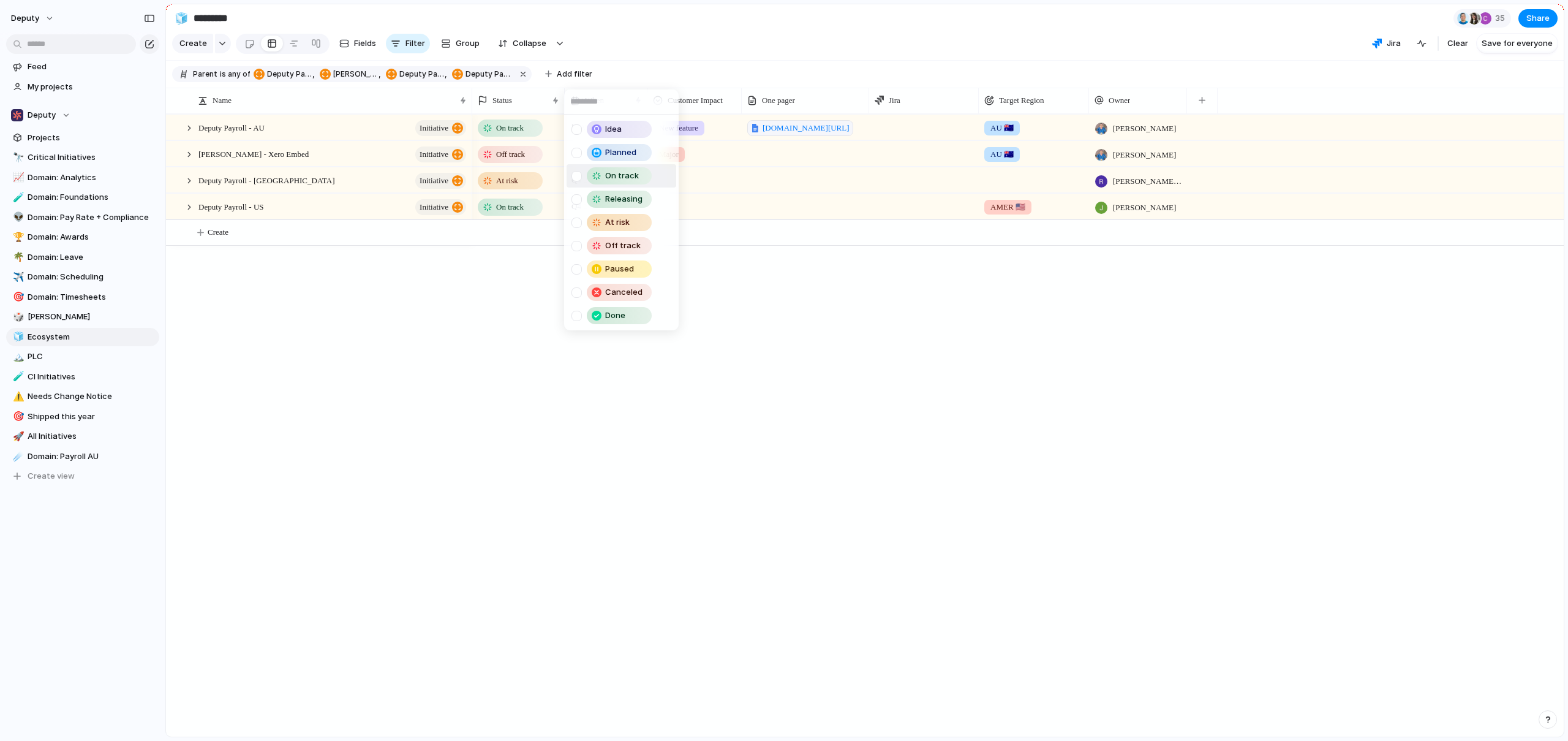
click at [577, 176] on div at bounding box center [577, 176] width 11 height 11
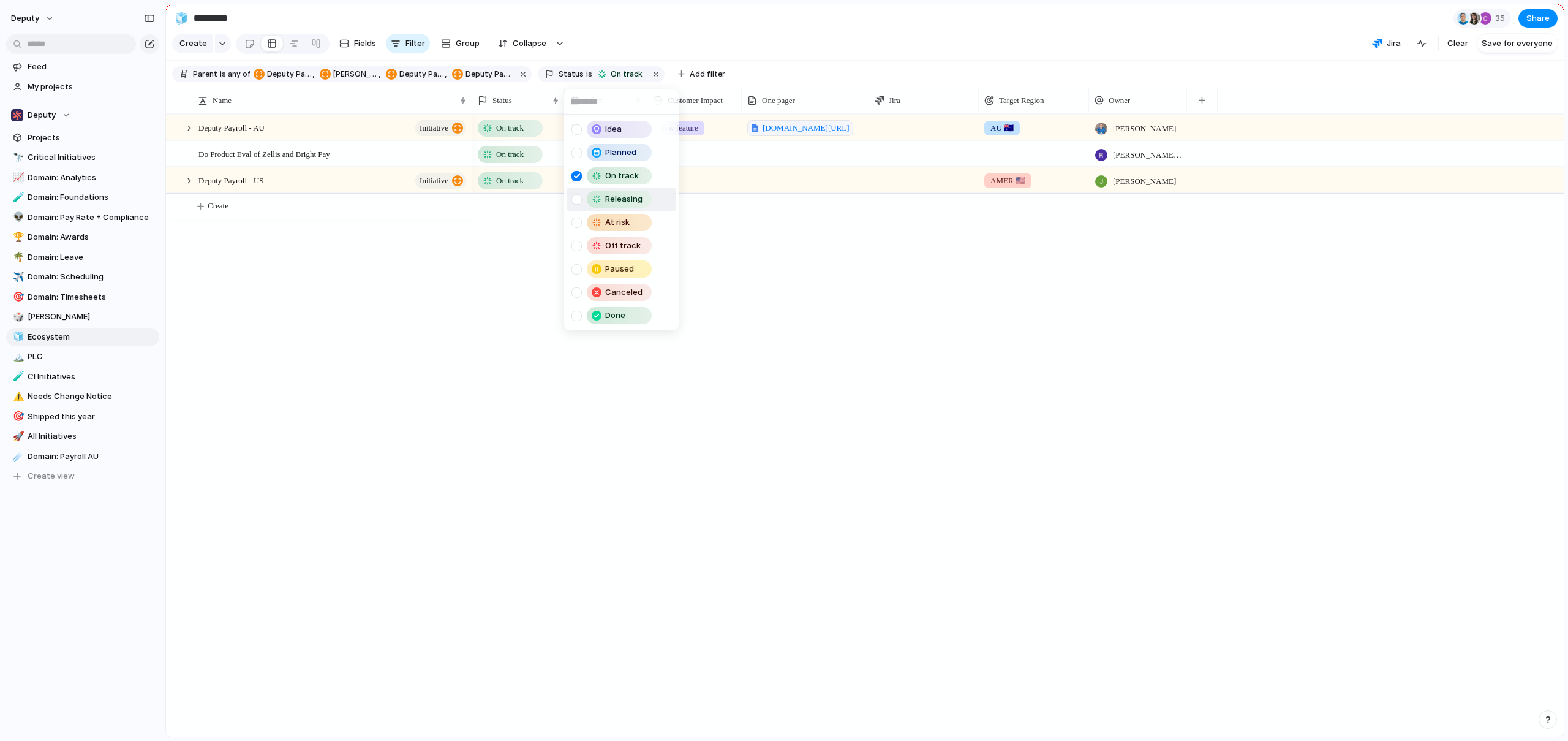
click at [576, 197] on div at bounding box center [577, 200] width 11 height 11
click at [577, 224] on div at bounding box center [577, 223] width 11 height 11
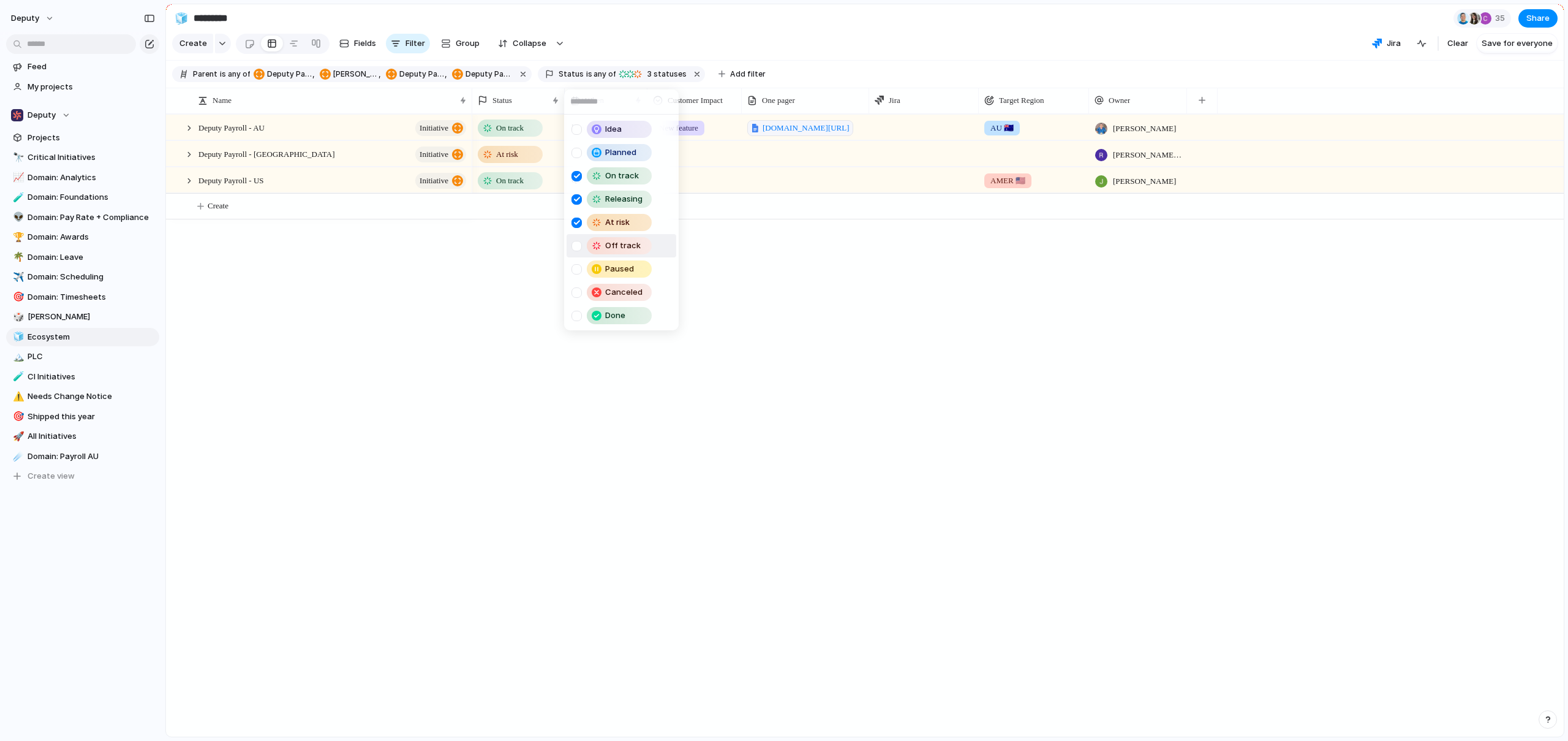
click at [579, 242] on div at bounding box center [577, 246] width 11 height 11
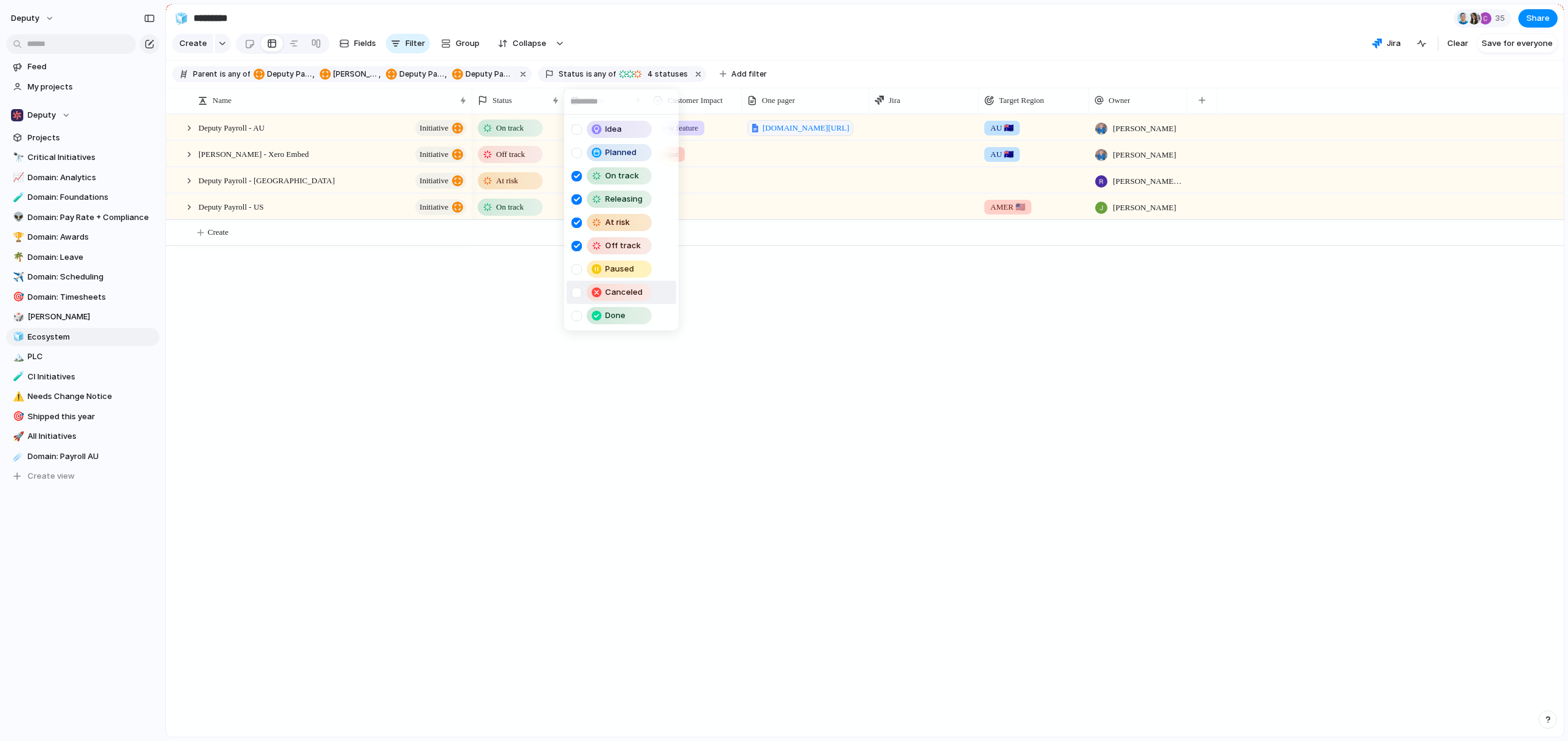
click at [756, 352] on div "Idea Planned On track Releasing At risk Off track Paused Canceled Done" at bounding box center [784, 370] width 1568 height 741
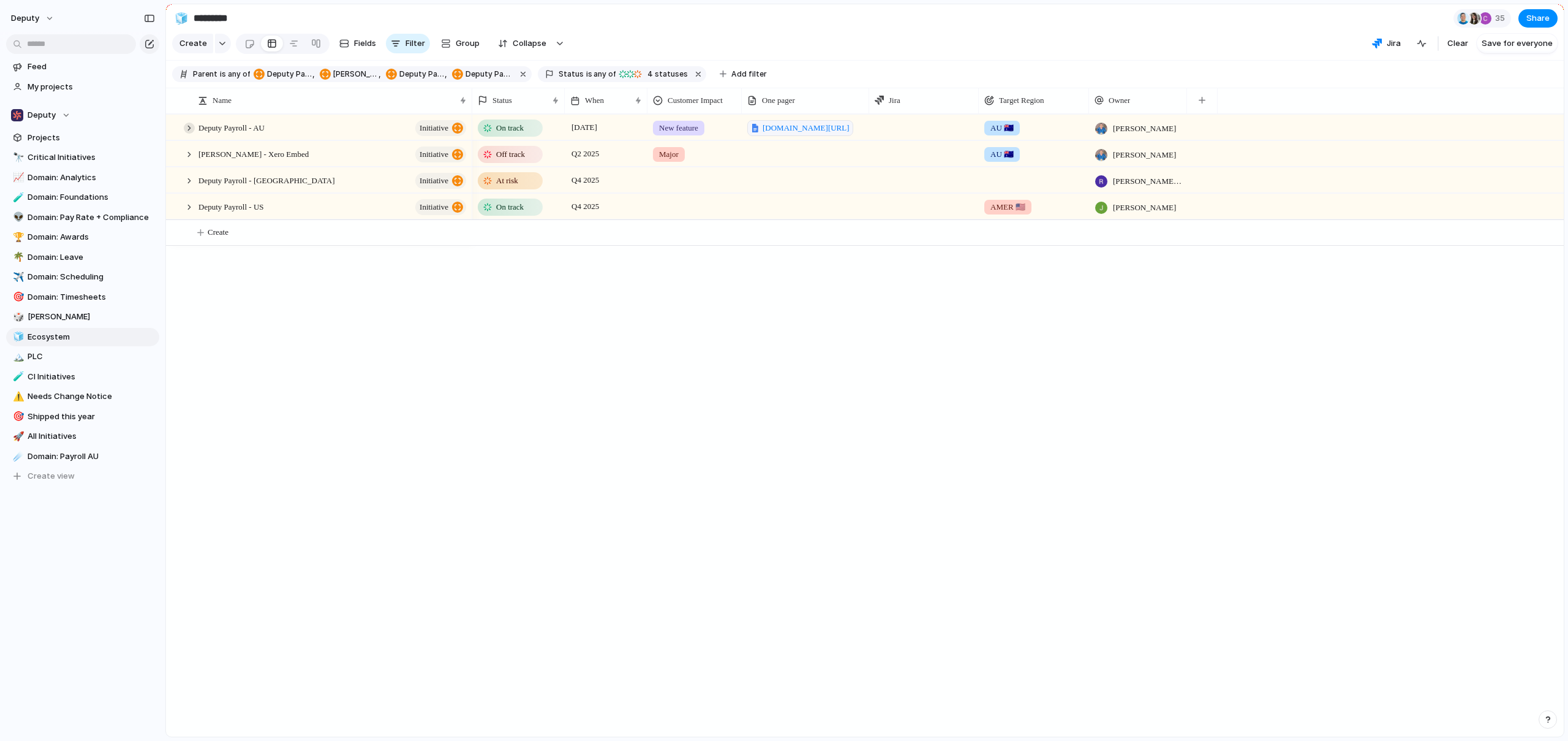
click at [192, 134] on div at bounding box center [189, 128] width 11 height 11
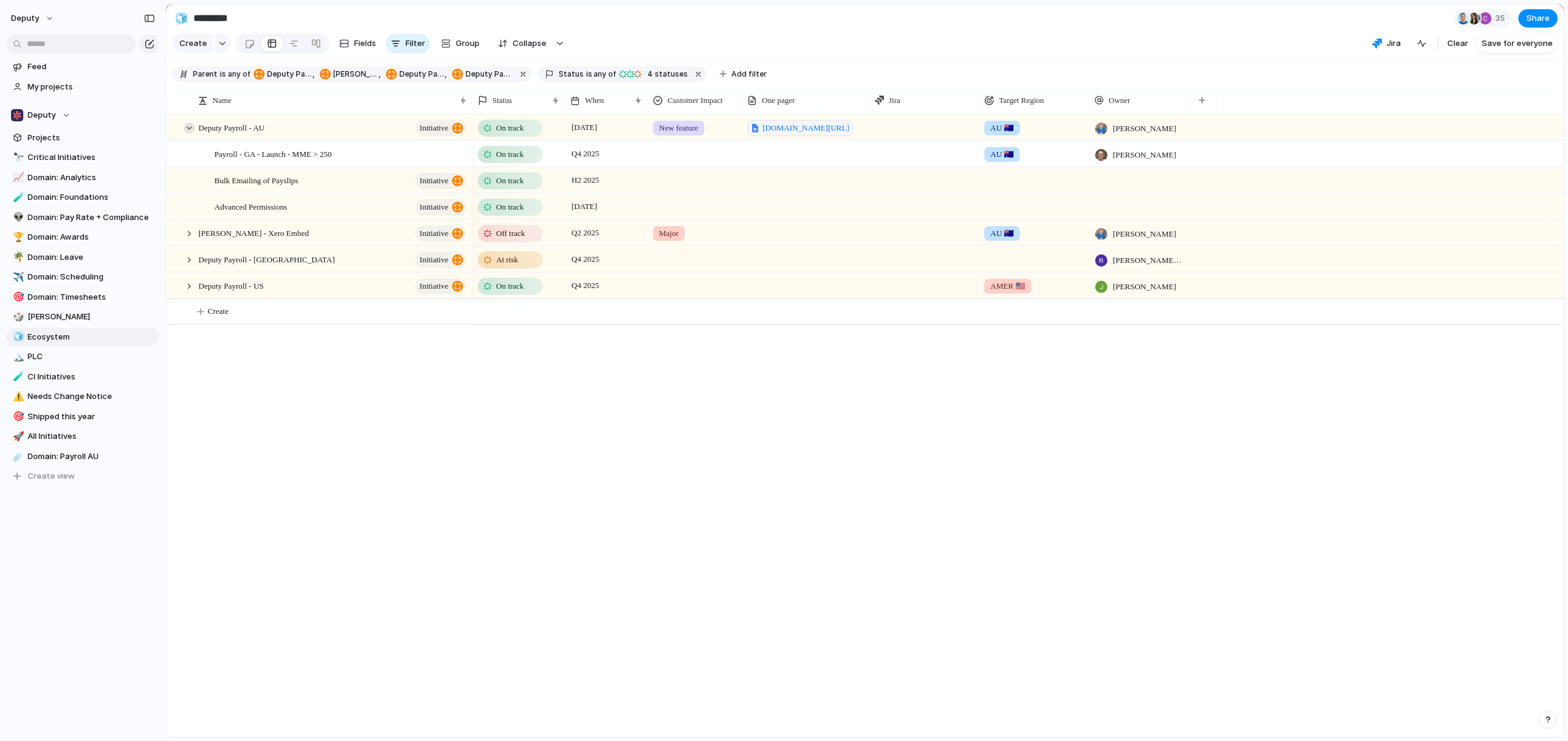
click at [190, 134] on div at bounding box center [189, 128] width 11 height 11
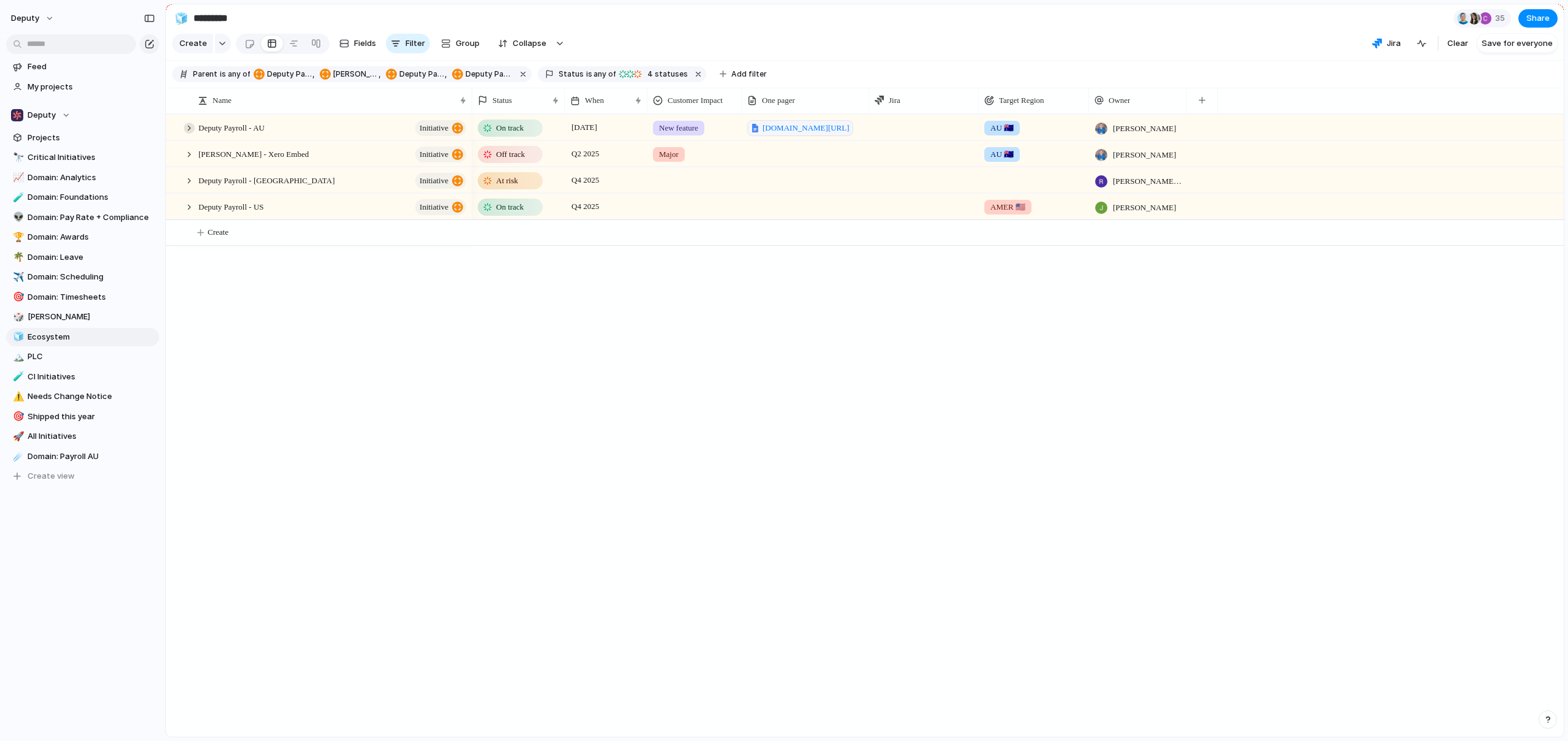
click at [189, 134] on div at bounding box center [189, 128] width 11 height 11
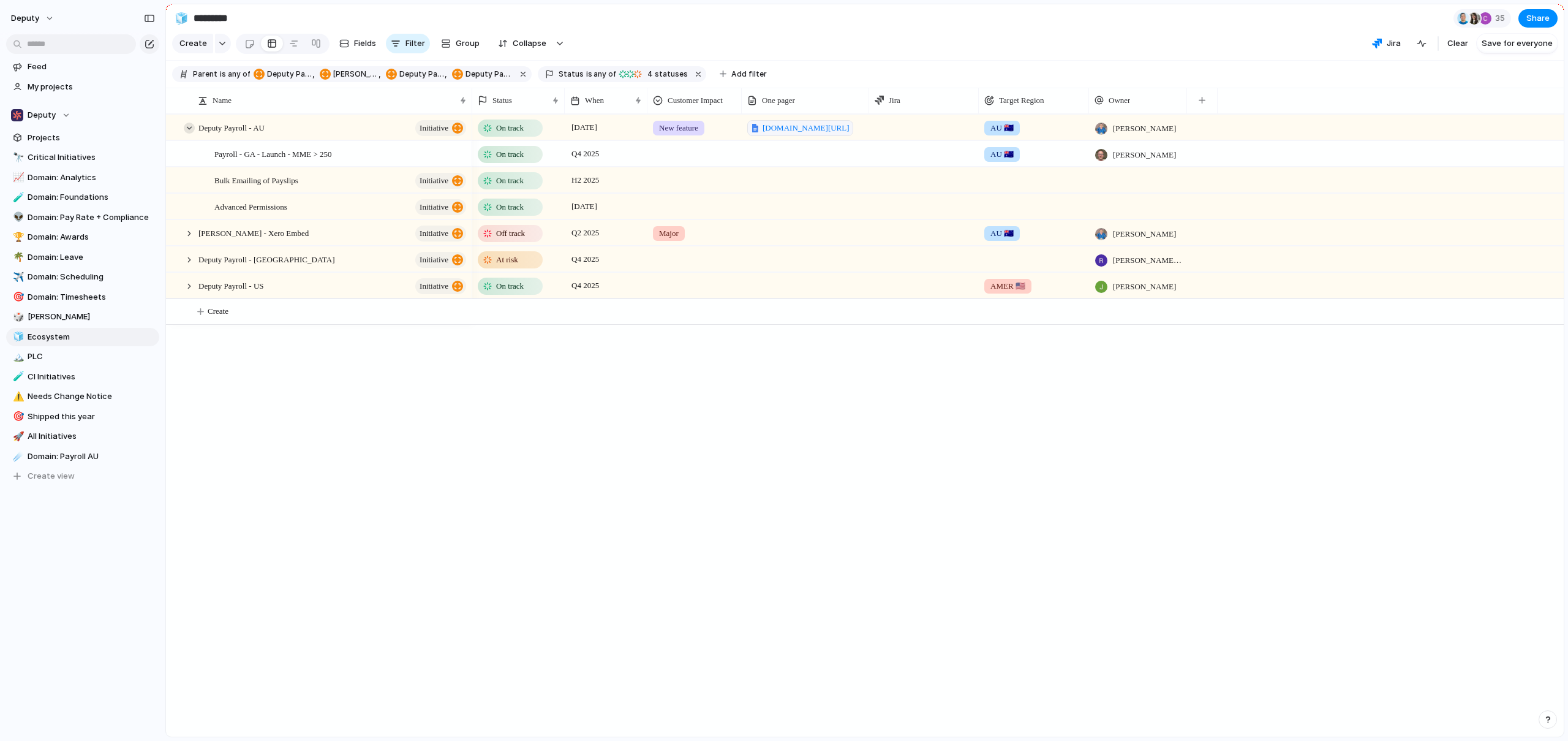
click at [189, 134] on div at bounding box center [189, 128] width 11 height 11
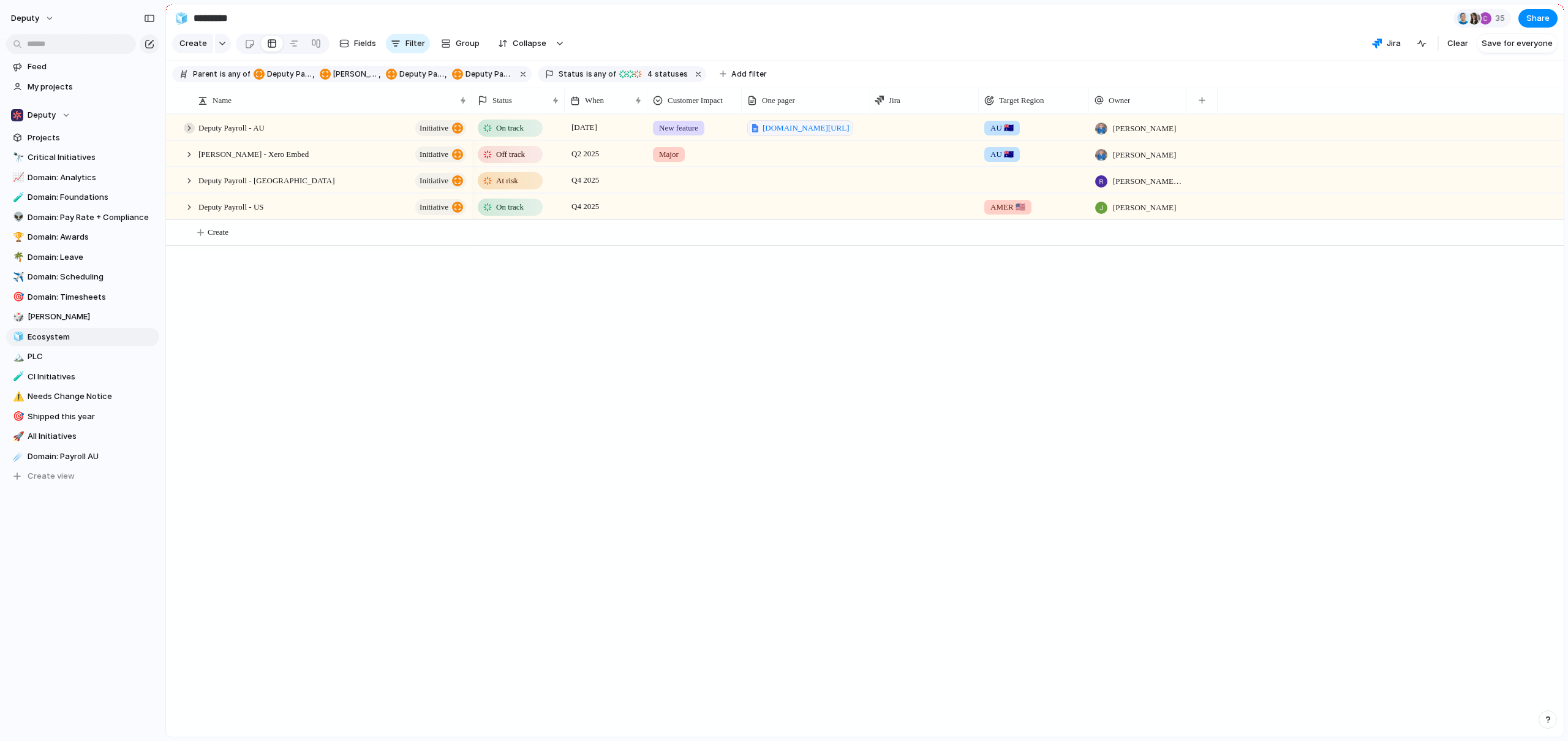
click at [189, 134] on div at bounding box center [189, 128] width 11 height 11
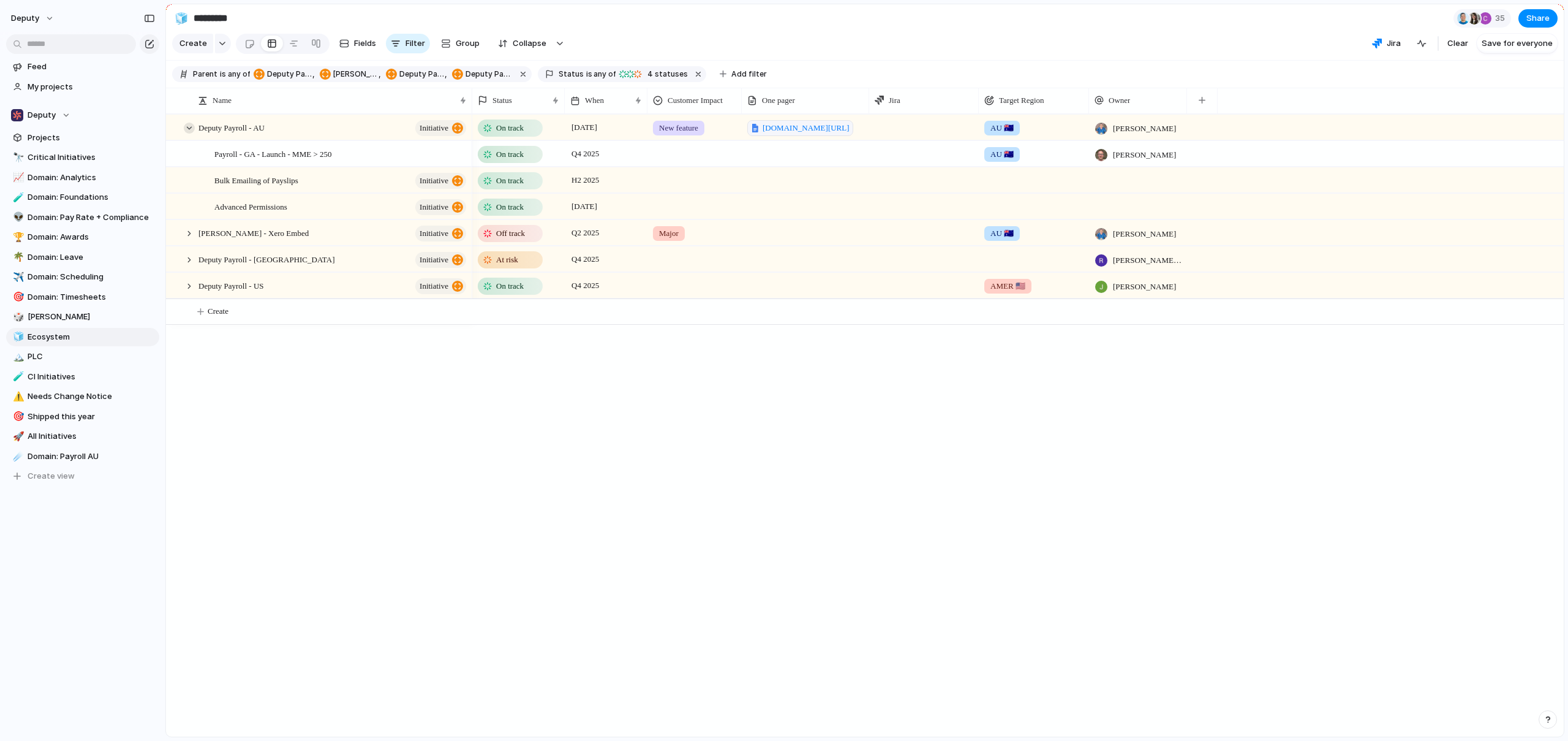
click at [189, 134] on div at bounding box center [189, 128] width 11 height 11
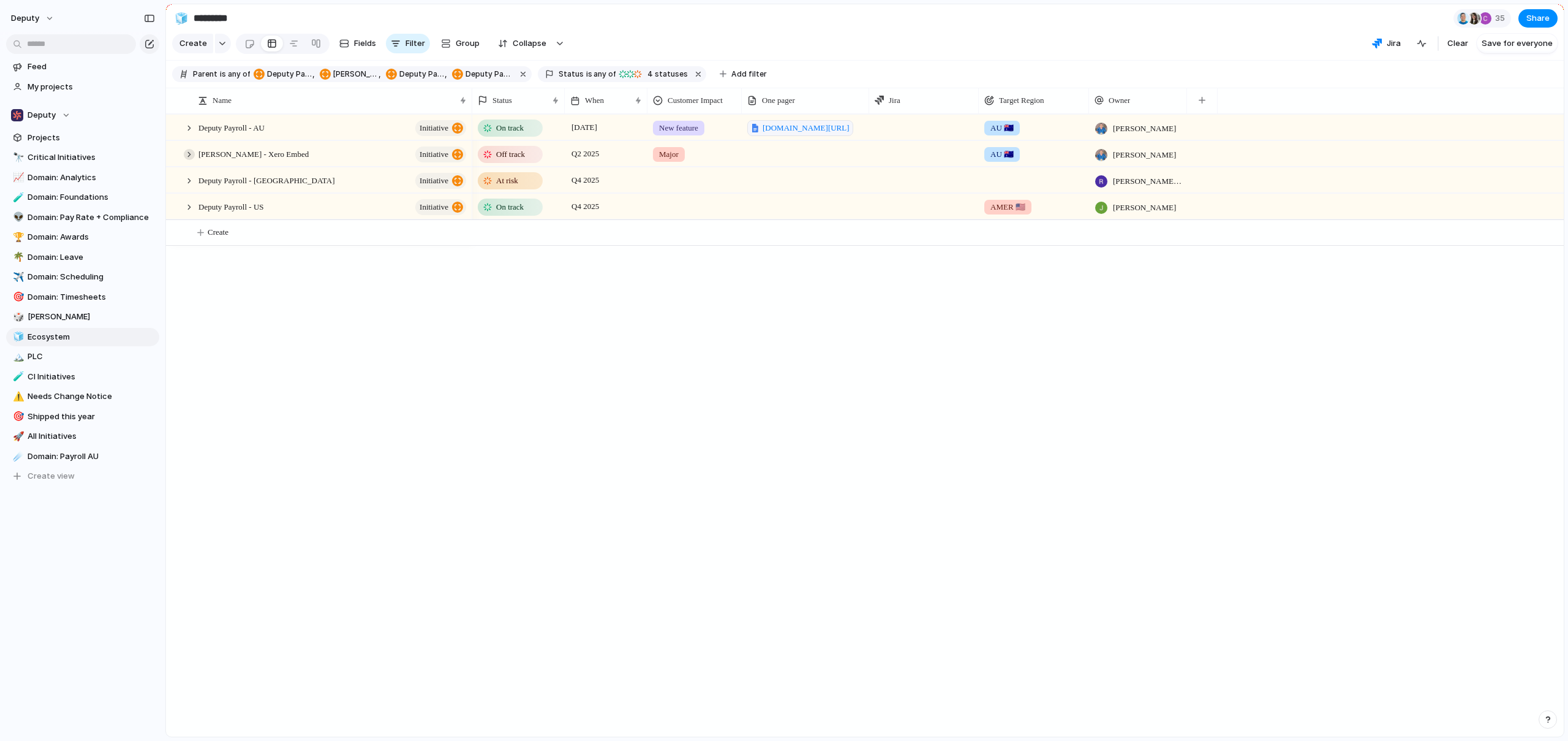
click at [192, 160] on div at bounding box center [189, 155] width 11 height 11
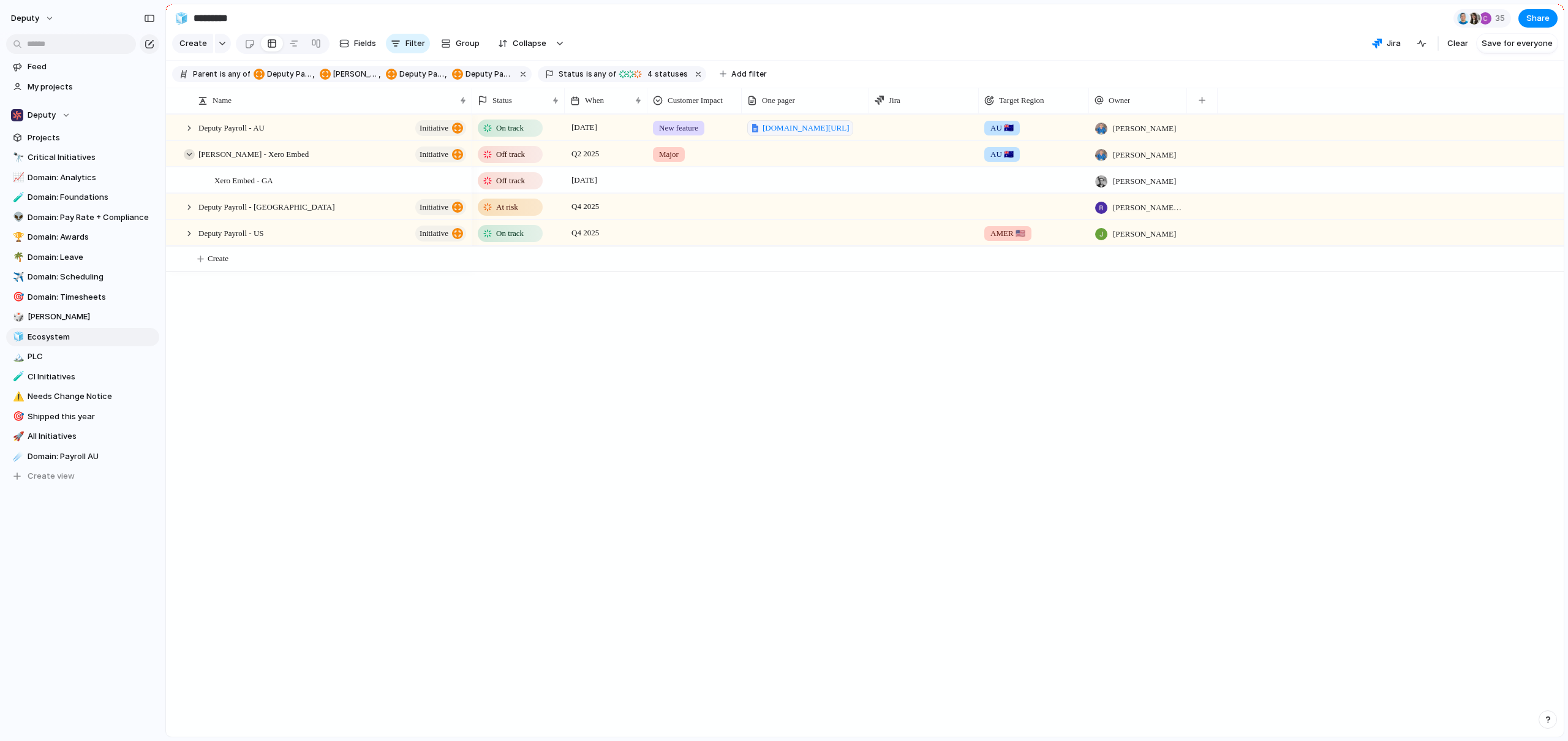
click at [192, 160] on div at bounding box center [189, 155] width 11 height 11
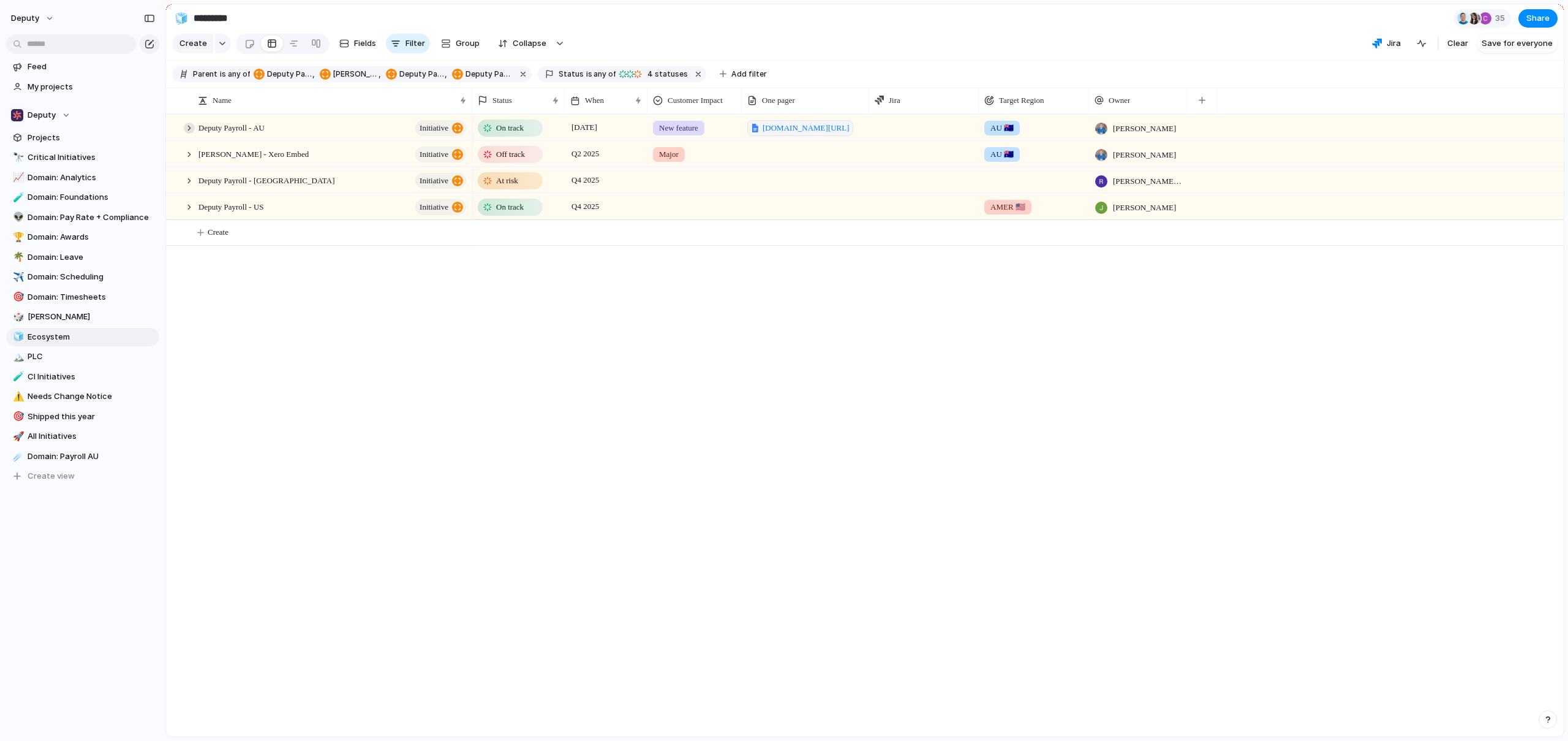
click at [192, 134] on div at bounding box center [189, 128] width 11 height 11
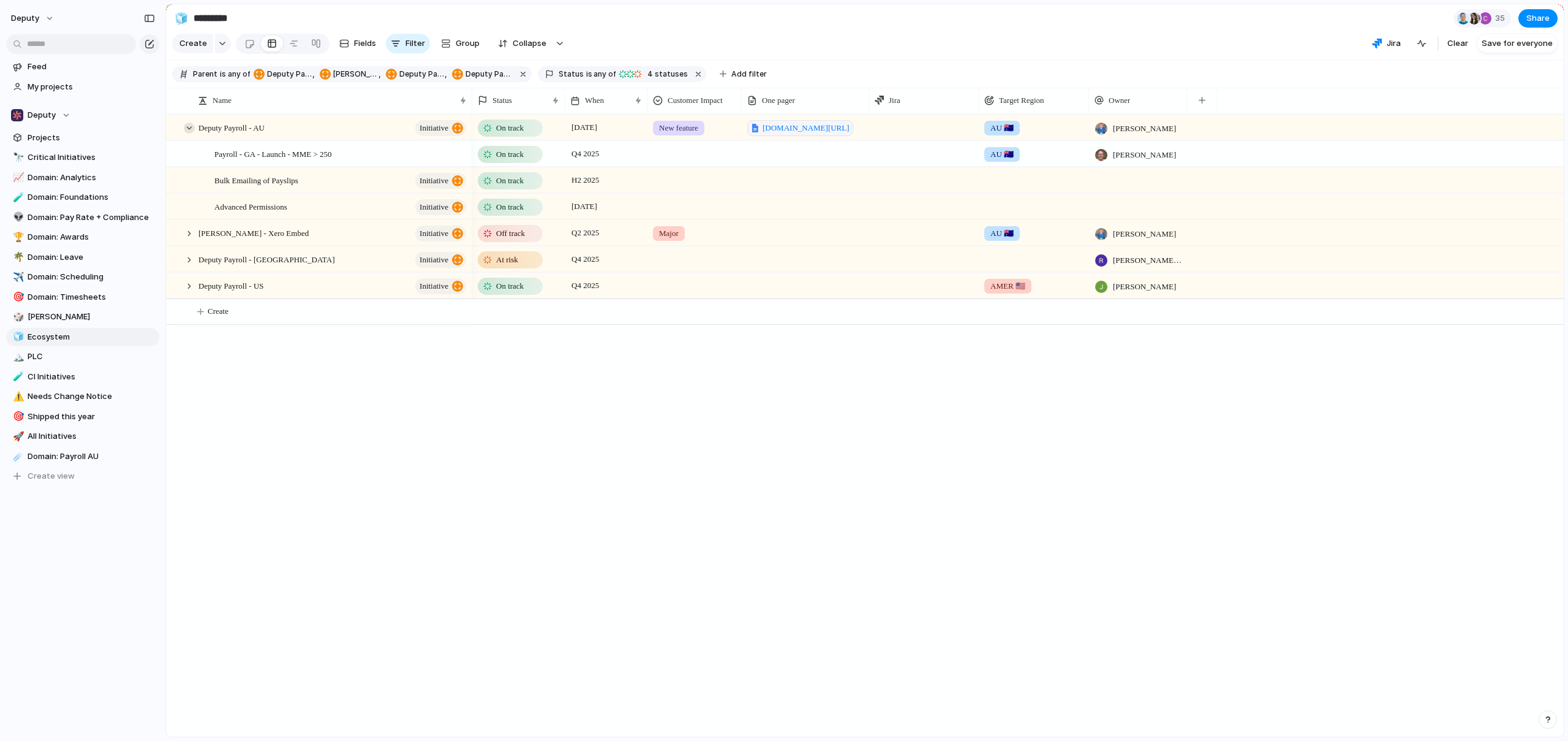
click at [192, 134] on div at bounding box center [189, 128] width 11 height 11
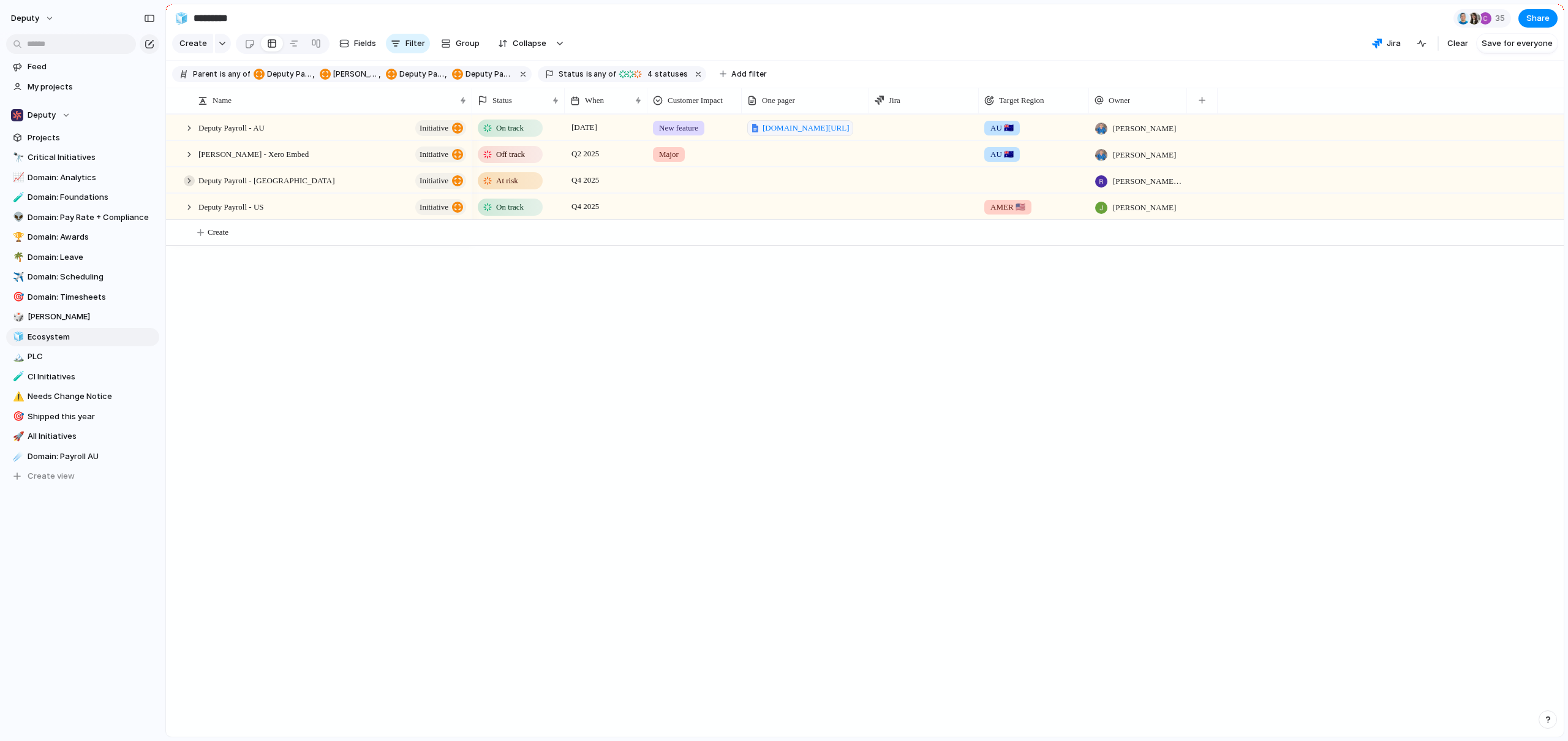
click at [185, 186] on div at bounding box center [189, 181] width 11 height 11
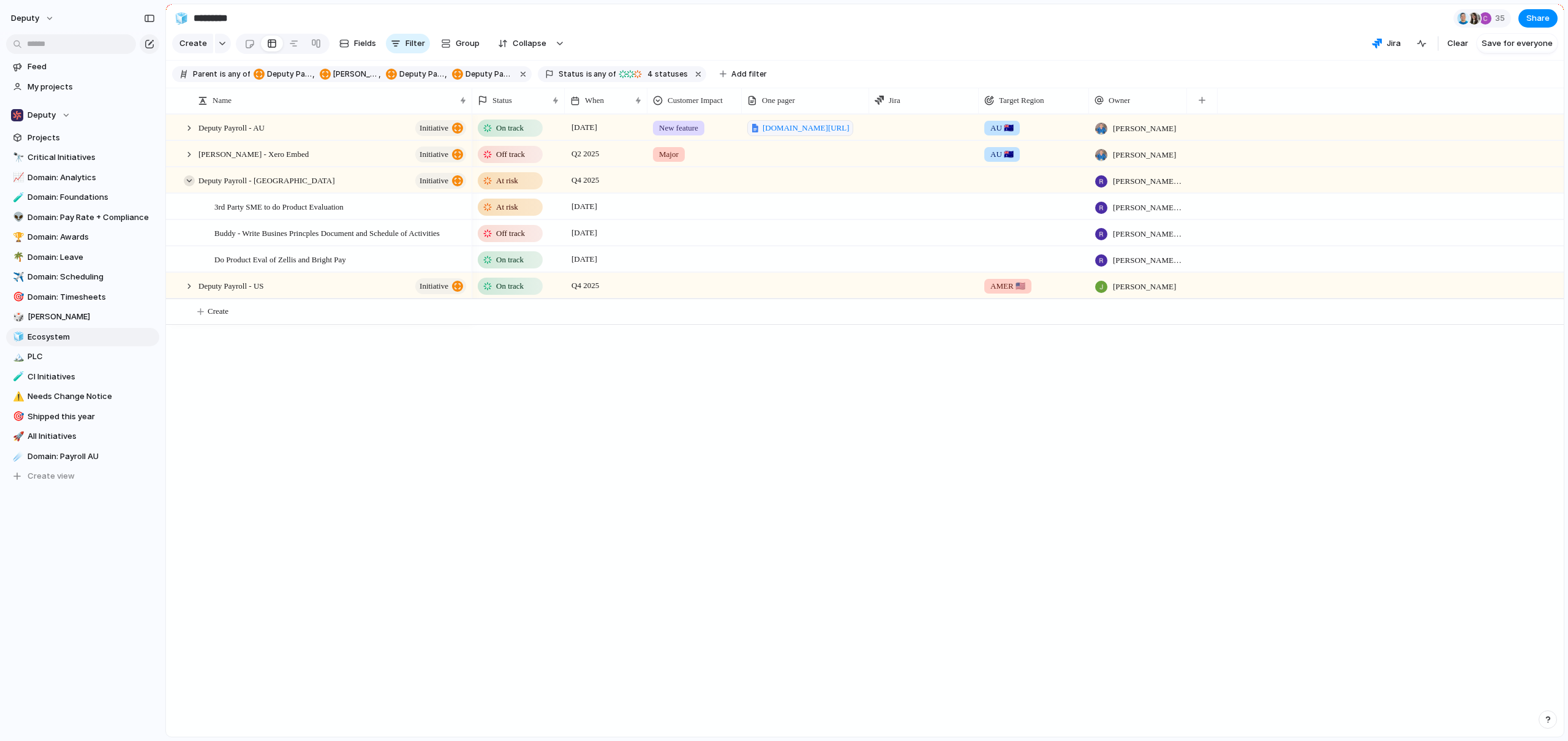
click at [185, 186] on div at bounding box center [189, 181] width 11 height 11
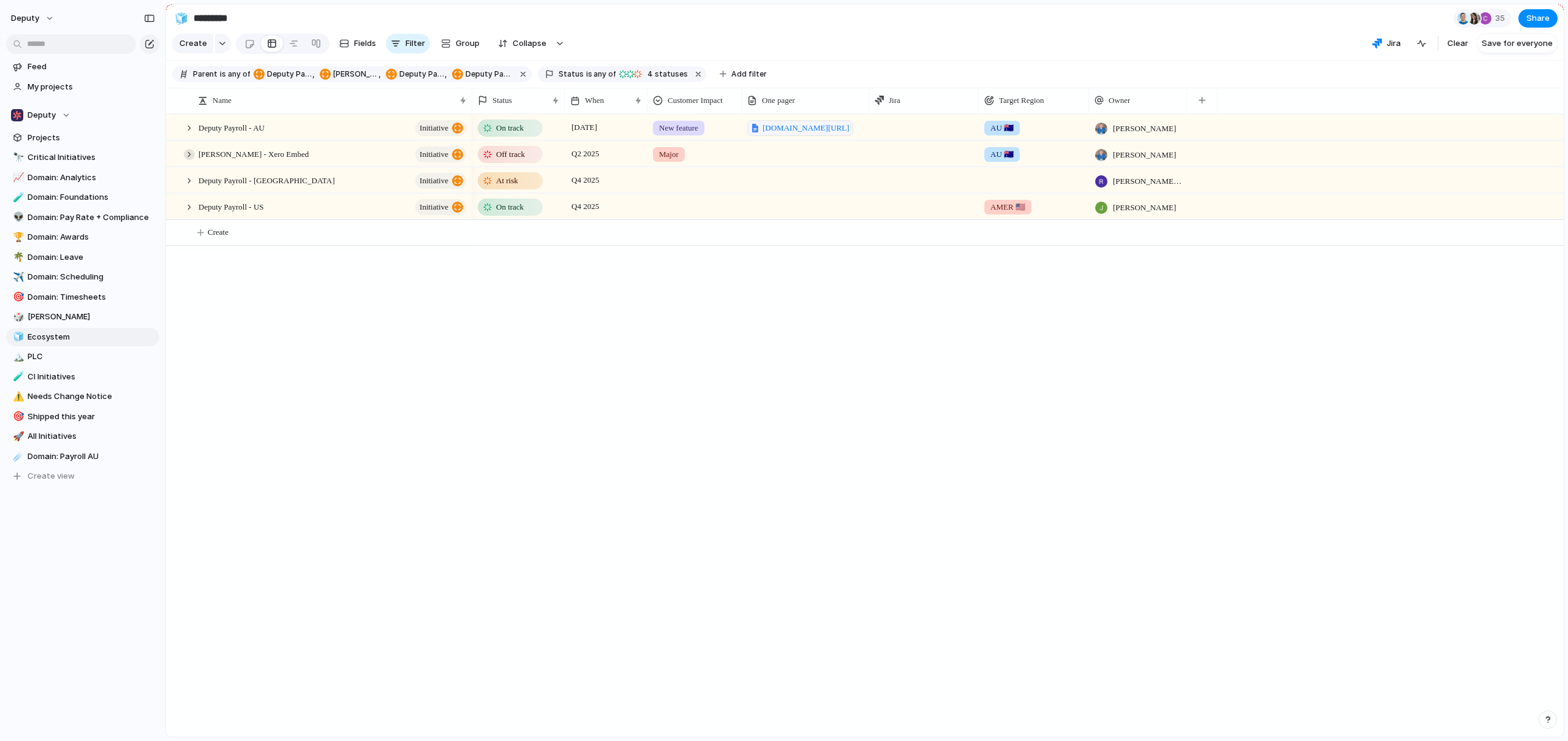
click at [188, 160] on div at bounding box center [189, 155] width 11 height 11
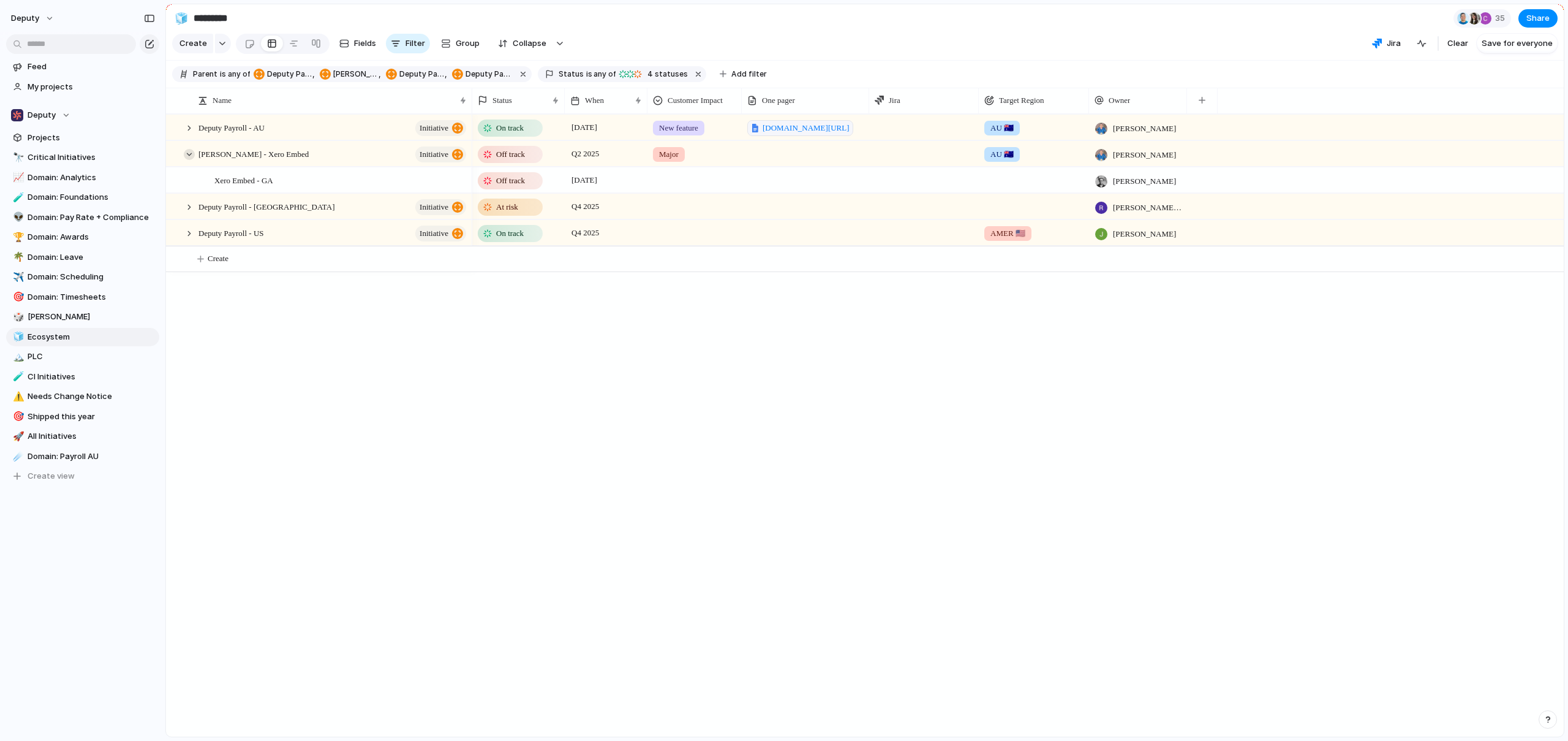
click at [188, 160] on div at bounding box center [189, 155] width 11 height 11
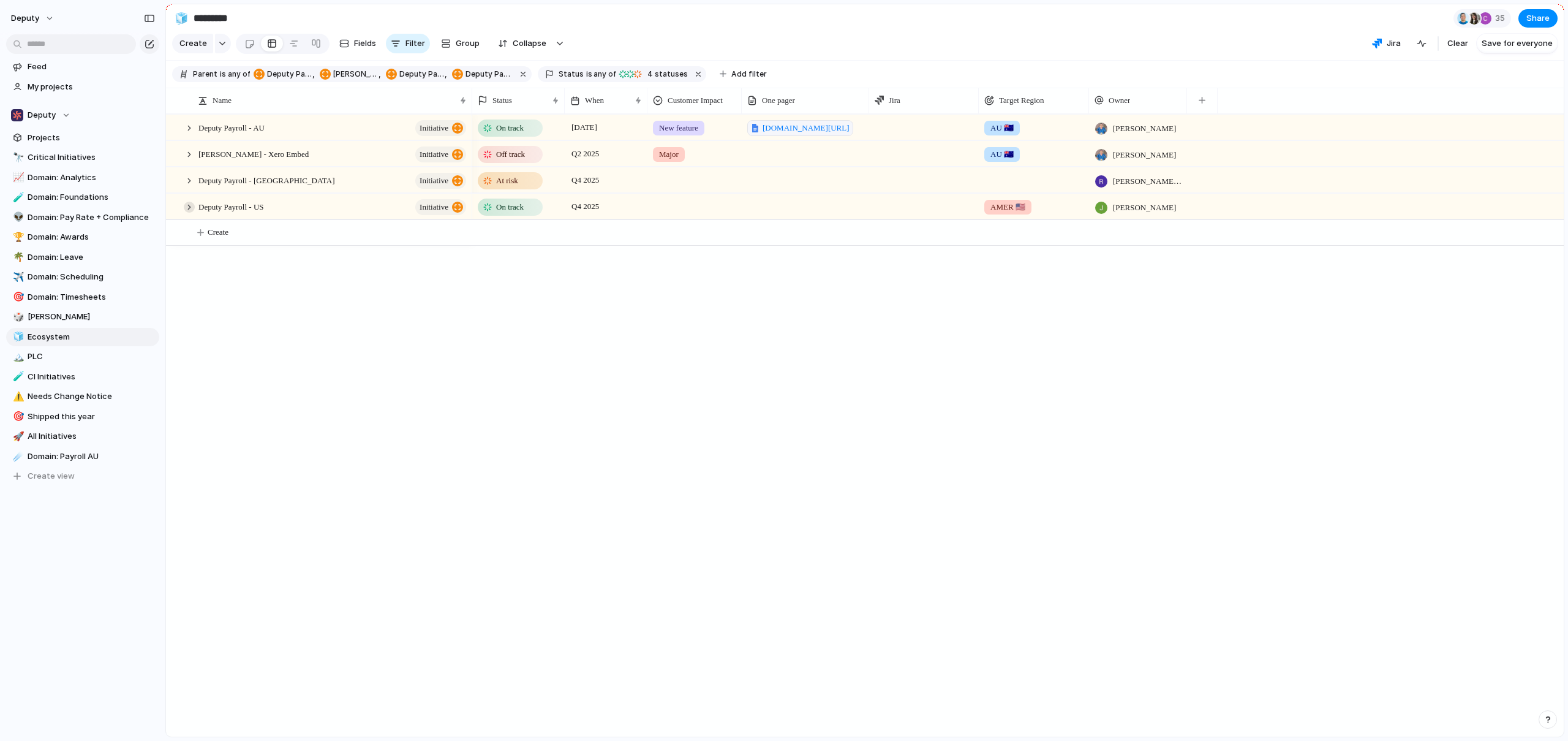
click at [189, 212] on div at bounding box center [189, 207] width 11 height 11
click at [314, 192] on div "Deputy Payroll - UK initiative" at bounding box center [333, 181] width 269 height 25
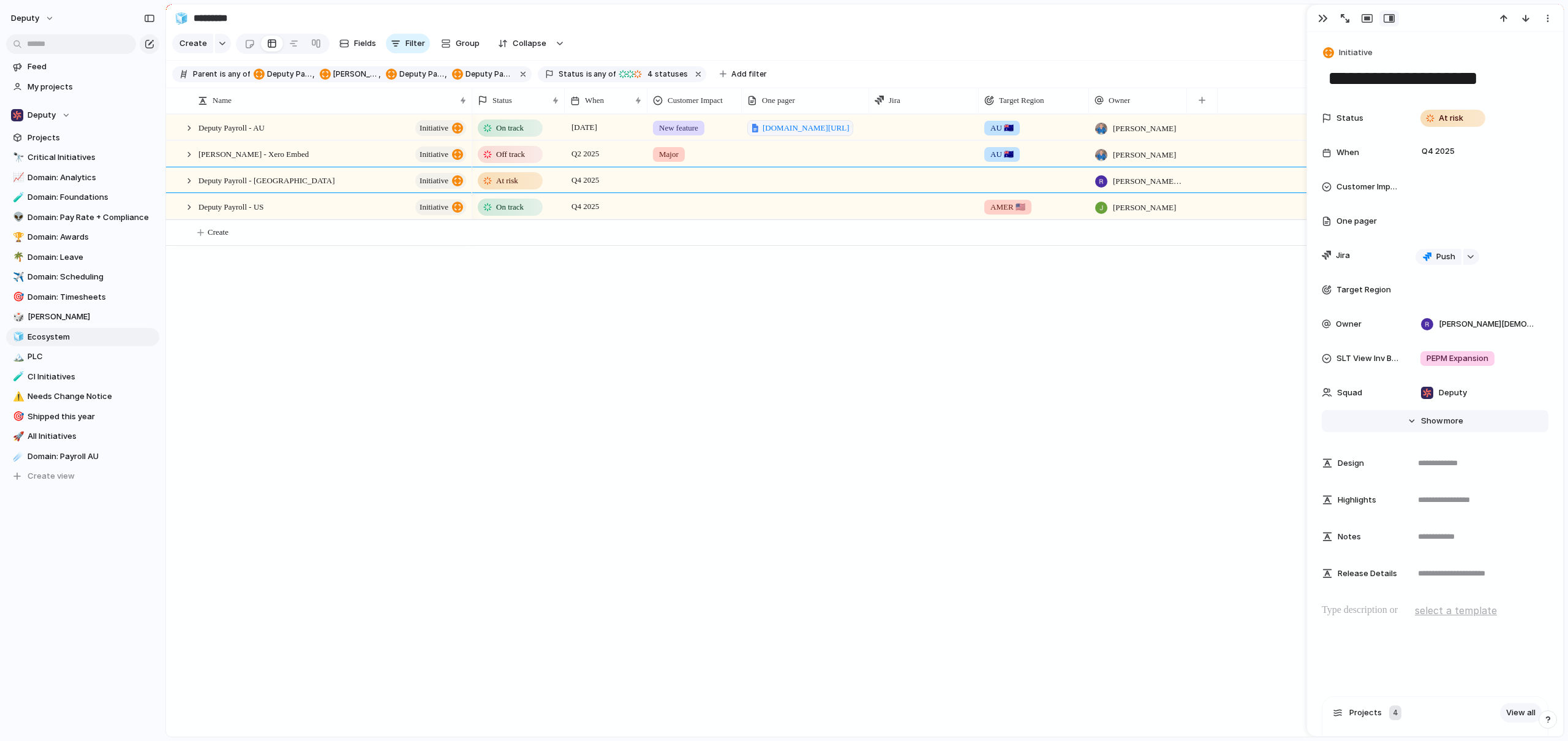
click at [1433, 424] on span "Show" at bounding box center [1432, 421] width 22 height 13
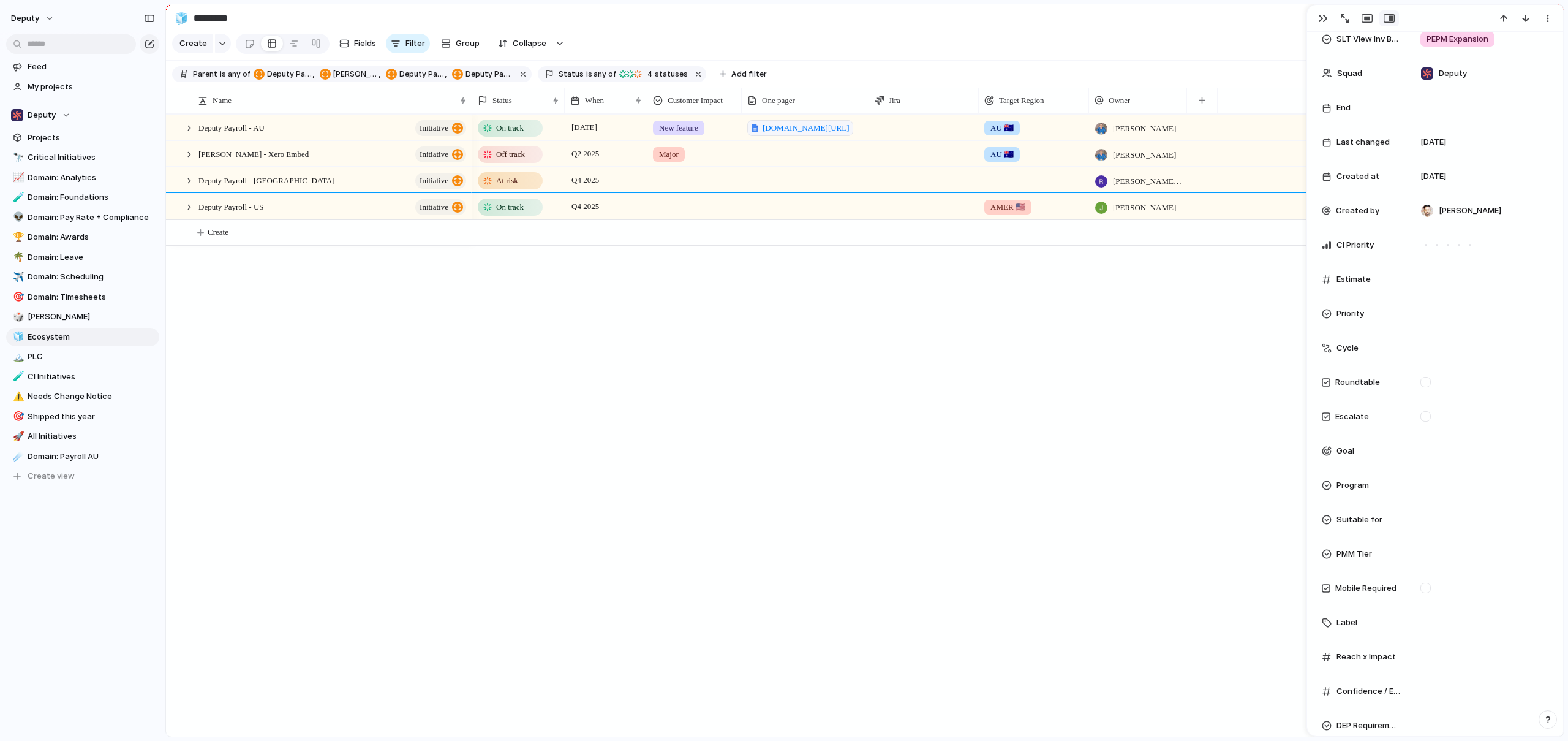
scroll to position [399, 0]
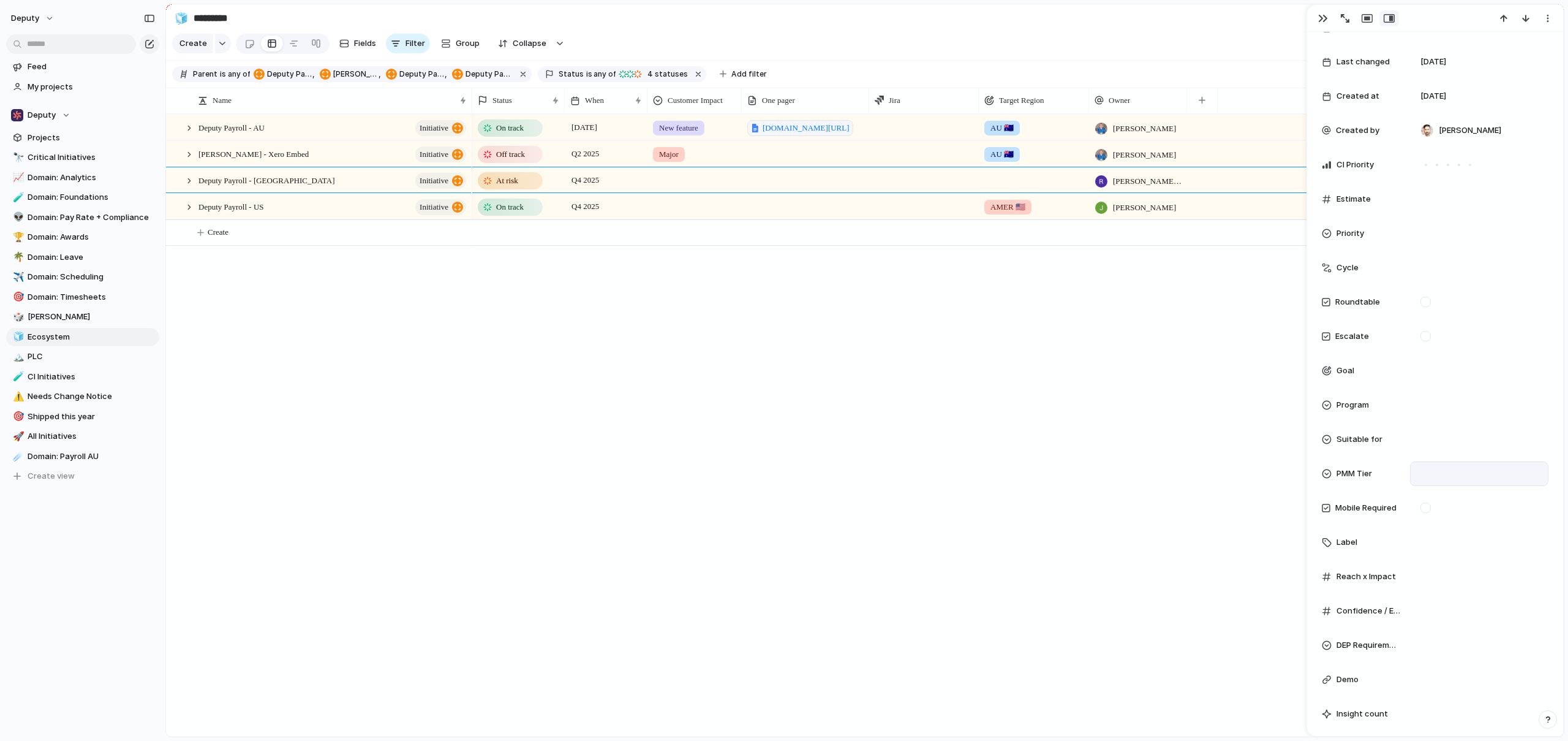
click at [1438, 474] on div at bounding box center [1479, 474] width 127 height 14
click at [1444, 516] on span "Tier 1" at bounding box center [1440, 517] width 20 height 13
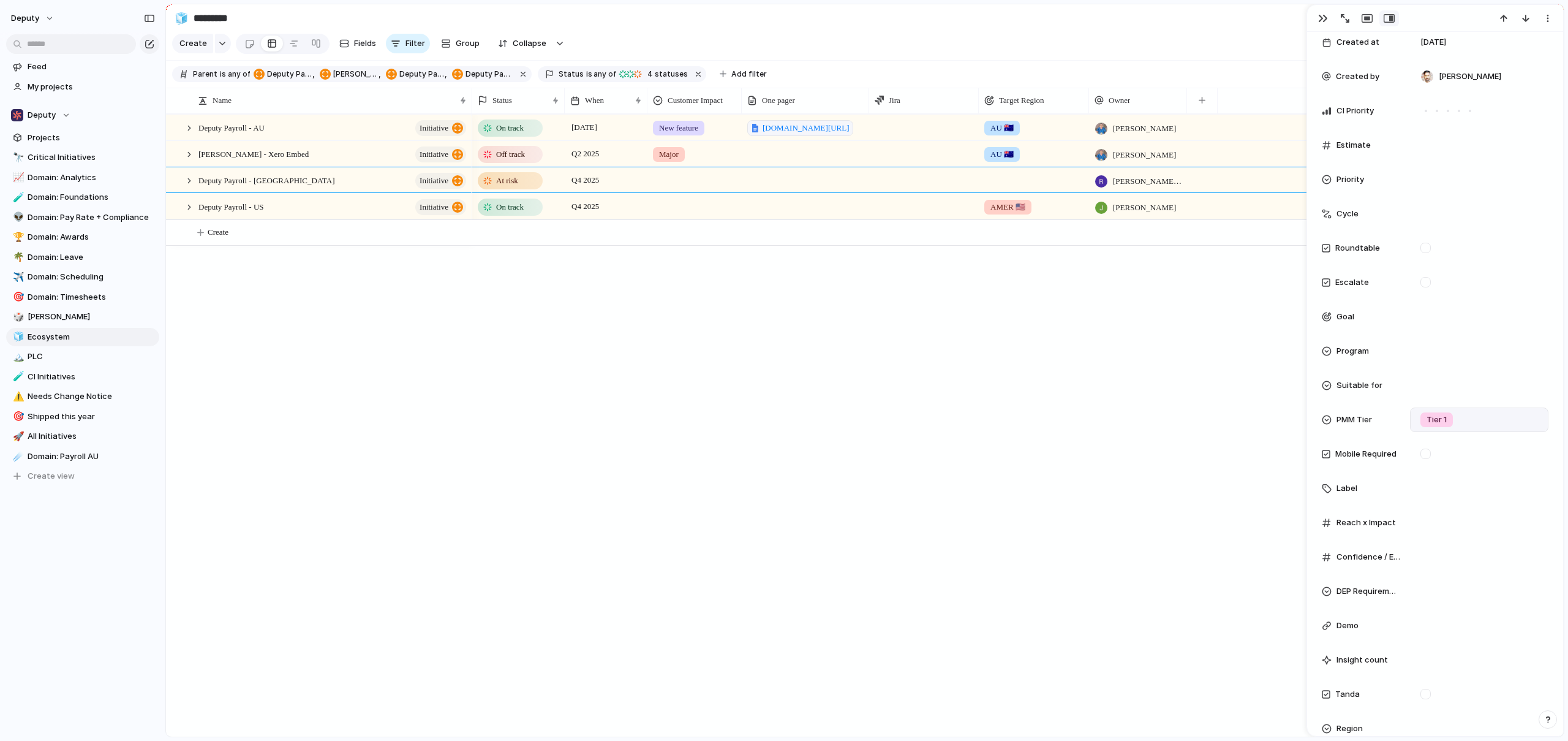
scroll to position [456, 0]
click at [1428, 513] on div at bounding box center [1479, 519] width 127 height 14
type input "*"
click at [1500, 516] on input "*" at bounding box center [1459, 519] width 85 height 8
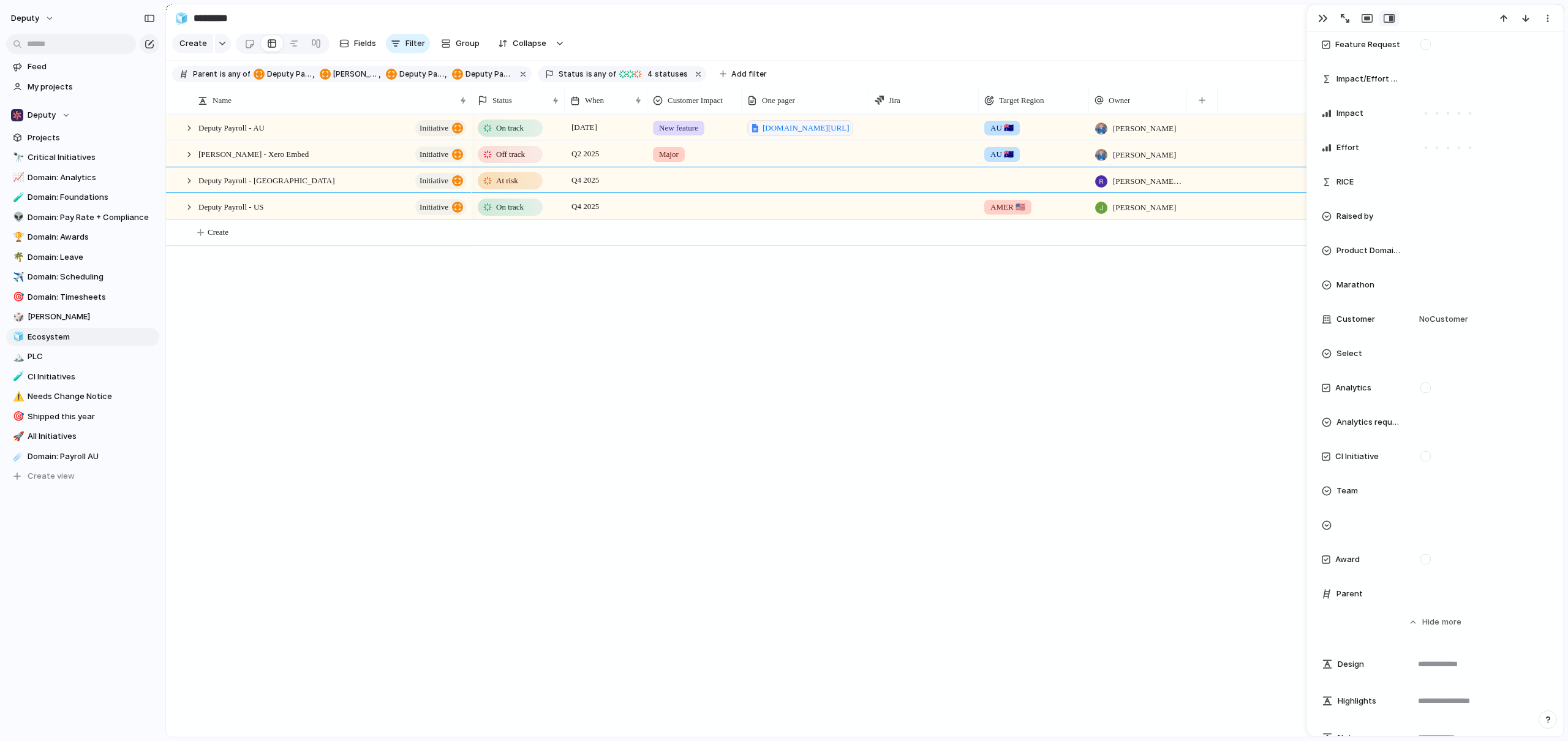
click at [977, 577] on div "On track 25 June New feature docs.google.com/document/d/1D9f8aUfw1EsAcKdhMHOAE5…" at bounding box center [1019, 425] width 1092 height 623
click at [499, 381] on div "On track 25 June New feature docs.google.com/document/d/1D9f8aUfw1EsAcKdhMHOAE5…" at bounding box center [1019, 425] width 1092 height 623
click at [34, 456] on span "Domain: Payroll AU" at bounding box center [91, 456] width 127 height 13
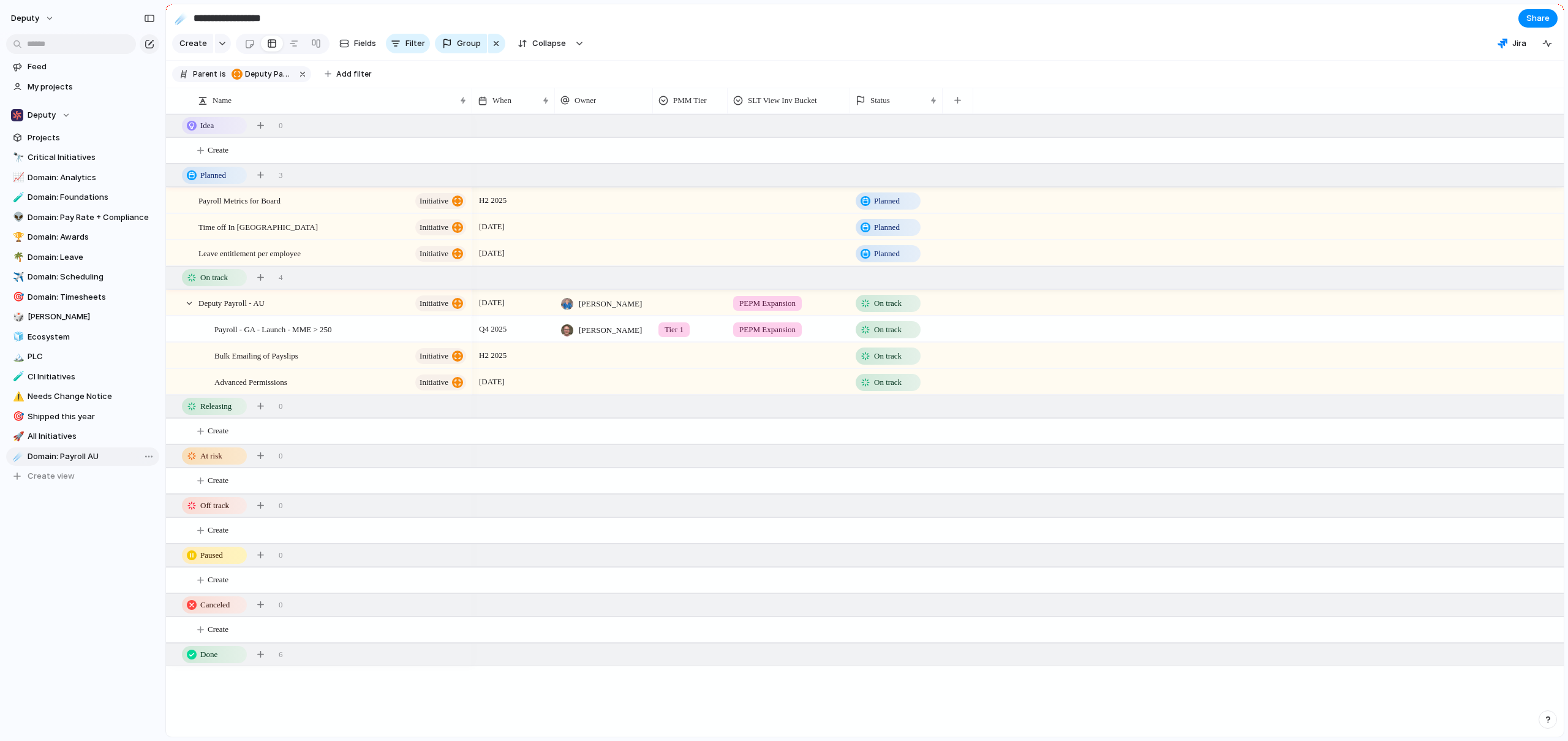
type input "**********"
click at [33, 474] on span "Create view" at bounding box center [52, 476] width 47 height 13
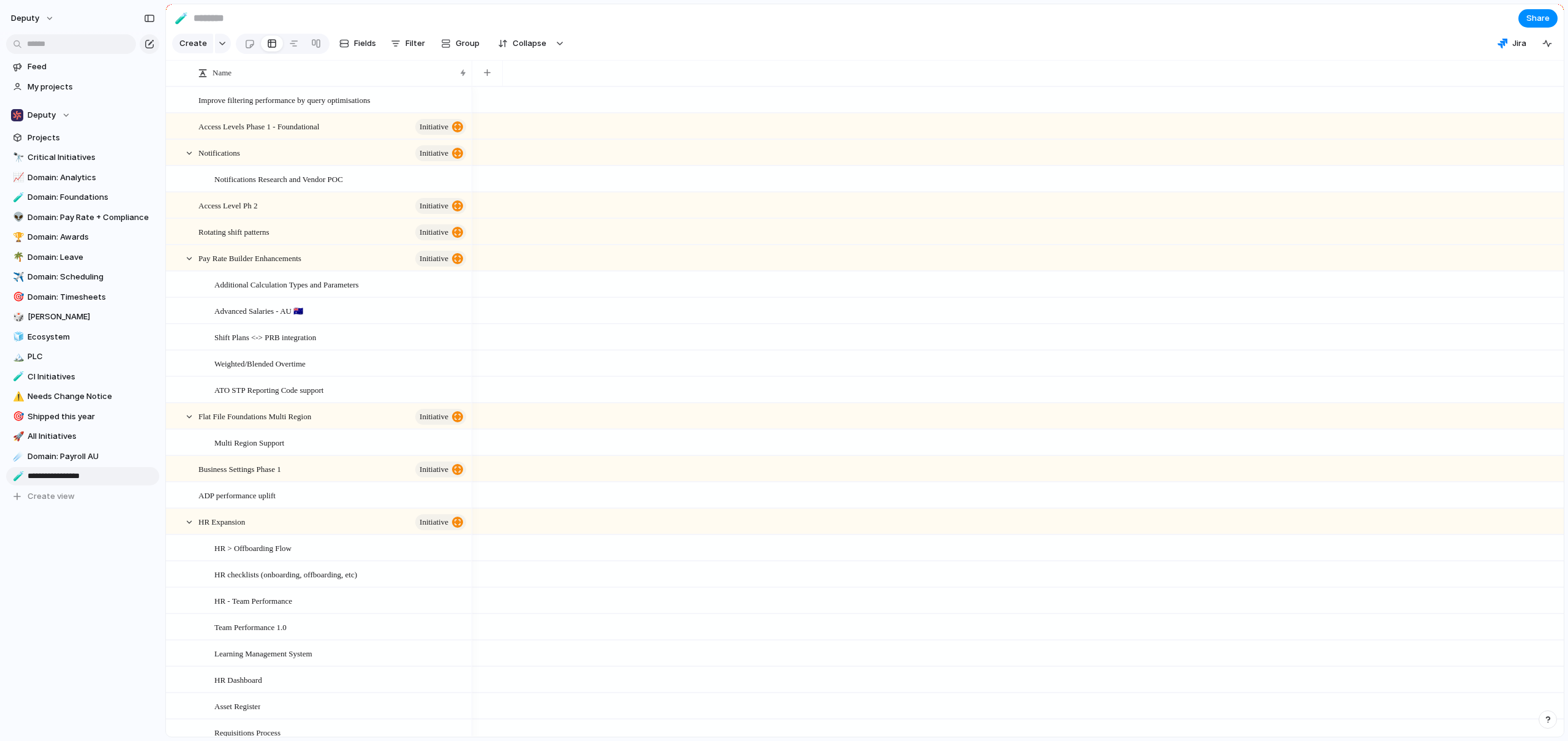
type input "**********"
click at [89, 558] on div "**********" at bounding box center [82, 302] width 165 height 605
type input "**********"
click at [68, 476] on span "Domain: Payroll US" at bounding box center [91, 476] width 127 height 13
click at [414, 50] on span "Filter" at bounding box center [416, 43] width 20 height 13
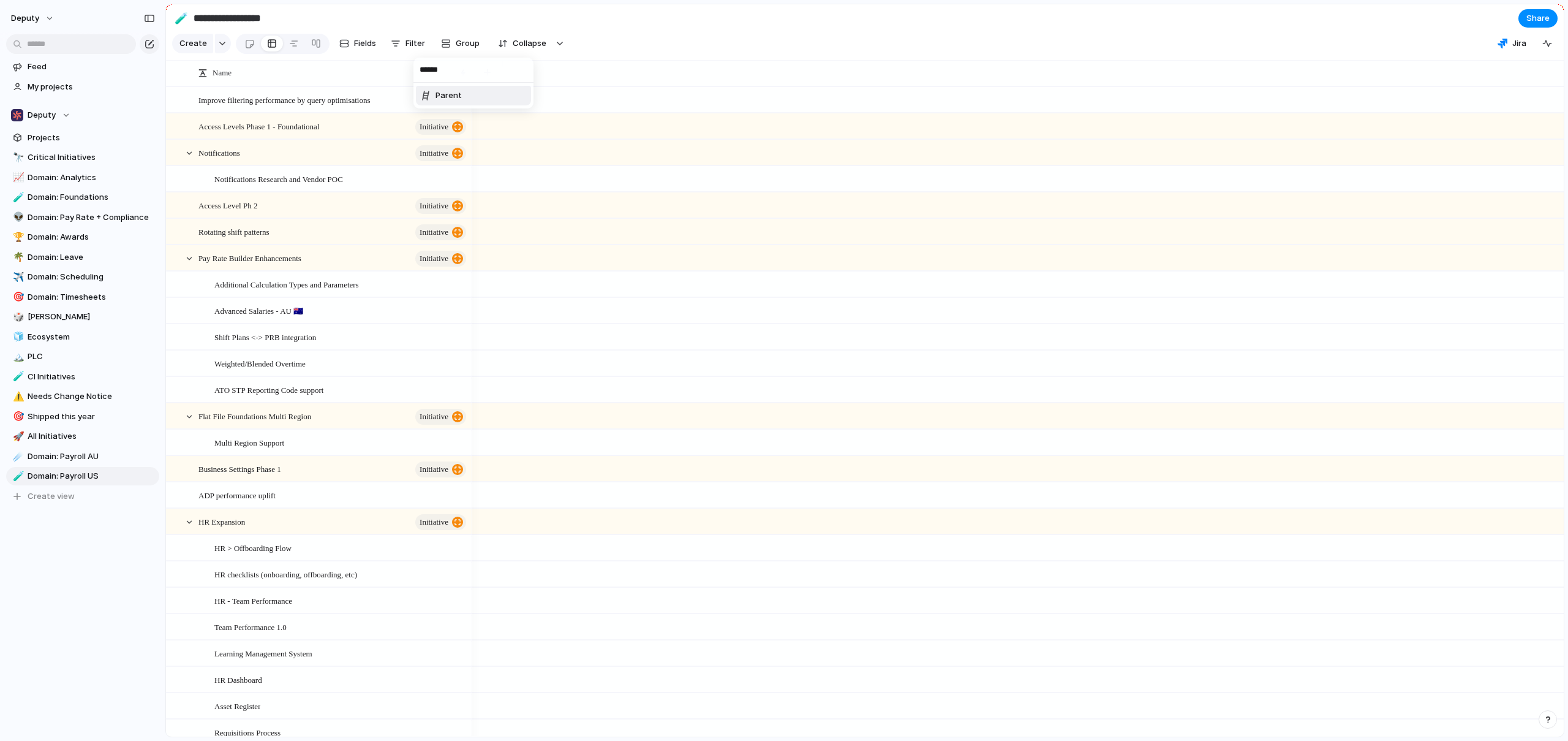
type input "******"
click at [478, 92] on li "Parent" at bounding box center [473, 96] width 115 height 20
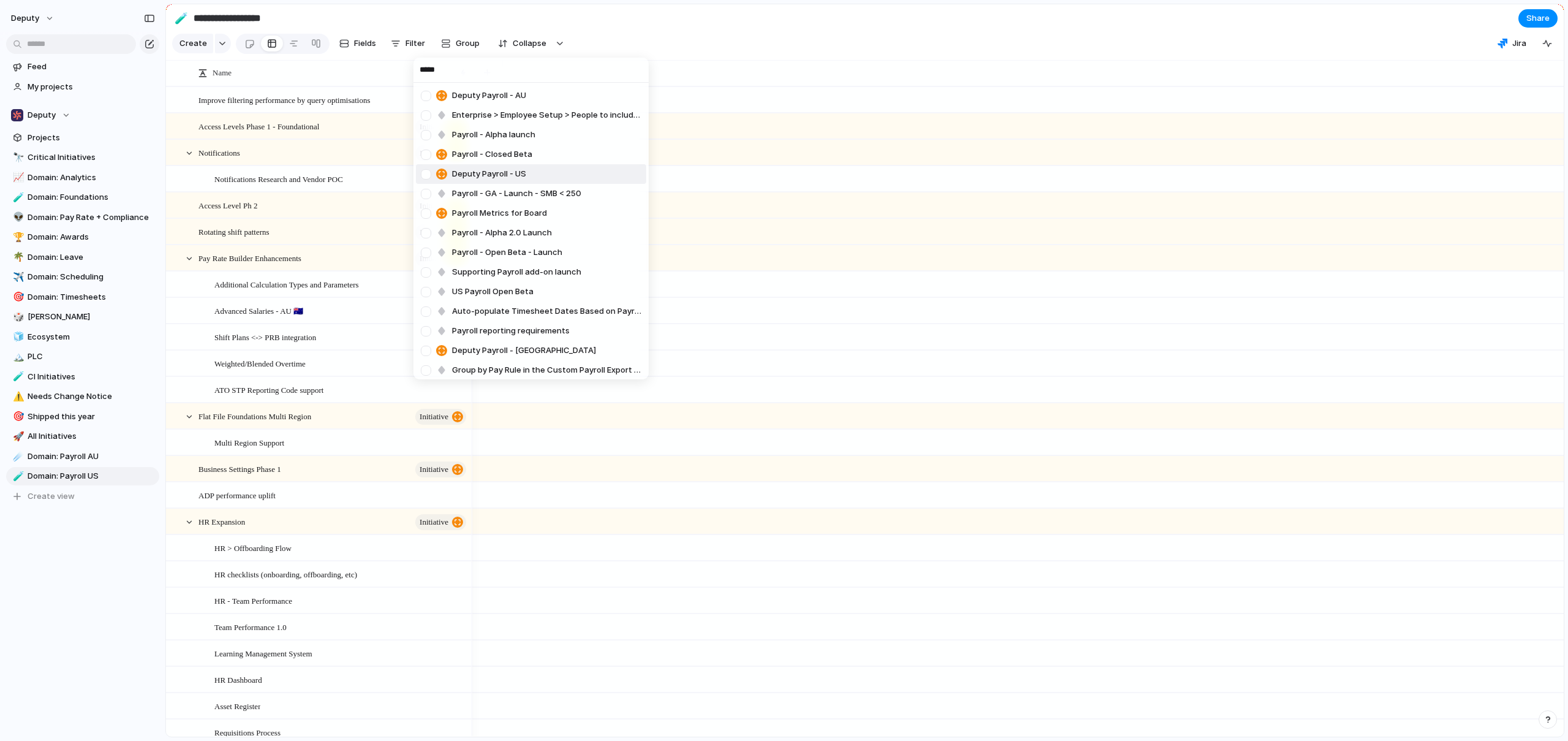
type input "*****"
click at [422, 170] on div at bounding box center [427, 174] width 22 height 22
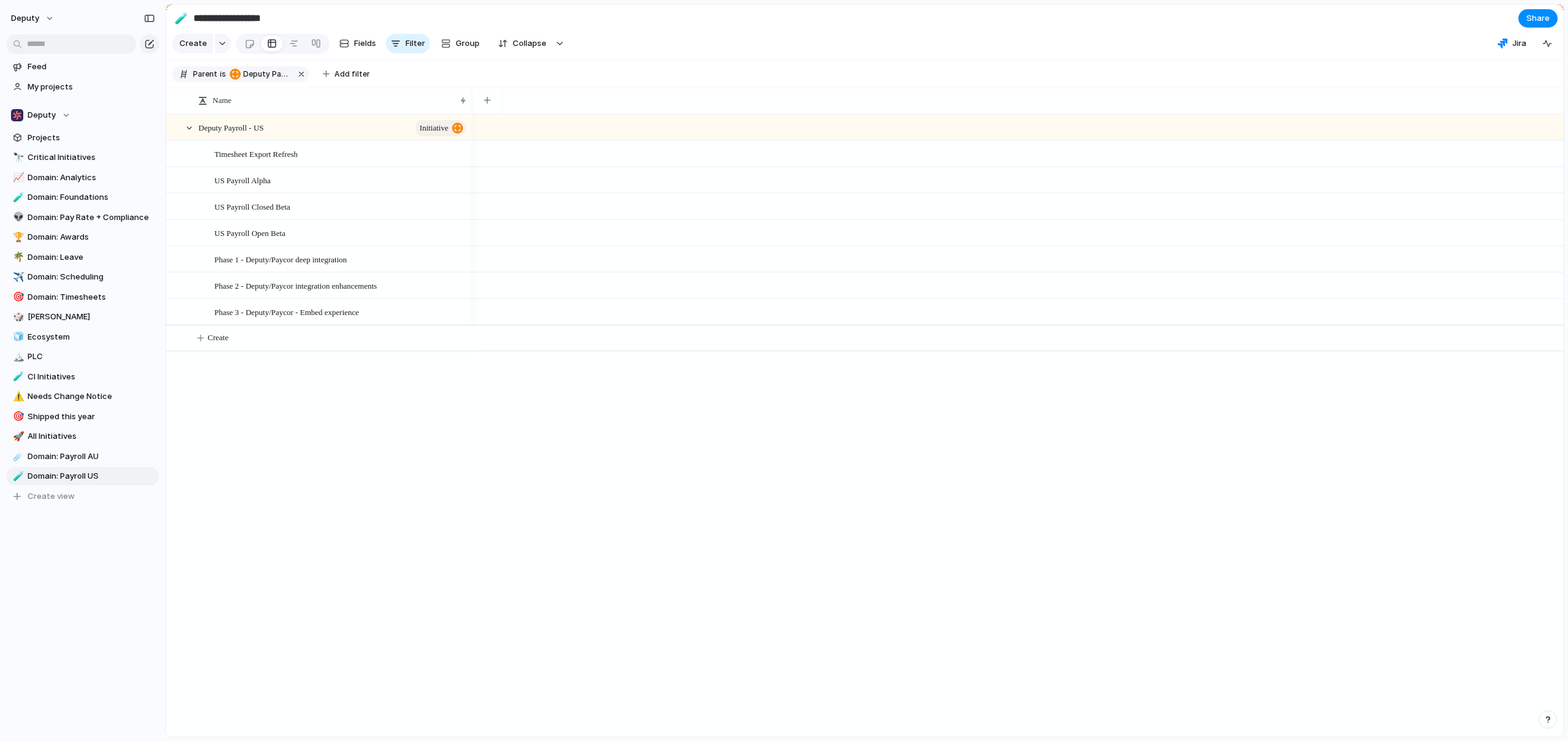
click at [408, 530] on div "***** Deputy Payroll - AU Enterprise > Employee Setup > People to include Payro…" at bounding box center [784, 370] width 1568 height 741
click at [490, 104] on div "button" at bounding box center [487, 99] width 6 height 6
type input "****"
click at [528, 166] on li "Status" at bounding box center [534, 164] width 115 height 20
click at [578, 104] on div "button" at bounding box center [579, 99] width 6 height 6
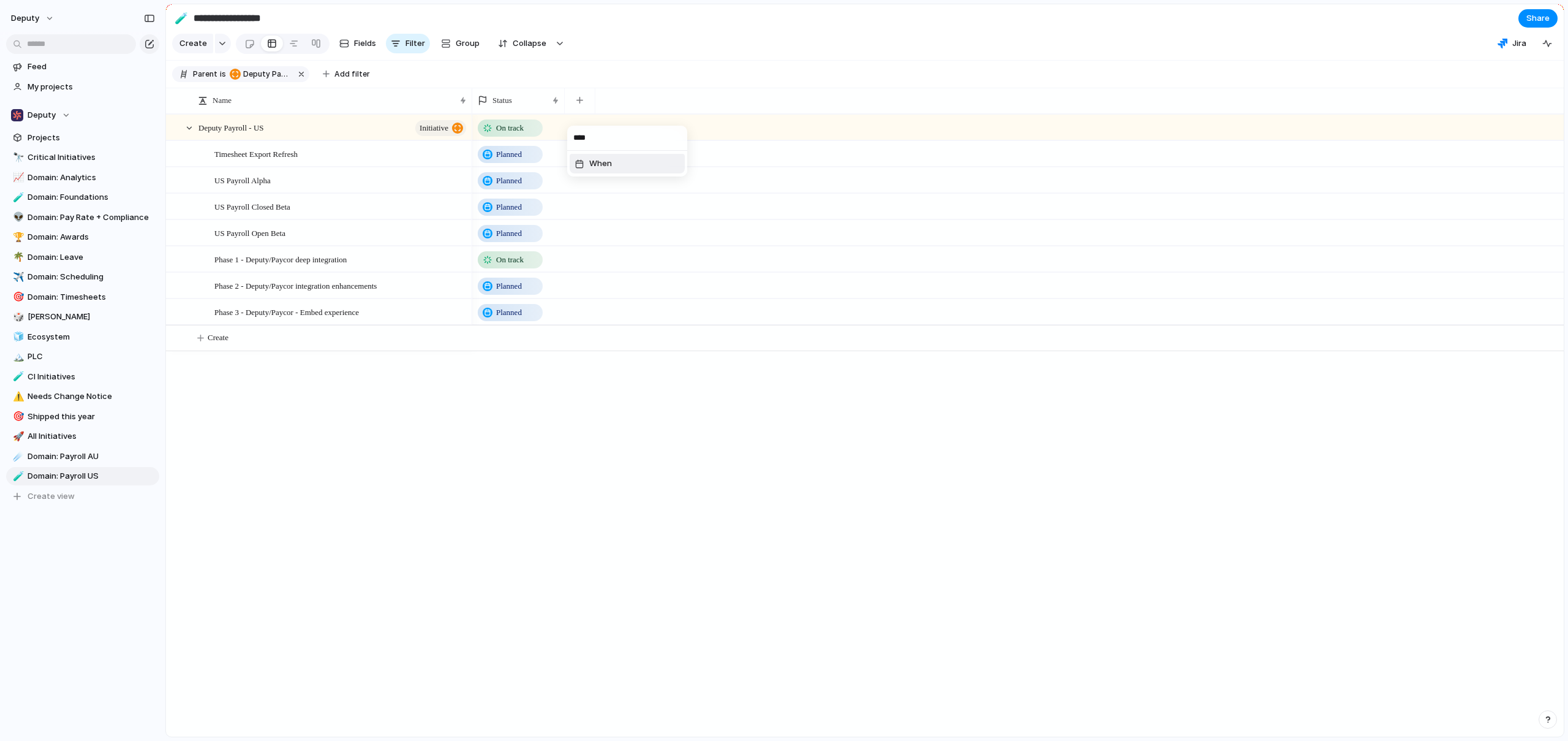
type input "****"
click at [621, 167] on li "When" at bounding box center [626, 164] width 115 height 20
click at [665, 104] on div "button" at bounding box center [662, 99] width 6 height 6
type input "***"
click at [698, 159] on li "Owner" at bounding box center [709, 164] width 115 height 20
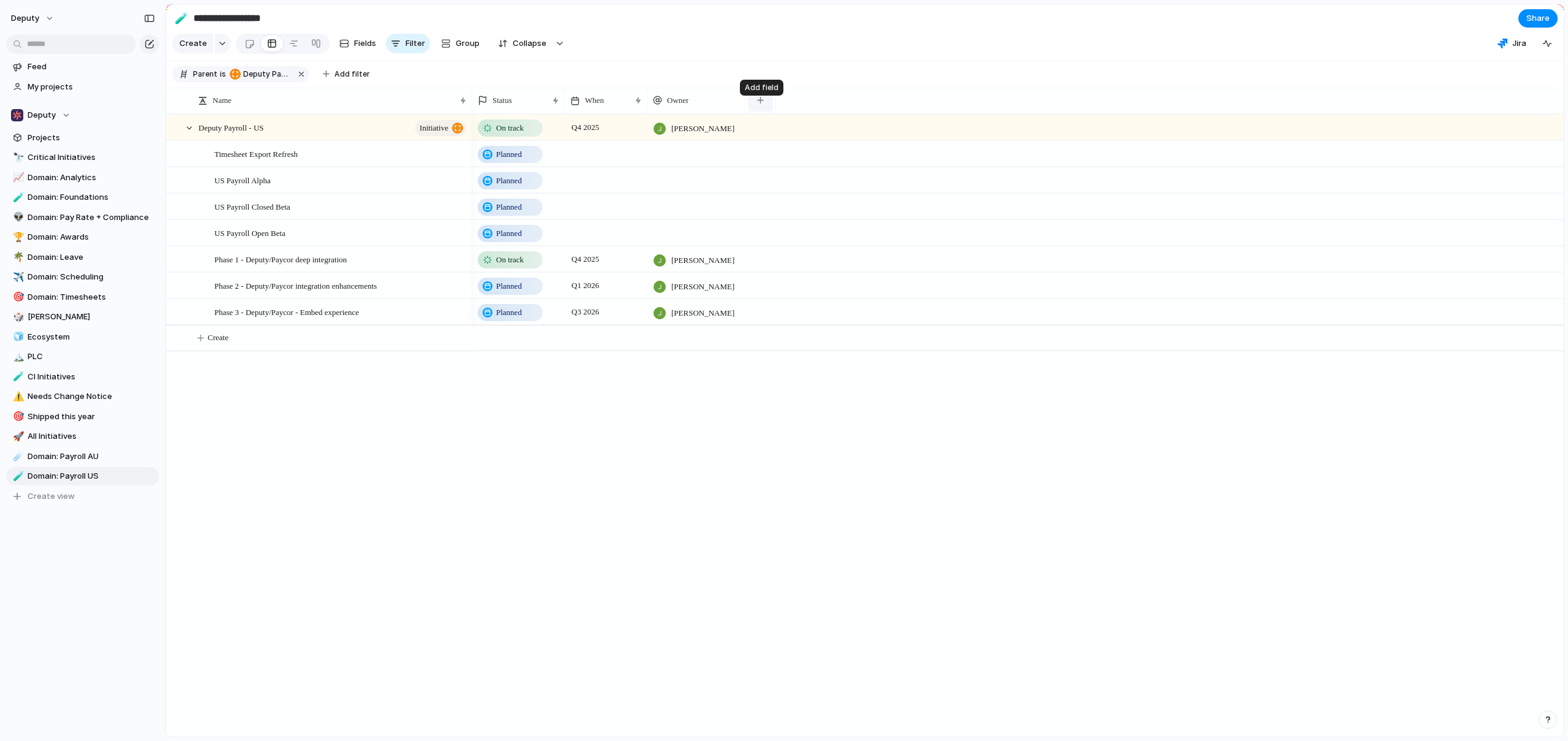
click at [767, 108] on button "button" at bounding box center [761, 100] width 25 height 22
type input "***"
click at [785, 159] on span "SLT View Inv Bucket" at bounding box center [809, 164] width 78 height 13
click at [752, 435] on div "On track Q4 2025 Joseph Meade PEPM Expansion Planned Planned Planned Planned On…" at bounding box center [1019, 425] width 1092 height 623
click at [468, 50] on span "Group" at bounding box center [467, 43] width 23 height 13
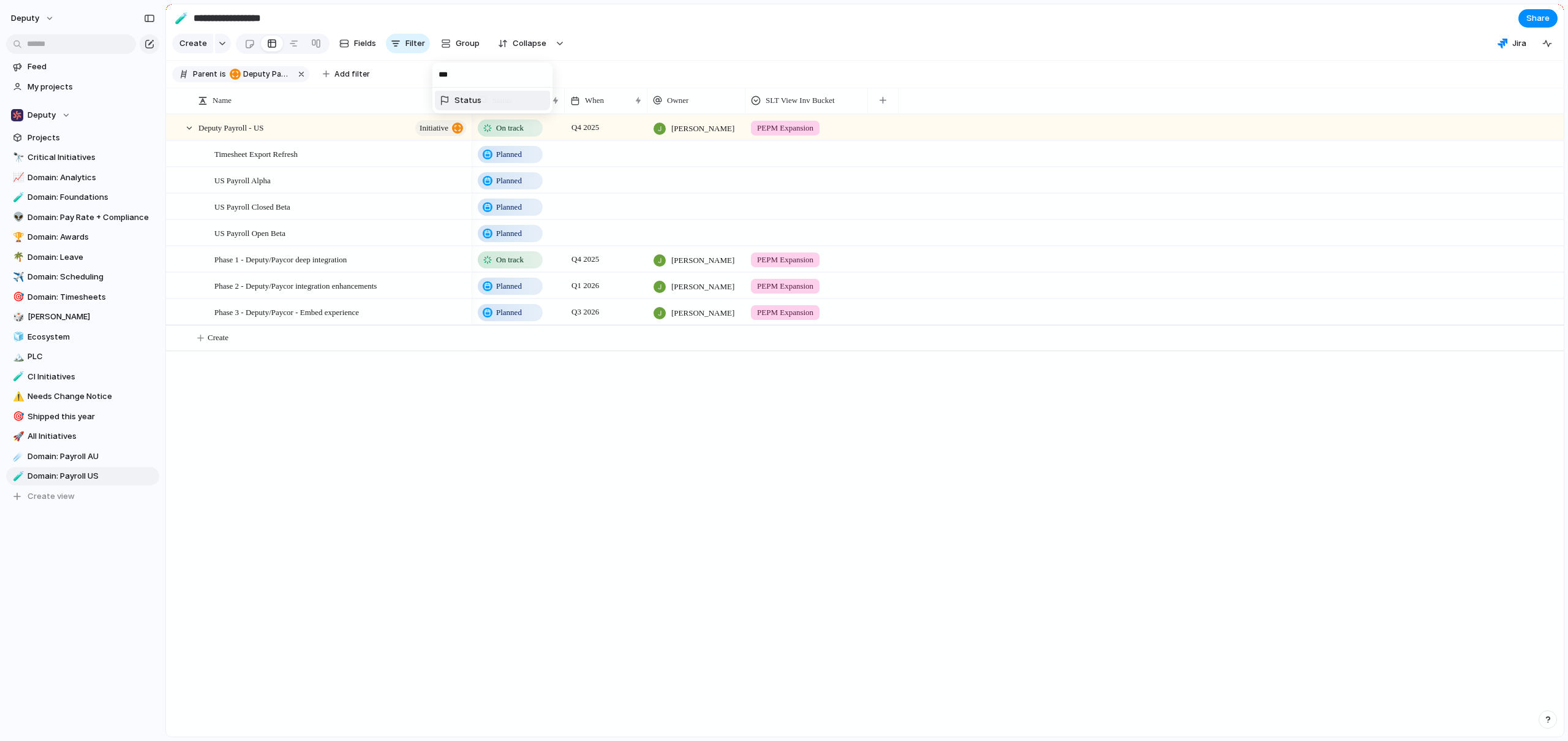
type input "***"
click at [448, 98] on div at bounding box center [445, 100] width 10 height 10
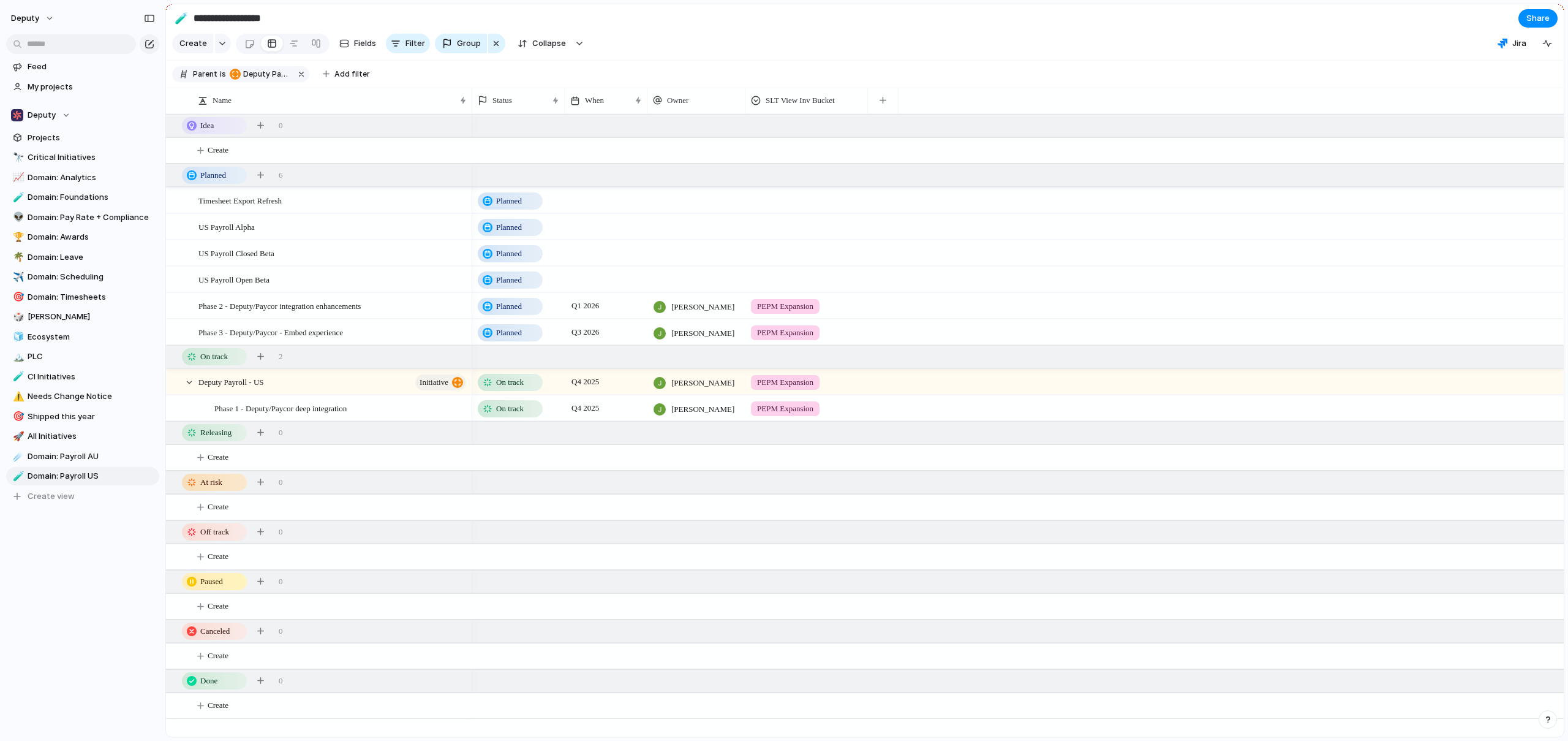
click at [56, 553] on div "Feed My projects Deputy Projects 🔭 Critical Initiatives 📈 Domain: Analytics 🧪 D…" at bounding box center [82, 302] width 165 height 605
click at [52, 473] on span "Domain: Payroll US" at bounding box center [91, 476] width 127 height 13
click at [32, 495] on span "Create view" at bounding box center [52, 496] width 47 height 13
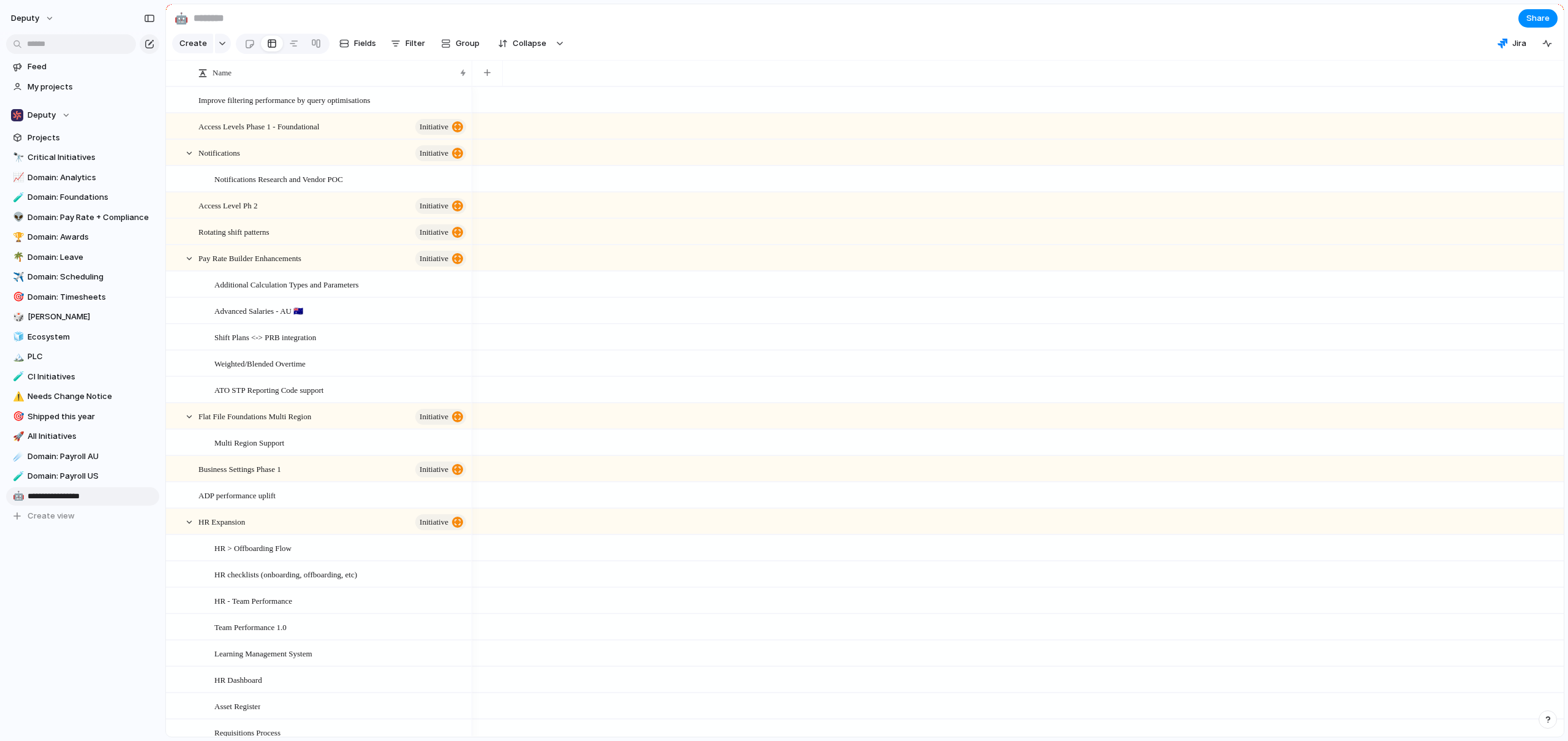
type input "**********"
click at [421, 49] on span "Filter" at bounding box center [416, 43] width 20 height 13
type input "*****"
click at [460, 96] on span "Parent" at bounding box center [456, 91] width 26 height 13
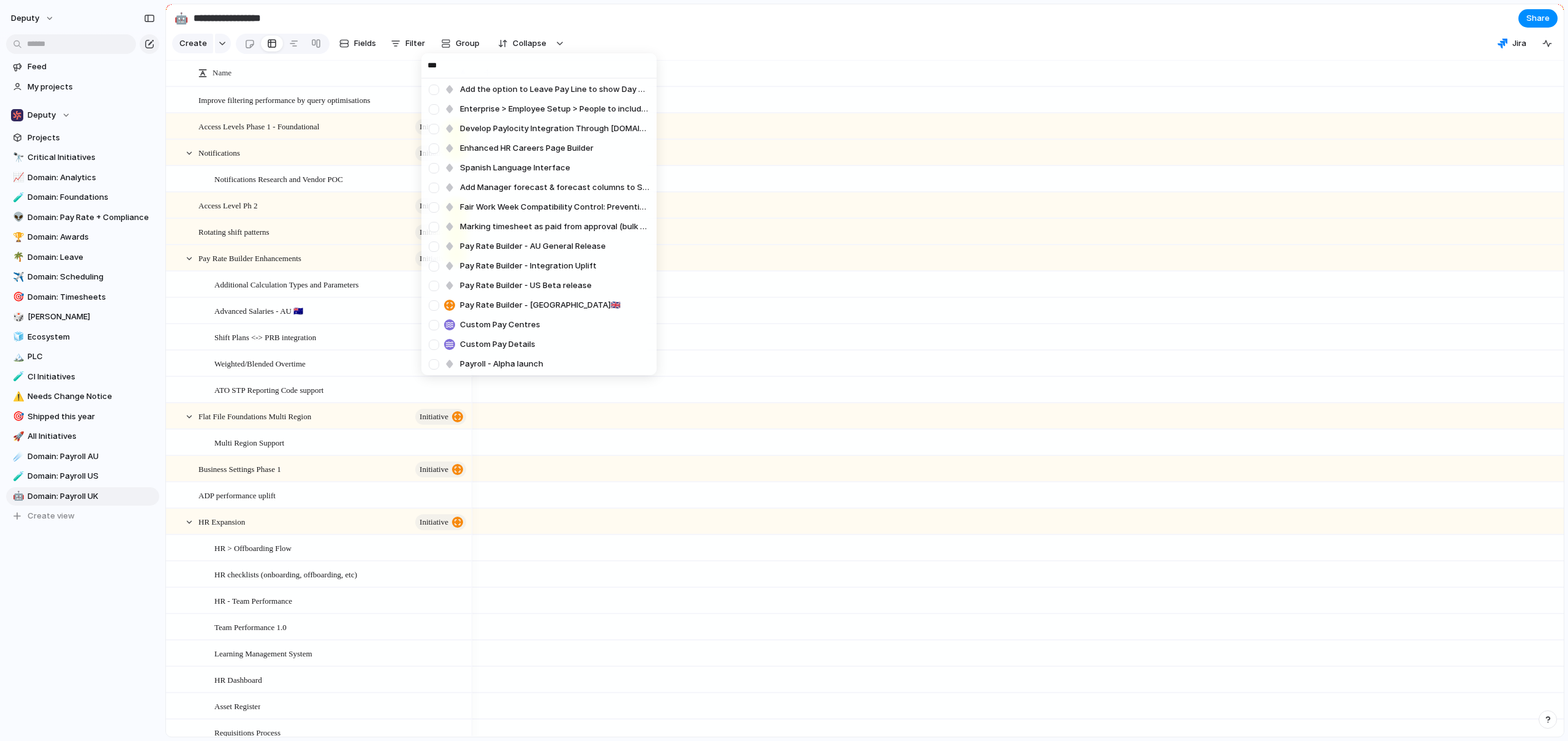
scroll to position [22, 0]
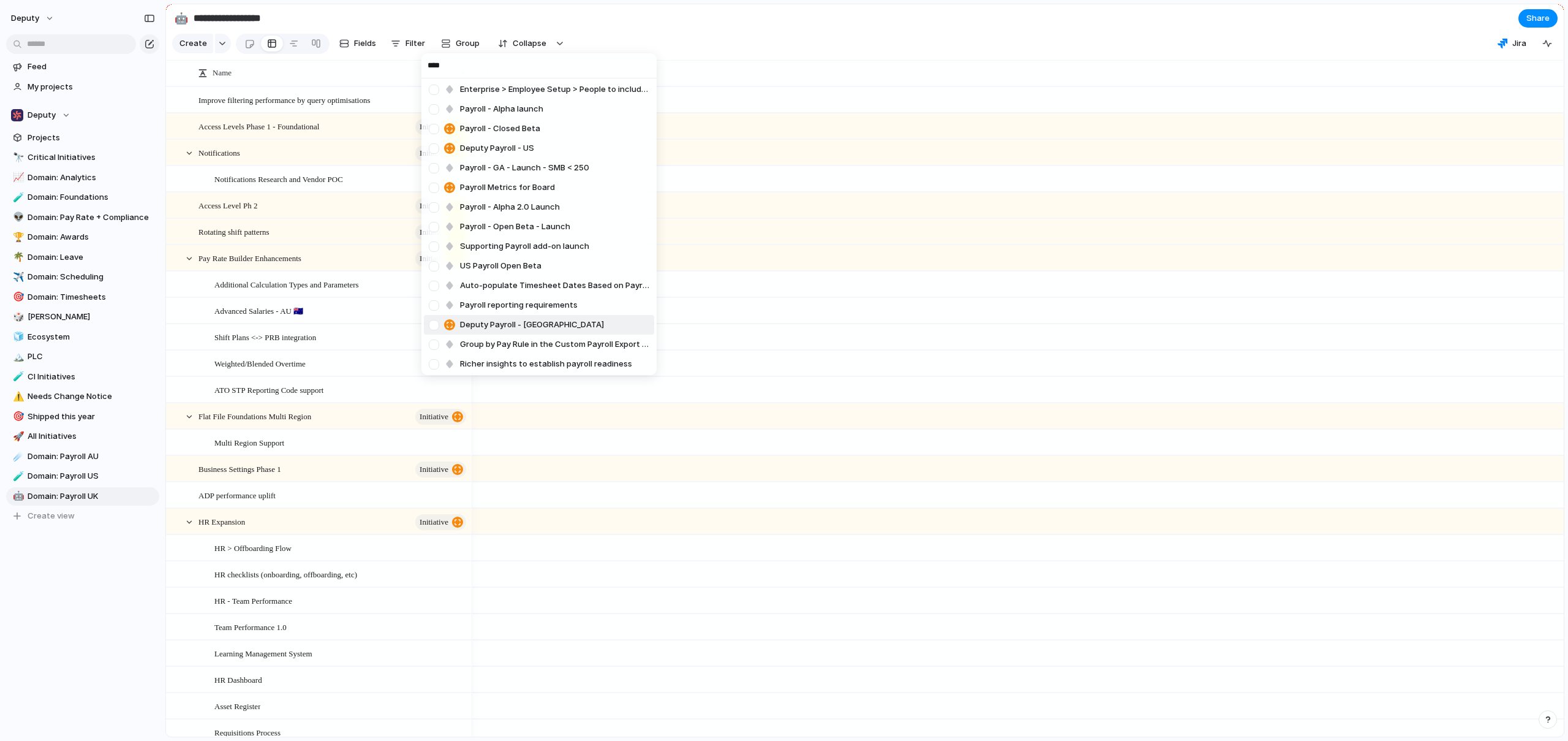
type input "****"
click at [437, 325] on div at bounding box center [434, 325] width 22 height 22
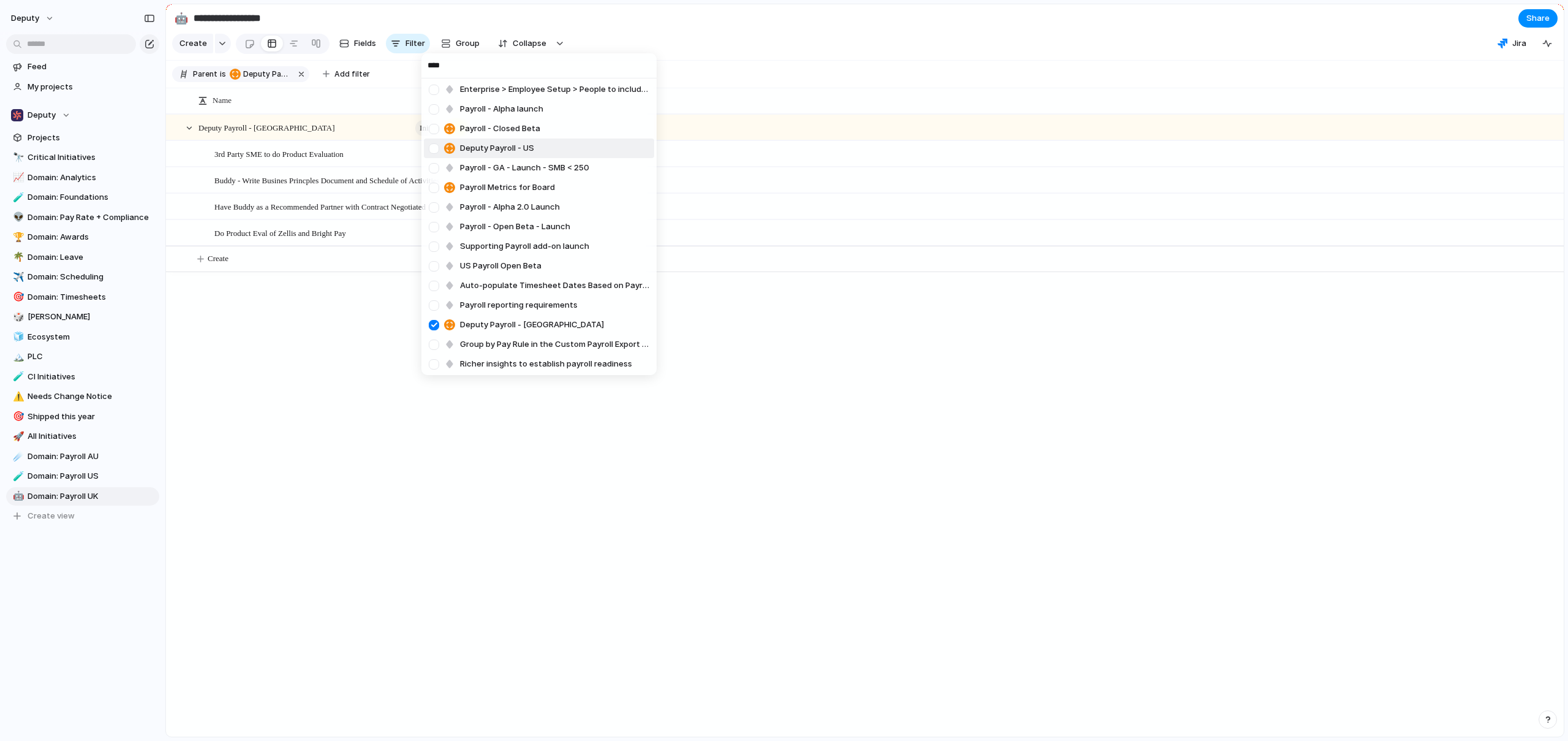
click at [722, 77] on div "**** Deputy Payroll - AU Enterprise > Employee Setup > People to include Payrol…" at bounding box center [784, 370] width 1568 height 741
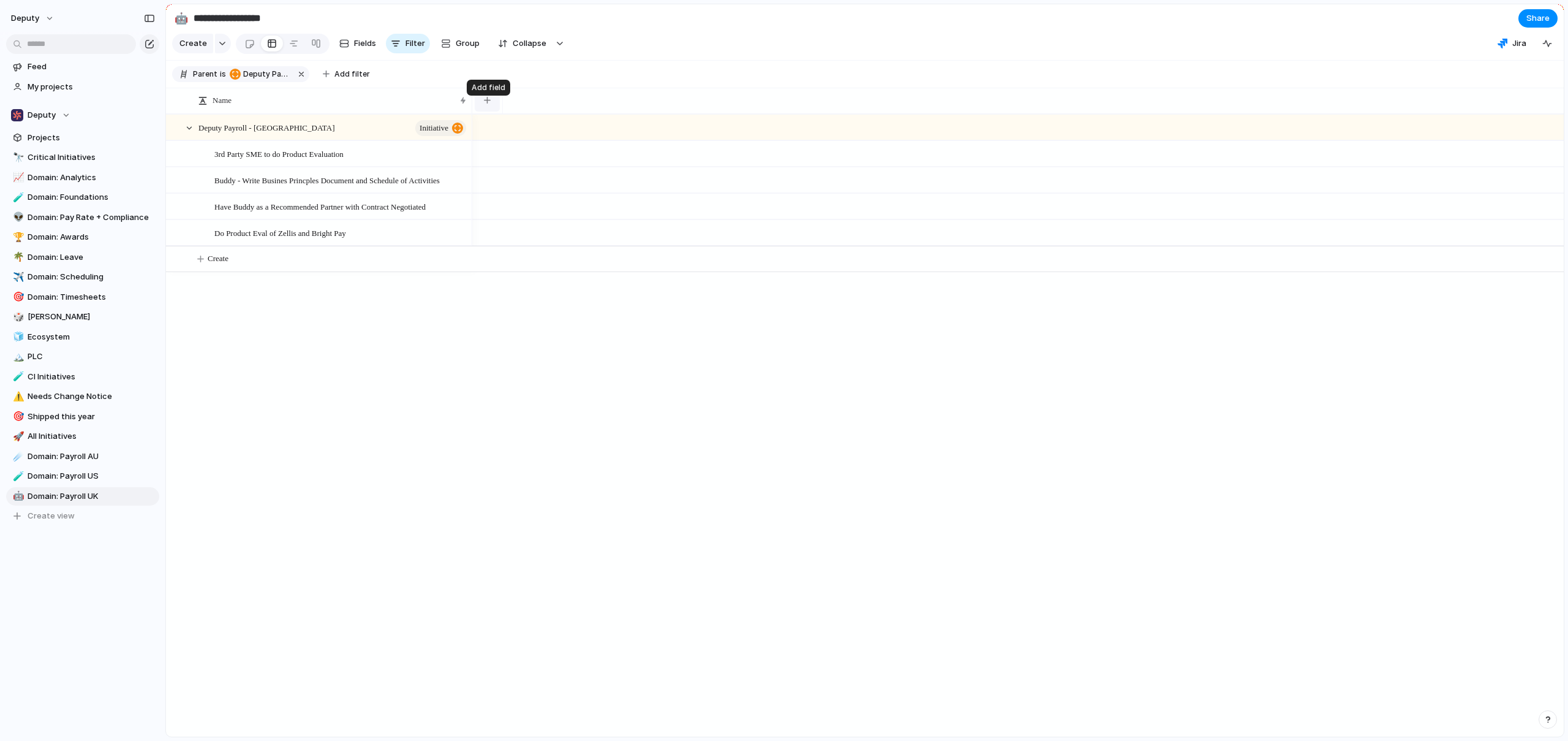
click at [484, 104] on div "button" at bounding box center [487, 99] width 6 height 6
type input "****"
click at [552, 161] on li "Status" at bounding box center [534, 164] width 115 height 20
click at [585, 108] on button "button" at bounding box center [580, 100] width 25 height 22
type input "****"
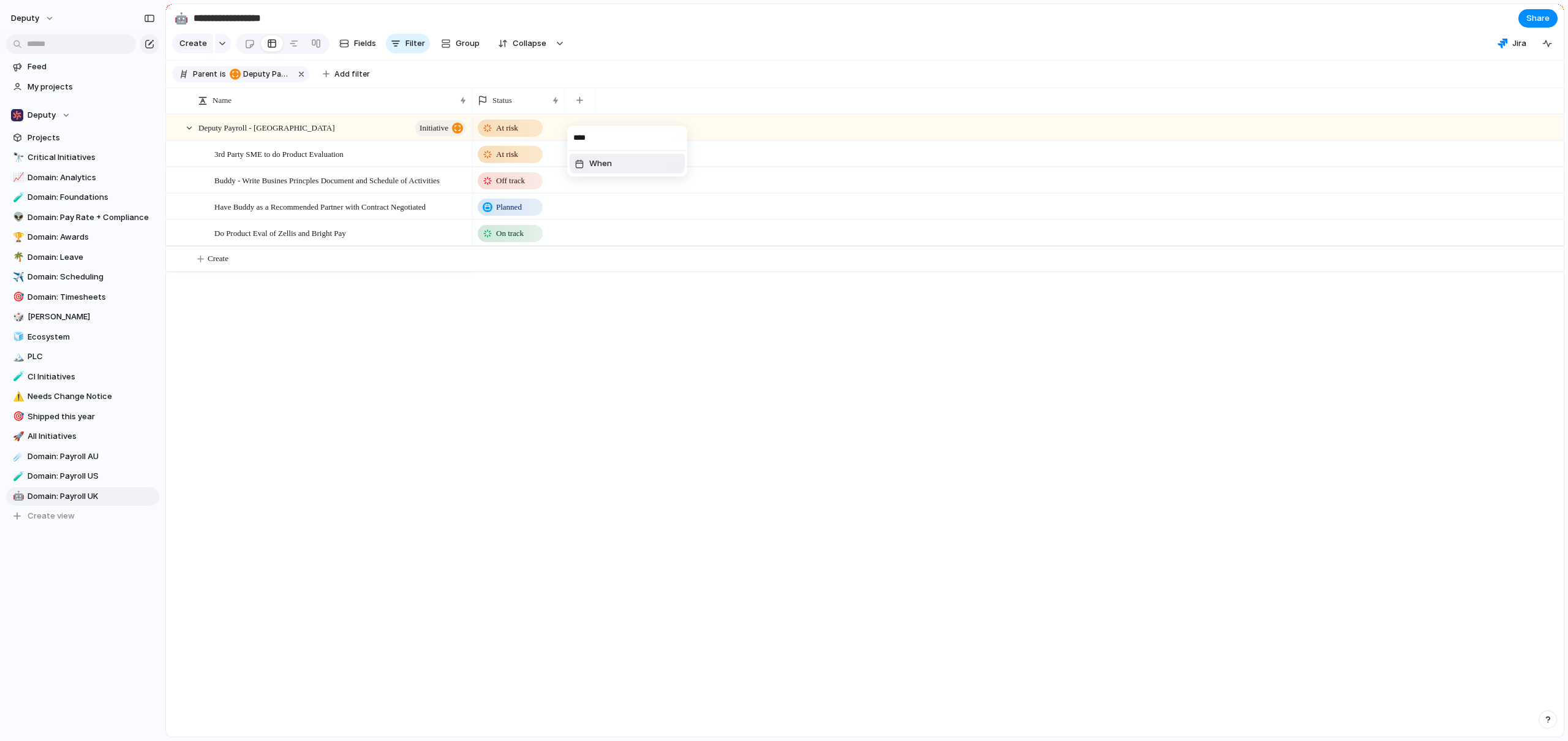
click at [619, 163] on li "When" at bounding box center [626, 164] width 115 height 20
click at [665, 104] on div "button" at bounding box center [662, 99] width 6 height 6
type input "***"
click at [727, 159] on li "One pager" at bounding box center [709, 164] width 115 height 20
click at [791, 104] on div "button" at bounding box center [789, 99] width 6 height 6
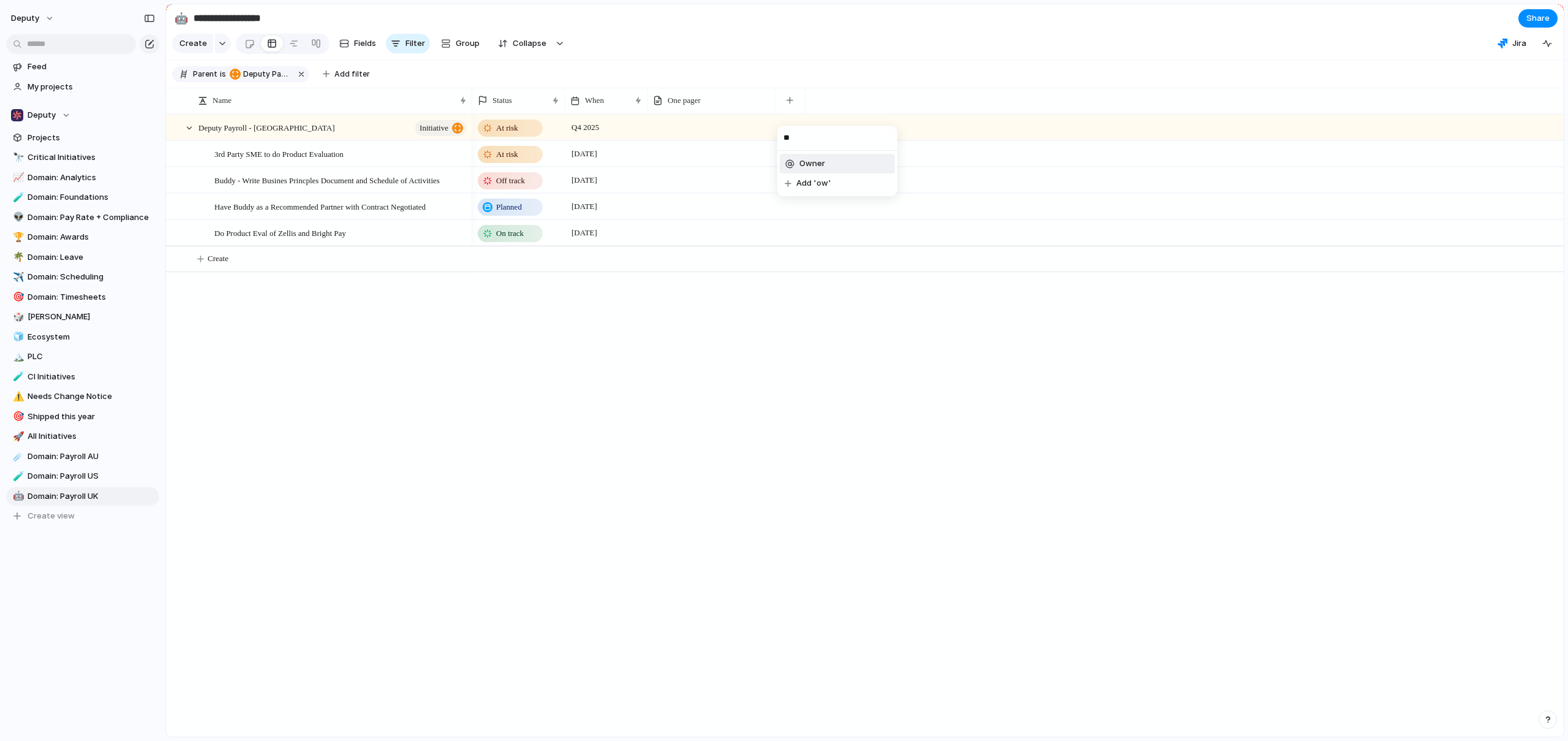
type input "***"
click at [891, 104] on div "button" at bounding box center [887, 99] width 6 height 6
type input "***"
click at [948, 164] on span "SLT View Inv Bucket" at bounding box center [936, 164] width 78 height 13
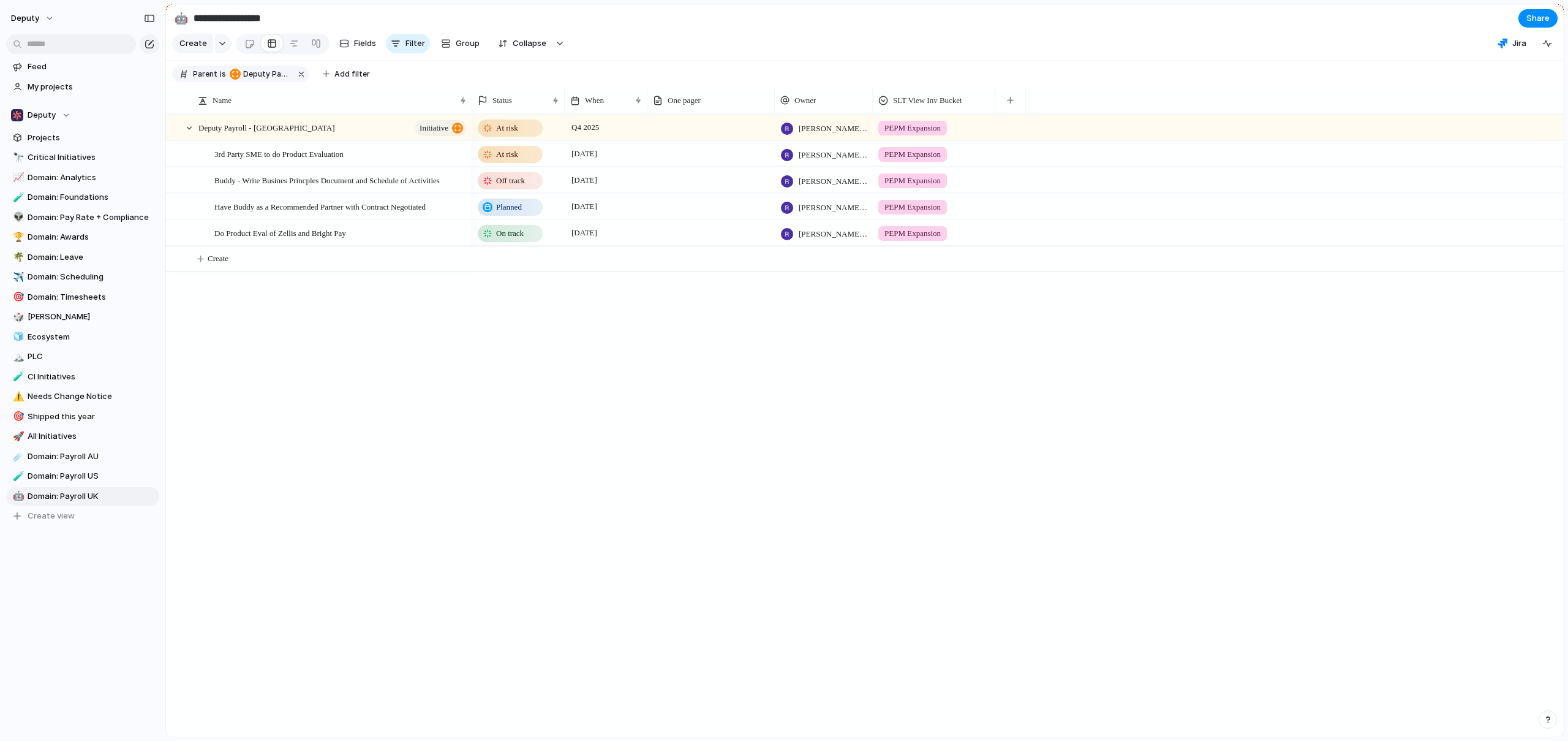
click at [744, 474] on div "At risk Q4 2025 Rohan Swami PEPM Expansion At risk August 2025 Rohan Swami PEPM…" at bounding box center [1019, 425] width 1092 height 623
click at [457, 50] on span "Group" at bounding box center [467, 43] width 23 height 13
type input "***"
click at [461, 104] on span "Status" at bounding box center [468, 100] width 27 height 13
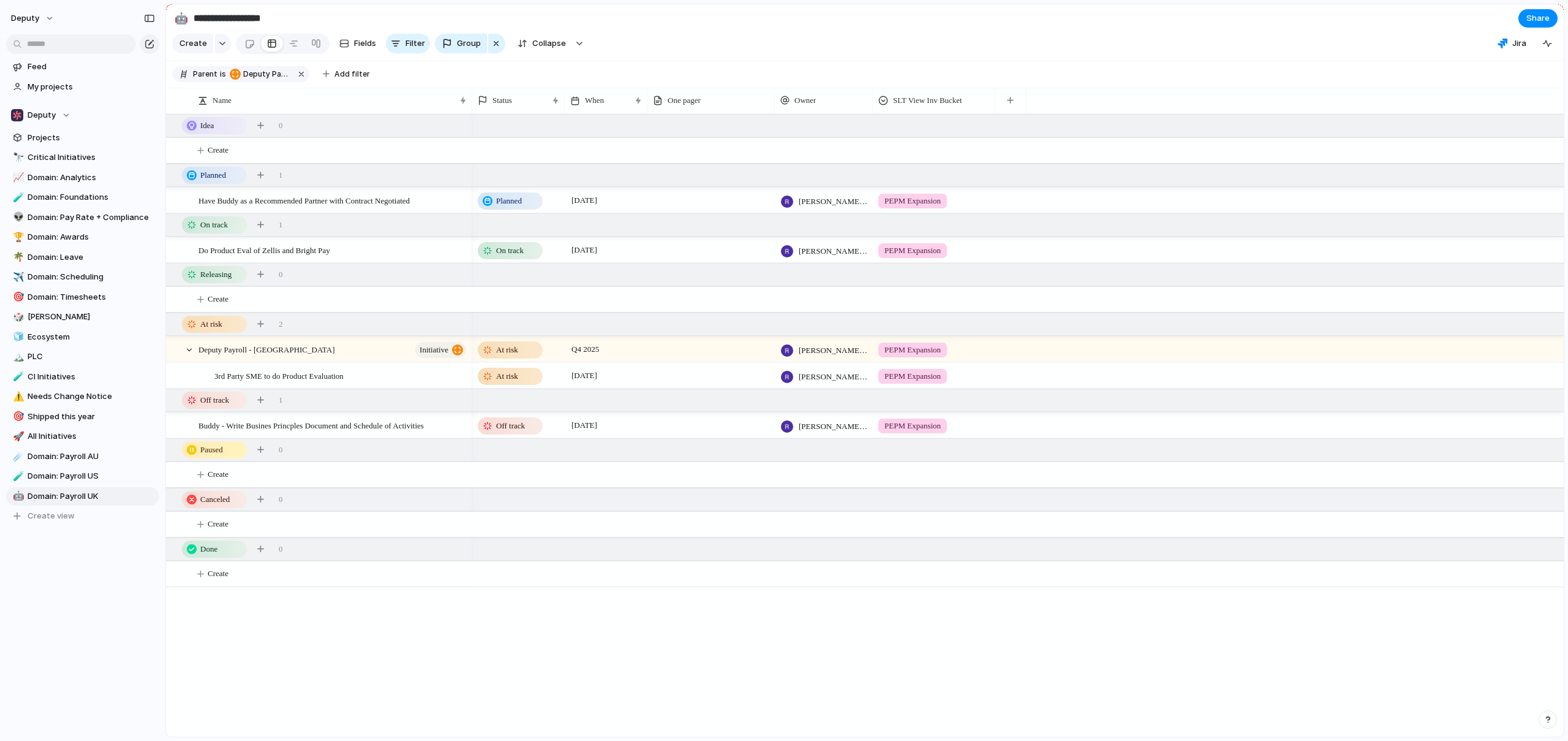
click at [421, 677] on div "Have Buddy as a Recommended Partner with Contract Negotiated Do Product Eval of…" at bounding box center [865, 425] width 1398 height 623
click at [81, 155] on span "Critical Initiatives" at bounding box center [91, 157] width 127 height 13
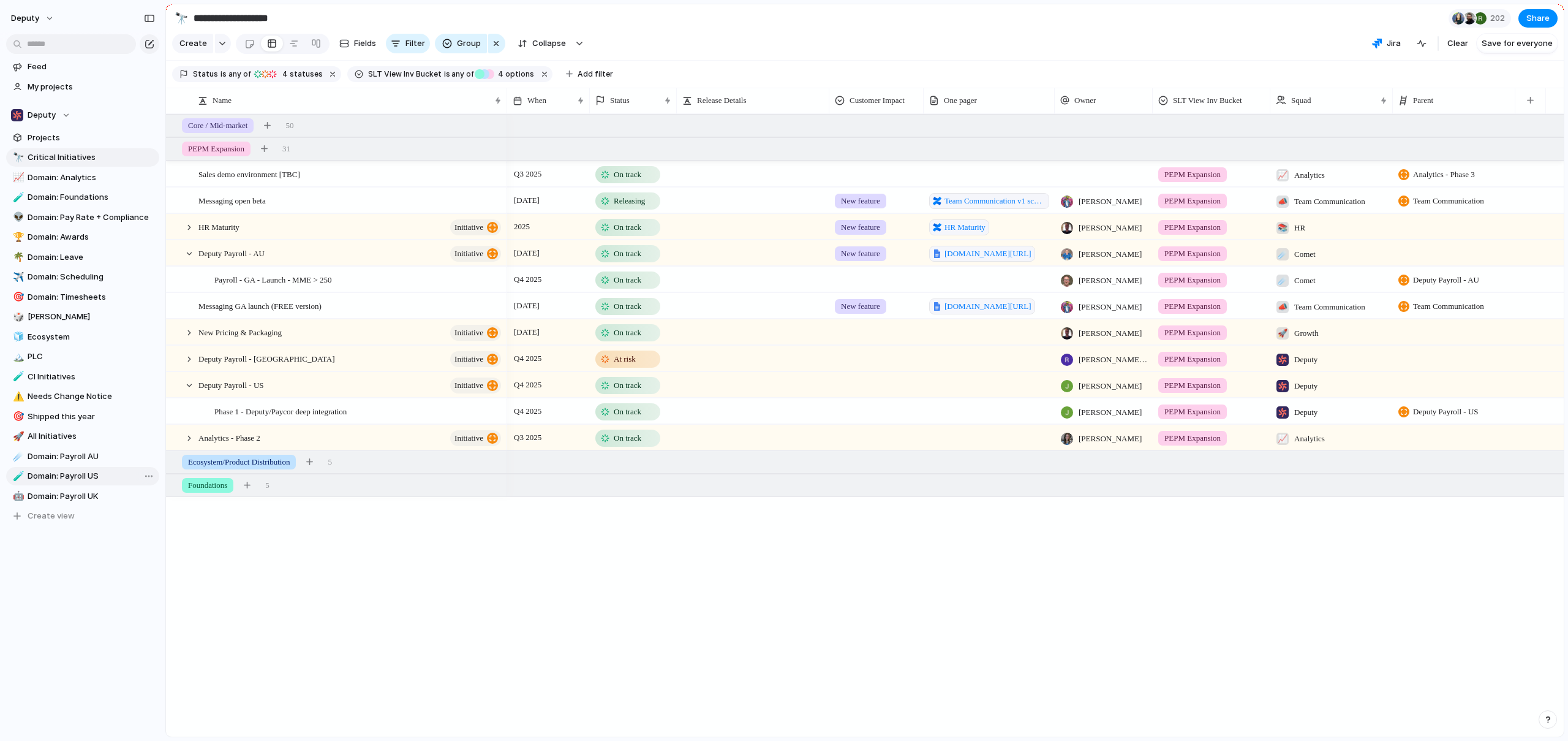
click at [70, 475] on span "Domain: Payroll US" at bounding box center [91, 476] width 127 height 13
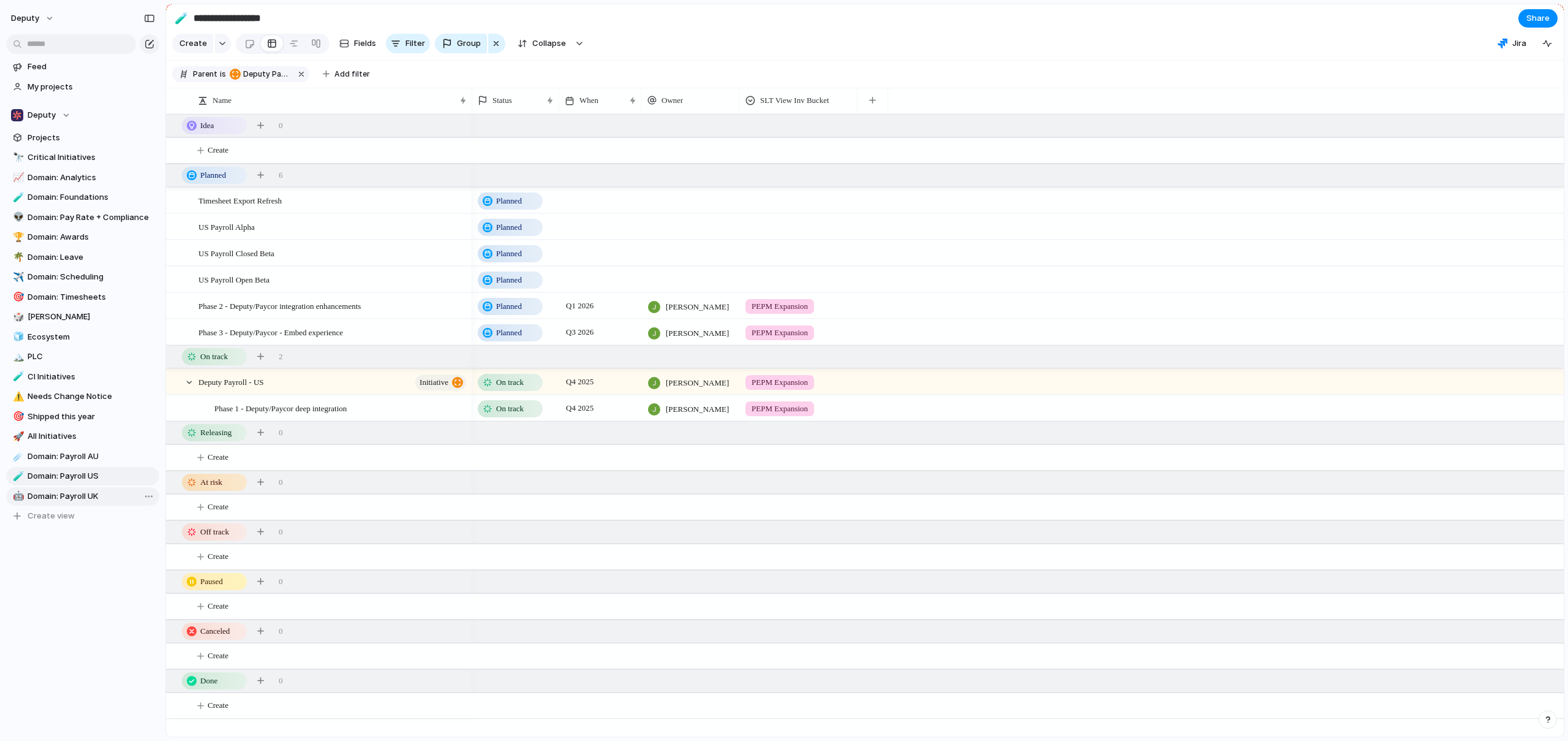
click at [66, 489] on link "🤖 Domain: Payroll UK" at bounding box center [82, 496] width 153 height 18
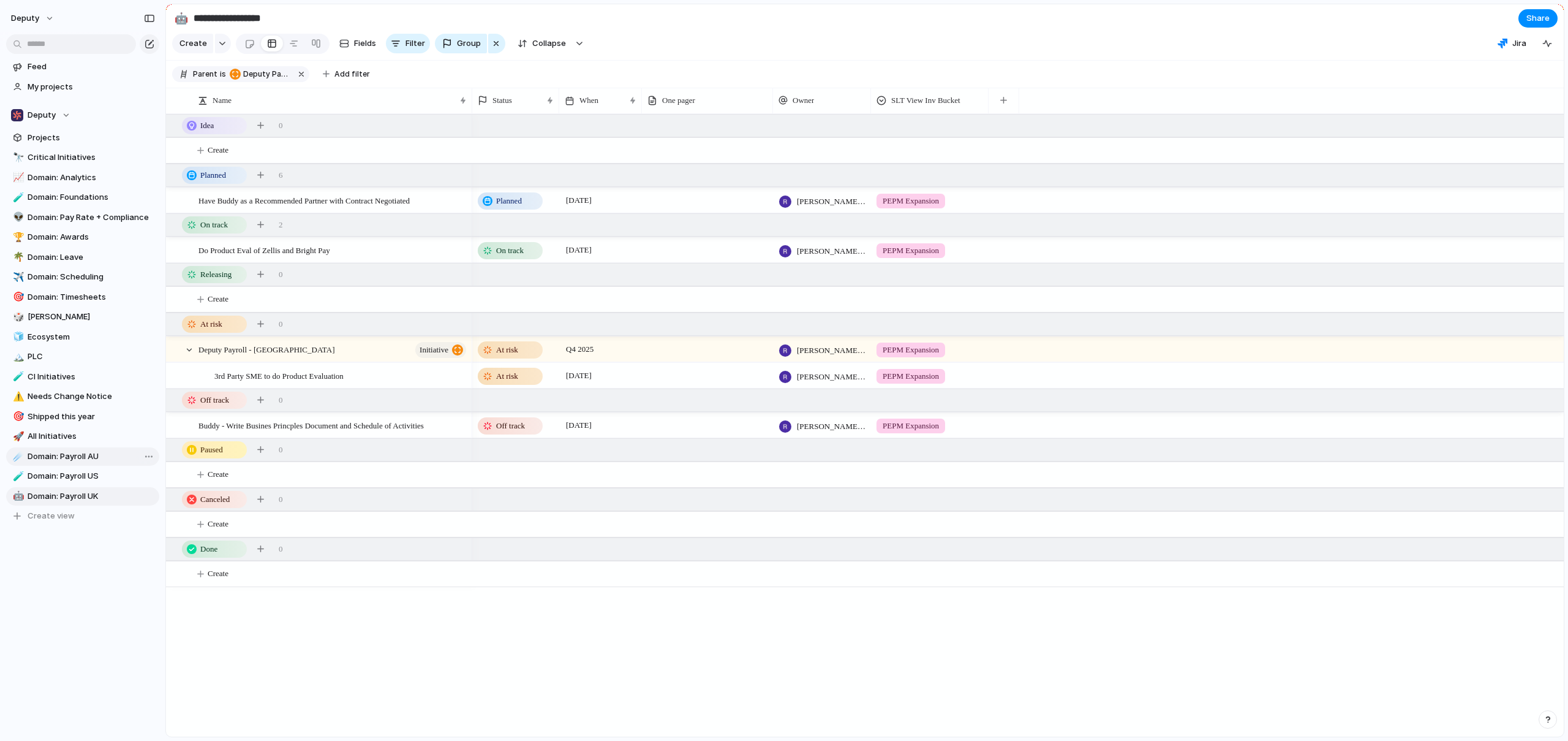
click at [60, 455] on span "Domain: Payroll AU" at bounding box center [91, 456] width 127 height 13
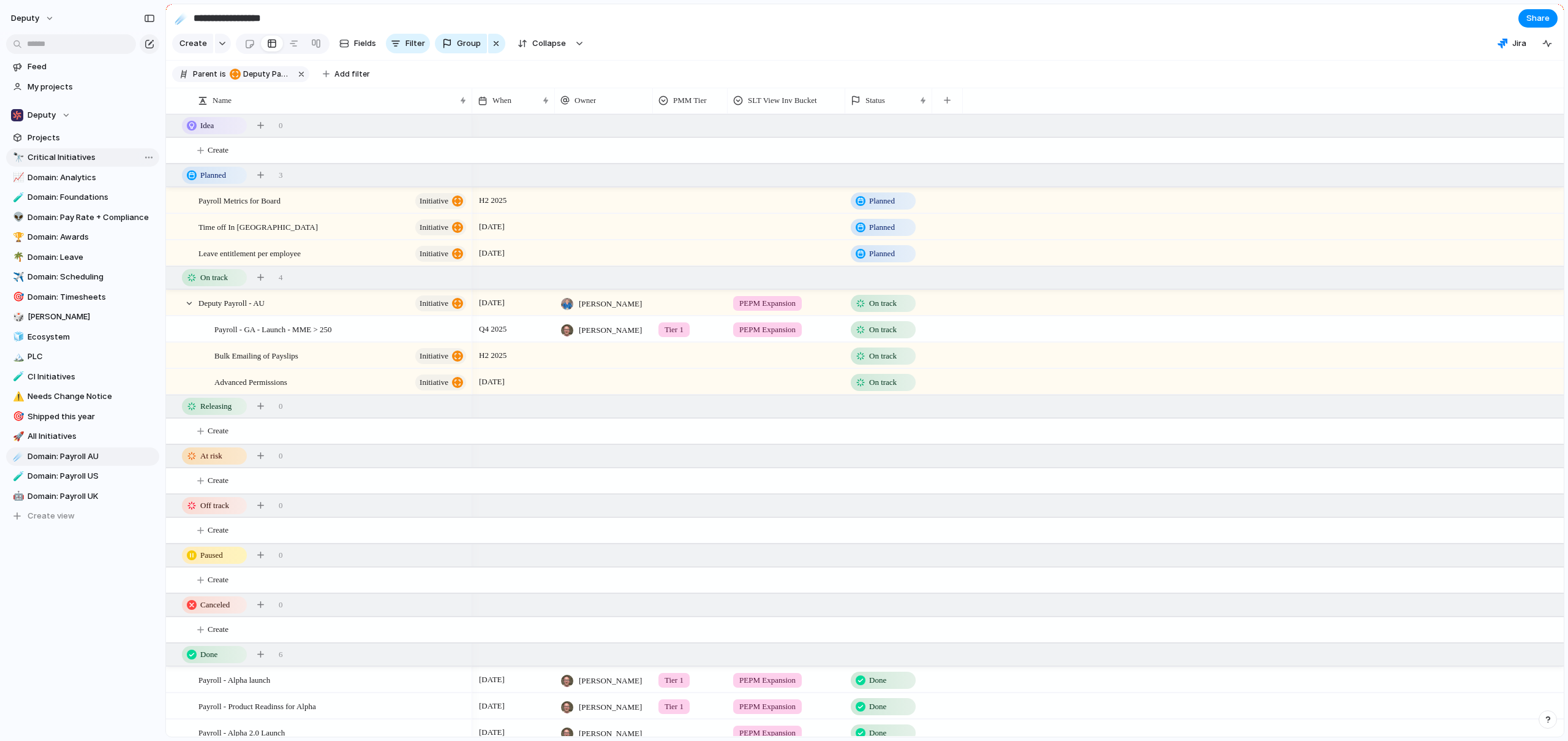
click at [54, 149] on link "🔭 Critical Initiatives" at bounding box center [82, 157] width 153 height 18
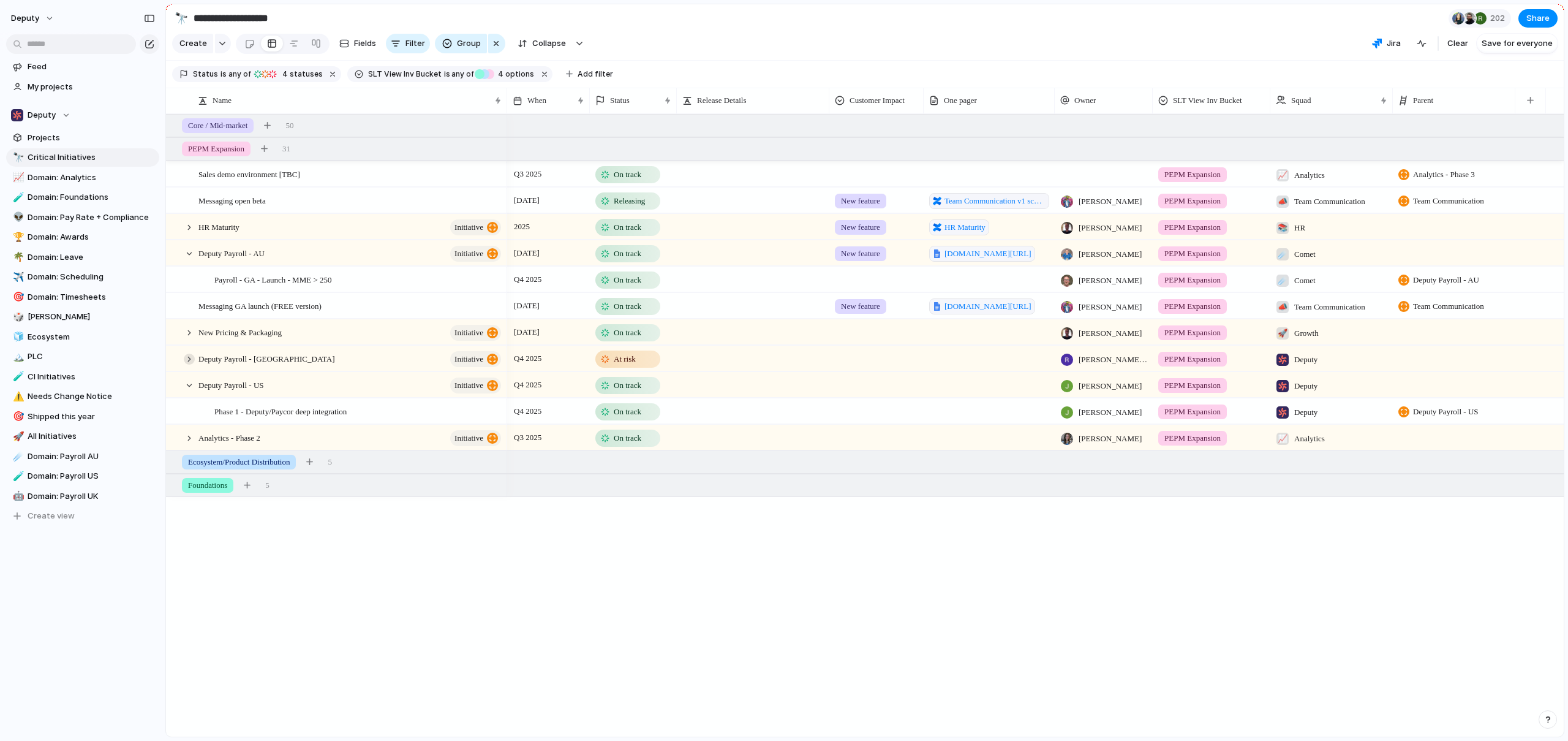
click at [188, 364] on div at bounding box center [189, 359] width 11 height 11
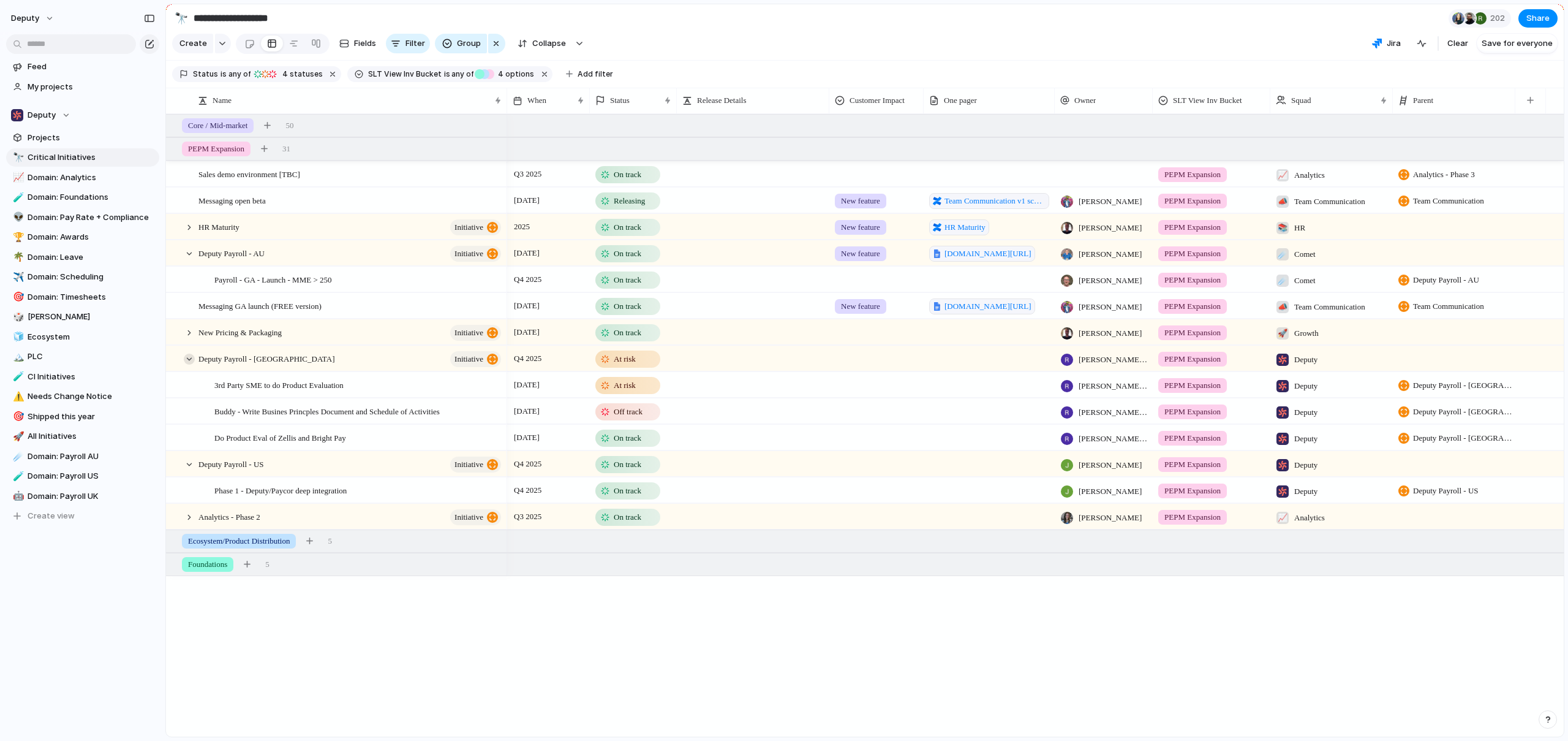
click at [188, 364] on div at bounding box center [189, 359] width 11 height 11
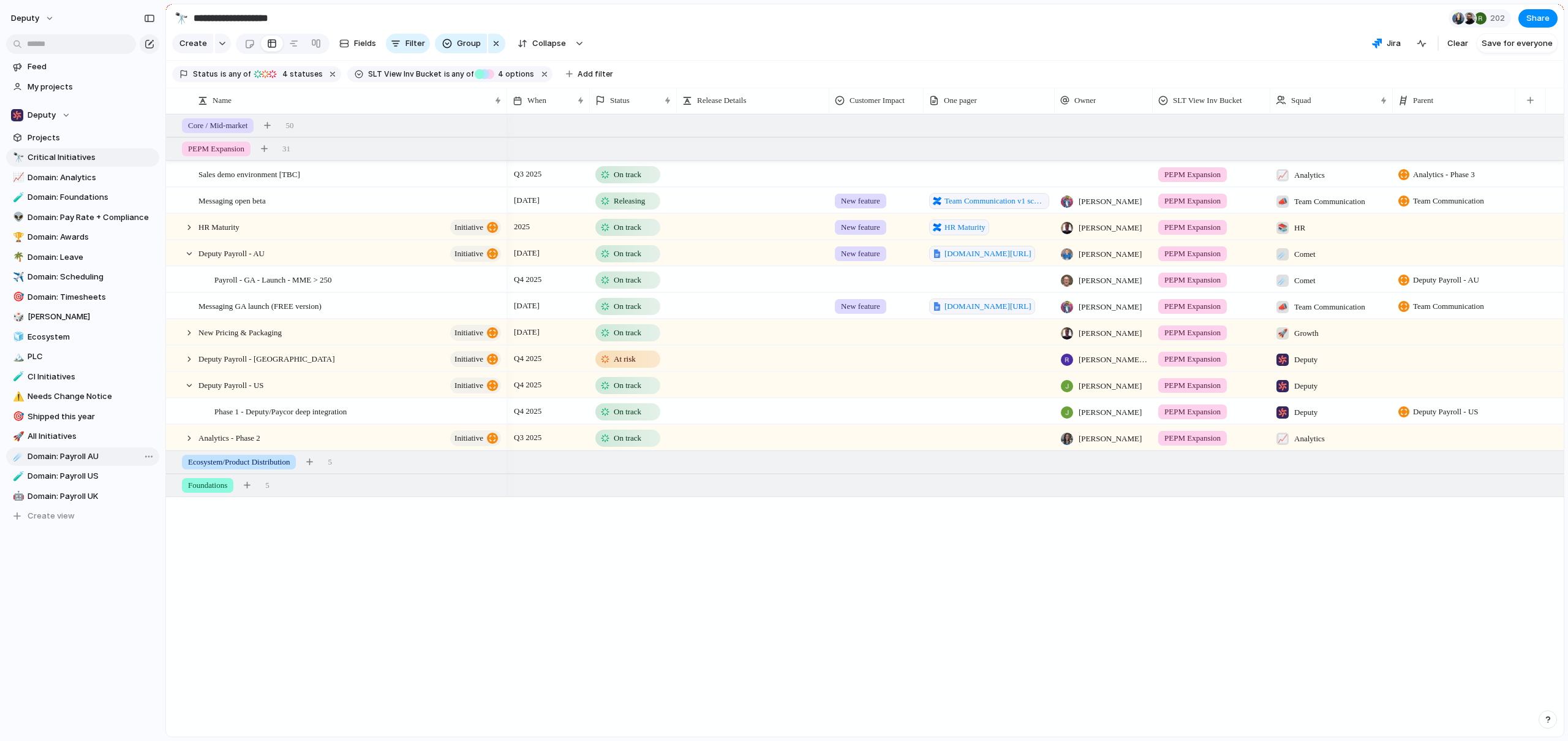
click at [78, 458] on span "Domain: Payroll AU" at bounding box center [91, 456] width 127 height 13
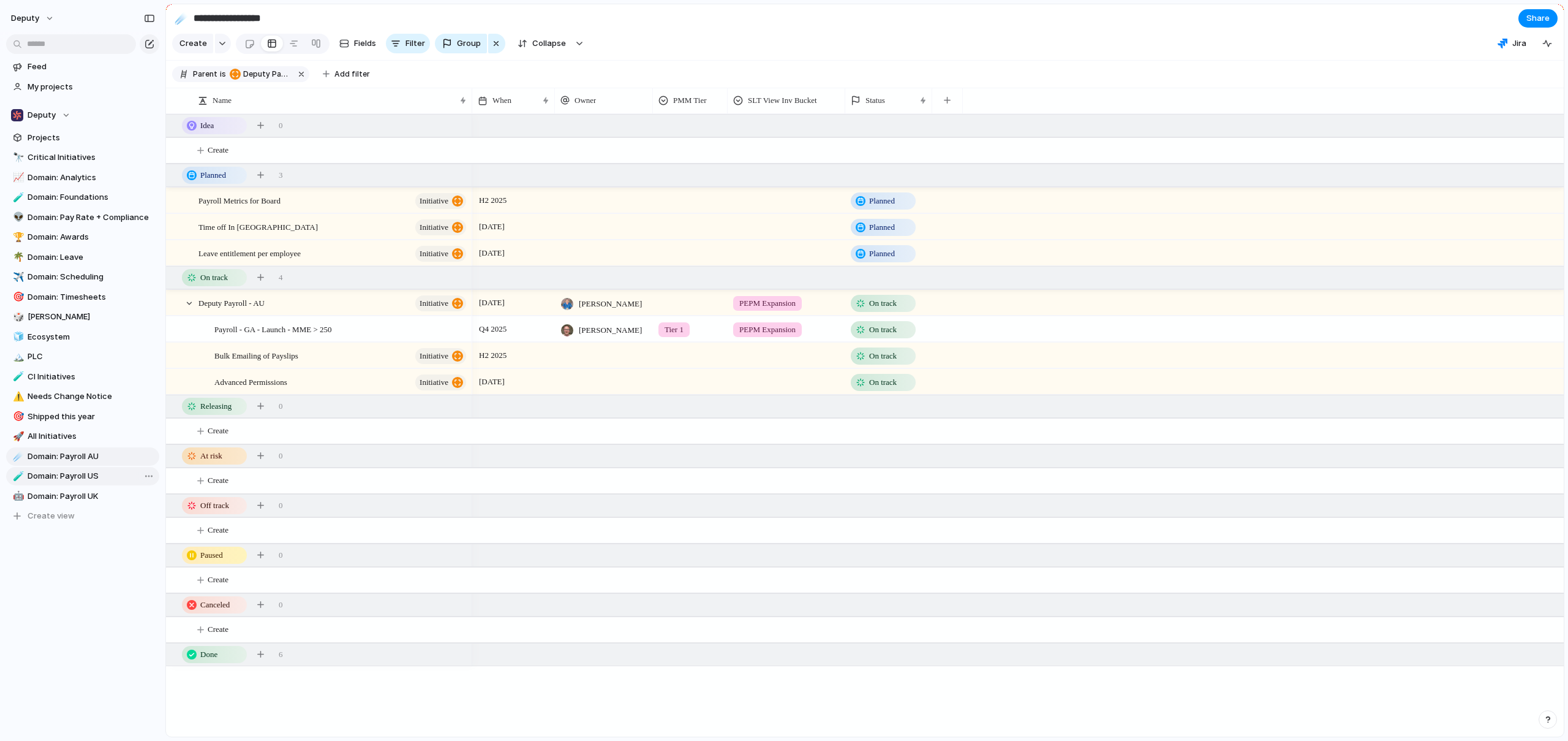
click at [77, 474] on span "Domain: Payroll US" at bounding box center [91, 476] width 127 height 13
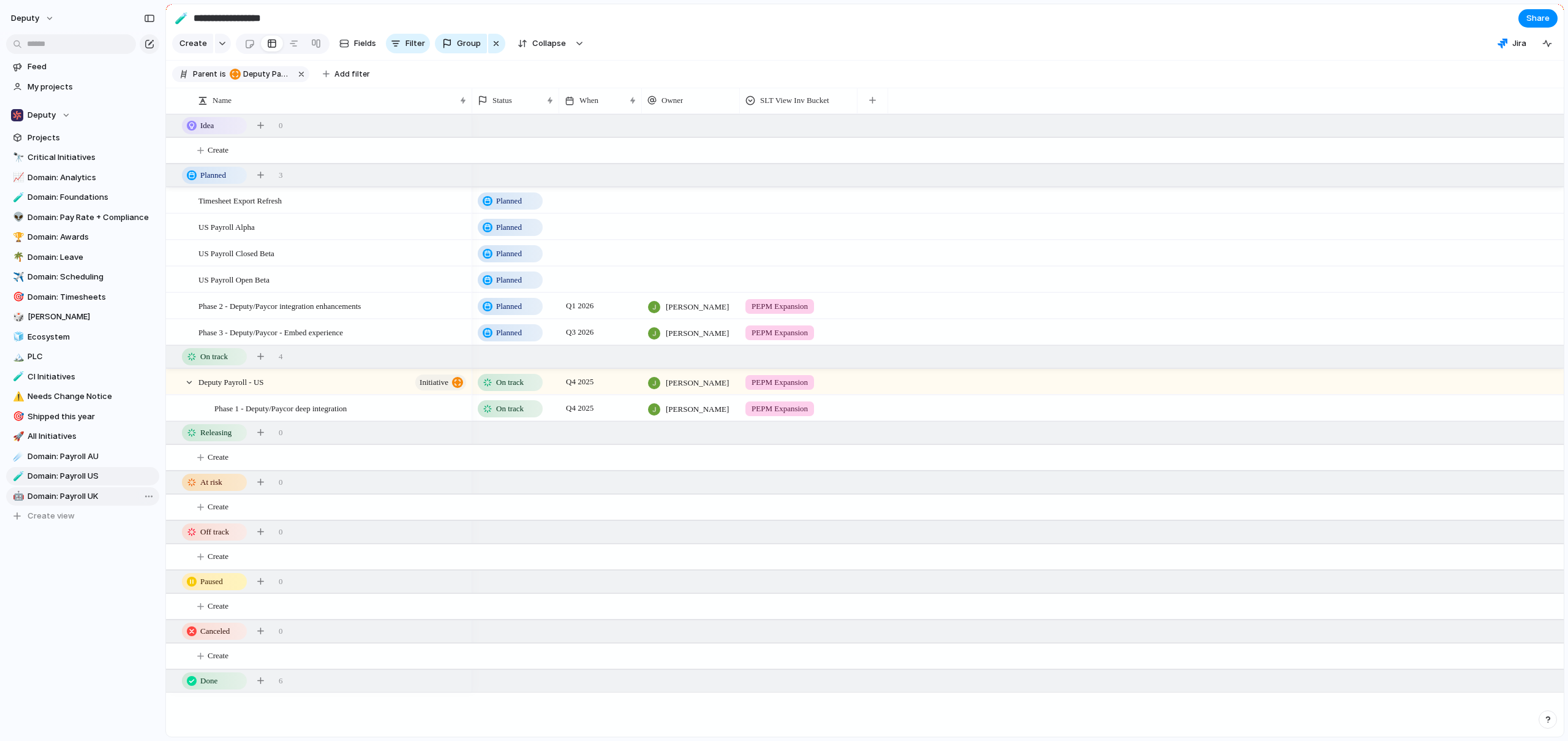
click at [63, 495] on span "Domain: Payroll UK" at bounding box center [91, 496] width 127 height 13
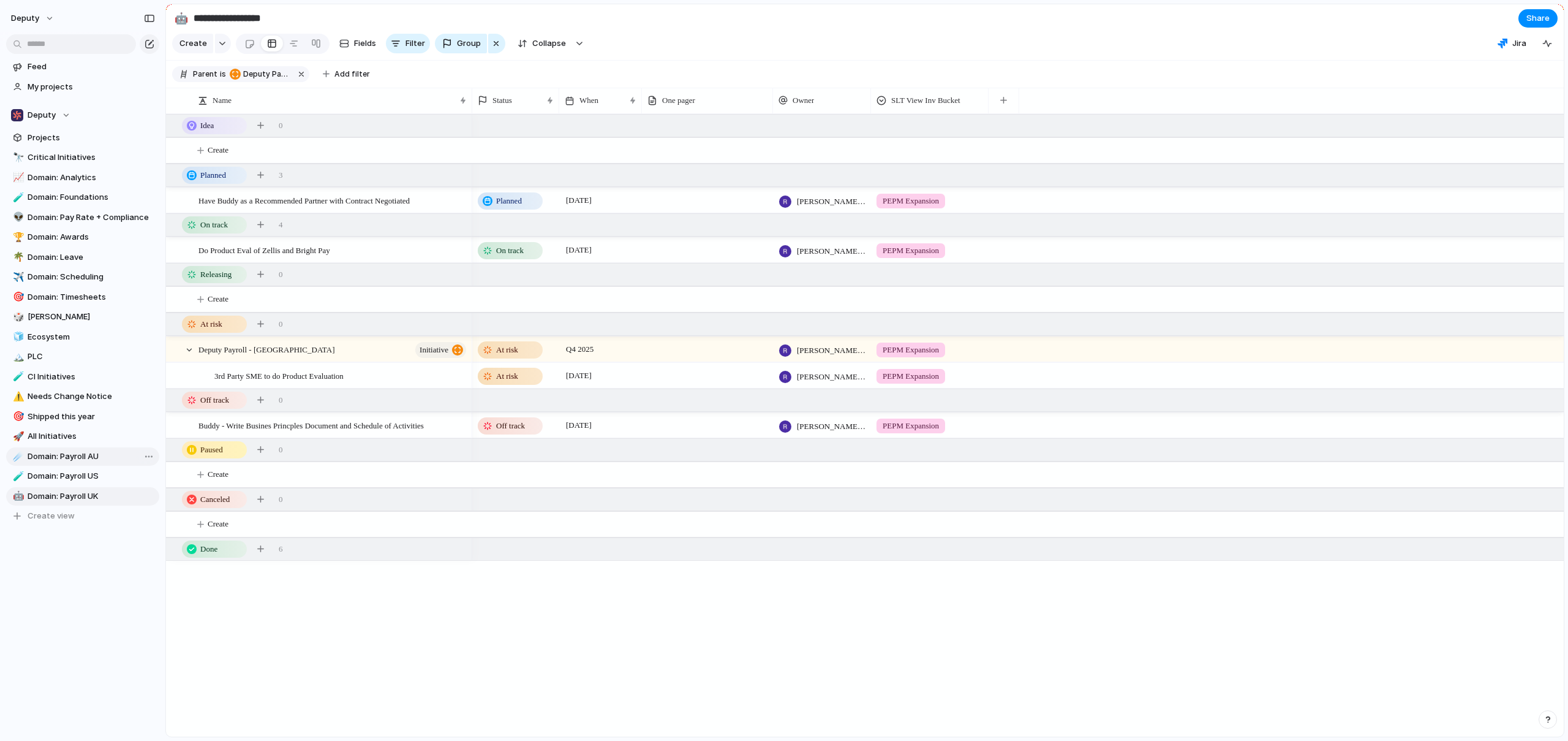
click at [62, 455] on span "Domain: Payroll AU" at bounding box center [91, 456] width 127 height 13
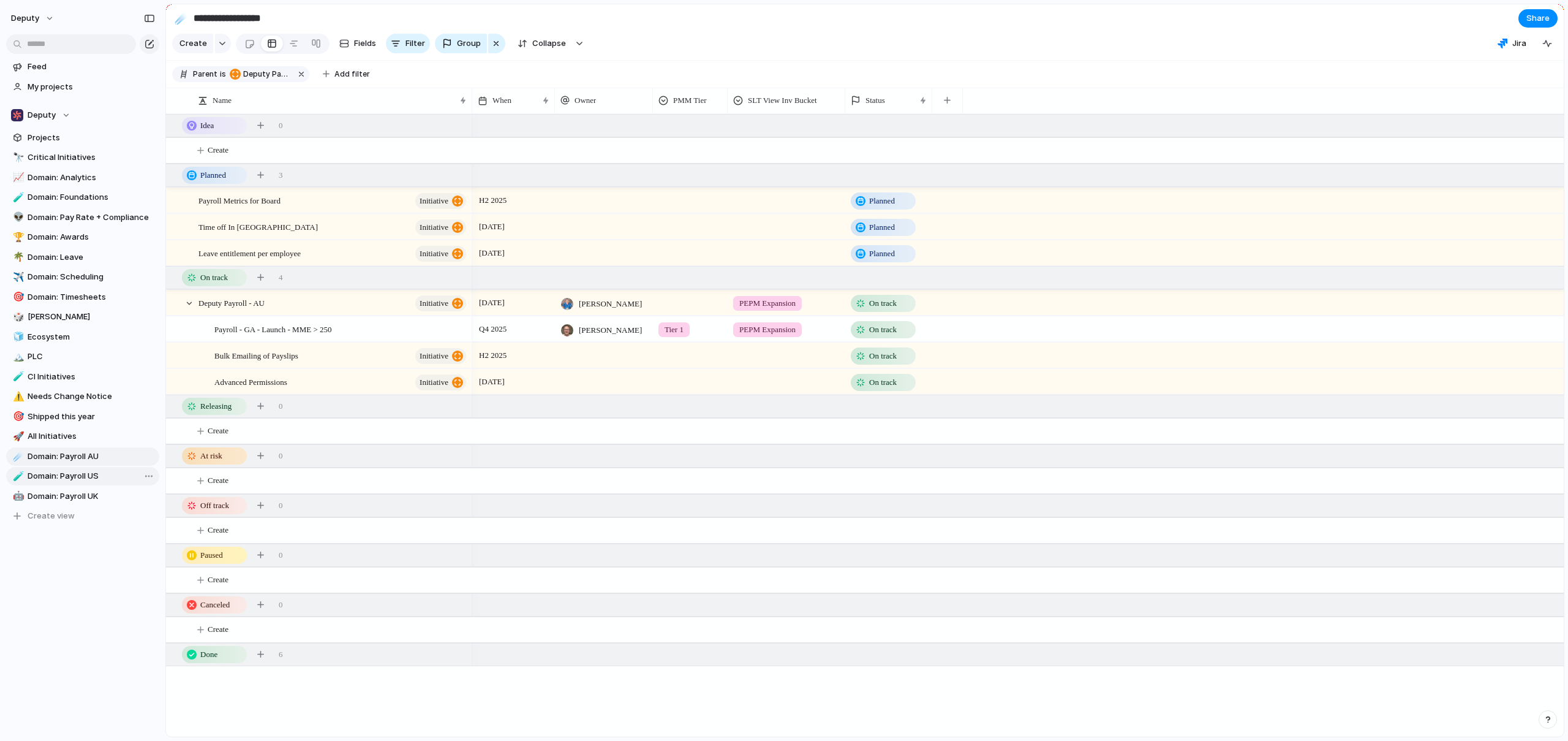
click at [67, 479] on span "Domain: Payroll US" at bounding box center [91, 476] width 127 height 13
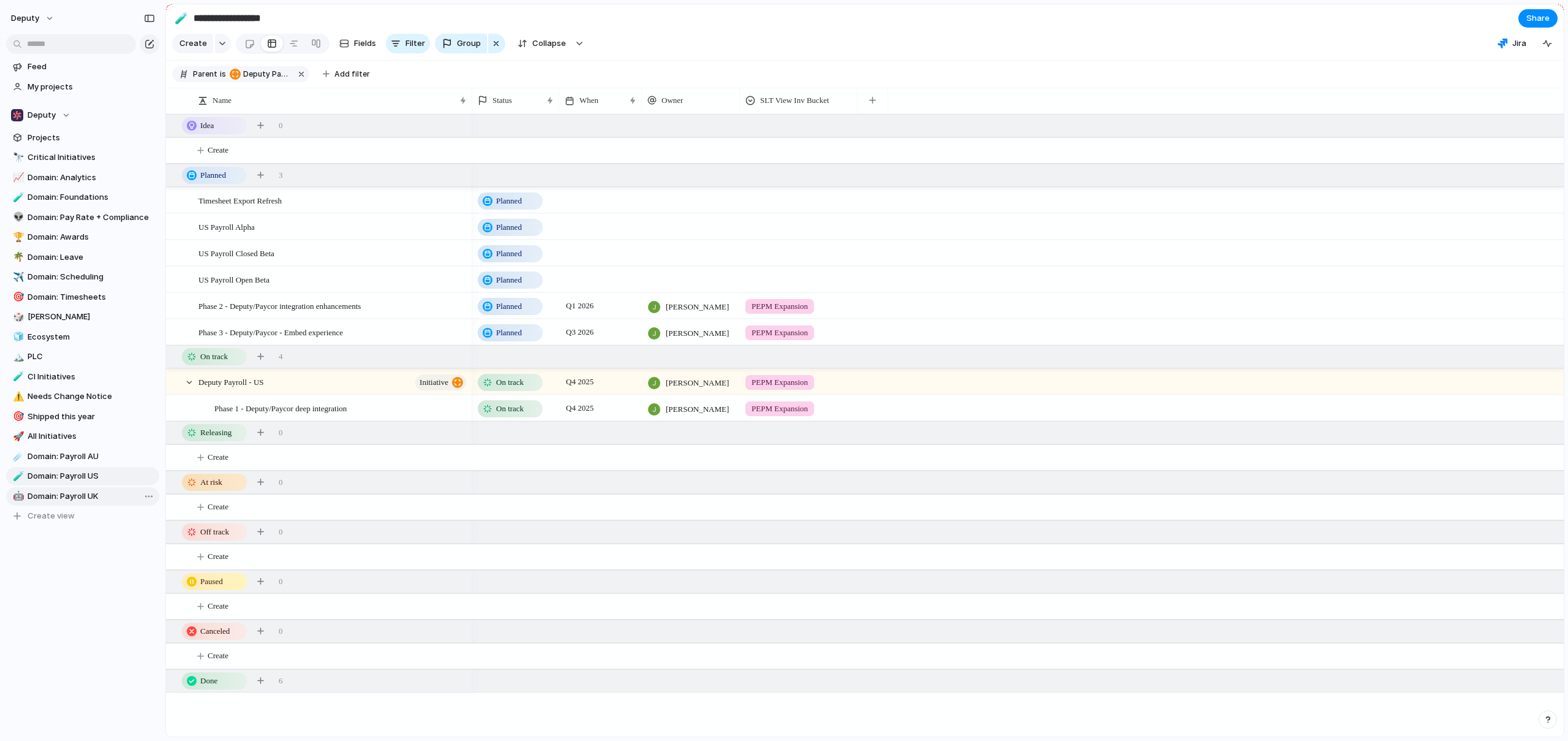
click at [64, 497] on span "Domain: Payroll UK" at bounding box center [91, 496] width 127 height 13
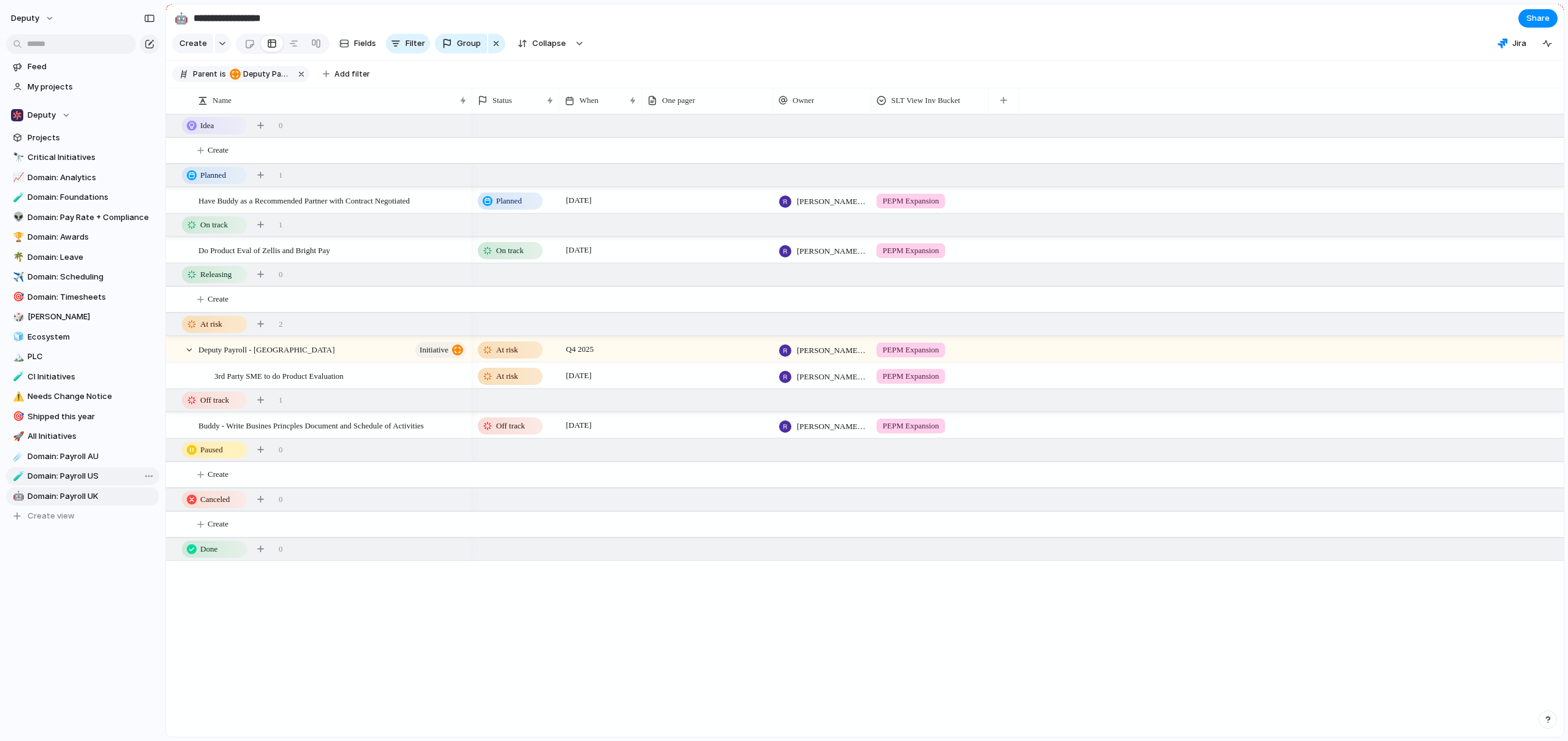
click at [64, 477] on span "Domain: Payroll US" at bounding box center [91, 476] width 127 height 13
type input "**********"
